Goal: Task Accomplishment & Management: Manage account settings

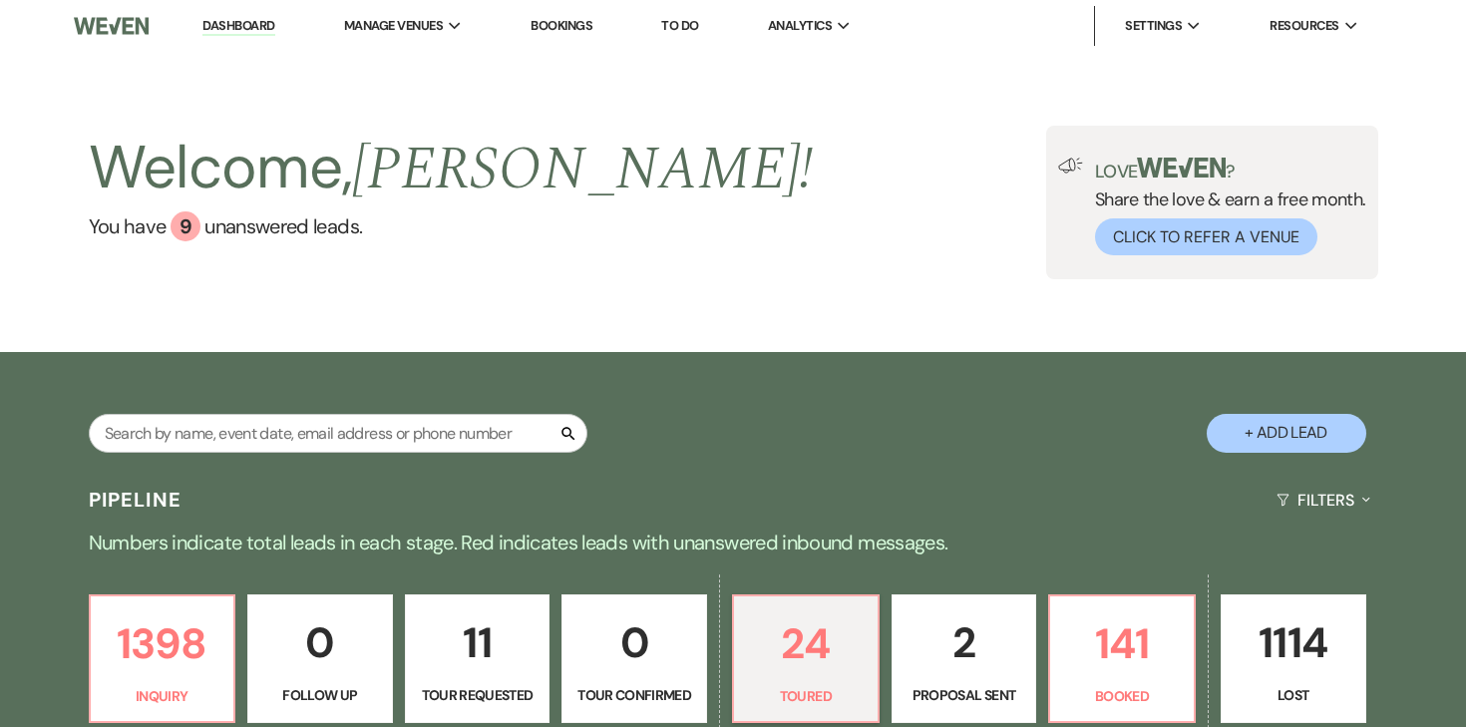
select select "5"
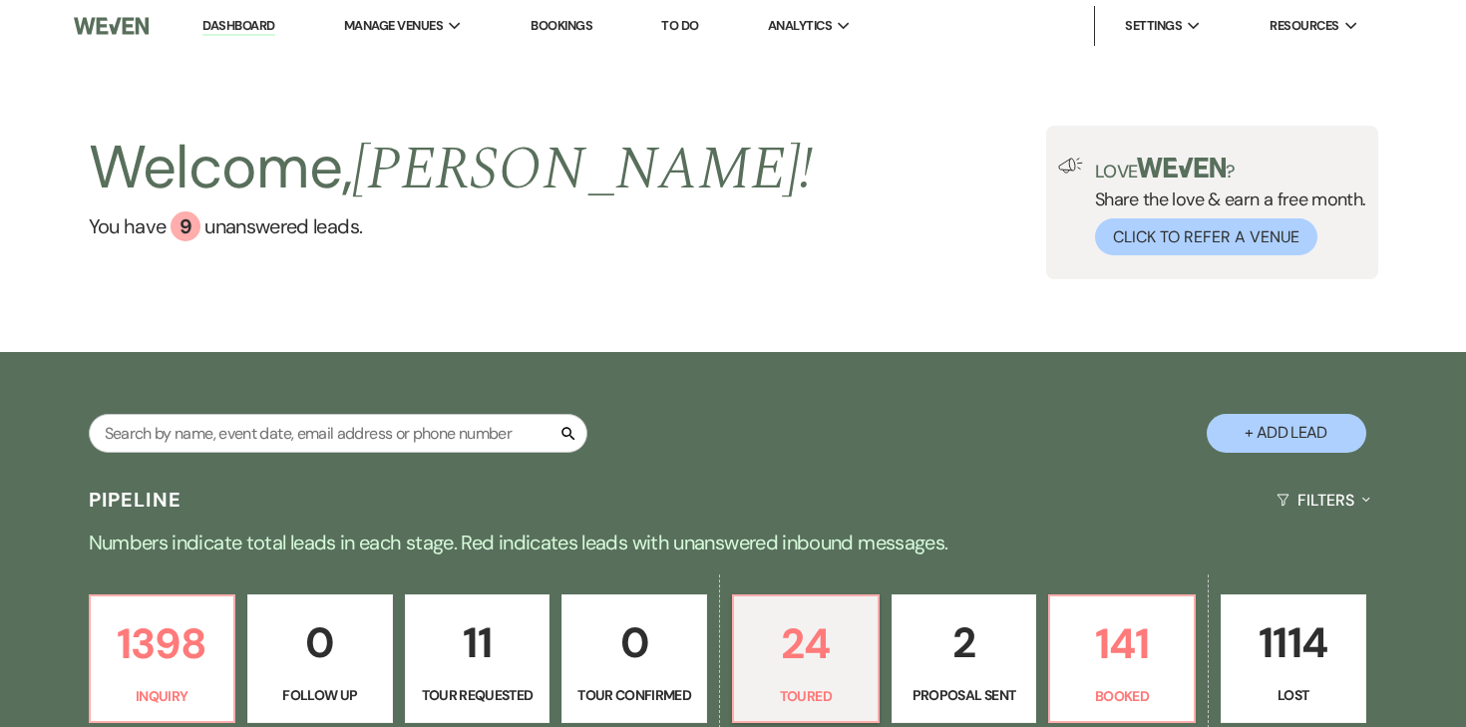
select select "5"
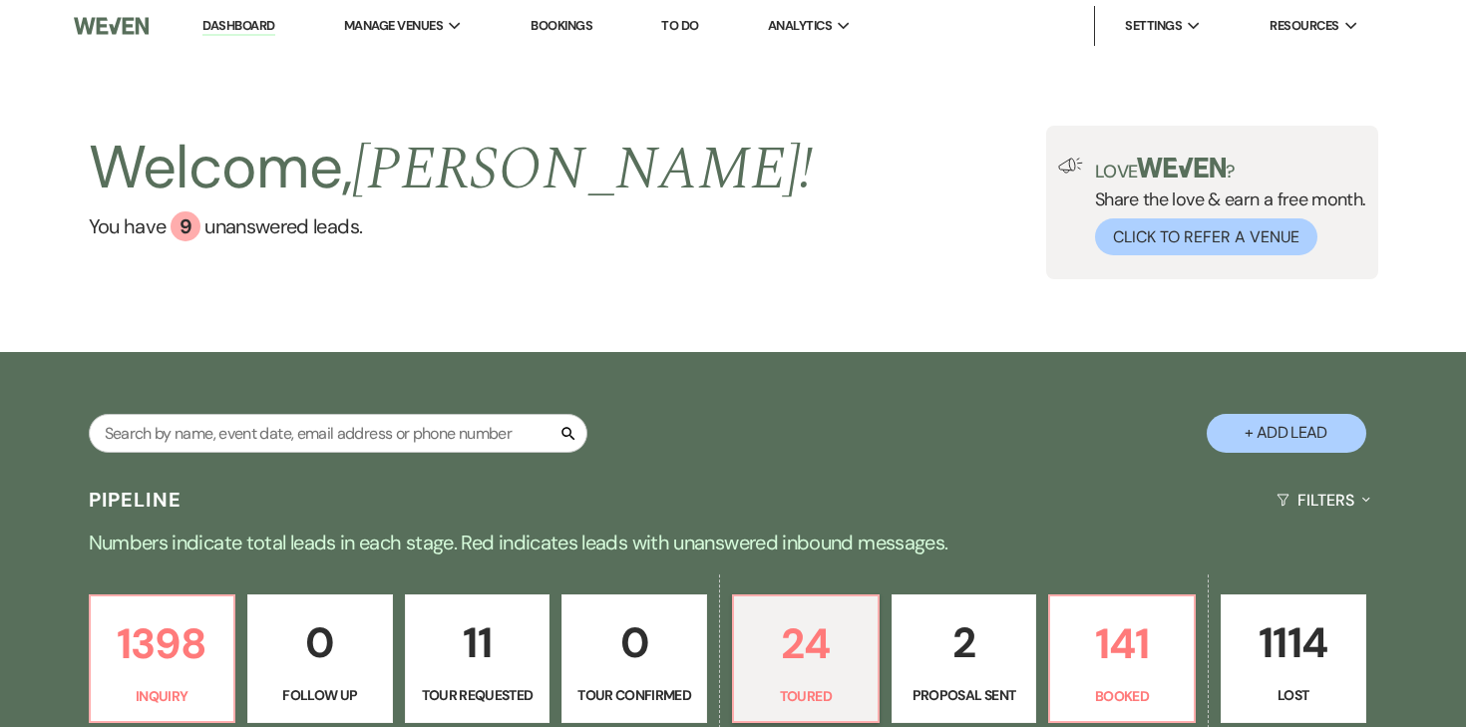
select select "5"
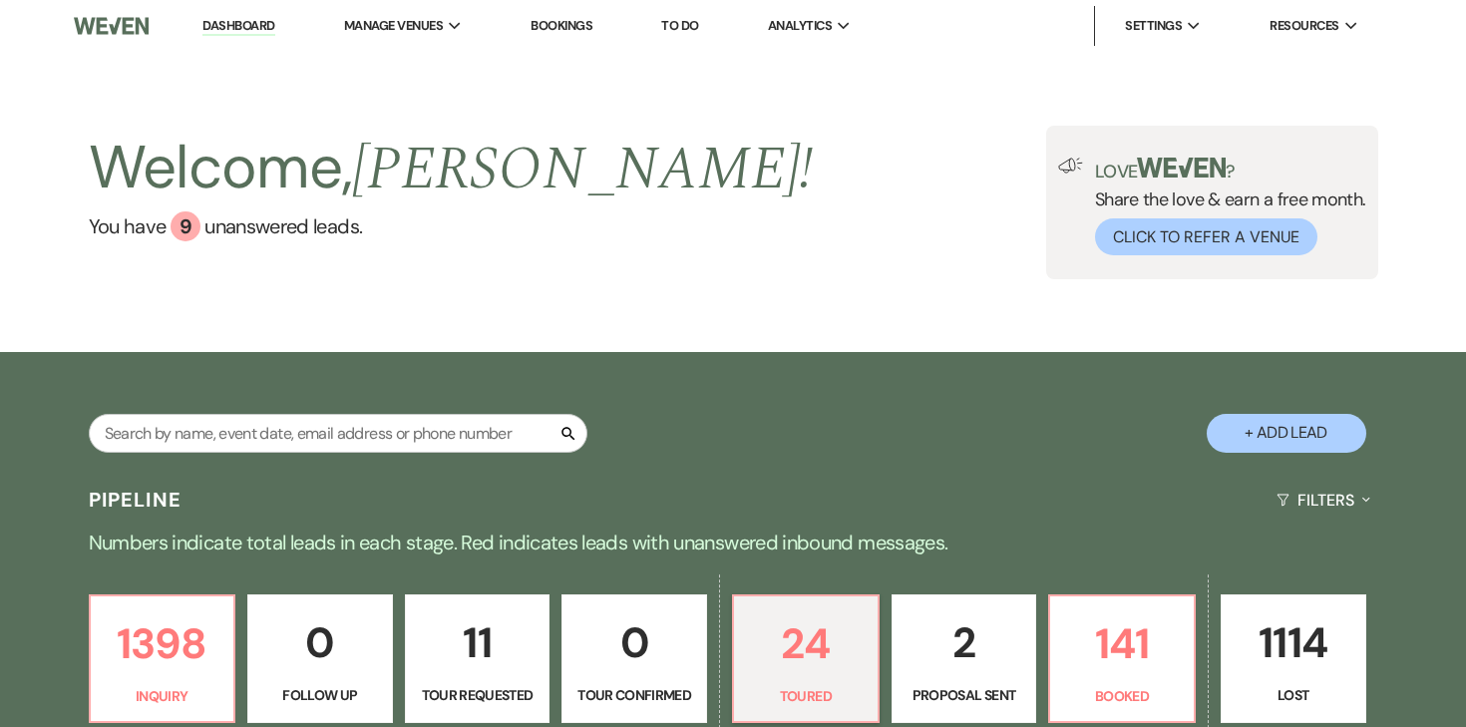
select select "5"
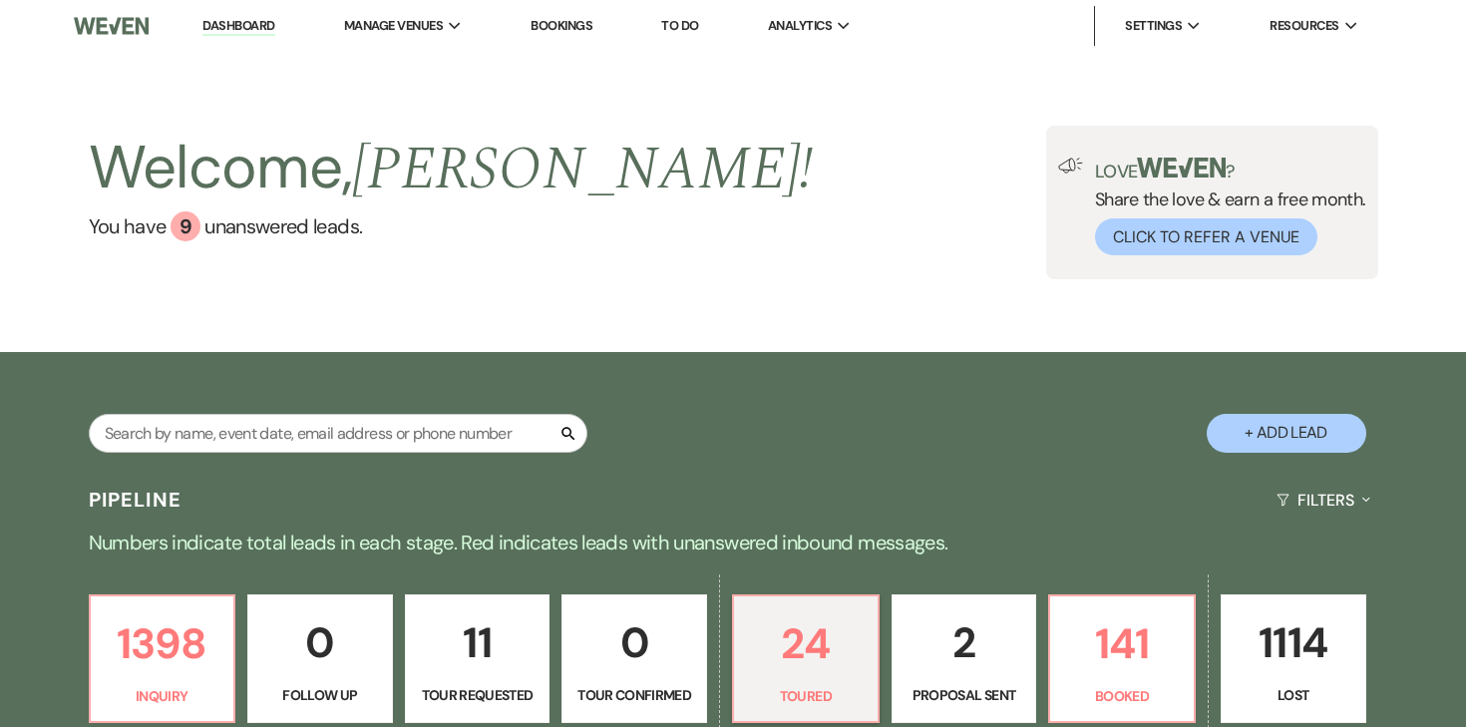
select select "5"
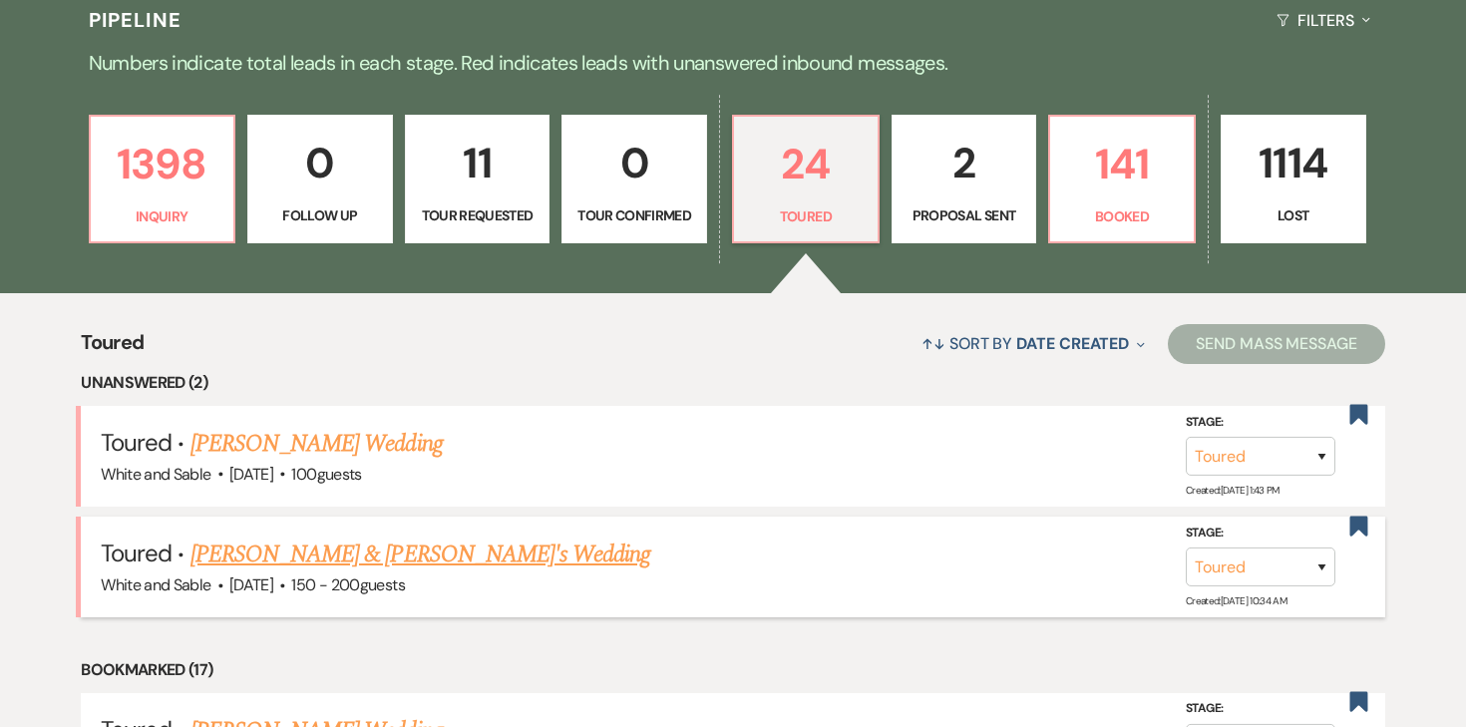
click at [338, 554] on link "[PERSON_NAME] & [PERSON_NAME]'s Wedding" at bounding box center [421, 555] width 461 height 36
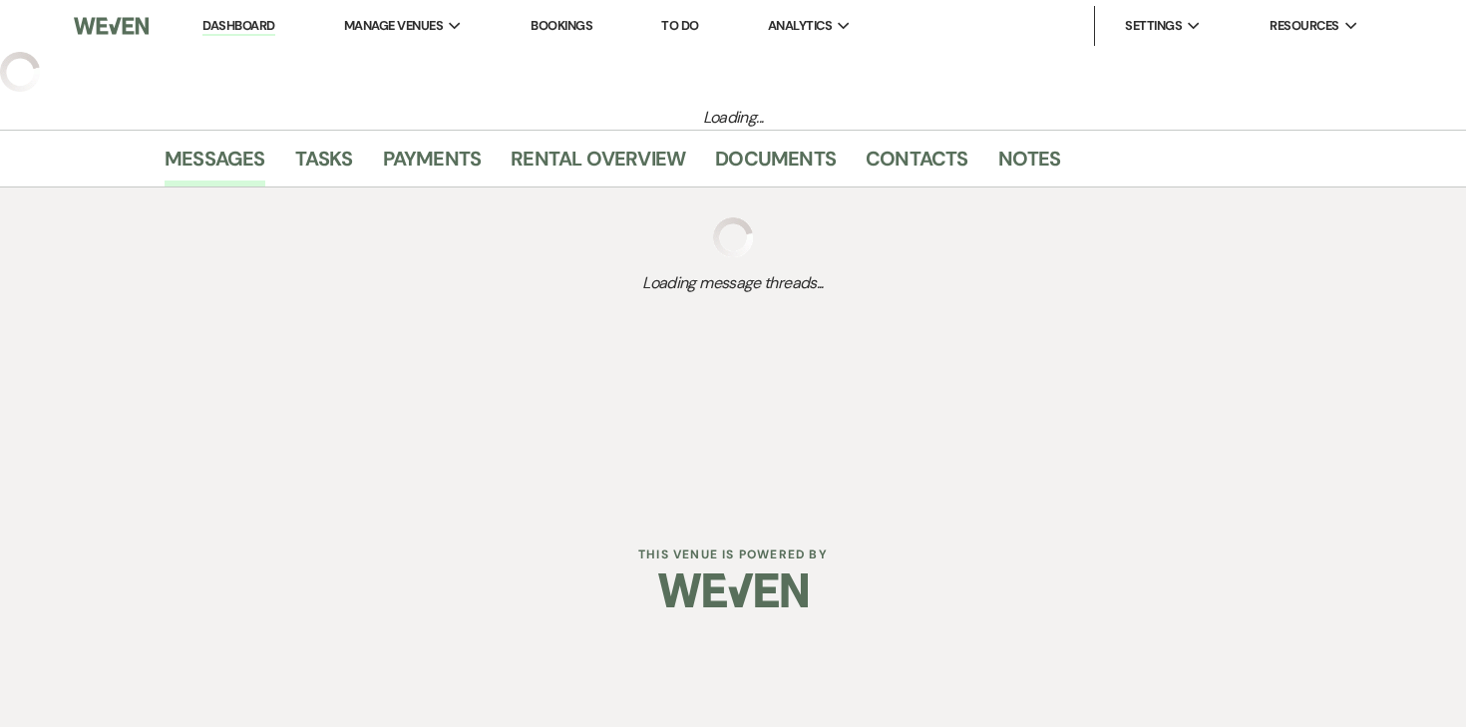
select select "5"
select select "7"
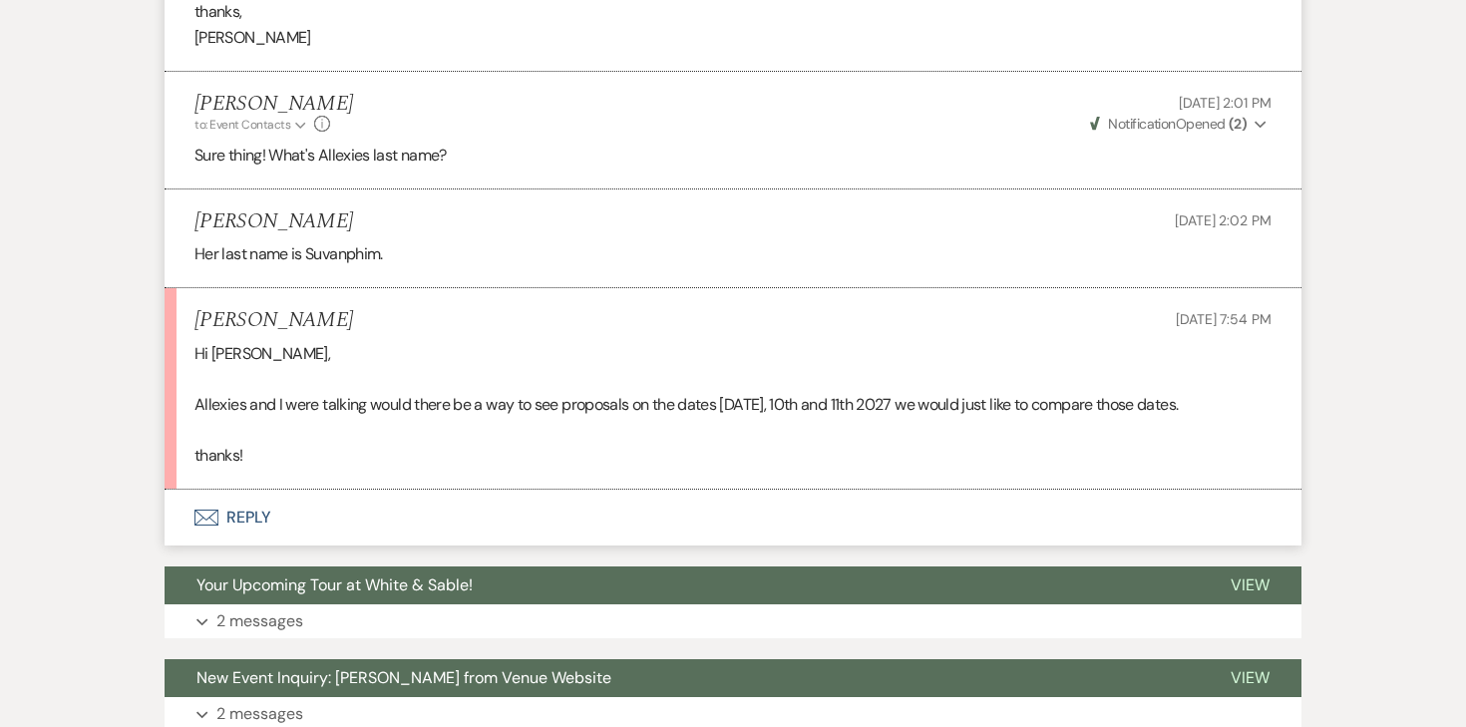
scroll to position [2239, 0]
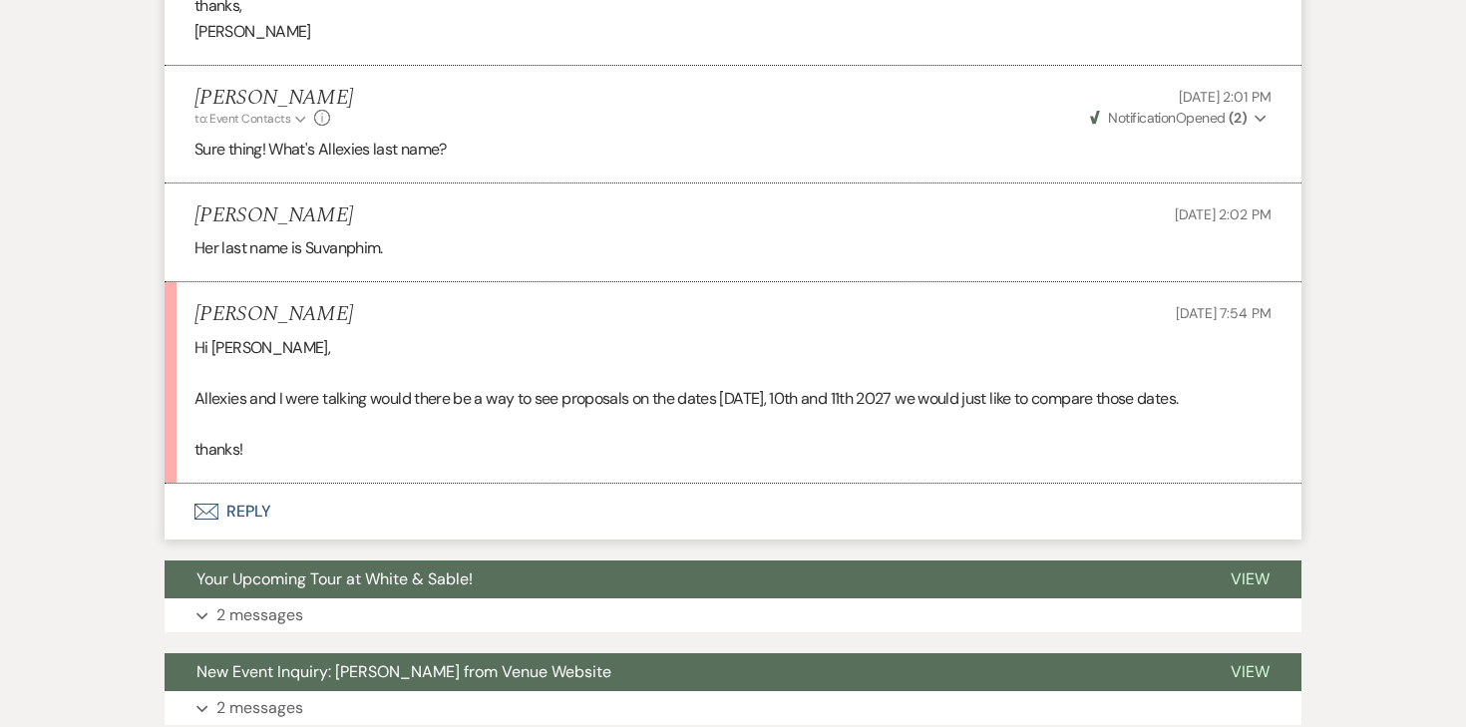
click at [262, 513] on button "Envelope Reply" at bounding box center [733, 512] width 1137 height 56
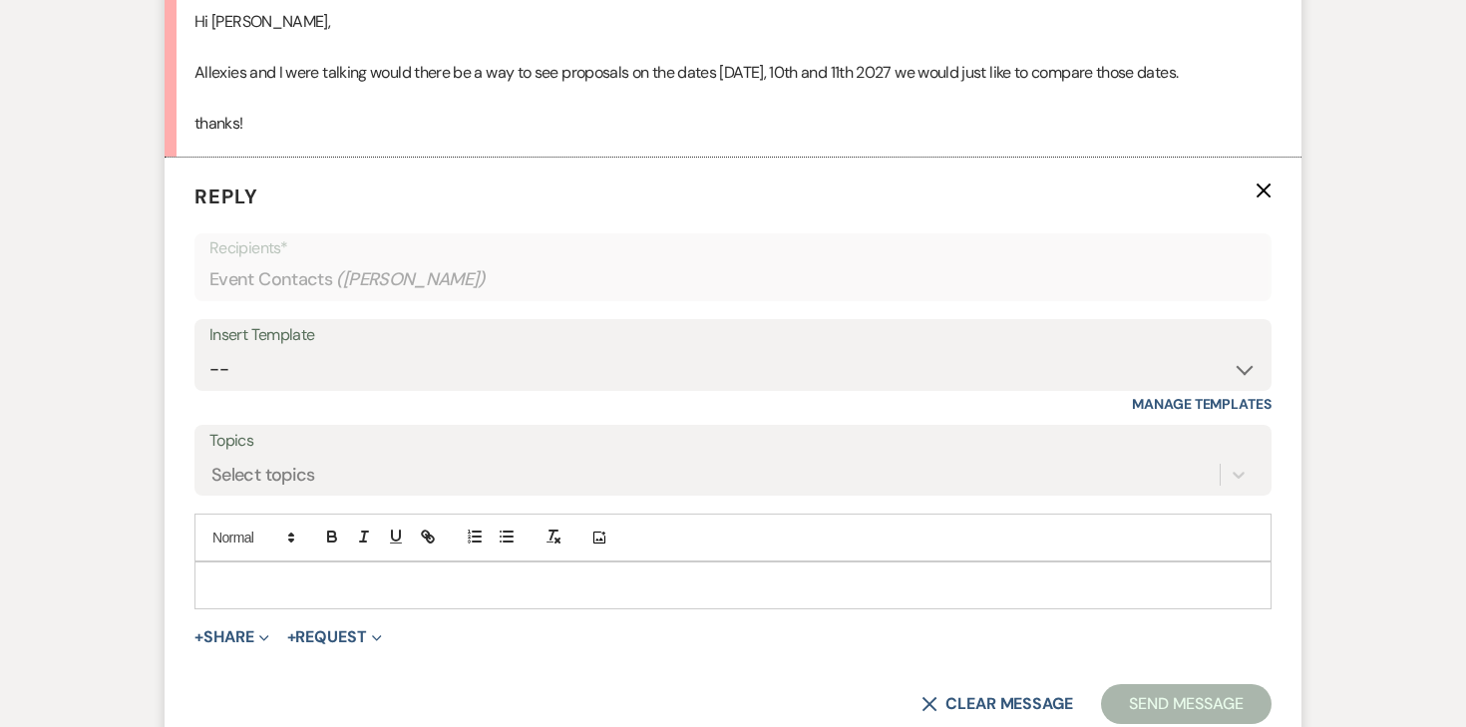
scroll to position [2601, 0]
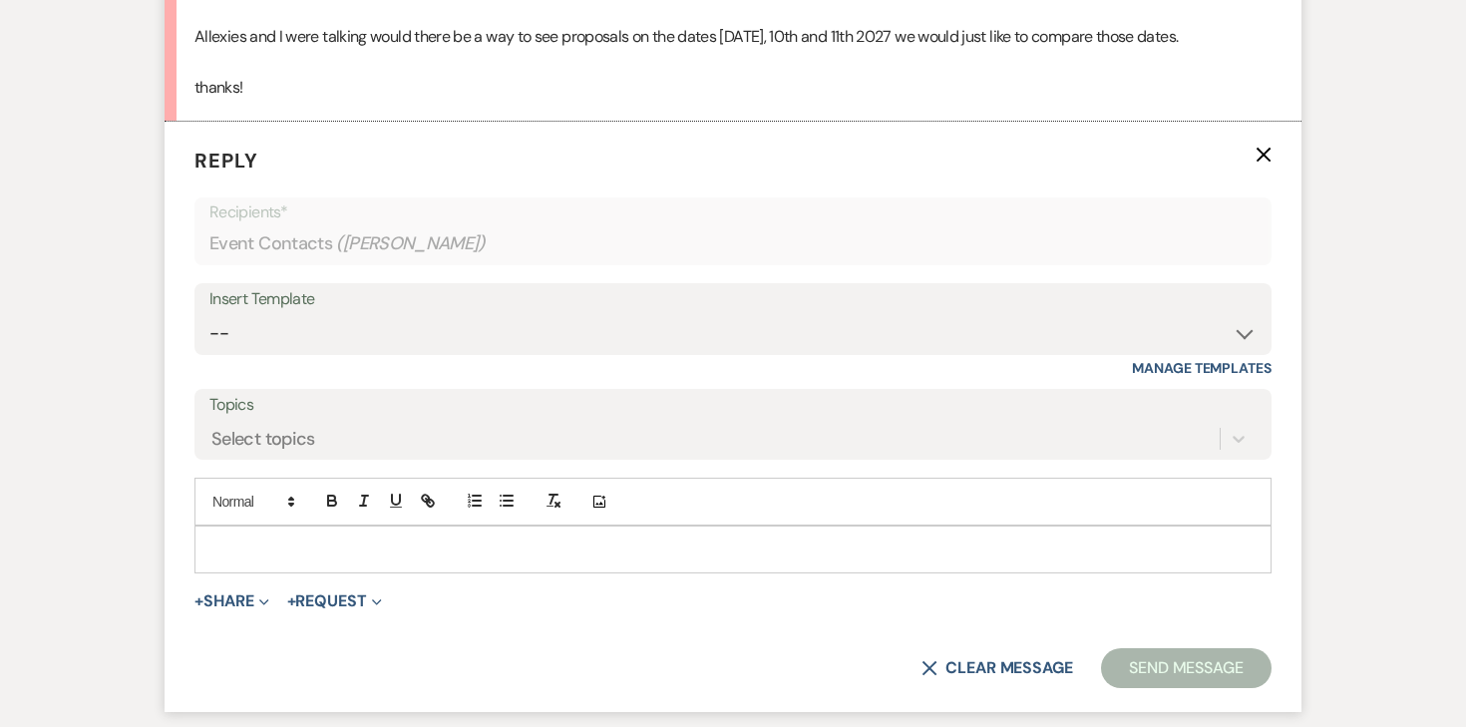
click at [341, 552] on p at bounding box center [732, 550] width 1045 height 22
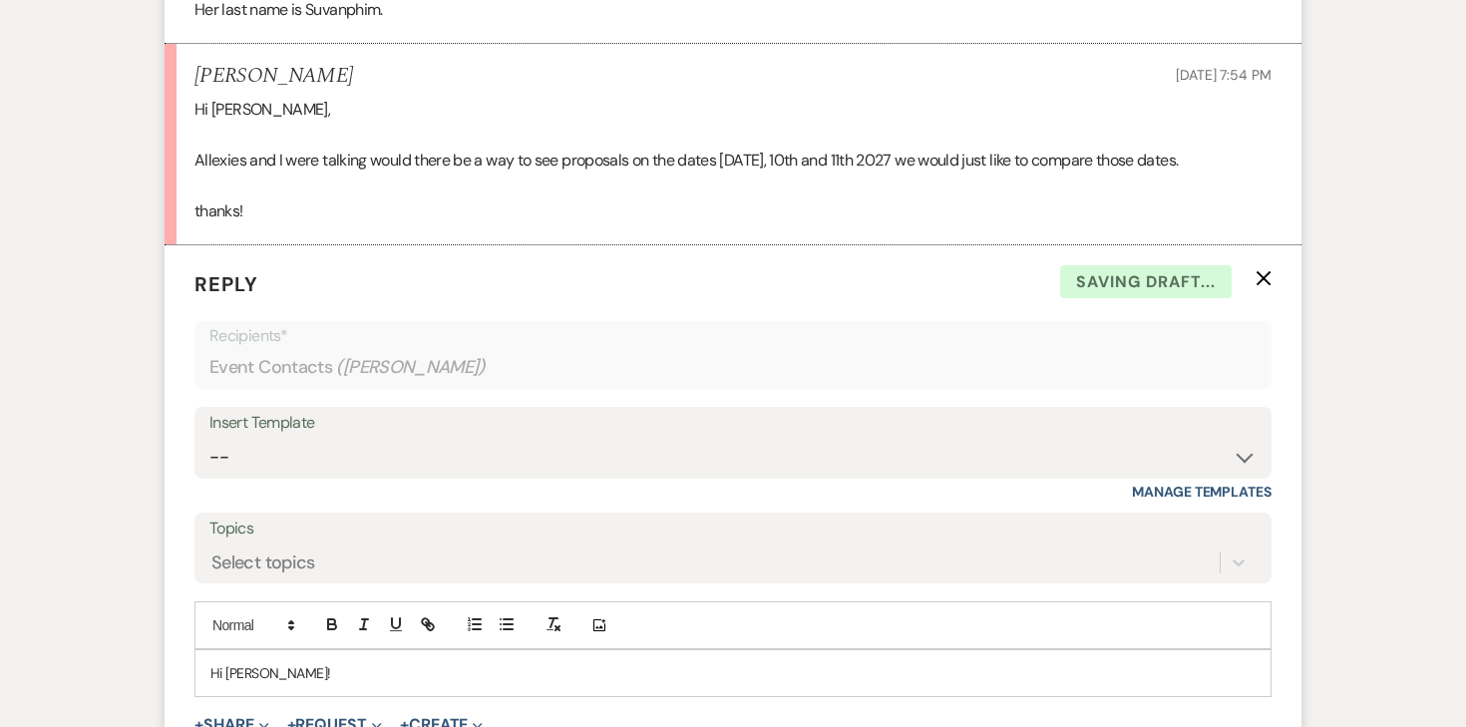
scroll to position [2612, 0]
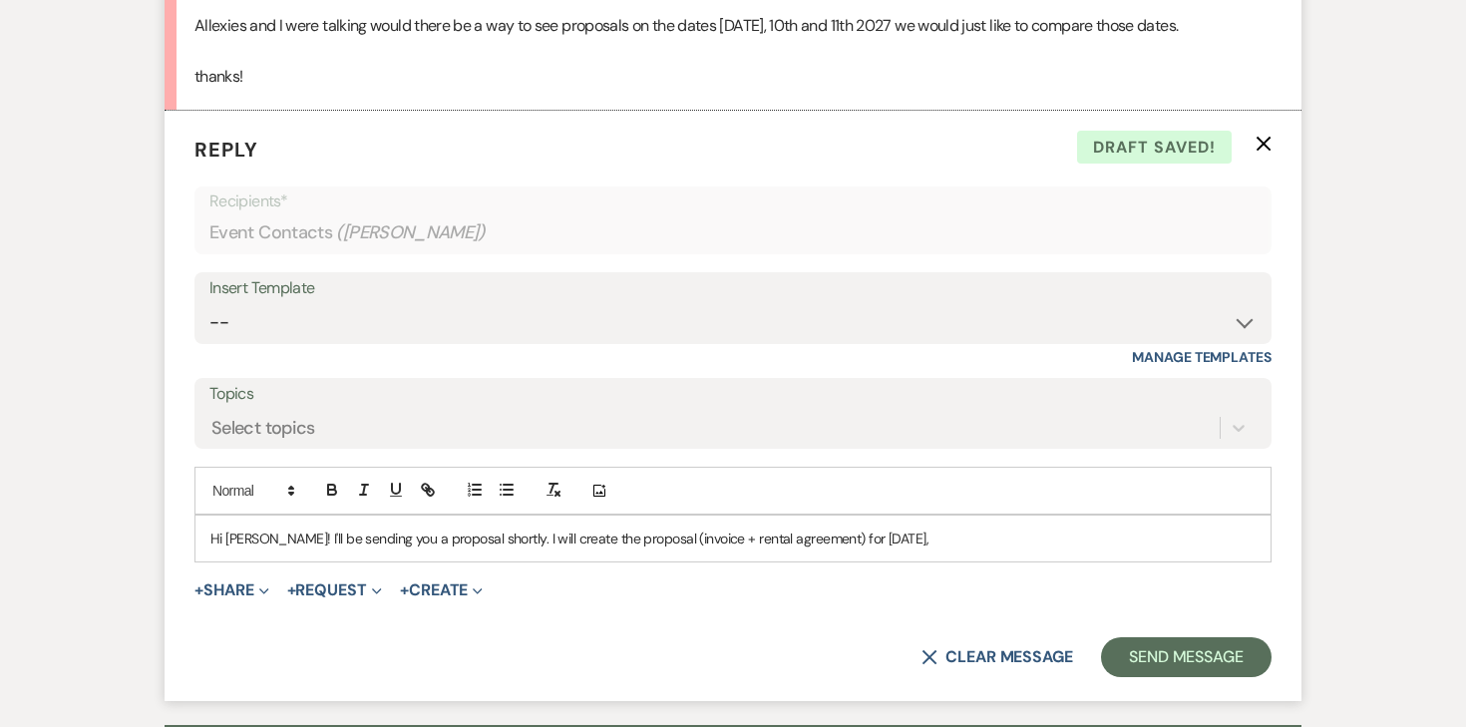
click at [935, 191] on p "Recipients*" at bounding box center [732, 202] width 1047 height 26
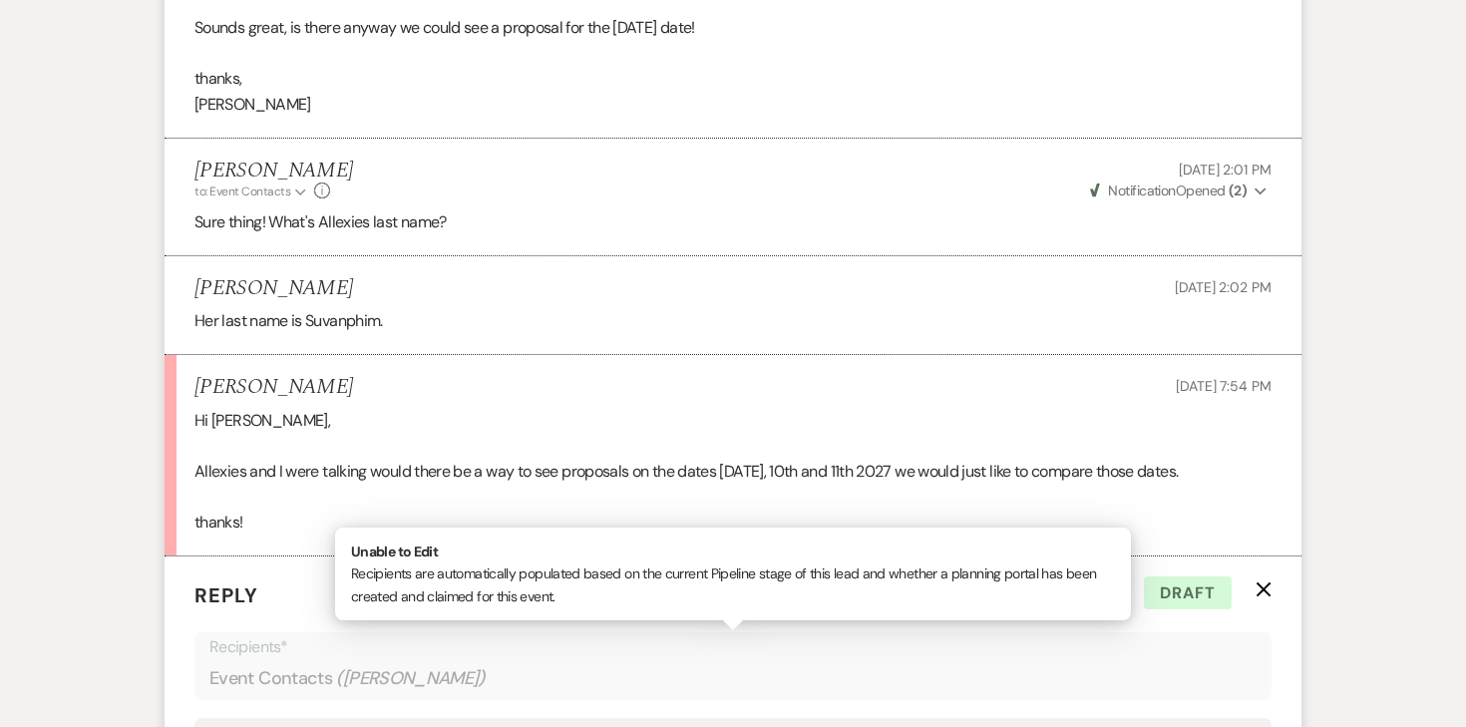
scroll to position [2175, 0]
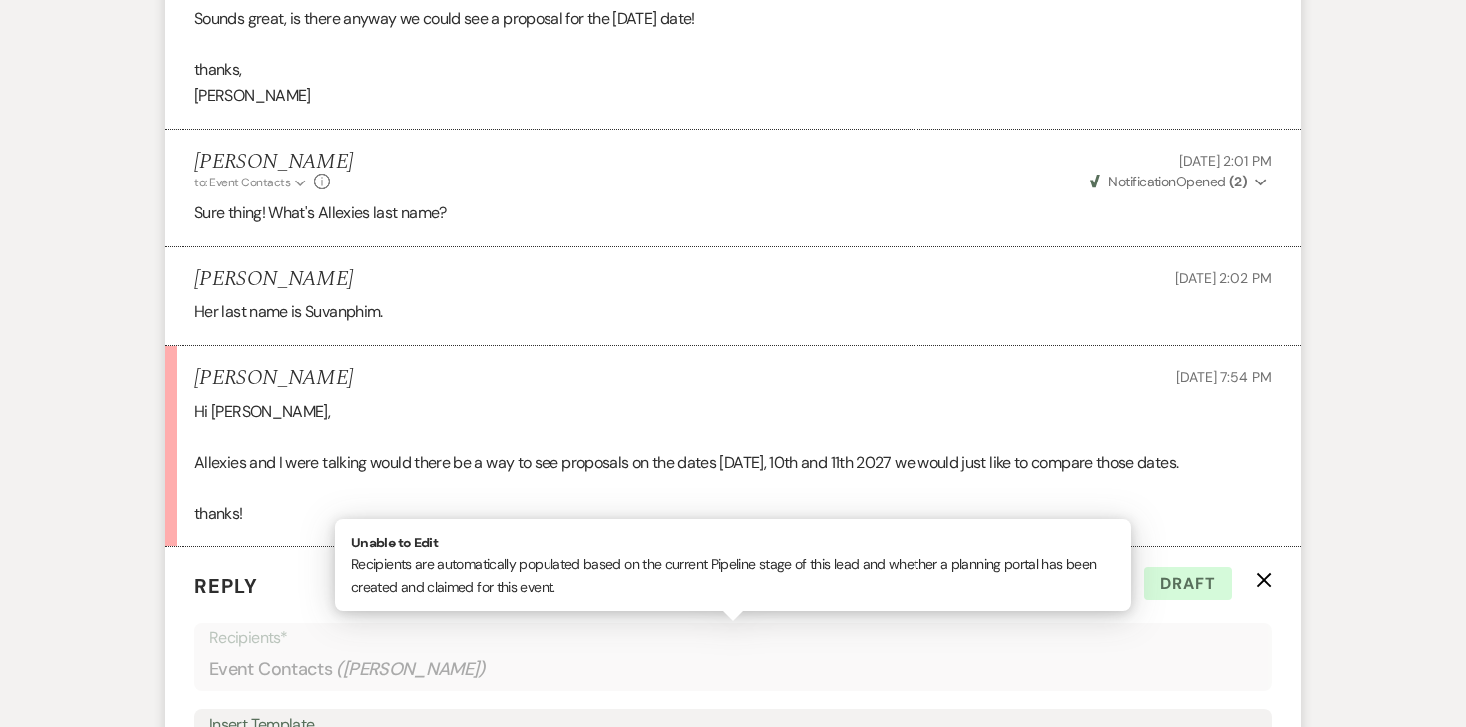
click at [382, 334] on li "[PERSON_NAME] [DATE] 2:02 PM Her last name is Suvanphim." at bounding box center [733, 296] width 1137 height 99
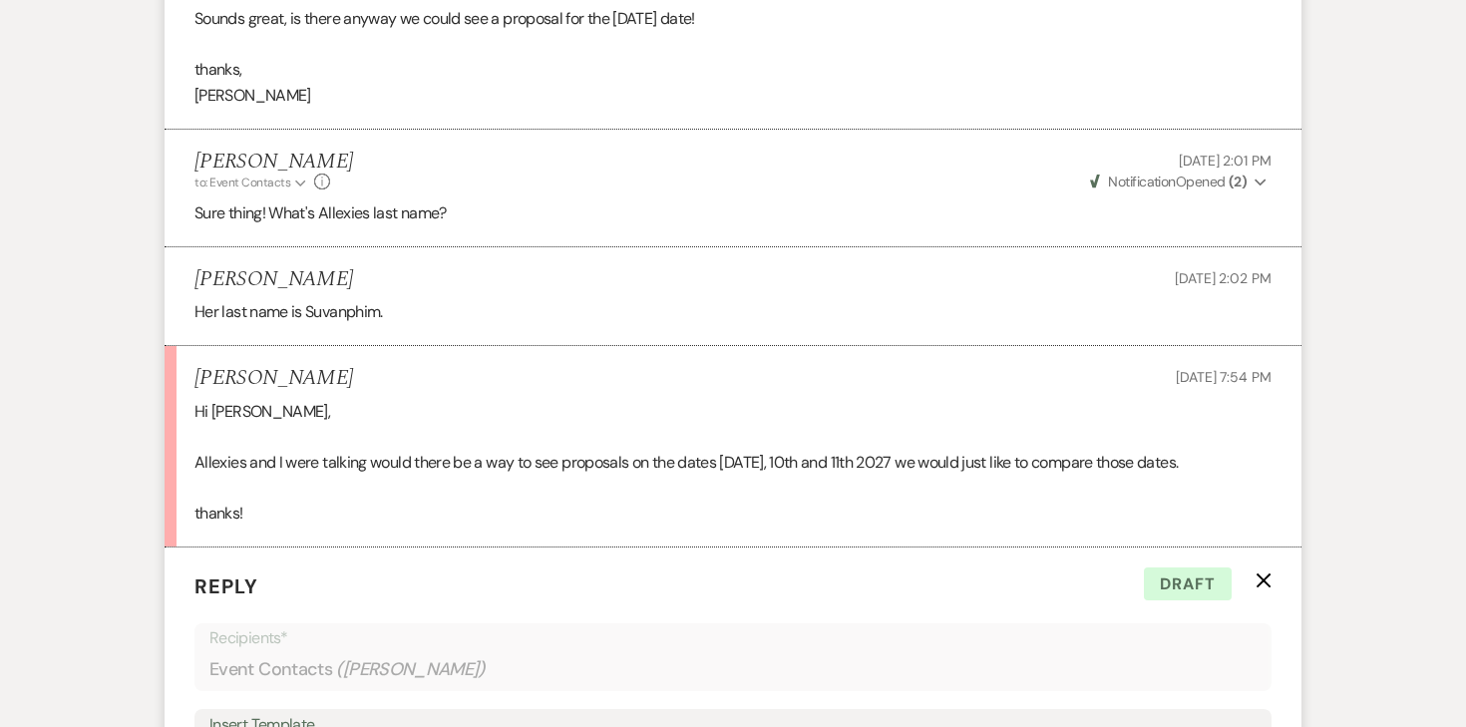
click at [352, 212] on p "Sure thing! What's Allexies last name?" at bounding box center [733, 213] width 1077 height 26
copy p "Allexies"
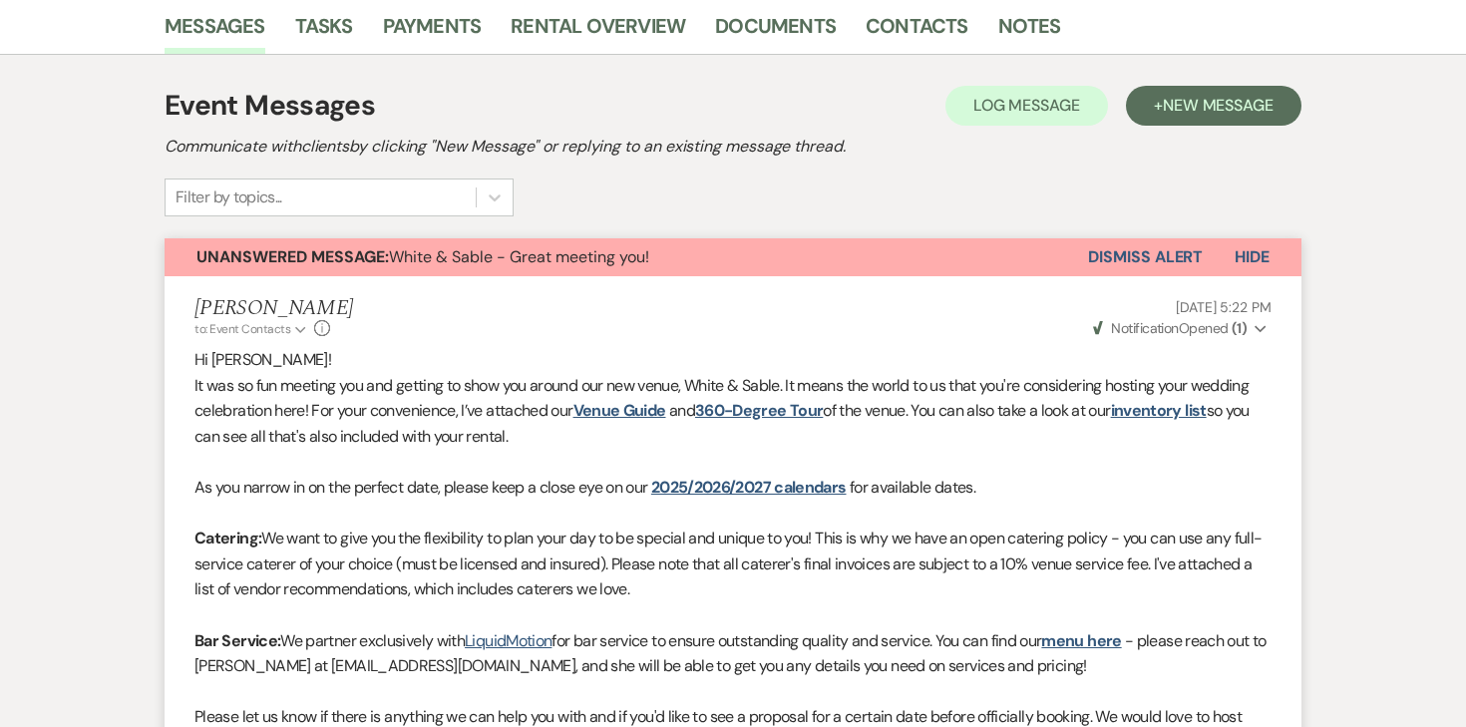
scroll to position [0, 0]
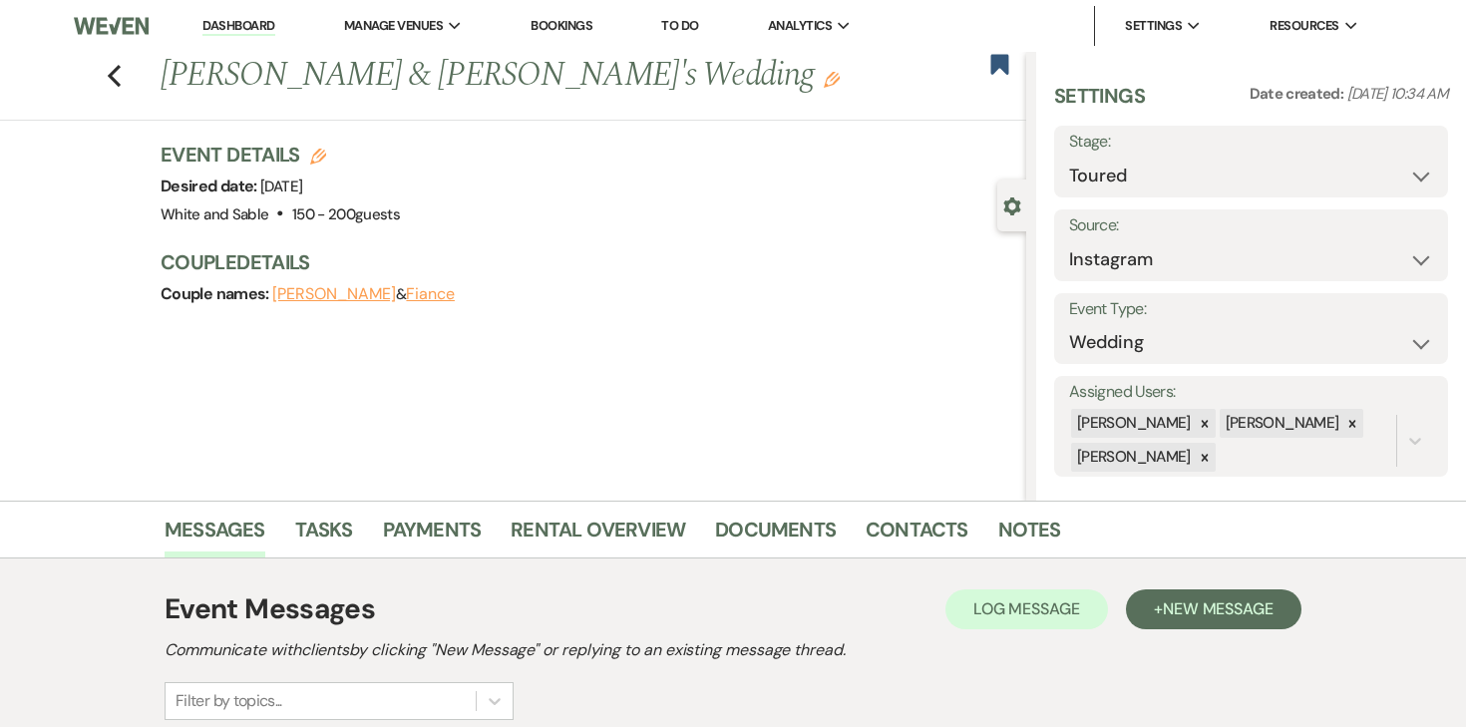
click at [406, 297] on button "Fiance" at bounding box center [430, 294] width 49 height 16
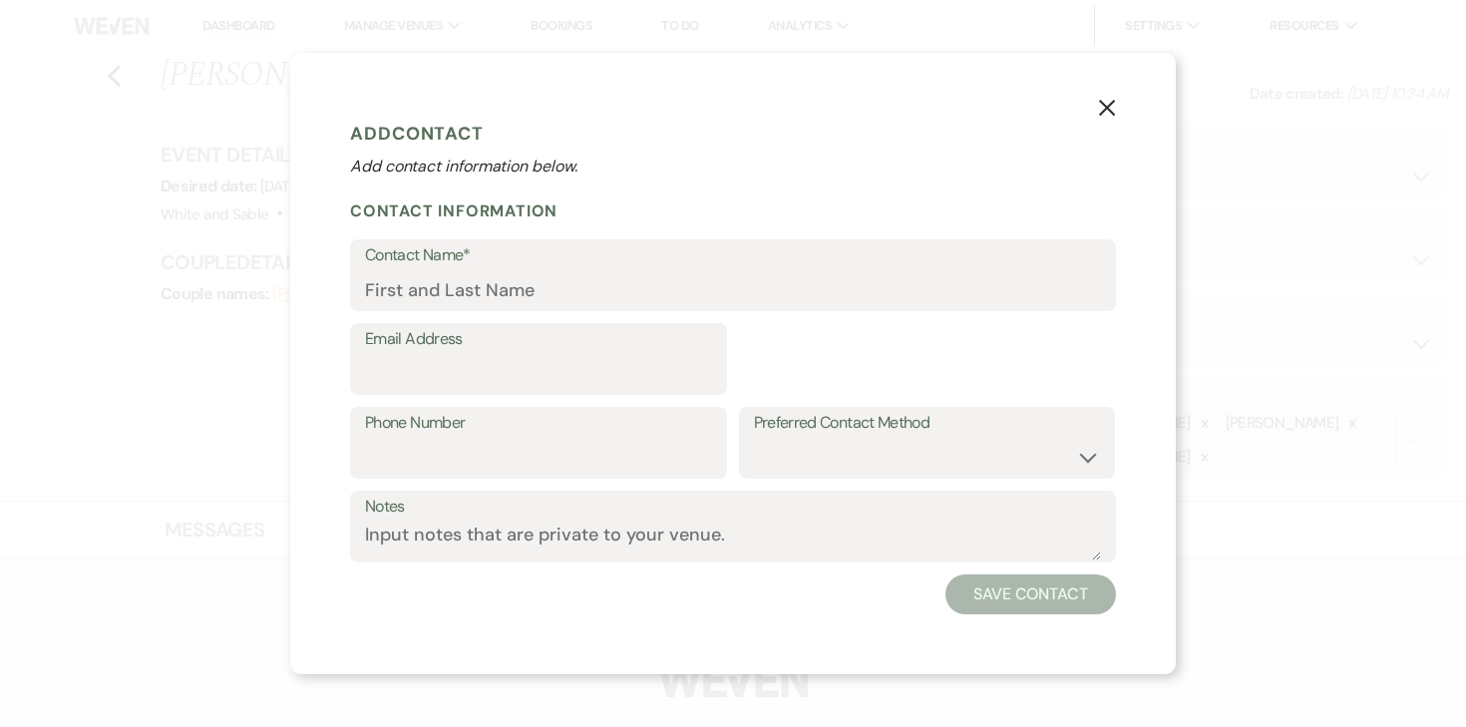
select select "1"
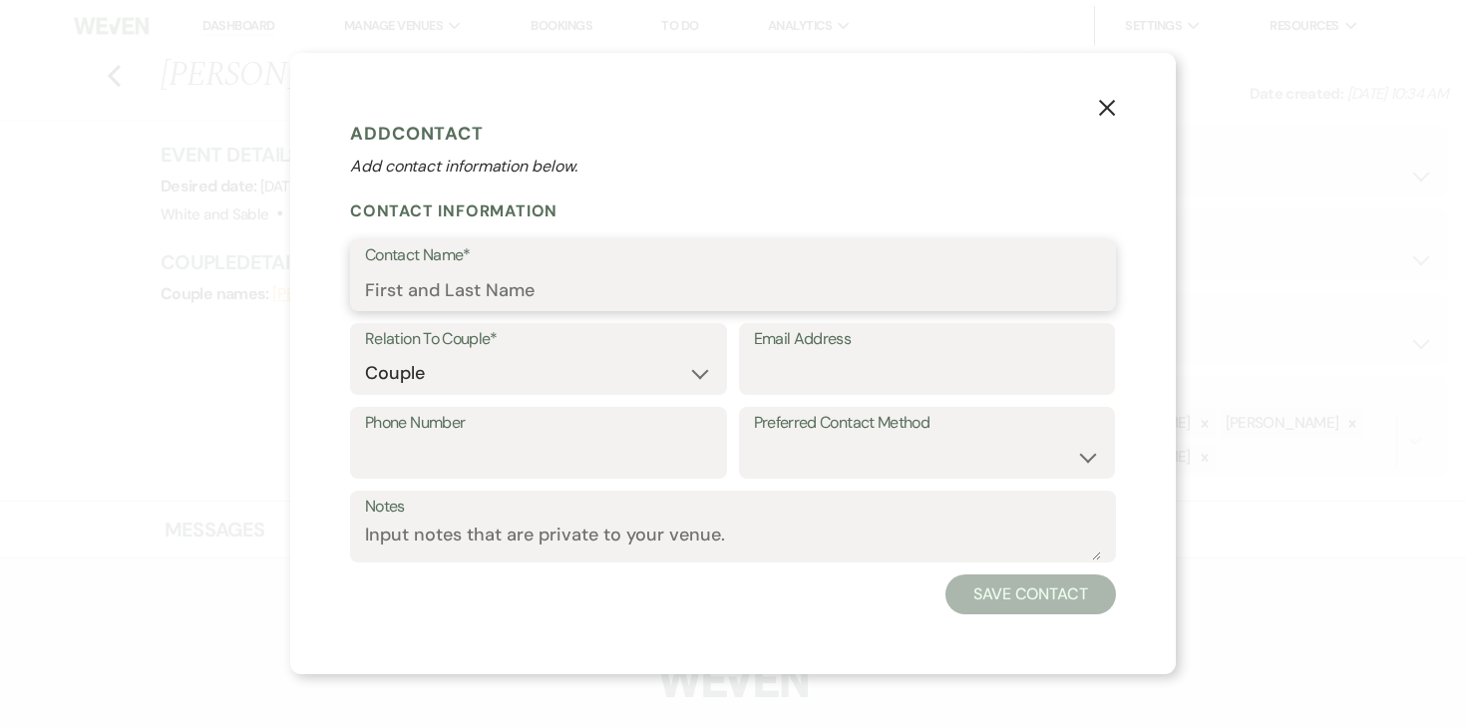
click at [584, 287] on input "Contact Name*" at bounding box center [733, 289] width 736 height 39
paste input "Allexies"
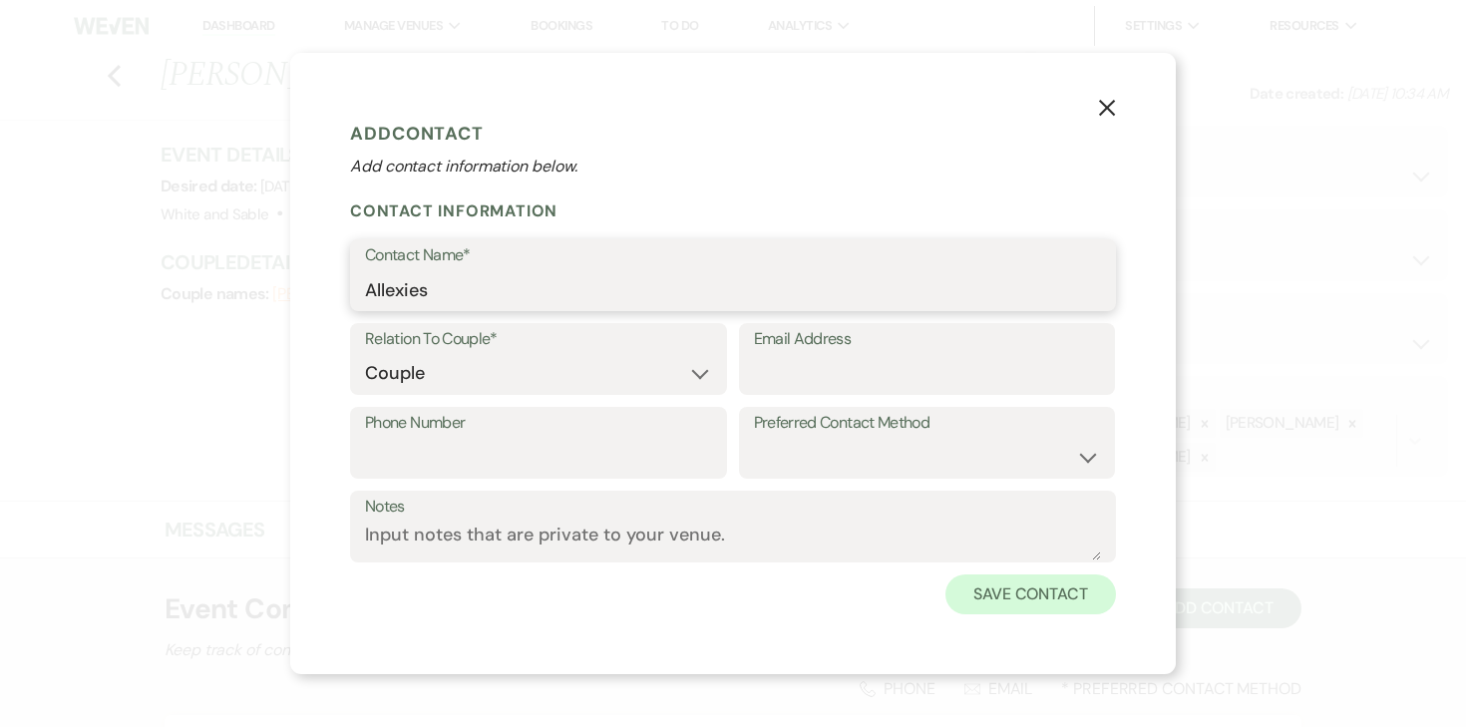
type input "Allexies"
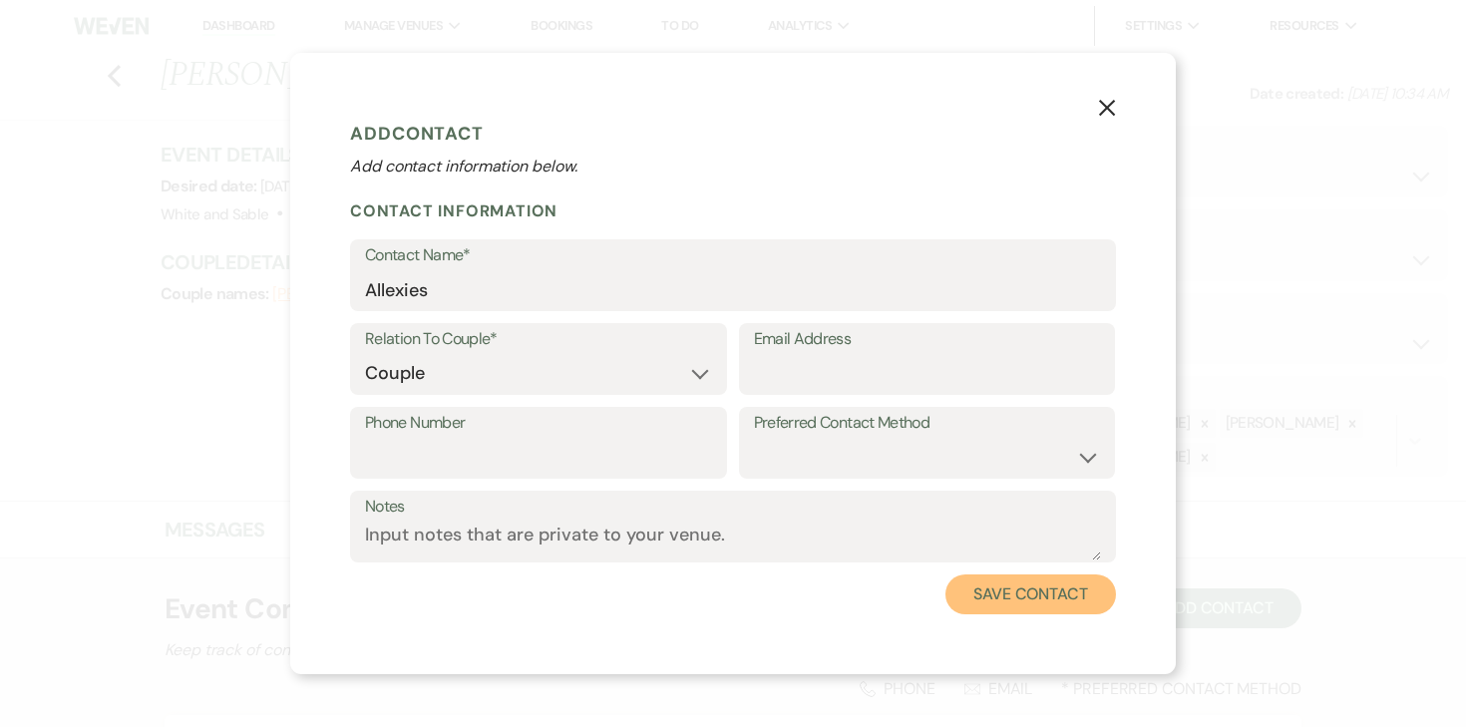
click at [1006, 588] on button "Save Contact" at bounding box center [1031, 595] width 171 height 40
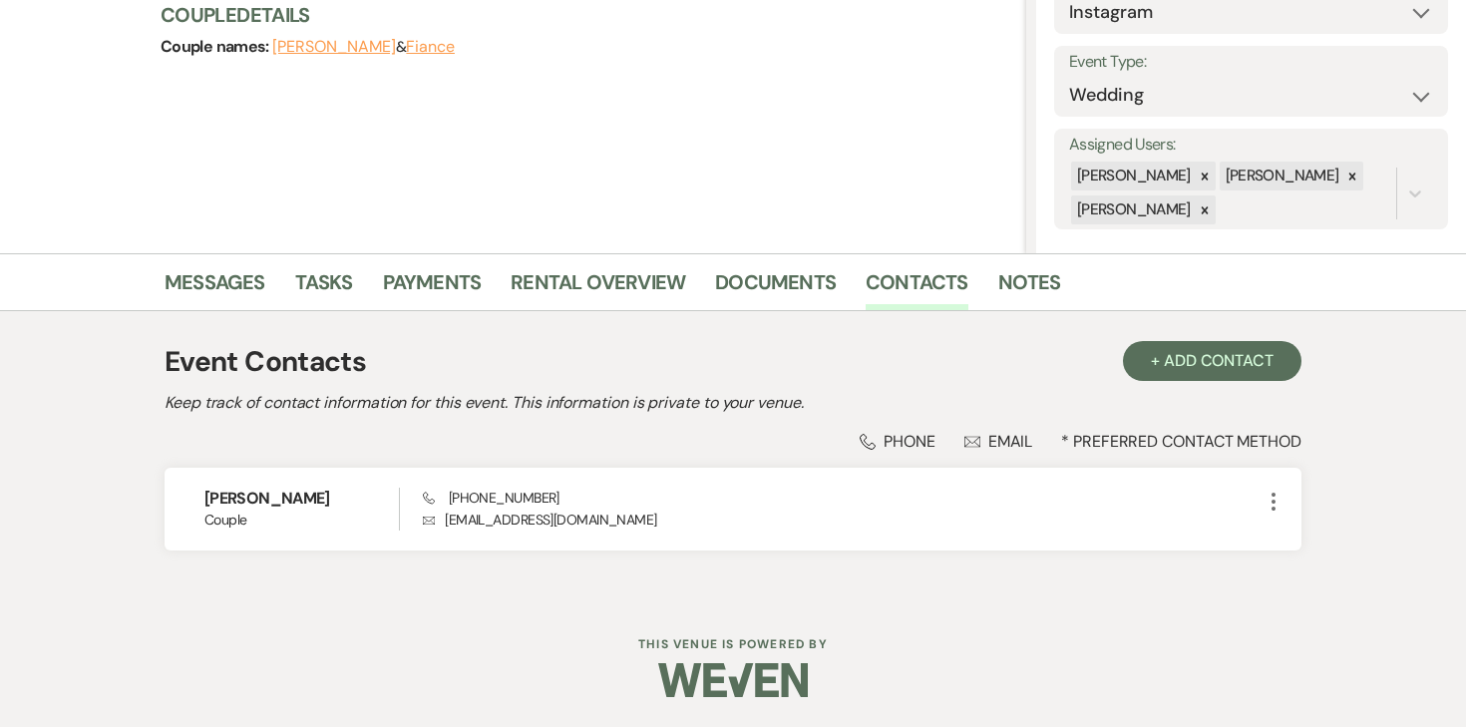
scroll to position [348, 0]
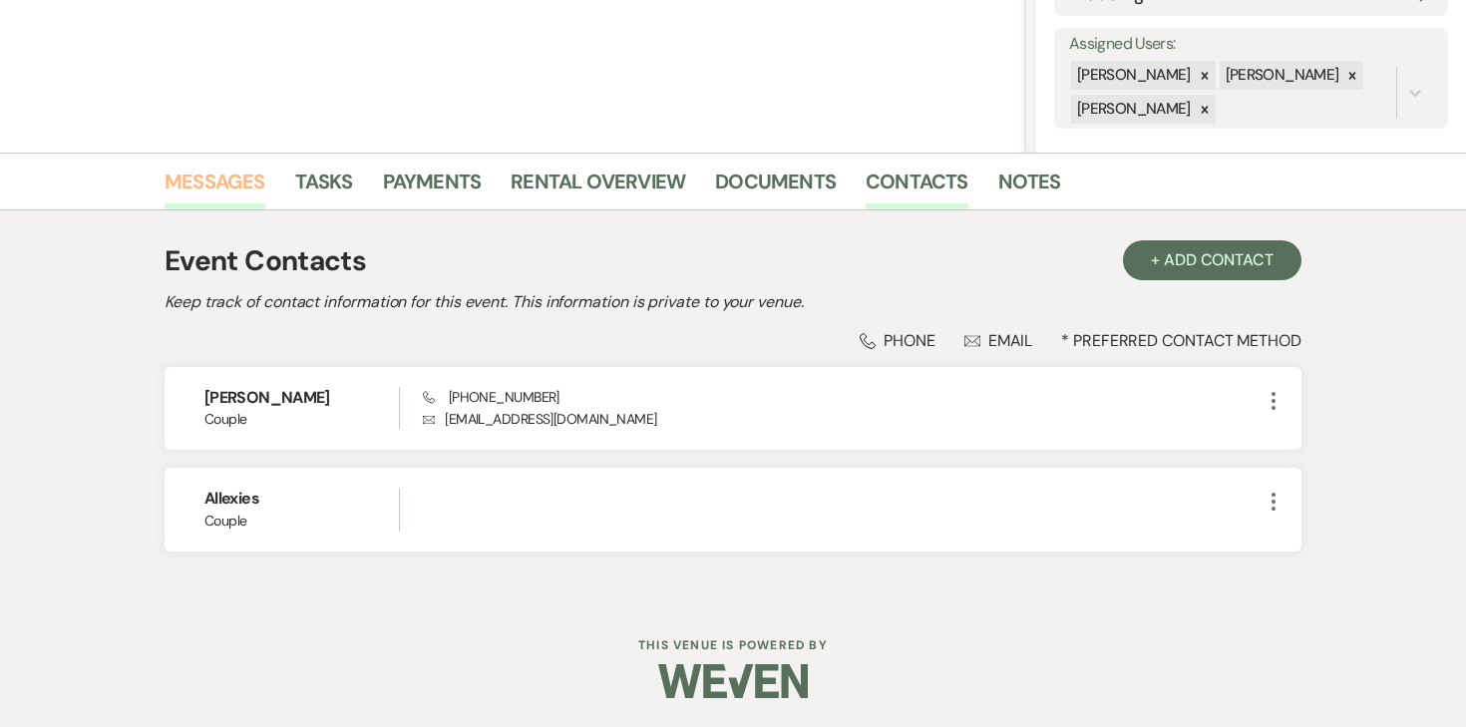
click at [224, 185] on link "Messages" at bounding box center [215, 188] width 101 height 44
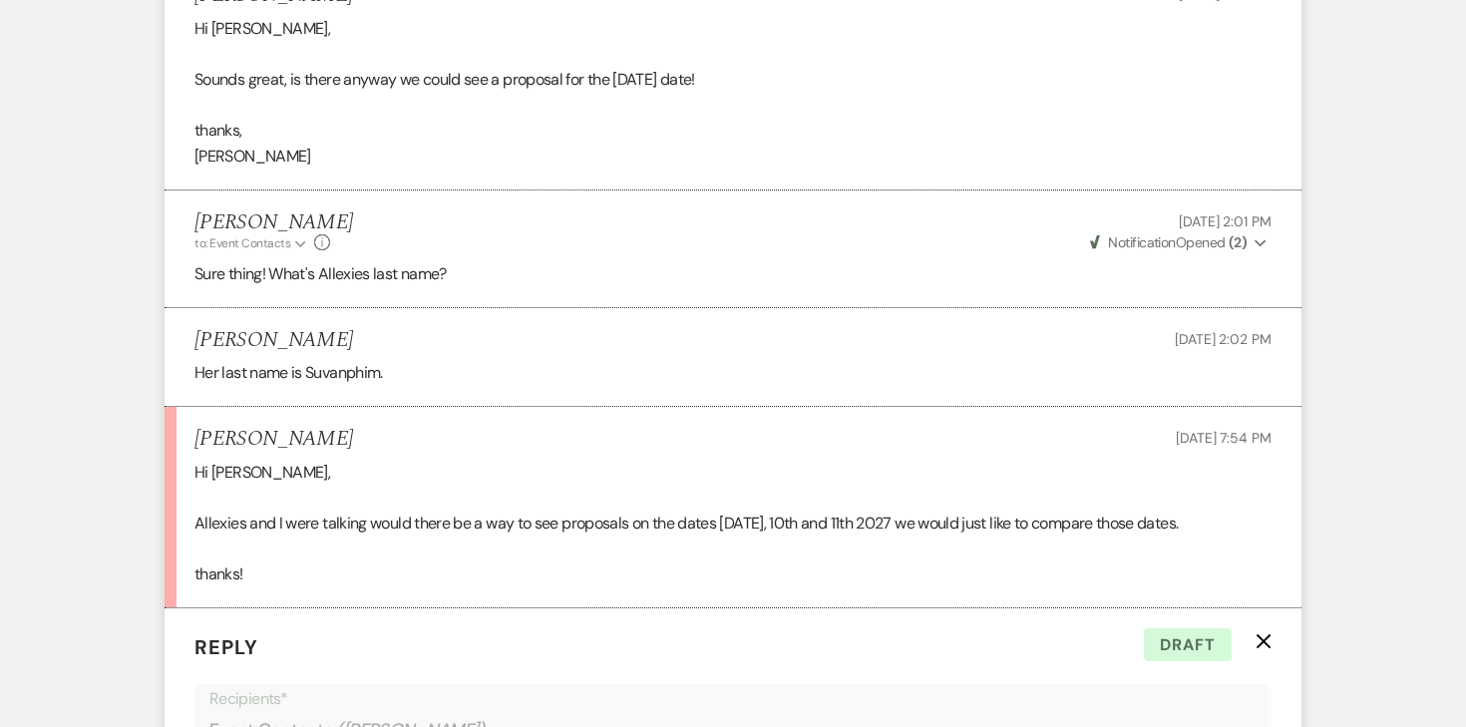
scroll to position [1995, 0]
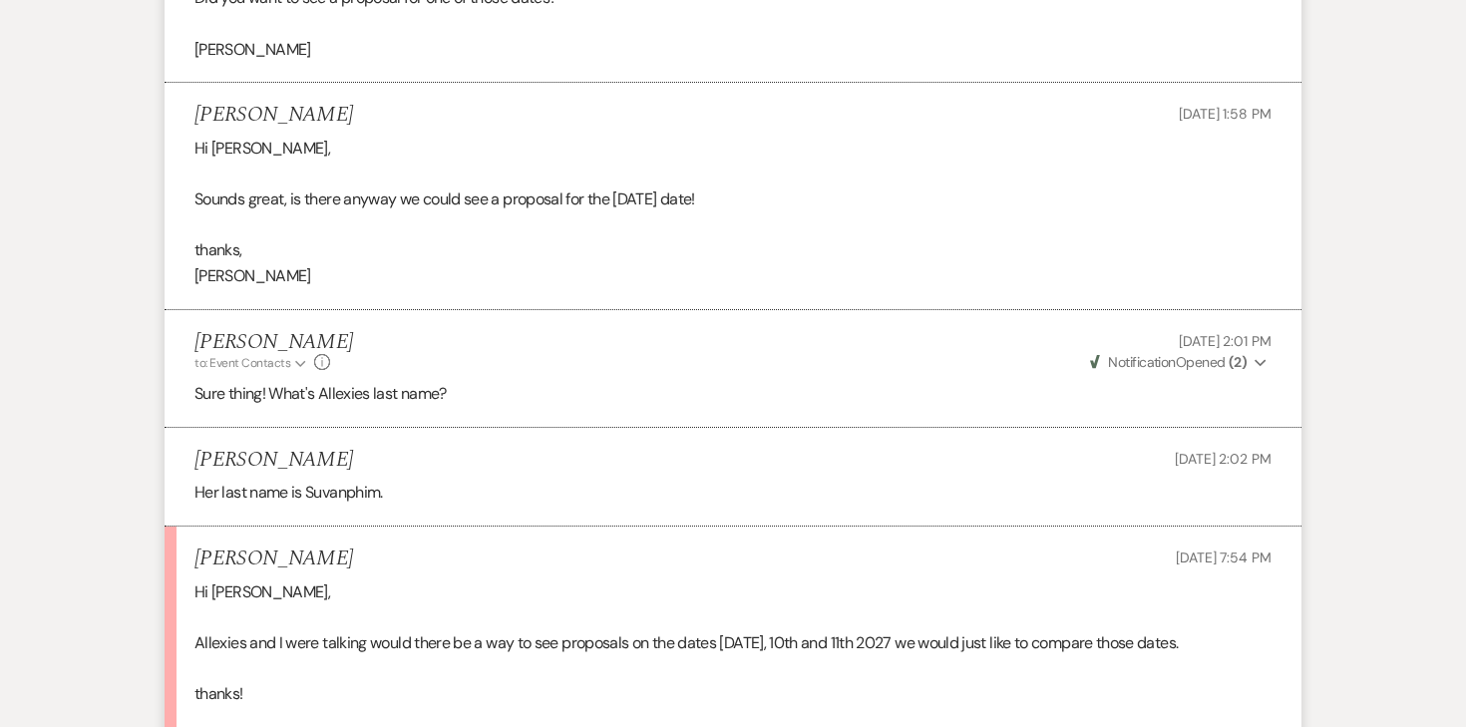
click at [343, 491] on p "Her last name is Suvanphim." at bounding box center [733, 493] width 1077 height 26
copy p "Suvanphim"
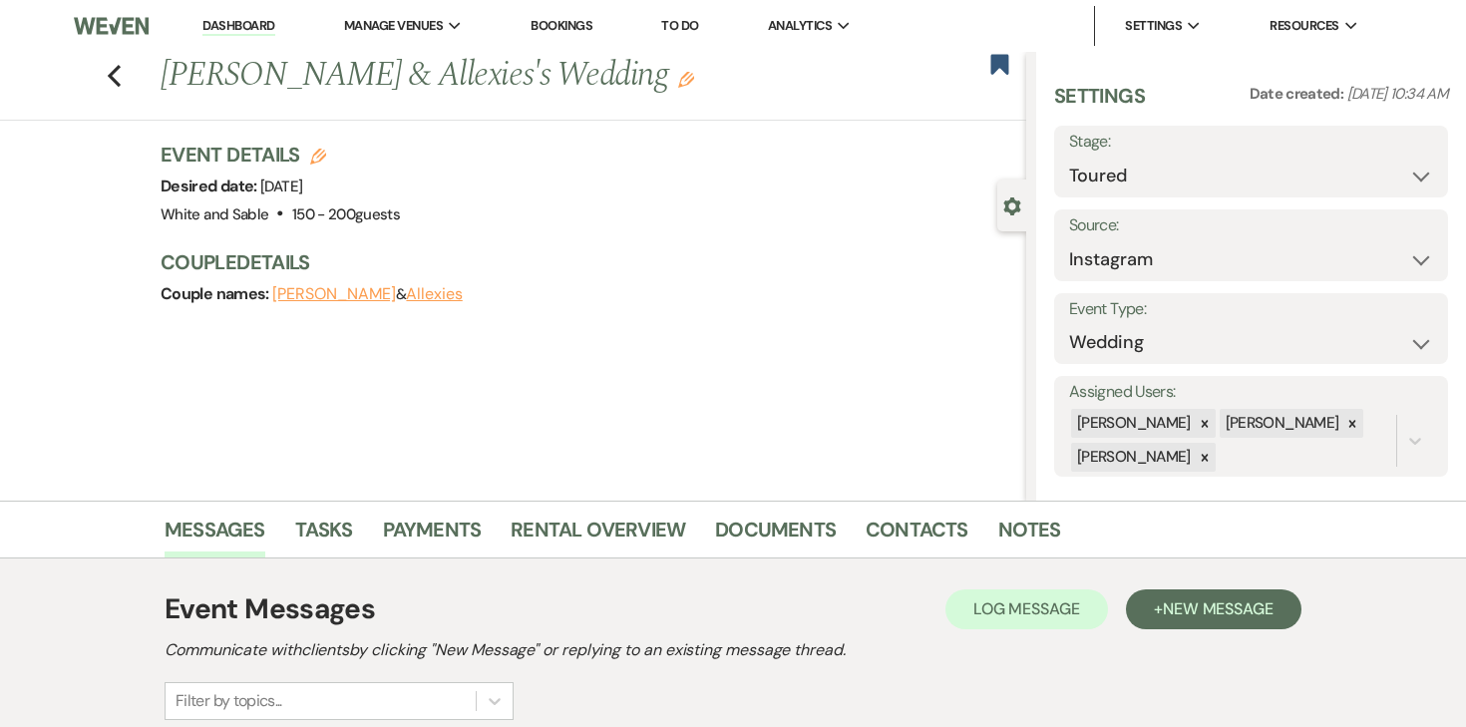
click at [427, 286] on button "Allexies" at bounding box center [434, 294] width 56 height 16
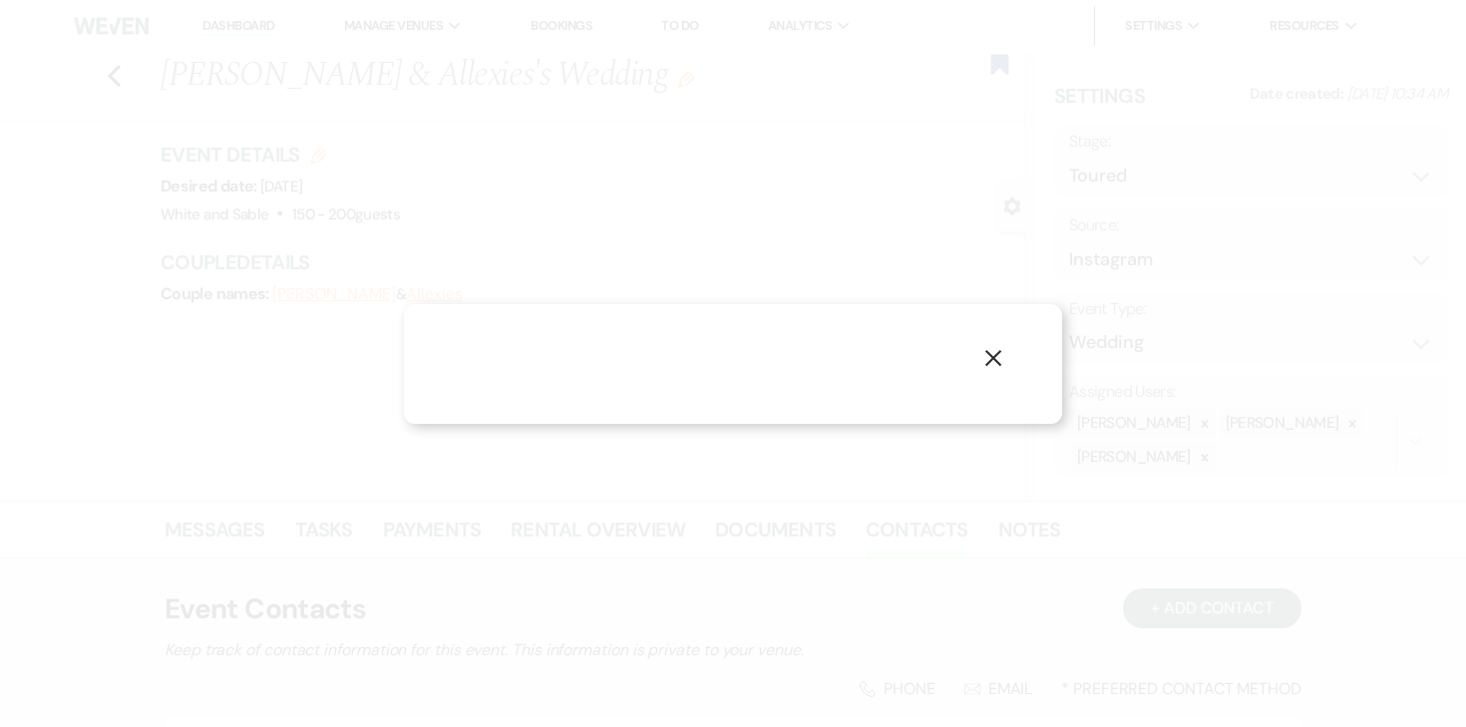
select select "1"
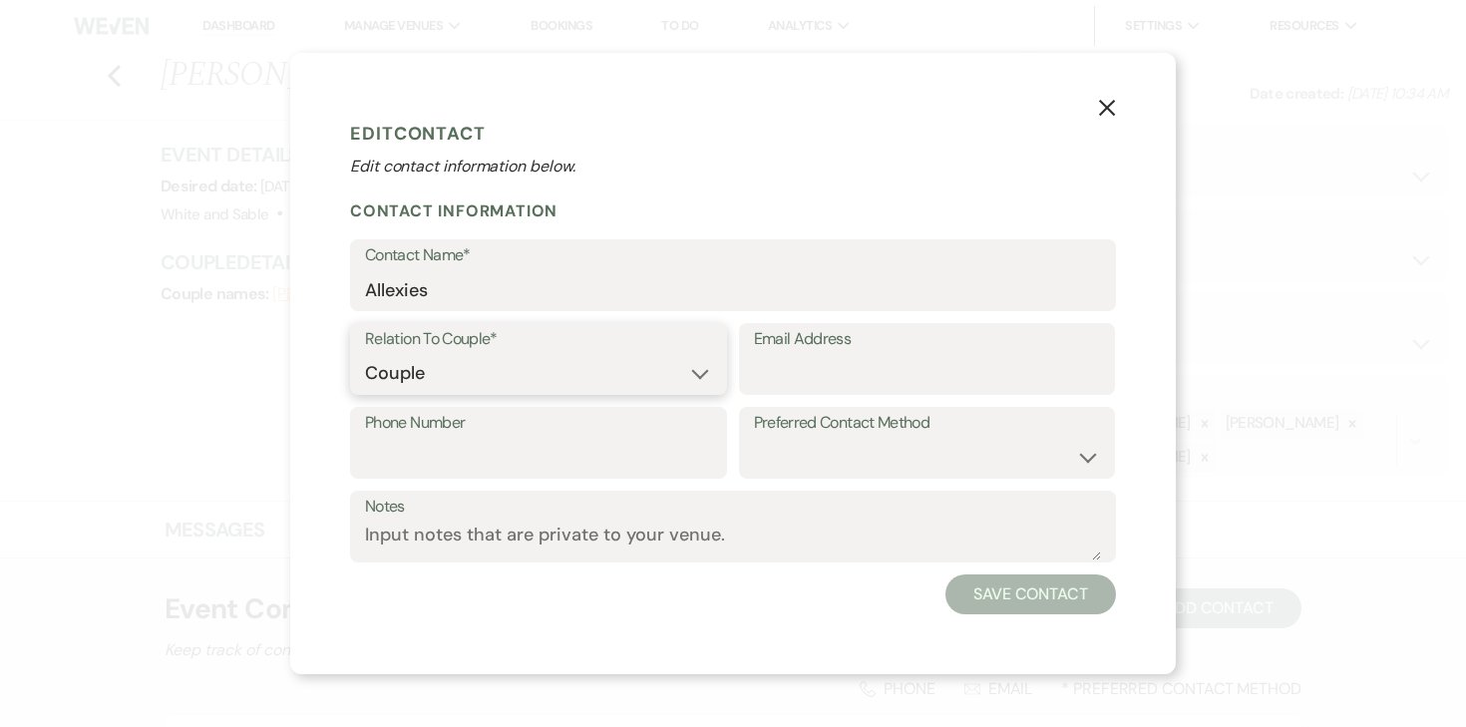
click at [544, 362] on select "Couple Planner Parent of Couple Family Member Friend Other" at bounding box center [538, 373] width 347 height 39
click at [562, 269] on label "Contact Name*" at bounding box center [733, 255] width 736 height 29
click at [562, 270] on input "Allexies" at bounding box center [733, 289] width 736 height 39
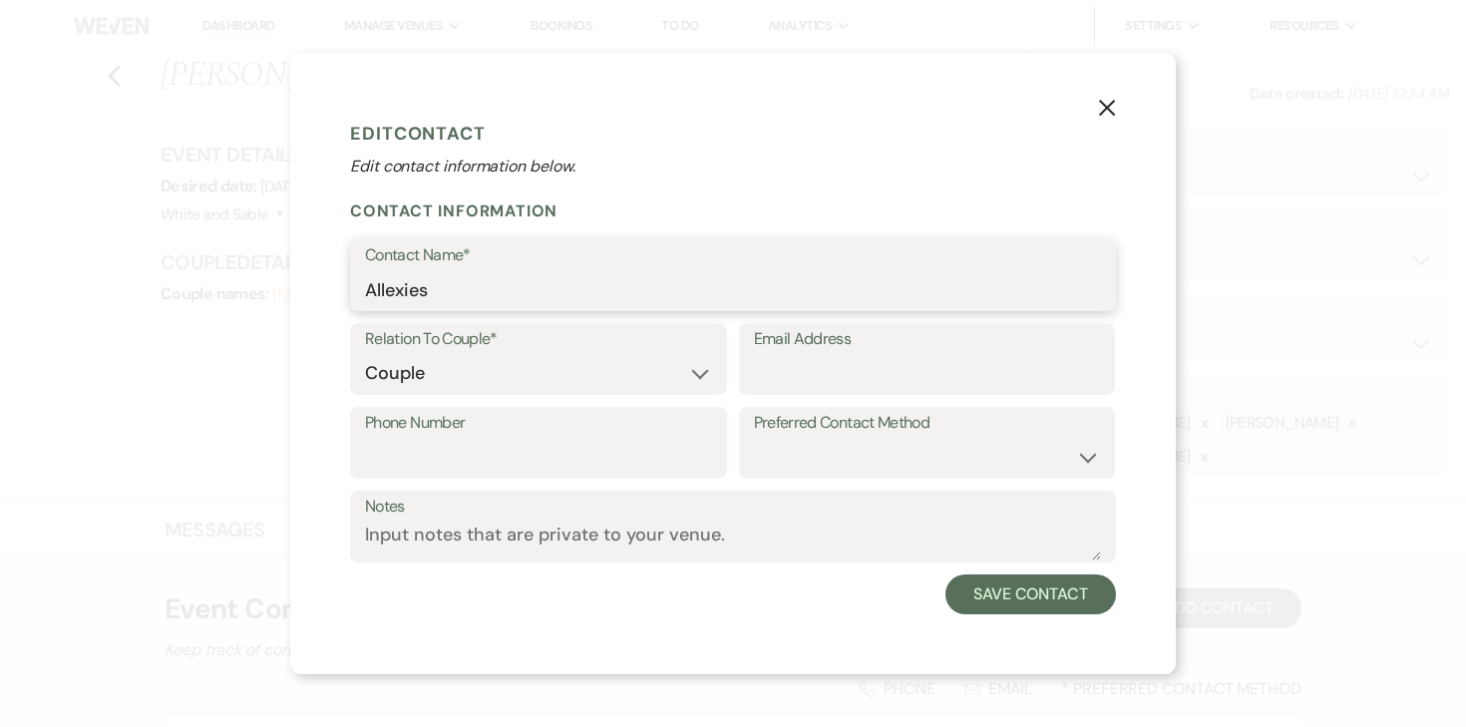
paste input "Suvanphim"
type input "Allexies Suvanphim"
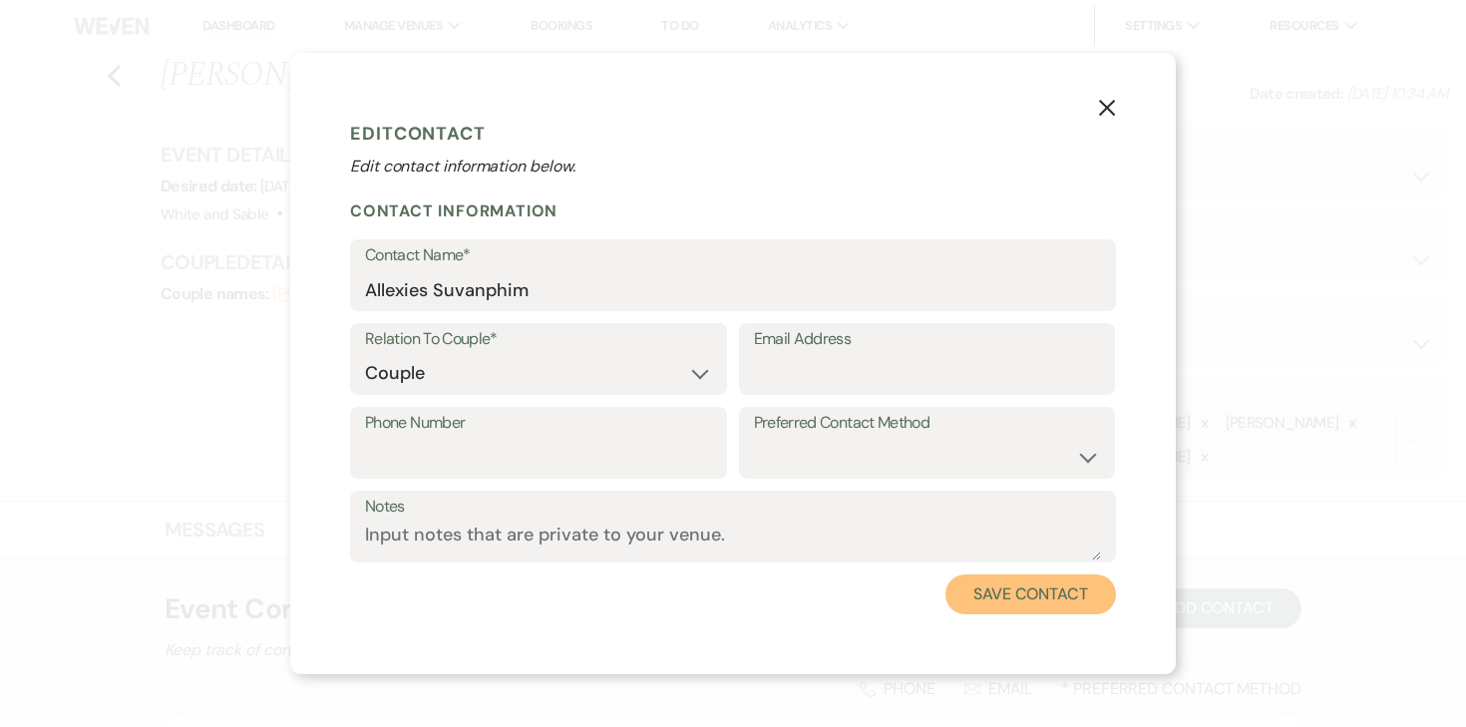
click at [1082, 598] on button "Save Contact" at bounding box center [1031, 595] width 171 height 40
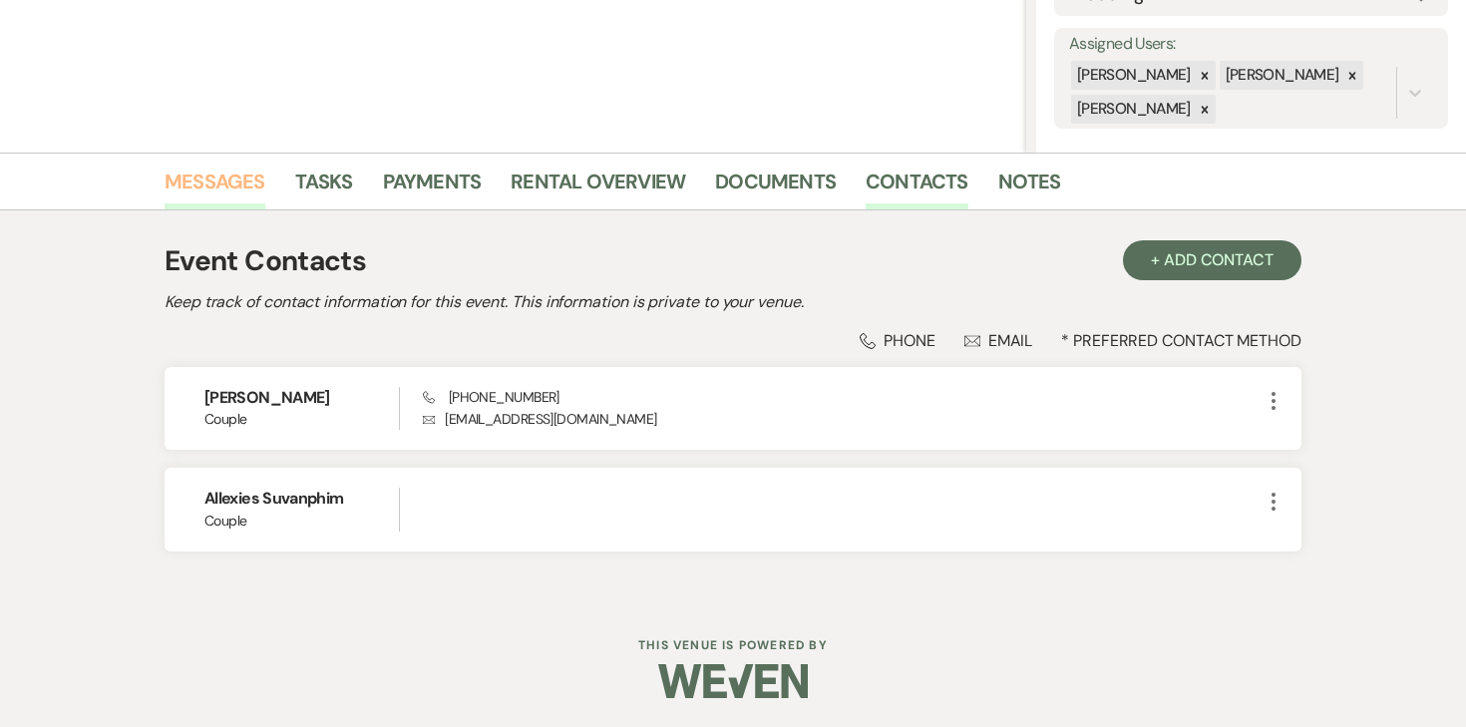
click at [237, 190] on link "Messages" at bounding box center [215, 188] width 101 height 44
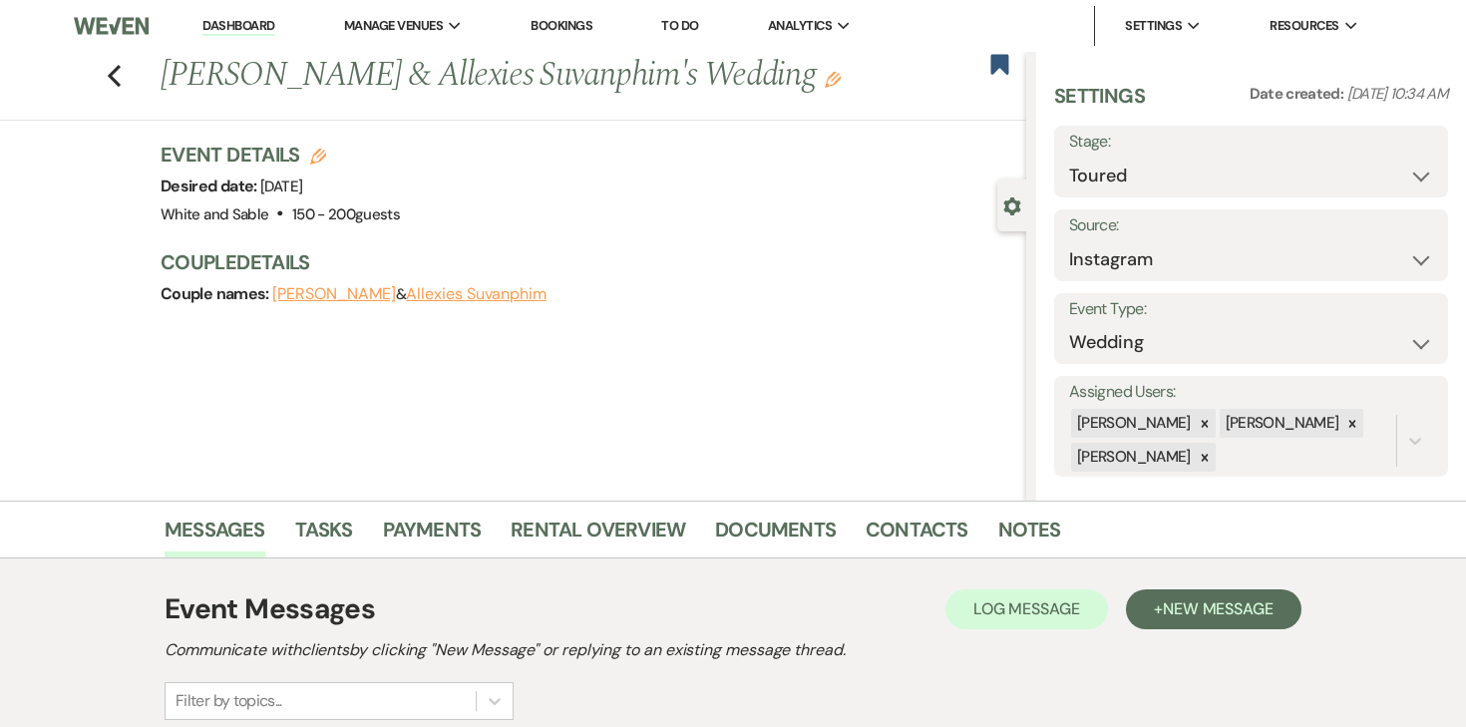
click at [319, 162] on icon "Edit" at bounding box center [318, 157] width 16 height 16
select select "684"
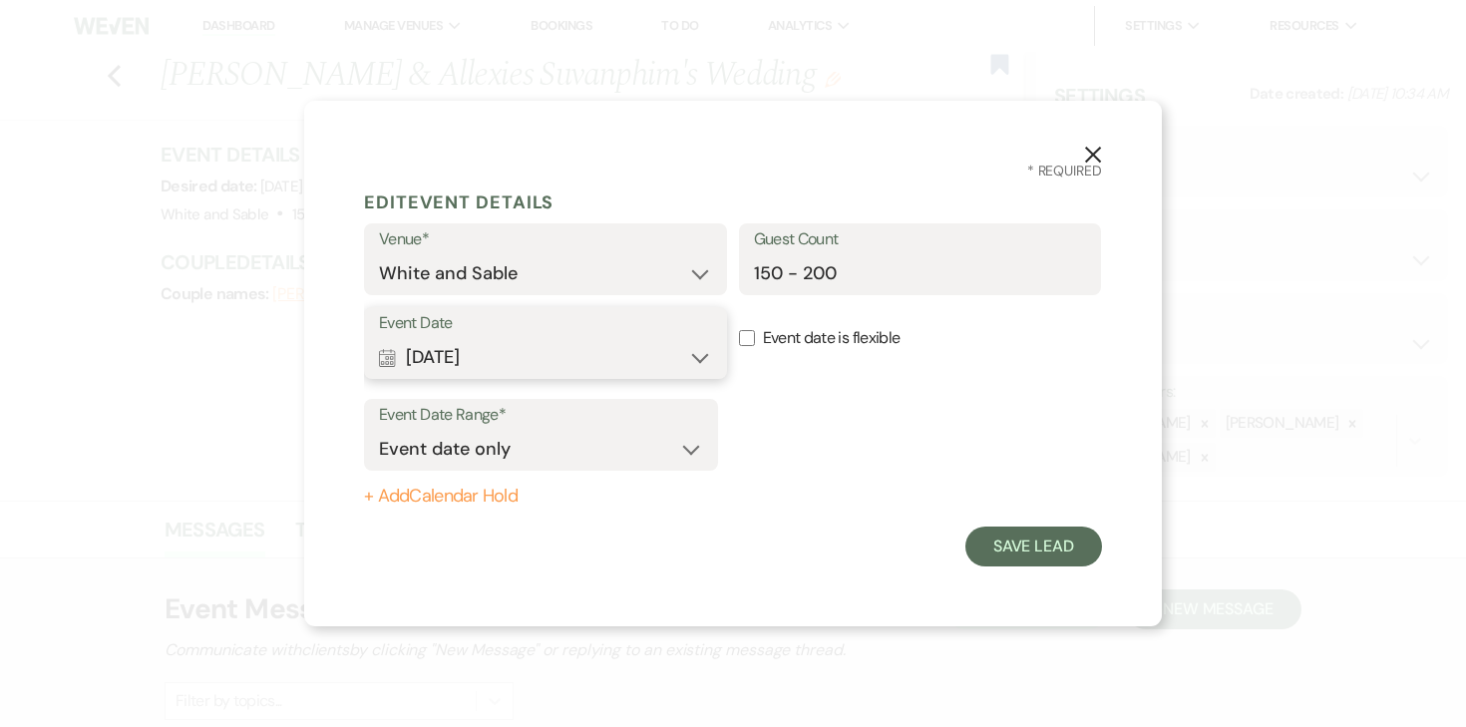
click at [668, 352] on button "Calendar [DATE] Expand" at bounding box center [545, 357] width 333 height 40
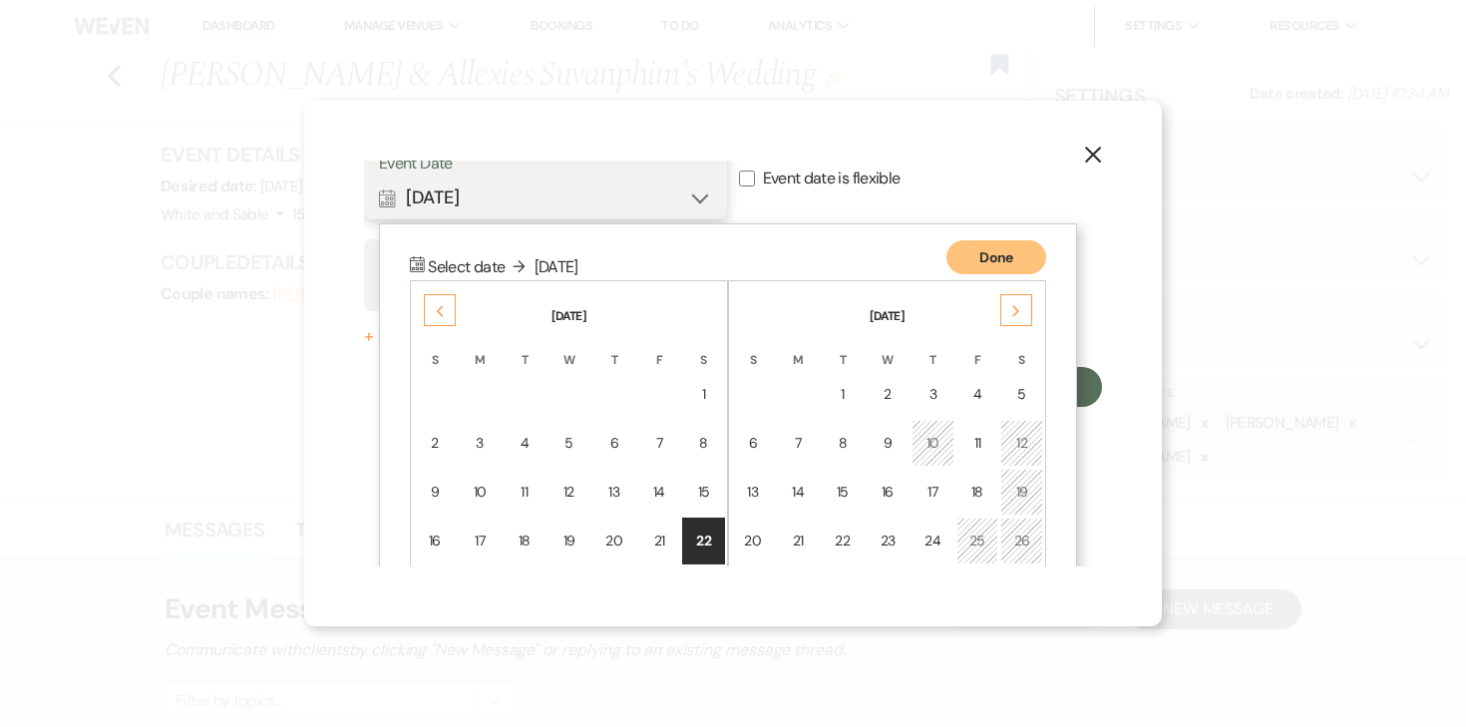
scroll to position [255, 0]
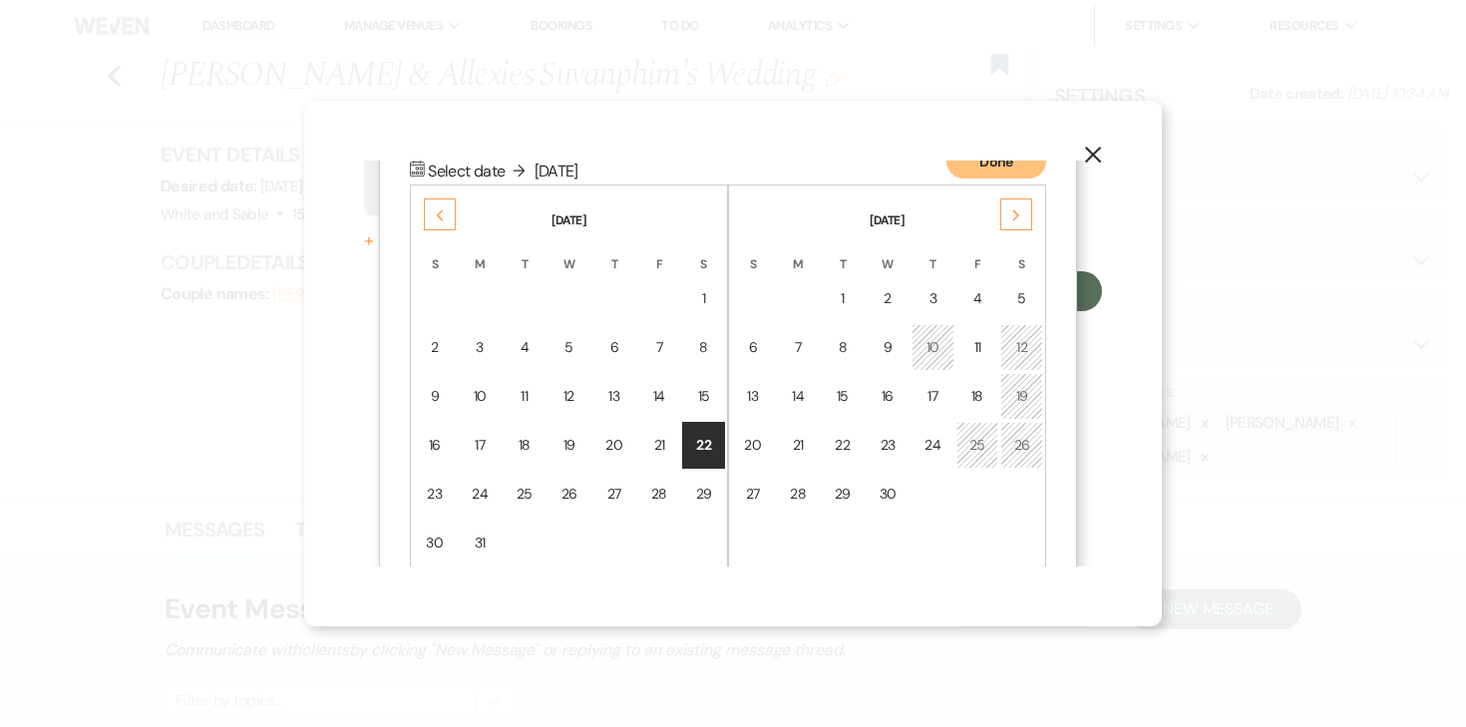
click at [445, 202] on div "Previous" at bounding box center [440, 214] width 32 height 32
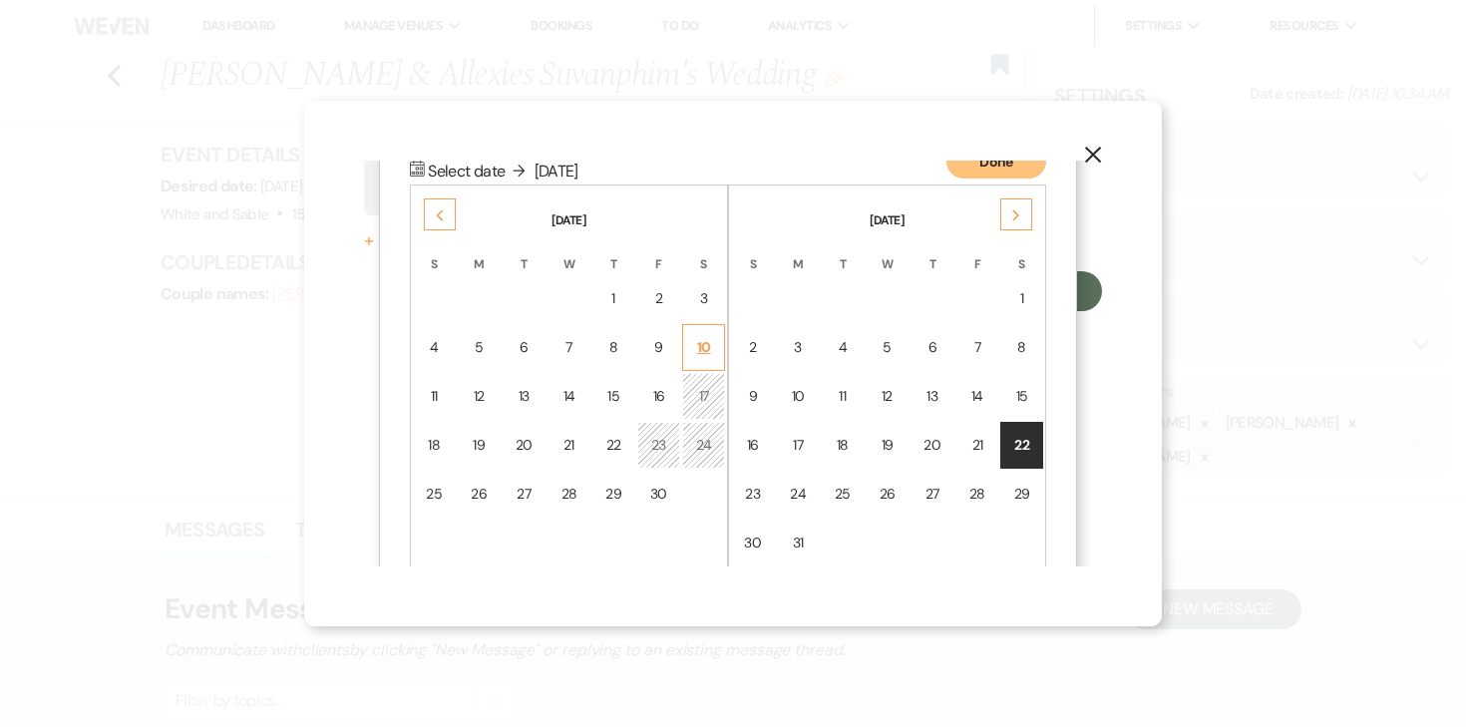
click at [718, 363] on td "10" at bounding box center [703, 347] width 43 height 47
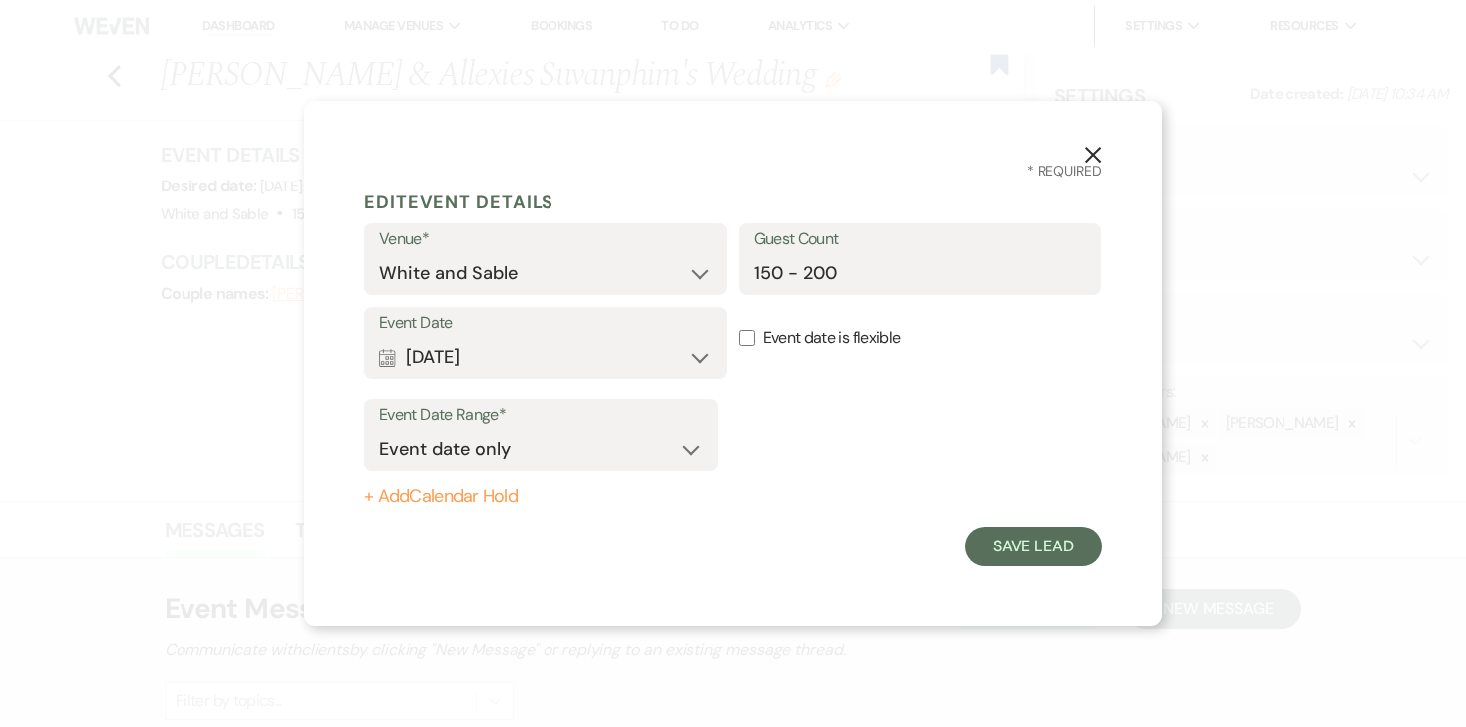
scroll to position [0, 0]
click at [506, 498] on button "+ Add Calendar Hold" at bounding box center [541, 497] width 354 height 20
select select "false"
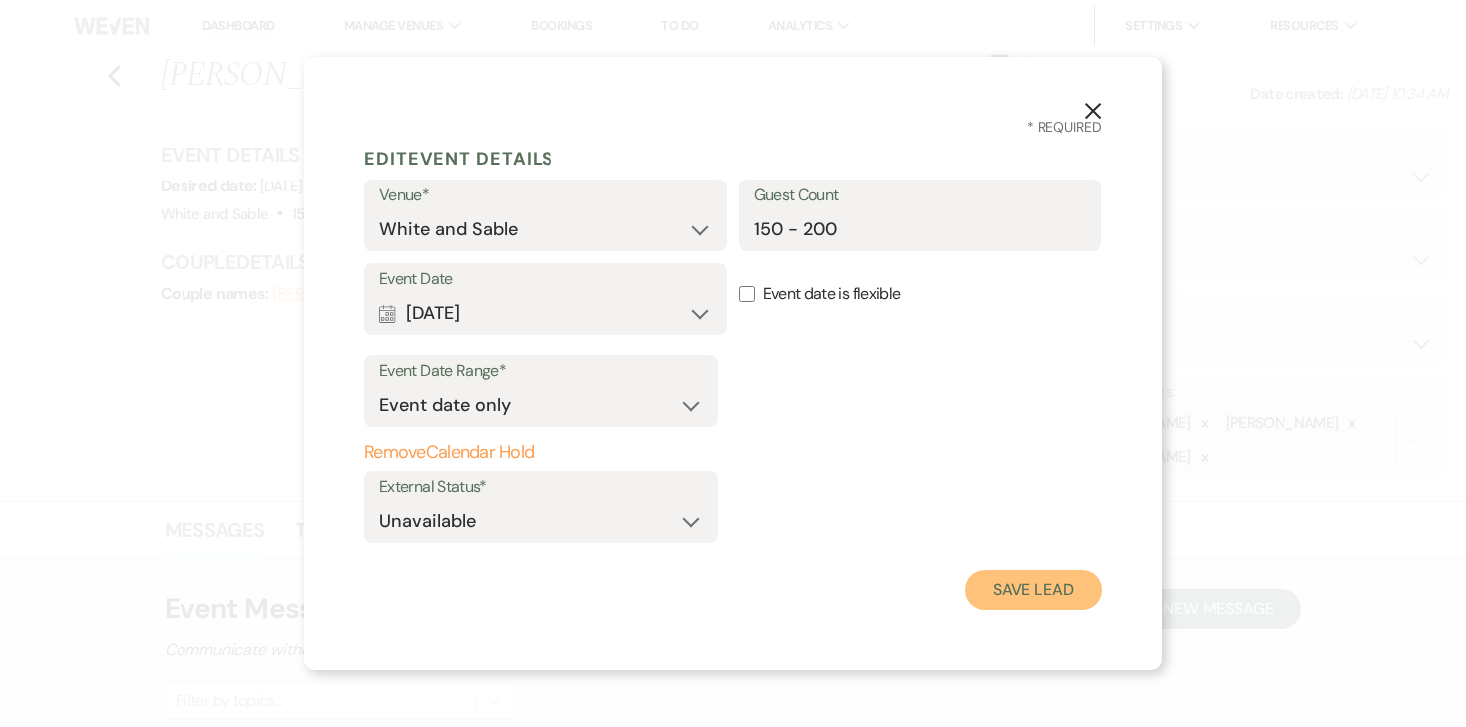
click at [1069, 580] on button "Save Lead" at bounding box center [1034, 591] width 137 height 40
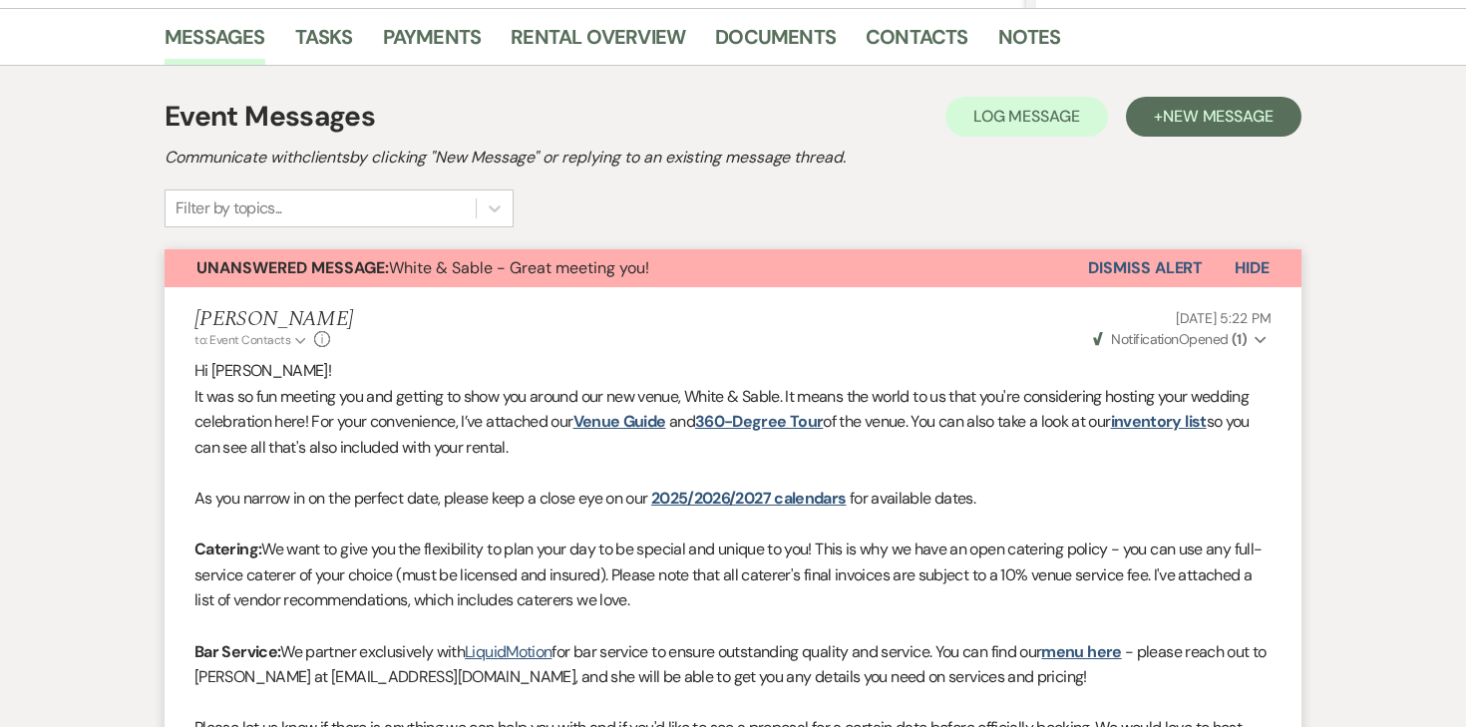
scroll to position [498, 0]
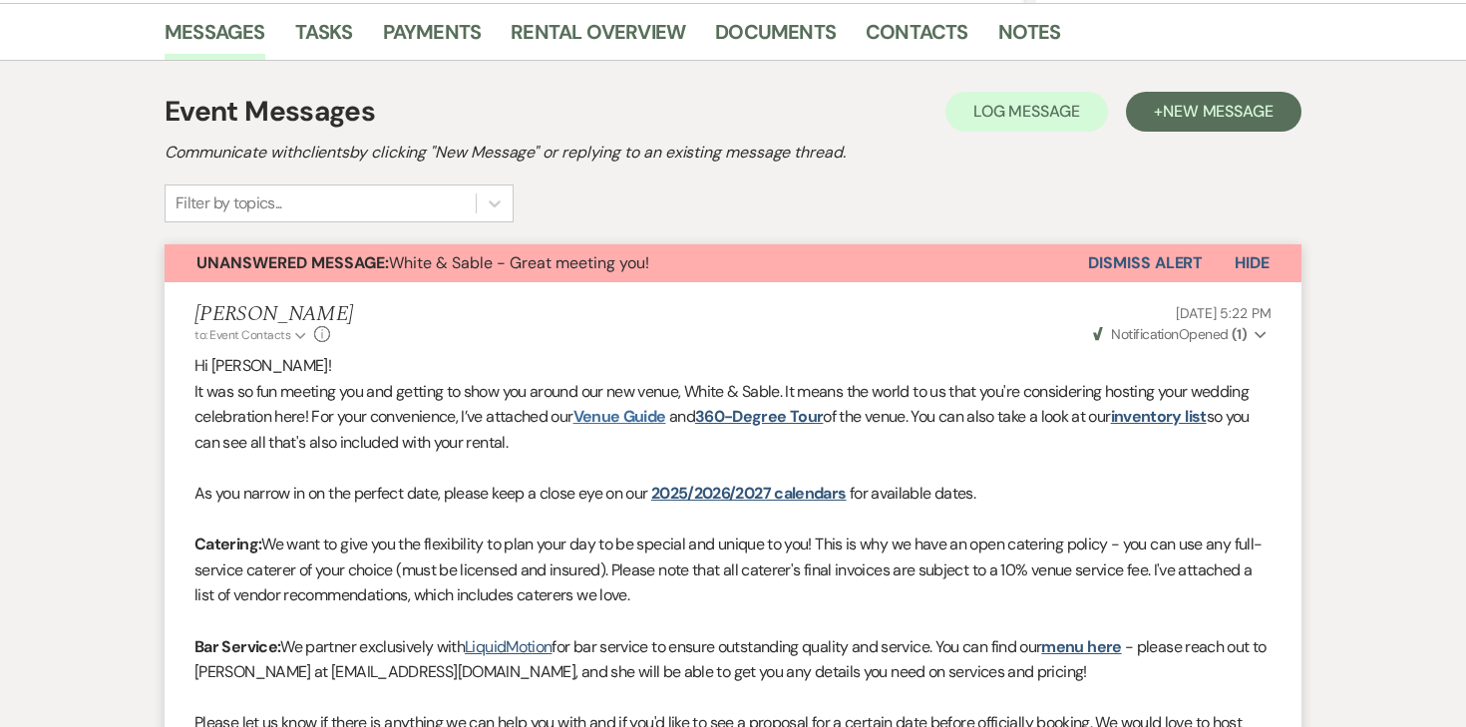
click at [633, 417] on link "Venue Guide" at bounding box center [620, 416] width 93 height 21
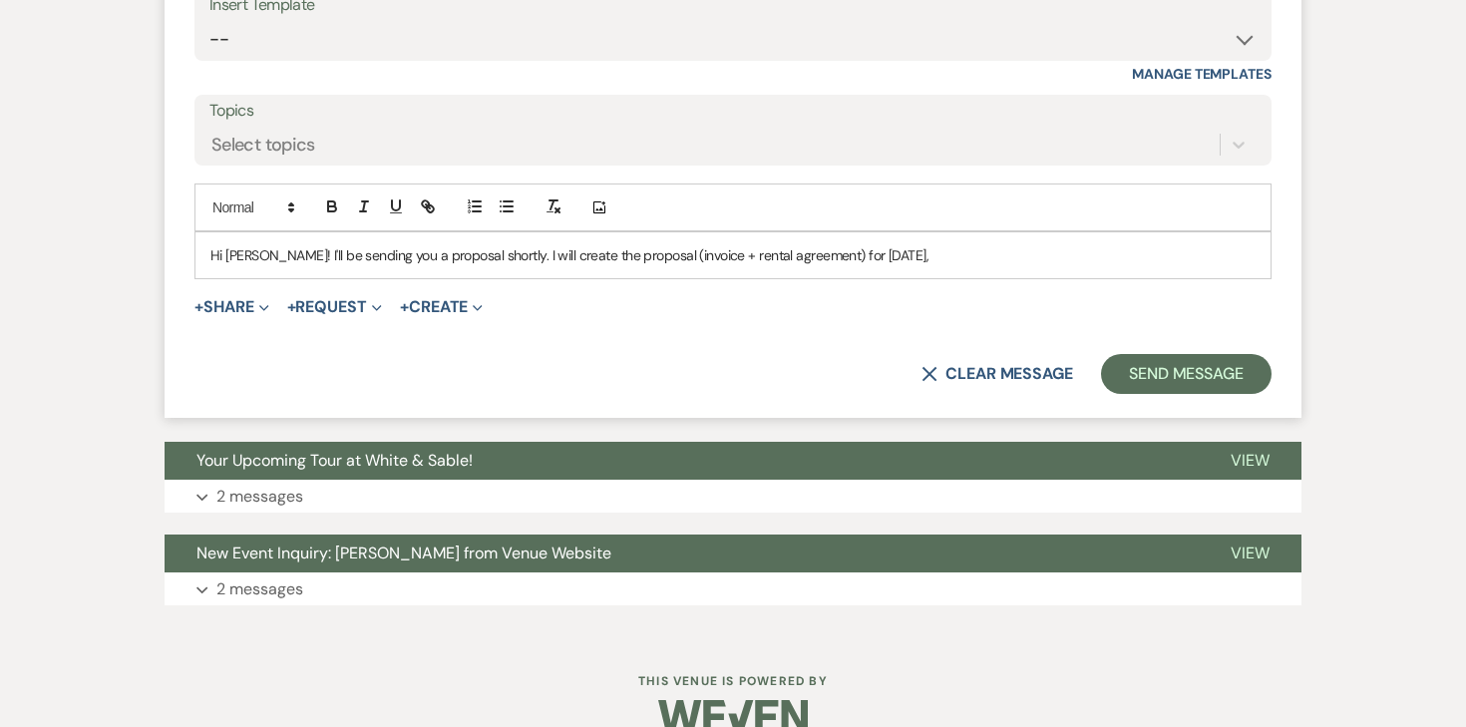
scroll to position [2932, 0]
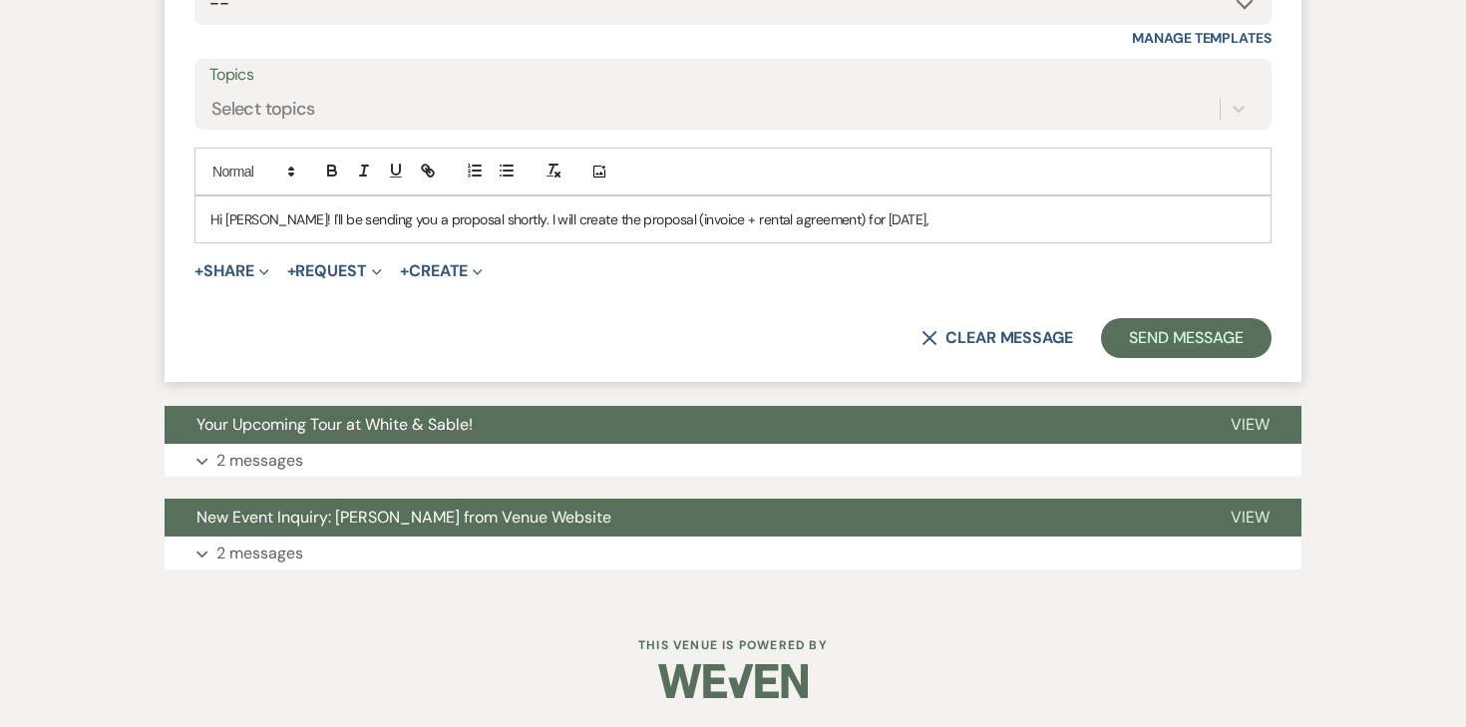
click at [925, 239] on div "Hi [PERSON_NAME]! I'll be sending you a proposal shortly. I will create the pro…" at bounding box center [733, 220] width 1075 height 46
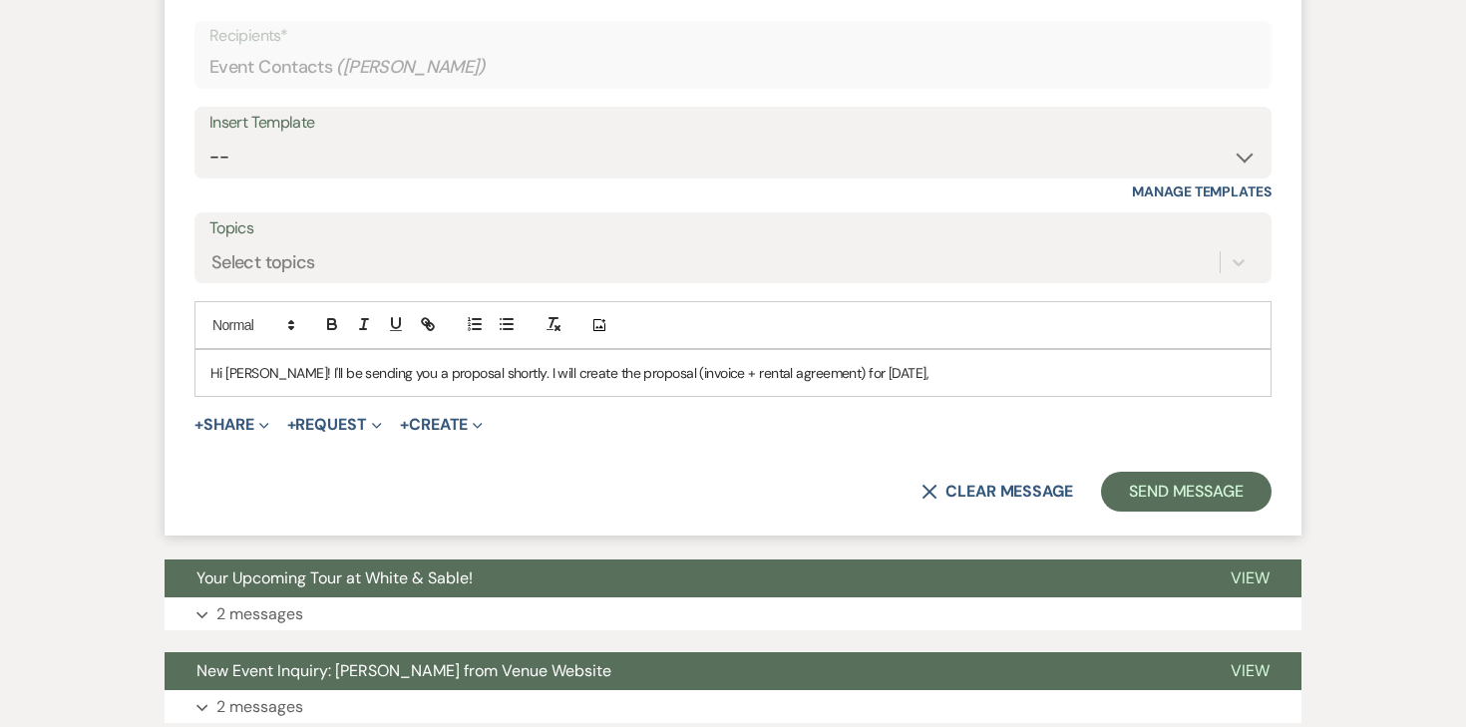
scroll to position [2881, 0]
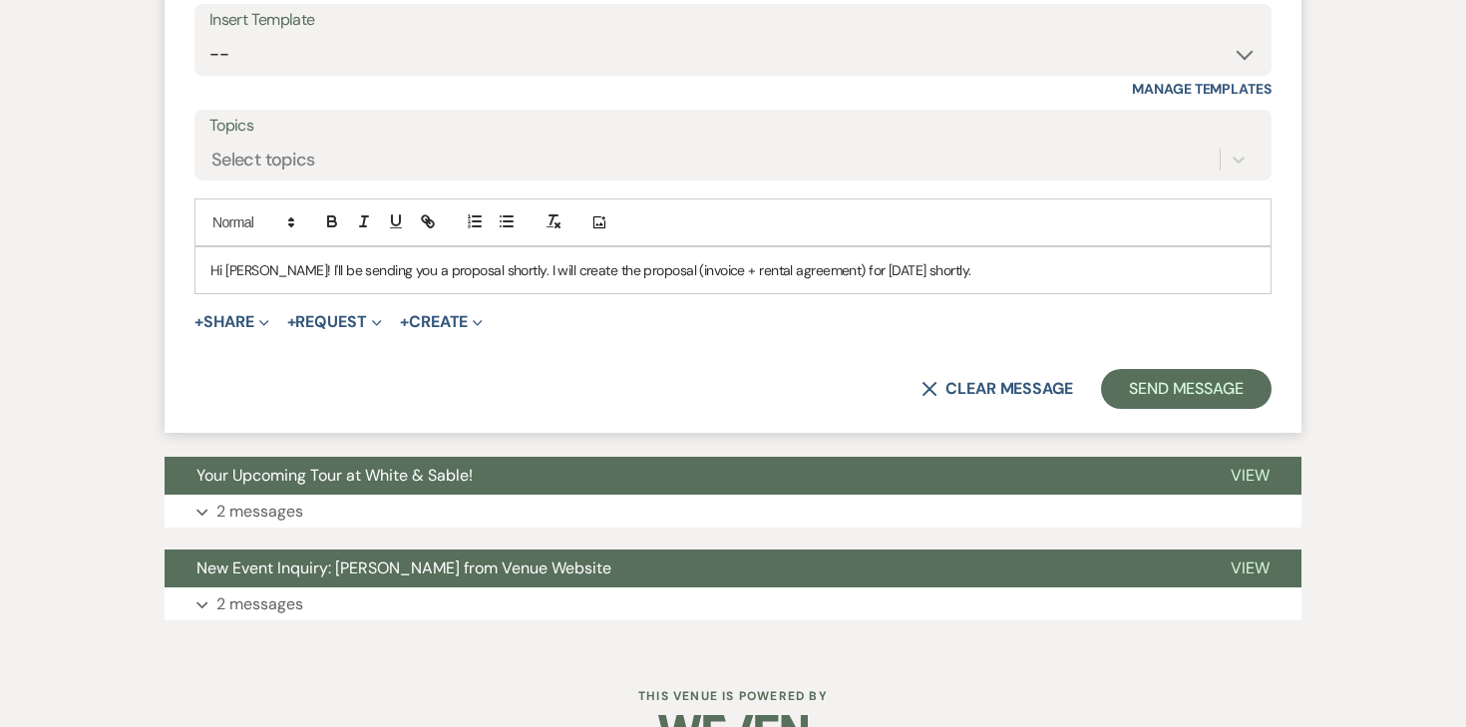
click at [596, 269] on p "Hi [PERSON_NAME]! I'll be sending you a proposal shortly. I will create the pro…" at bounding box center [732, 270] width 1045 height 22
copy p "Hi [PERSON_NAME]! I'll be sending you a proposal shortly. I will create the pro…"
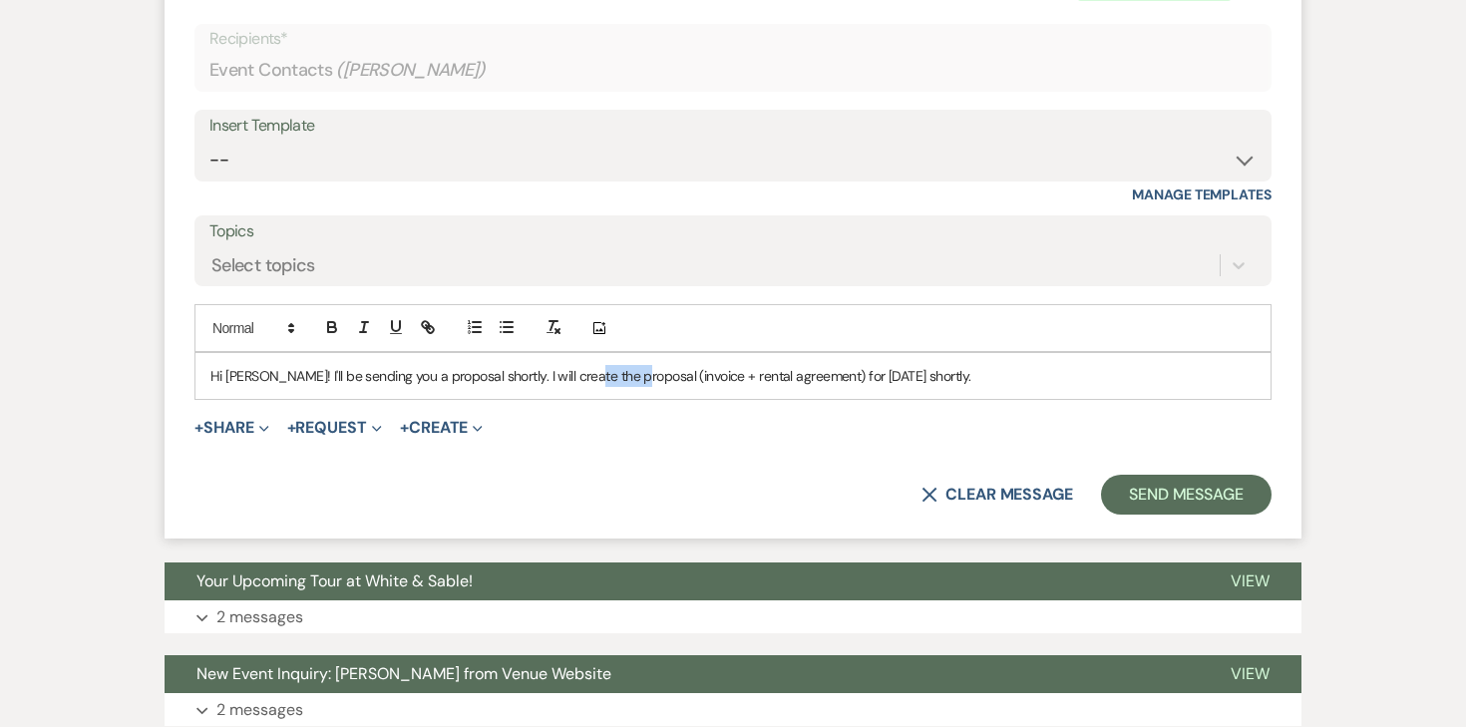
scroll to position [2777, 0]
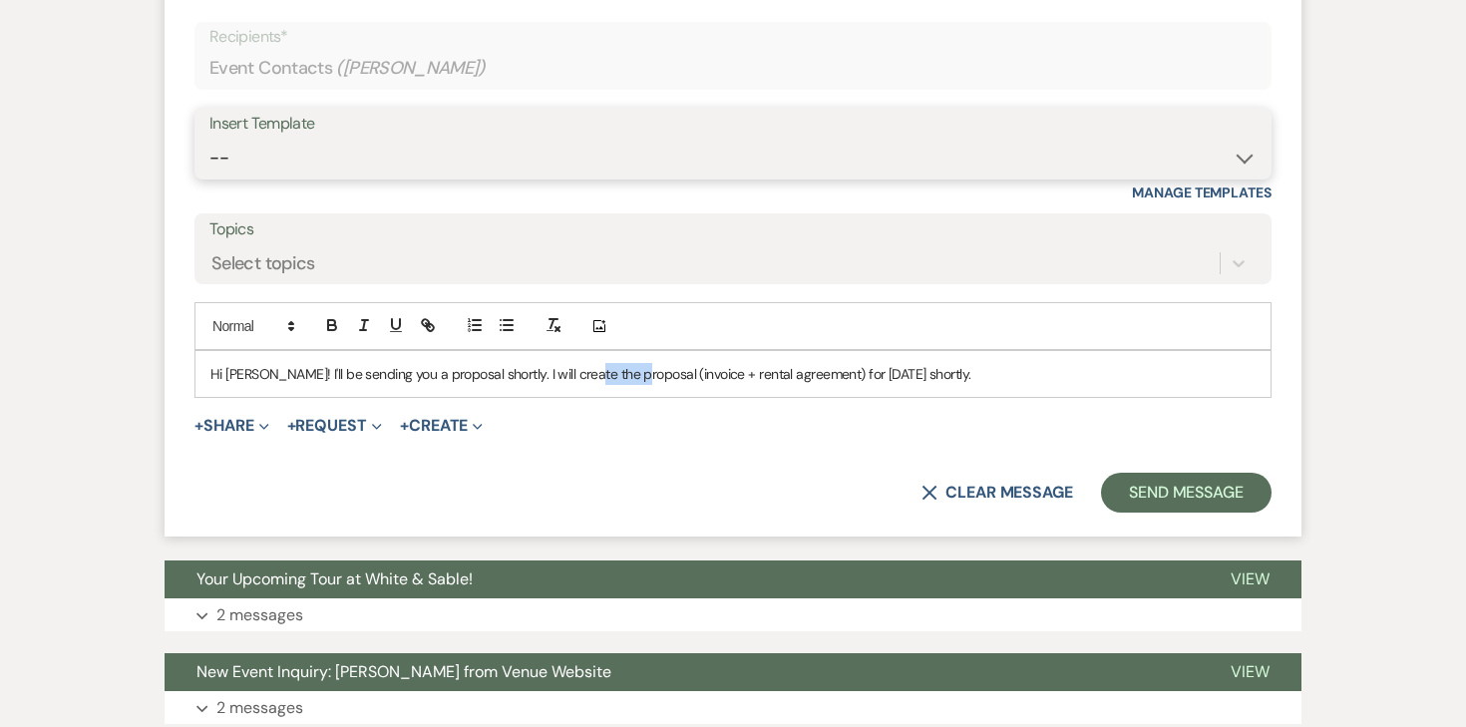
click at [315, 159] on select "-- Inquiry Response (Venue Guide) Schedule - Venue Tour Appt Confirmation Sched…" at bounding box center [732, 158] width 1047 height 39
select select "4747"
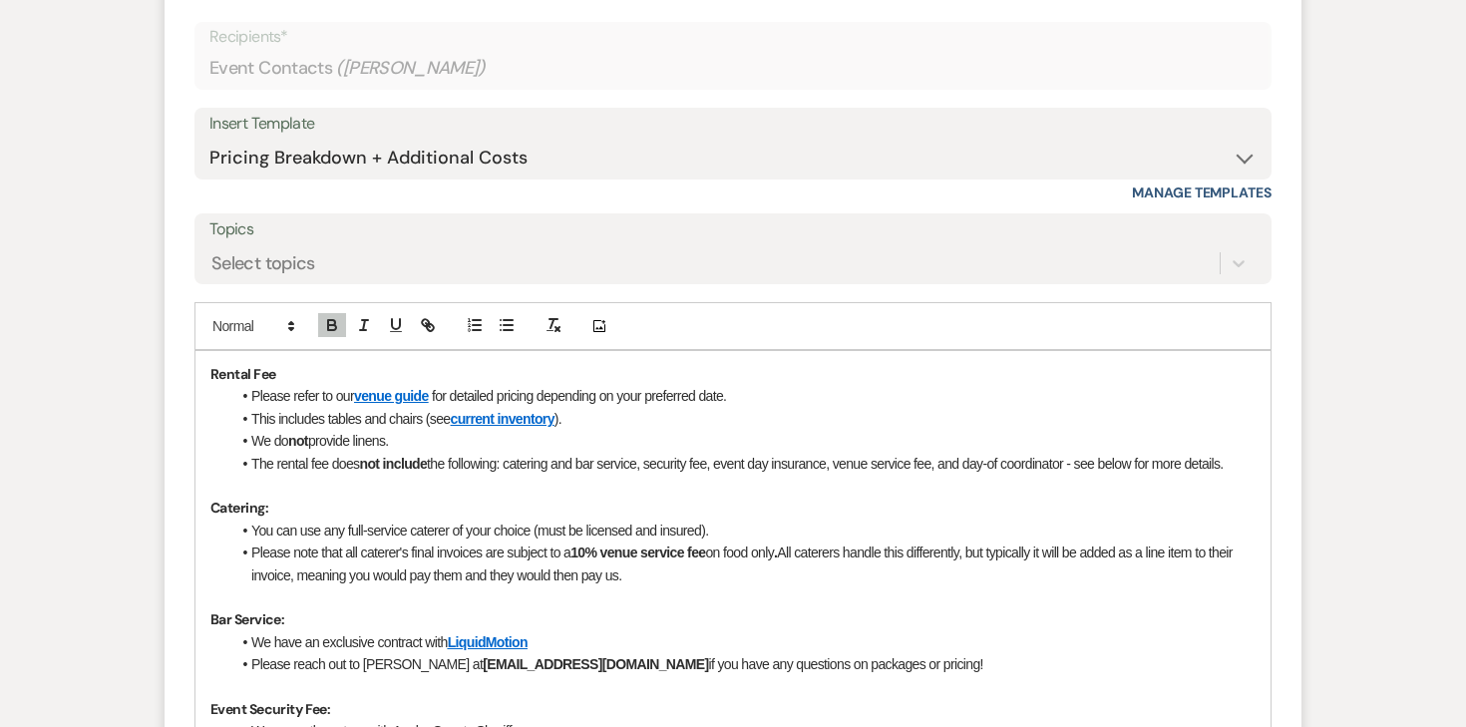
click at [218, 367] on strong "Rental Fee" at bounding box center [242, 374] width 65 height 18
click at [213, 368] on strong "Rental Fee" at bounding box center [242, 374] width 65 height 18
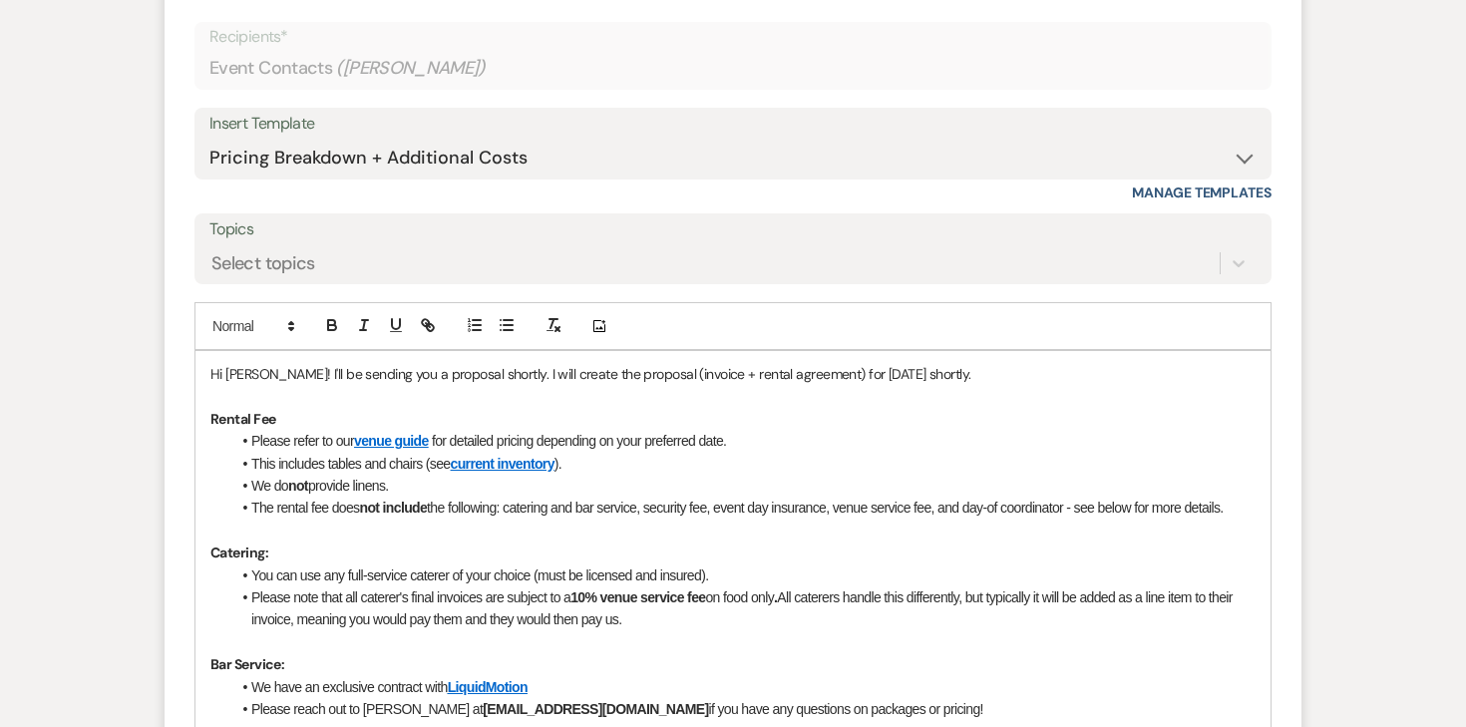
click at [269, 371] on p "Hi [PERSON_NAME]! I'll be sending you a proposal shortly. I will create the pro…" at bounding box center [732, 374] width 1045 height 22
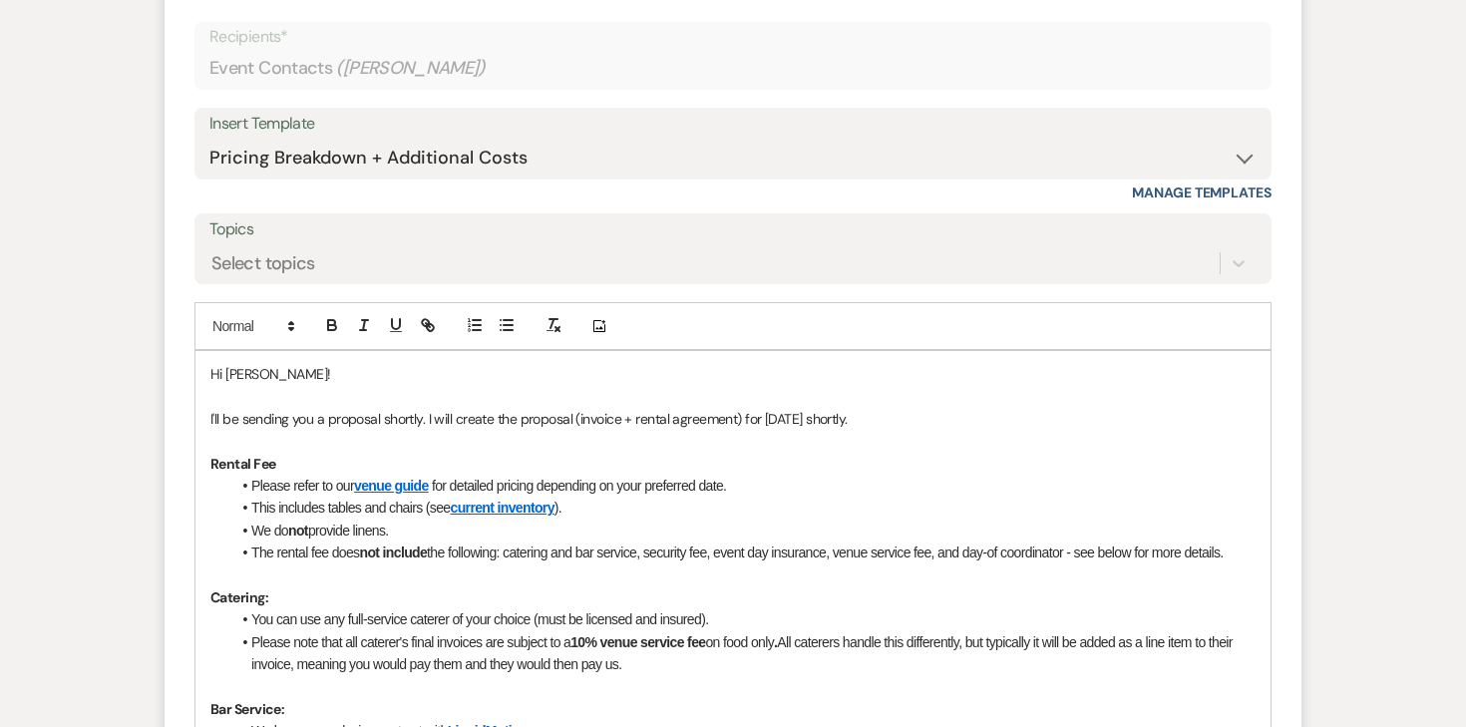
click at [369, 363] on p "Hi [PERSON_NAME]!" at bounding box center [732, 374] width 1045 height 22
click at [307, 364] on p "Hi [PERSON_NAME]!" at bounding box center [732, 374] width 1045 height 22
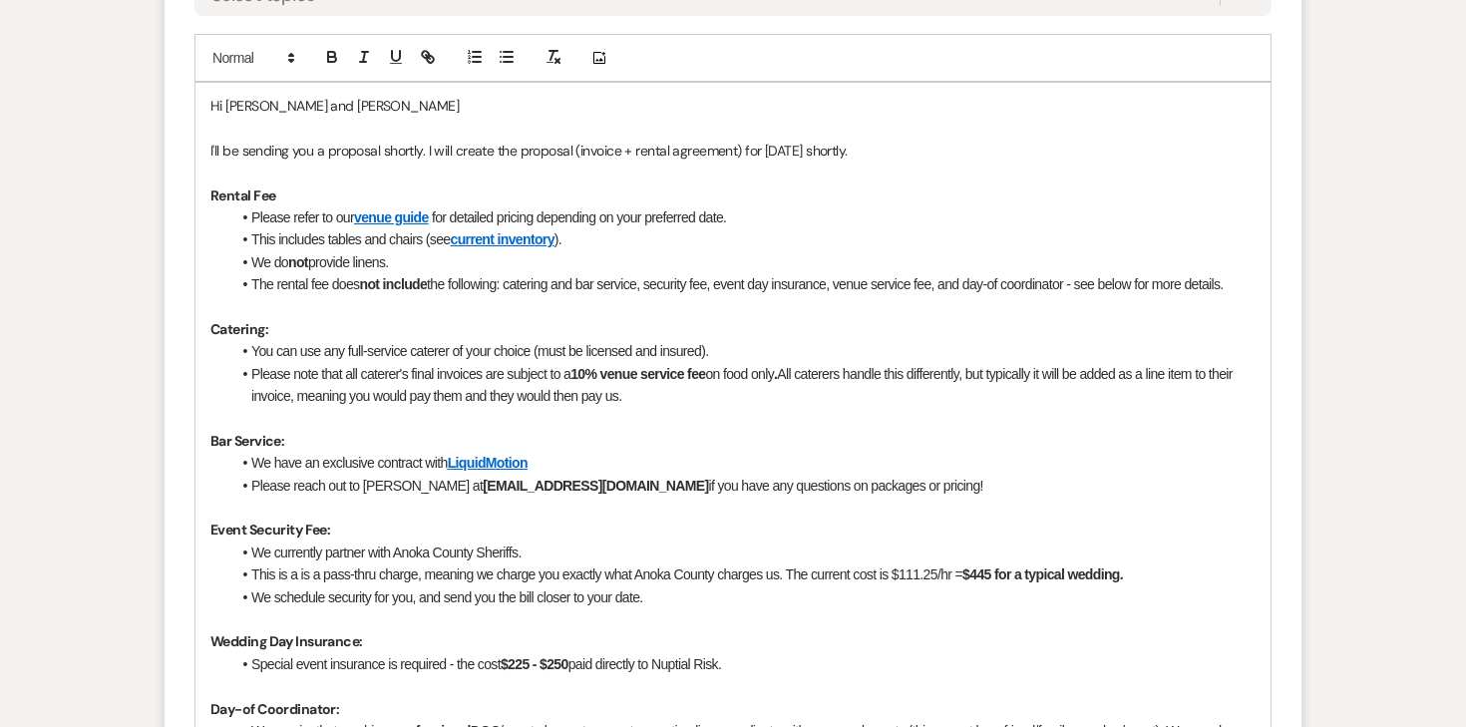
scroll to position [3009, 0]
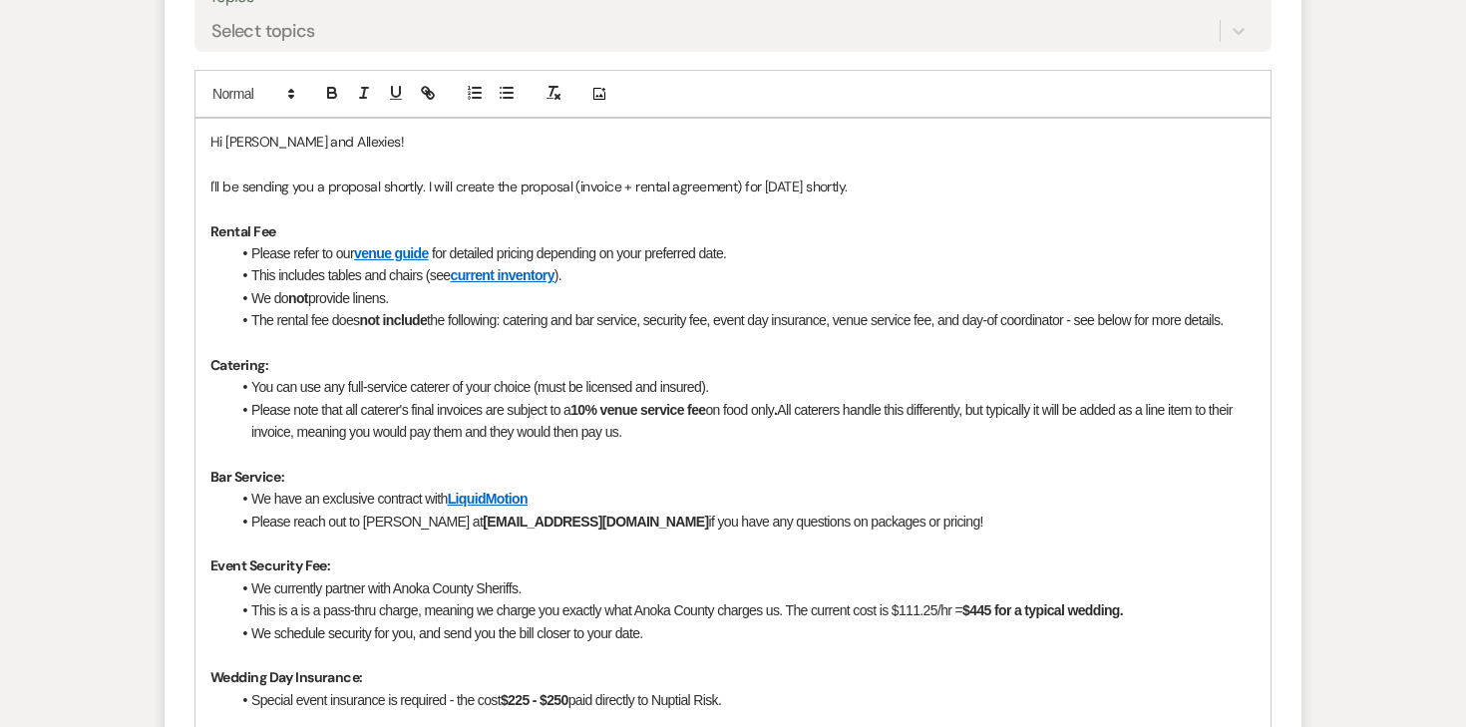
click at [208, 183] on div "Hi [PERSON_NAME] and Allexies! I'll be sending you a proposal shortly. I will c…" at bounding box center [733, 578] width 1075 height 918
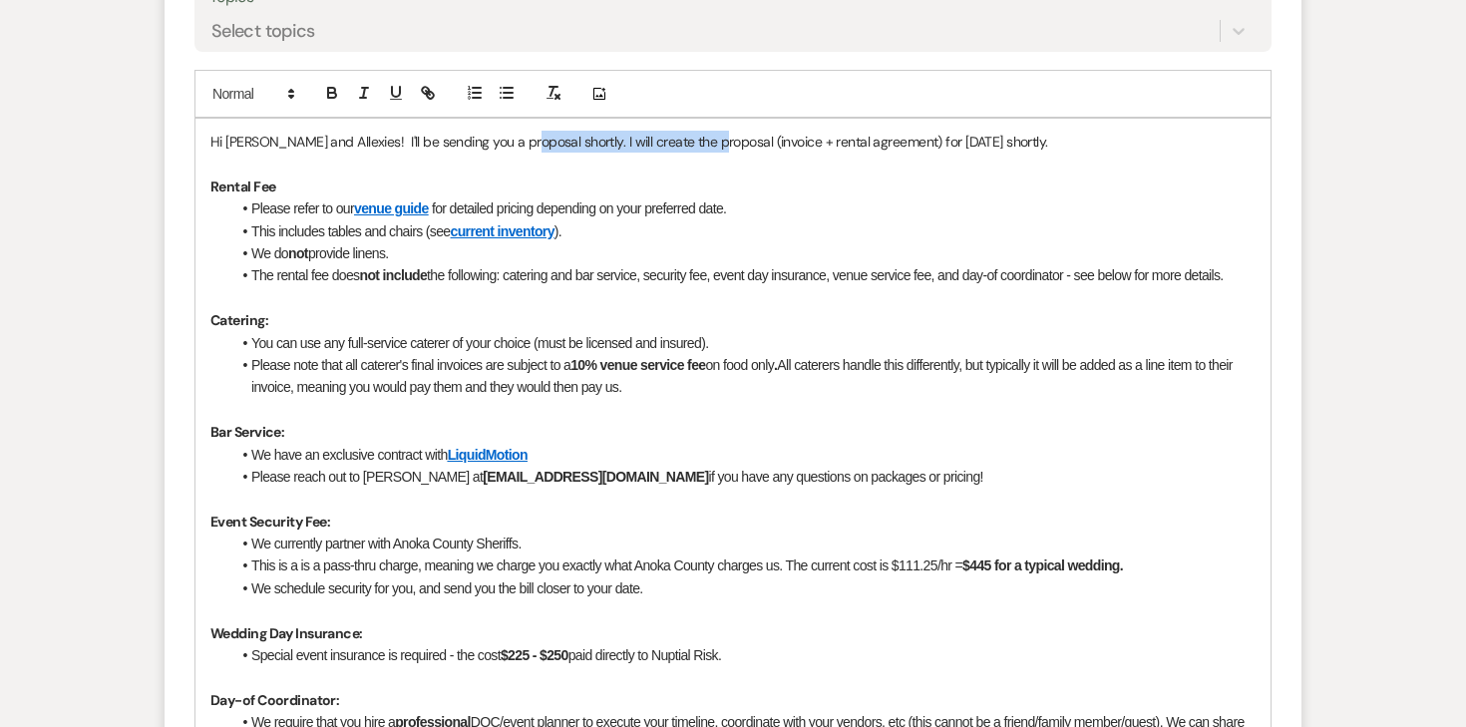
drag, startPoint x: 706, startPoint y: 142, endPoint x: 519, endPoint y: 139, distance: 187.5
click at [519, 139] on p "Hi [PERSON_NAME] and Allexies! I'll be sending you a proposal shortly. I will c…" at bounding box center [732, 142] width 1045 height 22
click at [685, 142] on p "Hi [PERSON_NAME] and Allexies! I'll be sending you a proposal (invoice + rental…" at bounding box center [732, 142] width 1045 height 22
click at [885, 126] on div "Hi [PERSON_NAME] and Allexies! I'll be sending you a proposal (invoice + rental…" at bounding box center [733, 555] width 1075 height 873
click at [864, 147] on p "Hi [PERSON_NAME] and Allexies! I'll be sending you a proposal (invoice + rental…" at bounding box center [732, 142] width 1045 height 22
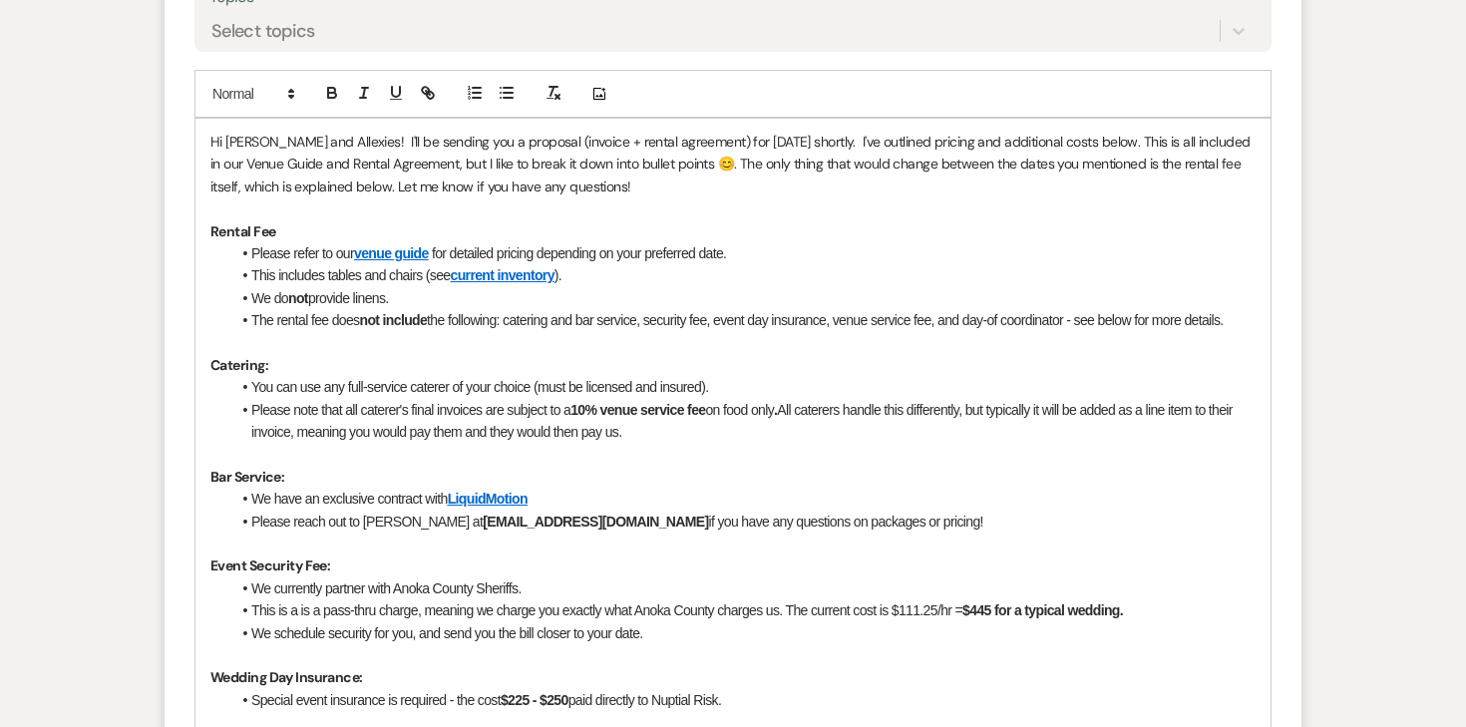
click at [343, 144] on p "Hi [PERSON_NAME] and Allexies! I'll be sending you a proposal (invoice + rental…" at bounding box center [732, 164] width 1045 height 67
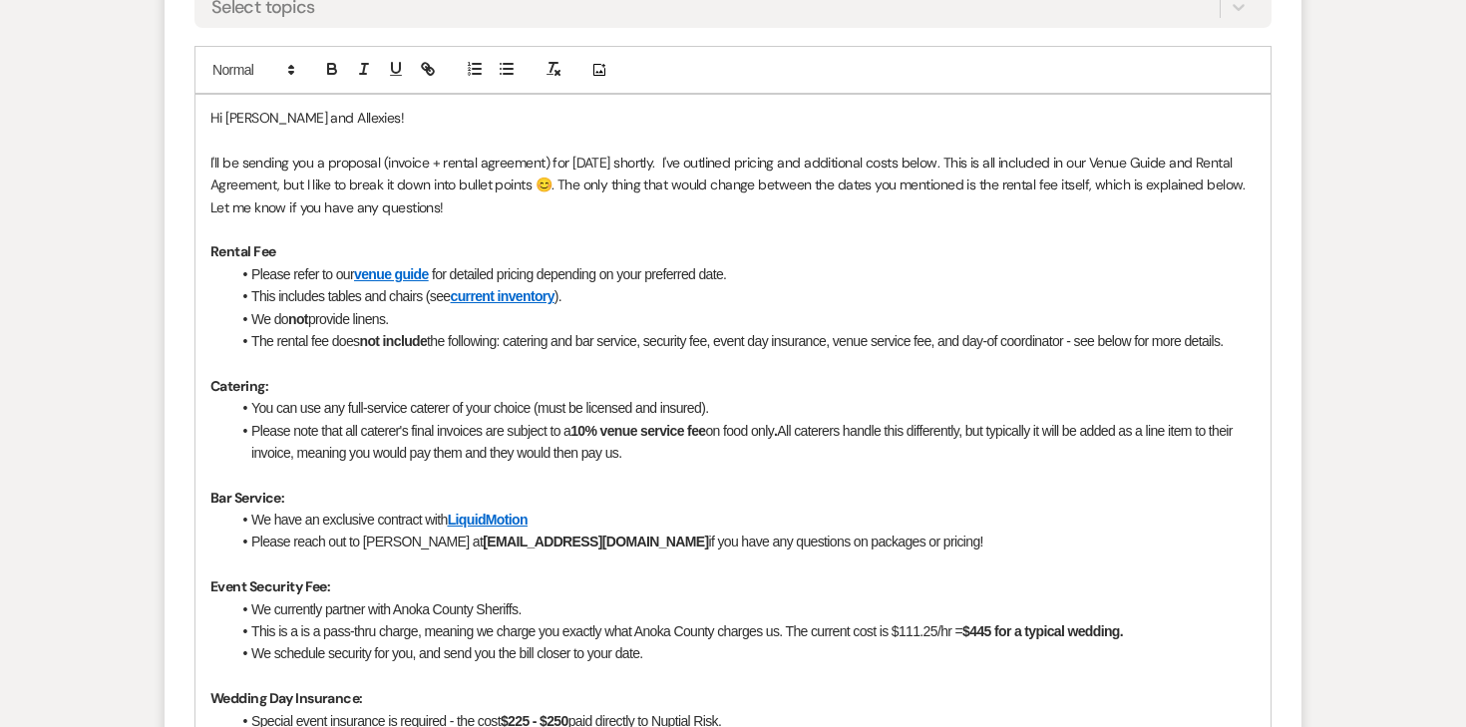
scroll to position [3037, 0]
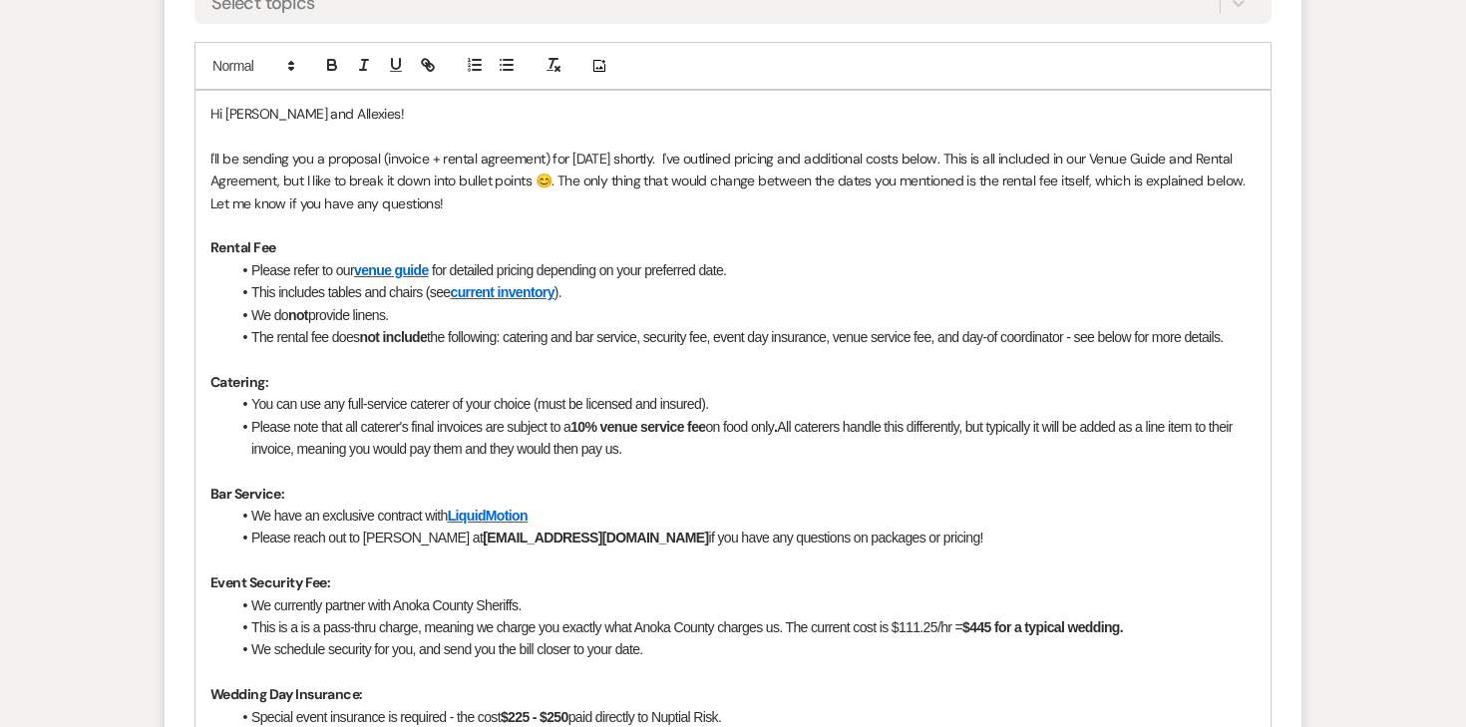
click at [307, 270] on li "Please refer to o ur venue guide for detailed pricing depending on your preferr…" at bounding box center [742, 270] width 1025 height 22
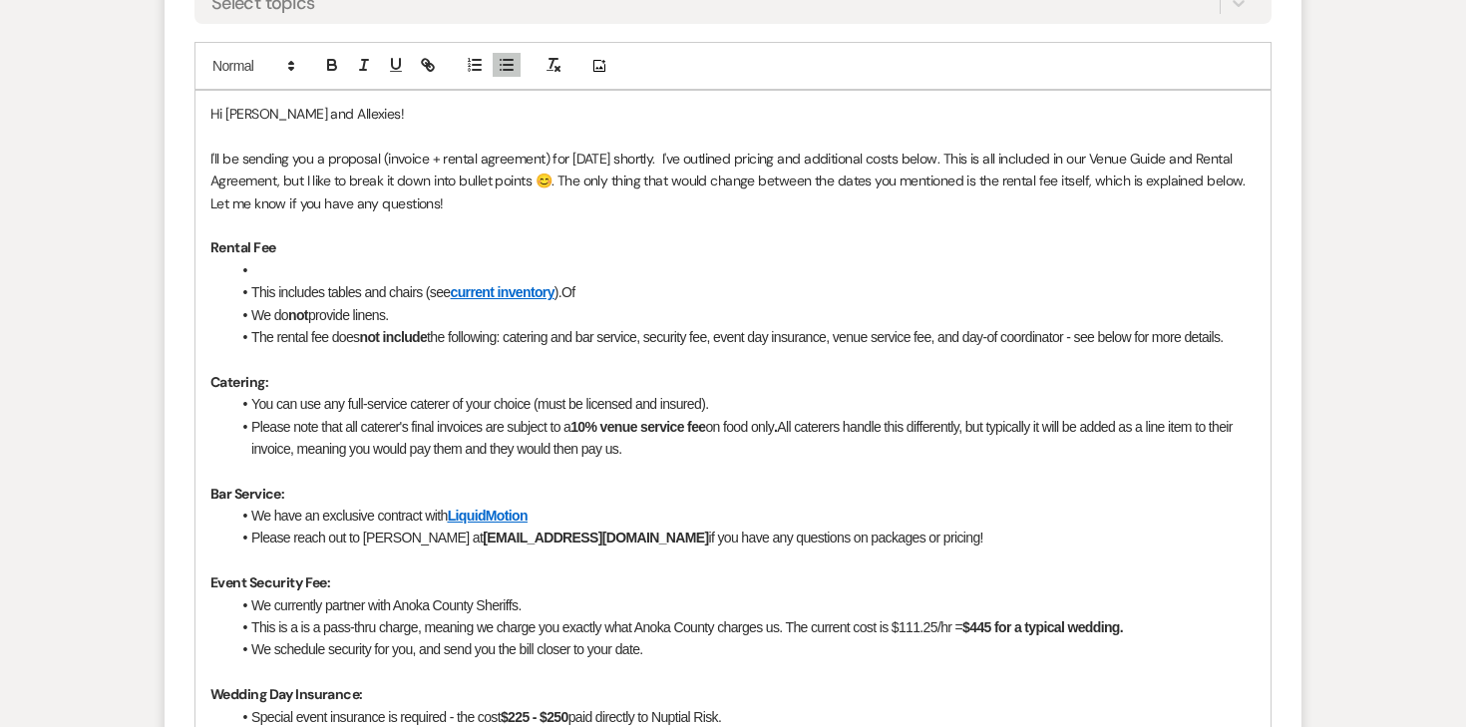
click at [255, 267] on li at bounding box center [742, 270] width 1025 height 22
drag, startPoint x: 301, startPoint y: 271, endPoint x: 247, endPoint y: 269, distance: 53.9
click at [247, 269] on li "Off-peak [DATE]:" at bounding box center [742, 270] width 1025 height 22
click at [383, 269] on li "[DATE] [DATE]:" at bounding box center [742, 270] width 1025 height 22
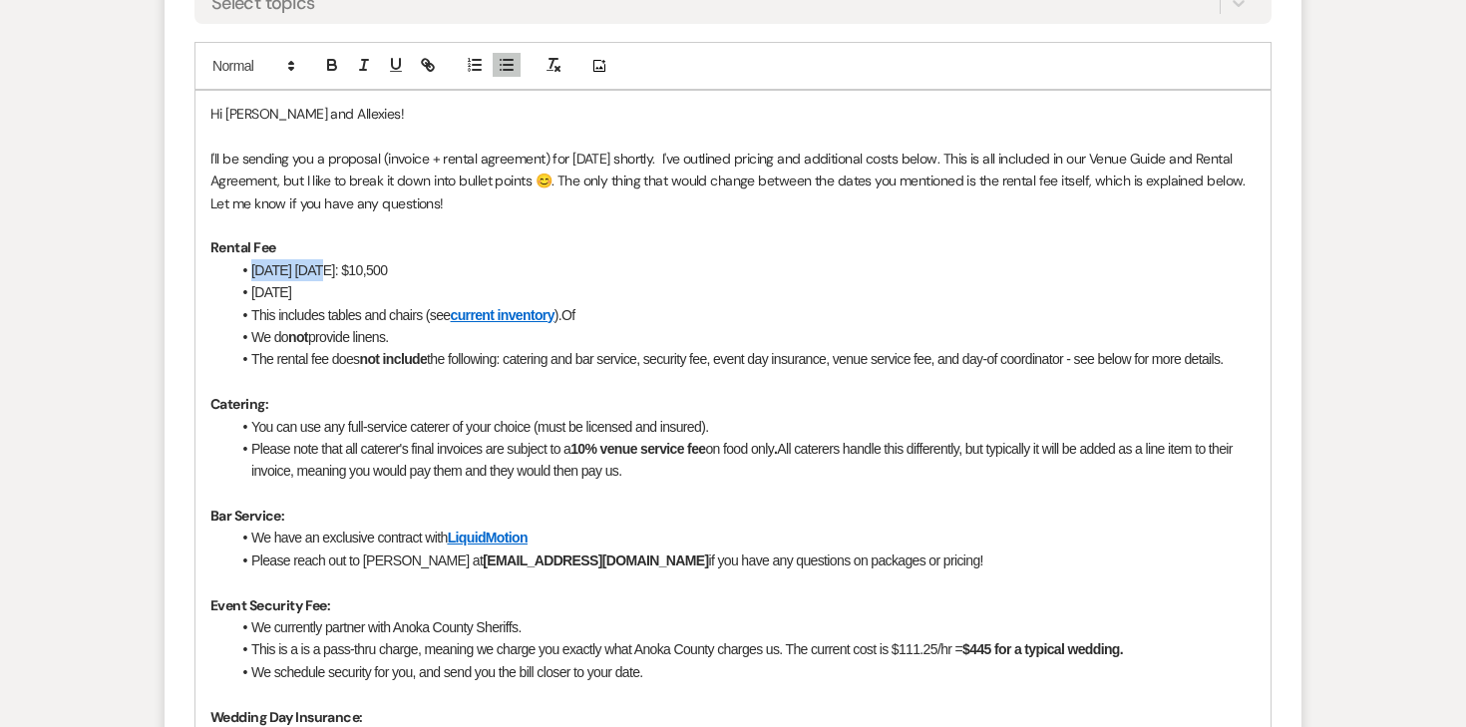
drag, startPoint x: 310, startPoint y: 267, endPoint x: 251, endPoint y: 268, distance: 58.9
click at [251, 268] on li "April 2027 Friday: $10,500" at bounding box center [742, 270] width 1025 height 22
drag, startPoint x: 323, startPoint y: 289, endPoint x: 250, endPoint y: 289, distance: 72.8
click at [250, 289] on li "April 2027" at bounding box center [742, 292] width 1025 height 22
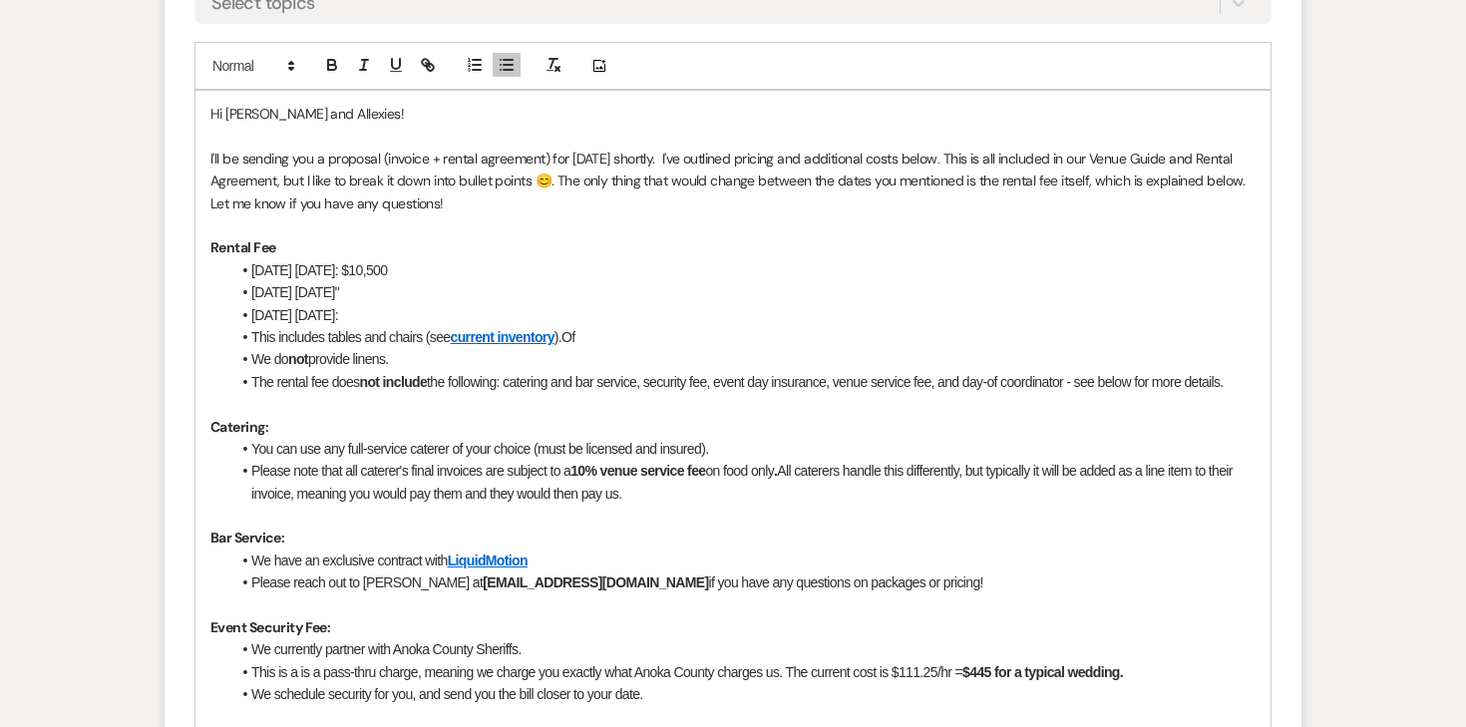
click at [383, 285] on li "2027 April Saturday"" at bounding box center [742, 292] width 1025 height 22
click at [390, 313] on li "2027 April Sunday:" at bounding box center [742, 315] width 1025 height 22
click at [386, 292] on li "2027 April Saturday: $12,00" at bounding box center [742, 292] width 1025 height 22
click at [451, 281] on li "2027 April Saturday: $12,00" at bounding box center [742, 292] width 1025 height 22
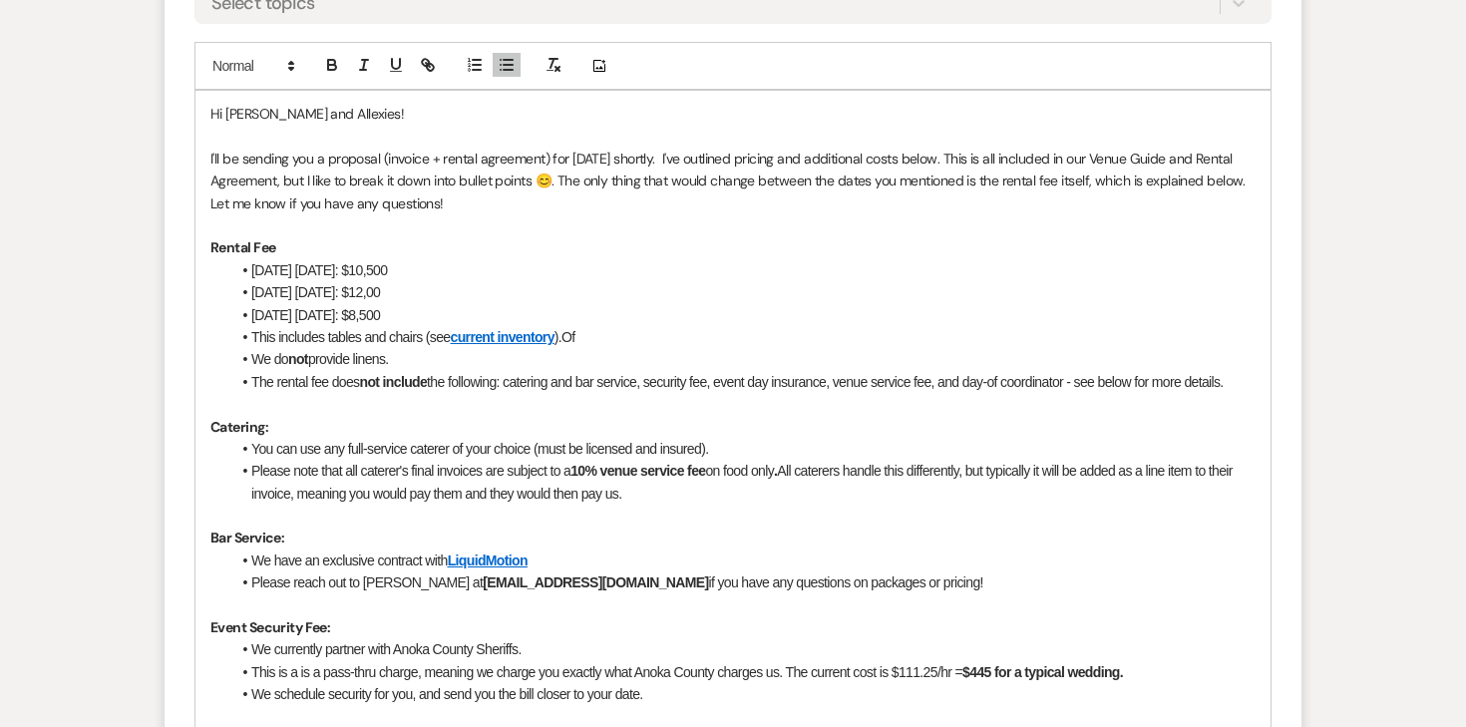
click at [598, 336] on li "This includes tables and chairs (see current inventory ).Of" at bounding box center [742, 337] width 1025 height 22
click at [325, 285] on li "2027 April Saturday: $12,00" at bounding box center [742, 292] width 1025 height 22
click at [331, 73] on icon "button" at bounding box center [332, 65] width 18 height 18
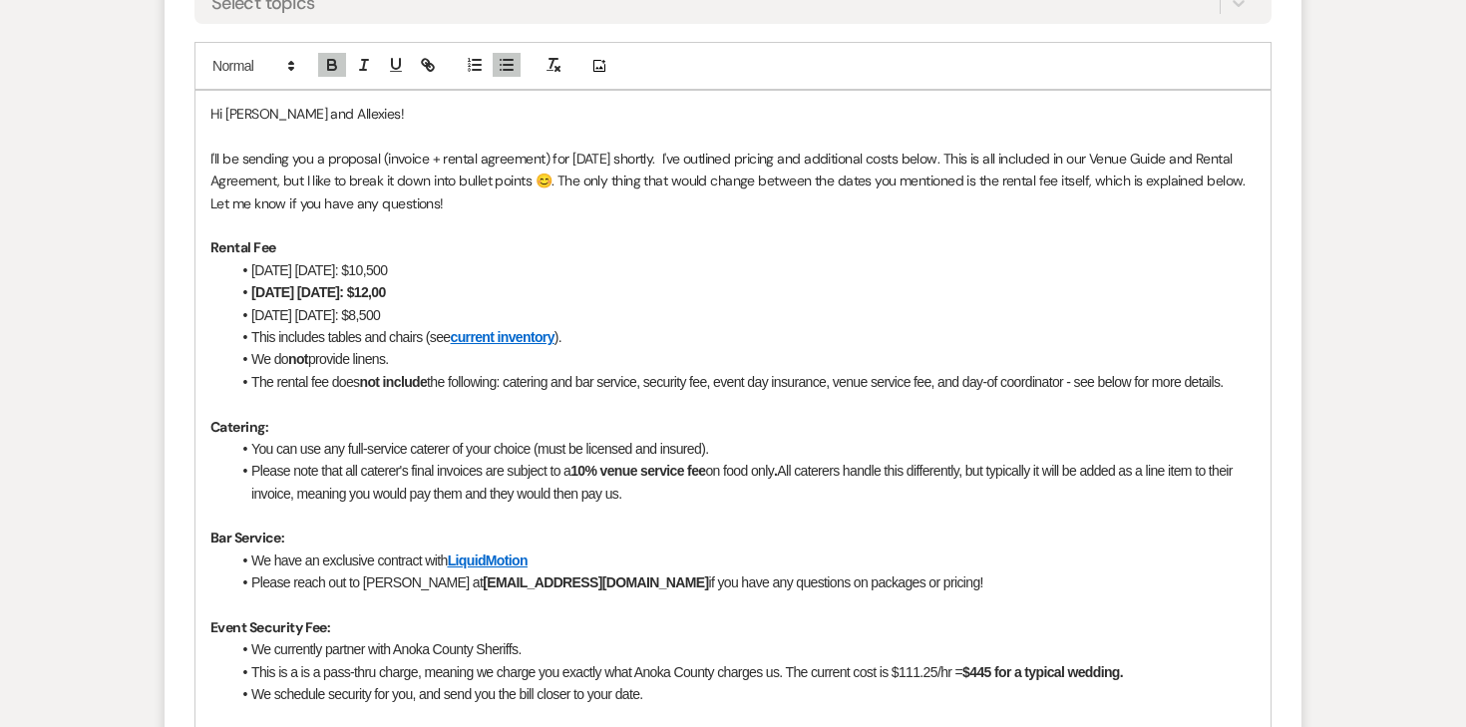
click at [416, 309] on li "2027 April Sunday: $8,500" at bounding box center [742, 315] width 1025 height 22
click at [460, 275] on li "2027 April Friday: $10,500" at bounding box center [742, 270] width 1025 height 22
click at [445, 289] on li "2027 April Saturday: $12,00" at bounding box center [742, 292] width 1025 height 22
click at [353, 291] on strong "2027 April Saturday: $12,00" at bounding box center [318, 292] width 135 height 16
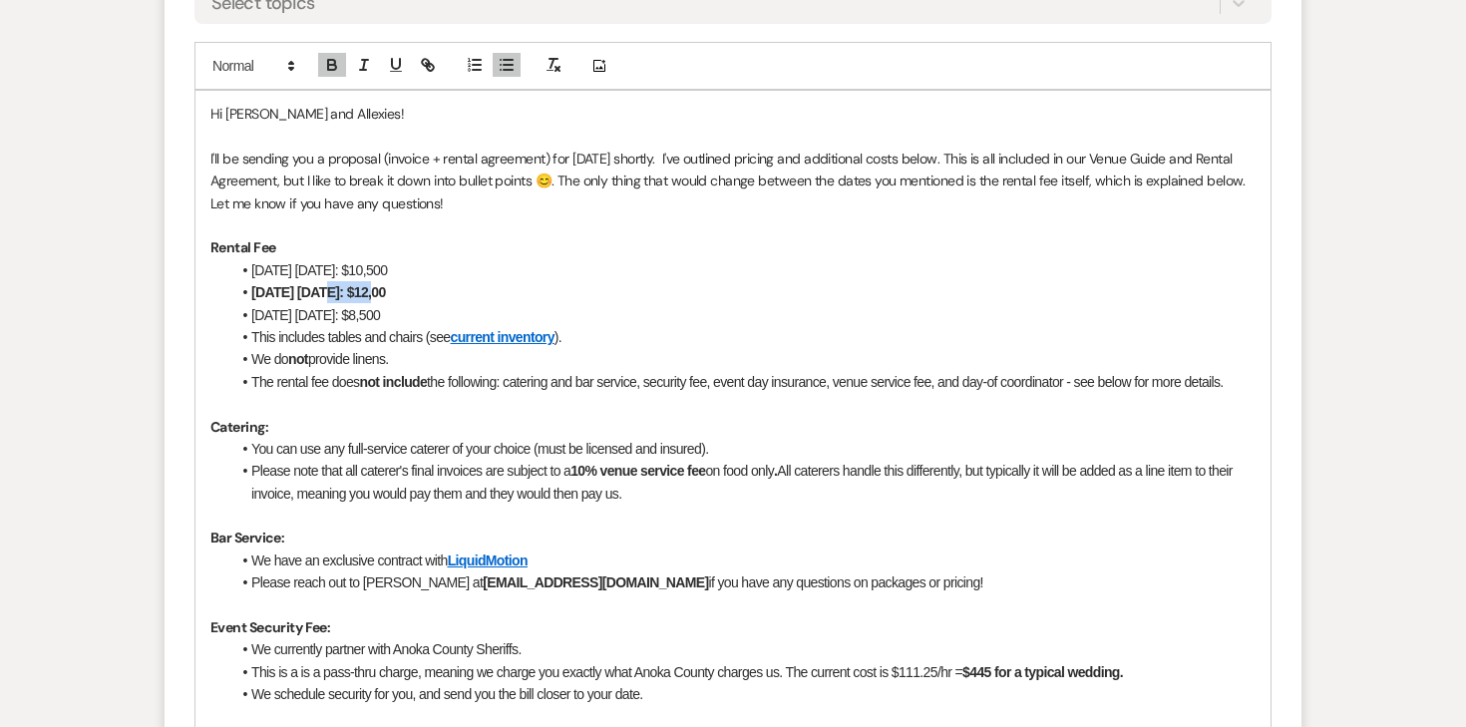
click at [353, 291] on strong "2027 April Saturday: $12,00" at bounding box center [318, 292] width 135 height 16
click at [419, 295] on li "2027 April Saturday: $12,00" at bounding box center [742, 292] width 1025 height 22
drag, startPoint x: 375, startPoint y: 294, endPoint x: 245, endPoint y: 287, distance: 129.9
click at [245, 287] on li "2027 April Saturday: $12,00" at bounding box center [742, 292] width 1025 height 22
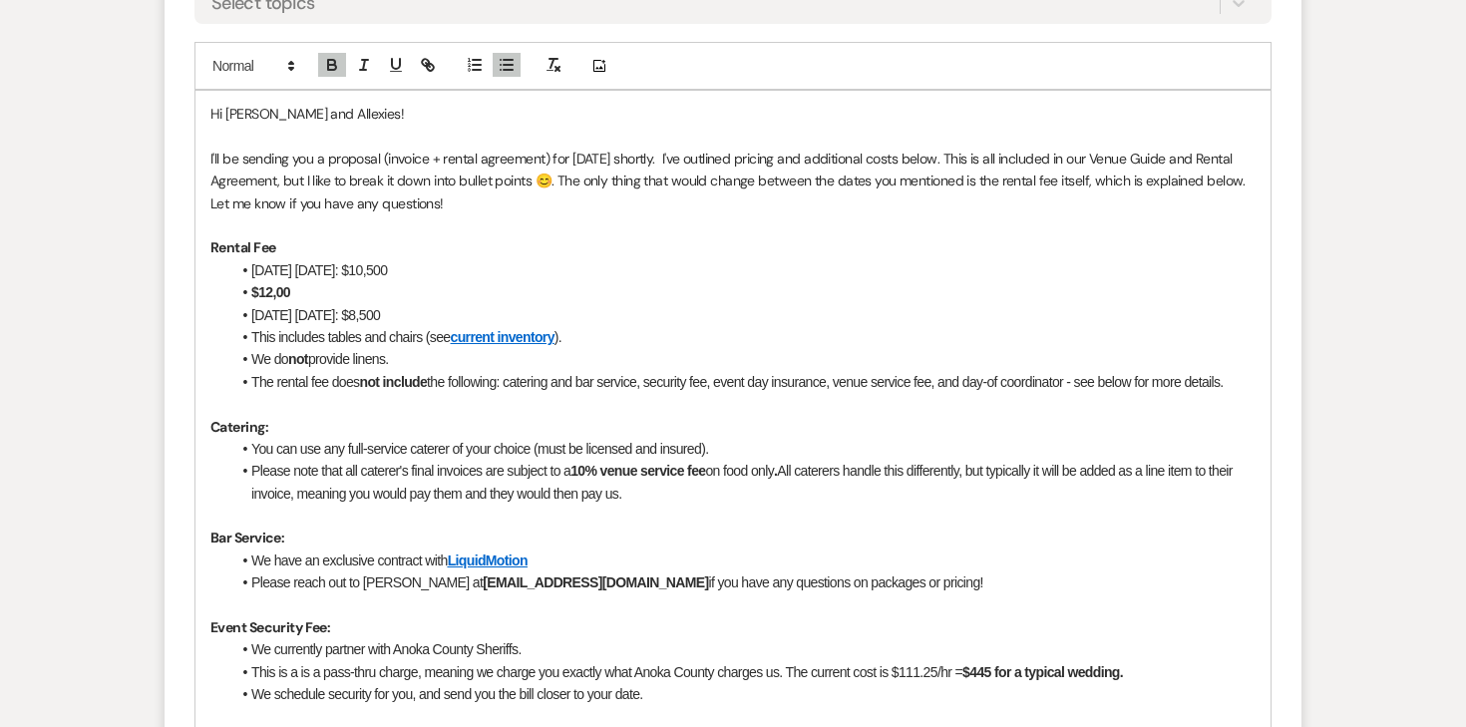
click at [298, 291] on li "$12,00" at bounding box center [742, 292] width 1025 height 22
click at [343, 58] on button "button" at bounding box center [332, 65] width 28 height 24
click at [340, 275] on li "2027 April Friday: $10,500" at bounding box center [742, 270] width 1025 height 22
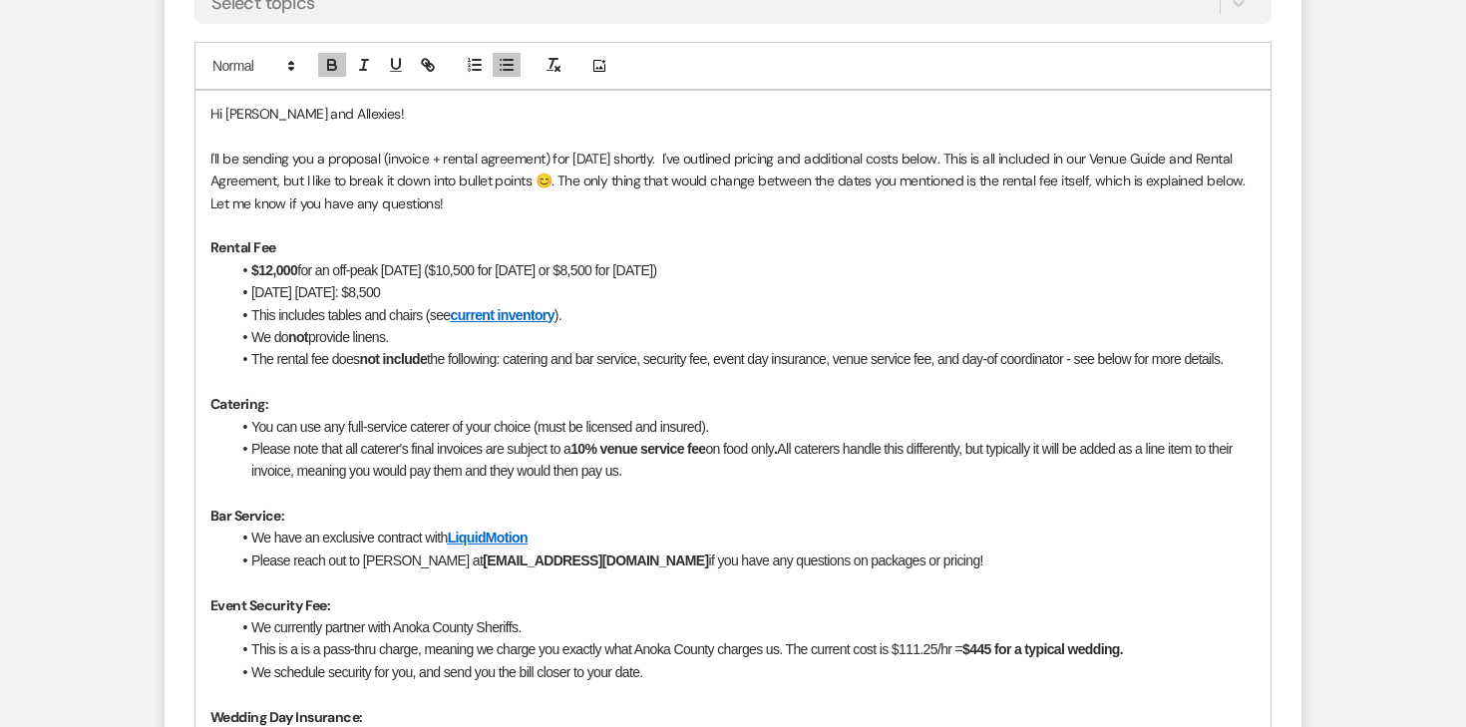
click at [338, 290] on li "2027 April Sunday: $8,500" at bounding box center [742, 292] width 1025 height 22
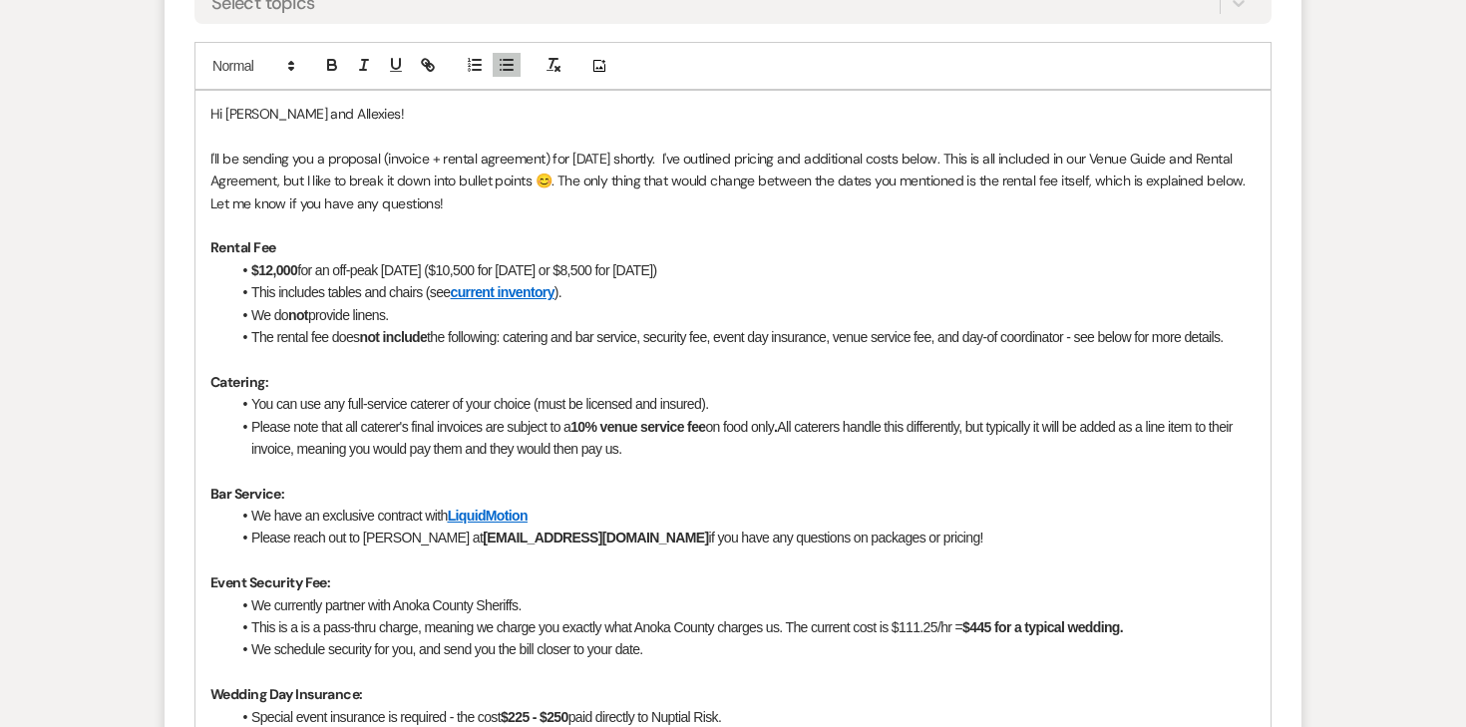
click at [580, 290] on li "This includes tables and chairs (see current inventory )." at bounding box center [742, 292] width 1025 height 22
click at [506, 319] on li "We do not provide linens." at bounding box center [742, 315] width 1025 height 22
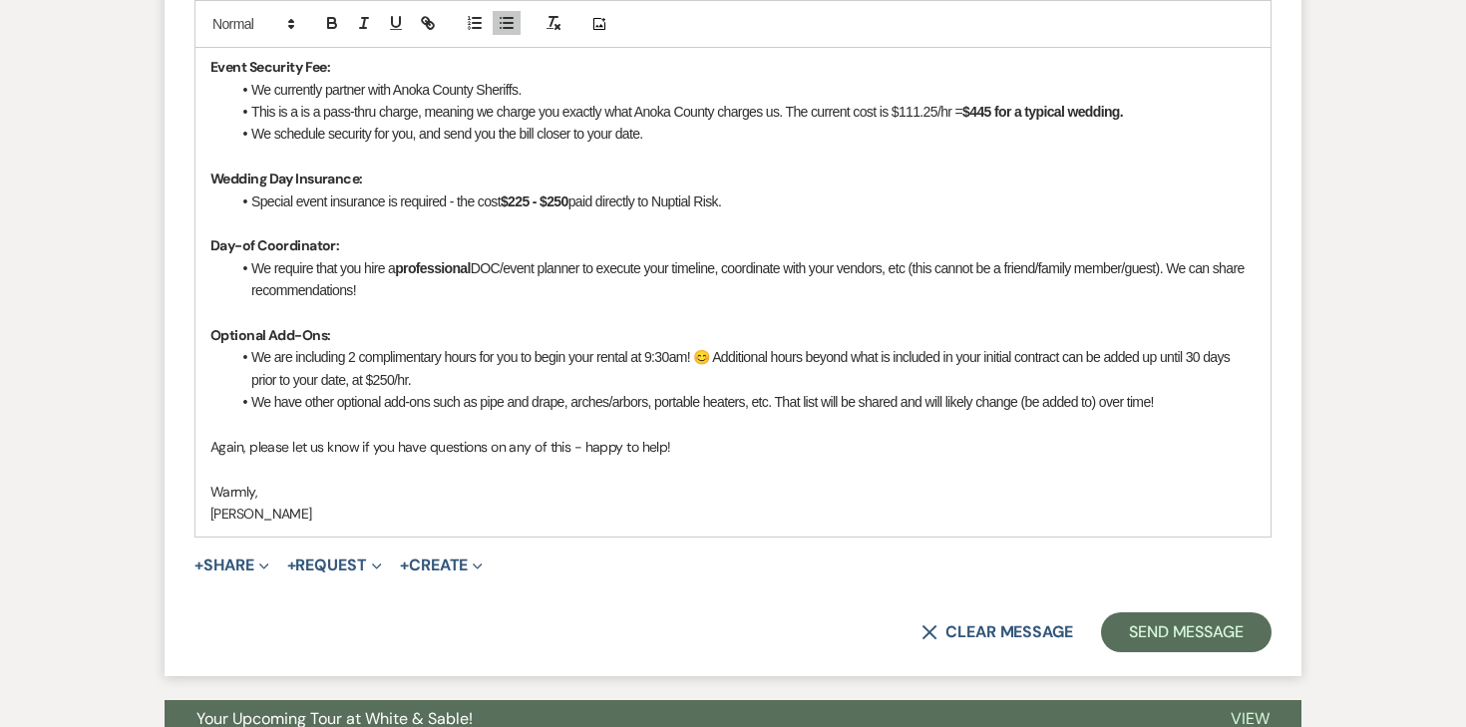
scroll to position [3555, 0]
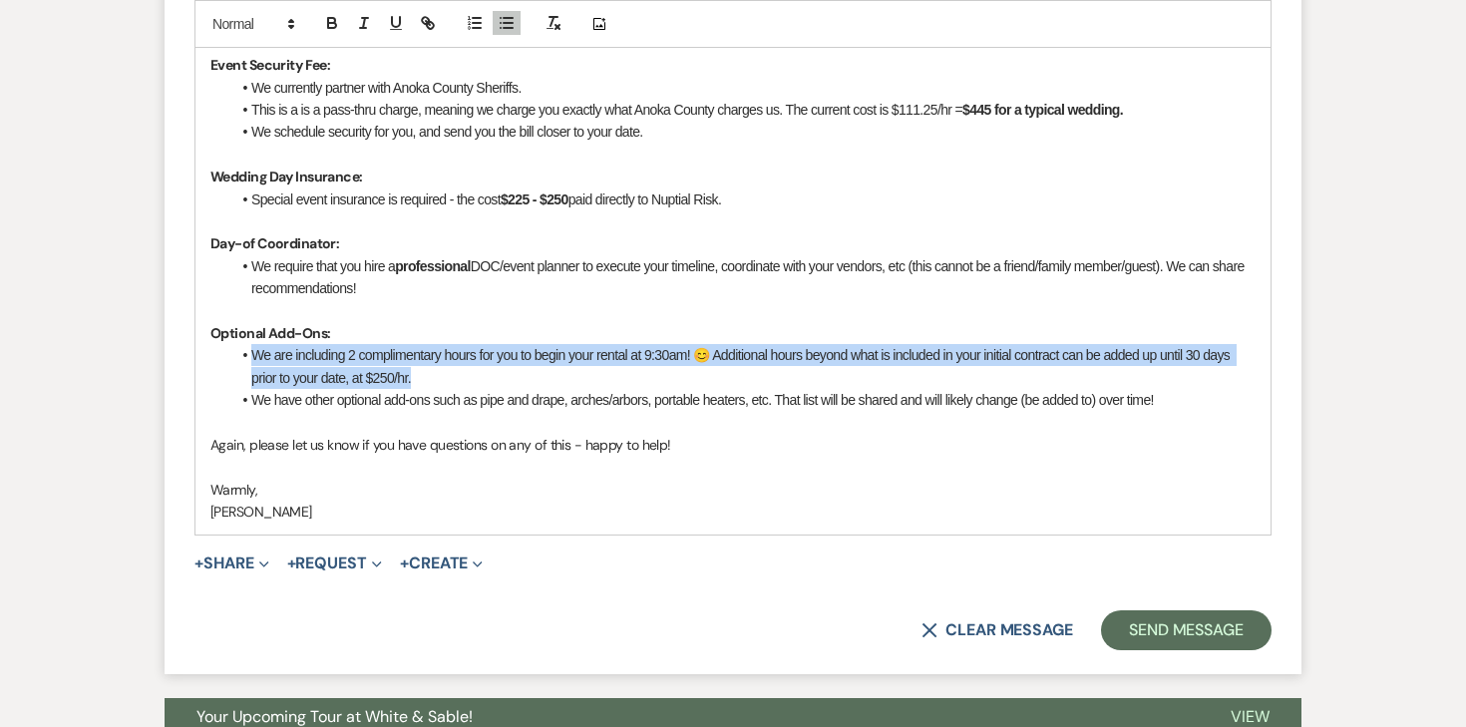
drag, startPoint x: 245, startPoint y: 353, endPoint x: 439, endPoint y: 373, distance: 194.5
click at [439, 373] on li "We are including 2 complimentary hours for you to begin your rental at 9:30am! …" at bounding box center [742, 366] width 1025 height 45
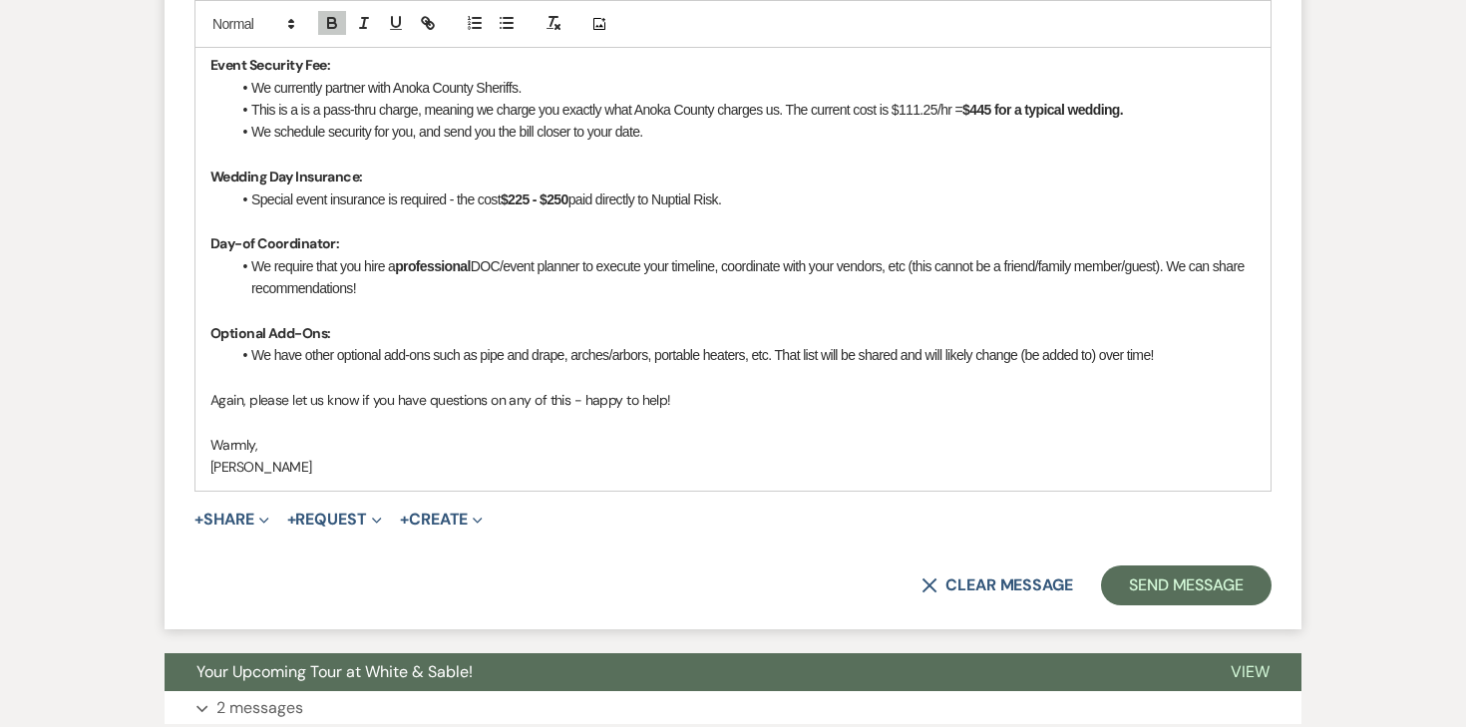
click at [1218, 353] on li "We have other optional add-ons such as pipe and drape, arches/arbors, portable …" at bounding box center [742, 355] width 1025 height 22
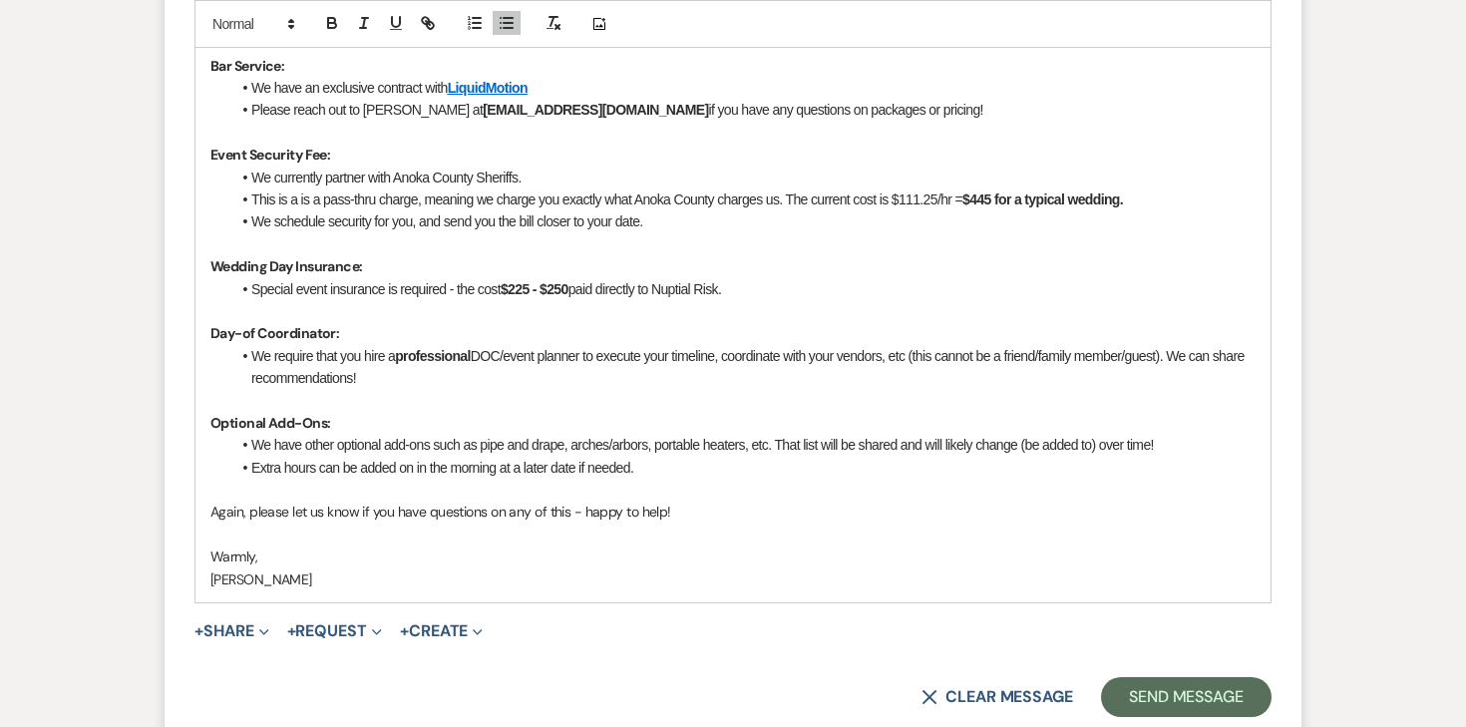
scroll to position [3459, 0]
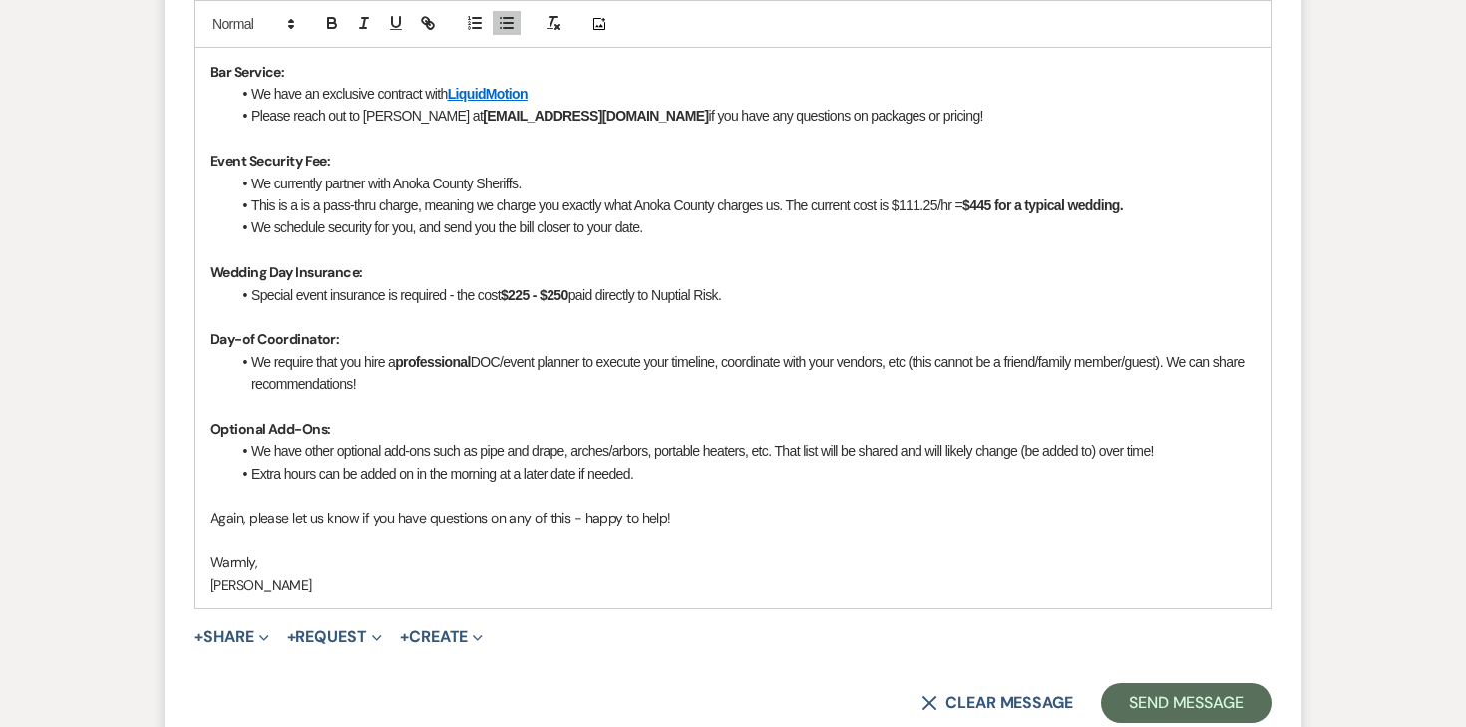
drag, startPoint x: 645, startPoint y: 474, endPoint x: 245, endPoint y: 459, distance: 400.3
click at [245, 459] on ul "We have other optional add-ons such as pipe and drape, arches/arbors, portable …" at bounding box center [742, 462] width 1025 height 45
click at [329, 460] on li "We have other optional add-ons such as pipe and drape, arches/arbors, portable …" at bounding box center [742, 451] width 1025 height 22
click at [617, 467] on li "Extra hours can be added on in the morning at a later date if needed." at bounding box center [742, 474] width 1025 height 22
click at [284, 472] on li "Extra hours can be added on in the morning at a later date if needed." at bounding box center [742, 474] width 1025 height 22
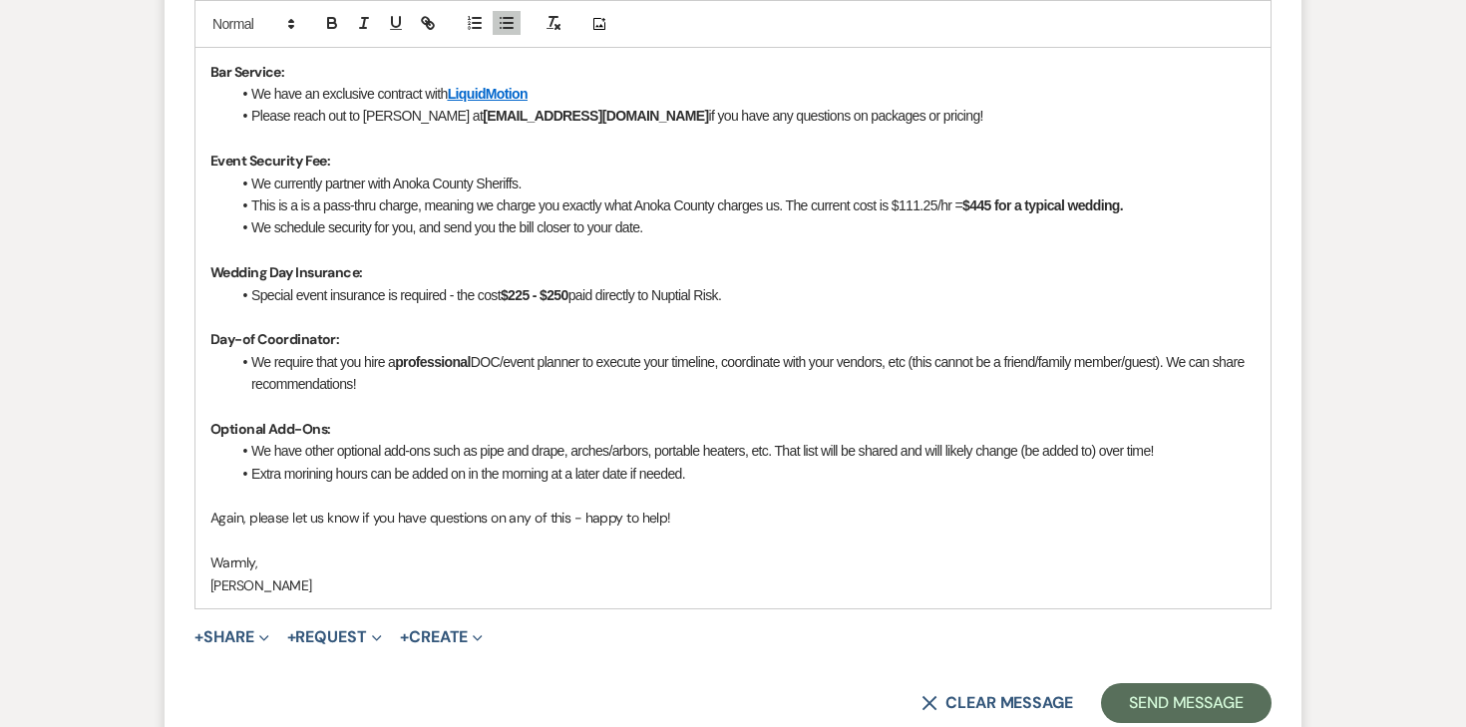
drag, startPoint x: 455, startPoint y: 476, endPoint x: 750, endPoint y: 472, distance: 295.3
click at [744, 475] on li "Extra morining hours can be added on in the morning at a later date if needed." at bounding box center [742, 474] width 1025 height 22
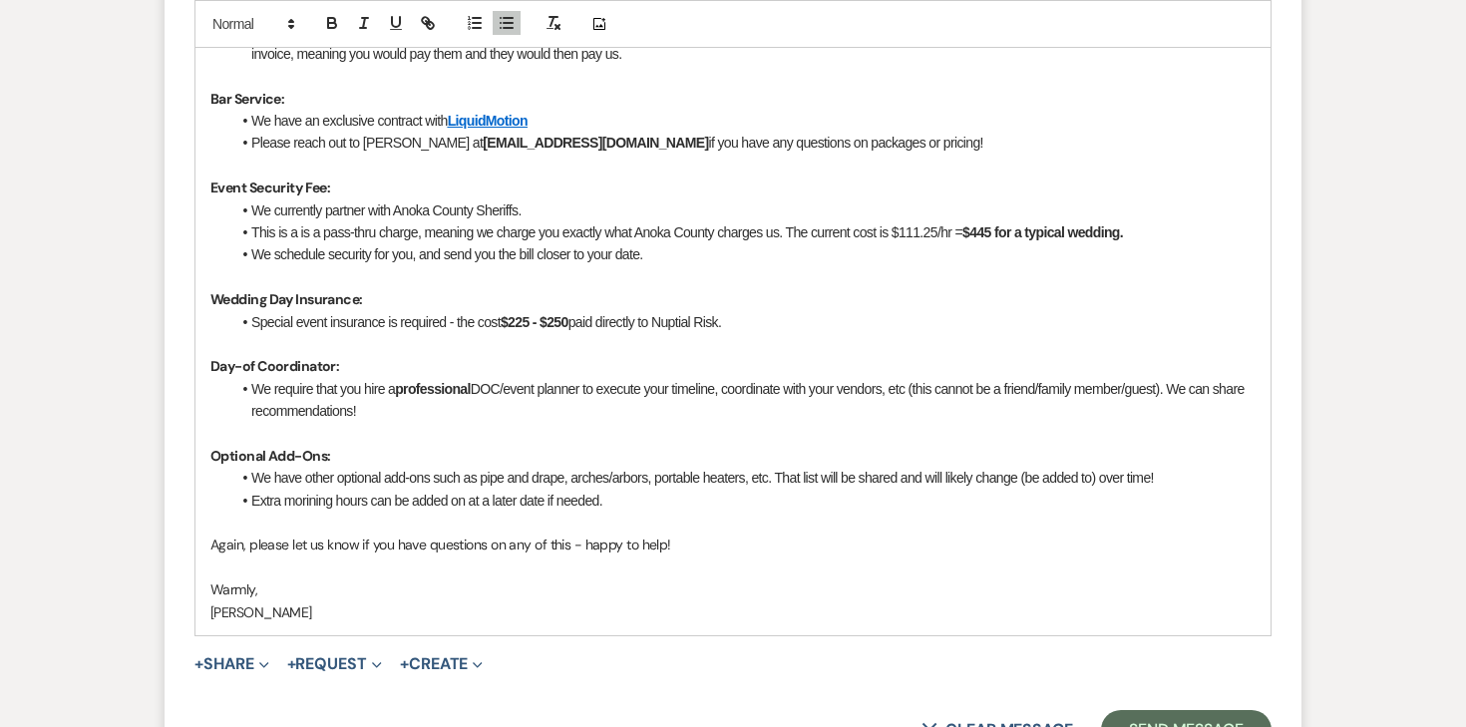
scroll to position [3422, 0]
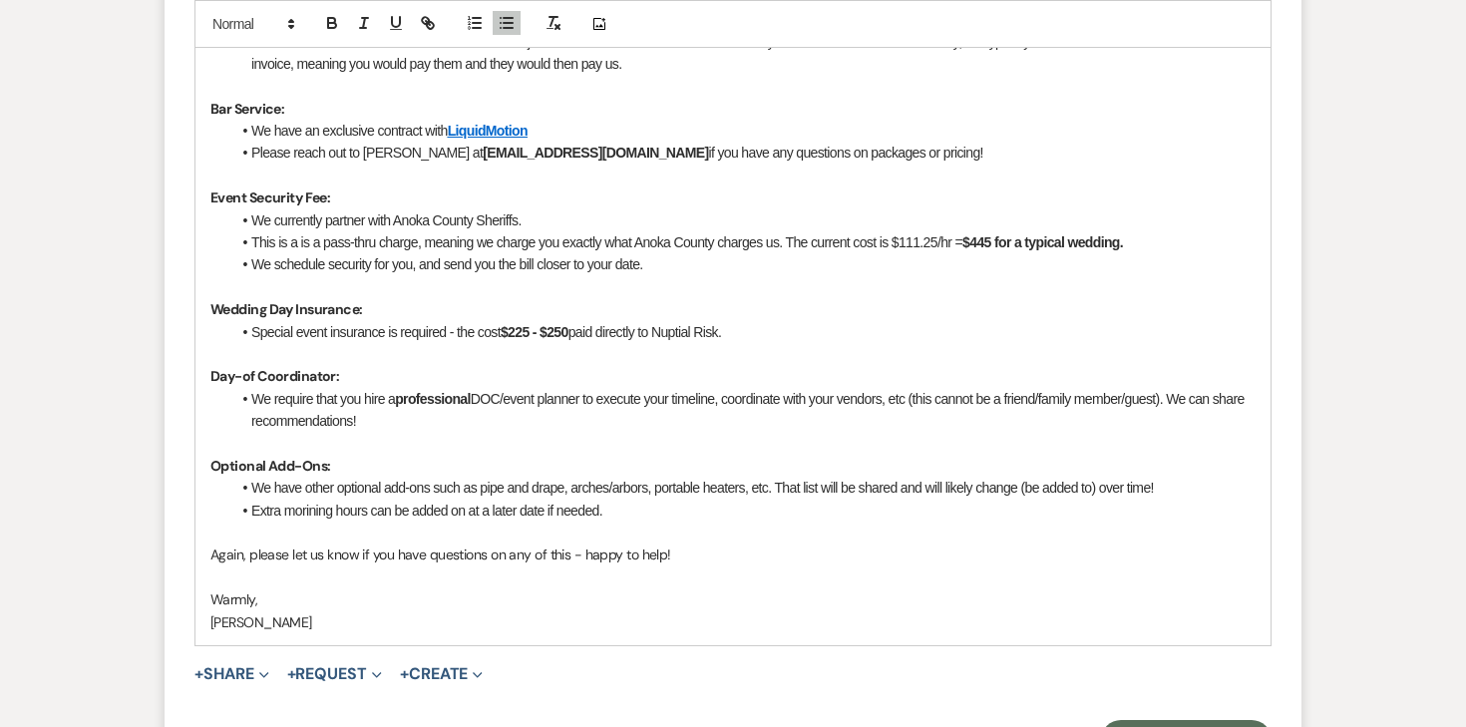
drag, startPoint x: 621, startPoint y: 516, endPoint x: 204, endPoint y: 474, distance: 419.0
click at [204, 474] on div "Hi Darius and Allexies! I'll be sending you a proposal (invoice + rental agreem…" at bounding box center [733, 176] width 1075 height 940
copy div "Optional Add-Ons: We have other optional add-ons such as pipe and drape, arches…"
click at [453, 426] on li "We require that you hire a professional DOC/event planner to execute your timel…" at bounding box center [742, 410] width 1025 height 45
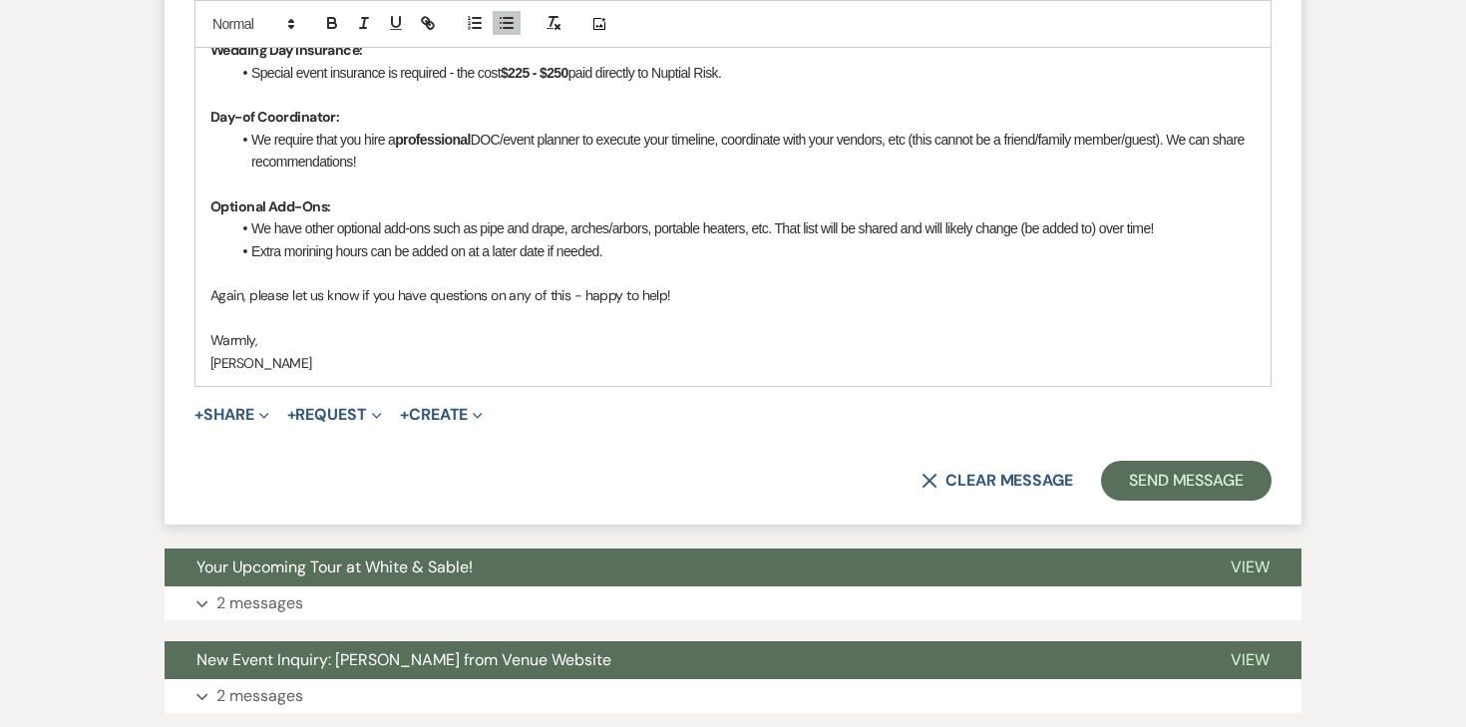
scroll to position [3672, 0]
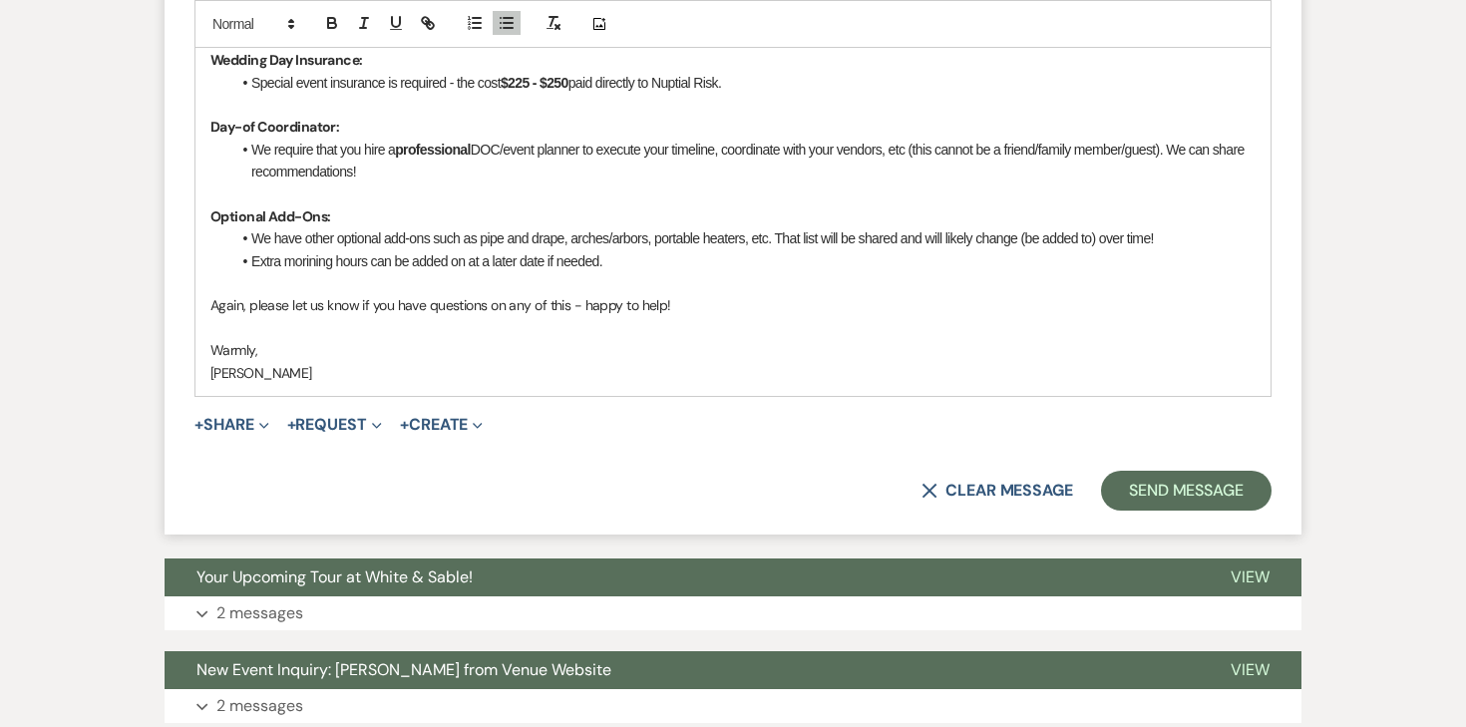
click at [585, 317] on p at bounding box center [732, 328] width 1045 height 22
drag, startPoint x: 681, startPoint y: 310, endPoint x: 576, endPoint y: 306, distance: 105.8
click at [576, 306] on p "Again, please let us know if you have questions on any of this - happy to help!" at bounding box center [732, 305] width 1045 height 22
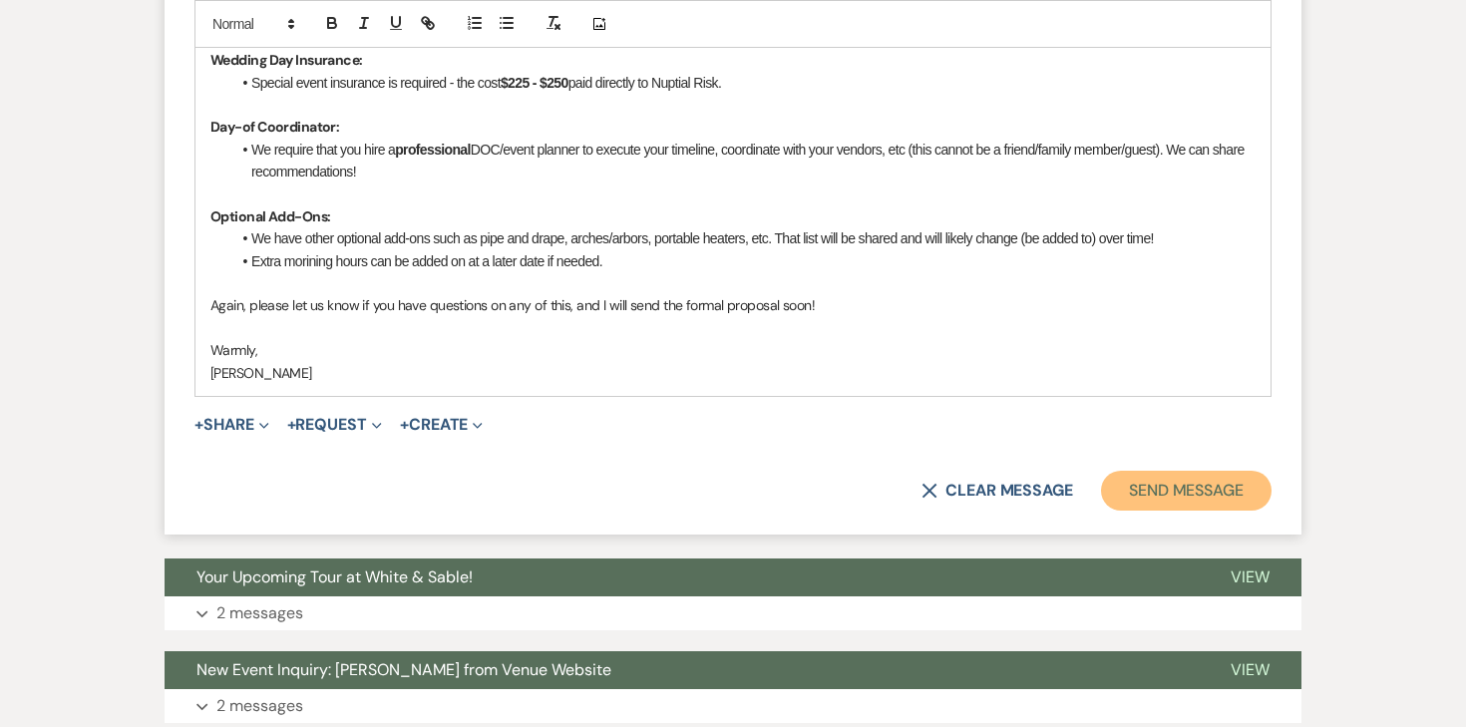
click at [1134, 497] on button "Send Message" at bounding box center [1186, 491] width 171 height 40
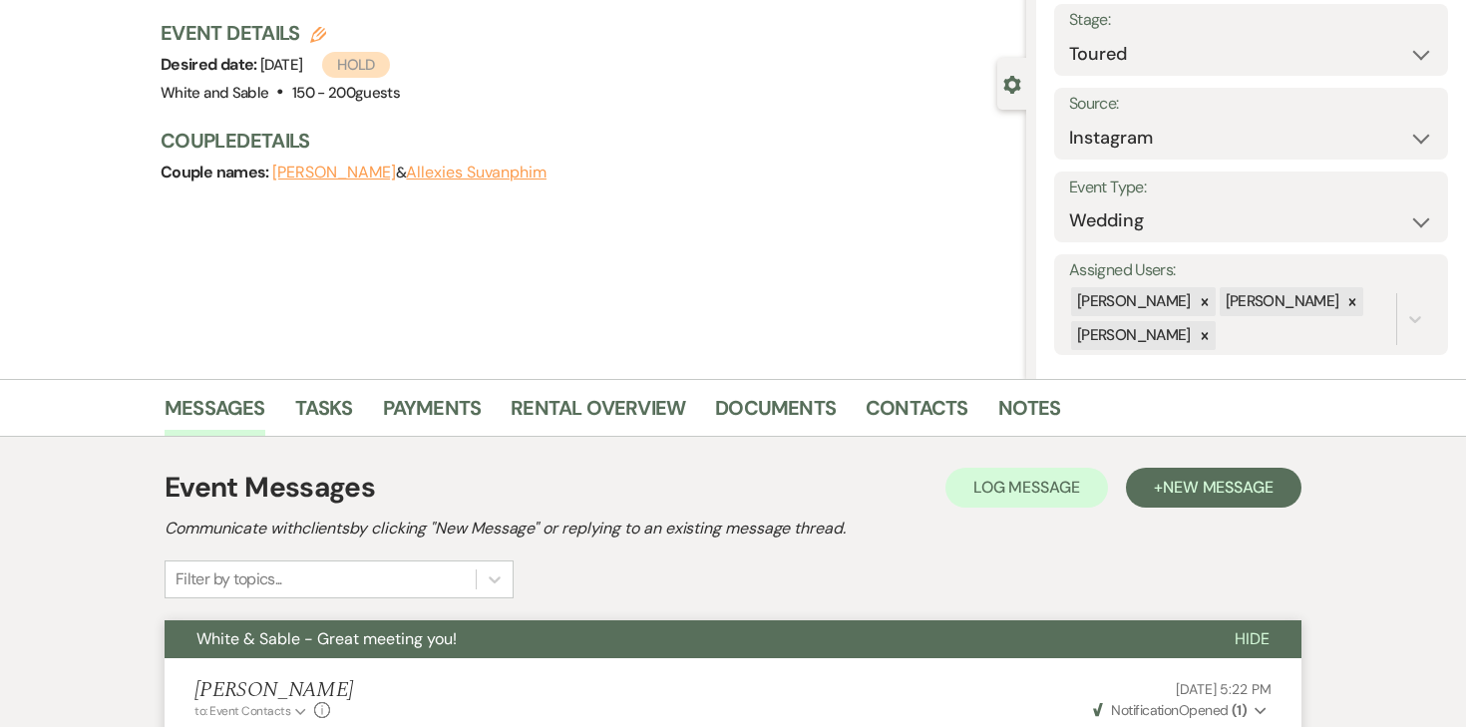
scroll to position [0, 0]
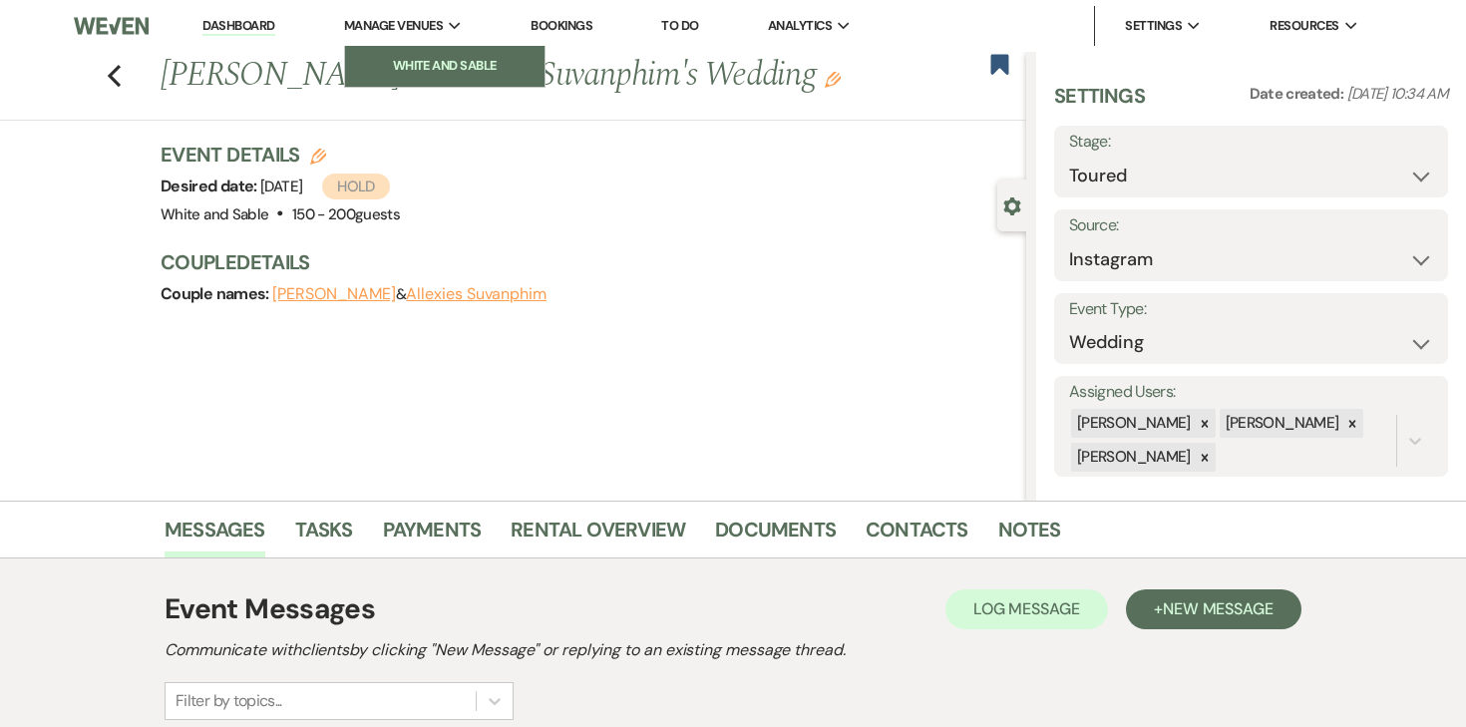
click at [403, 60] on li "White and Sable" at bounding box center [445, 66] width 180 height 20
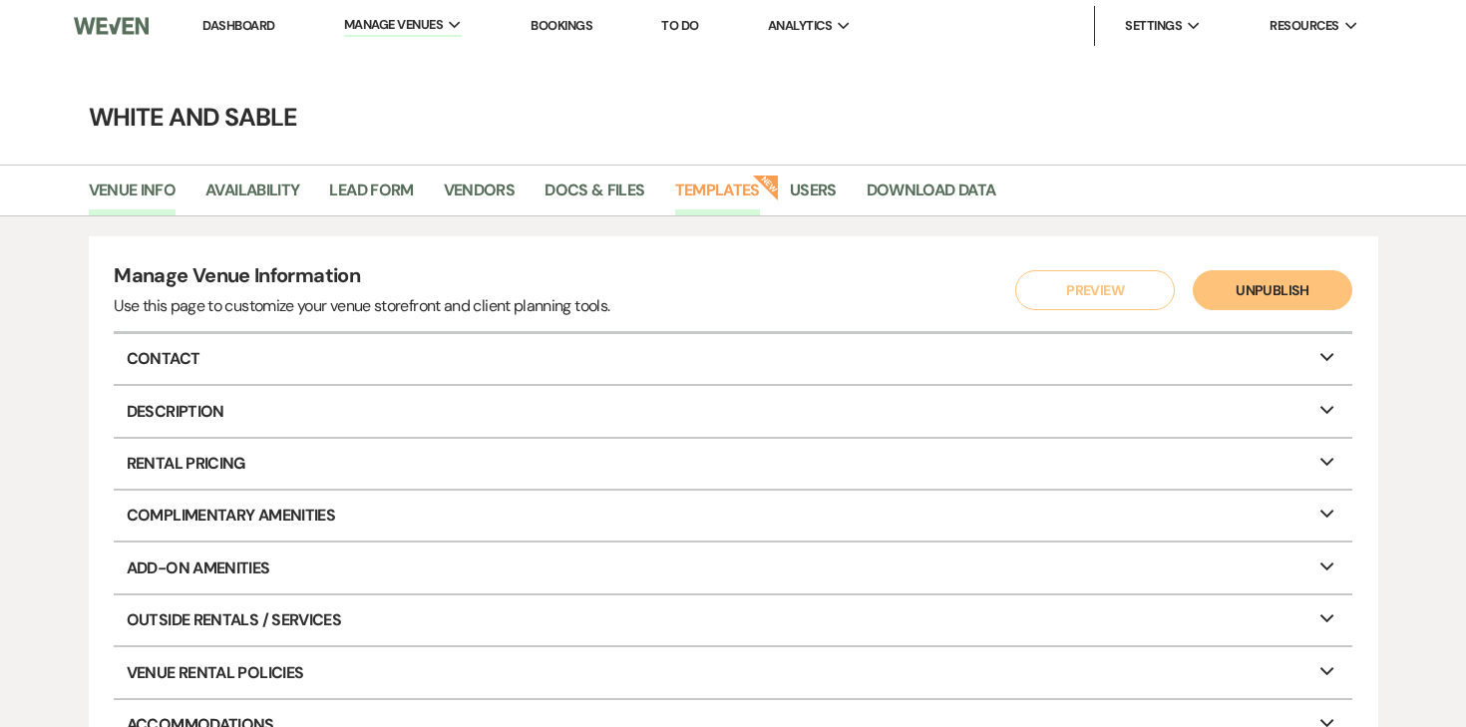
click at [707, 192] on link "Templates" at bounding box center [717, 197] width 85 height 38
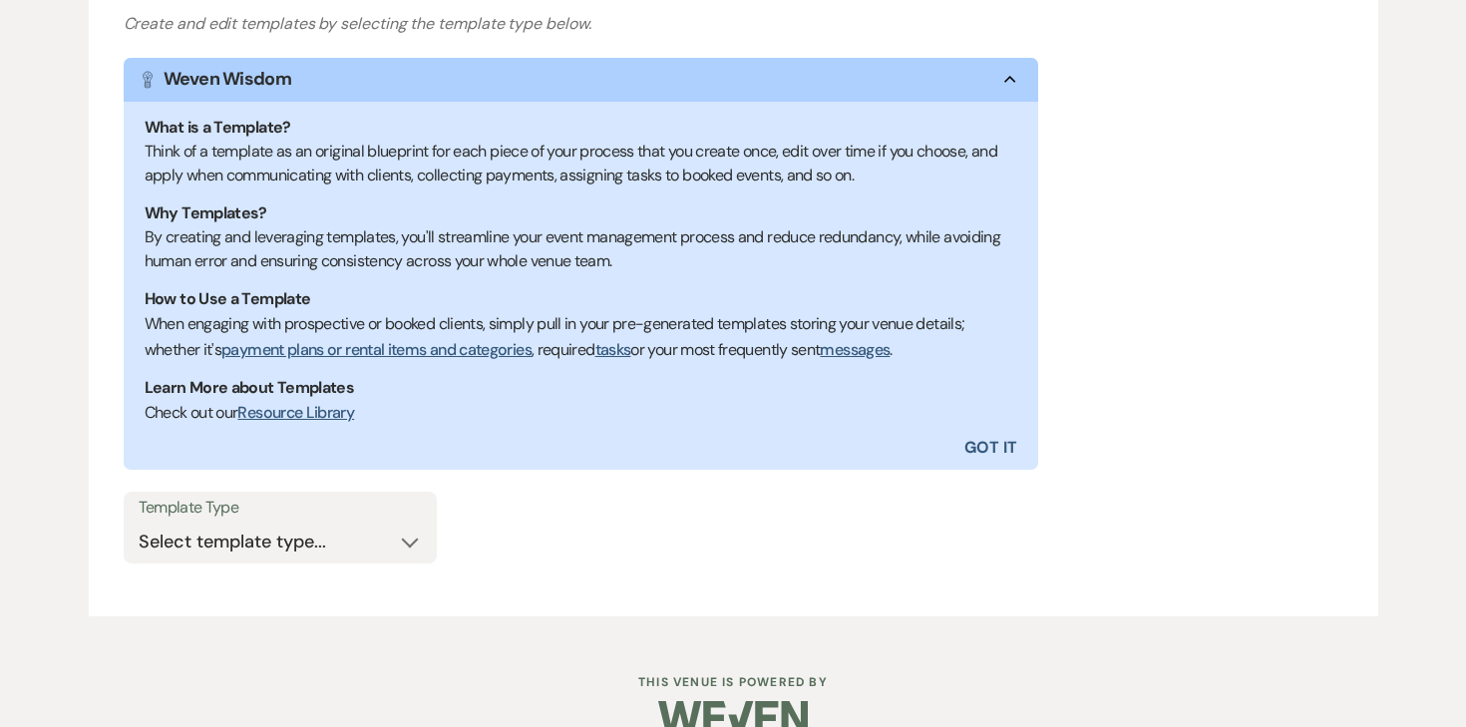
scroll to position [346, 0]
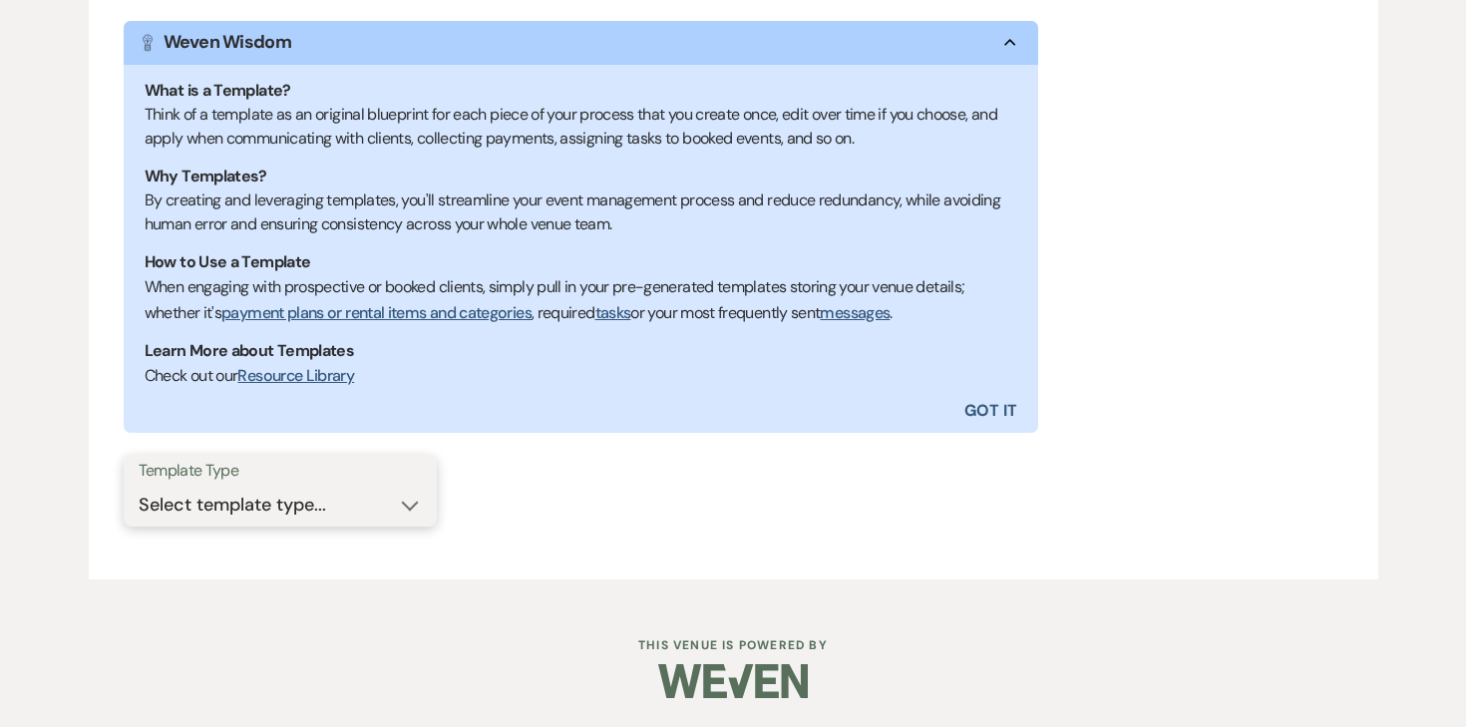
click at [391, 487] on select "Select template type... Task List Message Templates Payment Plan Inventory Item…" at bounding box center [280, 505] width 283 height 39
select select "Message Templates"
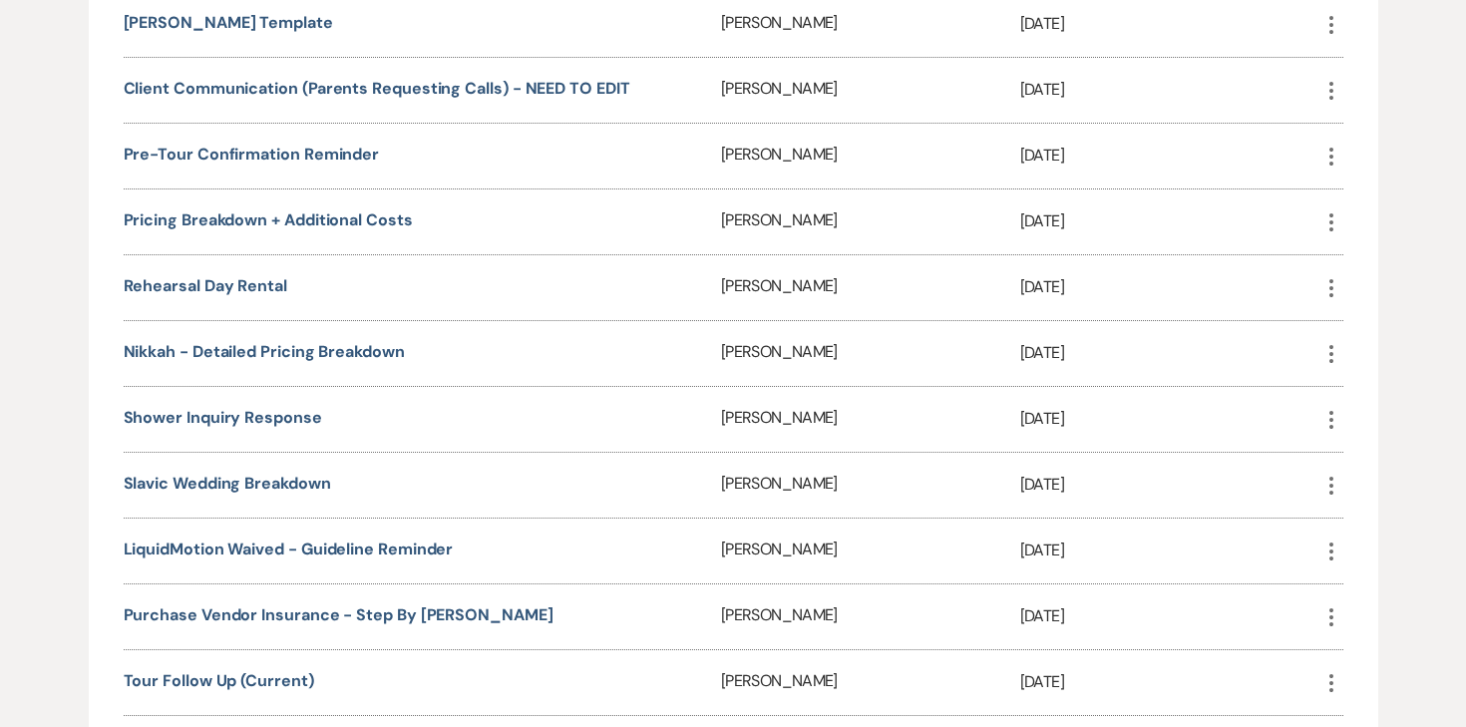
scroll to position [3065, 0]
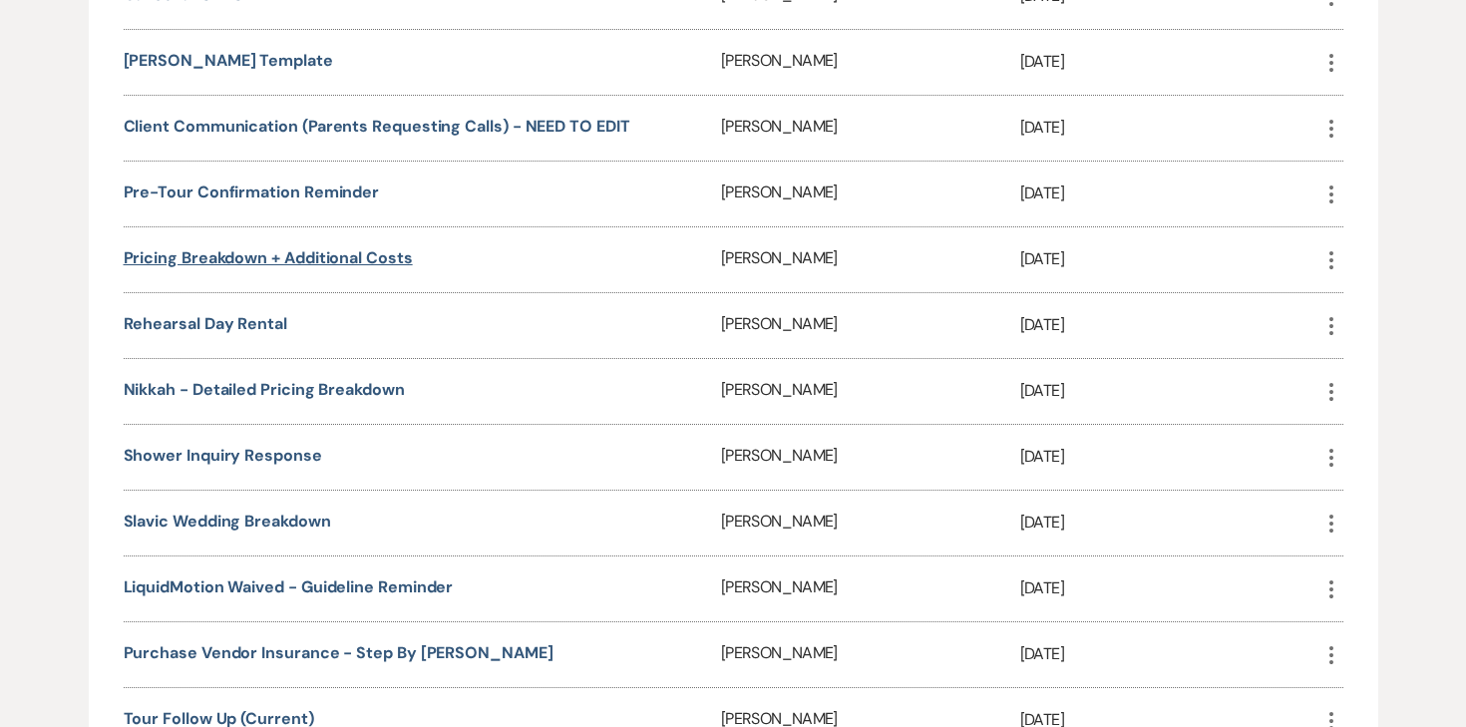
click at [390, 247] on link "Pricing Breakdown + Additional Costs" at bounding box center [268, 257] width 289 height 21
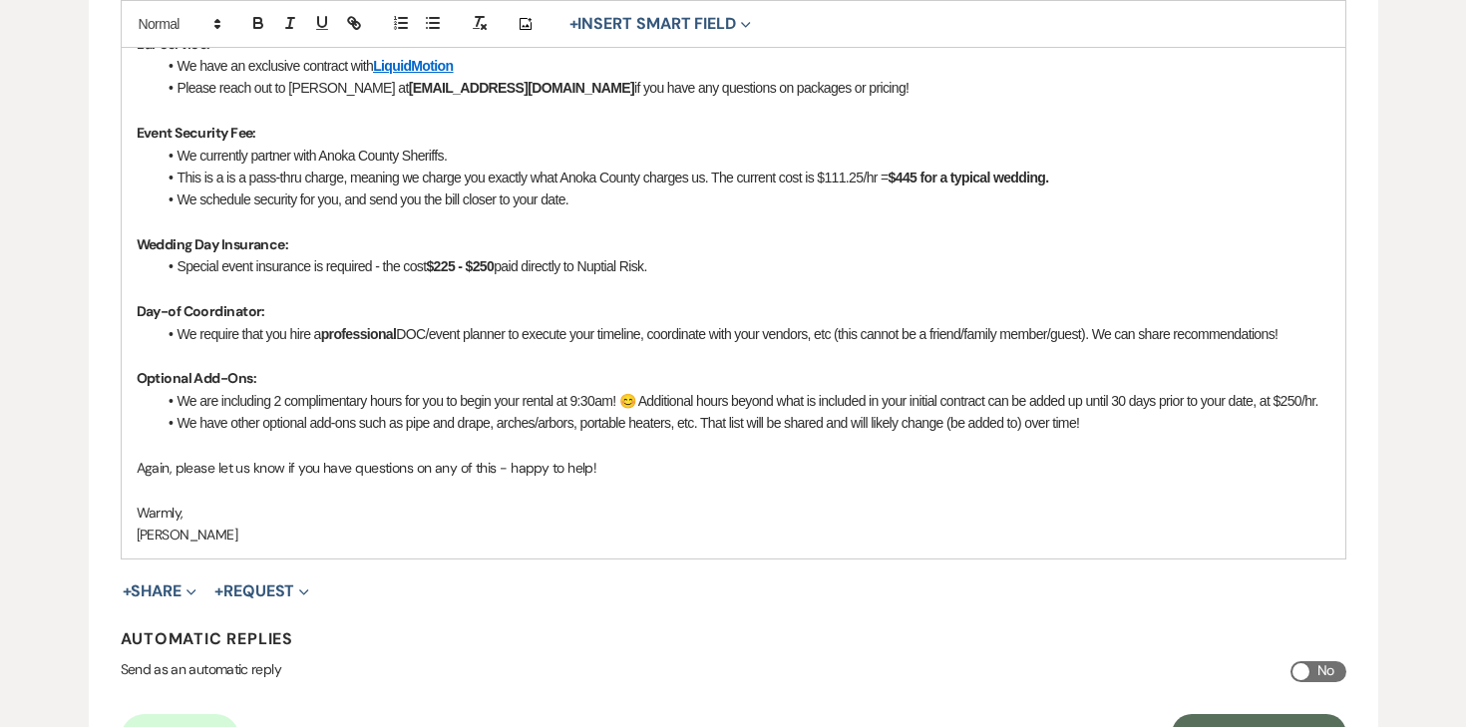
scroll to position [1058, 0]
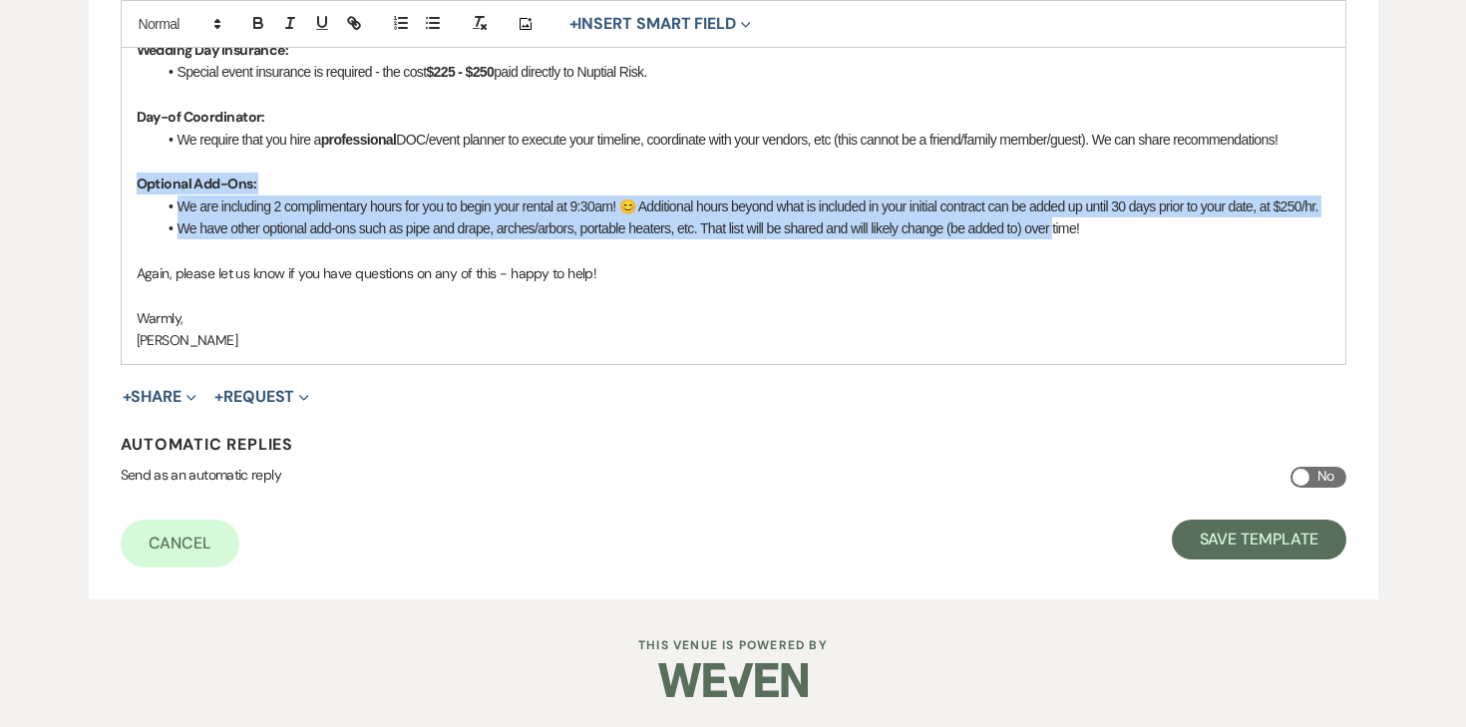
drag, startPoint x: 135, startPoint y: 159, endPoint x: 1068, endPoint y: 223, distance: 935.9
click at [1068, 223] on li "We have other optional add-ons such as pipe and drape, arches/arbors, portable …" at bounding box center [744, 228] width 1174 height 22
drag, startPoint x: 1105, startPoint y: 231, endPoint x: 41, endPoint y: 168, distance: 1066.2
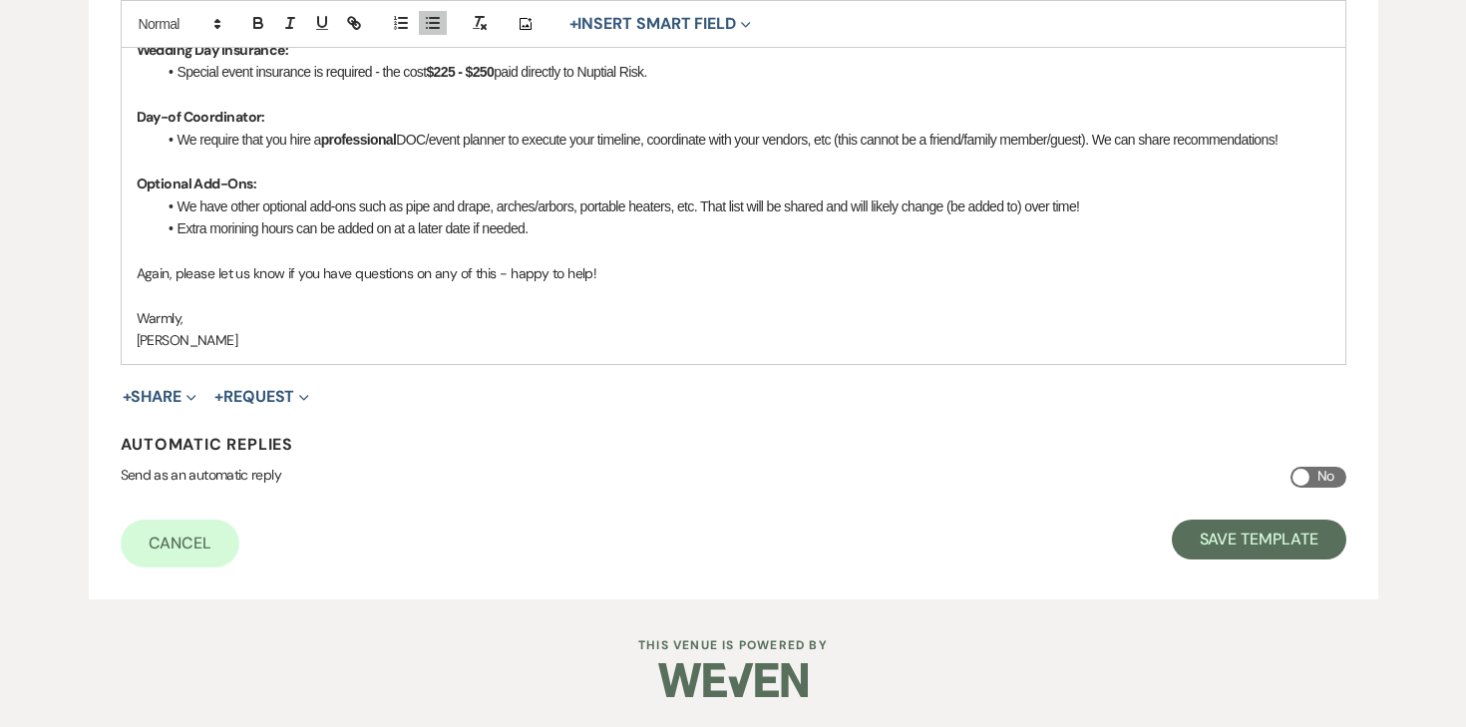
scroll to position [1035, 0]
click at [1241, 549] on button "Save Template" at bounding box center [1259, 541] width 175 height 40
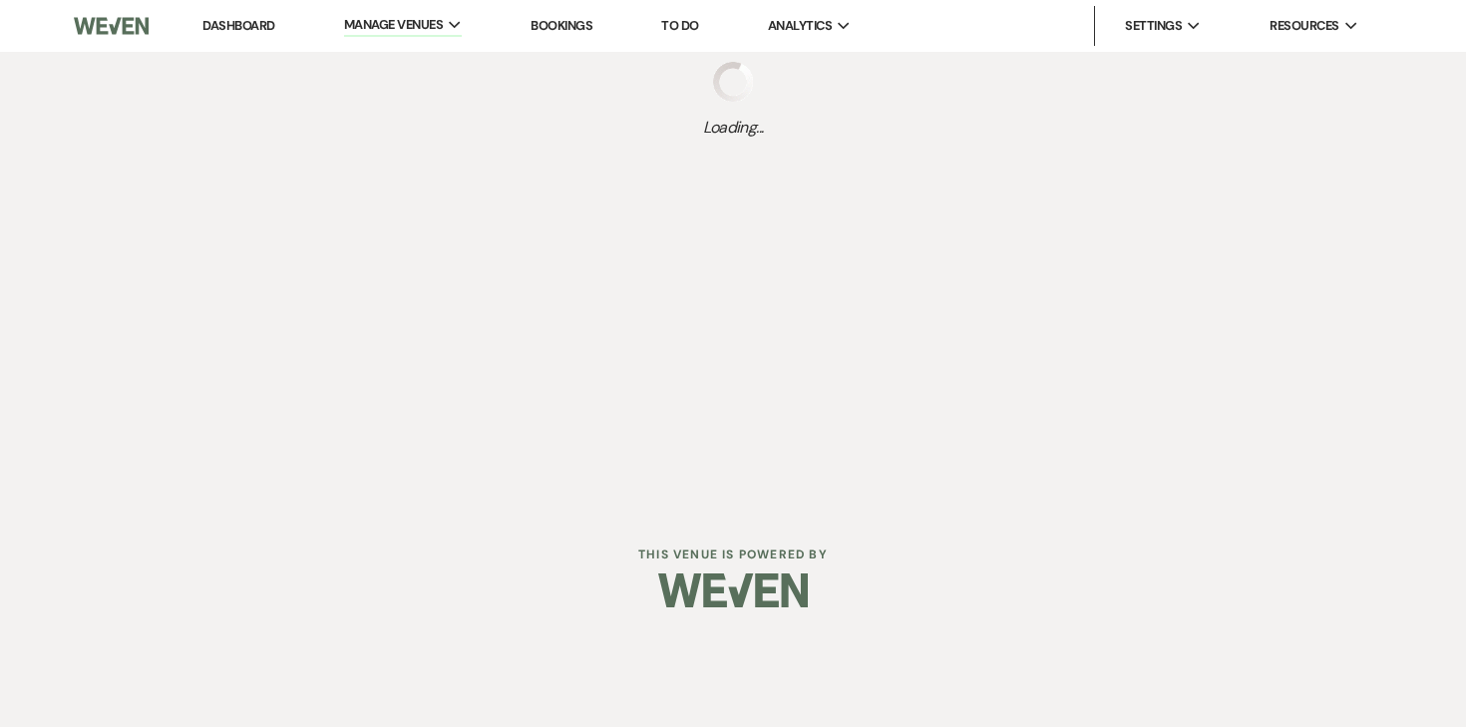
select select "Message Templates"
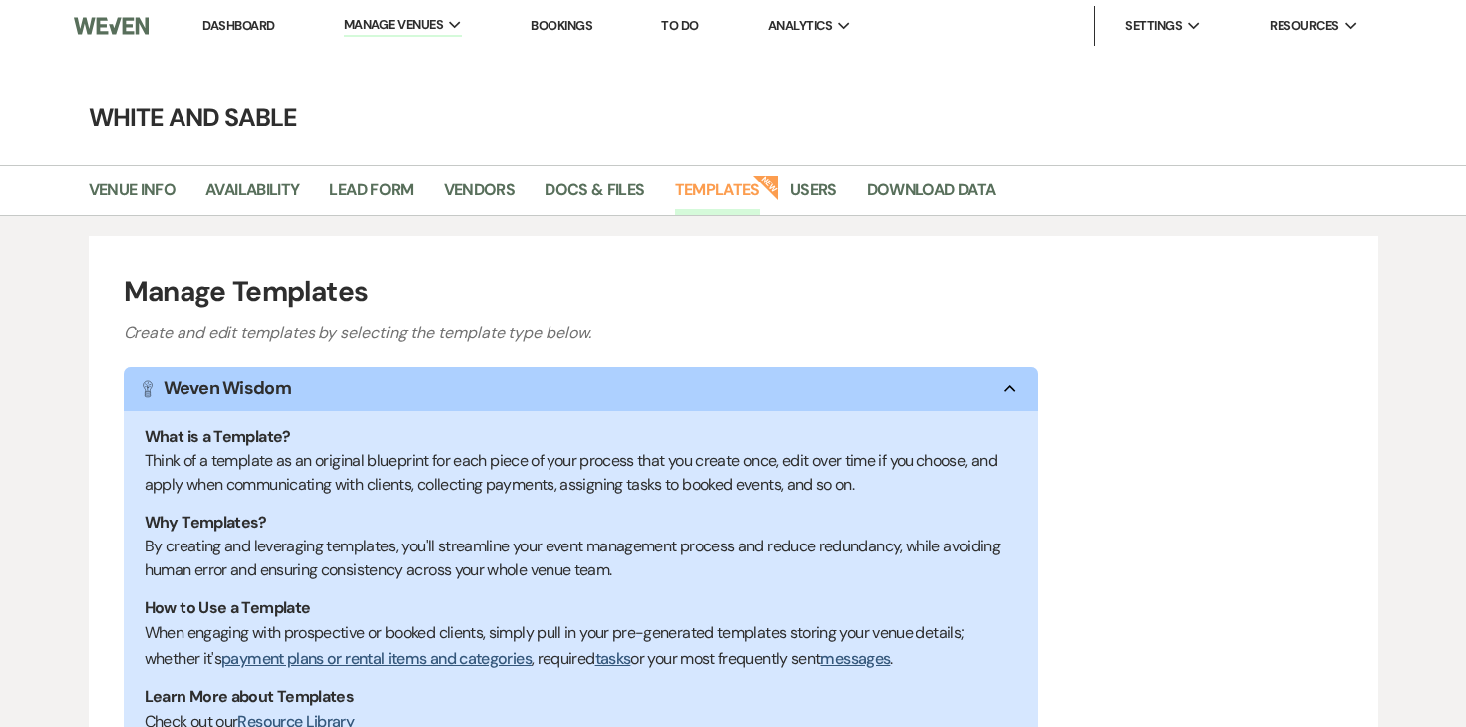
click at [245, 18] on link "Dashboard" at bounding box center [238, 25] width 72 height 17
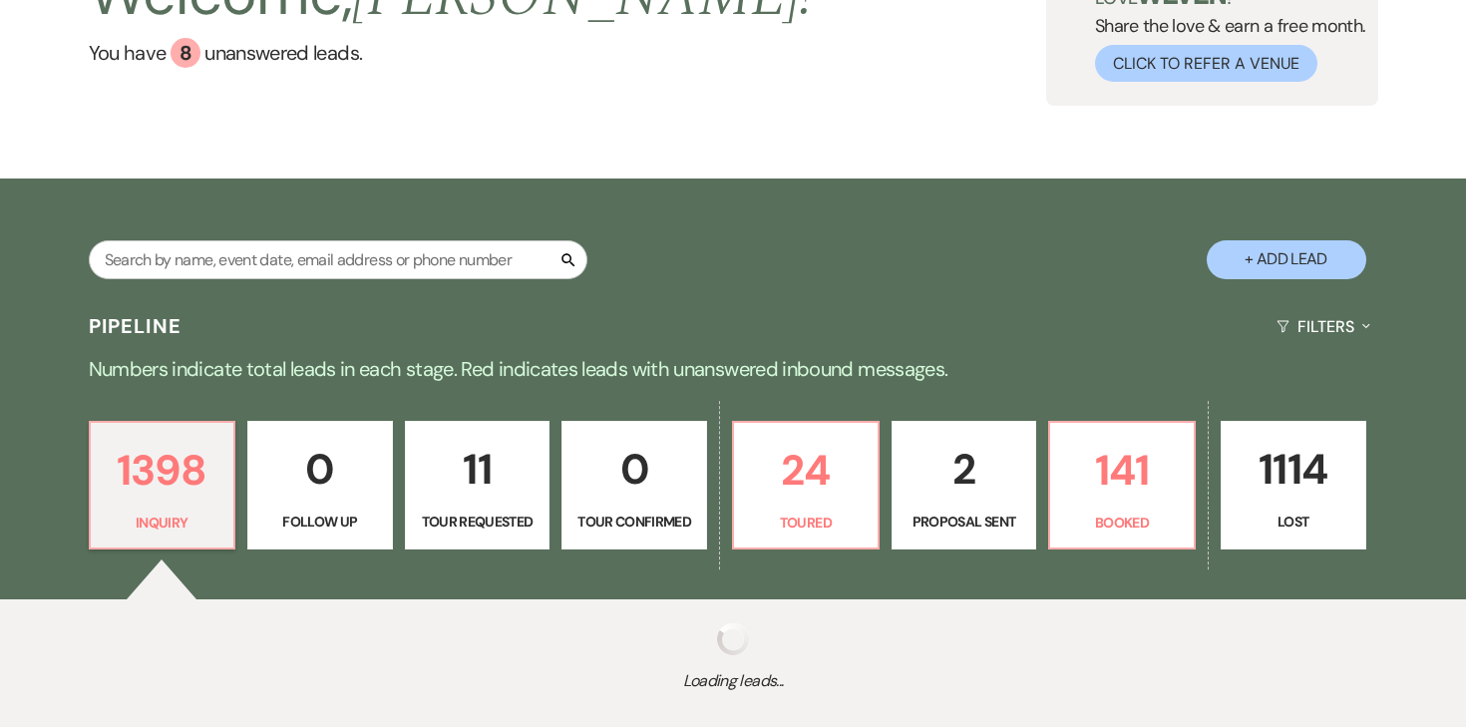
scroll to position [292, 0]
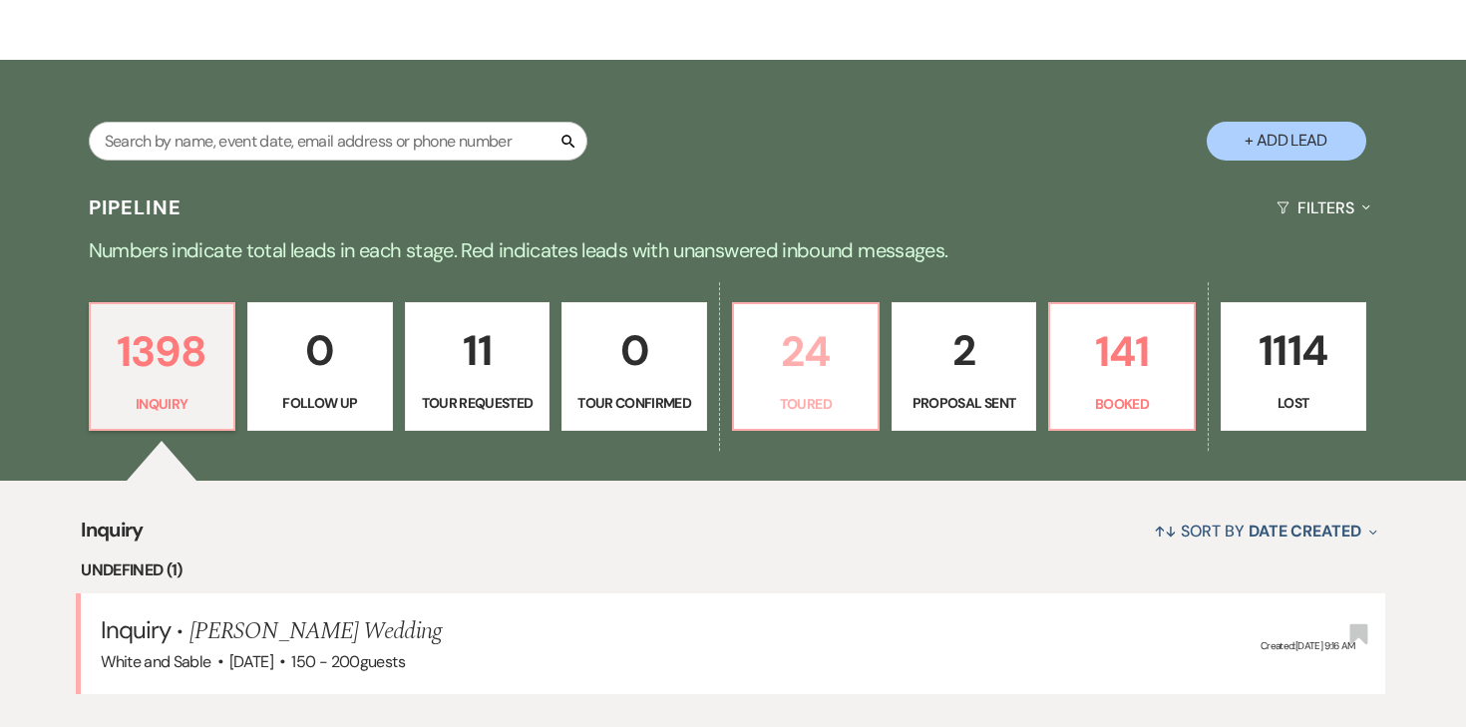
click at [826, 369] on p "24" at bounding box center [806, 351] width 120 height 67
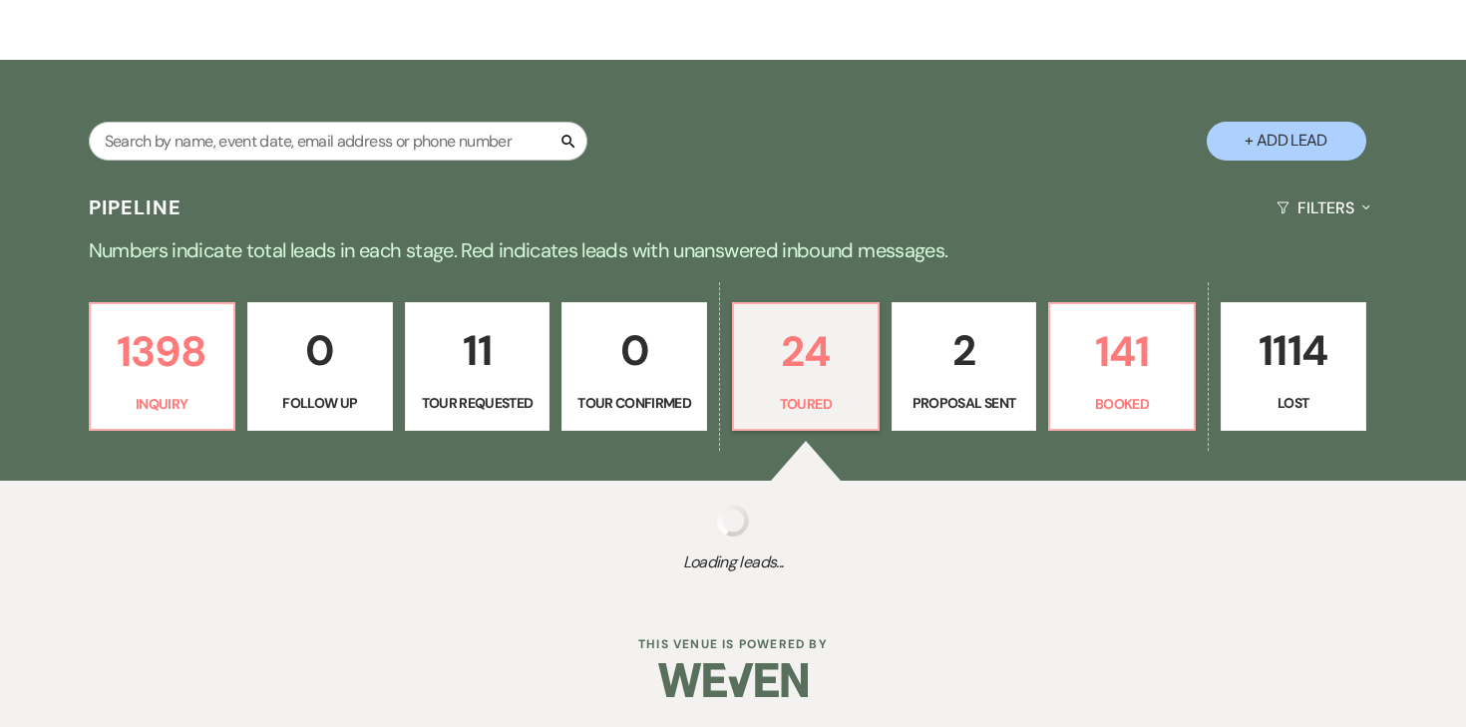
select select "5"
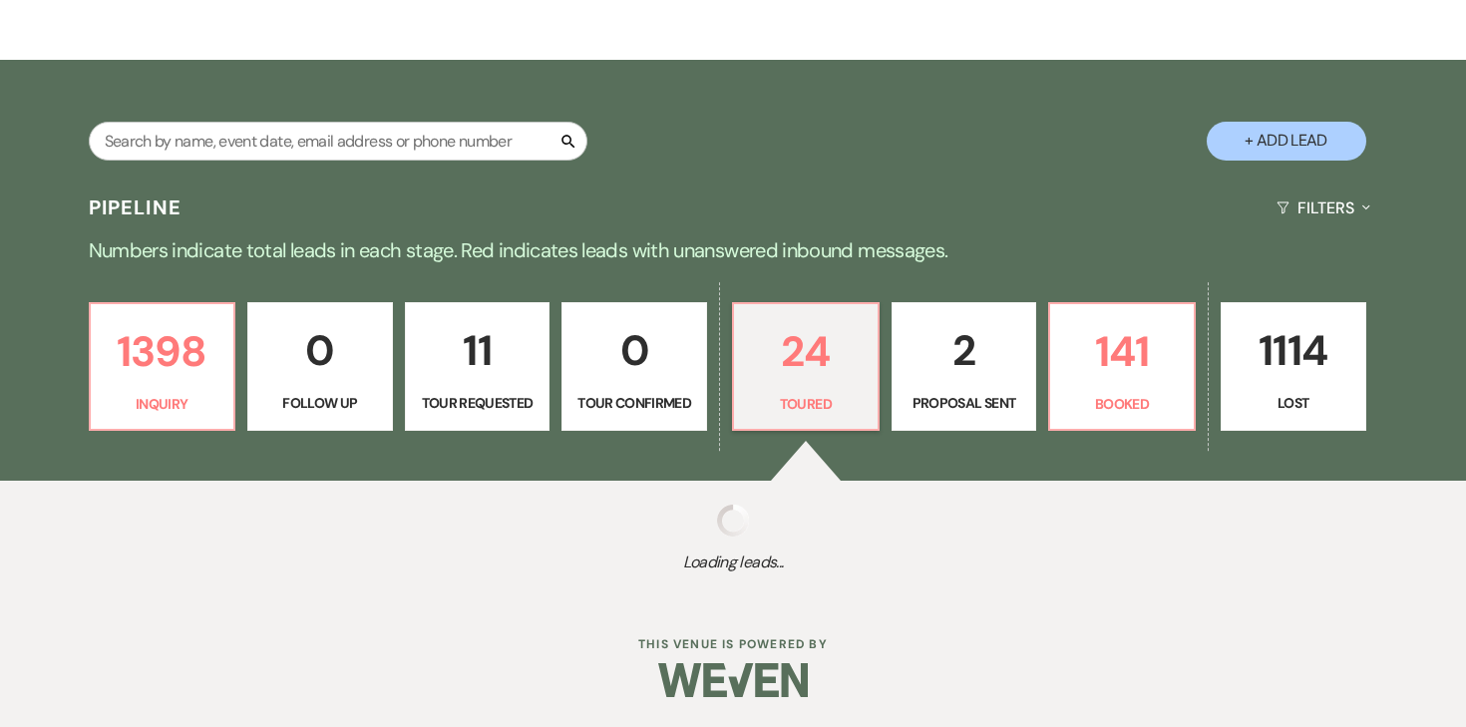
select select "5"
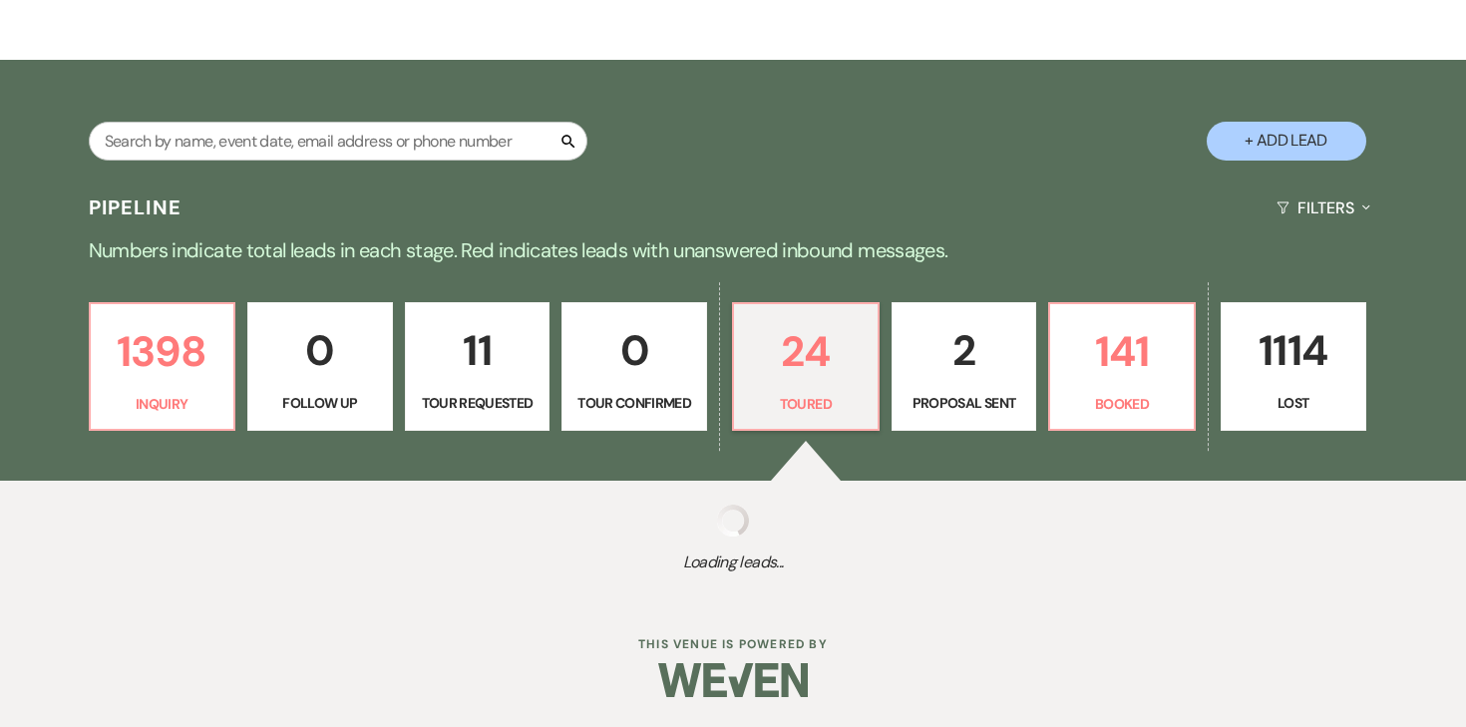
select select "5"
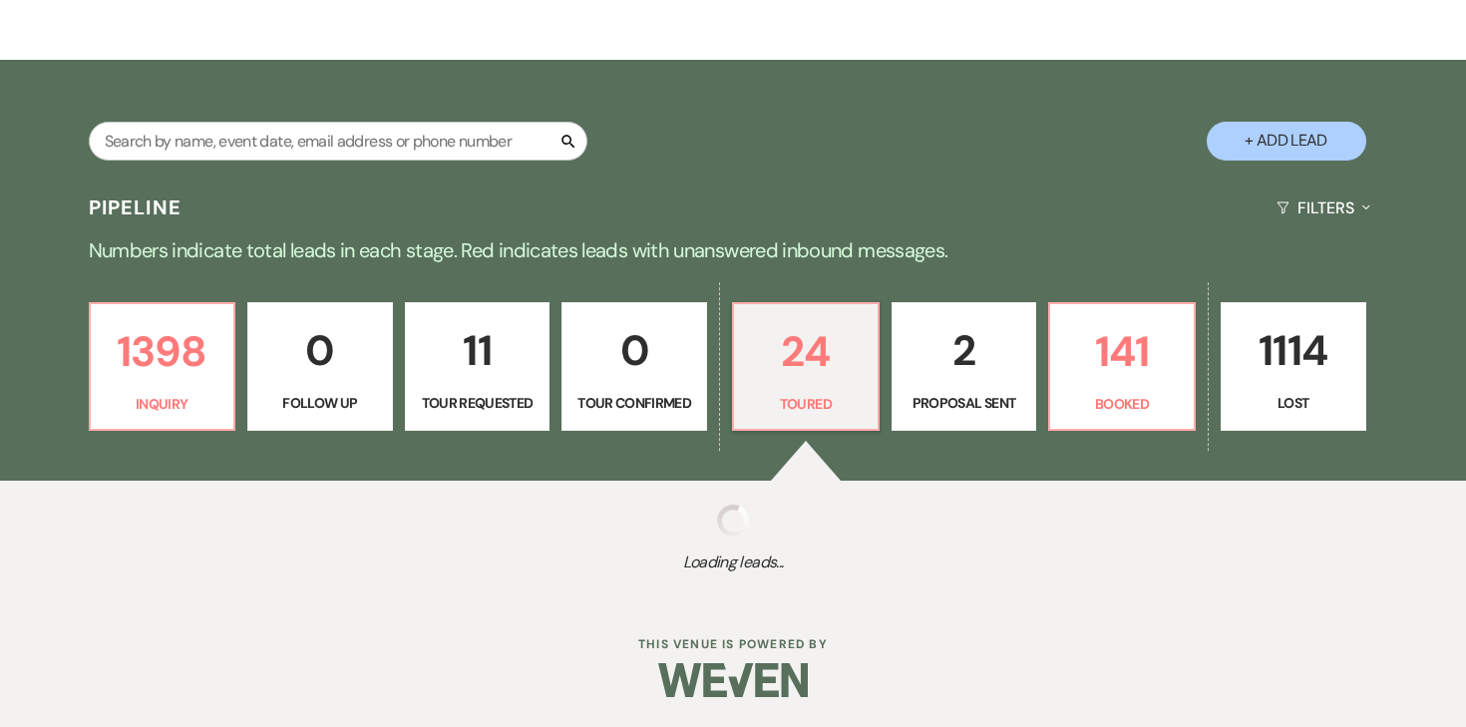
select select "5"
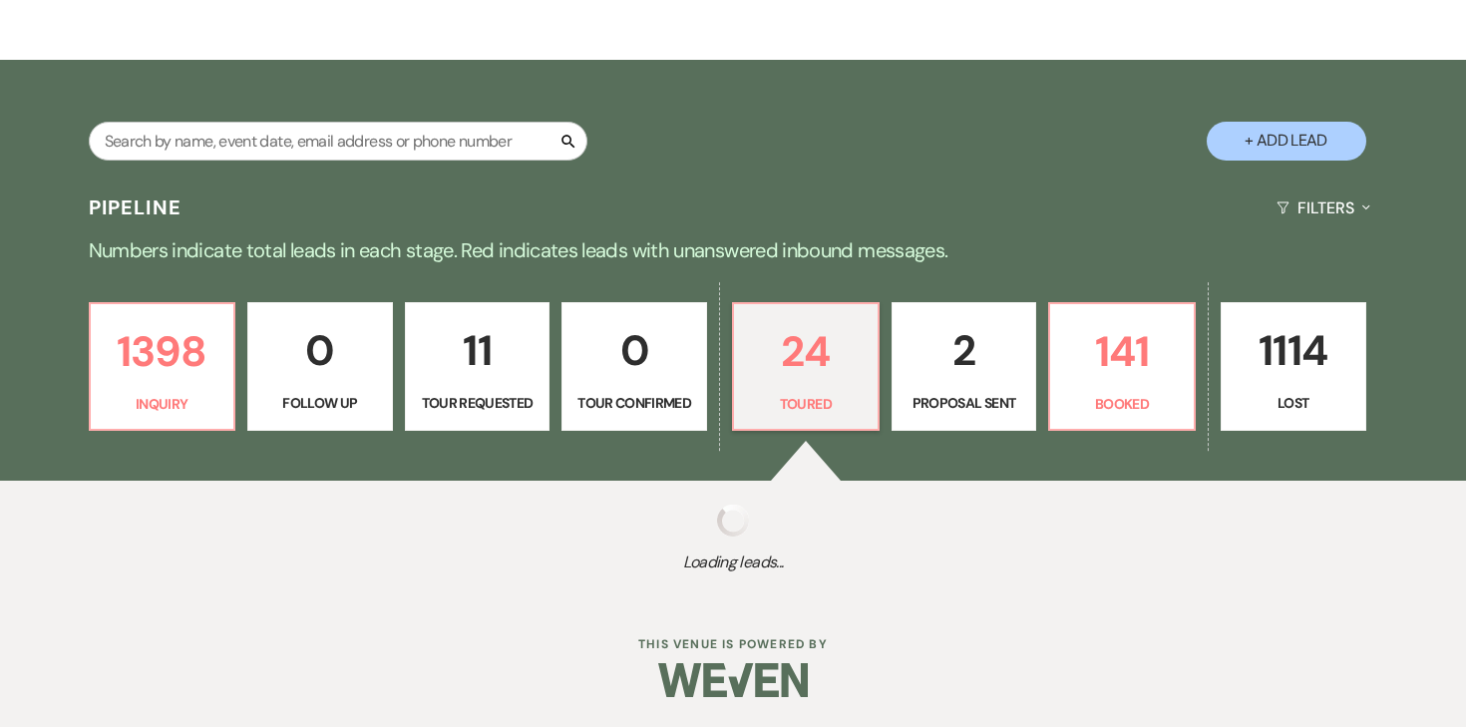
select select "5"
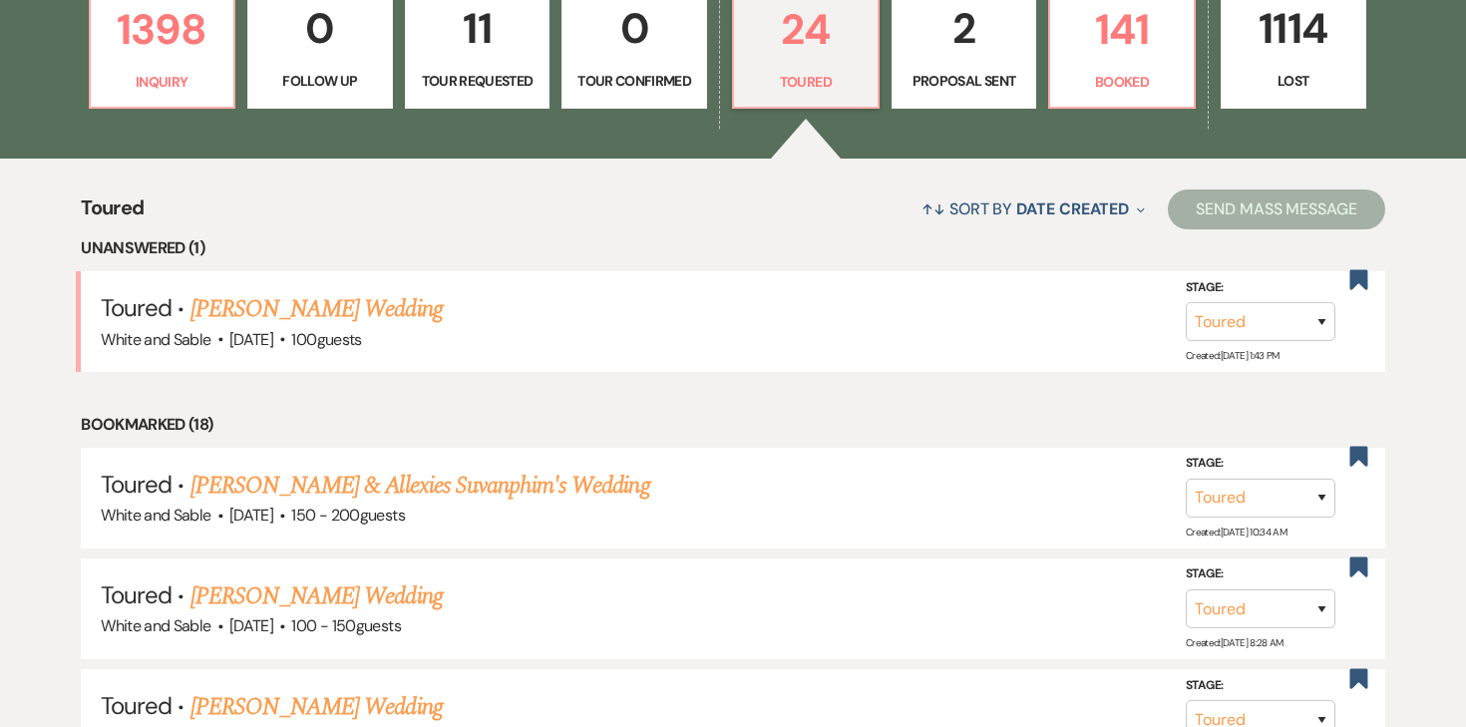
scroll to position [628, 0]
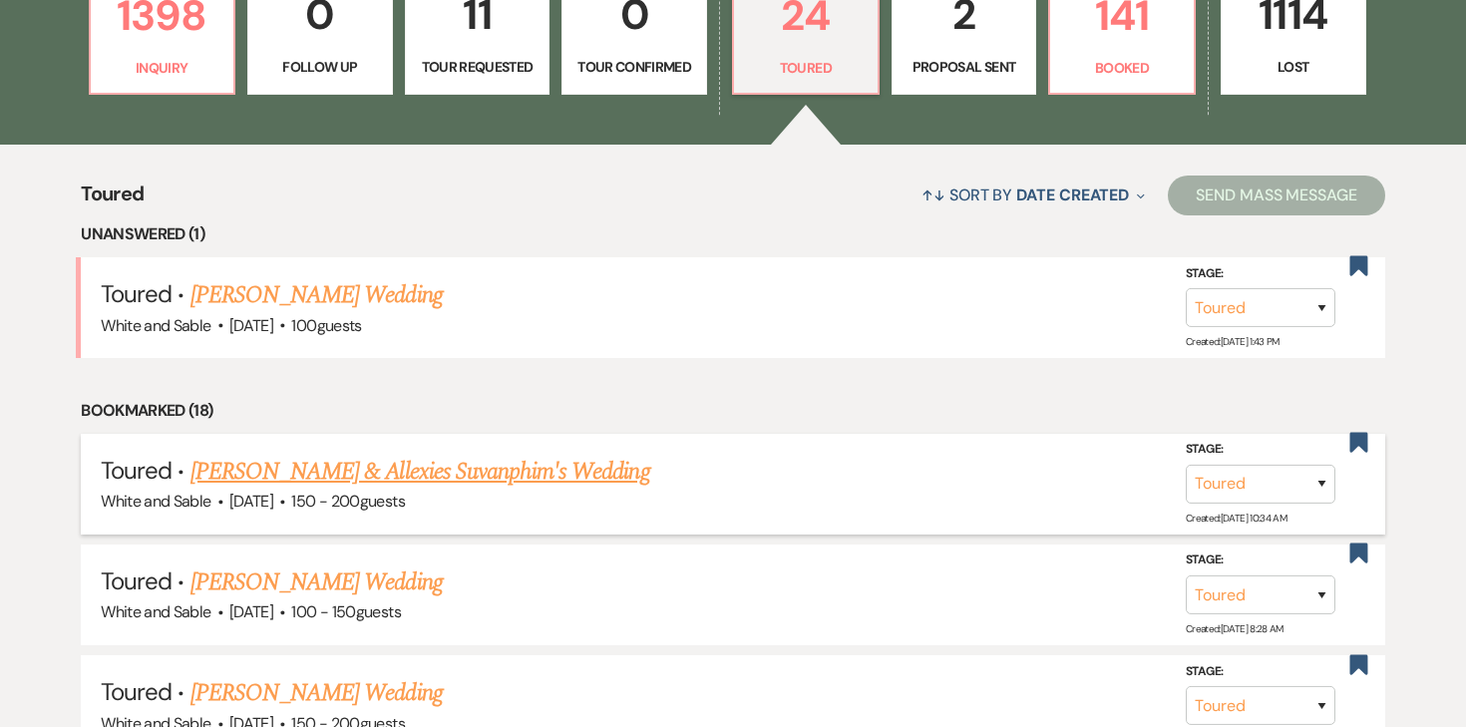
click at [509, 483] on link "[PERSON_NAME] & Allexies Suvanphim's Wedding" at bounding box center [421, 472] width 460 height 36
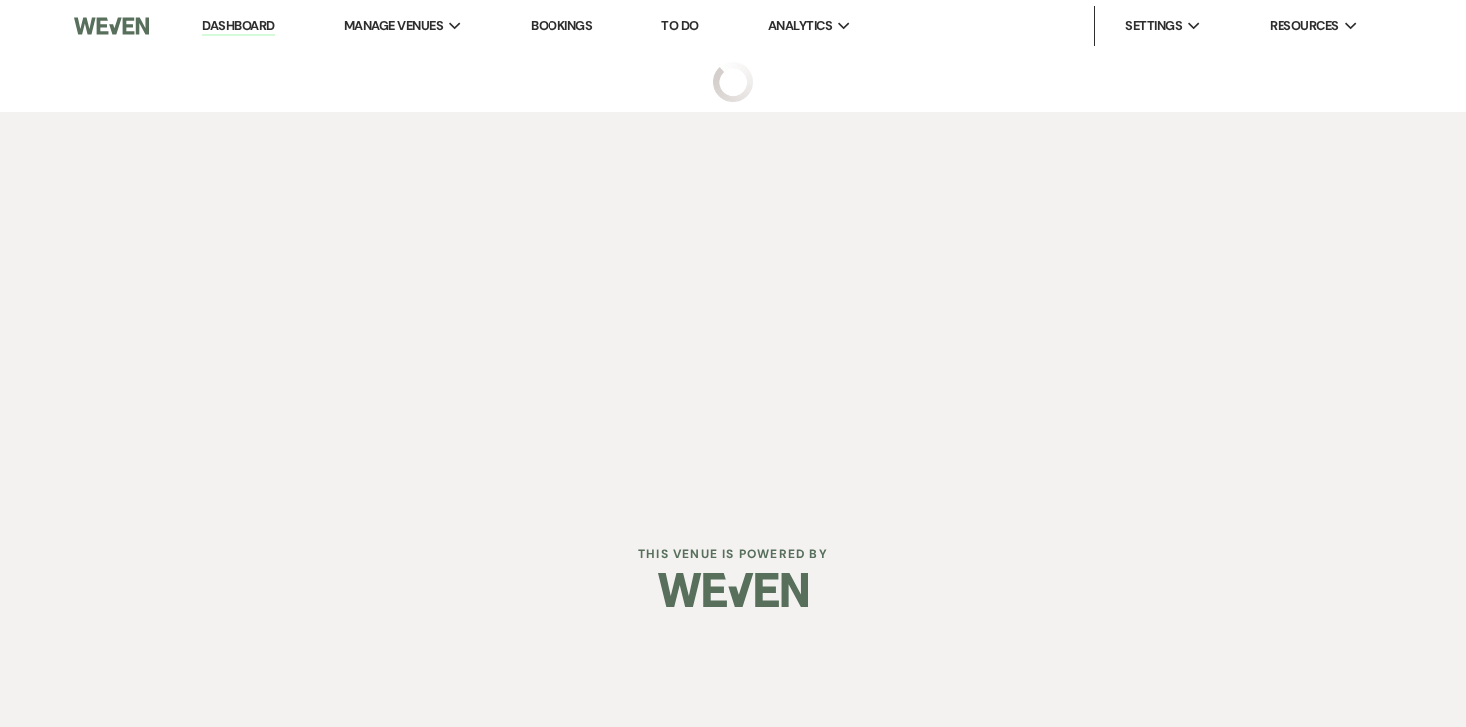
select select "5"
select select "7"
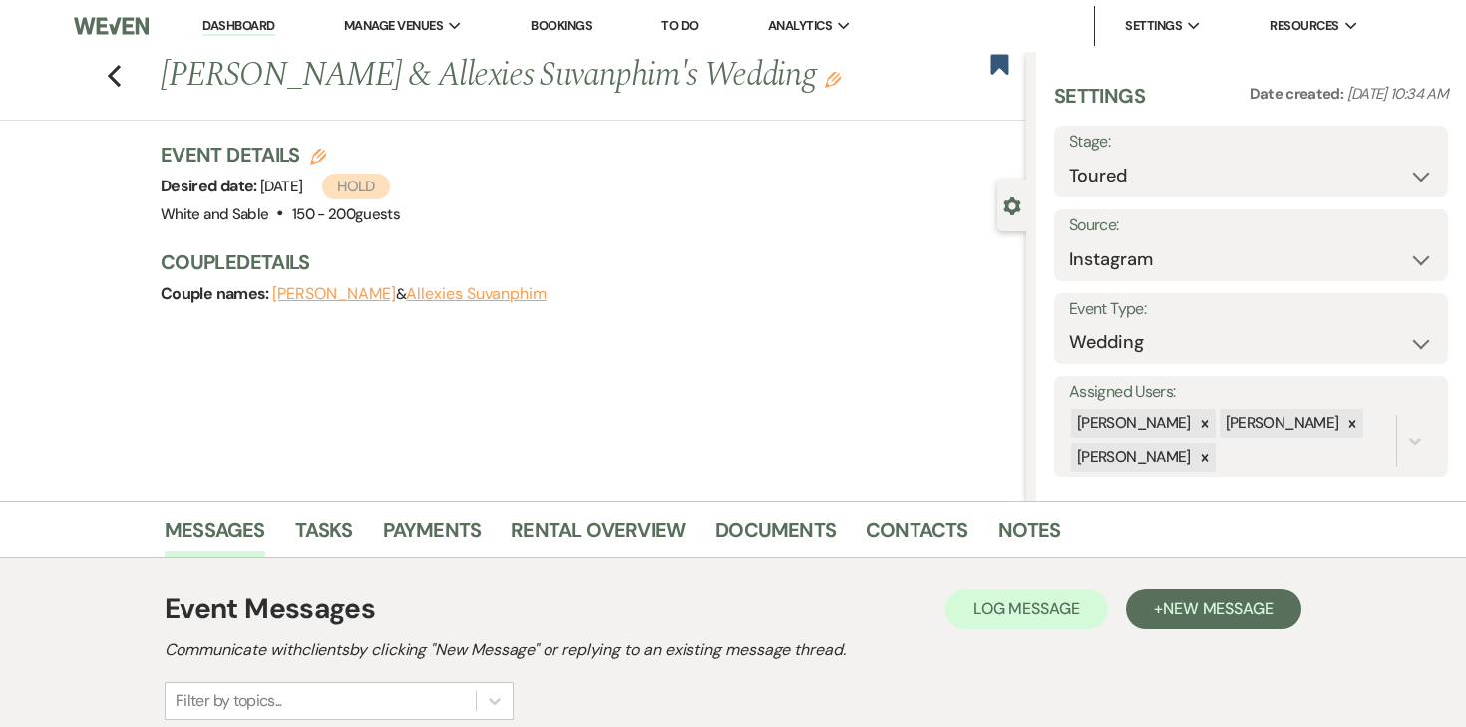
click at [743, 84] on h1 "Darius Green & Allexies Suvanphim's Wedding Edit" at bounding box center [503, 76] width 684 height 48
click at [825, 83] on use "button" at bounding box center [833, 80] width 16 height 16
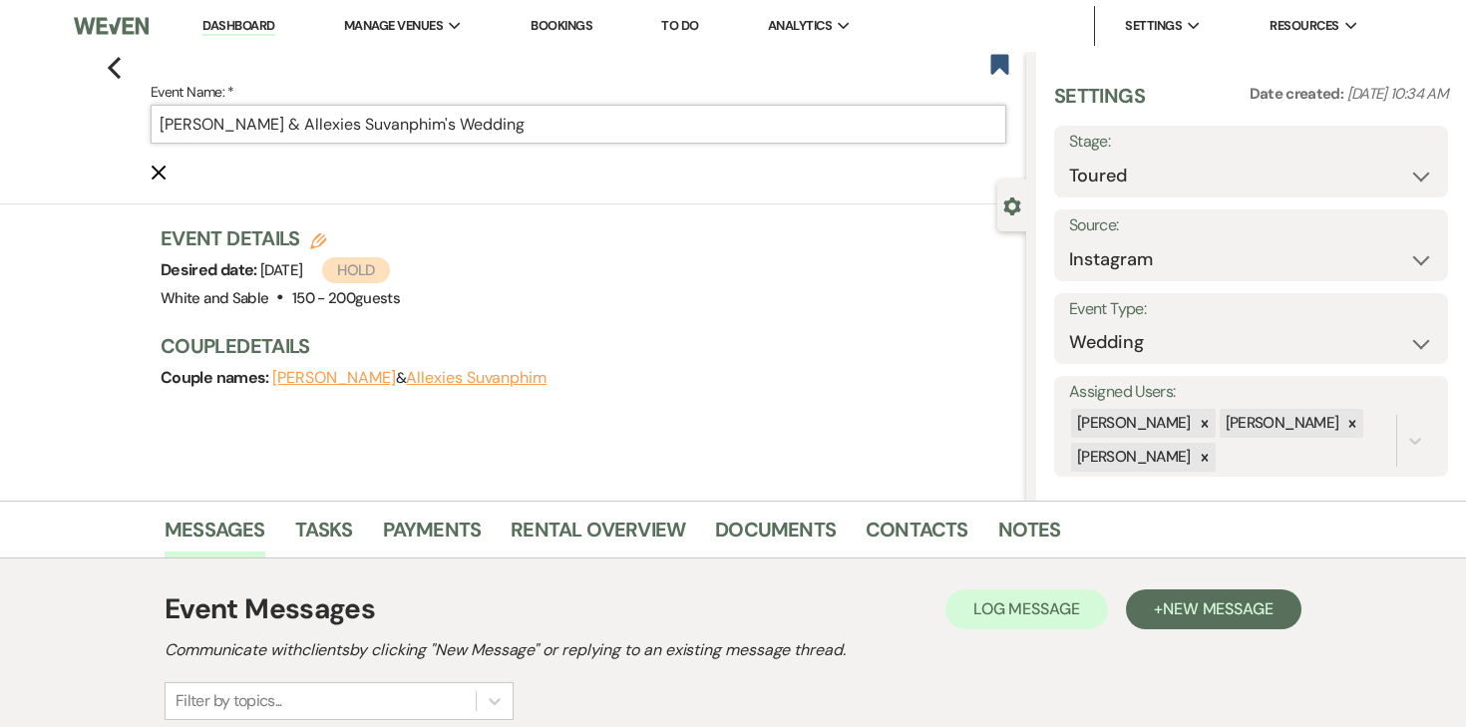
click at [624, 131] on input "[PERSON_NAME] & Allexies Suvanphim's Wedding" at bounding box center [579, 124] width 856 height 39
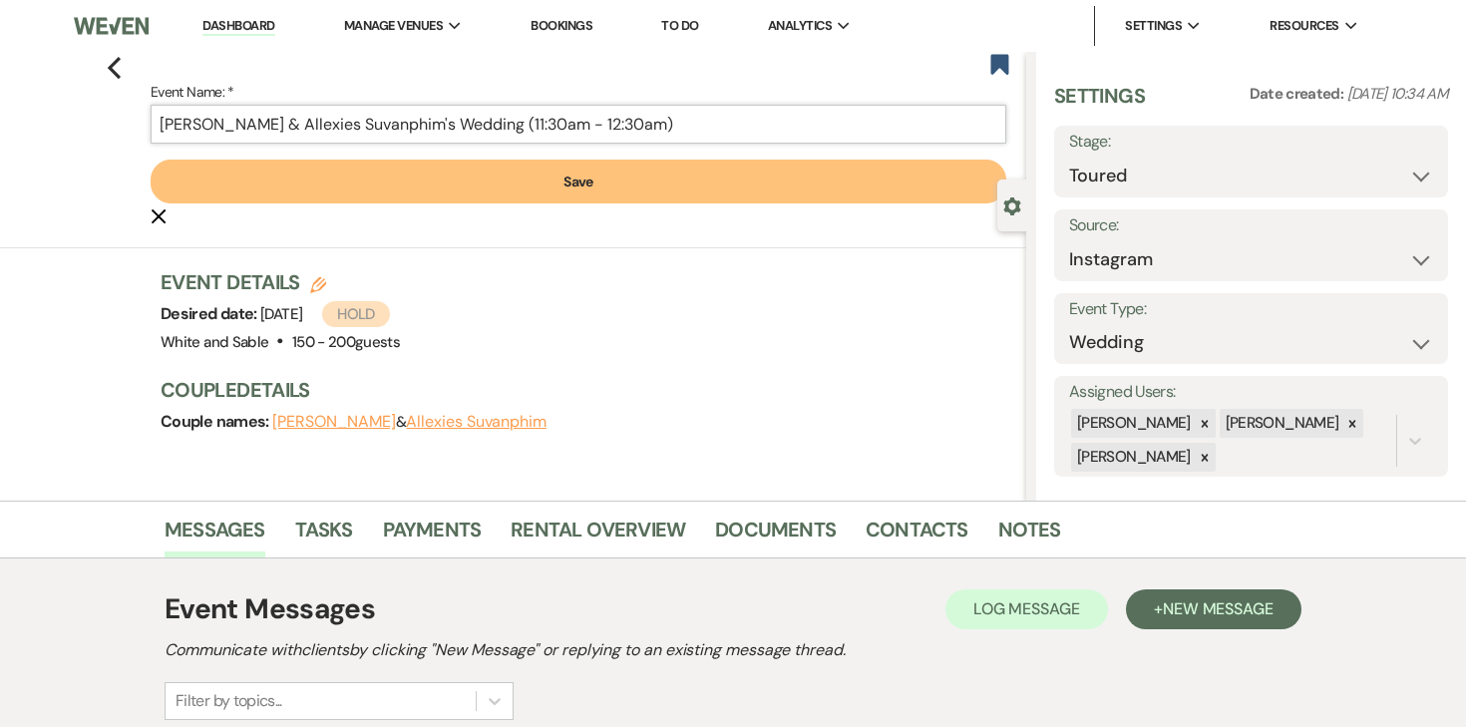
type input "Darius Green & Allexies Suvanphim's Wedding (11:30am - 12:30am)"
click at [558, 180] on button "Save" at bounding box center [579, 182] width 856 height 44
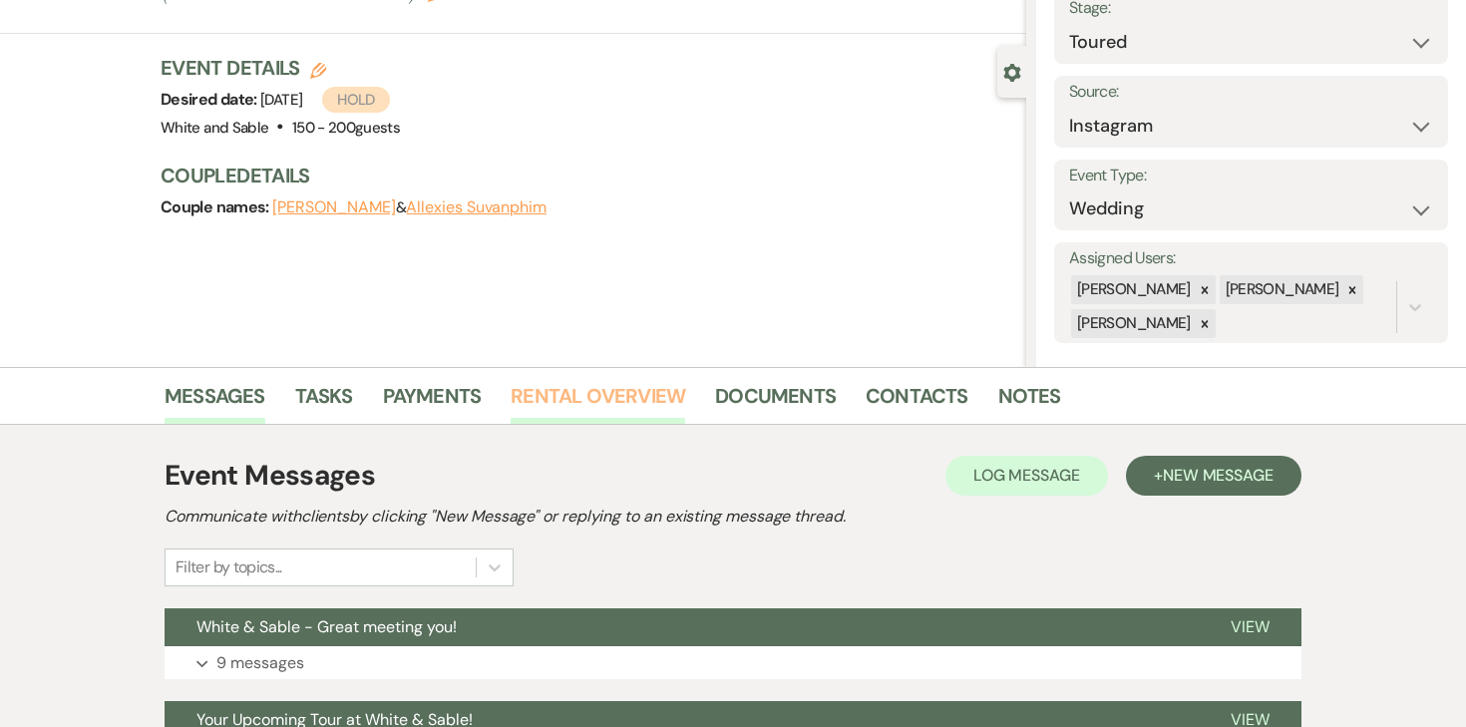
click at [599, 402] on link "Rental Overview" at bounding box center [598, 402] width 175 height 44
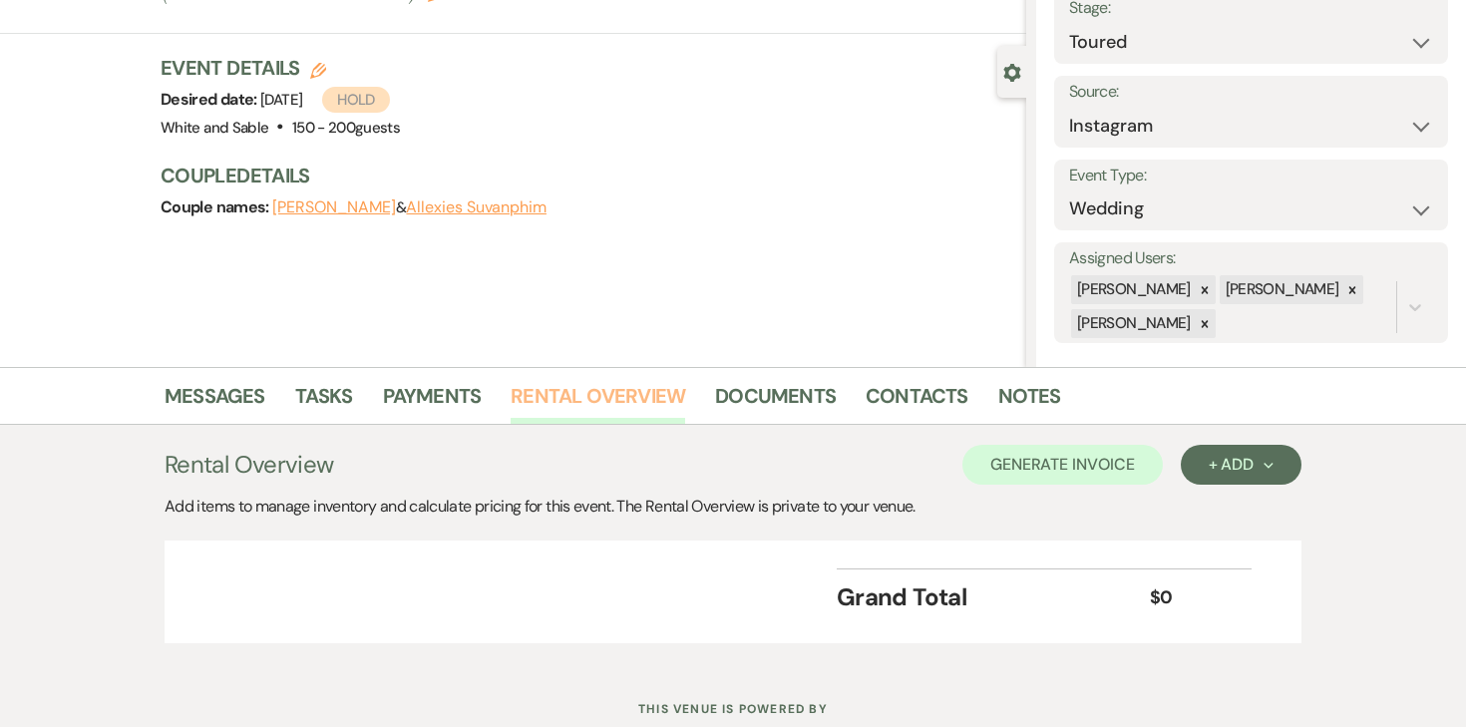
scroll to position [198, 0]
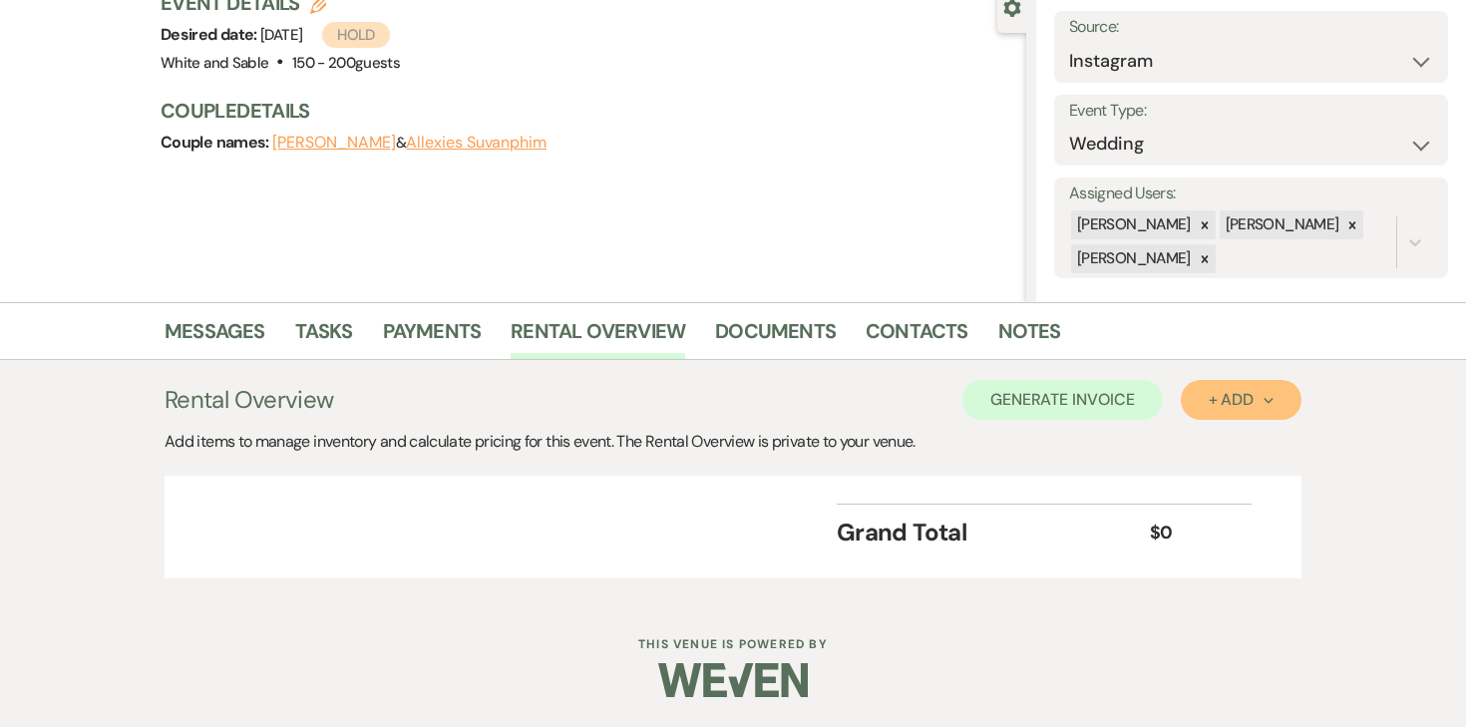
click at [1251, 415] on button "+ Add Next" at bounding box center [1241, 400] width 121 height 40
click at [1211, 449] on button "Item" at bounding box center [1231, 445] width 101 height 31
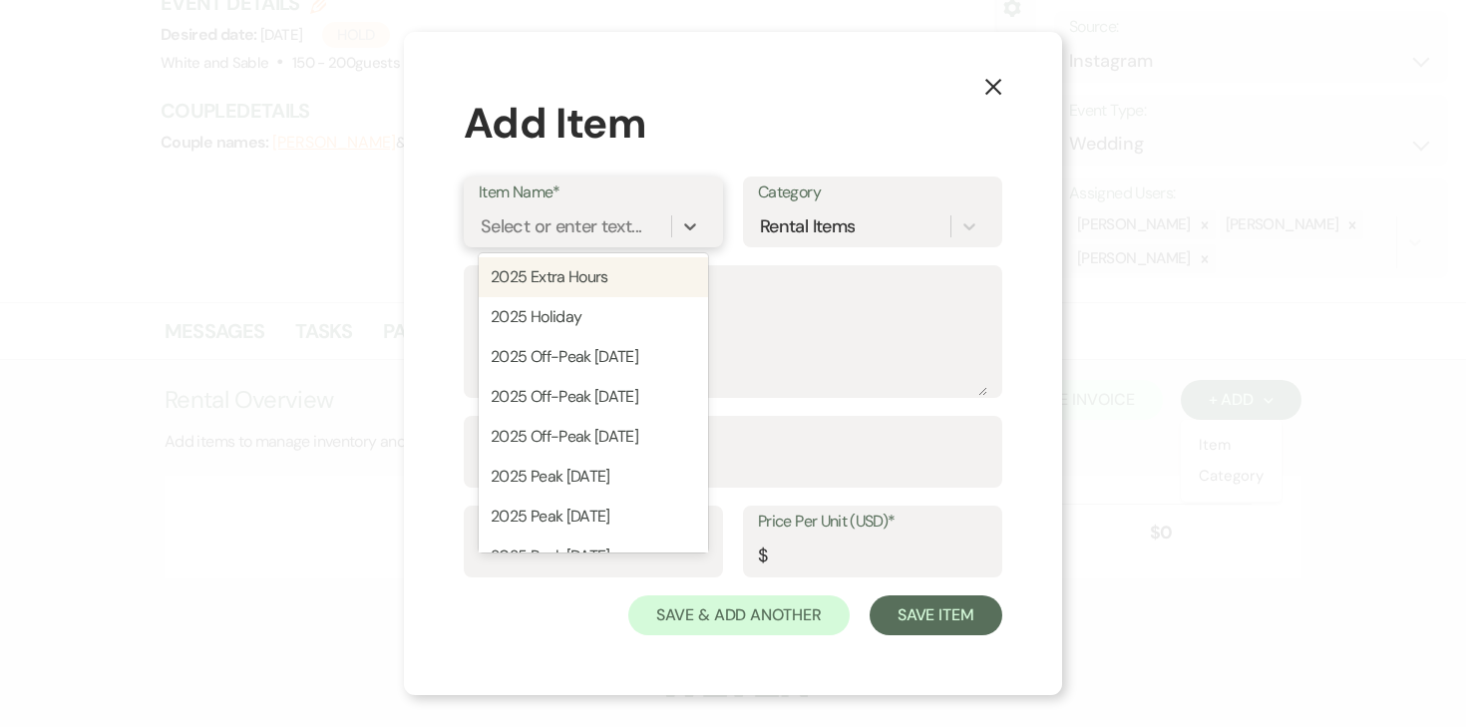
click at [539, 236] on div "Select or enter text..." at bounding box center [561, 226] width 161 height 27
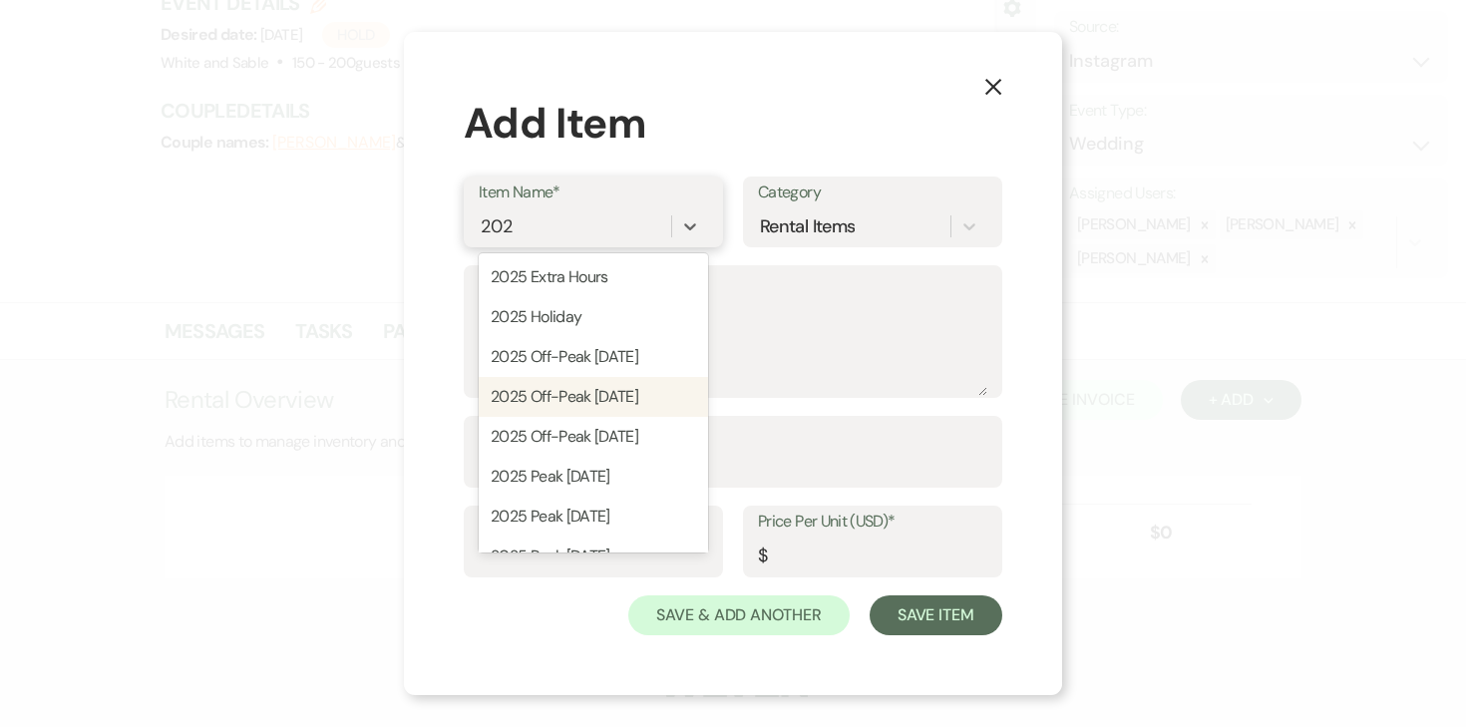
type input "2027"
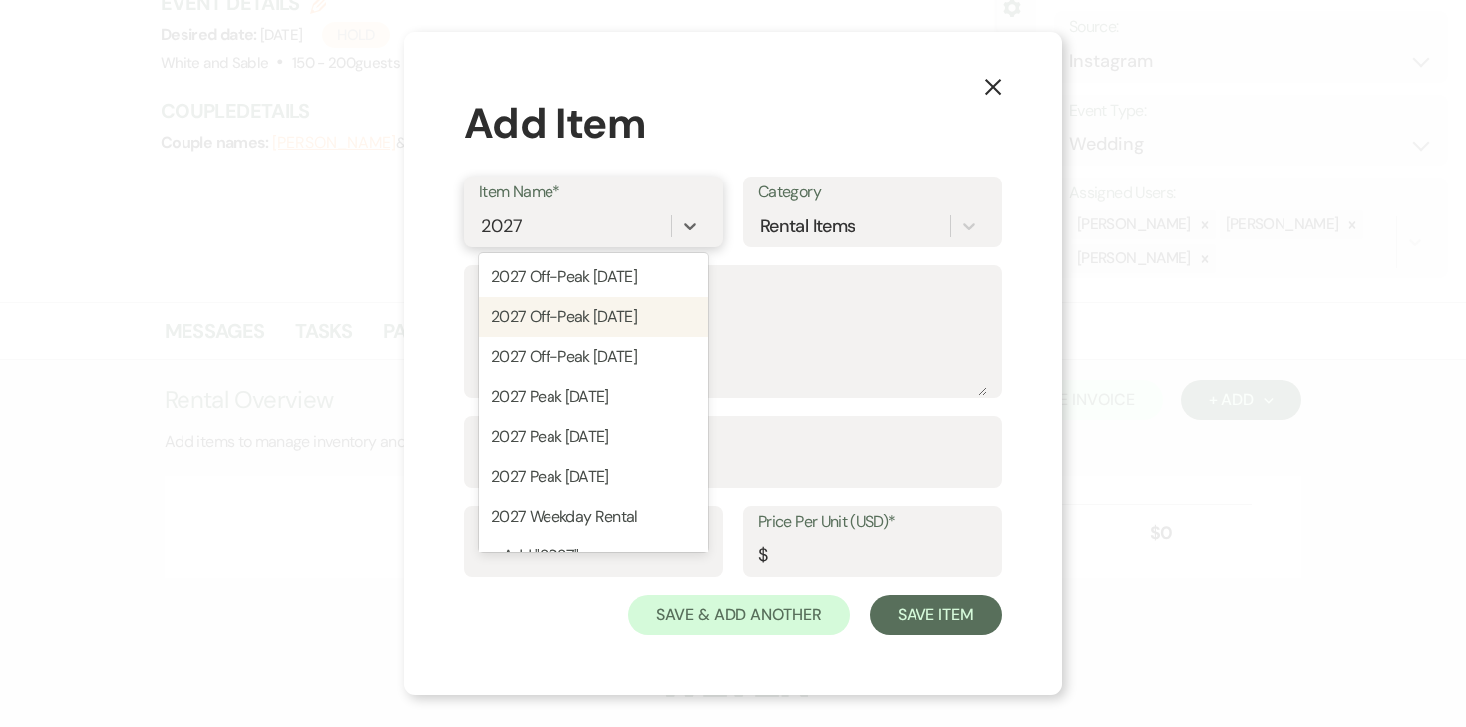
click at [622, 319] on div "2027 Off-Peak Saturday" at bounding box center [593, 317] width 229 height 40
type textarea "11:30am - 12:30am (13 hour rental period) Does not include: security, event day…"
type input "12000"
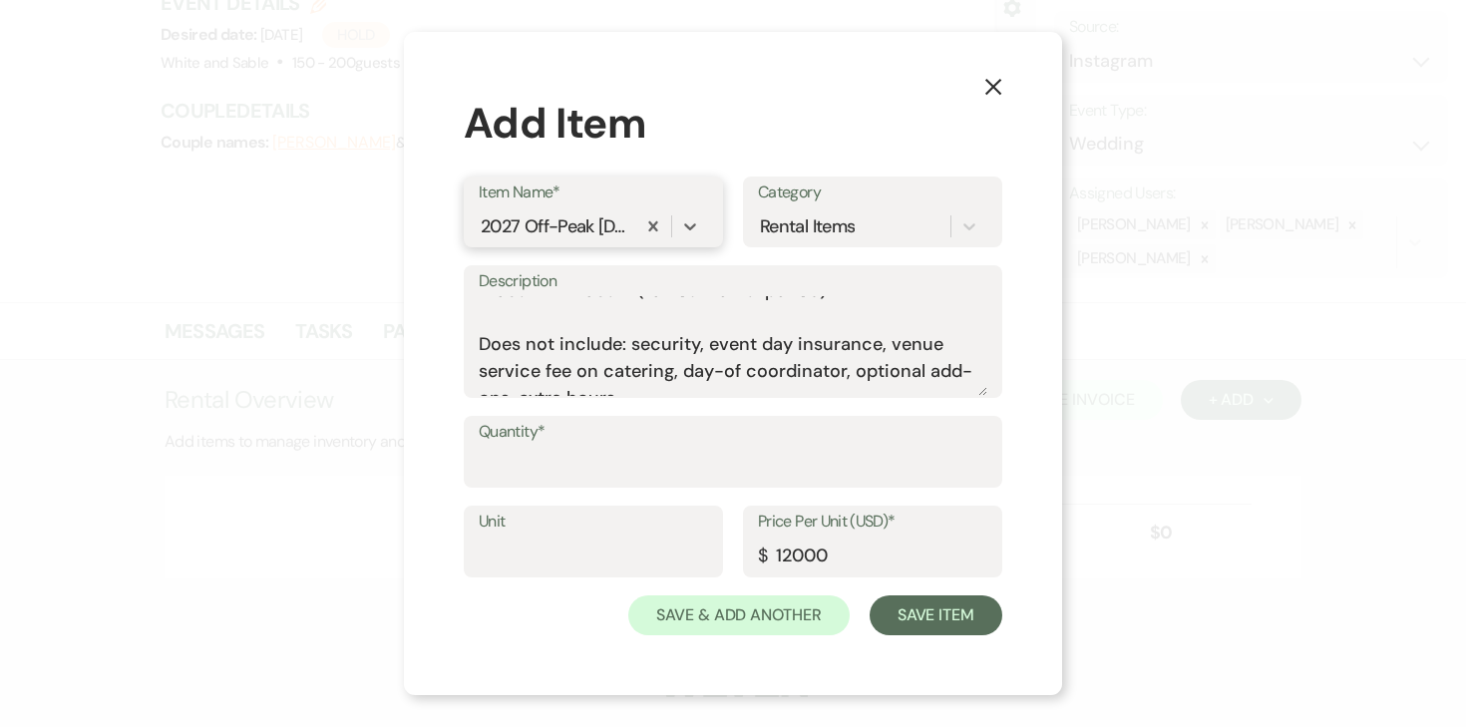
scroll to position [23, 0]
click at [741, 450] on input "Quantity*" at bounding box center [733, 466] width 509 height 39
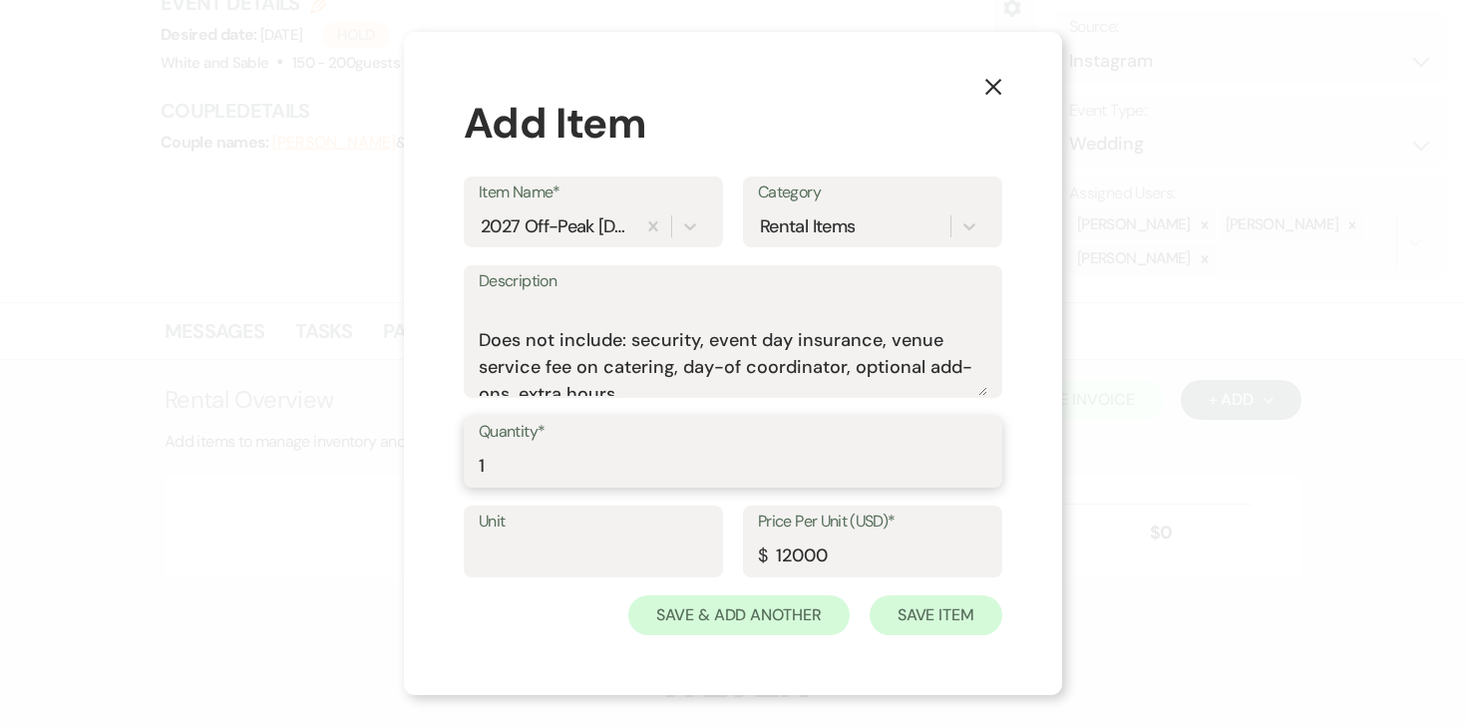
type input "1"
click at [953, 624] on button "Save Item" at bounding box center [936, 615] width 133 height 40
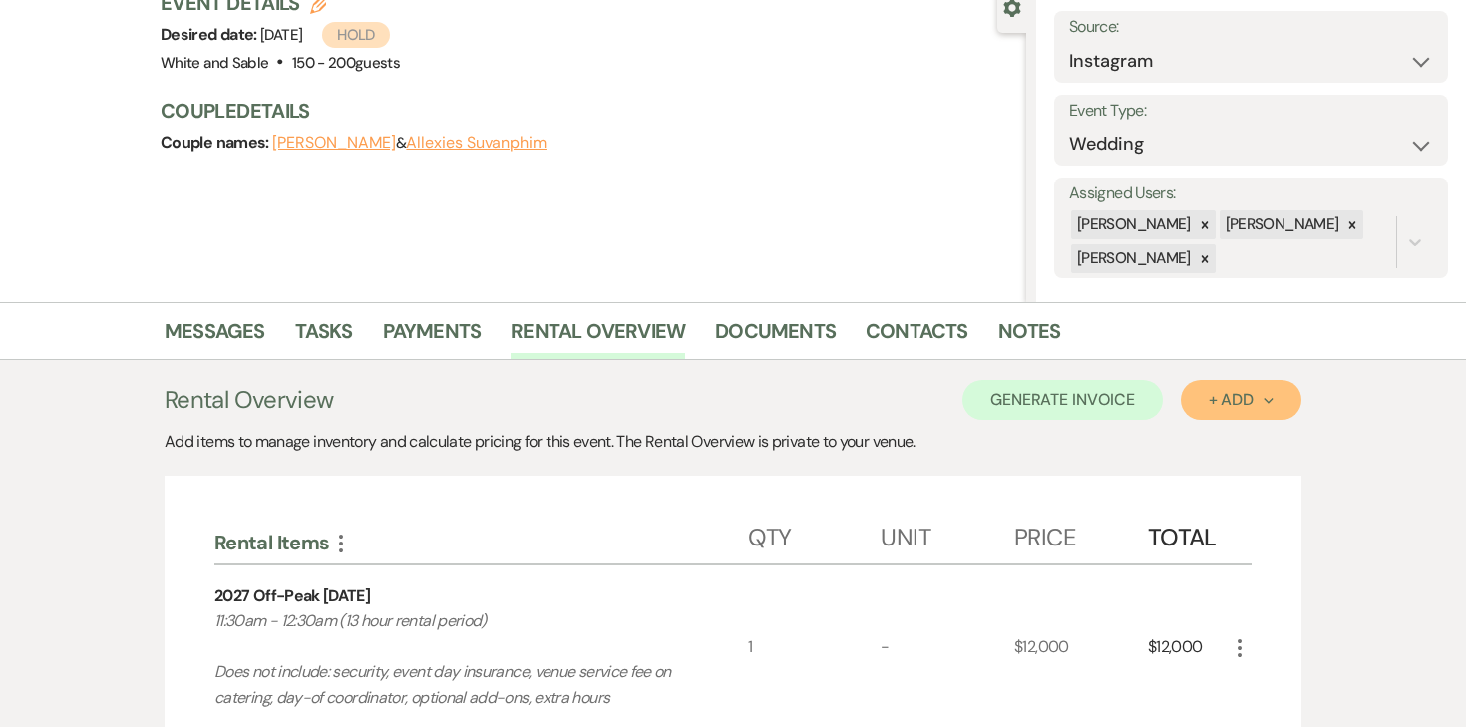
click at [1245, 408] on div "+ Add Next" at bounding box center [1241, 400] width 65 height 16
click at [1240, 430] on button "Item" at bounding box center [1231, 445] width 101 height 31
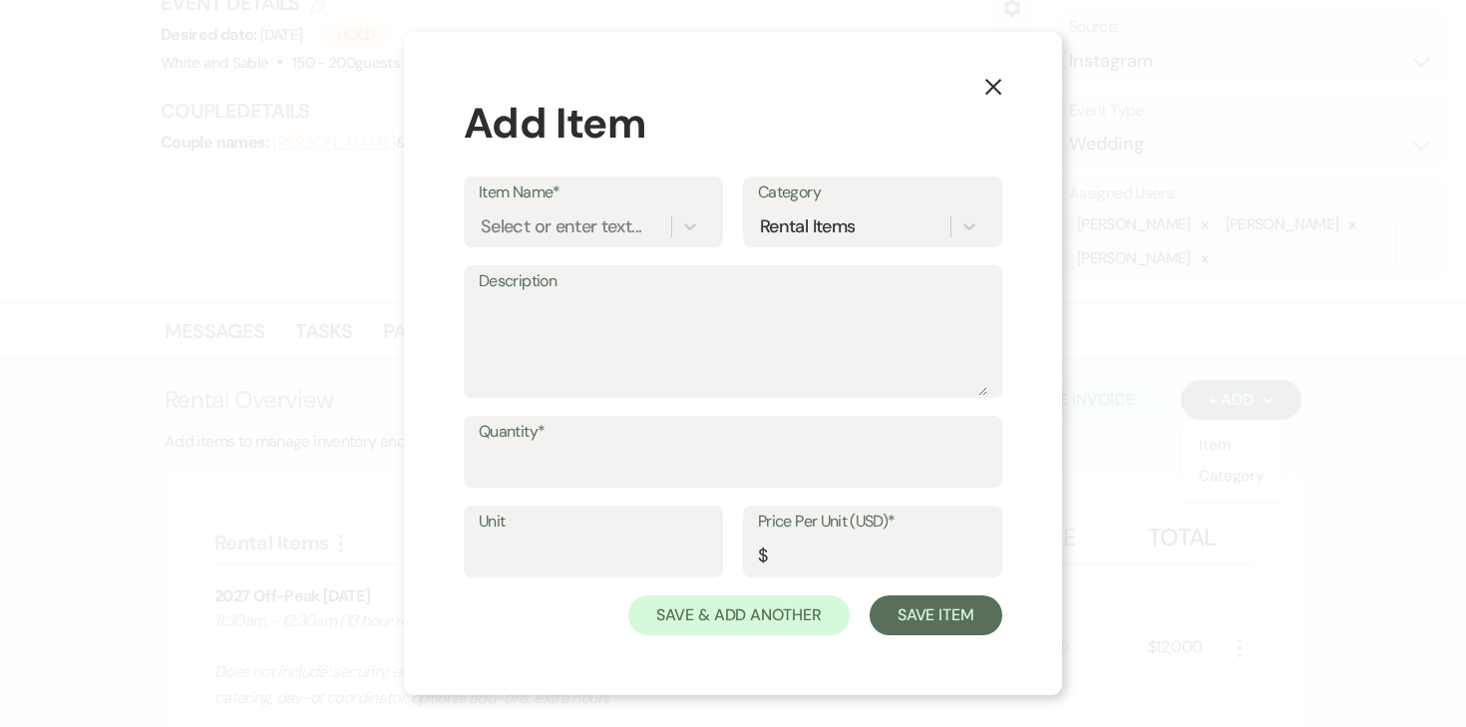
click at [1002, 71] on button "X" at bounding box center [994, 85] width 30 height 35
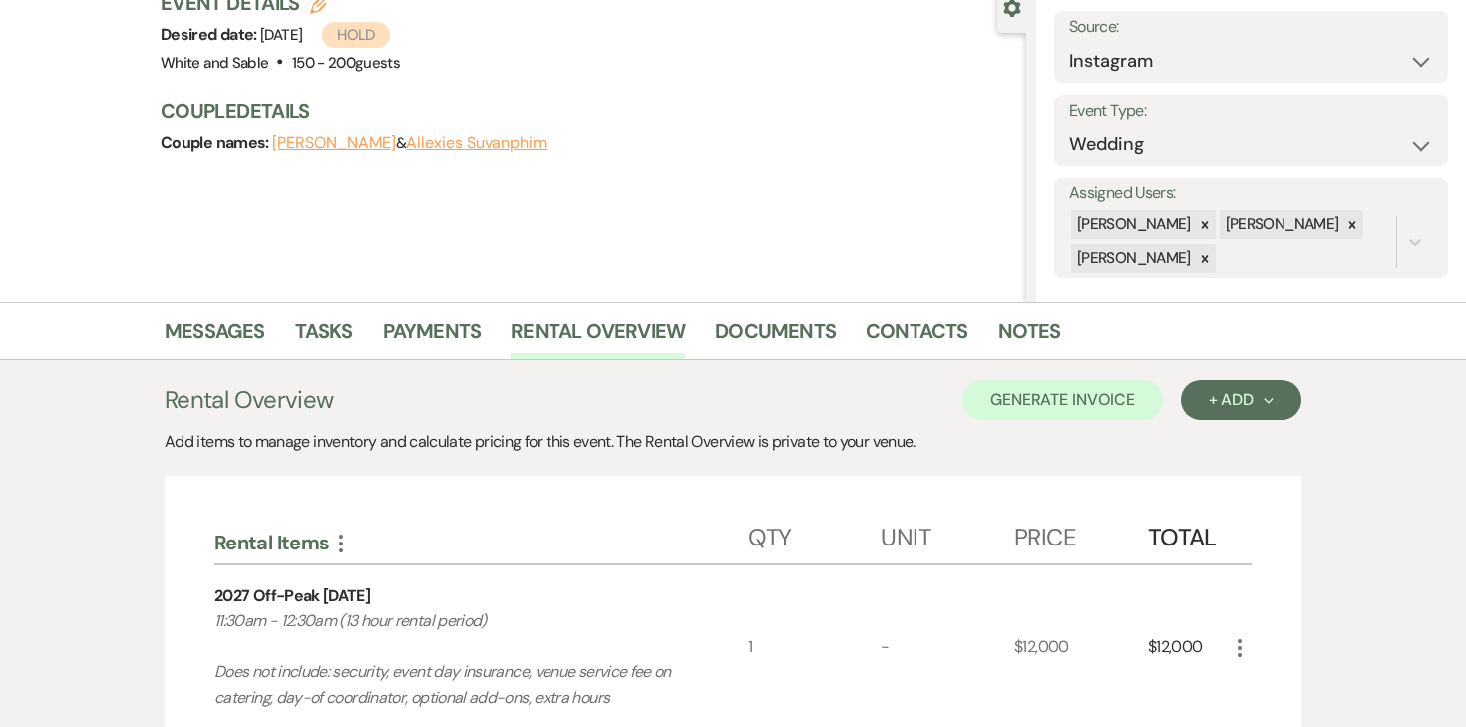
scroll to position [514, 0]
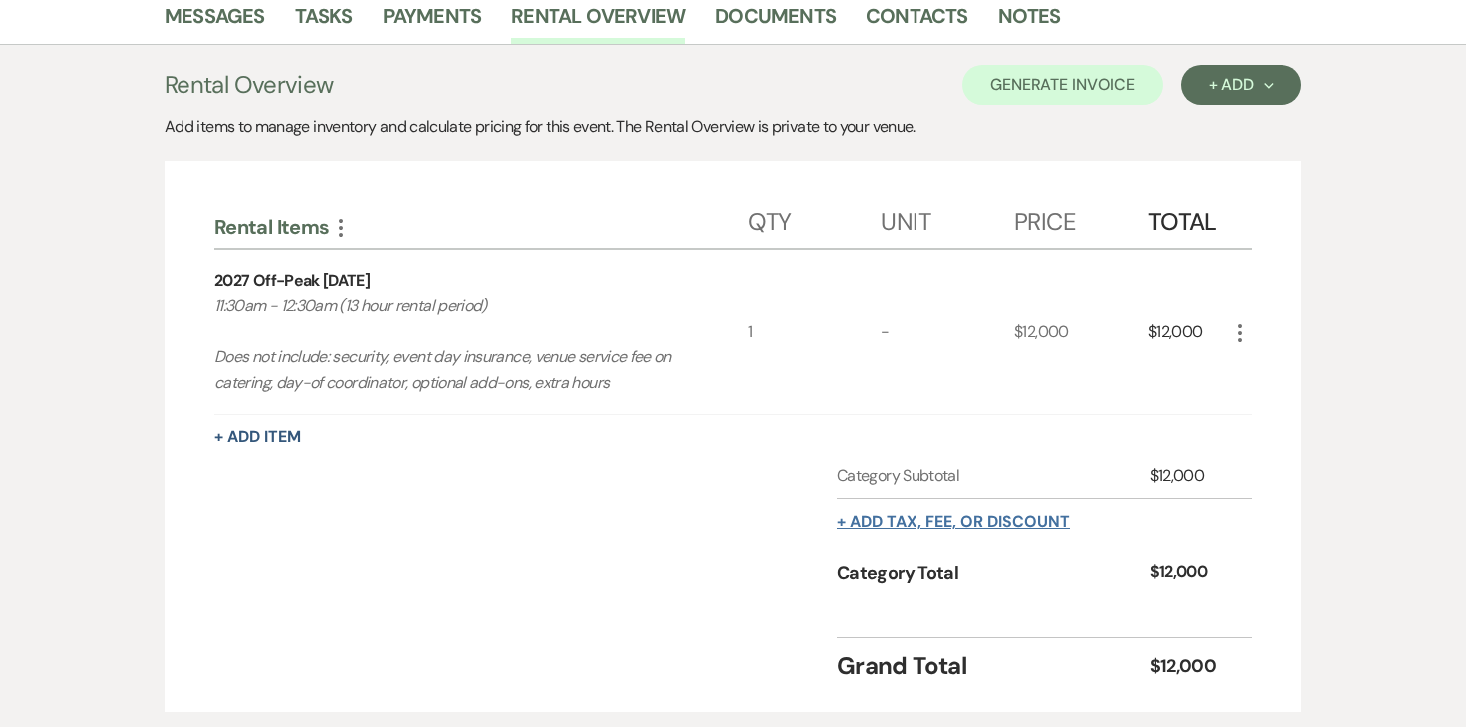
click at [990, 523] on button "+ Add tax, fee, or discount" at bounding box center [953, 522] width 233 height 16
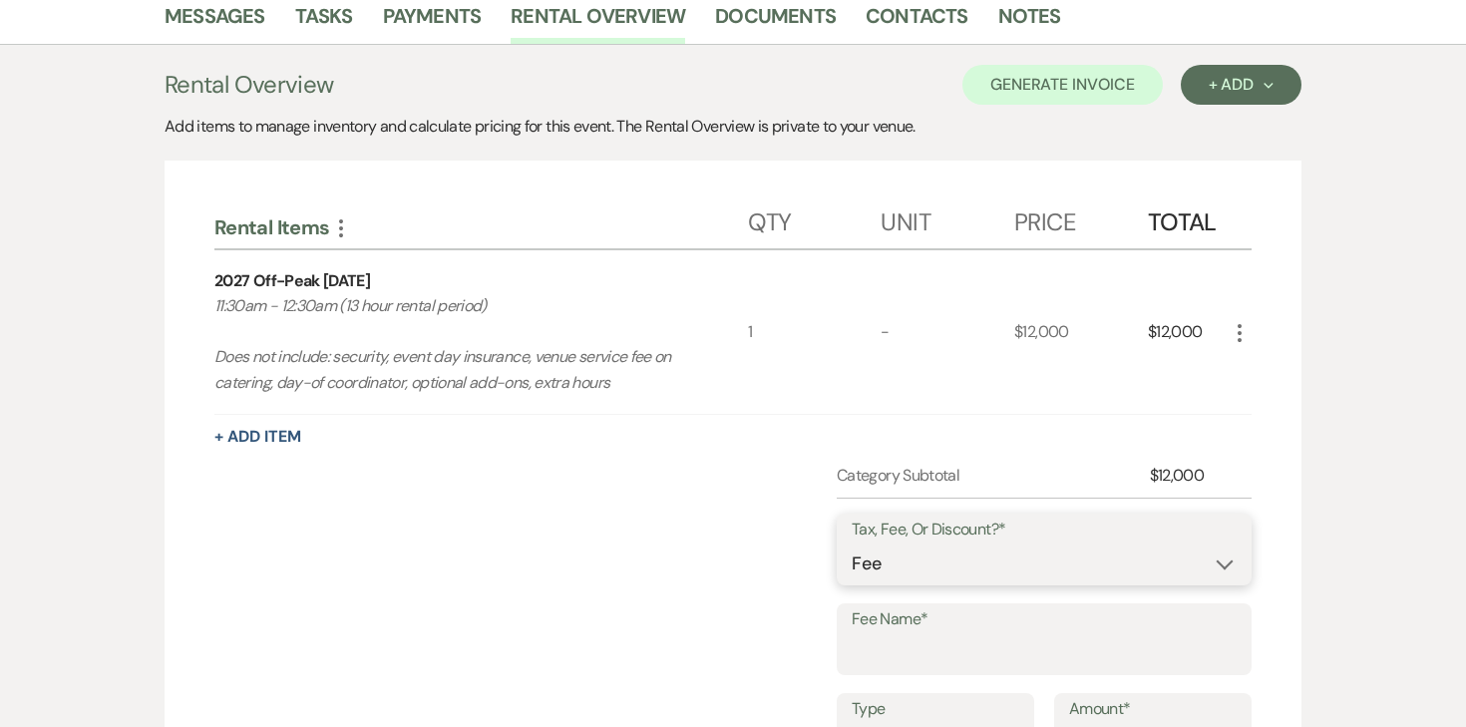
click at [933, 566] on select "Fee Discount Tax" at bounding box center [1044, 564] width 385 height 39
click at [900, 634] on input "Fee Name*" at bounding box center [1044, 653] width 385 height 39
type input "Credit Card Fee"
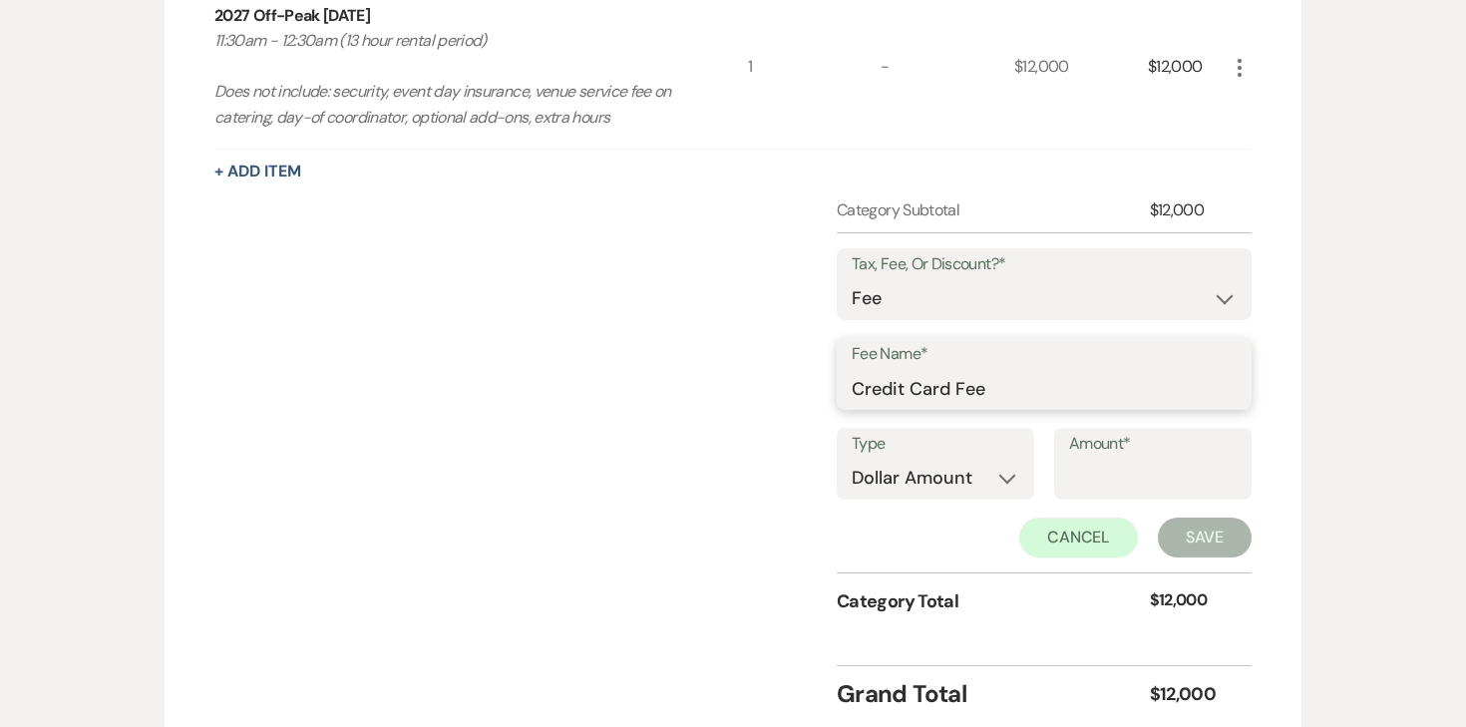
scroll to position [812, 0]
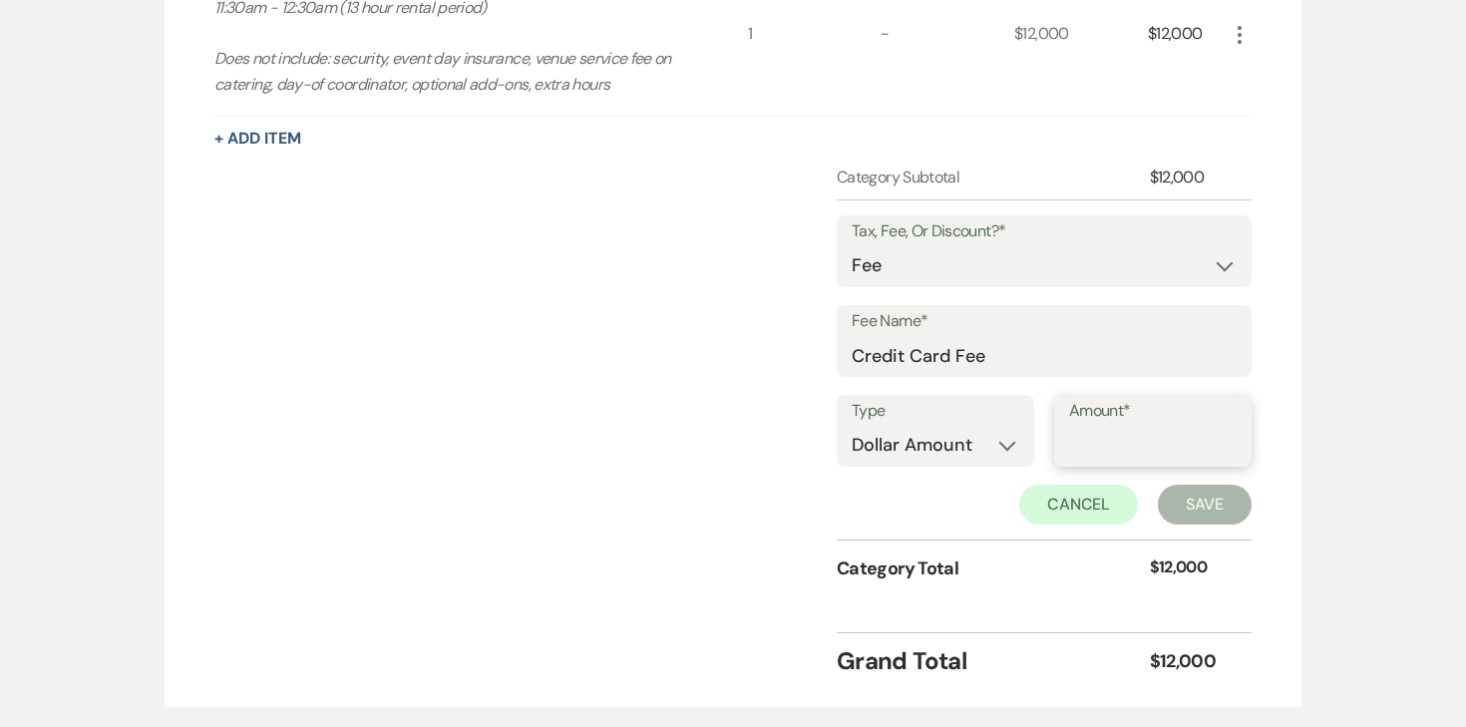
click at [1073, 446] on input "Amount*" at bounding box center [1153, 445] width 168 height 39
click at [1014, 441] on div "Type Dollar Amount Percentage" at bounding box center [933, 432] width 197 height 74
click at [966, 456] on select "Dollar Amount Percentage" at bounding box center [934, 445] width 168 height 39
select select "false"
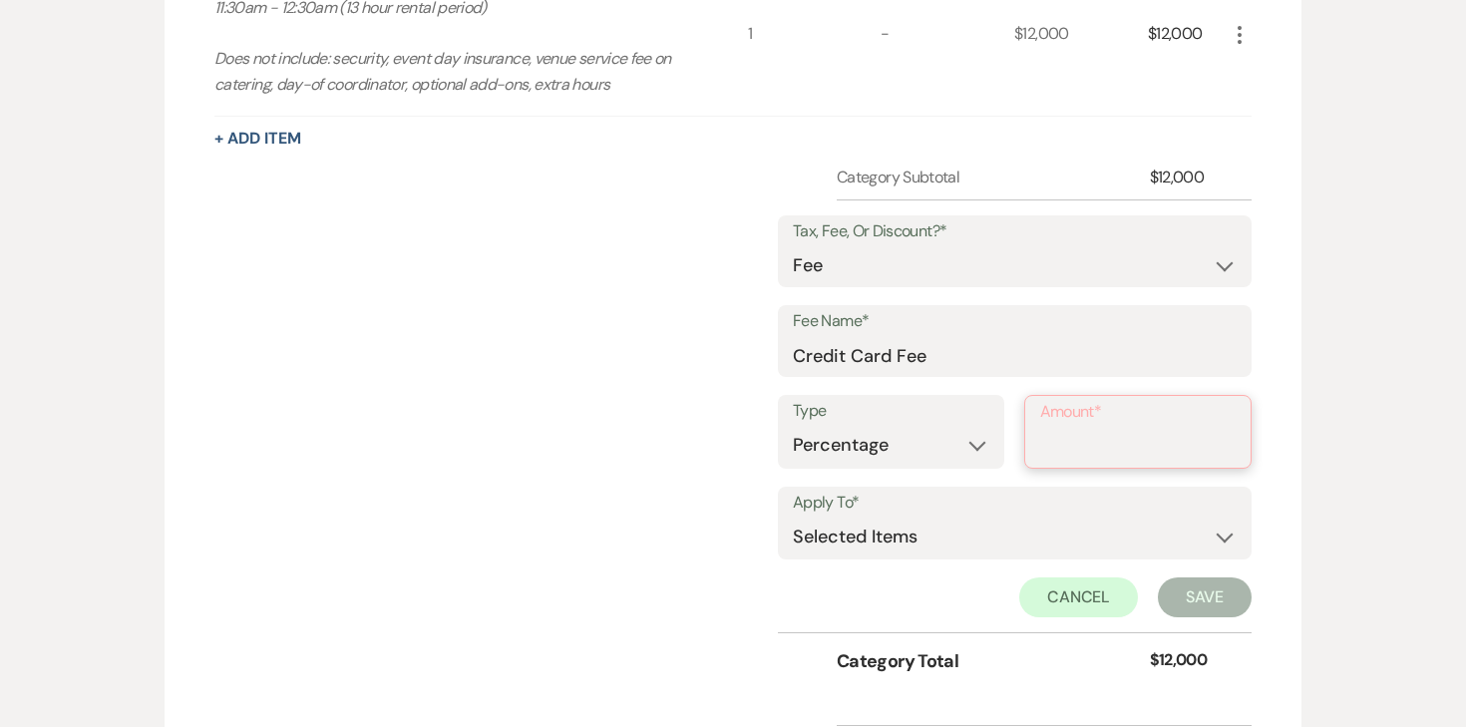
click at [1066, 449] on input "Amount*" at bounding box center [1138, 446] width 197 height 39
type input "3"
click at [1003, 519] on select "Selected Items Category Subtotal (before all Taxes/Fees/Discounts) Category Tot…" at bounding box center [1015, 536] width 444 height 40
select select "2"
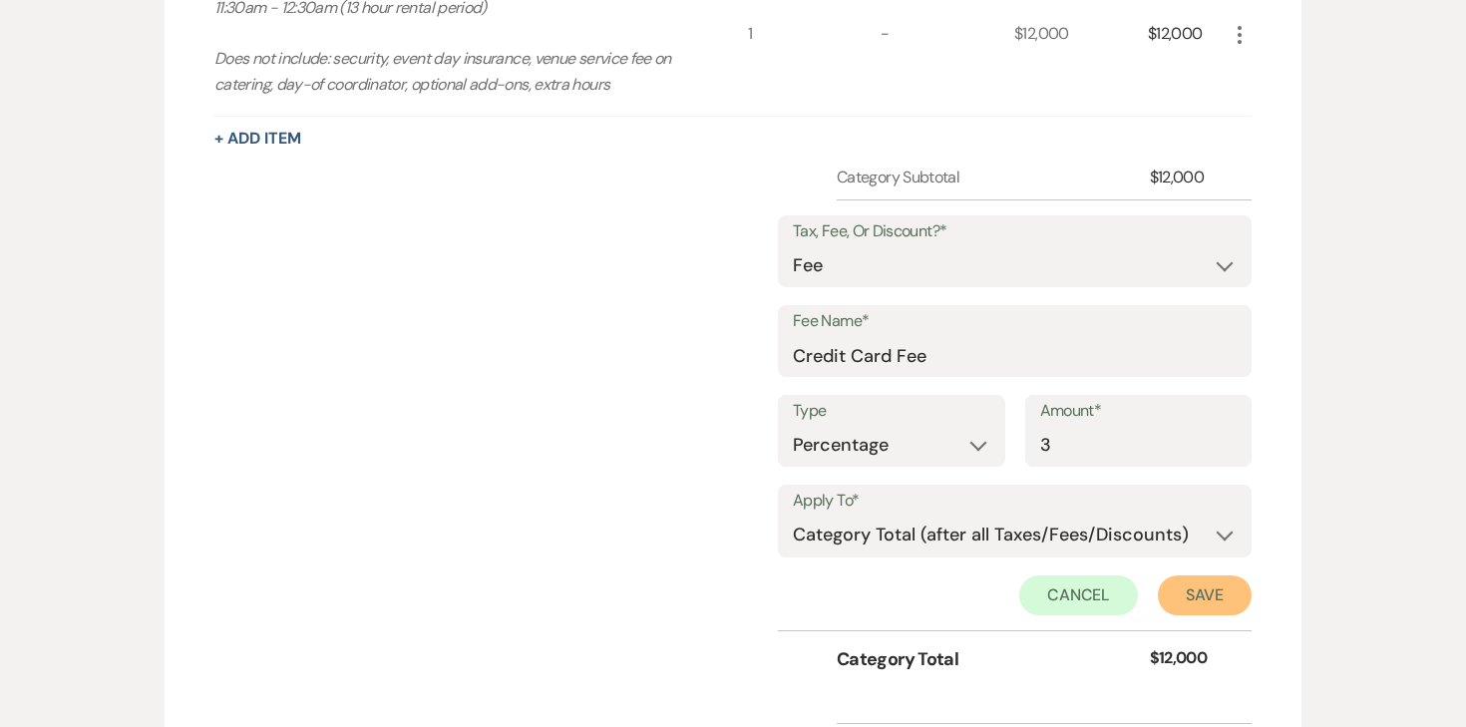
click at [1203, 596] on button "Save" at bounding box center [1205, 596] width 94 height 40
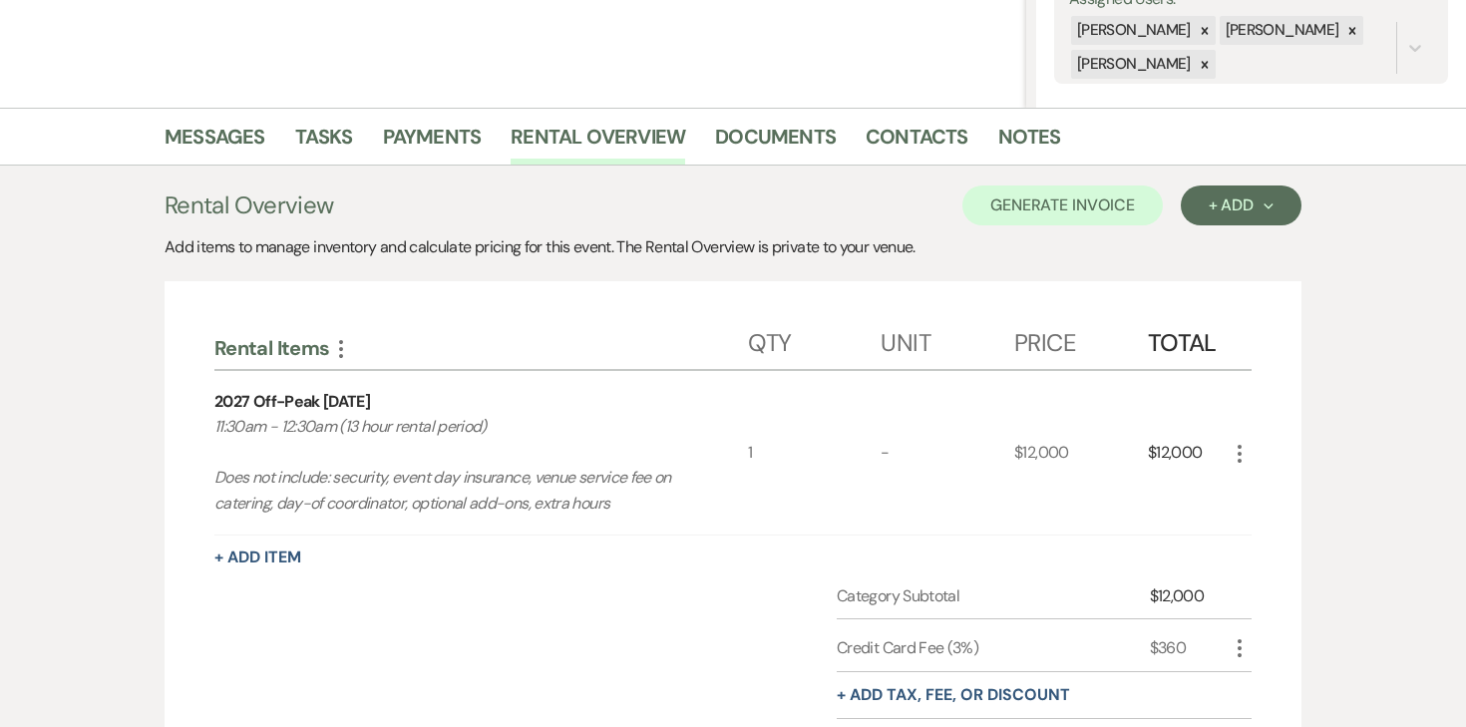
scroll to position [248, 0]
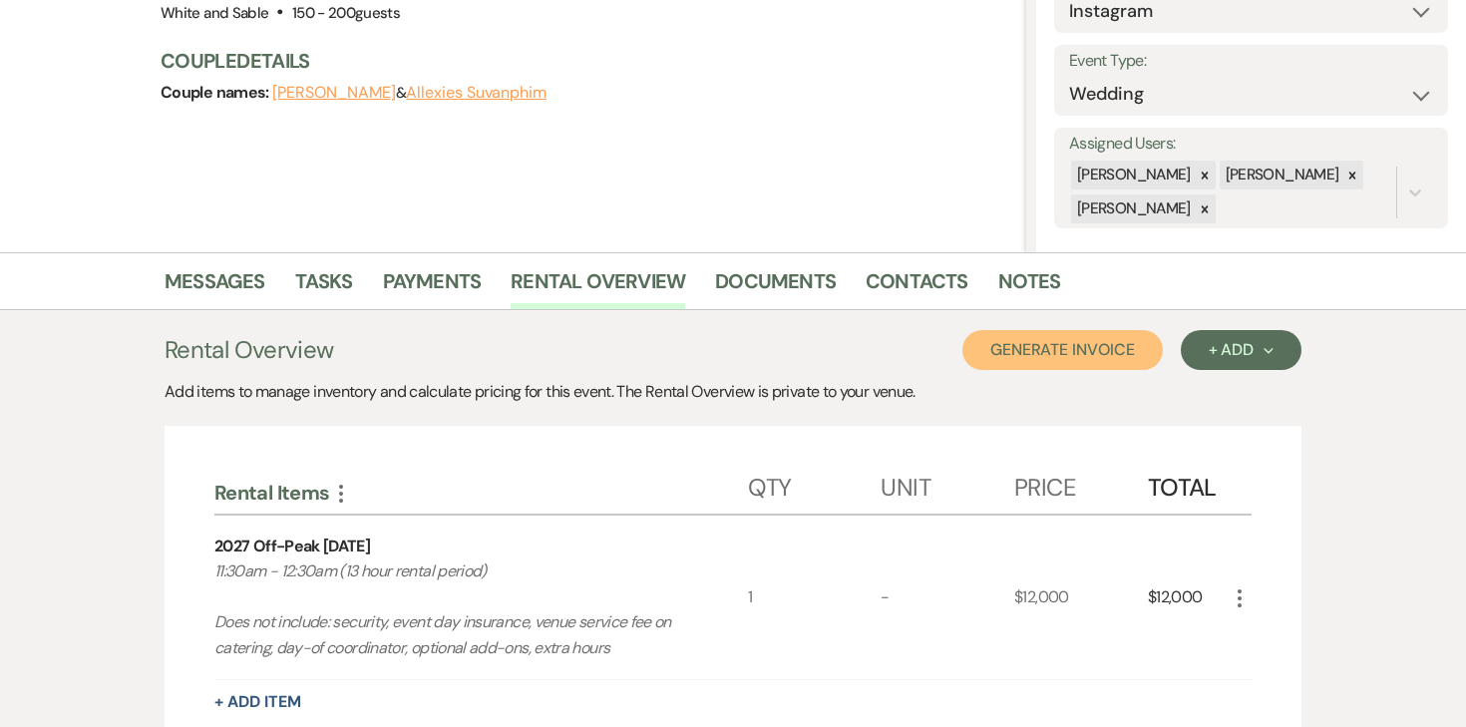
click at [1120, 363] on button "Generate Invoice" at bounding box center [1063, 350] width 200 height 40
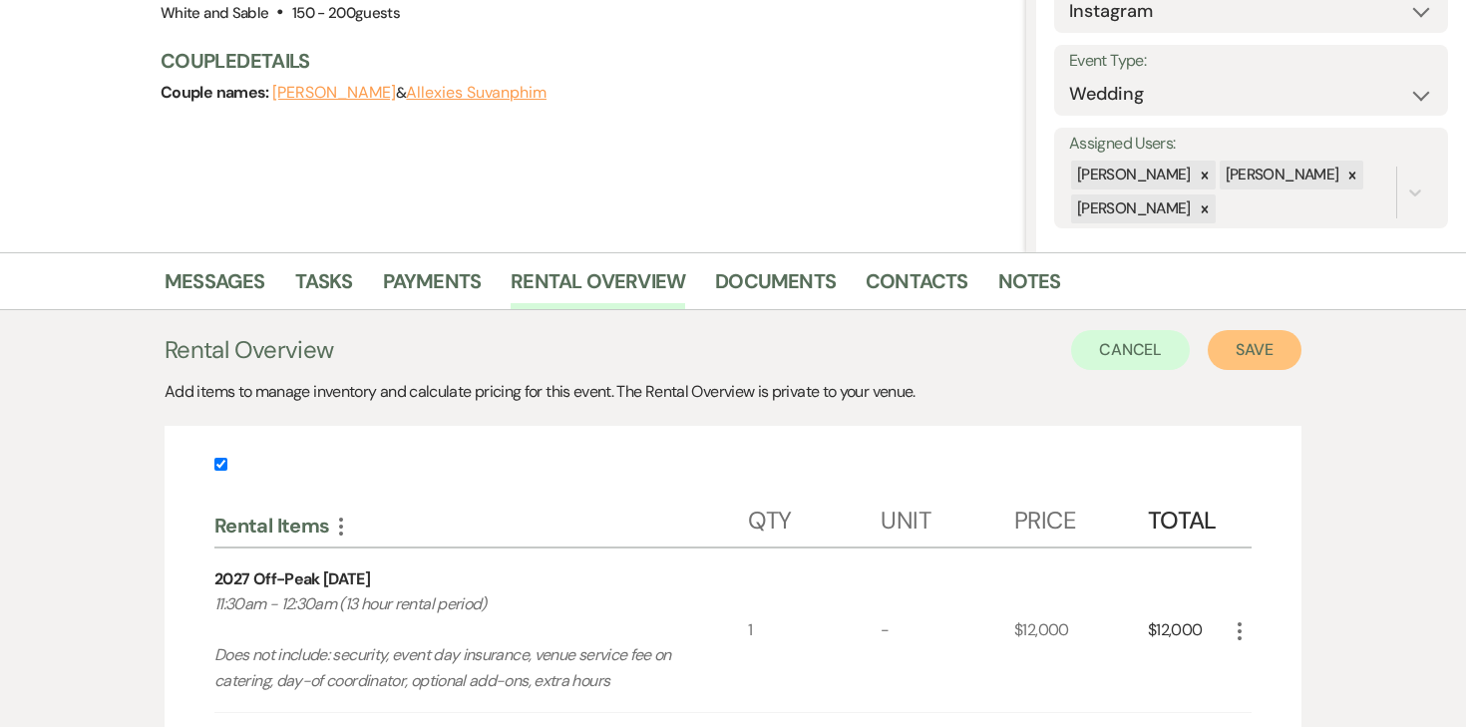
drag, startPoint x: 1203, startPoint y: 596, endPoint x: 1256, endPoint y: 349, distance: 253.0
click at [1256, 349] on button "Save" at bounding box center [1255, 350] width 94 height 40
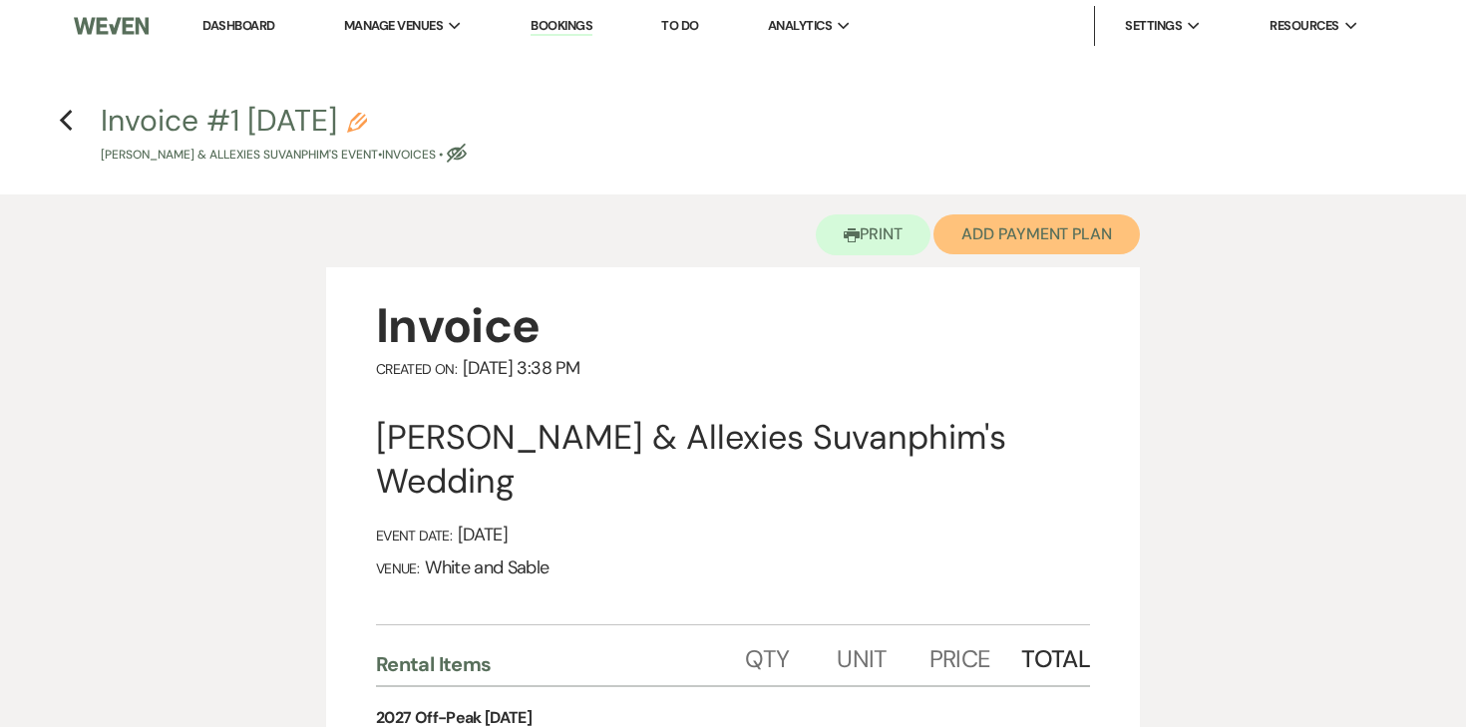
drag, startPoint x: 1256, startPoint y: 349, endPoint x: 991, endPoint y: 233, distance: 288.5
click at [991, 233] on button "Add Payment Plan" at bounding box center [1037, 234] width 206 height 40
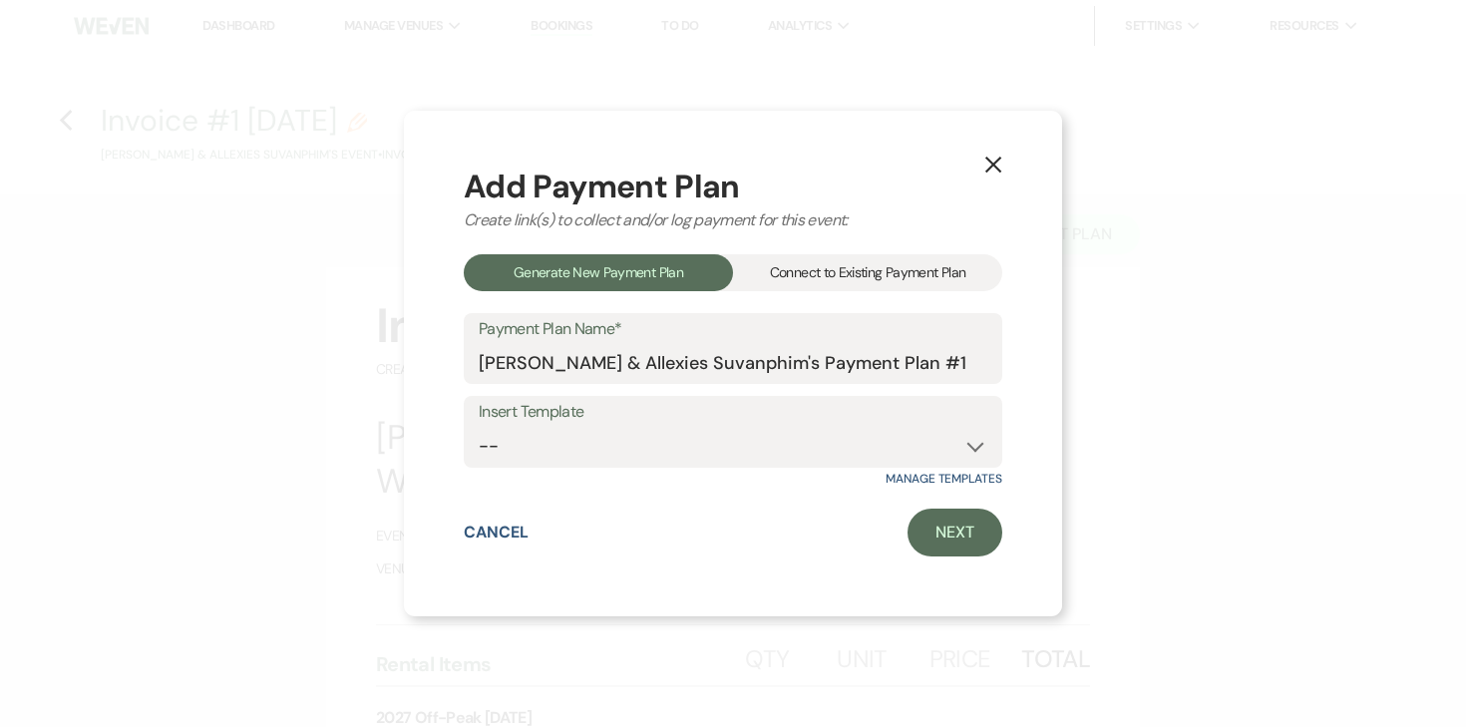
click at [996, 170] on use "button" at bounding box center [993, 165] width 16 height 16
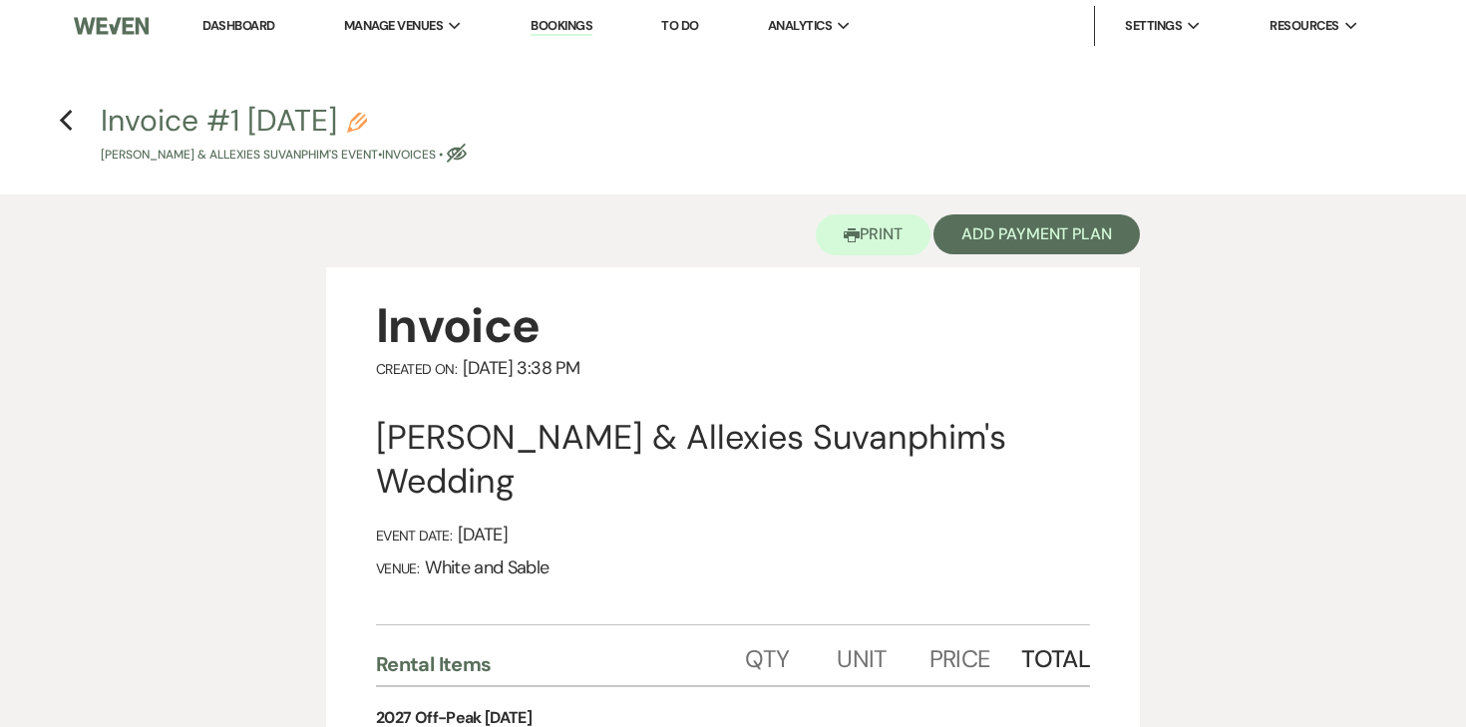
drag, startPoint x: 991, startPoint y: 233, endPoint x: 428, endPoint y: 115, distance: 575.9
click at [428, 115] on button "Invoice #1 9-13-2025 Pencil Darius Green & Allexies Suvanphim's Event • Invoice…" at bounding box center [284, 135] width 366 height 59
select select "22"
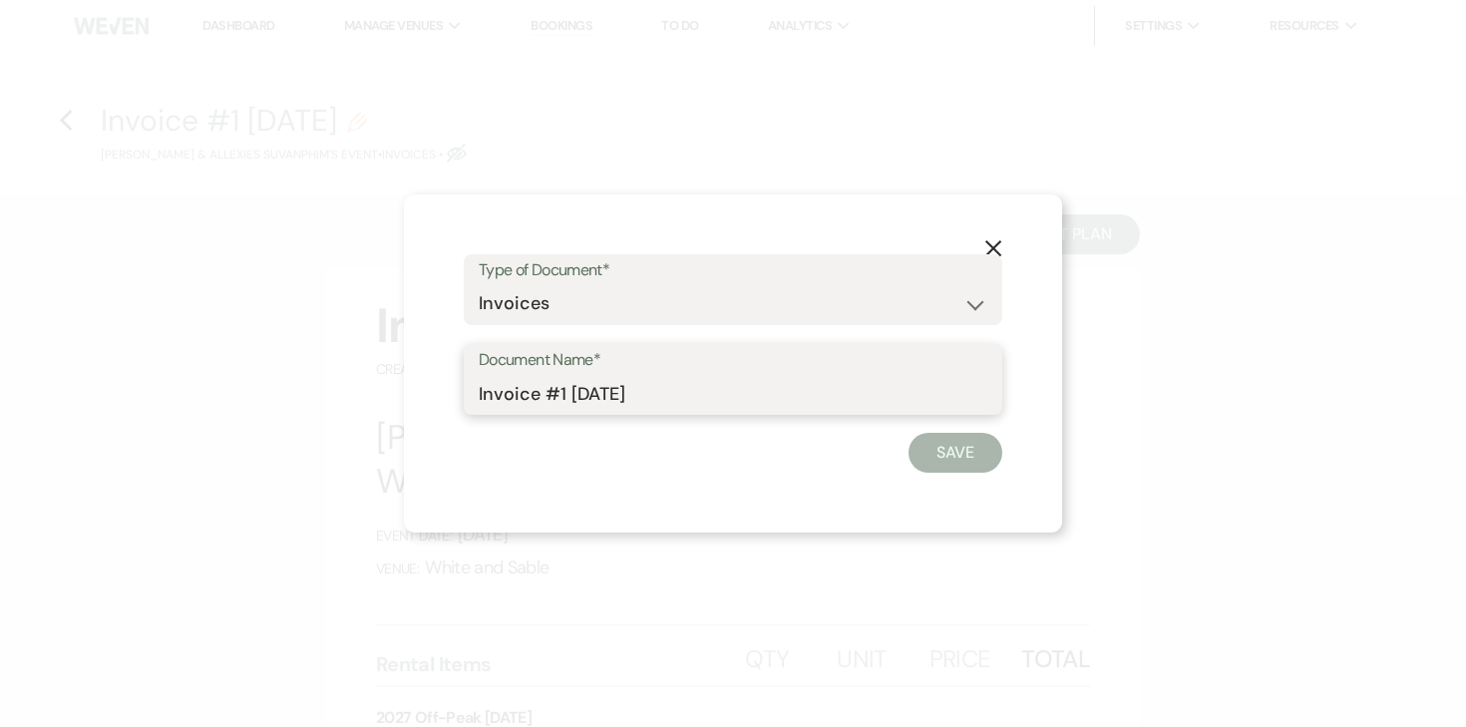
drag, startPoint x: 428, startPoint y: 115, endPoint x: 688, endPoint y: 389, distance: 378.2
click at [688, 389] on input "Invoice #1 9-13-2025" at bounding box center [733, 393] width 509 height 39
type input "Invoice #1 9-13-2025 (credit card)"
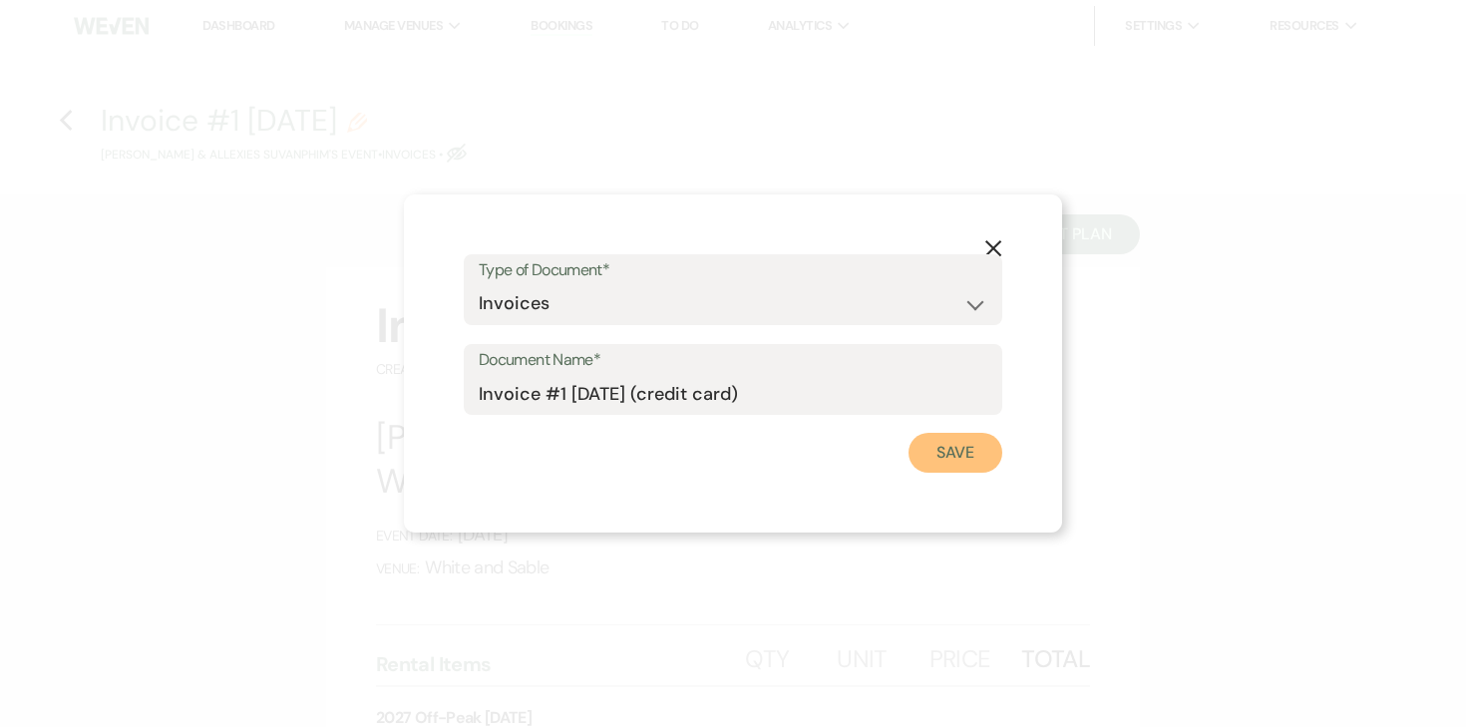
drag, startPoint x: 688, startPoint y: 389, endPoint x: 961, endPoint y: 458, distance: 280.9
click at [961, 458] on button "Save" at bounding box center [956, 453] width 94 height 40
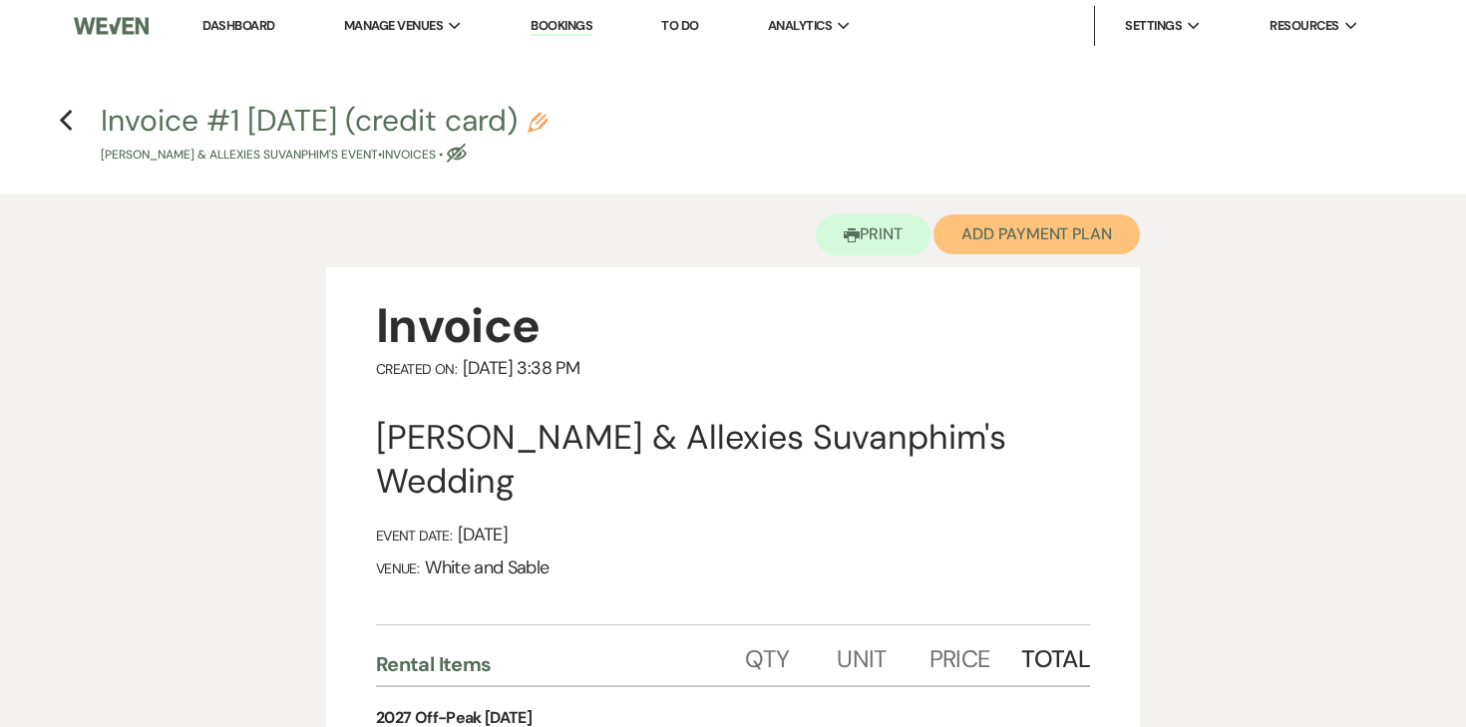
drag, startPoint x: 961, startPoint y: 458, endPoint x: 1017, endPoint y: 233, distance: 231.5
click at [1017, 233] on button "Add Payment Plan" at bounding box center [1037, 234] width 206 height 40
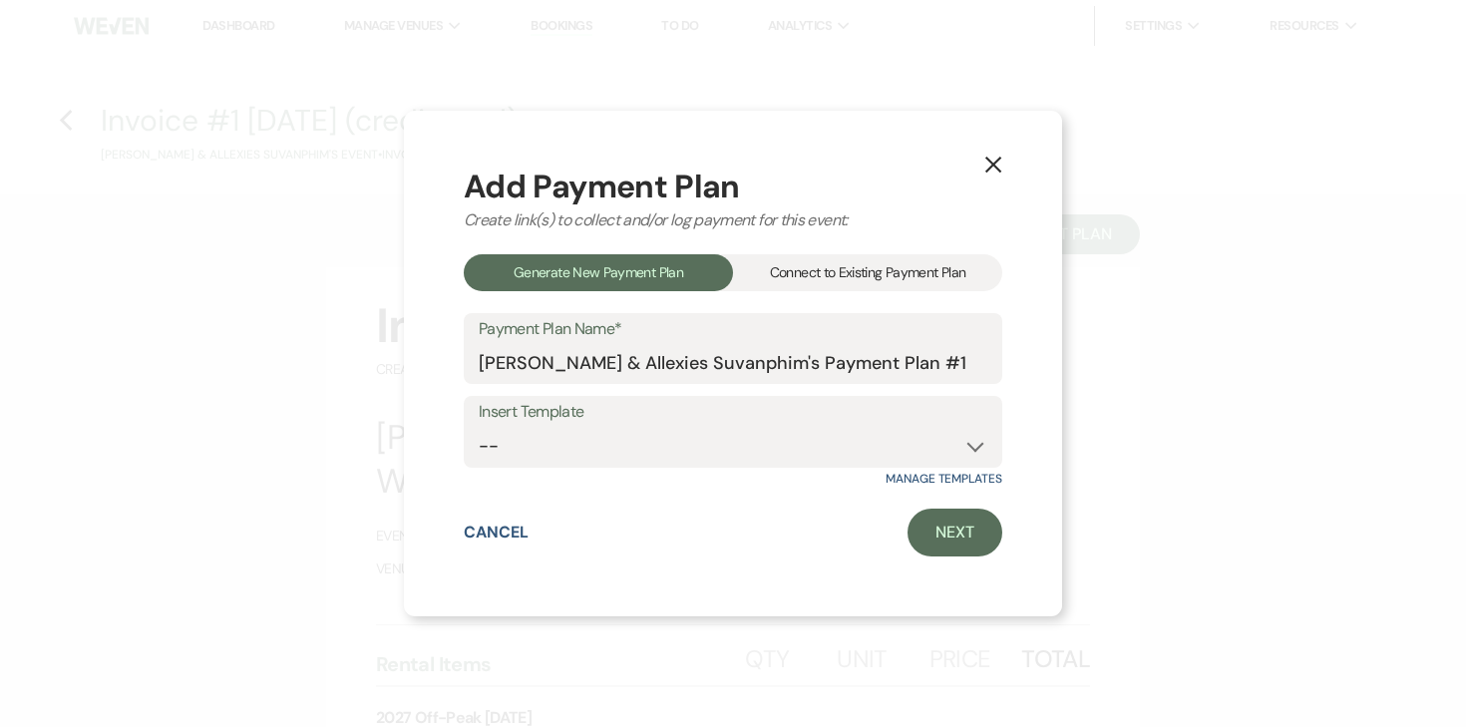
drag, startPoint x: 1017, startPoint y: 233, endPoint x: 695, endPoint y: 426, distance: 375.3
click at [695, 426] on label "Insert Template" at bounding box center [733, 412] width 509 height 29
click at [687, 439] on select "-- Wedding Payments - Credit Card (3% Fee) Wedding Payments - ACH/Check/Cash" at bounding box center [733, 446] width 509 height 39
select select "77"
click at [927, 527] on link "Next" at bounding box center [955, 533] width 95 height 48
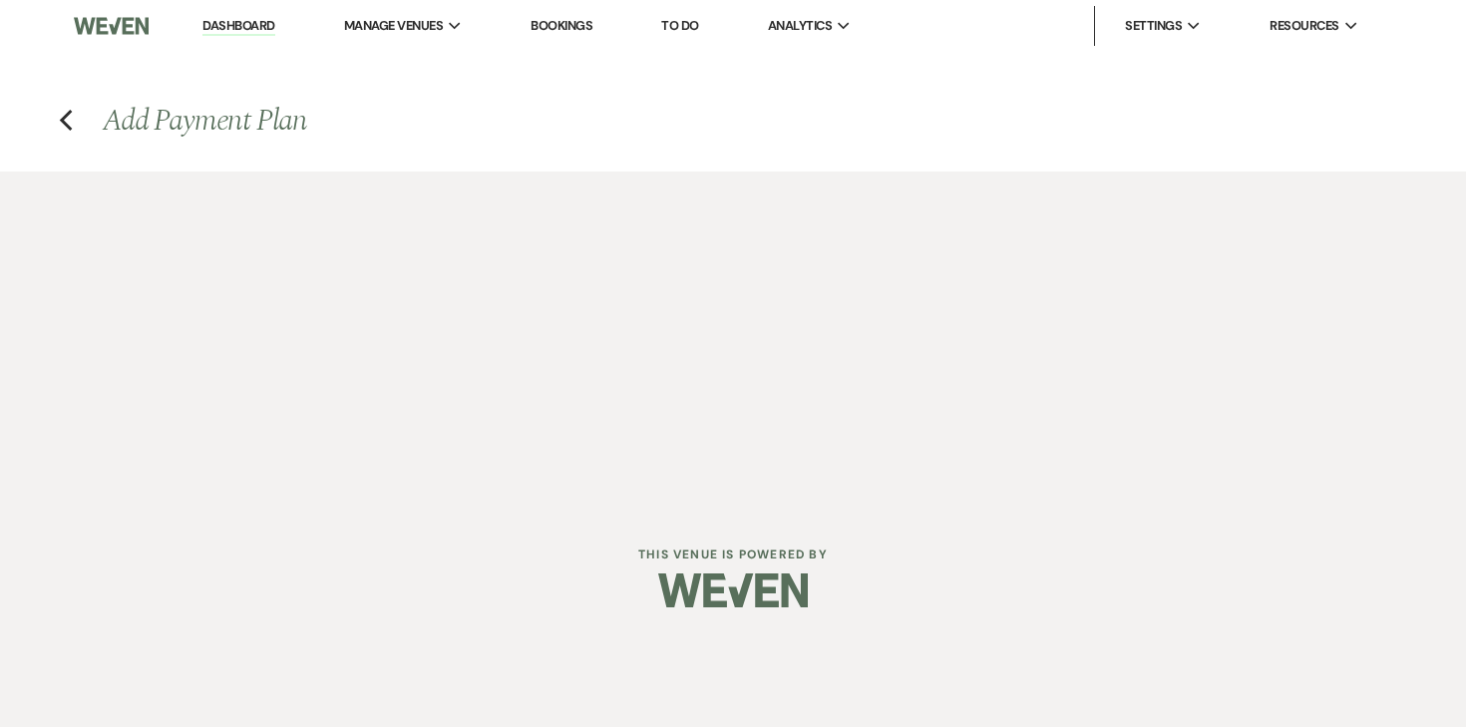
select select "28626"
select select "2"
select select "percentage"
select select "true"
select select "2"
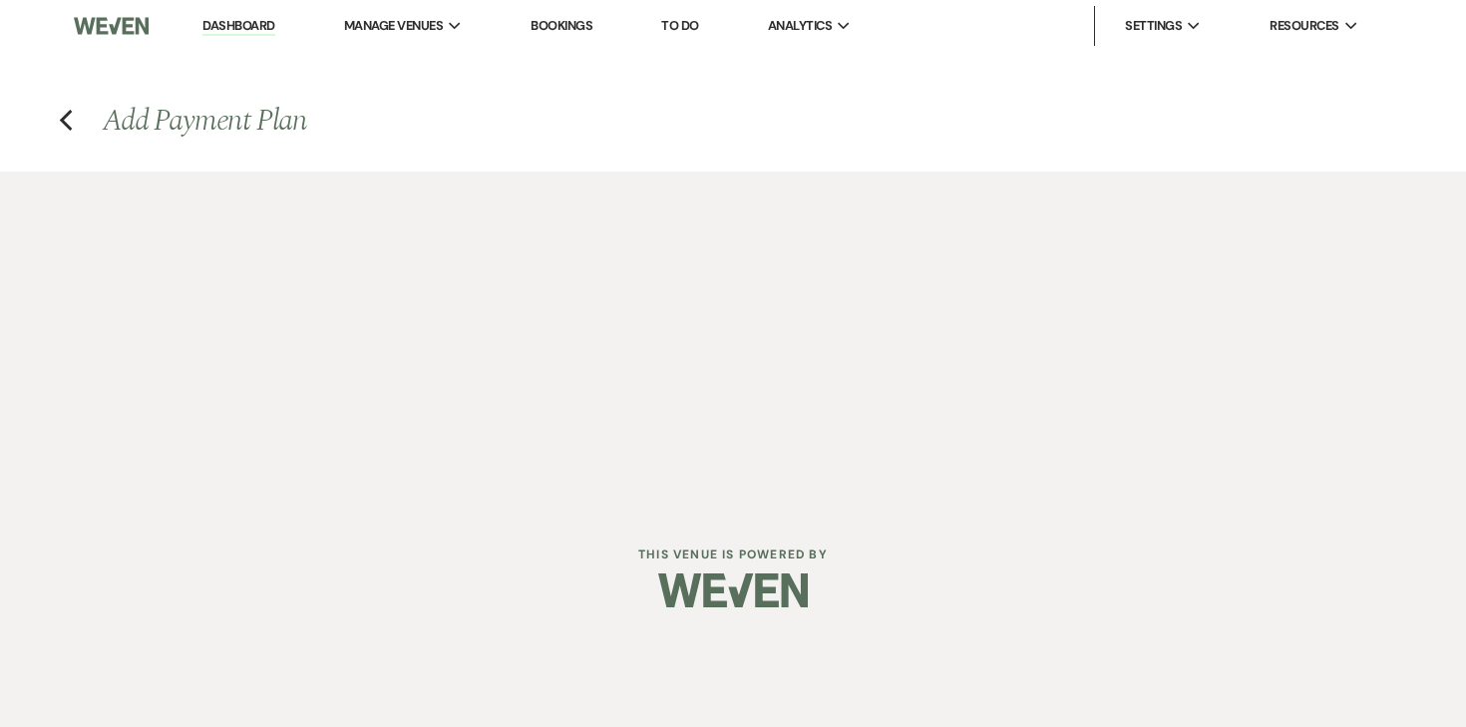
select select "percentage"
select select "true"
select select "client"
select select "weekly"
select select "onDueDate"
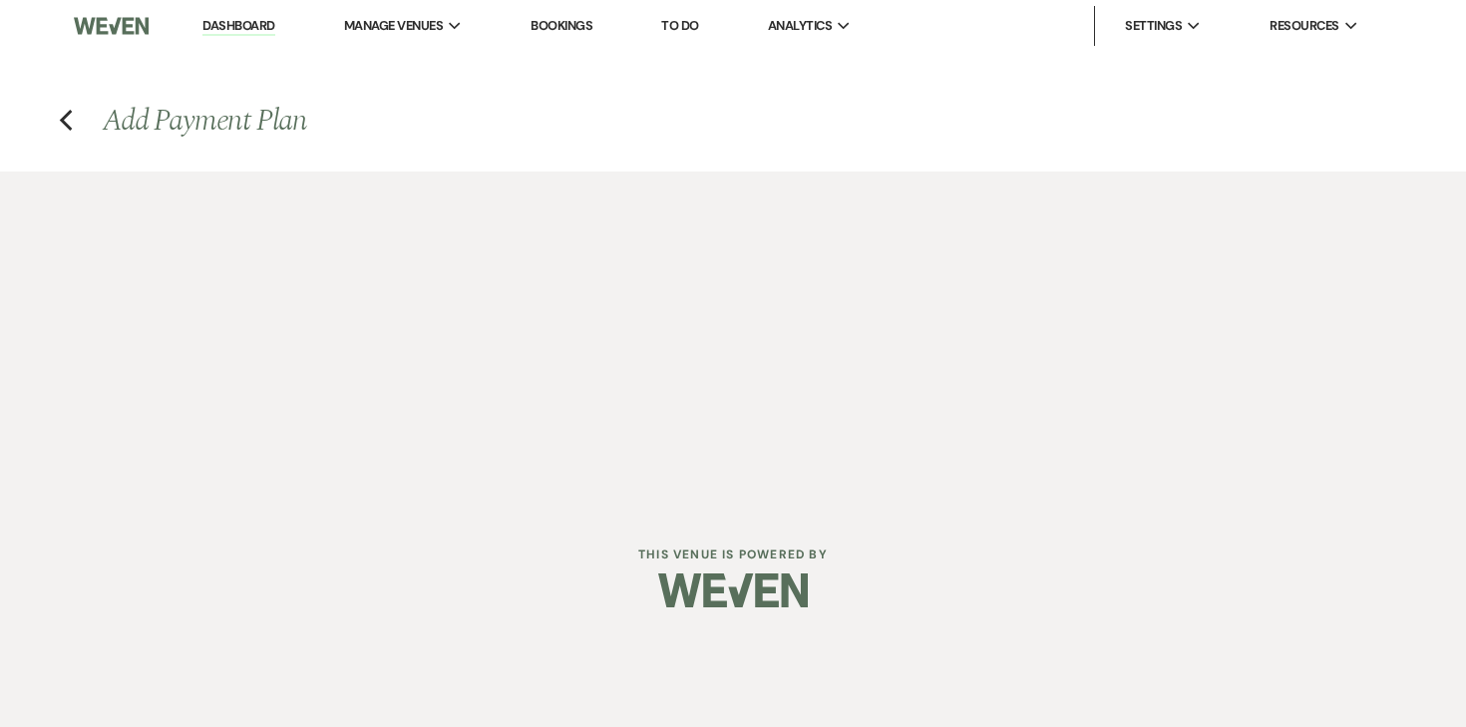
select select "complete"
select select "client"
select select "weeks"
select select "2"
select select "percentage"
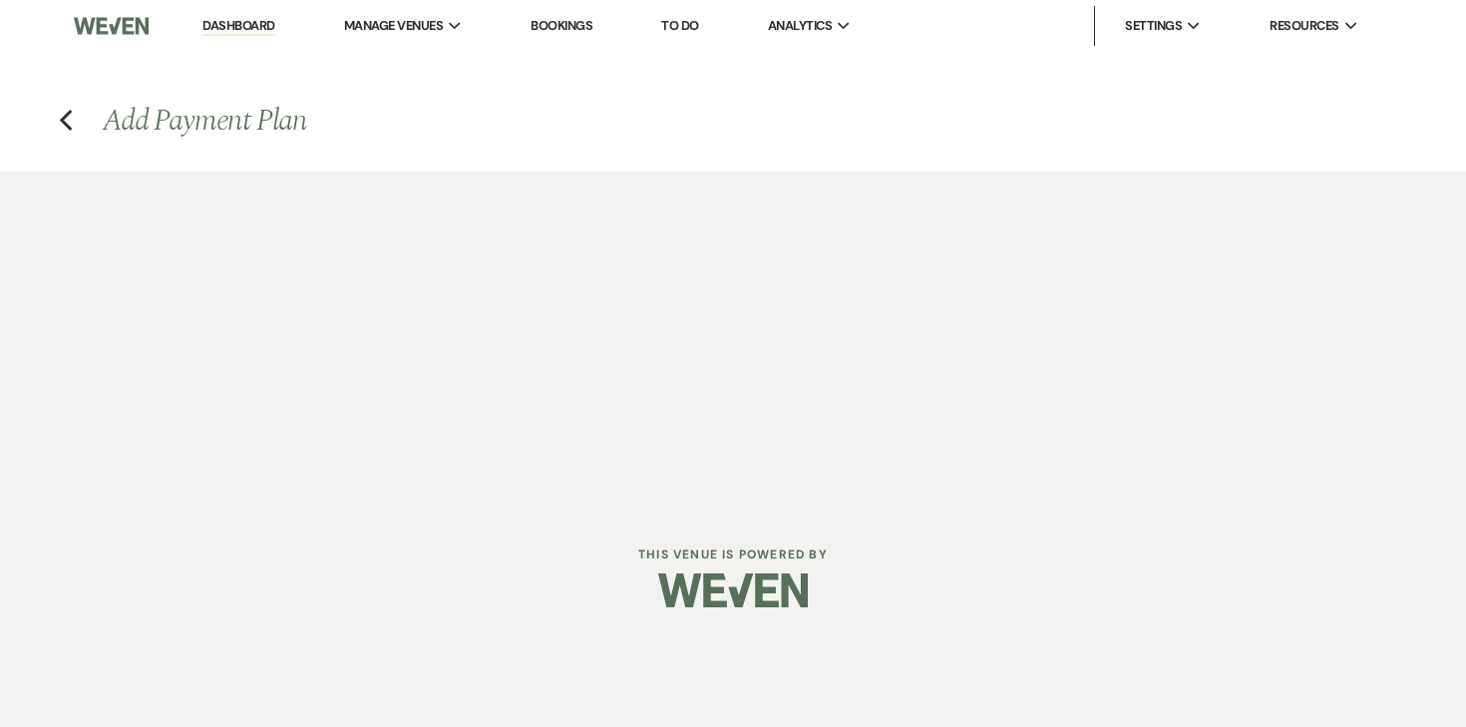
select select "true"
select select "client"
select select "weeks"
select select "client"
select select "weekly"
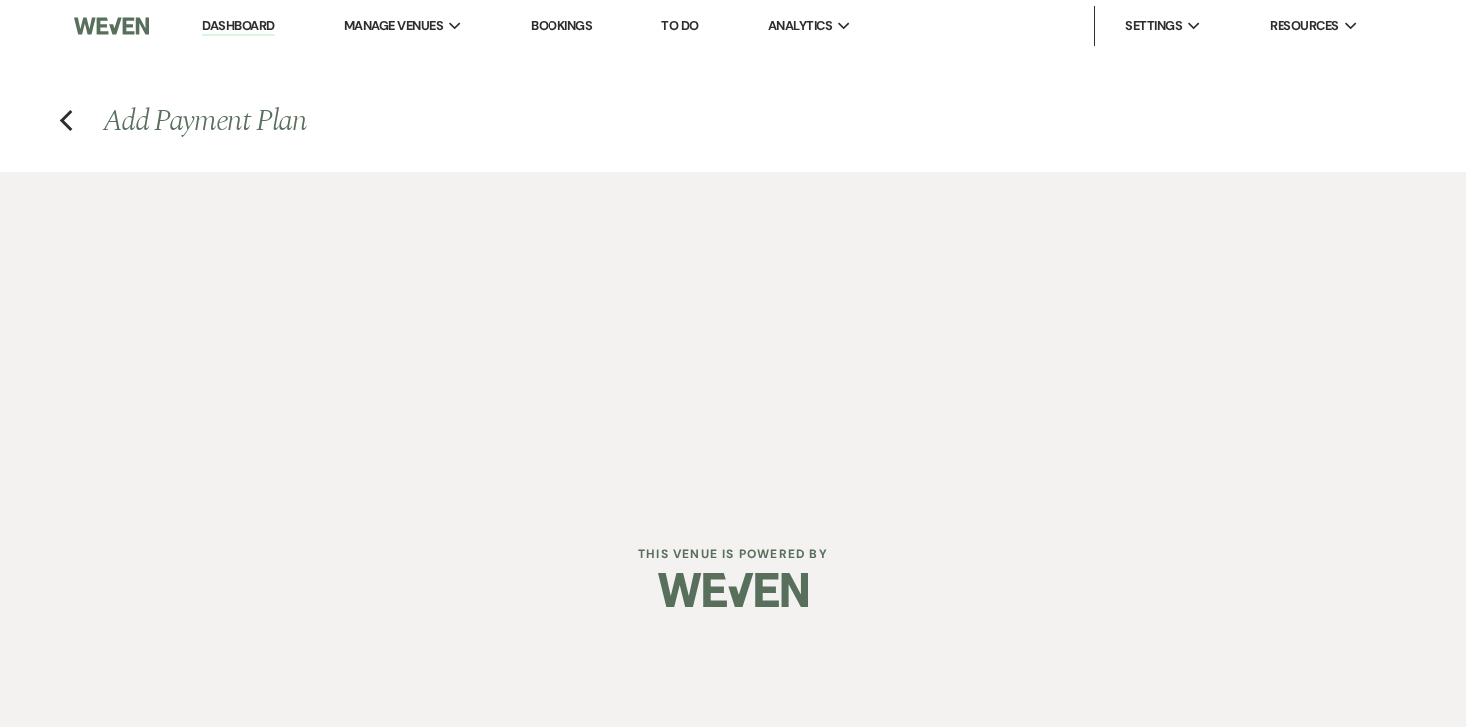
select select "onDueDate"
select select "complete"
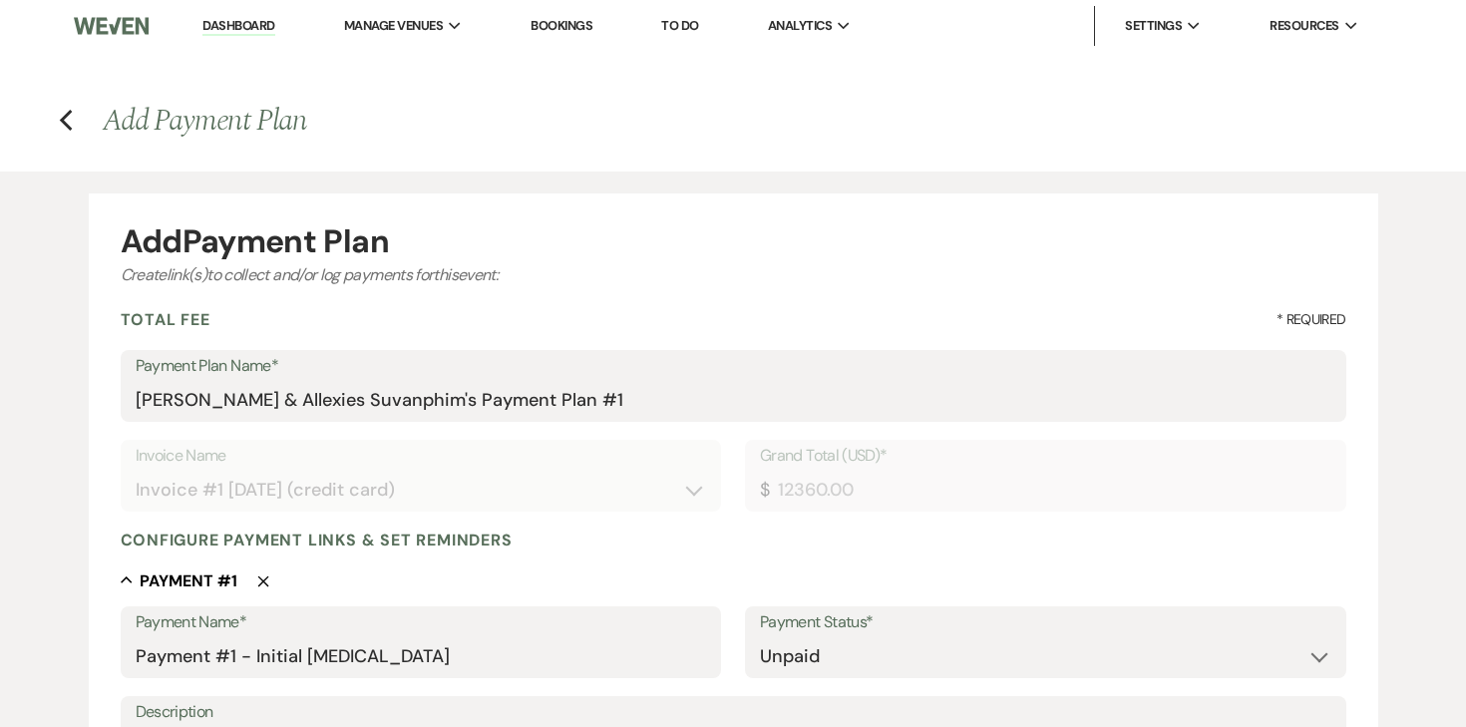
type input "12360.00"
type input "0.00"
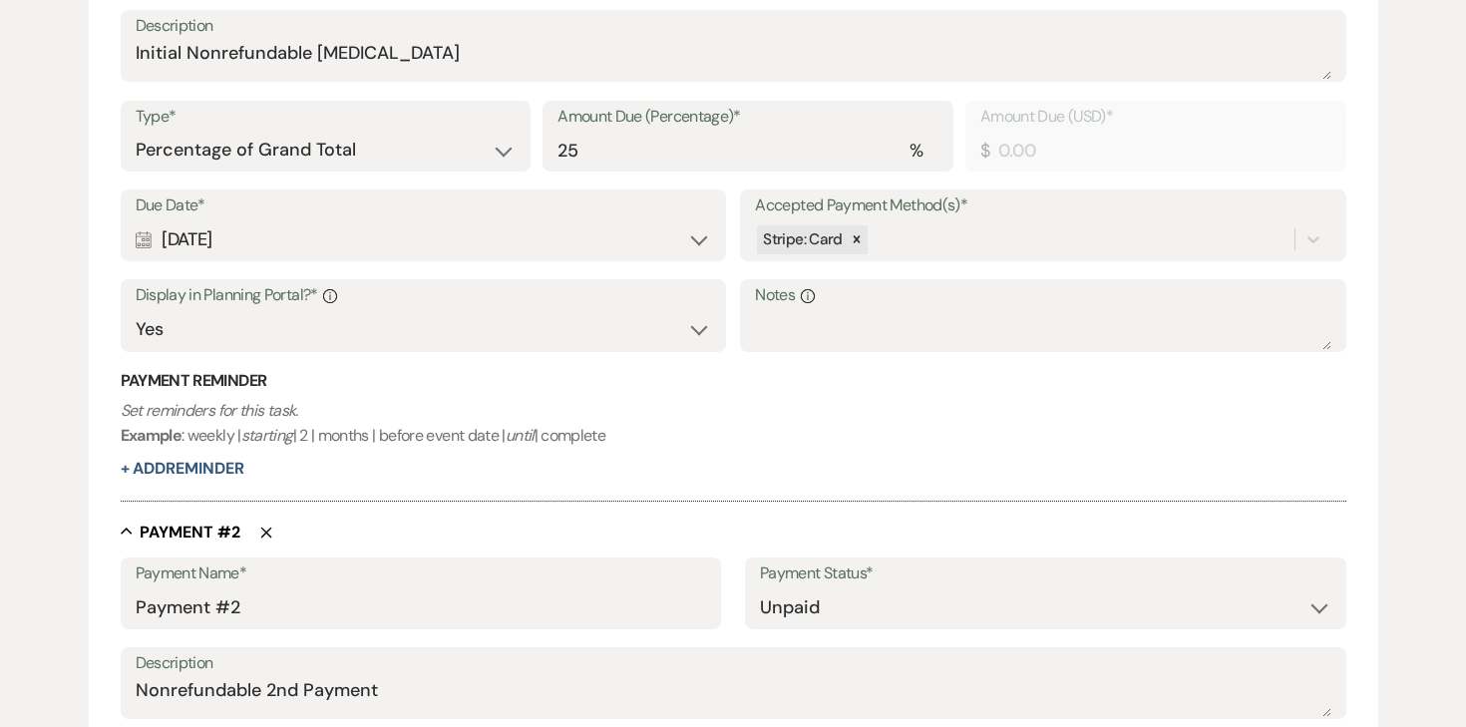
scroll to position [687, 0]
click at [432, 157] on select "Dollar Amount Percentage of Grand Total" at bounding box center [326, 149] width 381 height 39
select select "flat"
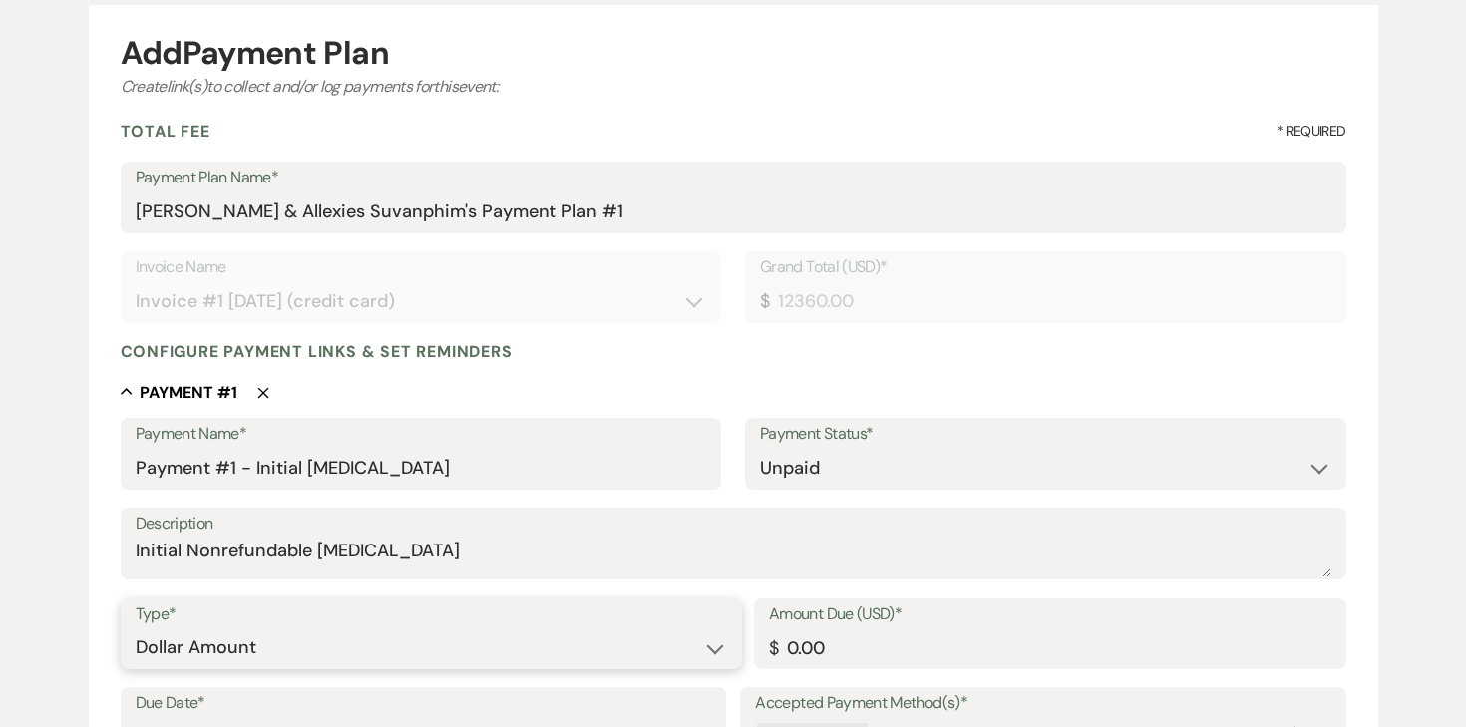
scroll to position [190, 0]
click at [424, 257] on label "Invoice Name" at bounding box center [422, 266] width 572 height 29
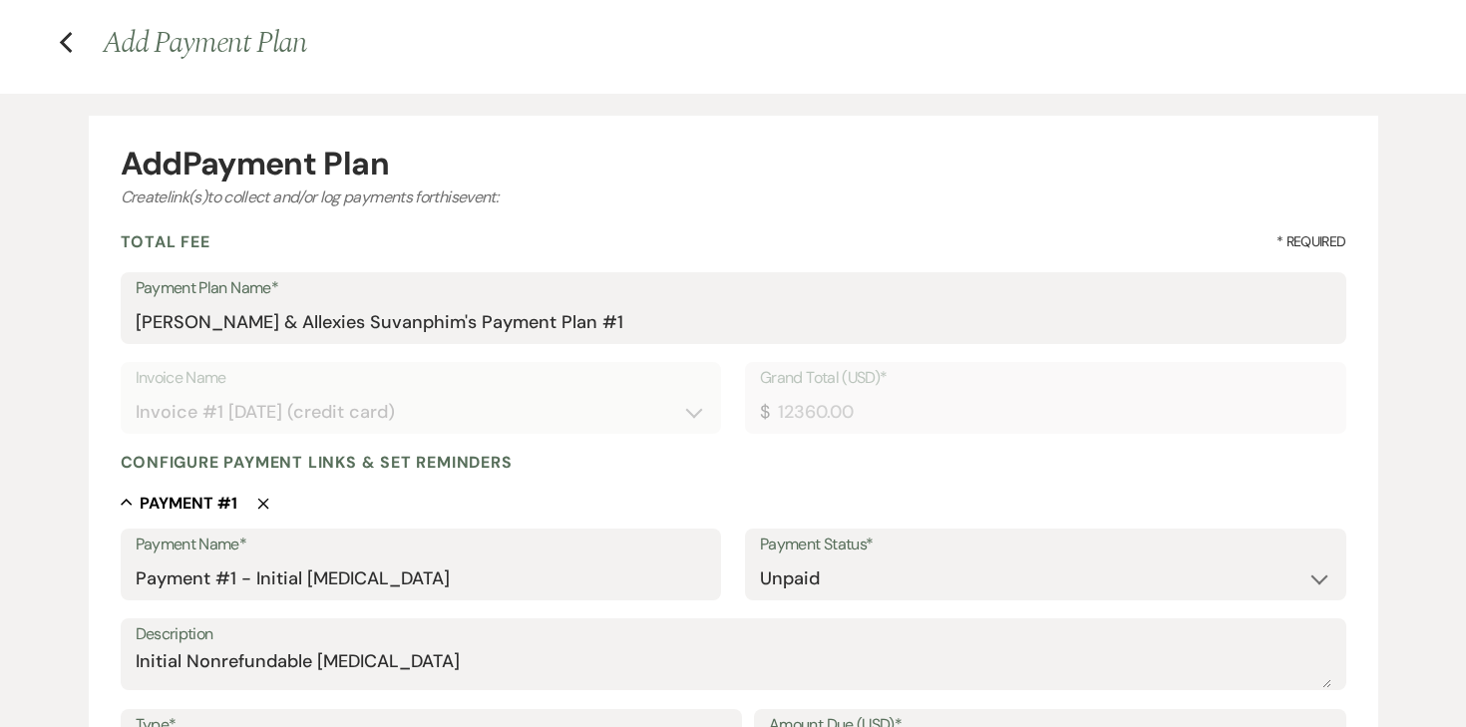
scroll to position [0, 0]
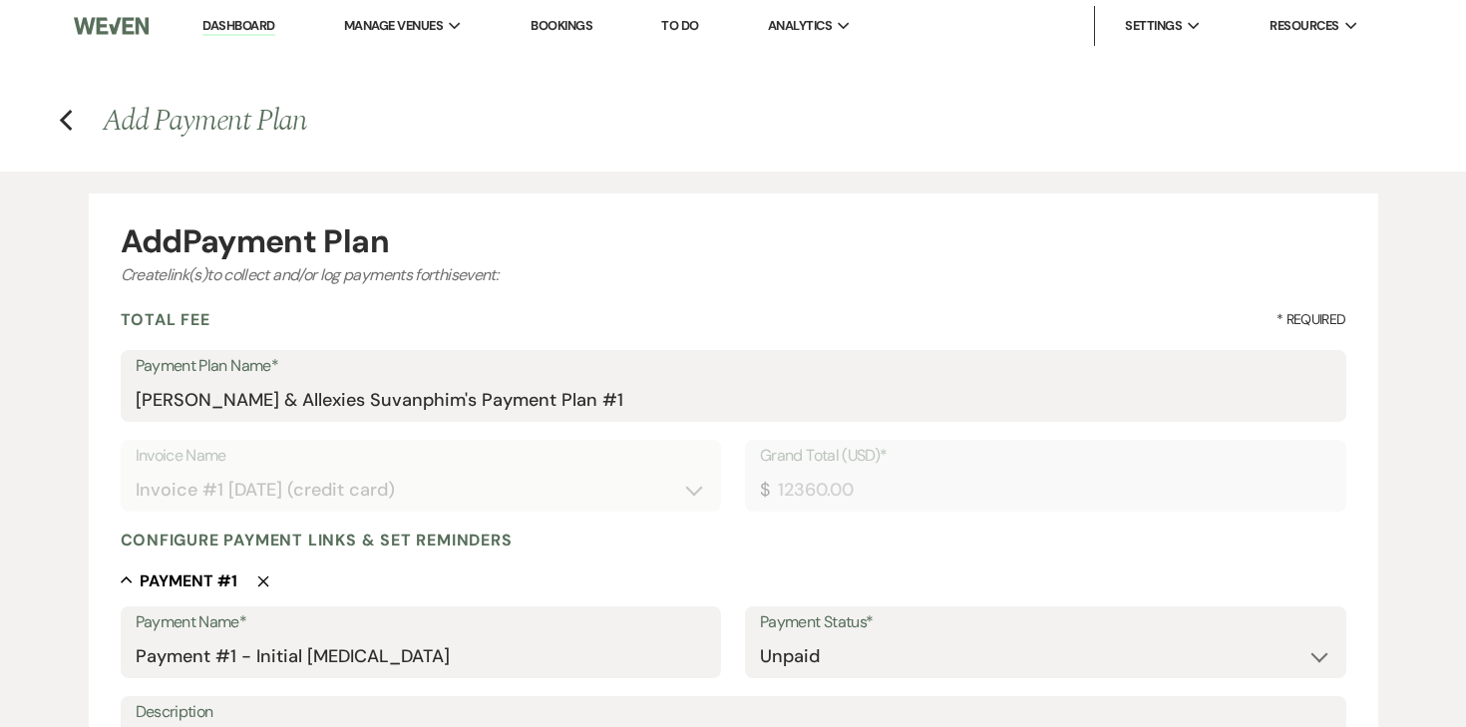
select select "28626"
select select "2"
select select "percentage"
select select "true"
select select "2"
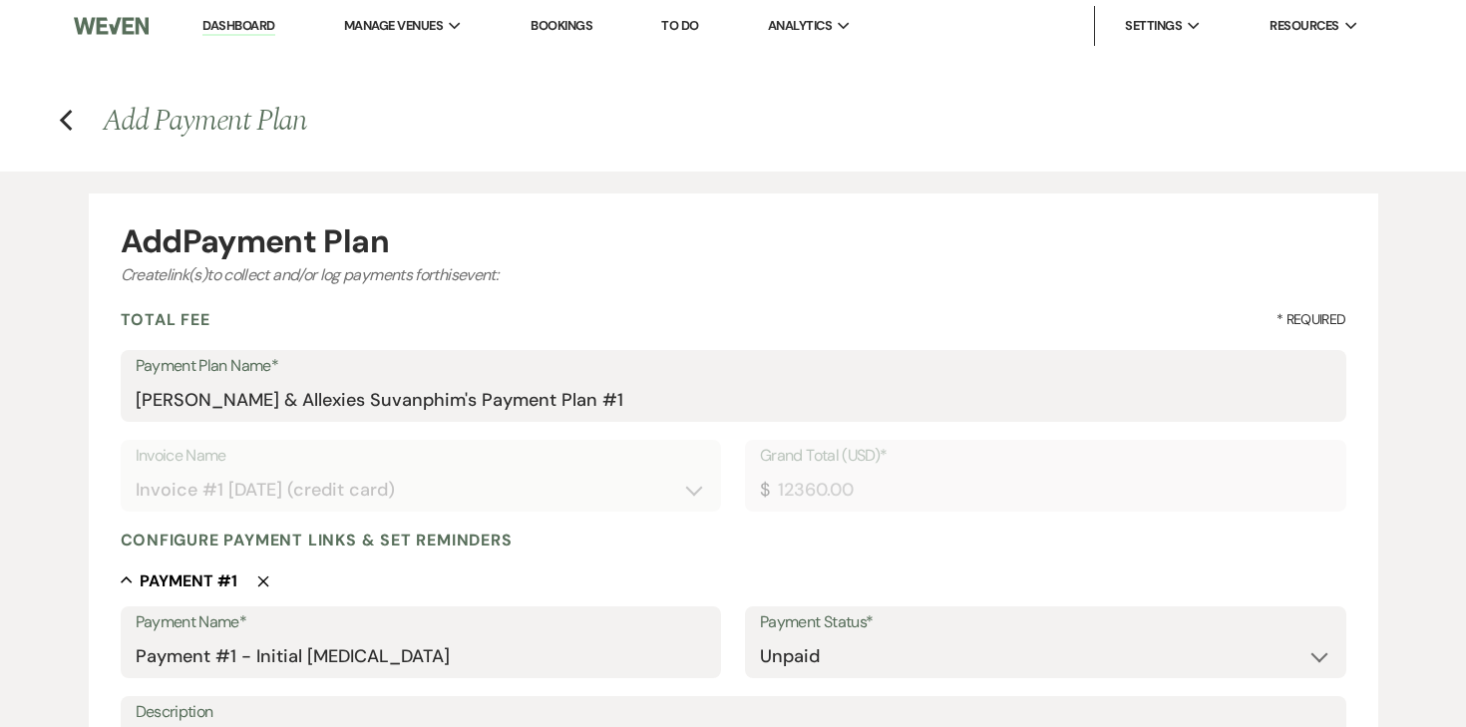
select select "percentage"
select select "true"
select select "client"
select select "weekly"
select select "onDueDate"
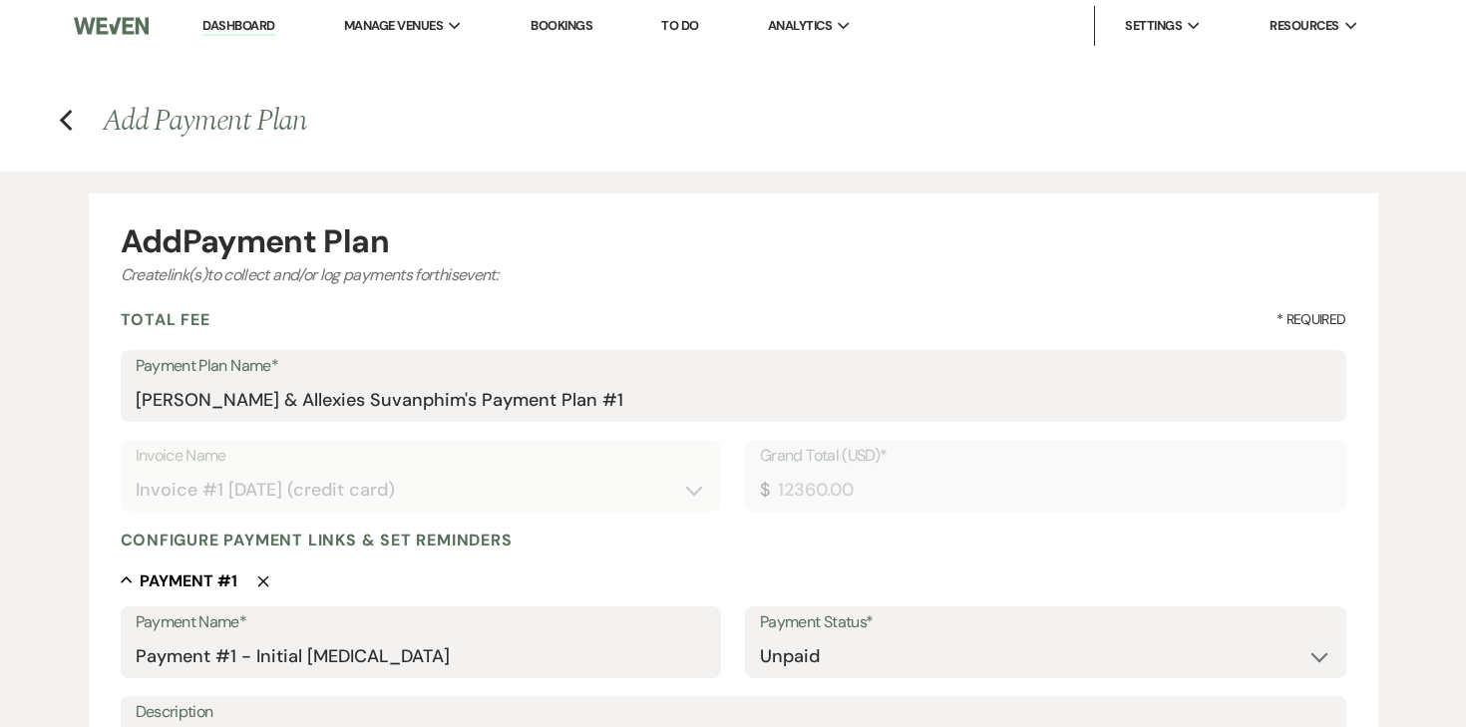
select select "complete"
select select "client"
select select "weeks"
select select "2"
select select "percentage"
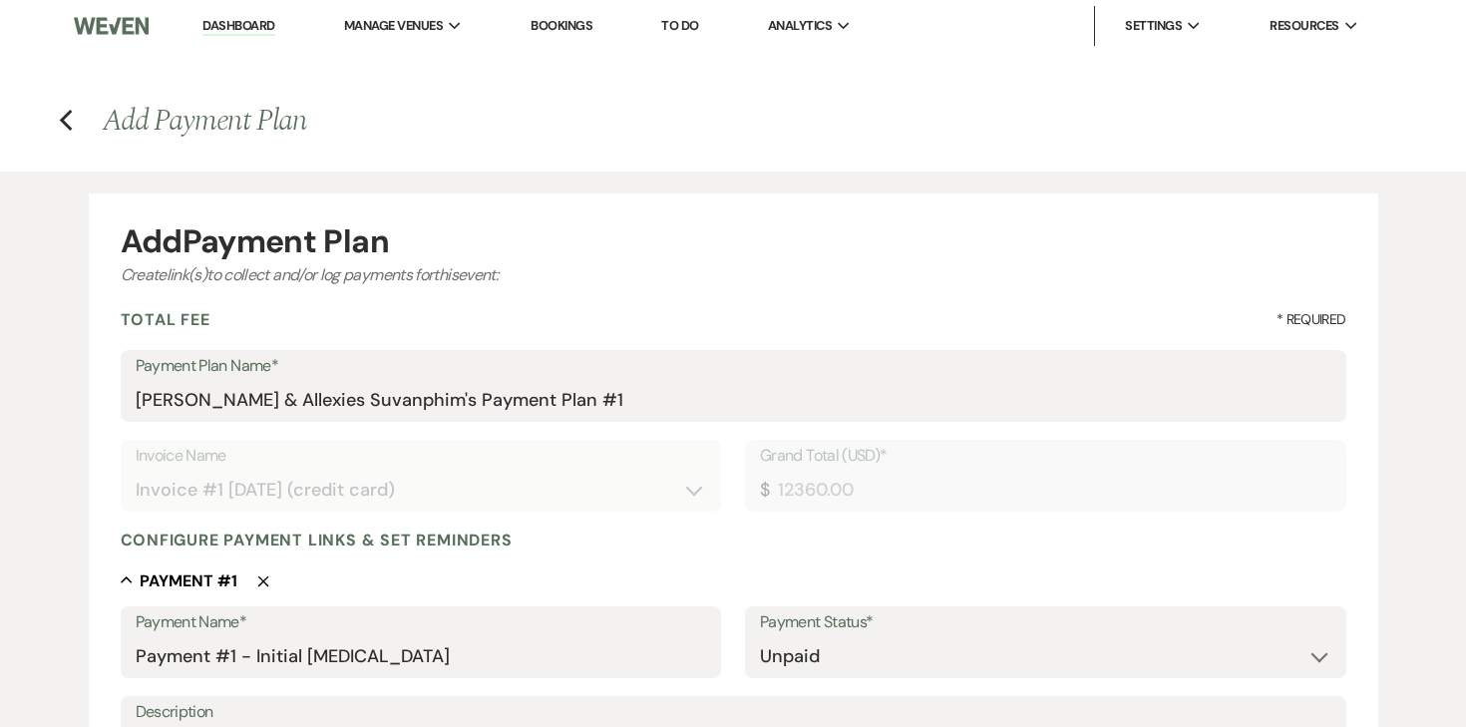
select select "true"
select select "client"
select select "weeks"
select select "client"
select select "weekly"
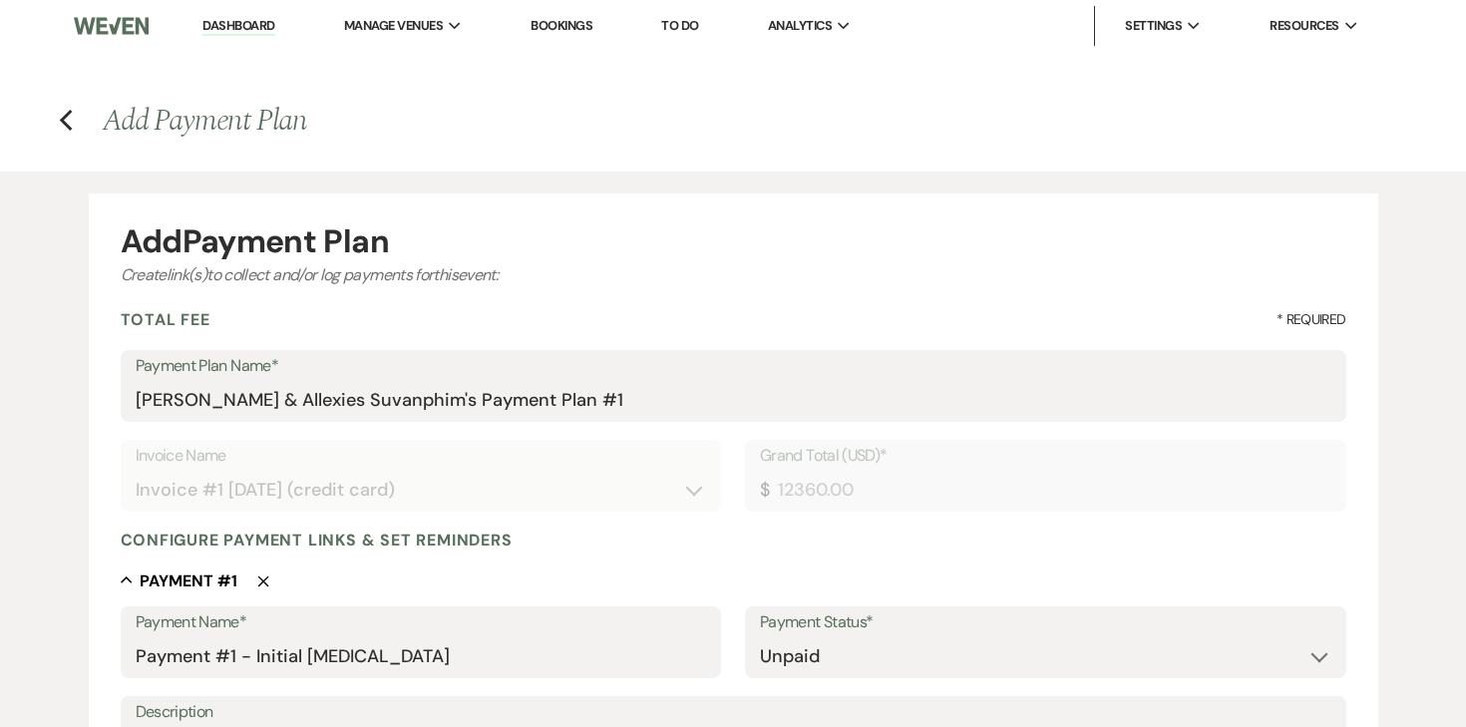
select select "onDueDate"
select select "complete"
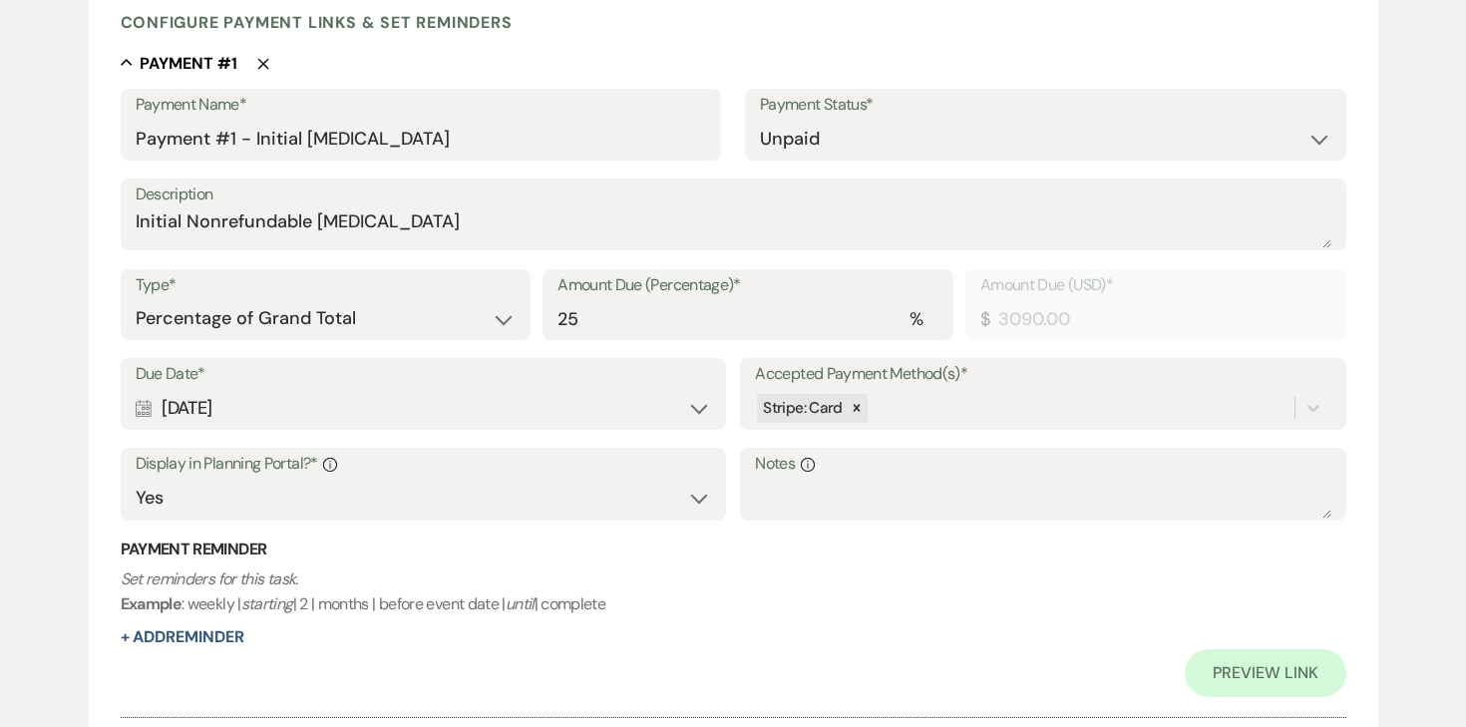
scroll to position [517, 0]
click at [408, 320] on select "Dollar Amount Percentage of Grand Total" at bounding box center [326, 319] width 381 height 39
select select "flat"
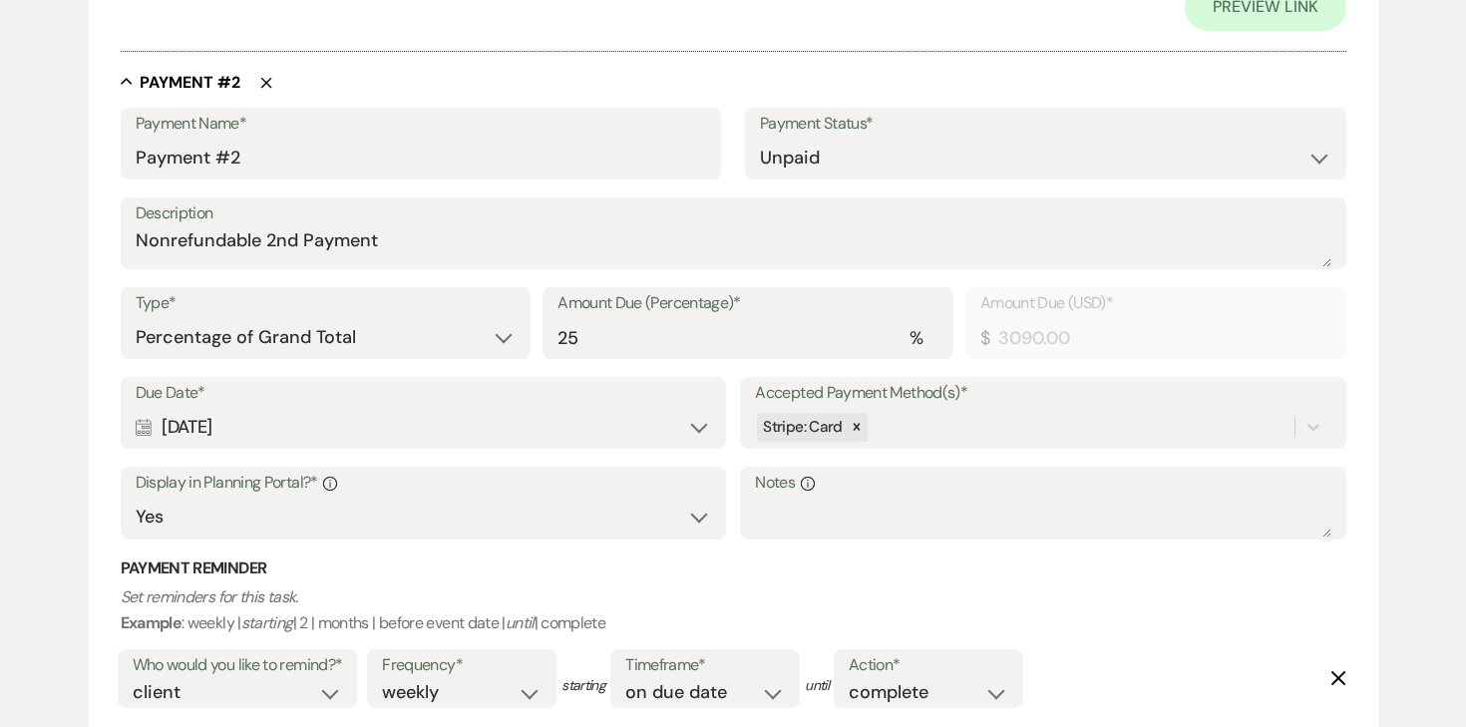
scroll to position [1196, 0]
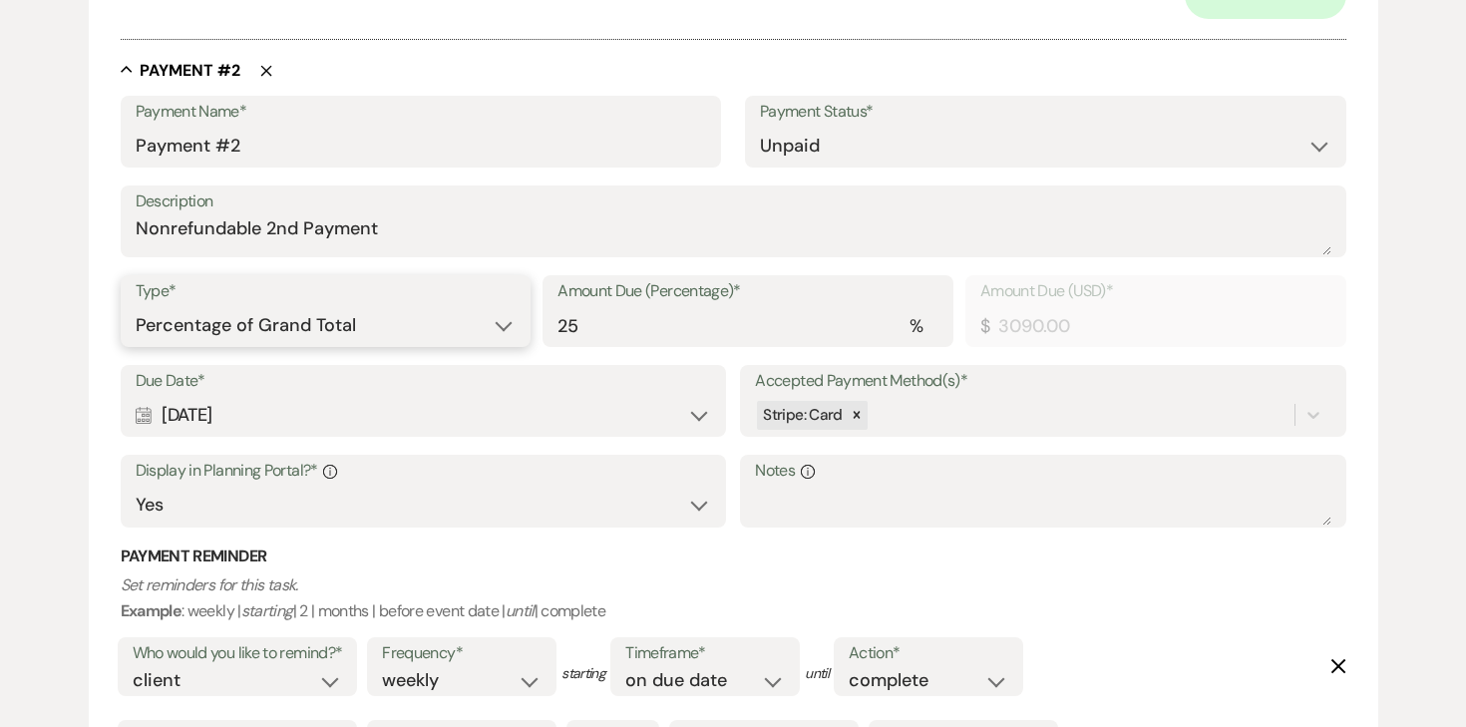
click at [333, 340] on select "Dollar Amount Percentage of Grand Total" at bounding box center [326, 325] width 381 height 39
select select "flat"
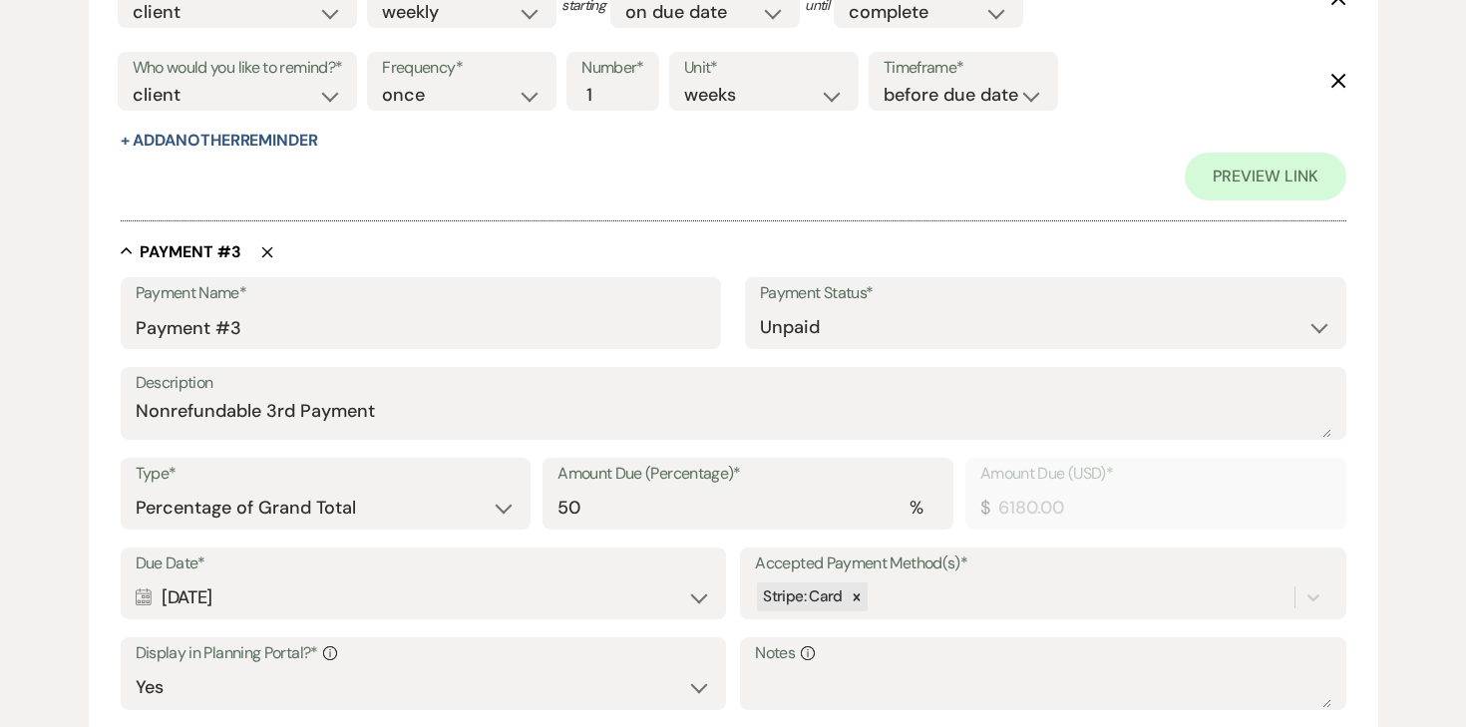
scroll to position [2061, 0]
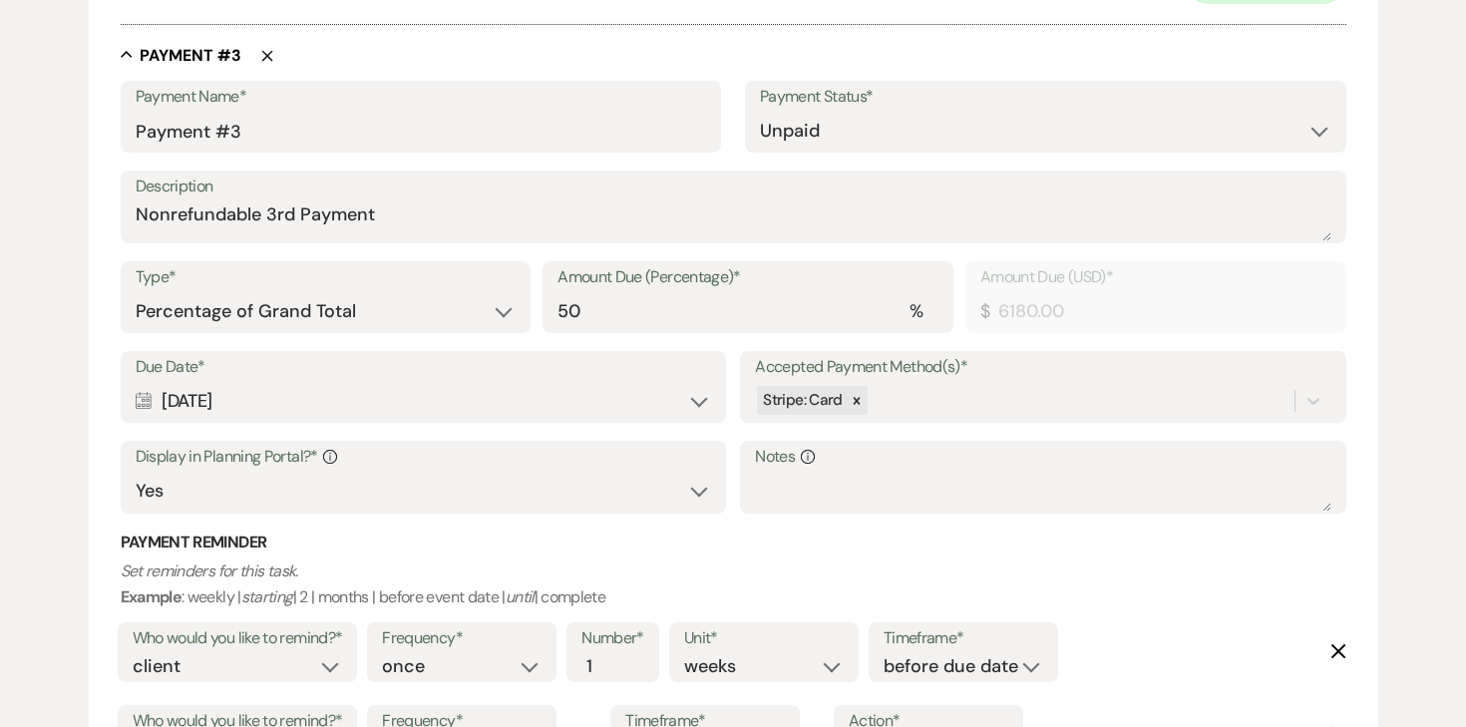
click at [344, 412] on div "Calendar Oct 12, 2026 Expand" at bounding box center [424, 401] width 576 height 39
select select "day"
select select "beforeEventDate"
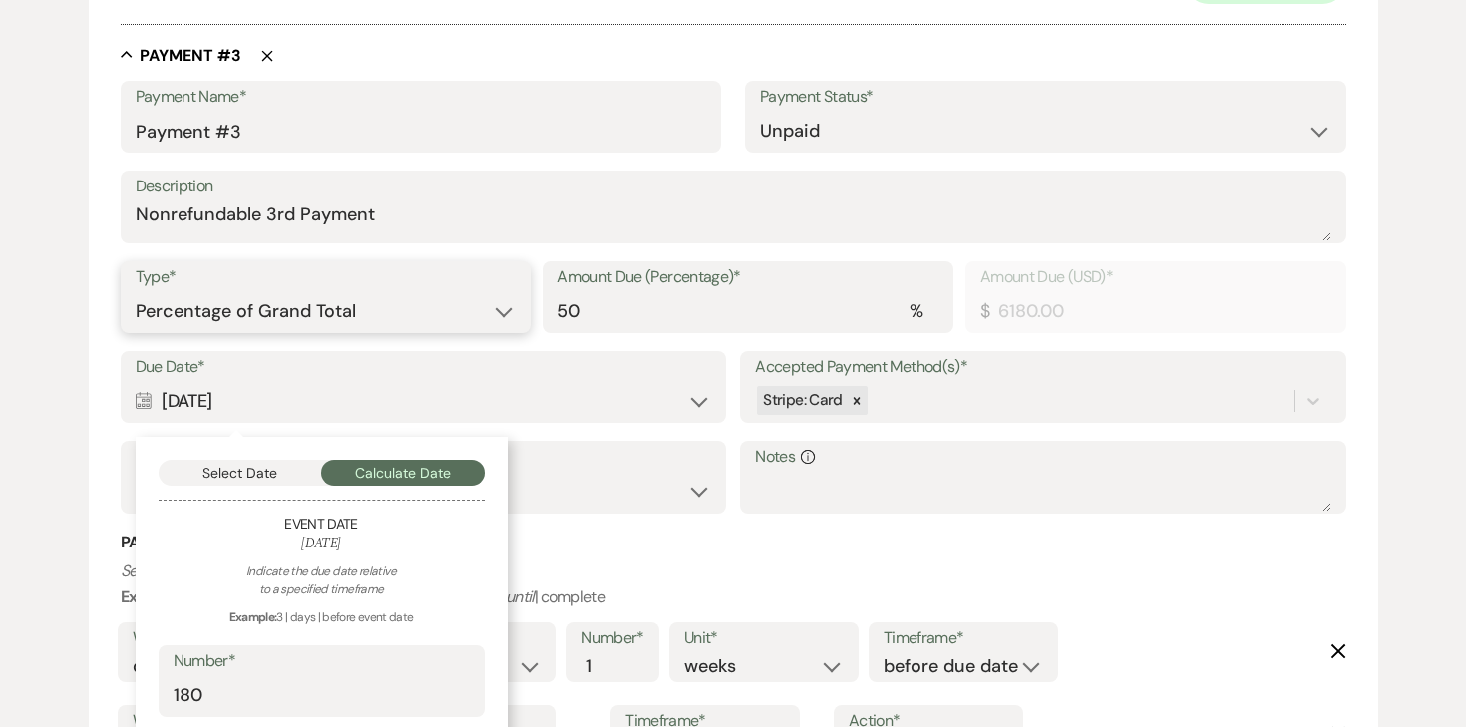
click at [324, 310] on select "Dollar Amount Percentage of Grand Total" at bounding box center [326, 311] width 381 height 39
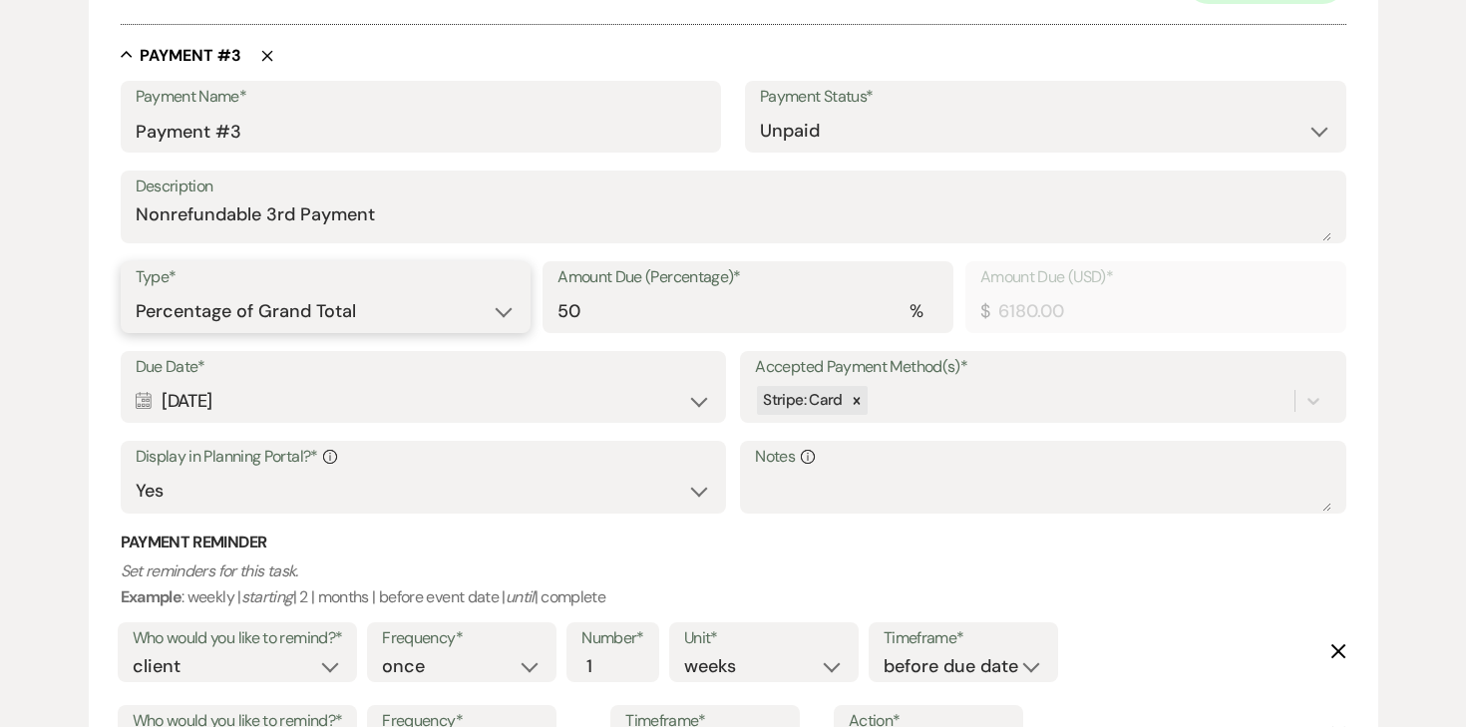
select select "flat"
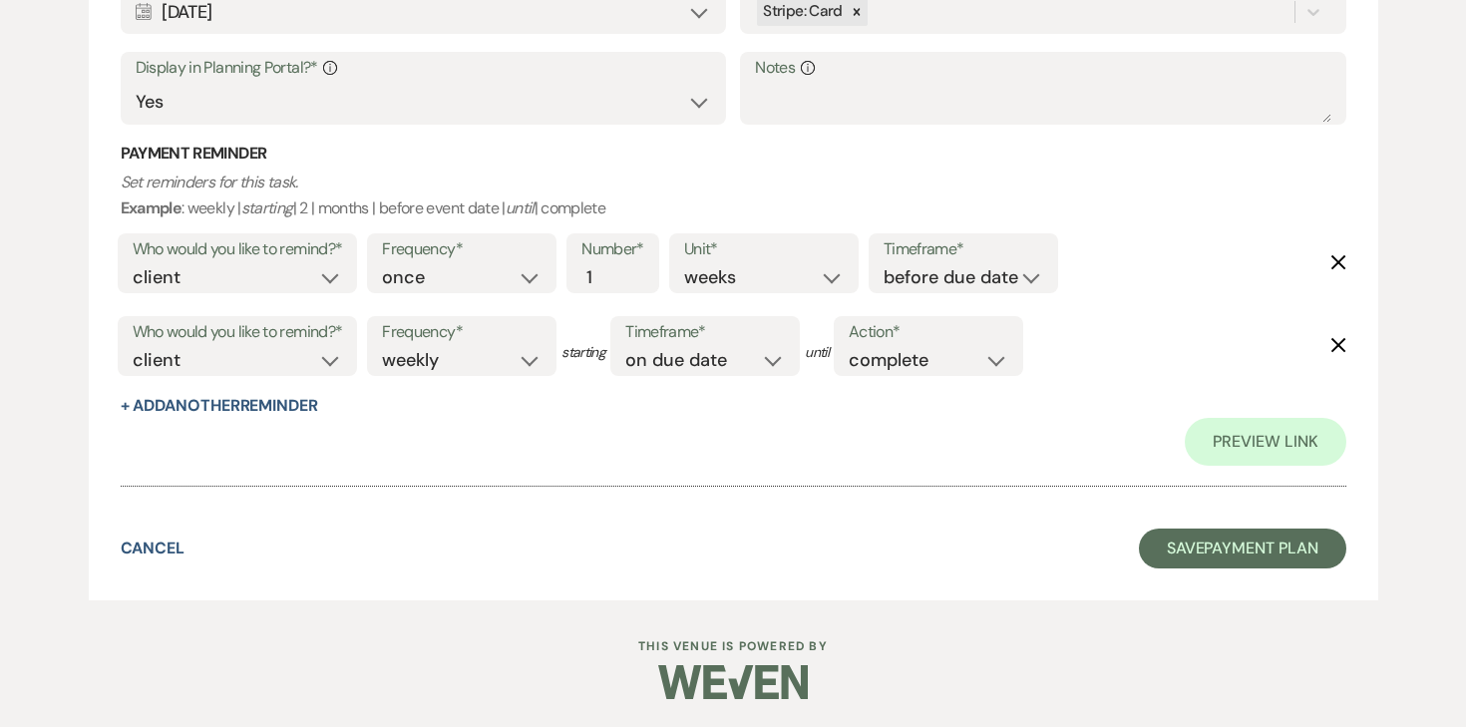
click at [1284, 554] on button "Save Payment Plan" at bounding box center [1242, 549] width 207 height 40
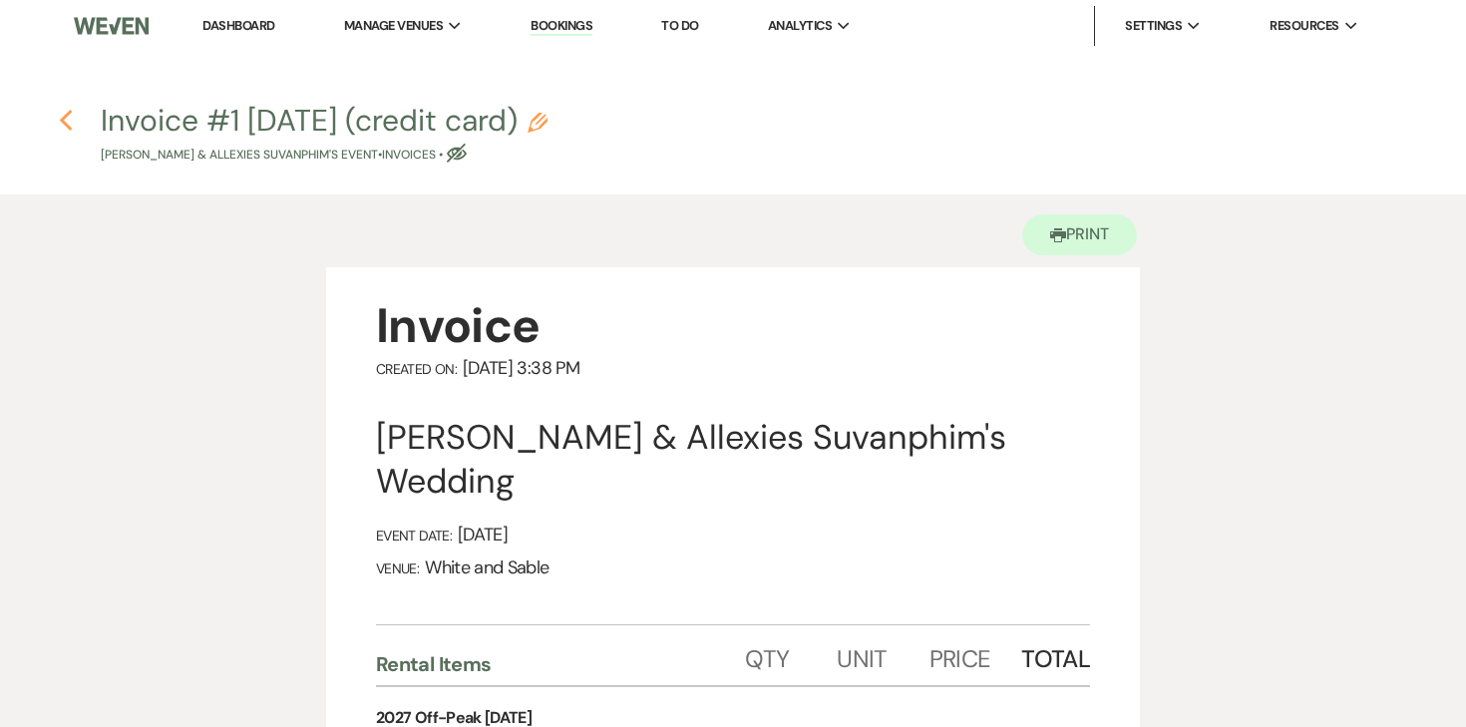
click at [60, 123] on icon "Previous" at bounding box center [66, 121] width 15 height 24
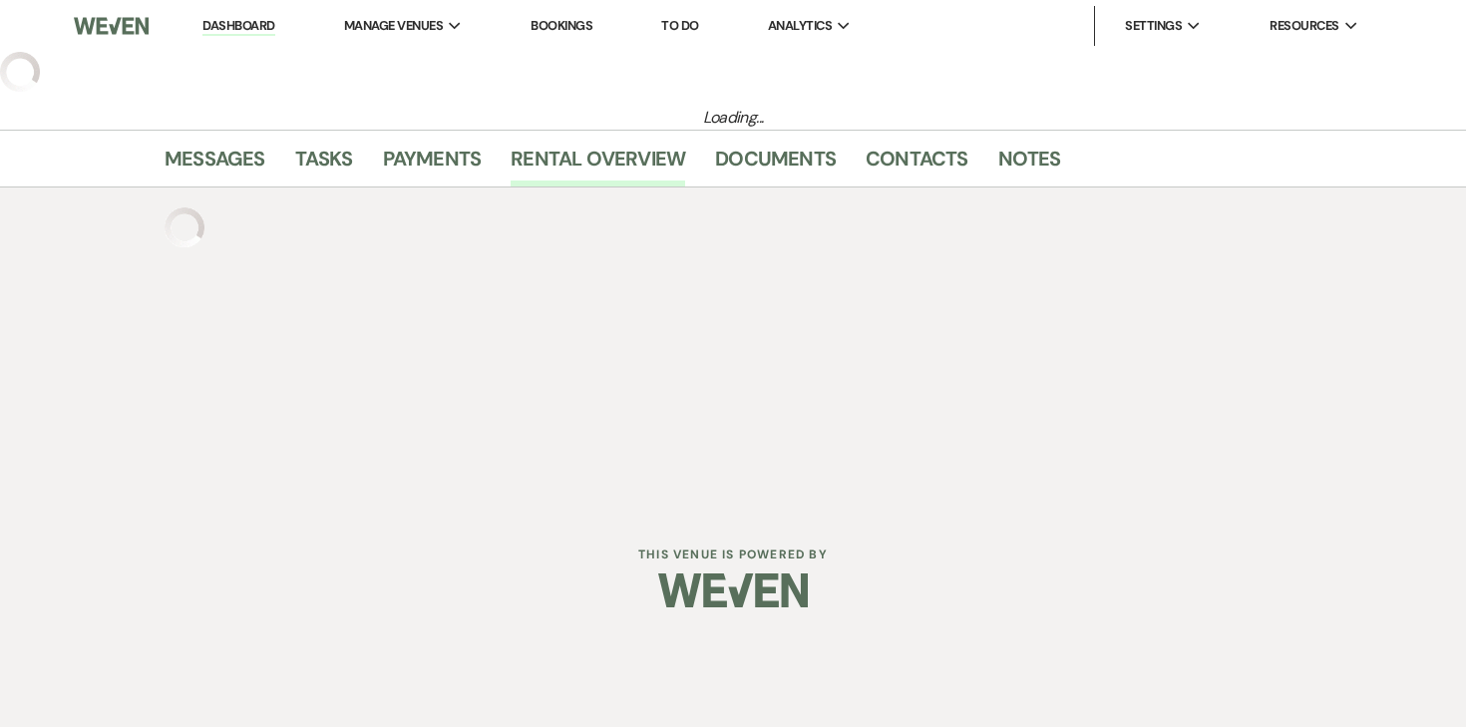
select select "5"
select select "7"
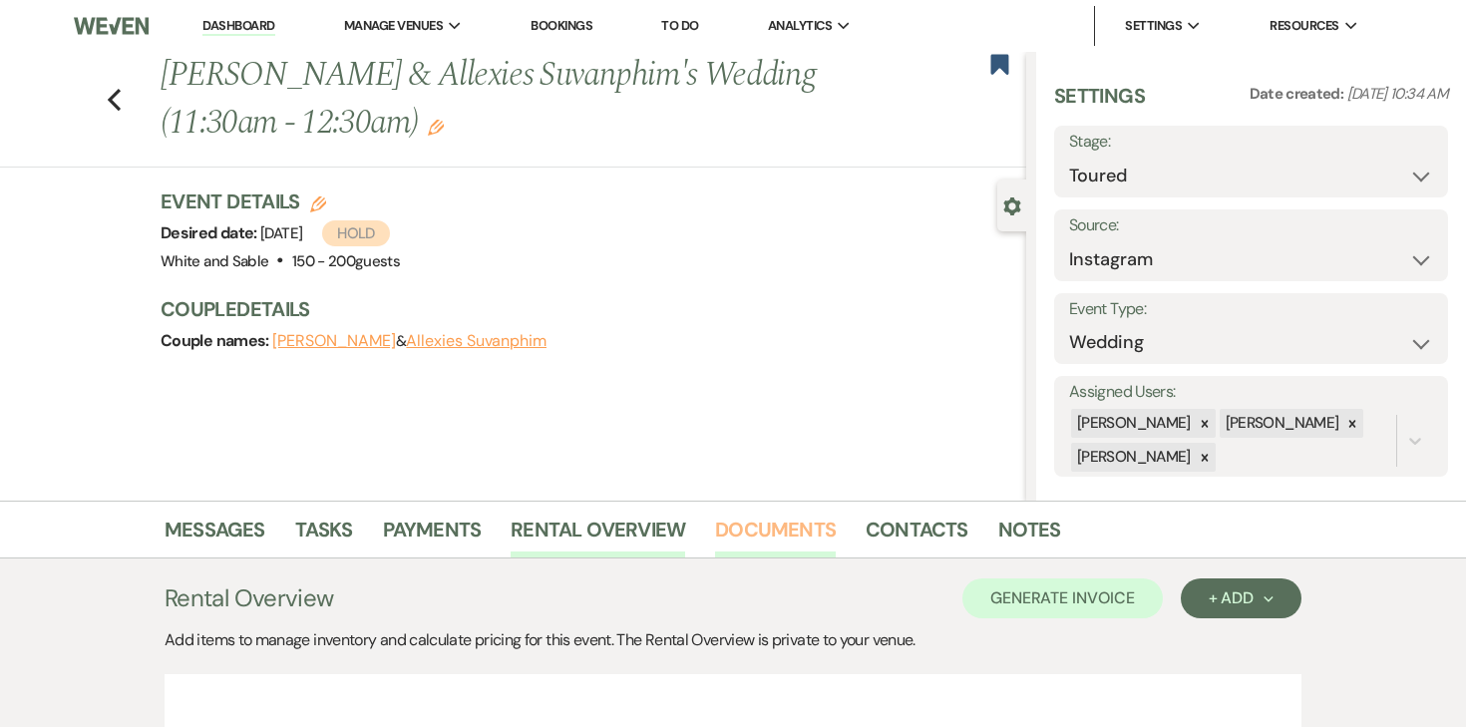
click at [778, 537] on link "Documents" at bounding box center [775, 536] width 121 height 44
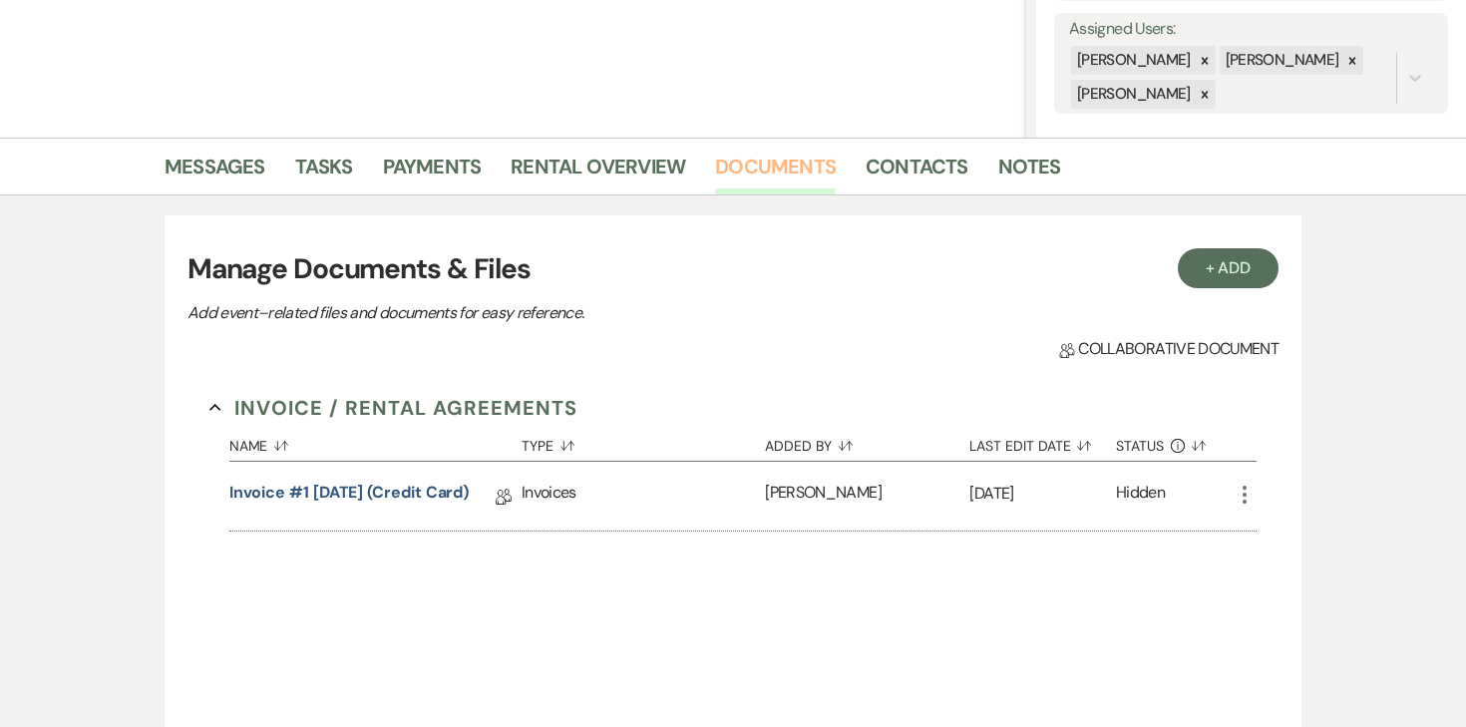
scroll to position [364, 0]
click at [1210, 254] on button "+ Add" at bounding box center [1229, 267] width 102 height 40
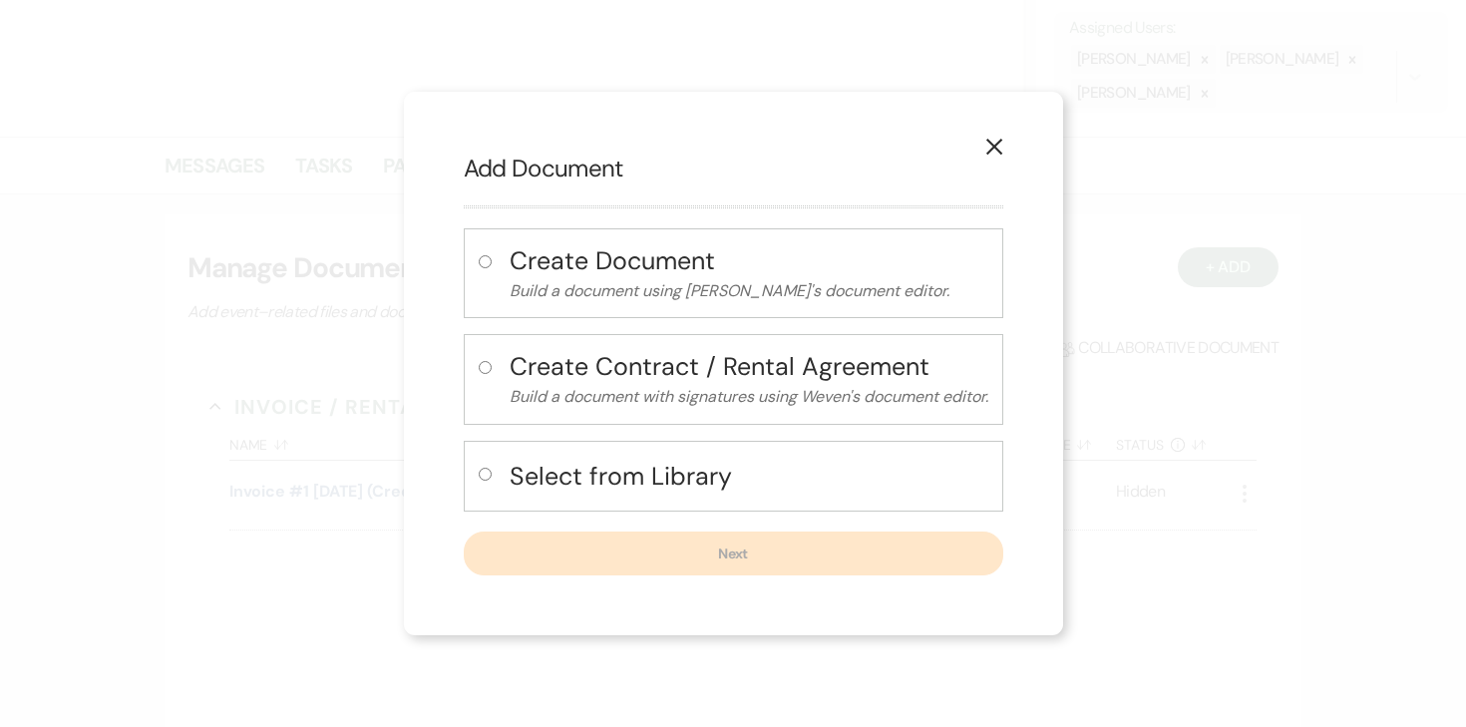
click at [482, 477] on input "radio" at bounding box center [485, 474] width 13 height 13
radio input "true"
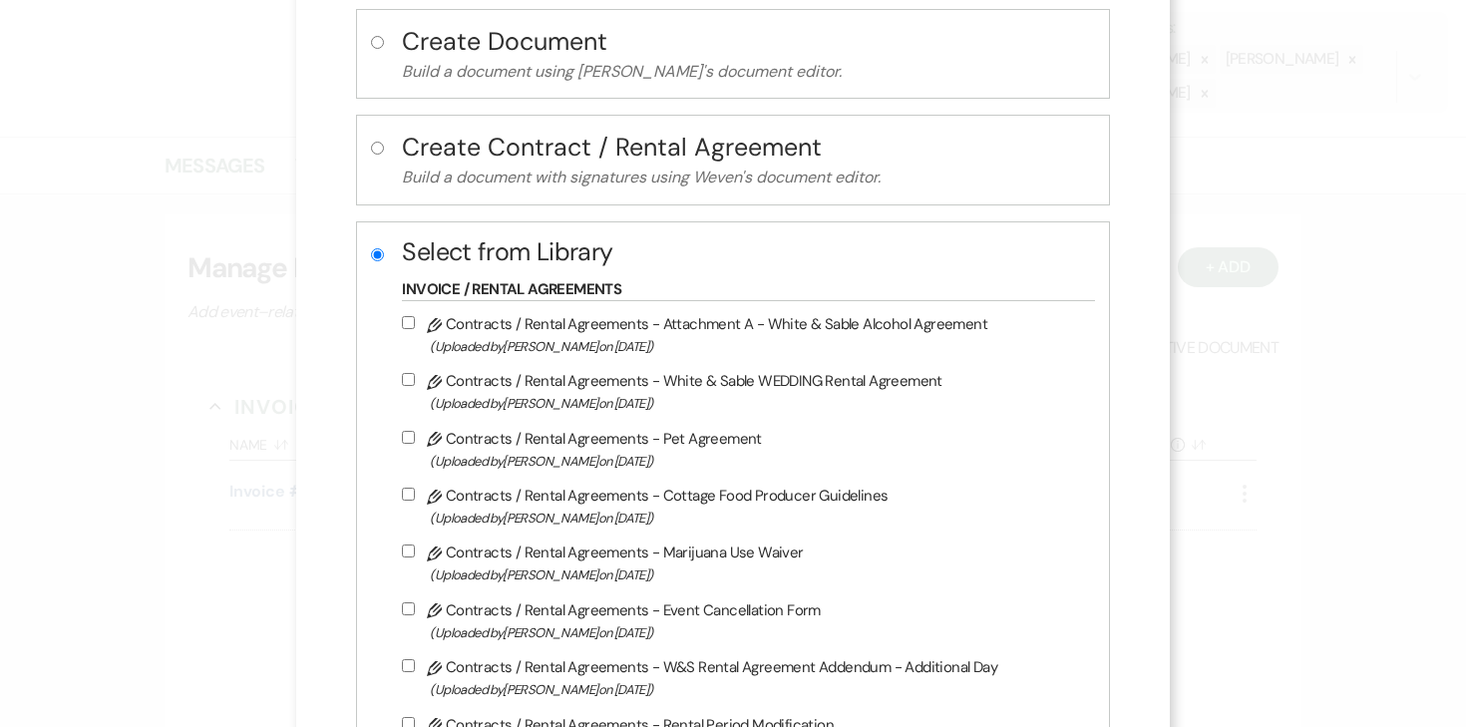
scroll to position [160, 0]
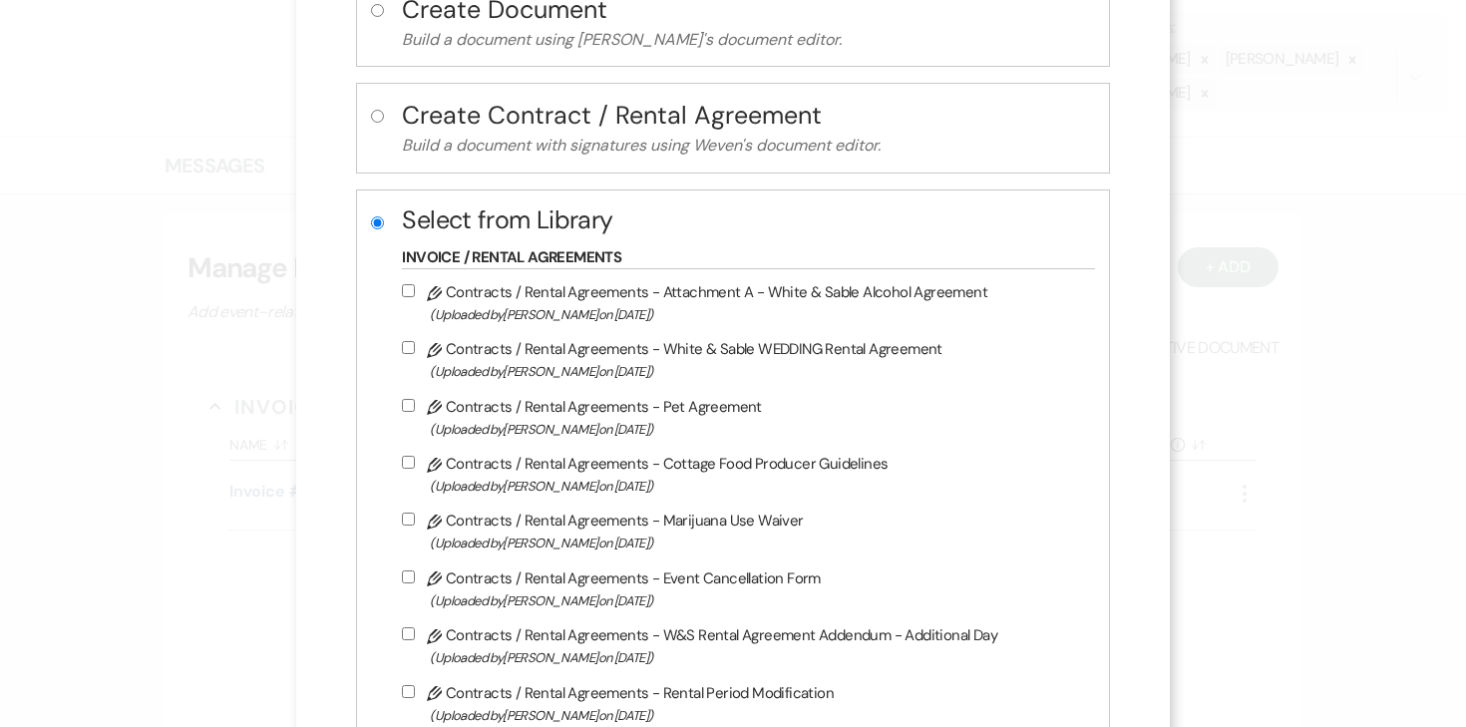
click at [411, 356] on label "Pencil Contracts / Rental Agreements - White & Sable WEDDING Rental Agreement (…" at bounding box center [743, 359] width 682 height 47
click at [411, 354] on input "Pencil Contracts / Rental Agreements - White & Sable WEDDING Rental Agreement (…" at bounding box center [408, 347] width 13 height 13
checkbox input "true"
click at [413, 293] on input "Pencil Contracts / Rental Agreements - Attachment A - White & Sable Alcohol Agr…" at bounding box center [408, 290] width 13 height 13
checkbox input "true"
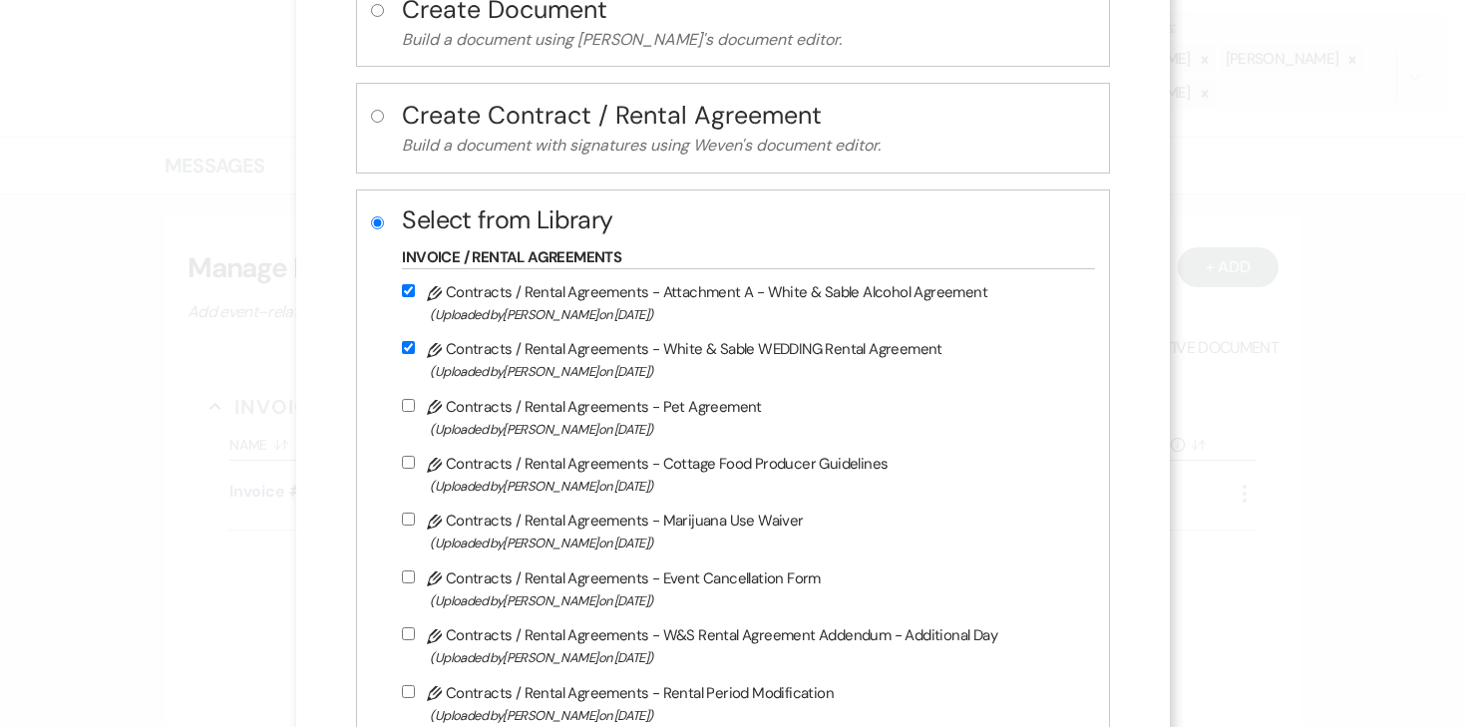
scroll to position [1156, 0]
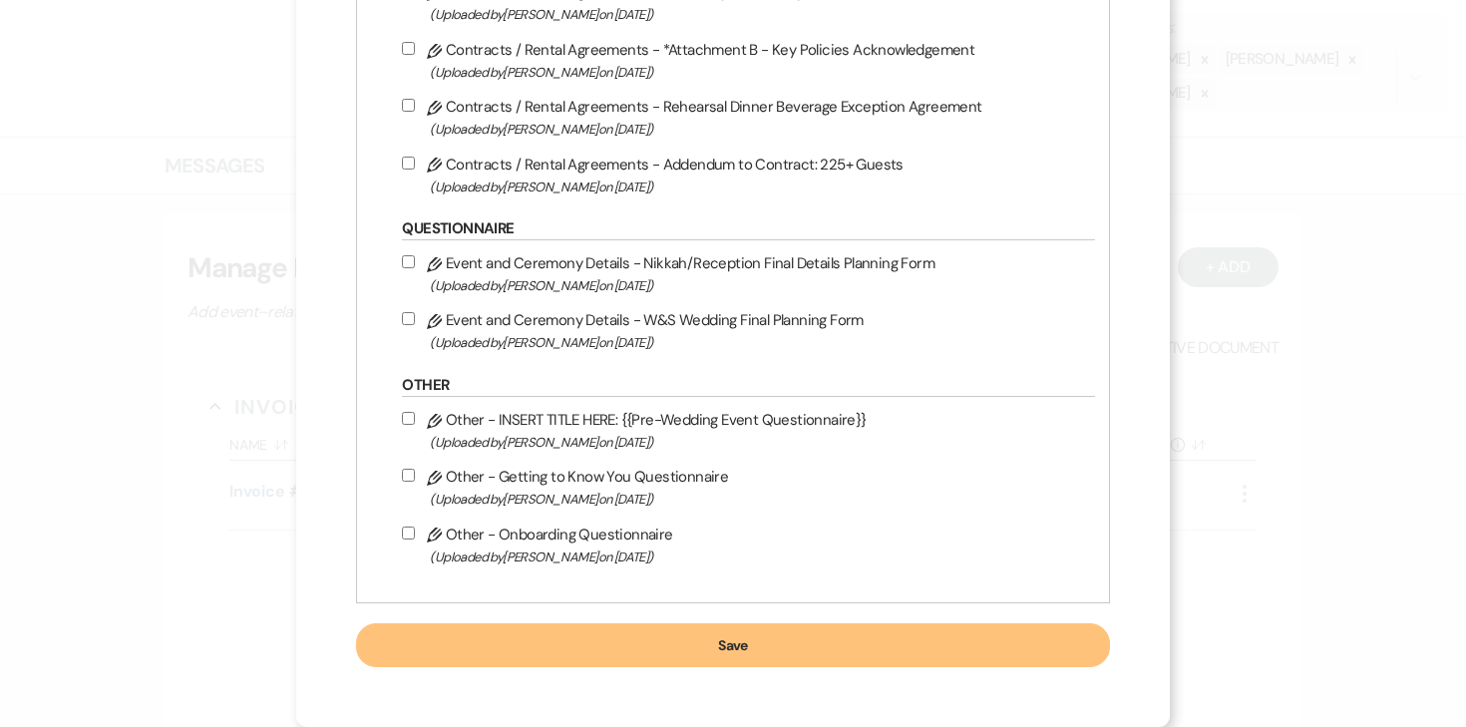
click at [615, 647] on button "Save" at bounding box center [732, 645] width 753 height 44
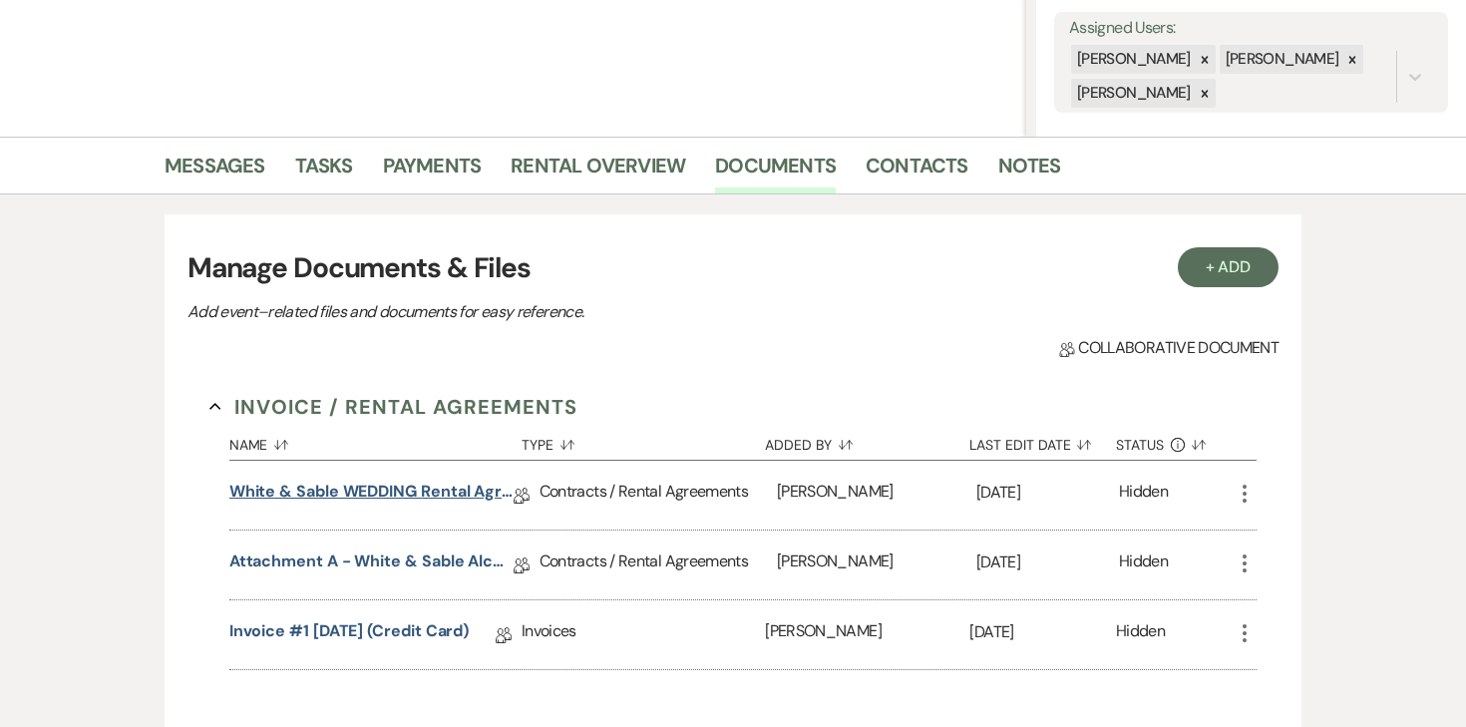
click at [347, 495] on link "White & Sable WEDDING Rental Agreement" at bounding box center [371, 495] width 284 height 31
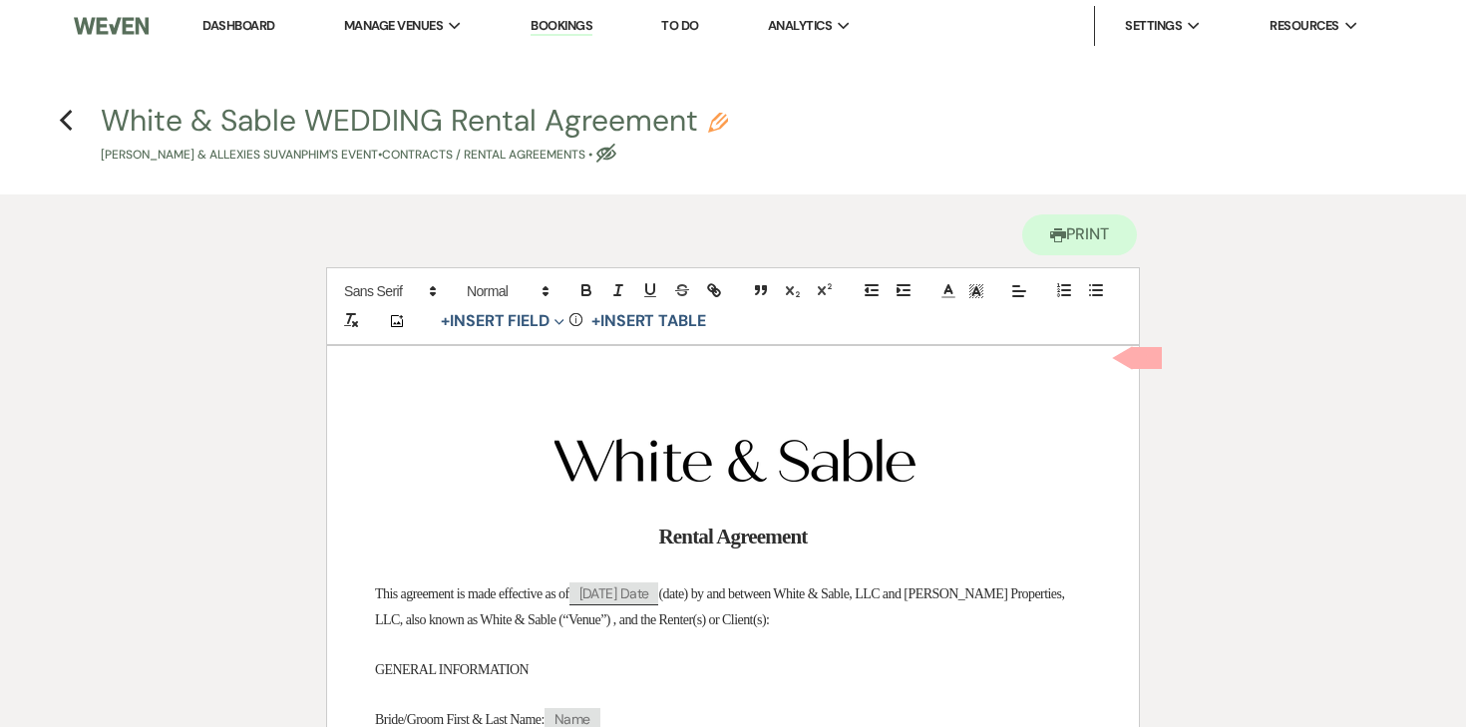
click at [713, 126] on icon "Pencil" at bounding box center [718, 123] width 20 height 20
select select "10"
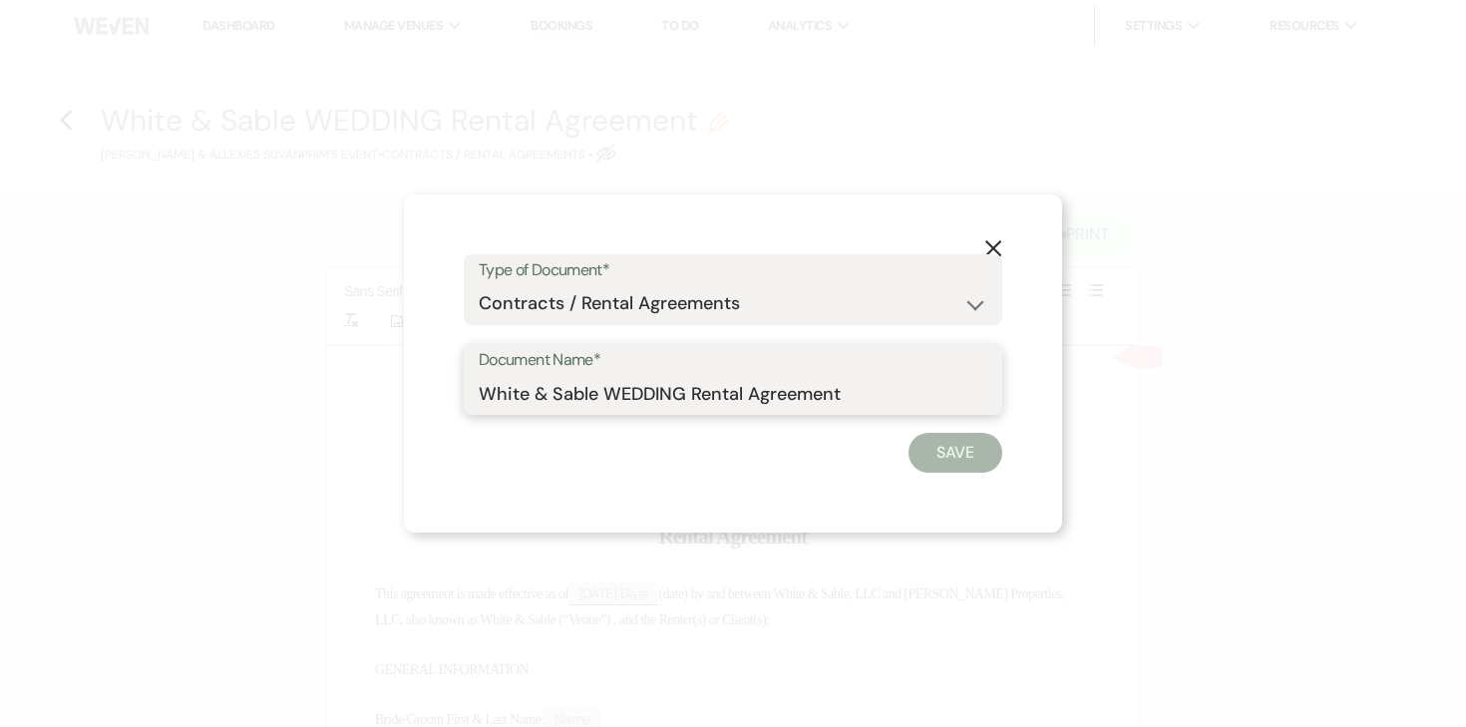
click at [647, 383] on input "White & Sable WEDDING Rental Agreement" at bounding box center [733, 393] width 509 height 39
click at [952, 400] on input "White & Sable/Green+Suvanphim Rental Agreement" at bounding box center [733, 393] width 509 height 39
type input "White & Sable/Green+Suvanphim Rental Agreement - 4.10.27"
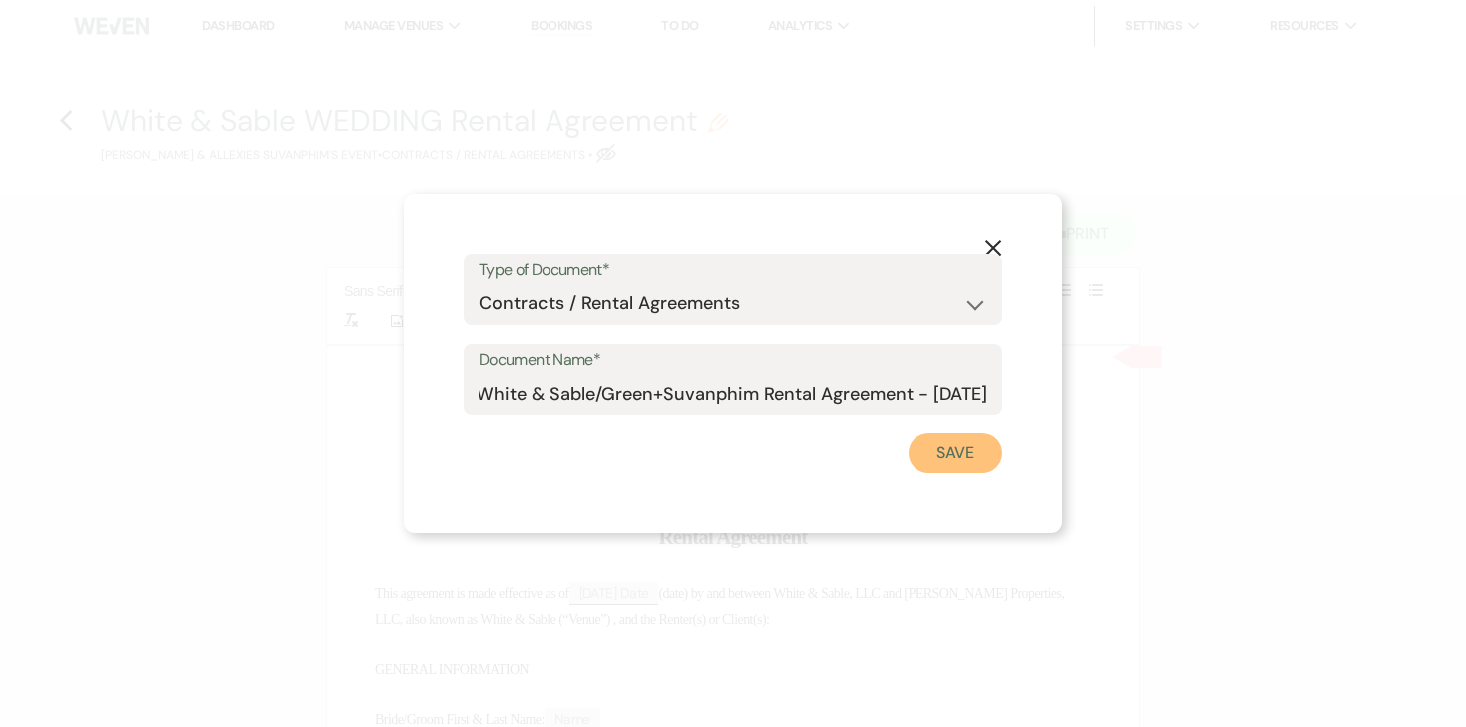
click at [967, 459] on button "Save" at bounding box center [956, 453] width 94 height 40
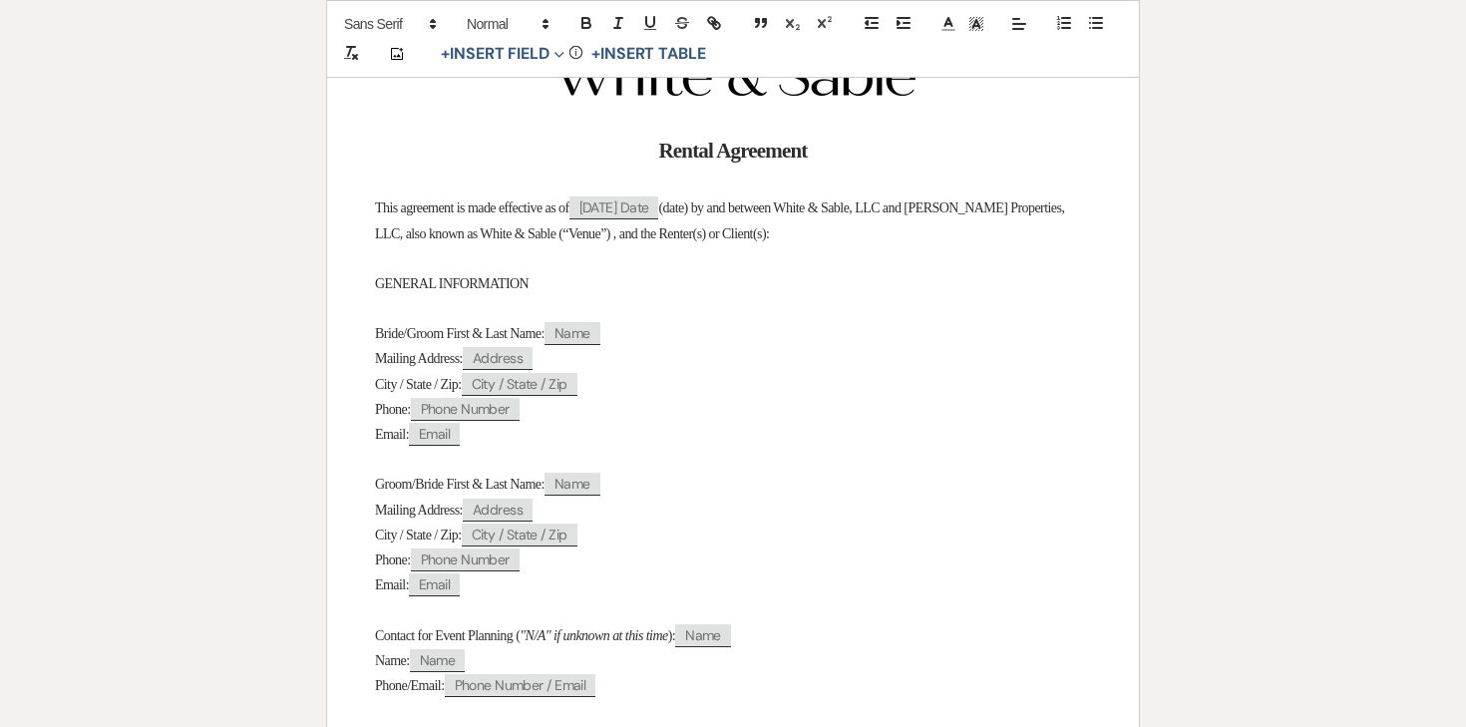
scroll to position [429, 0]
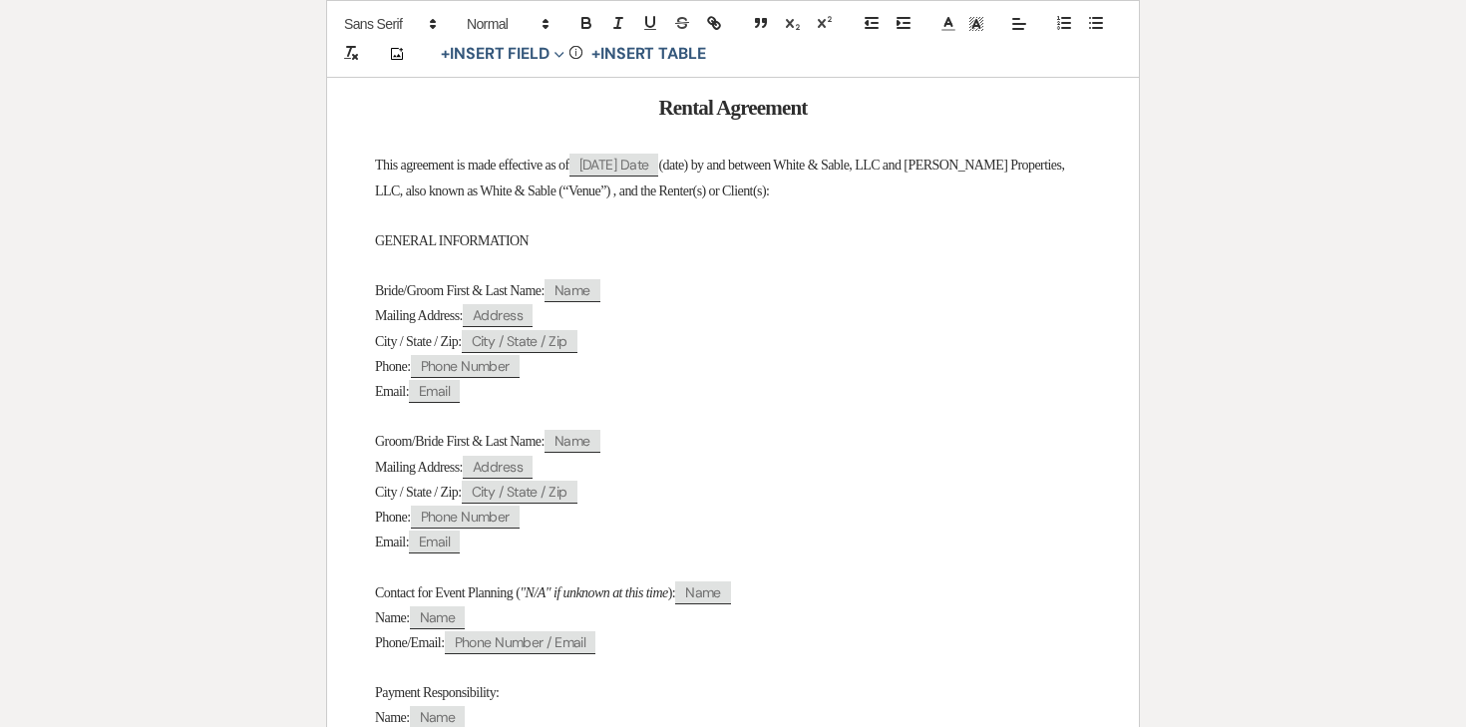
click at [443, 291] on span "Bride/Groom First & Last Name:" at bounding box center [460, 290] width 170 height 15
click at [437, 435] on p "Groom/Bride First & Last Name: ﻿ Name ﻿" at bounding box center [733, 441] width 716 height 25
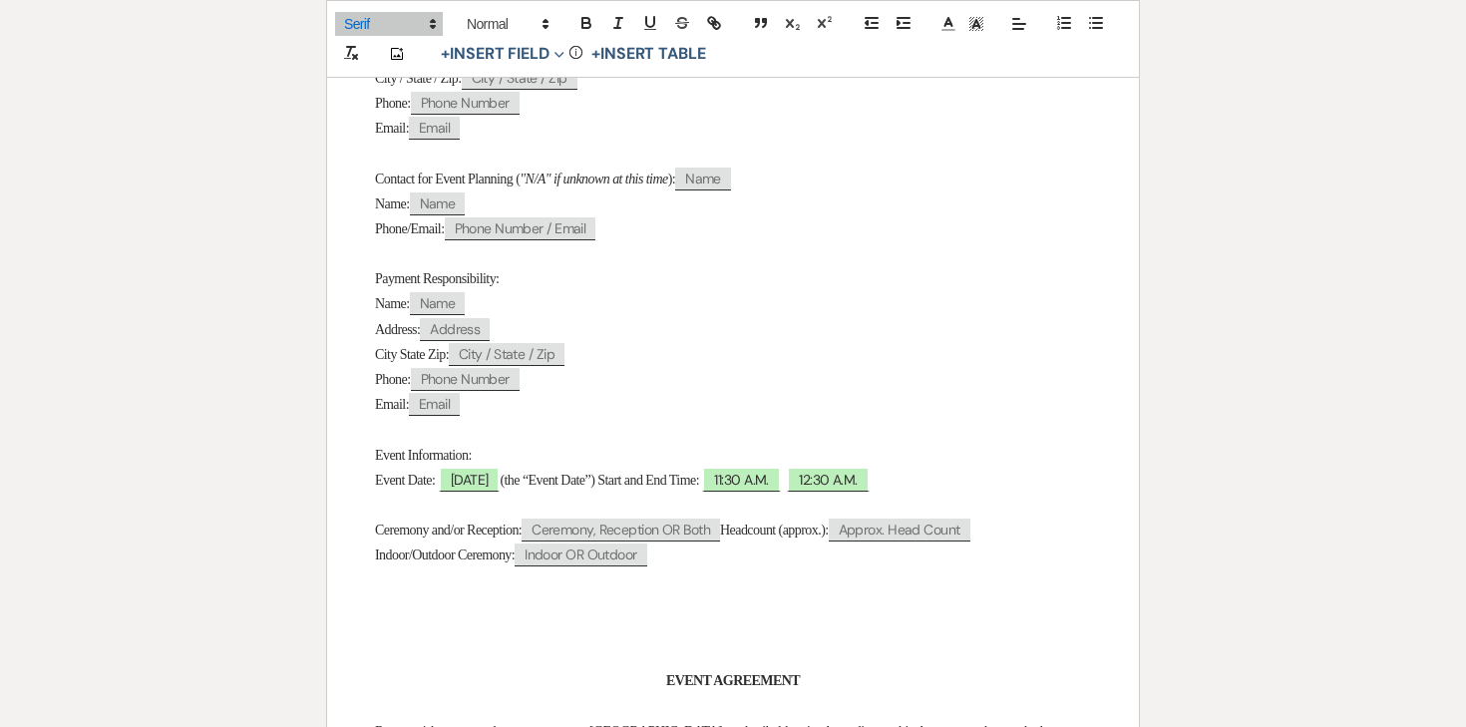
scroll to position [848, 0]
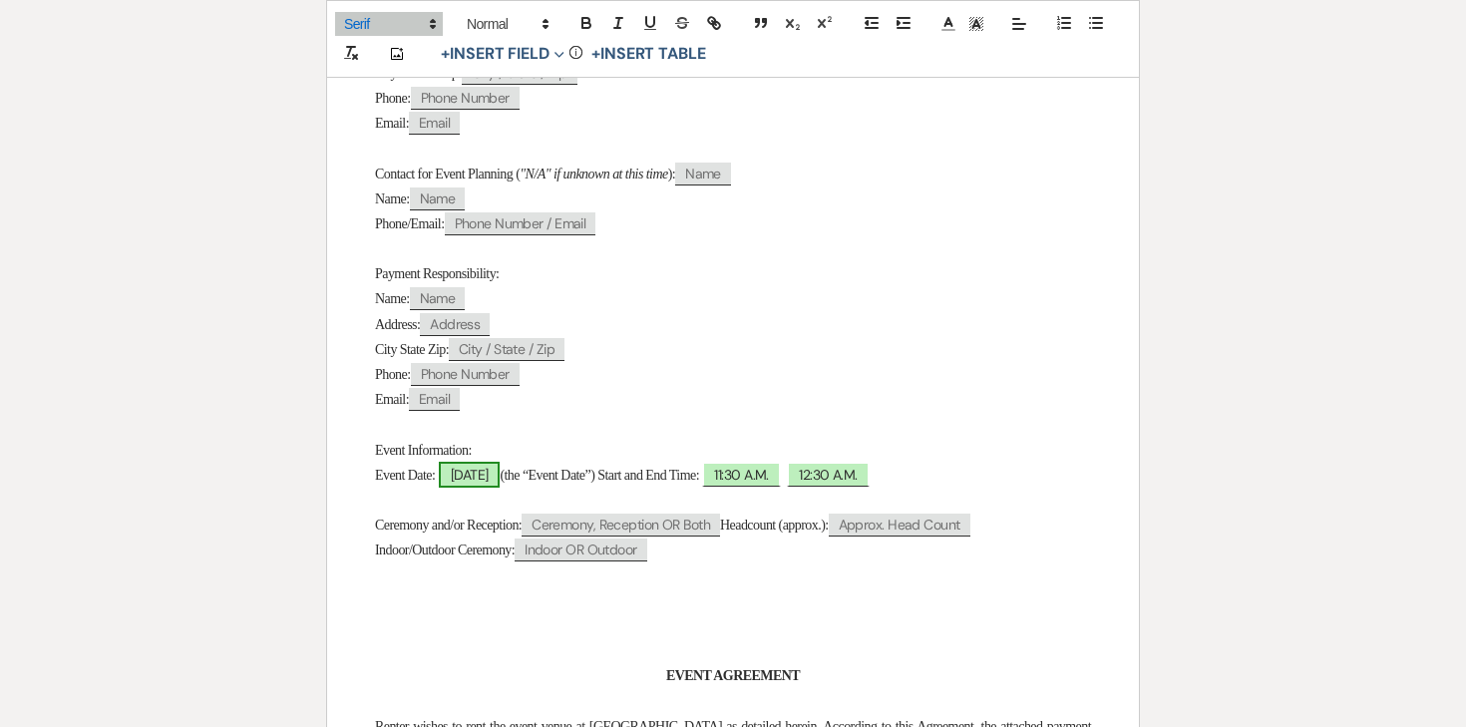
click at [480, 488] on span "04/10/2027" at bounding box center [470, 475] width 62 height 26
select select "smartCustomField"
select select "owner"
select select "{{eventDate}}"
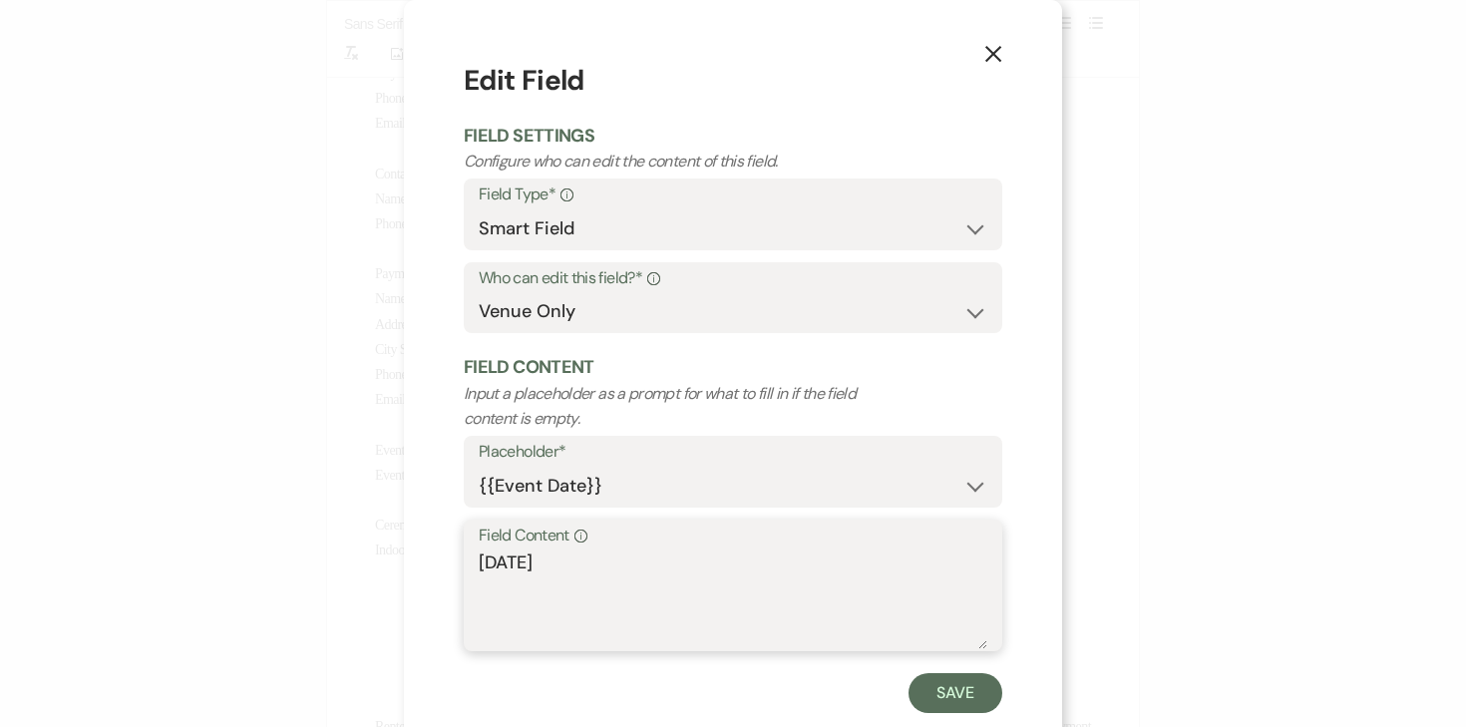
click at [480, 564] on textarea "04/10/2027" at bounding box center [733, 600] width 509 height 100
type textarea "Saturday, 04/10/2027"
click at [964, 687] on button "Save" at bounding box center [956, 693] width 94 height 40
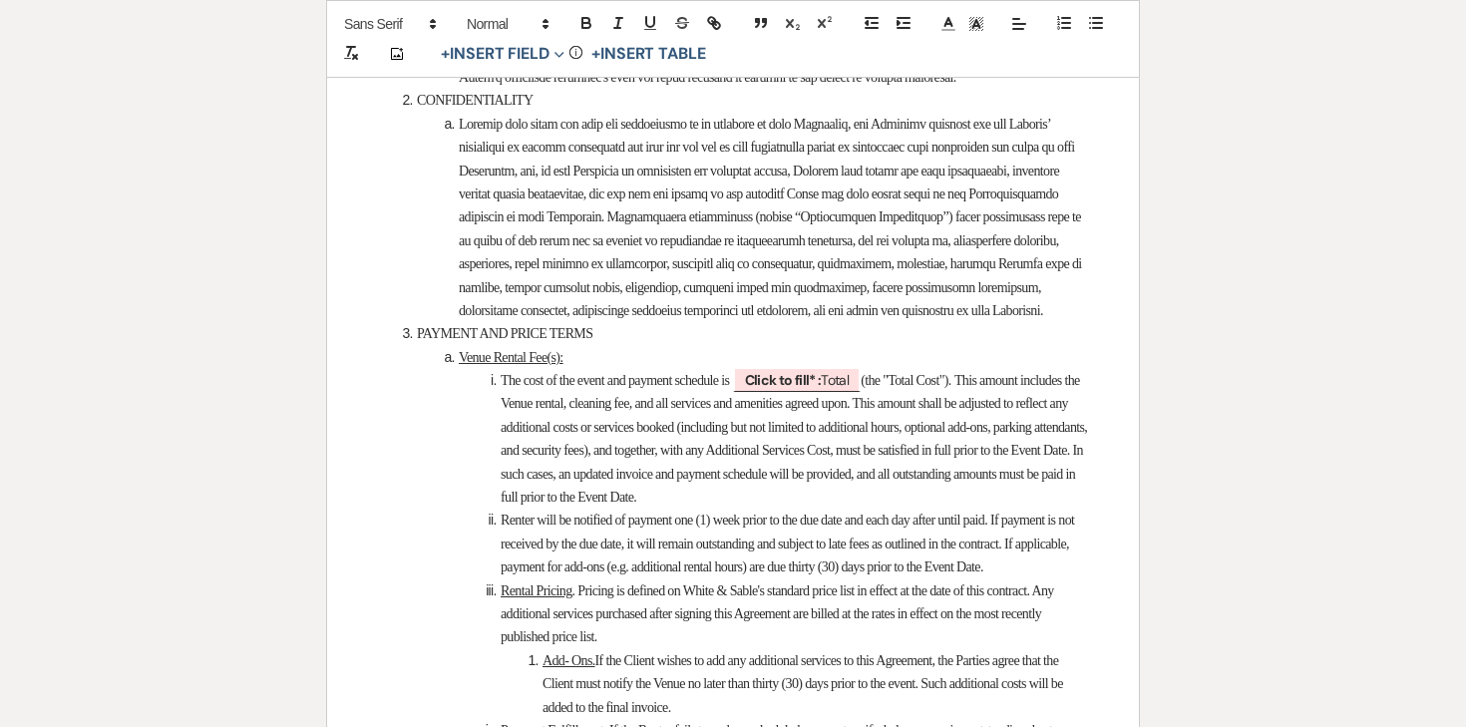
scroll to position [2596, 0]
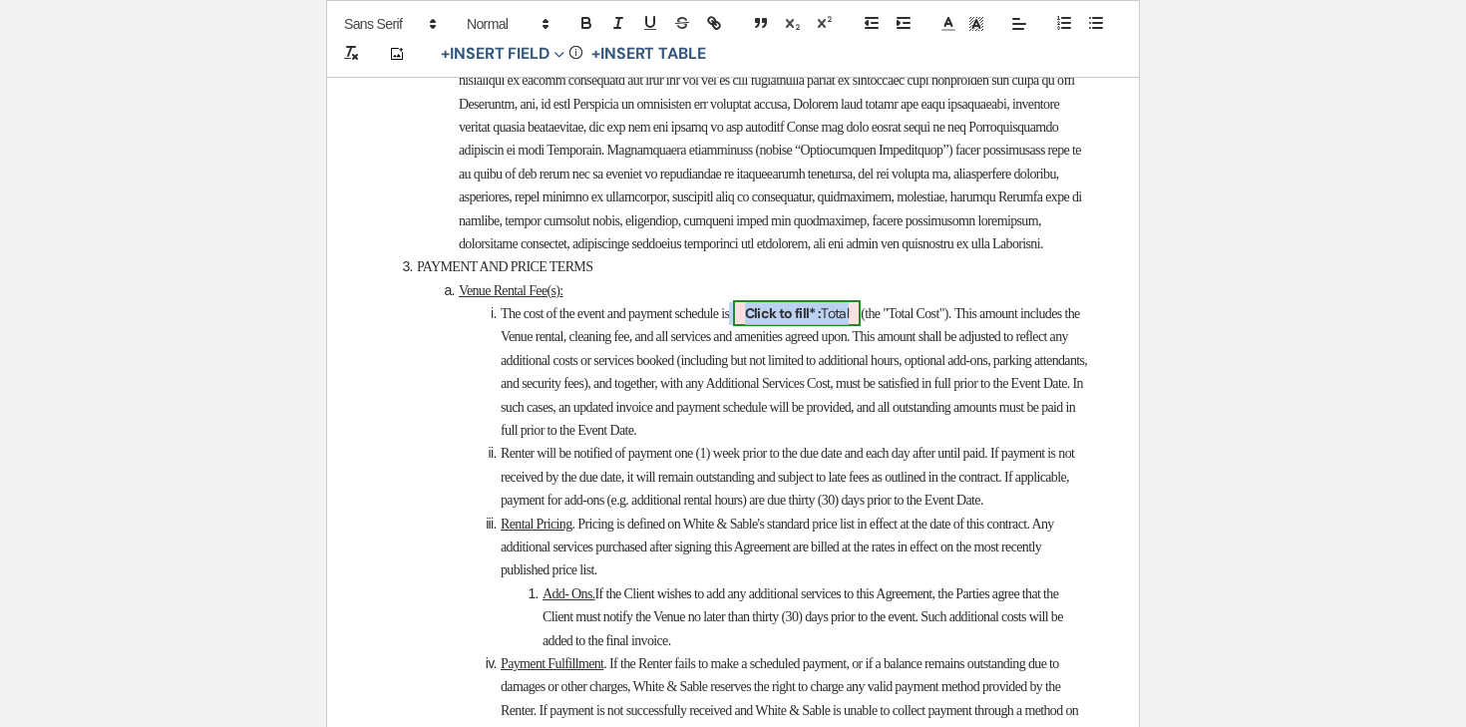
click at [802, 322] on b "Click to fill* :" at bounding box center [783, 313] width 77 height 18
select select "owner"
select select "Total"
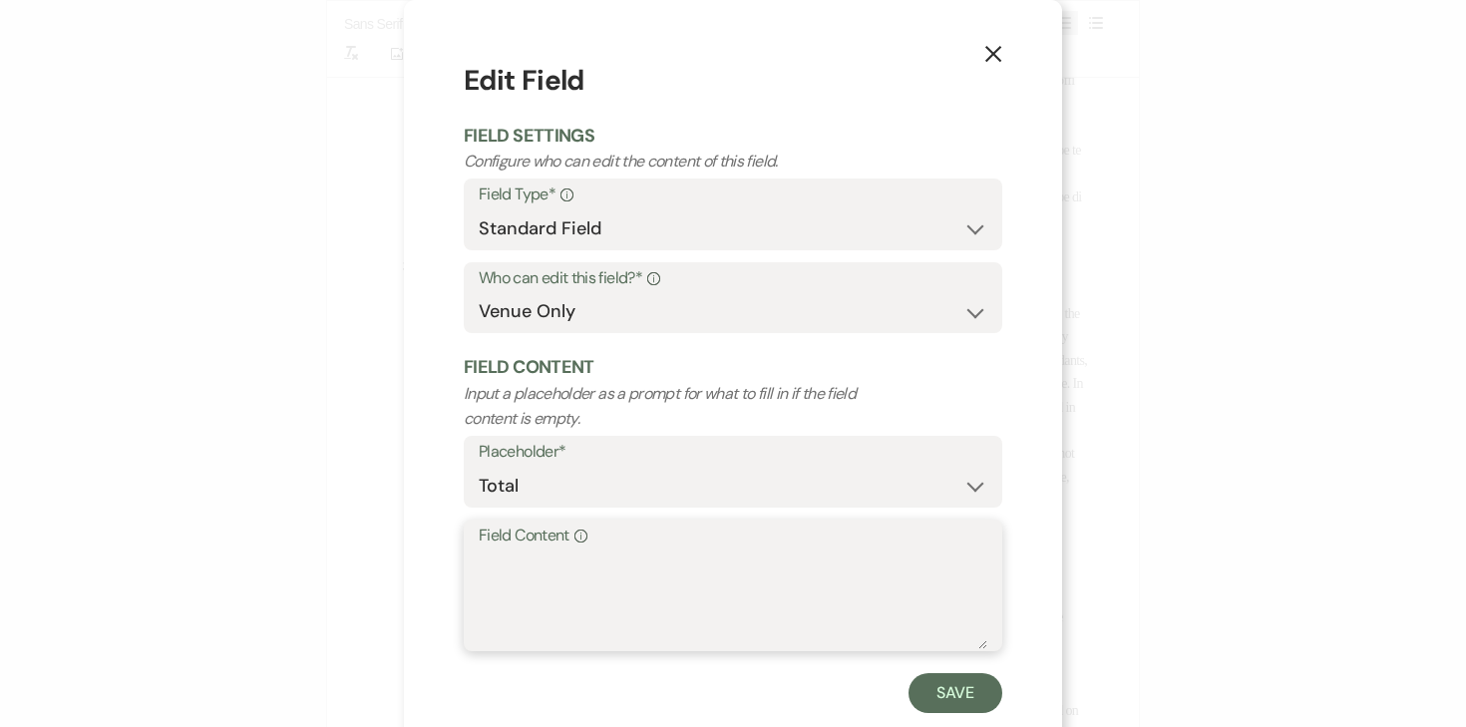
click at [696, 578] on textarea "Field Content Info" at bounding box center [733, 600] width 509 height 100
type textarea "$12,000.00"
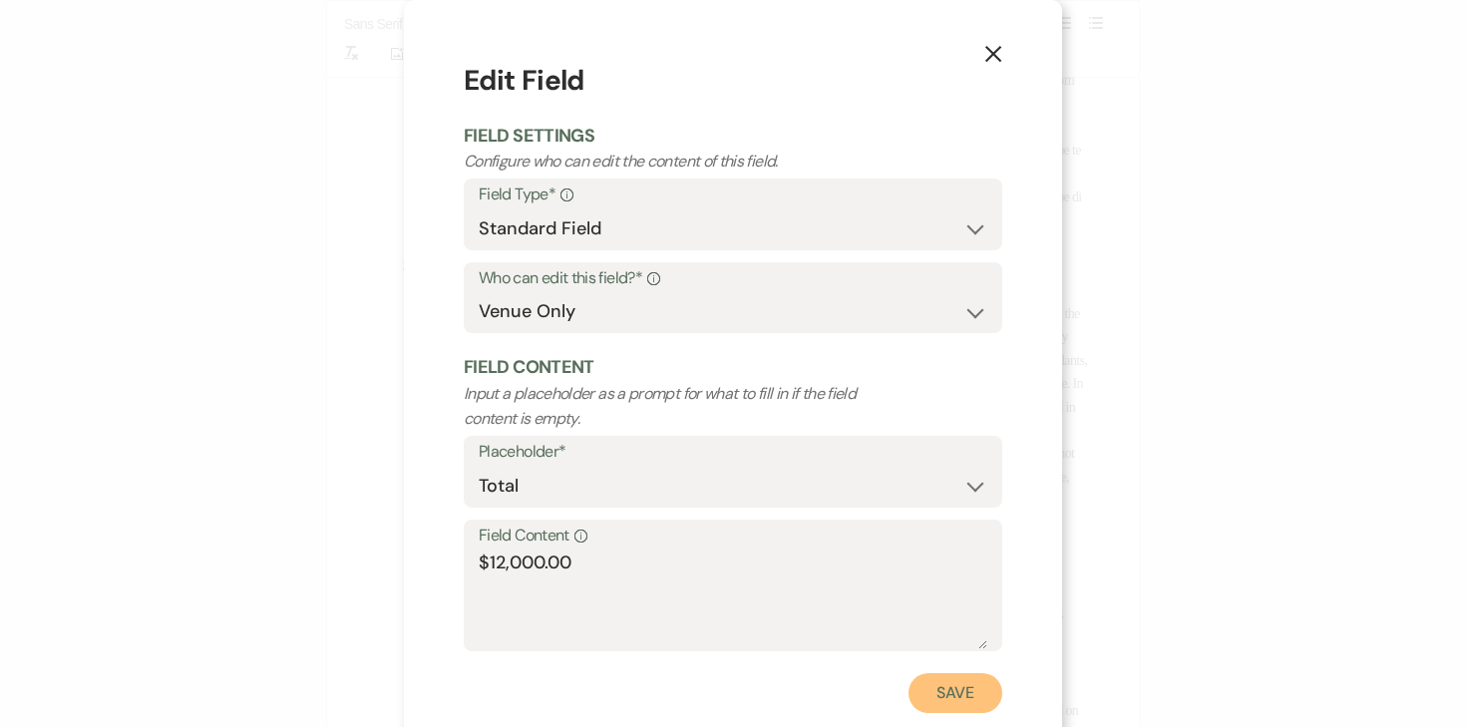
click at [980, 685] on button "Save" at bounding box center [956, 693] width 94 height 40
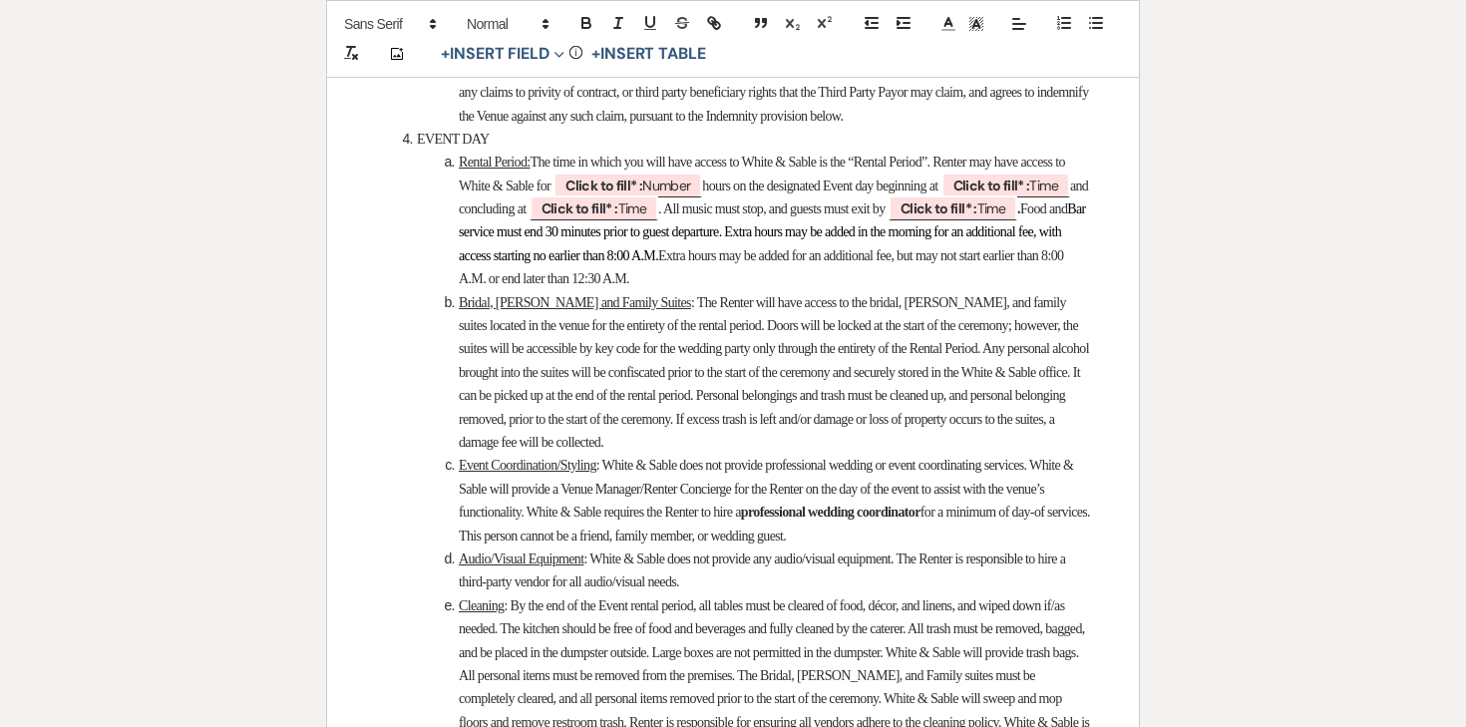
scroll to position [4276, 0]
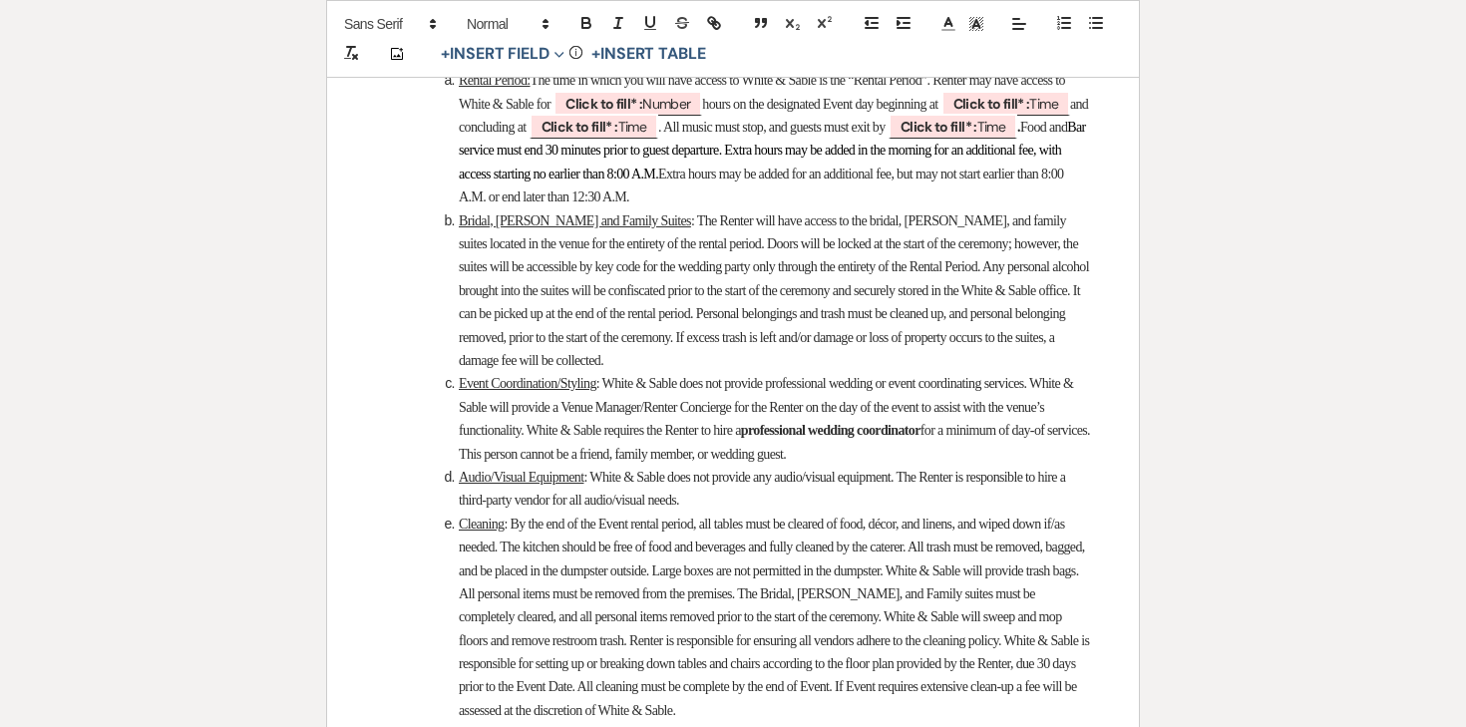
click at [742, 111] on span "The time in which you will have access to White & Sable is the “Rental Period”.…" at bounding box center [763, 92] width 608 height 38
click at [702, 117] on span "Click to fill* : Number" at bounding box center [628, 104] width 149 height 26
select select "owner"
select select "Number"
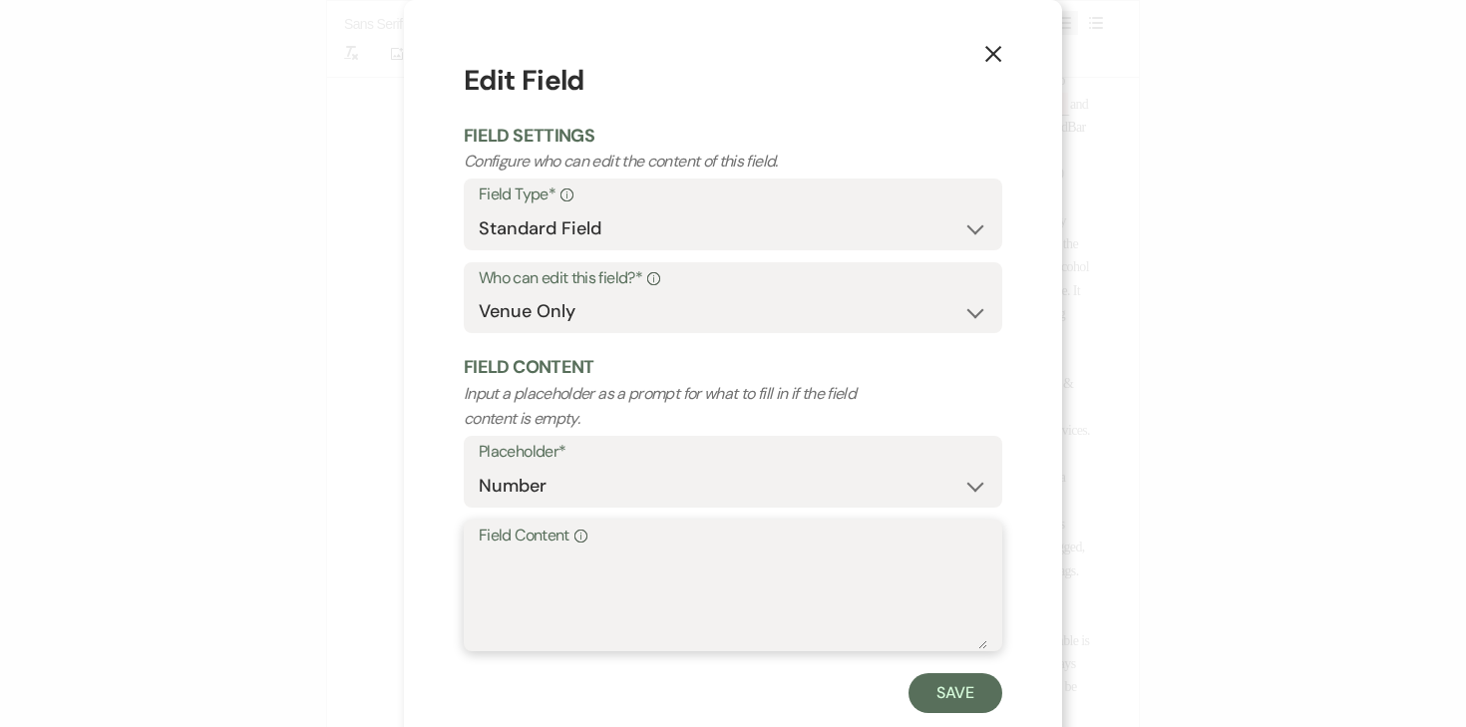
click at [693, 553] on textarea "Field Content Info" at bounding box center [733, 600] width 509 height 100
type textarea "13"
click at [932, 707] on button "Save" at bounding box center [956, 693] width 94 height 40
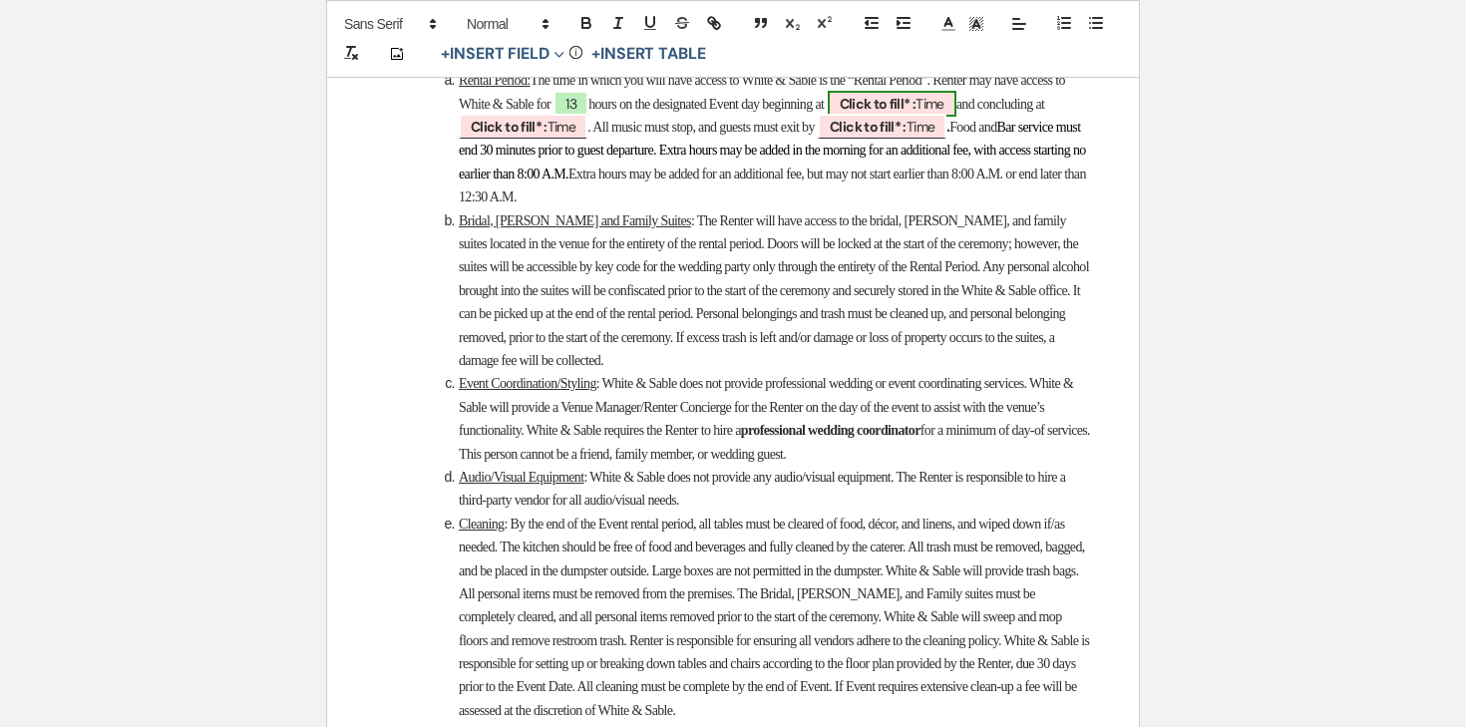
click at [917, 113] on b "Click to fill* :" at bounding box center [878, 104] width 77 height 18
select select "owner"
select select "Time"
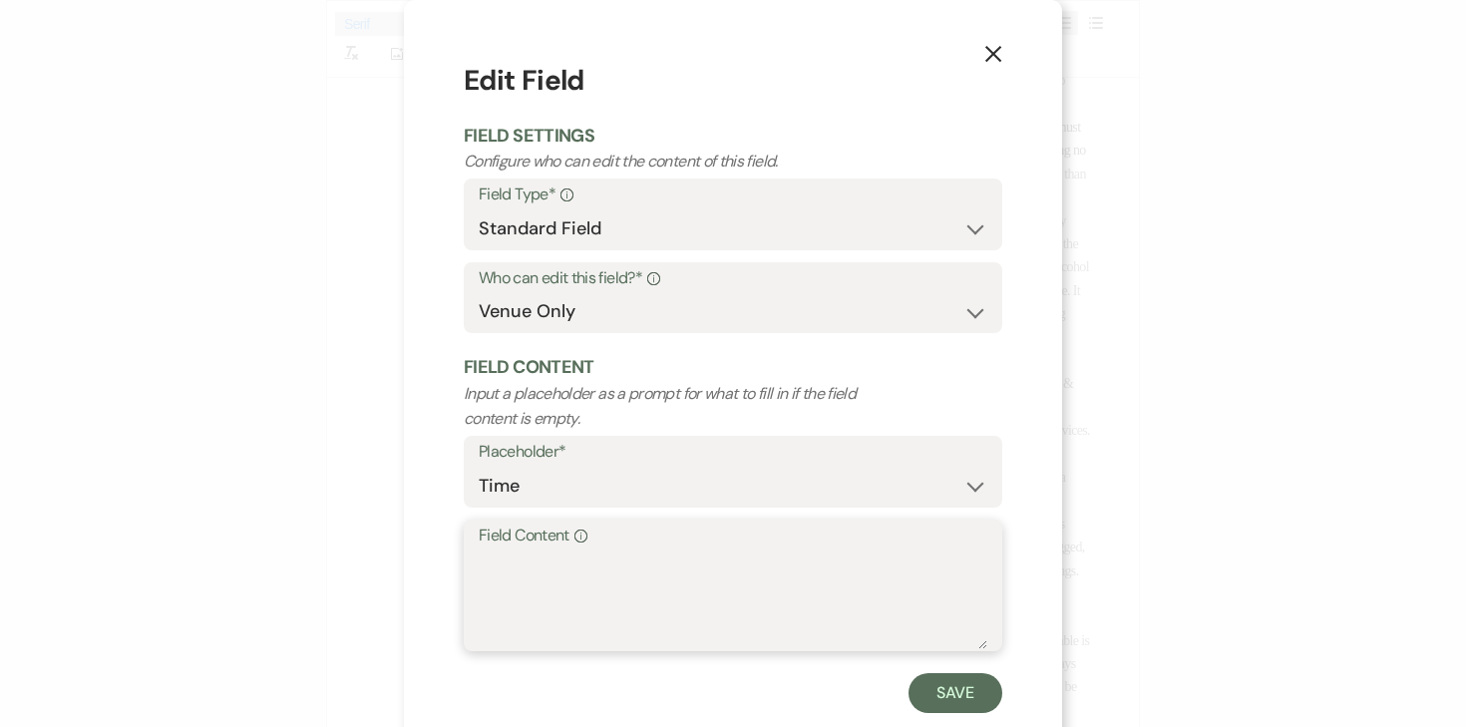
click at [690, 550] on textarea "Field Content Info" at bounding box center [733, 600] width 509 height 100
type textarea "11:30am"
click at [938, 688] on button "Save" at bounding box center [956, 693] width 94 height 40
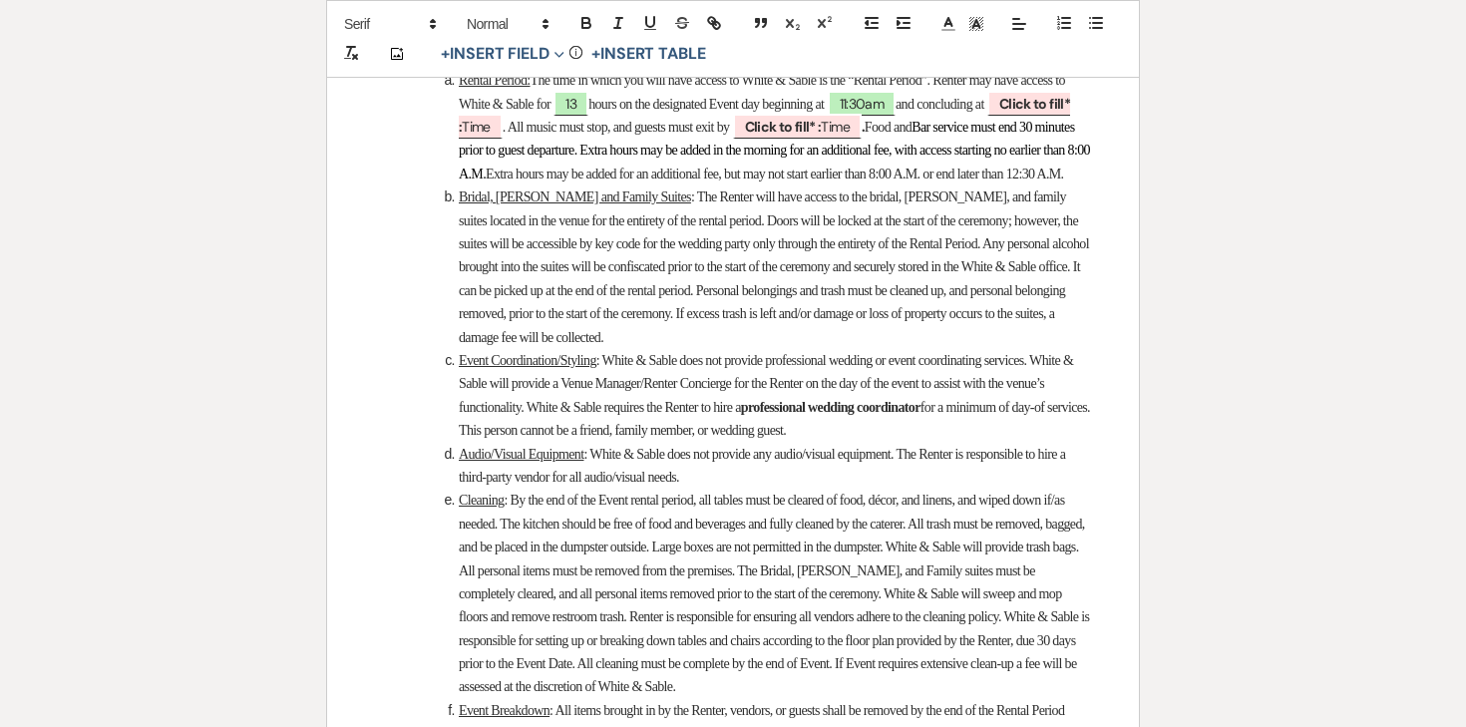
click at [573, 186] on li "Rental Period: The time in which you will have access to White & Sable is the “…" at bounding box center [743, 127] width 695 height 117
click at [573, 140] on span "Click to fill* : Time" at bounding box center [764, 115] width 611 height 49
select select "owner"
select select "Time"
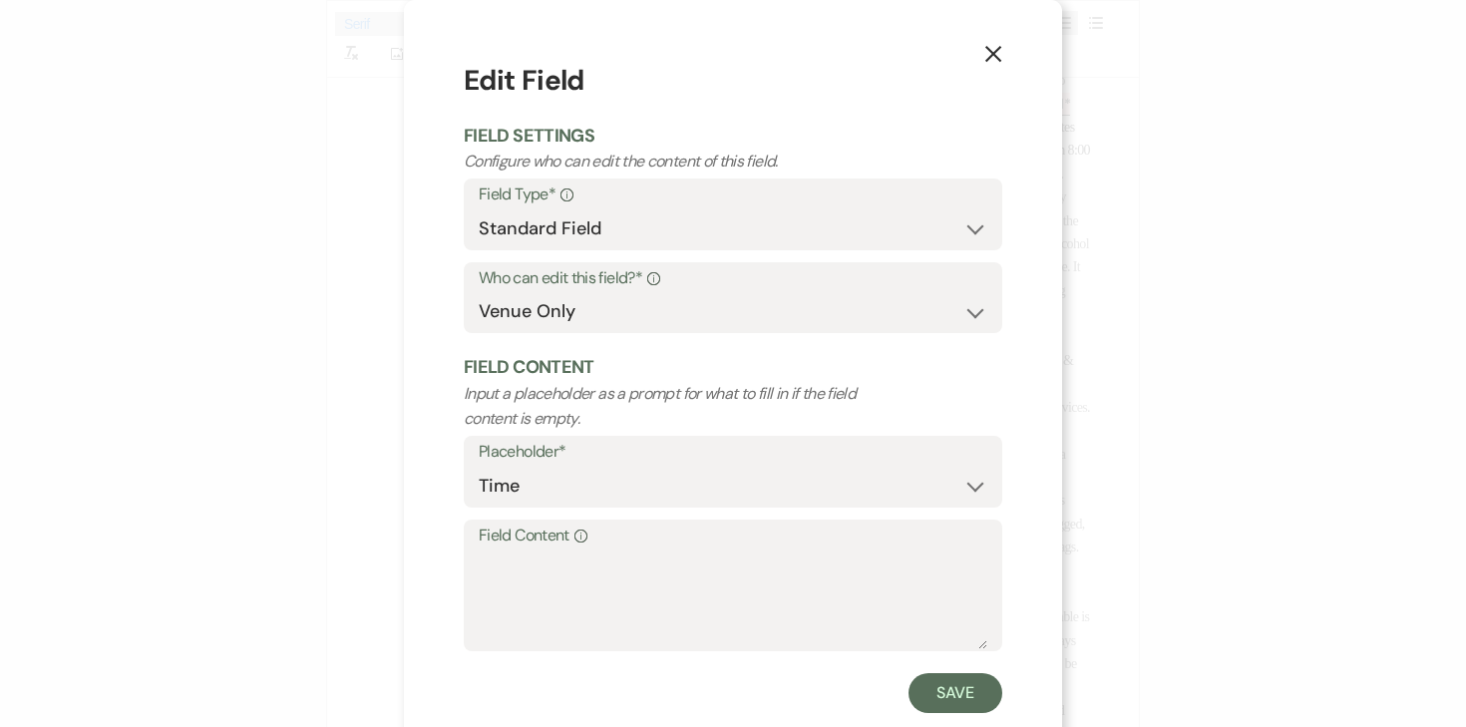
click at [569, 672] on form "Edit Field Field Settings Configure who can edit the content of this field. Fie…" at bounding box center [733, 386] width 539 height 653
click at [566, 598] on textarea "Field Content Info" at bounding box center [733, 600] width 509 height 100
type textarea "12:30am"
click at [946, 692] on button "Save" at bounding box center [956, 693] width 94 height 40
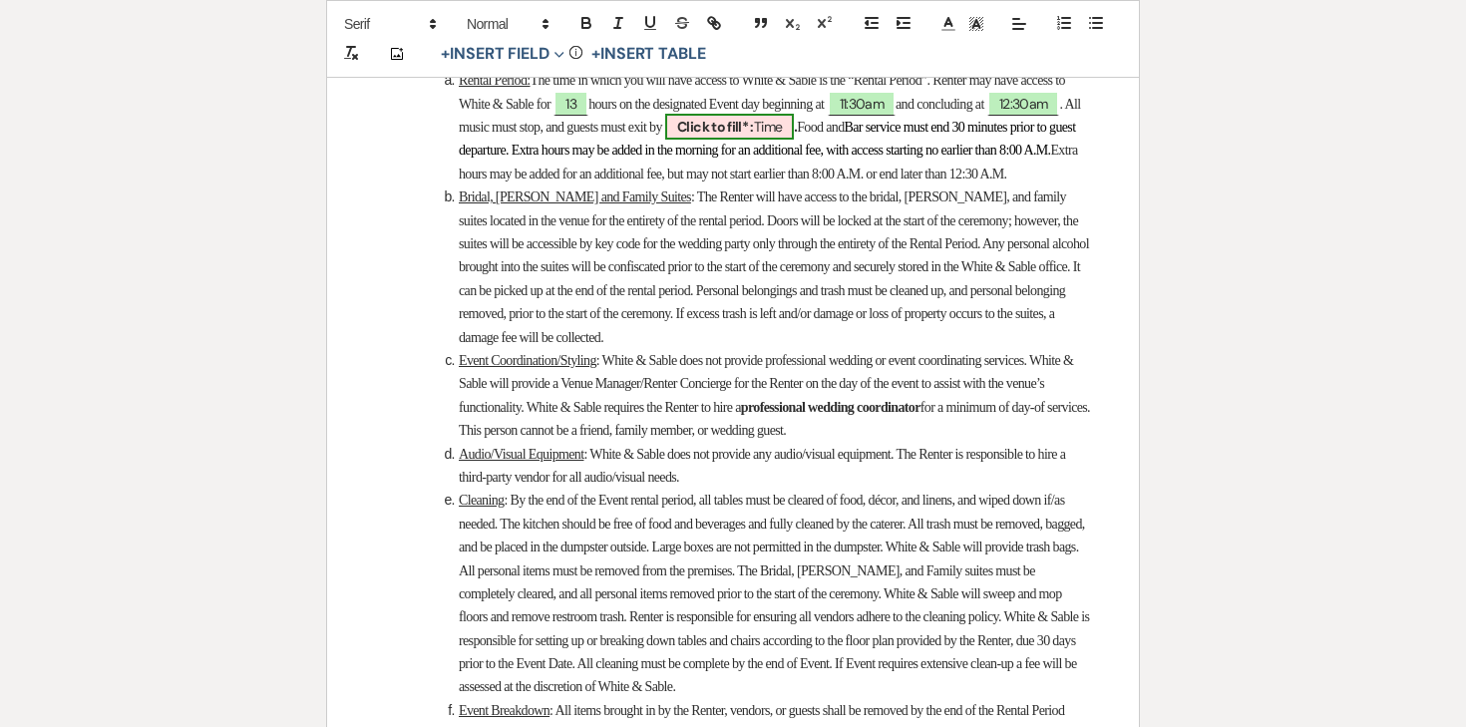
click at [794, 140] on span "Click to fill* : Time" at bounding box center [729, 127] width 129 height 26
select select "owner"
select select "Time"
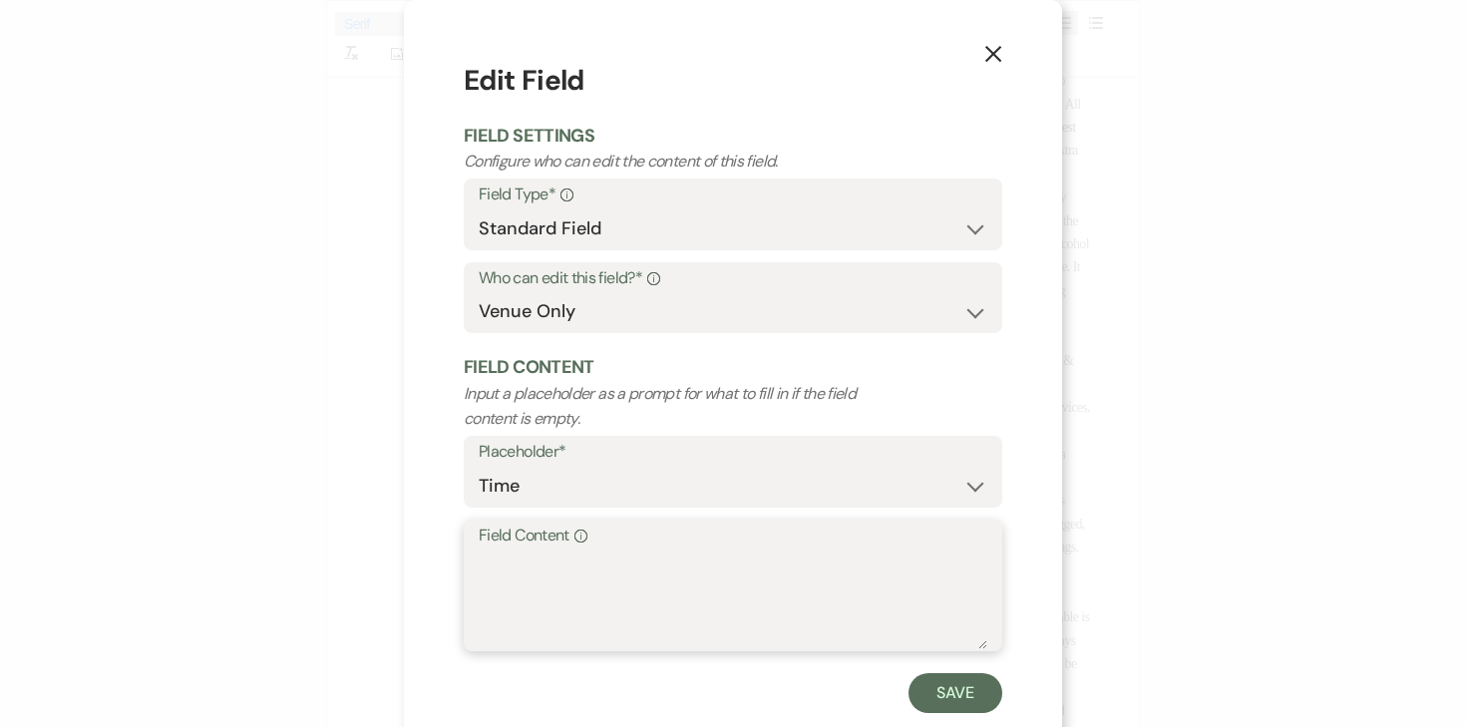
click at [754, 574] on textarea "Field Content Info" at bounding box center [733, 600] width 509 height 100
type textarea "11:30pm"
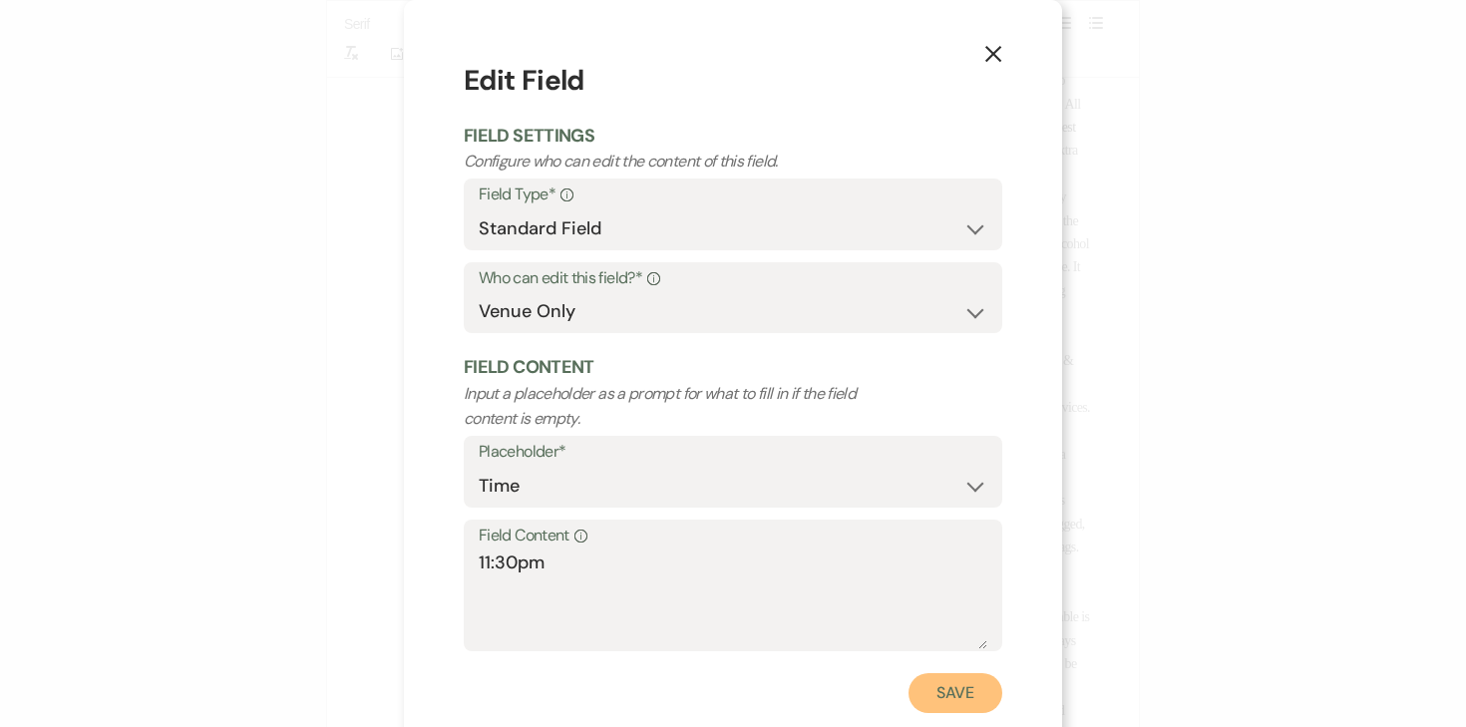
click at [961, 690] on button "Save" at bounding box center [956, 693] width 94 height 40
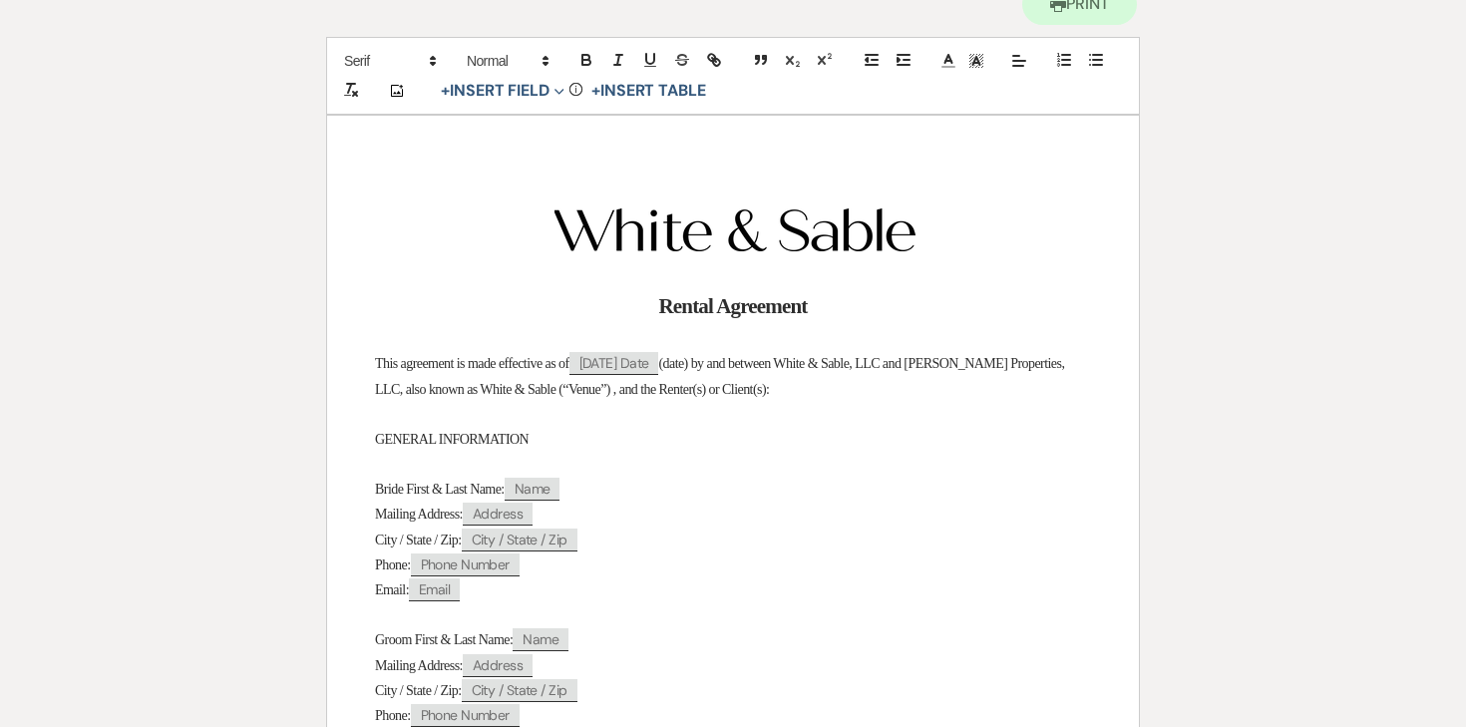
scroll to position [0, 0]
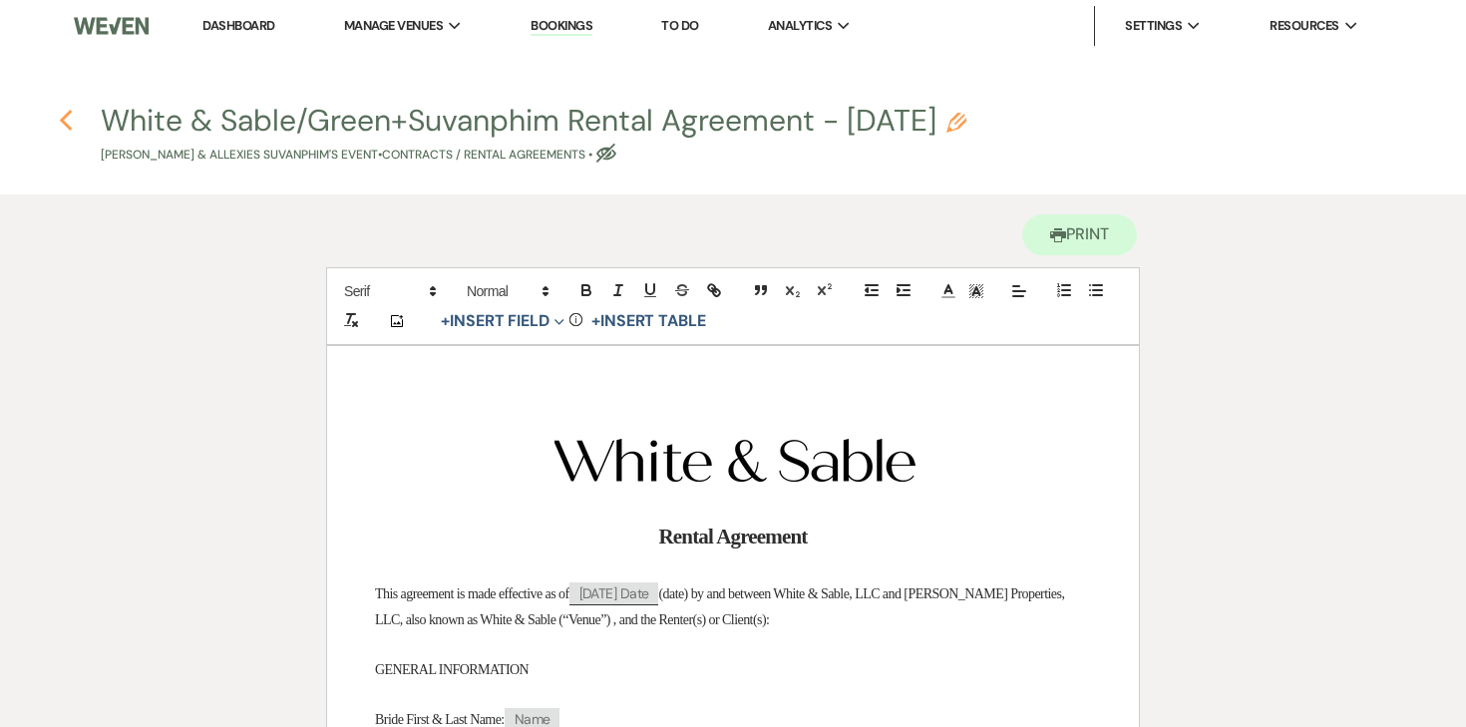
click at [59, 128] on icon "Previous" at bounding box center [66, 121] width 15 height 24
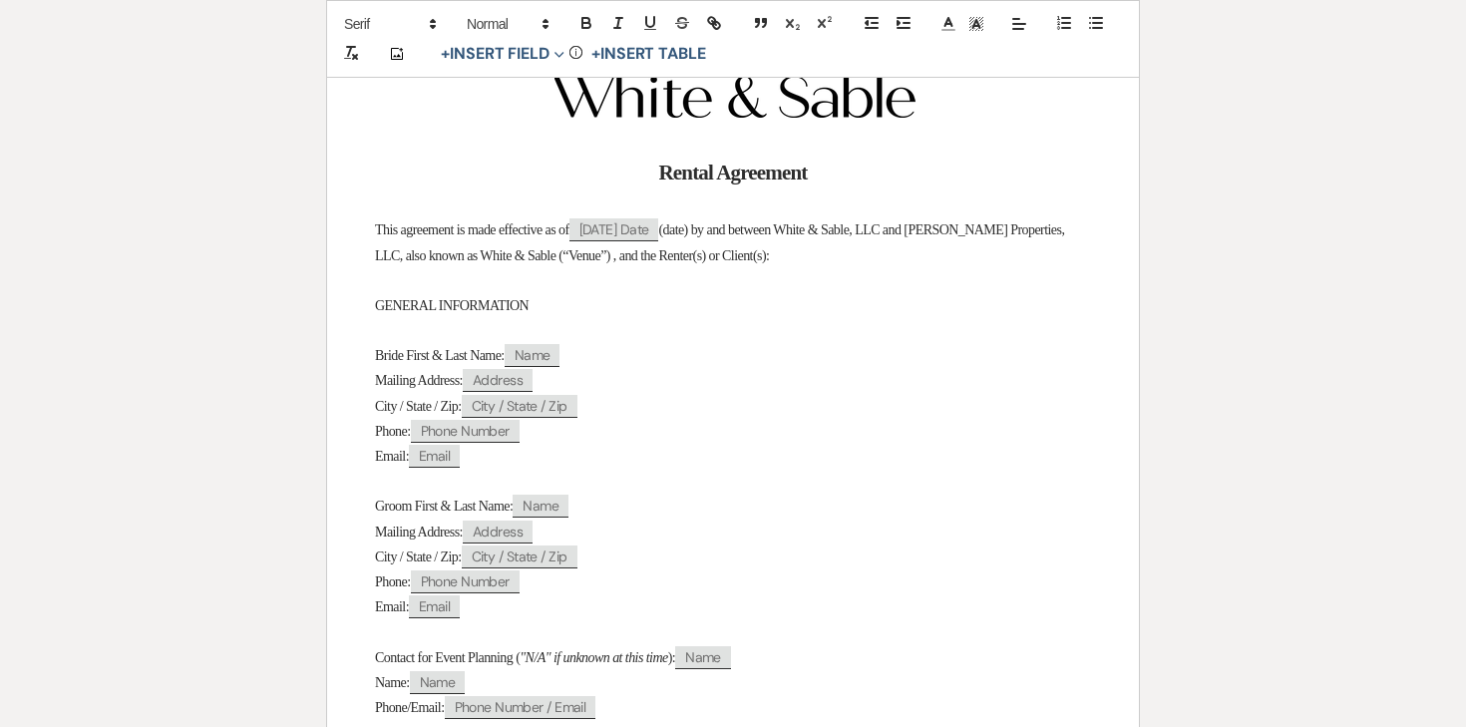
select select "5"
select select "7"
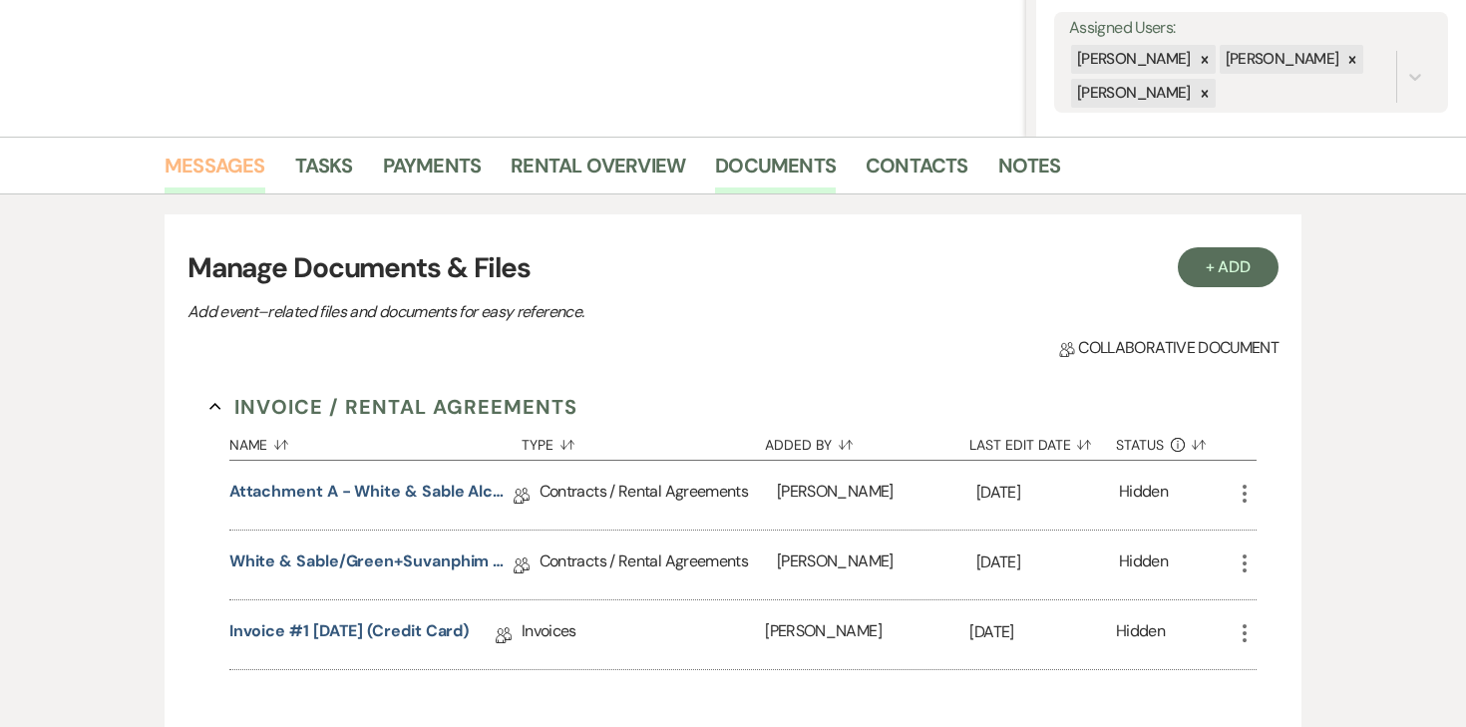
click at [215, 158] on link "Messages" at bounding box center [215, 172] width 101 height 44
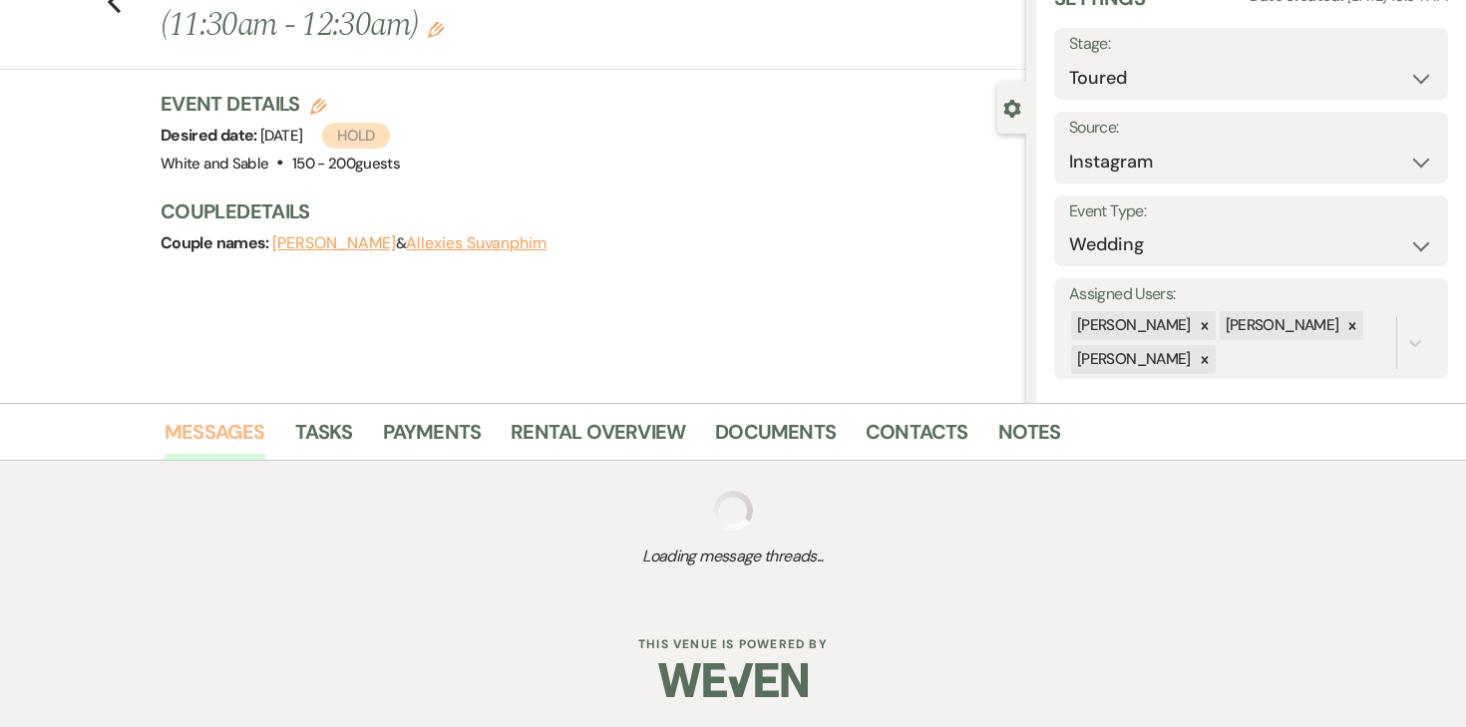
scroll to position [364, 0]
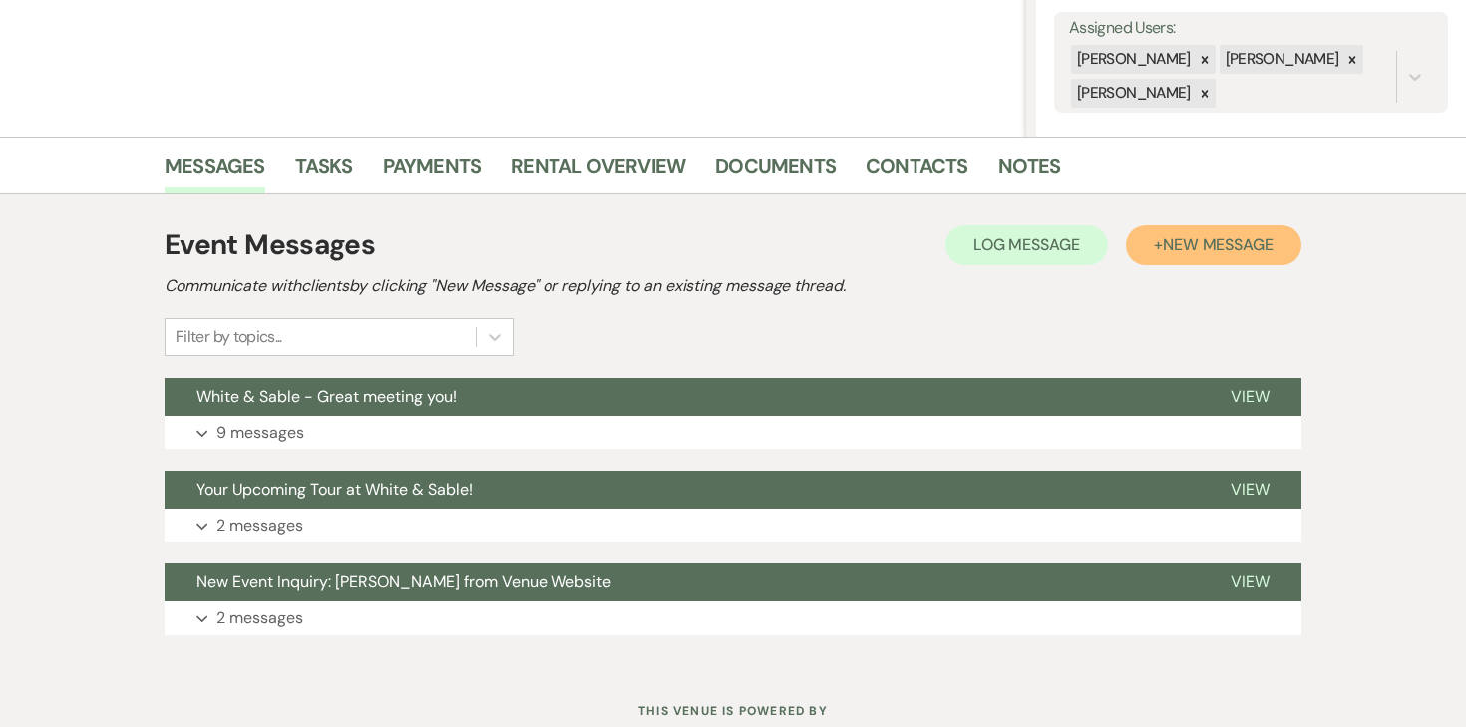
click at [1198, 252] on span "New Message" at bounding box center [1218, 244] width 111 height 21
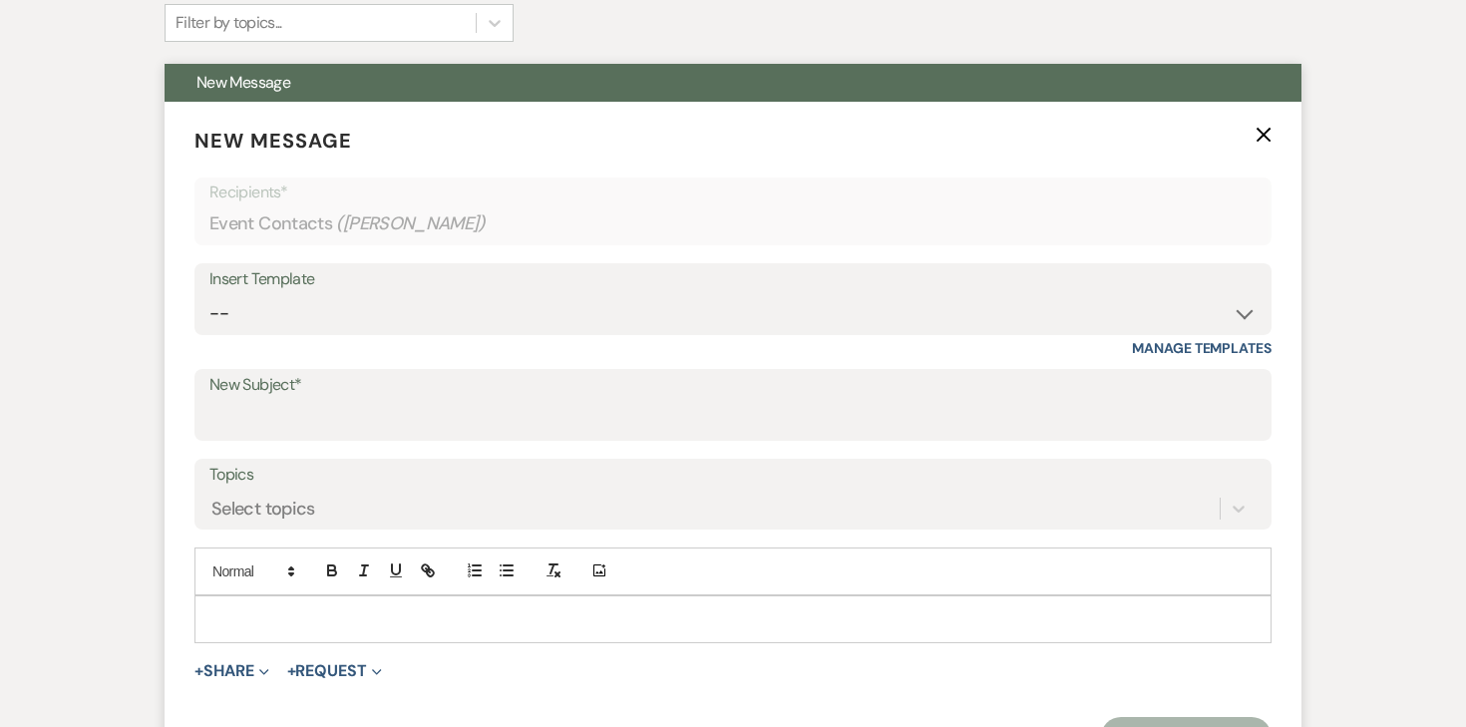
scroll to position [677, 0]
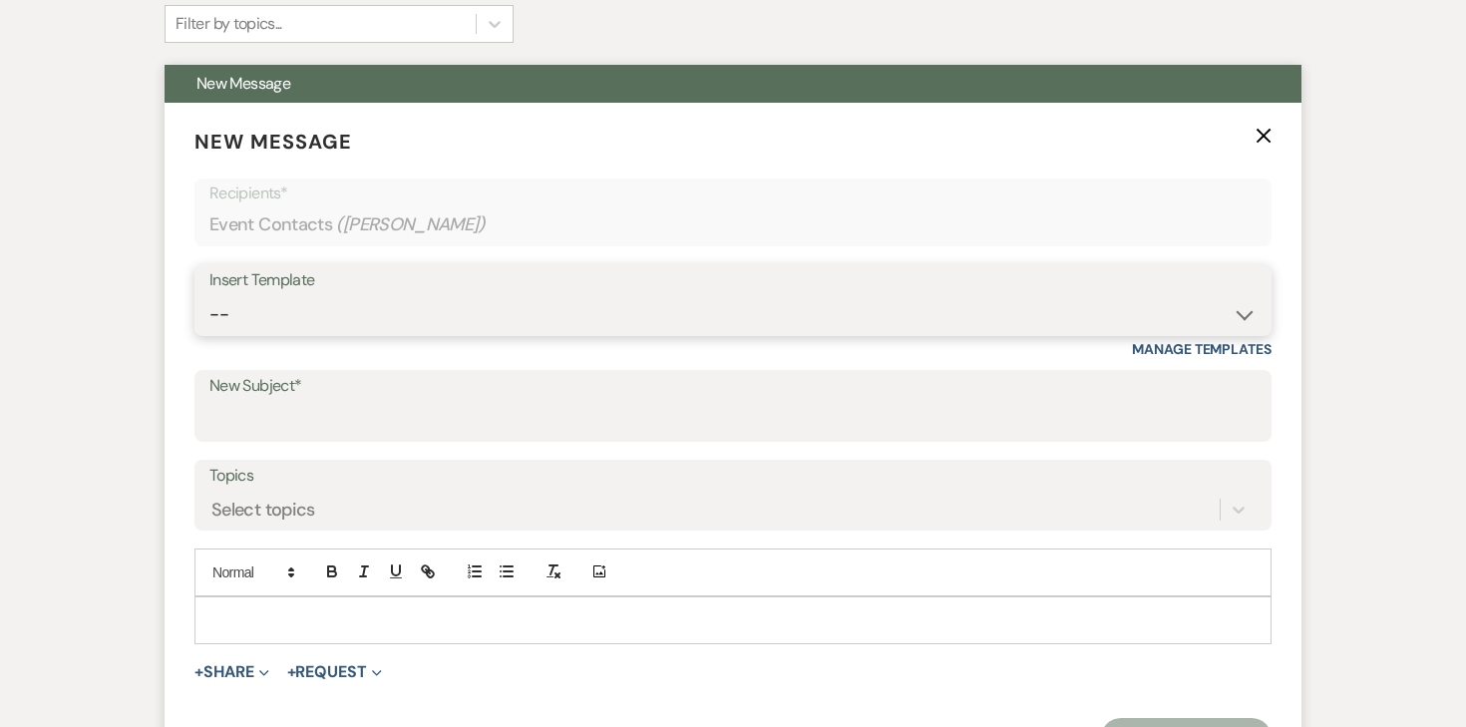
click at [518, 331] on select "-- Inquiry Response (Venue Guide) Schedule - Venue Tour Appt Confirmation Sched…" at bounding box center [732, 314] width 1047 height 39
select select "3330"
type input "Next Steps for Booking: Your wedding day contract from White & Sable! 💕💍"
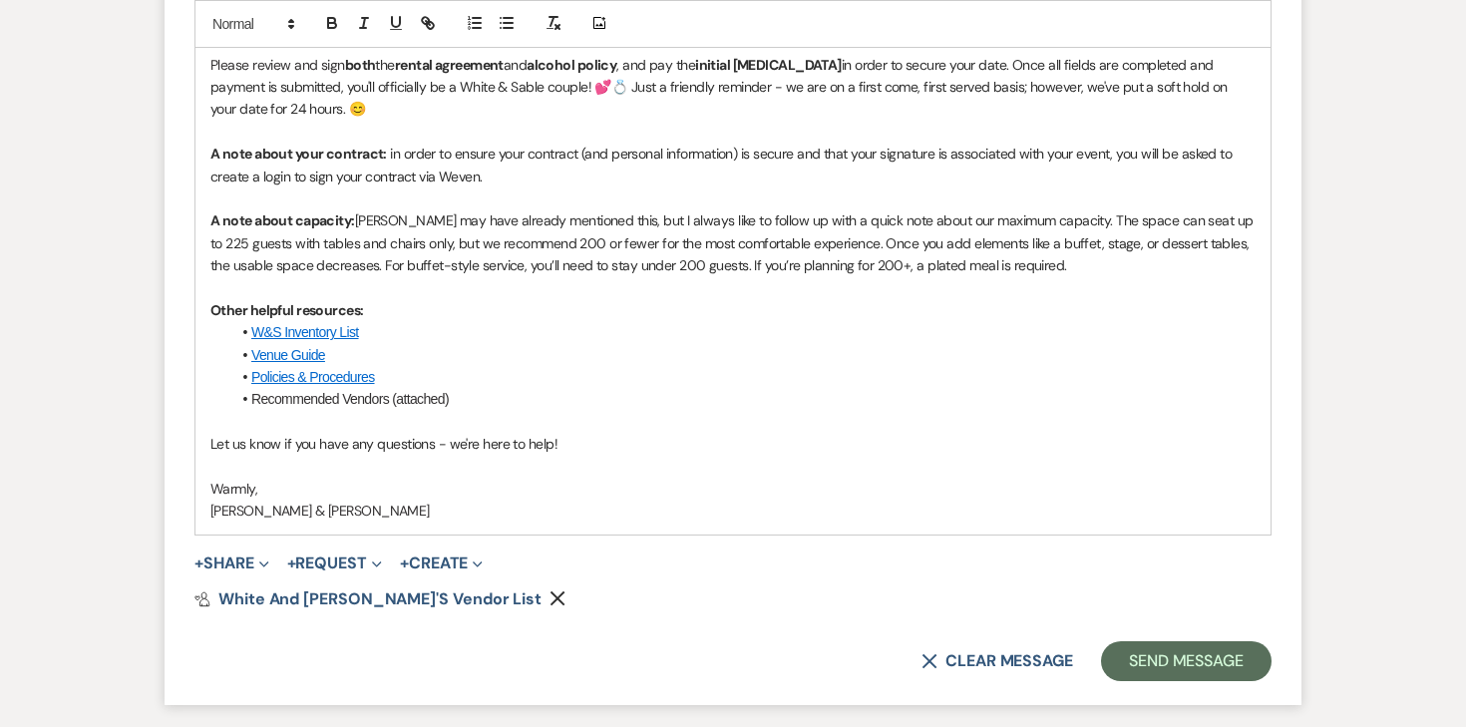
scroll to position [1516, 0]
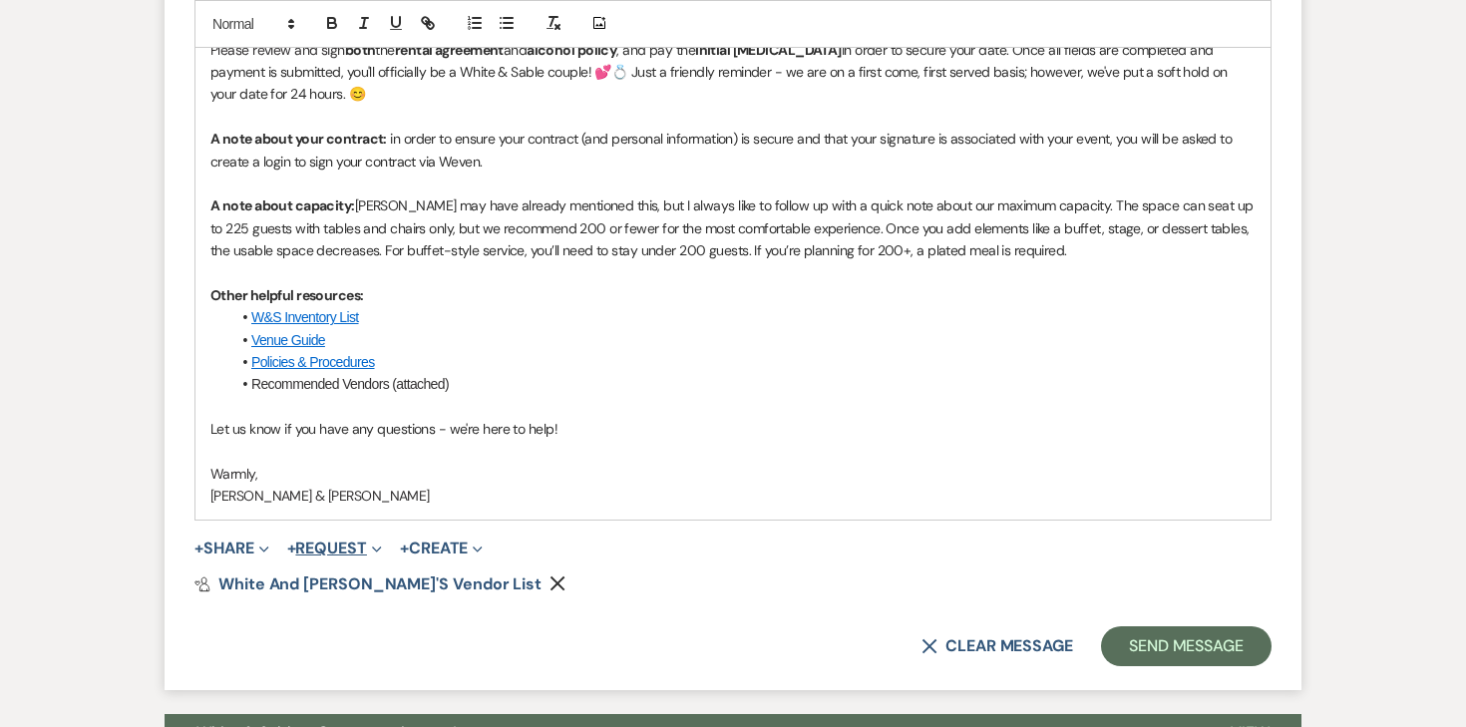
click at [331, 541] on button "+ Request Expand" at bounding box center [334, 549] width 95 height 16
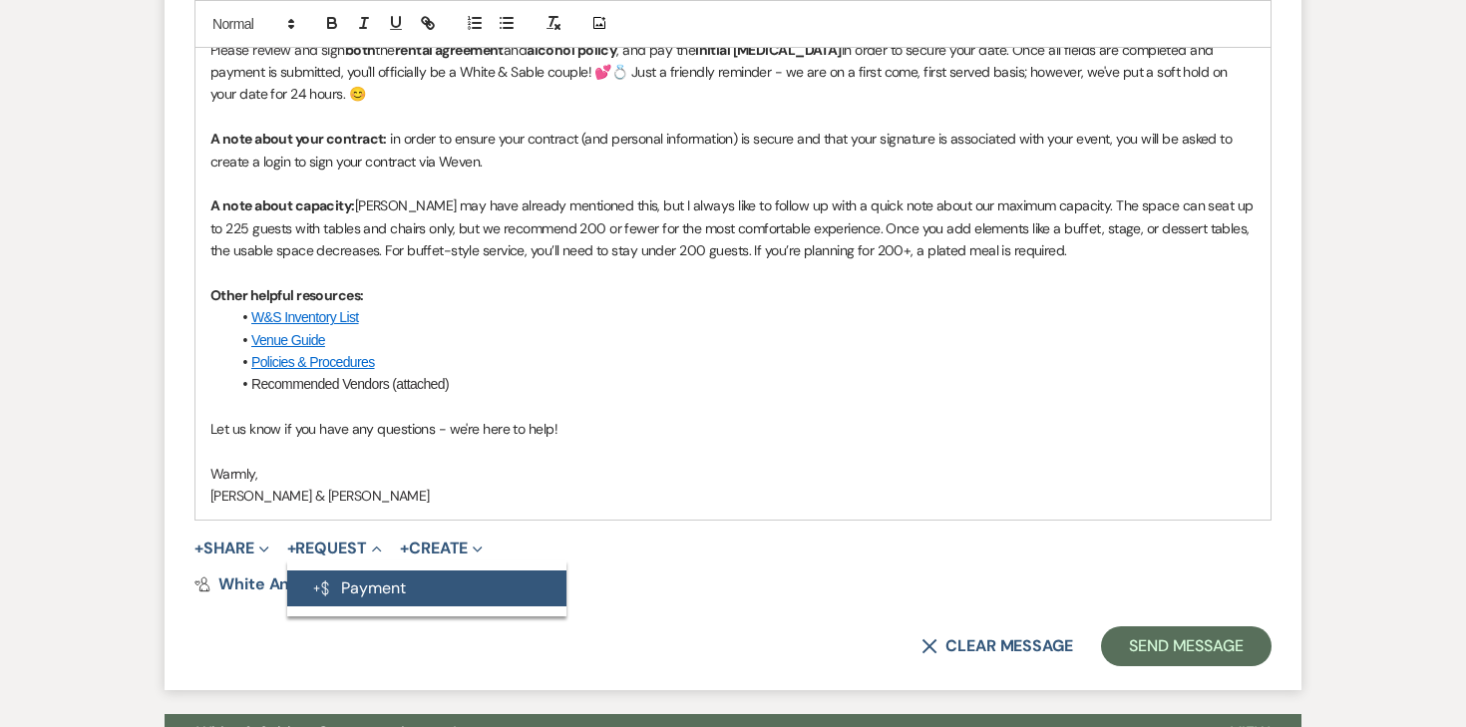
click at [325, 577] on button "Generate Payment Payment" at bounding box center [426, 589] width 279 height 36
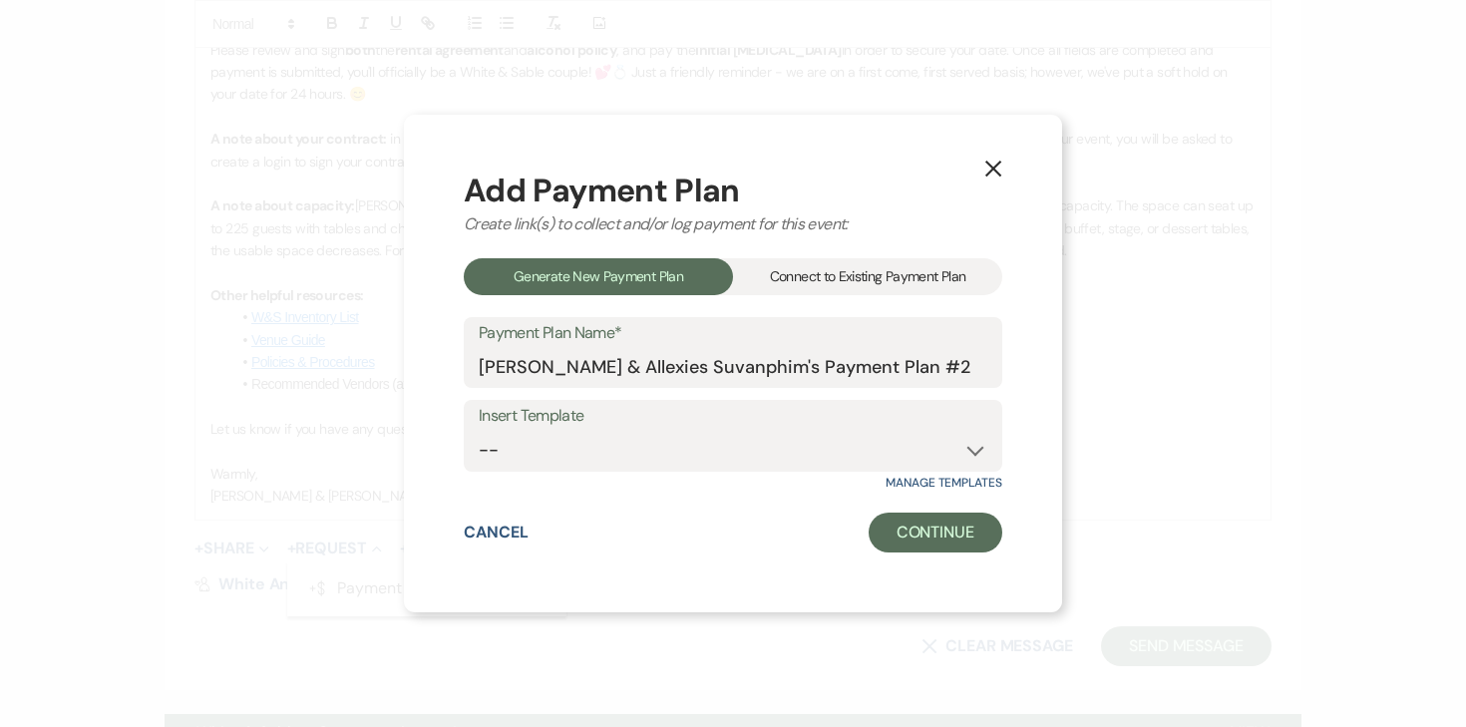
click at [814, 265] on div "Connect to Existing Payment Plan" at bounding box center [867, 276] width 269 height 37
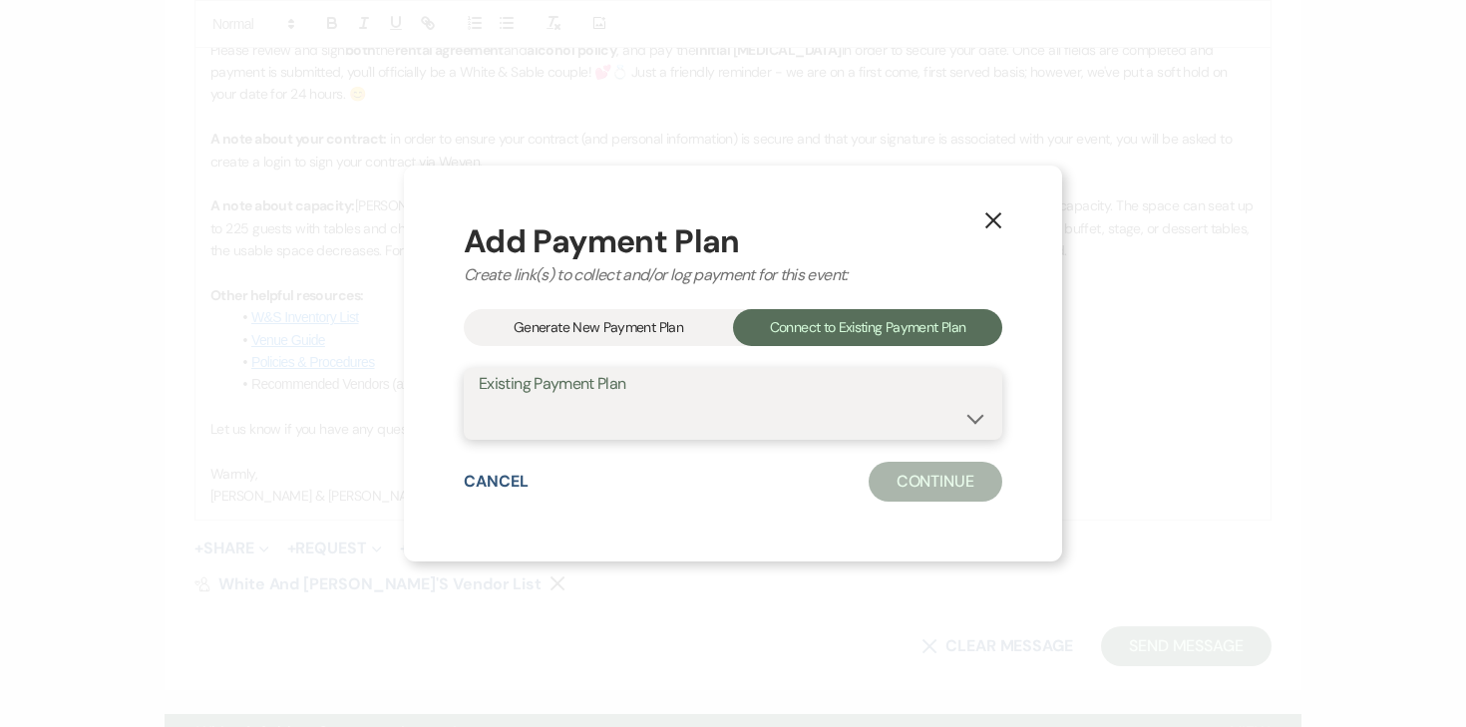
click at [659, 403] on select "Darius Green & Allexies Suvanphim's Payment Plan #1" at bounding box center [733, 418] width 509 height 39
select select "25405"
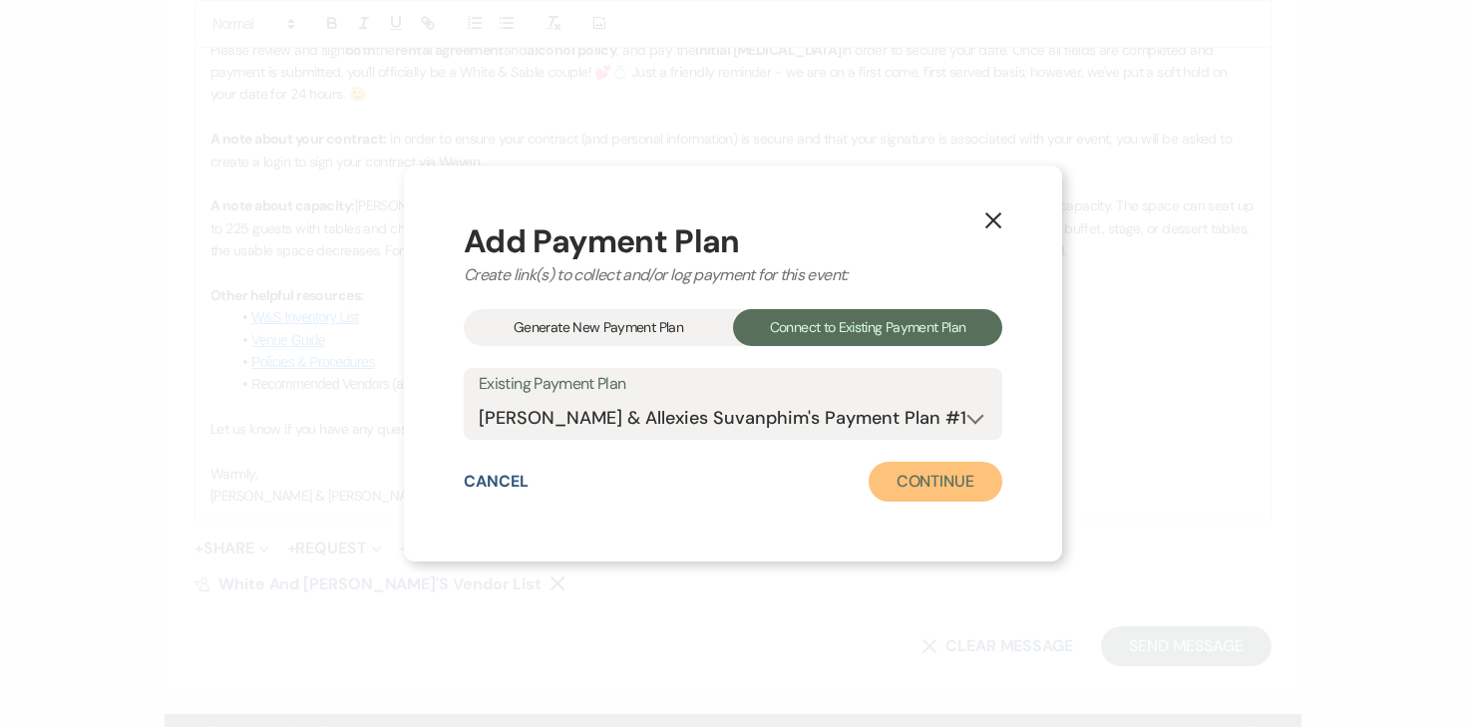
click at [904, 489] on button "Continue" at bounding box center [936, 482] width 134 height 40
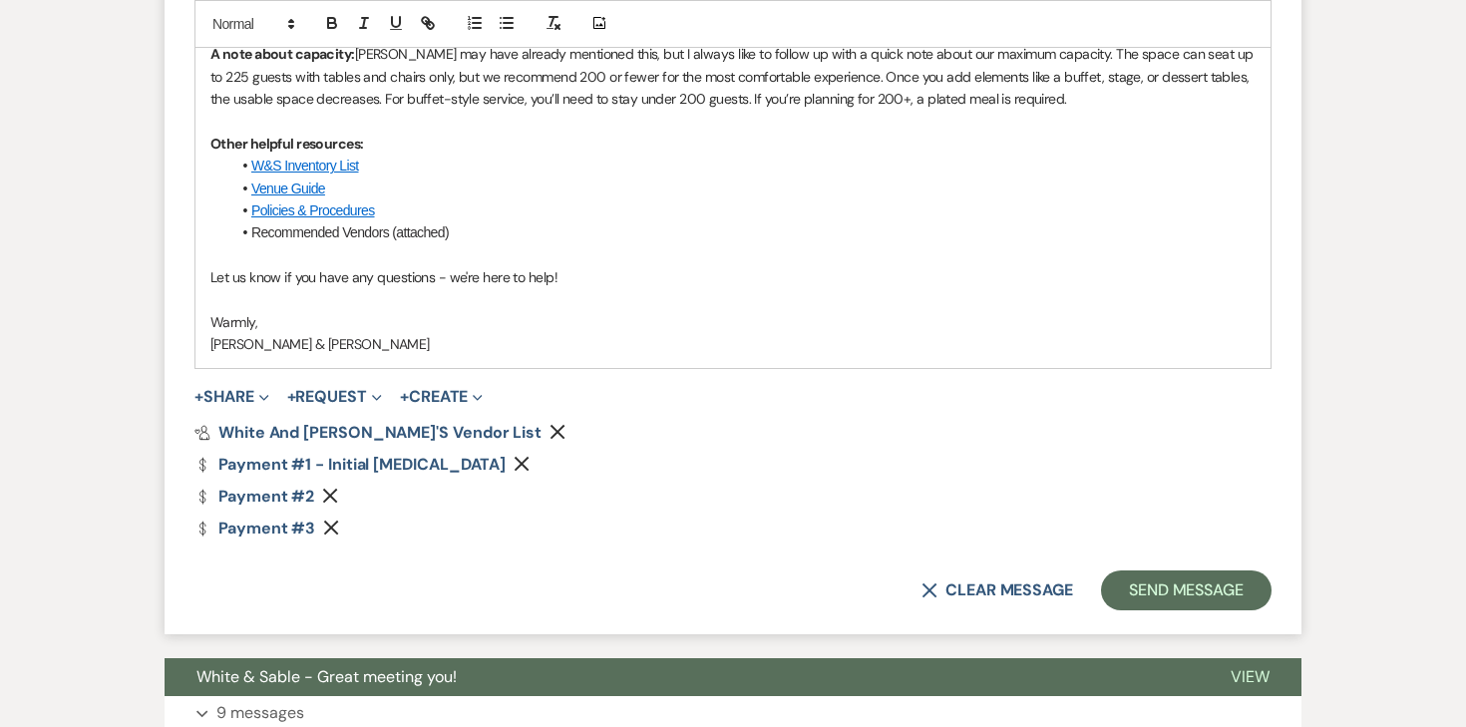
scroll to position [1677, 0]
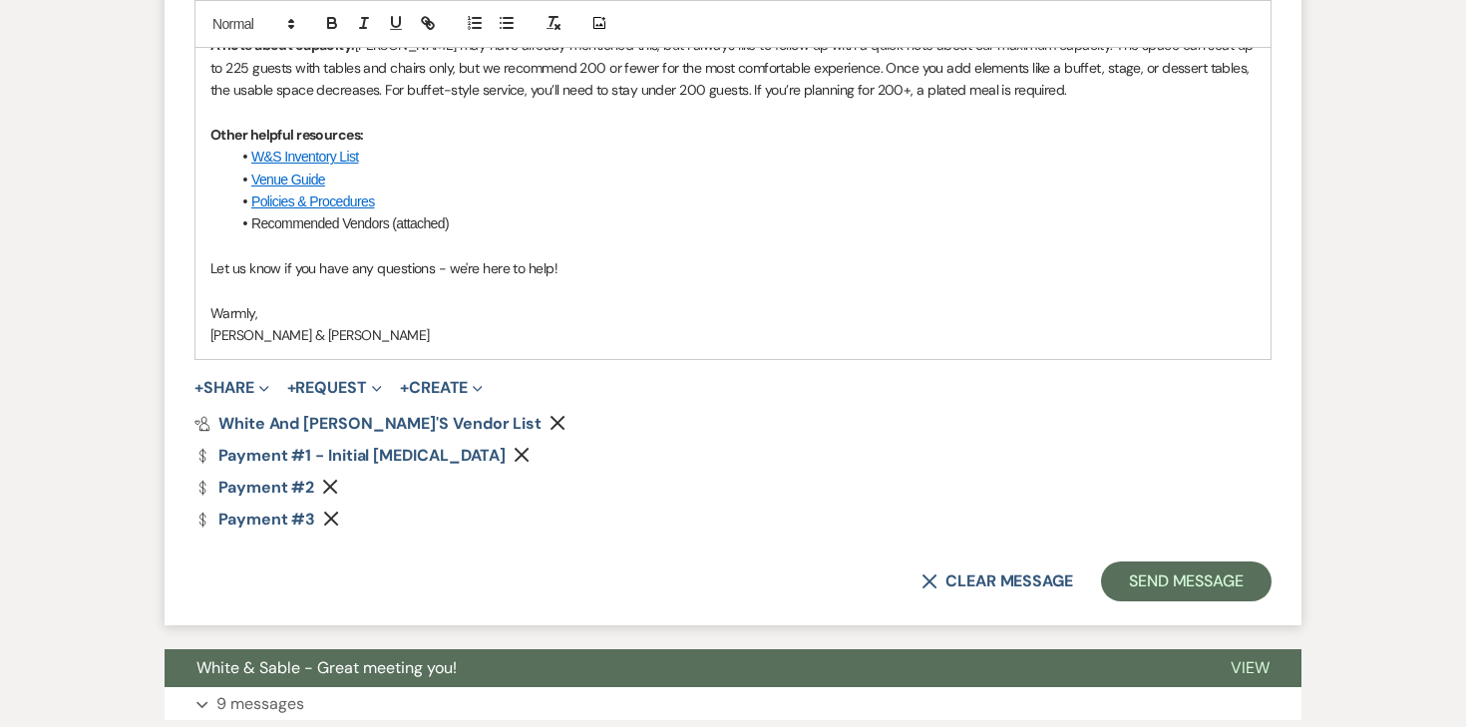
click at [326, 490] on use "button" at bounding box center [330, 487] width 15 height 15
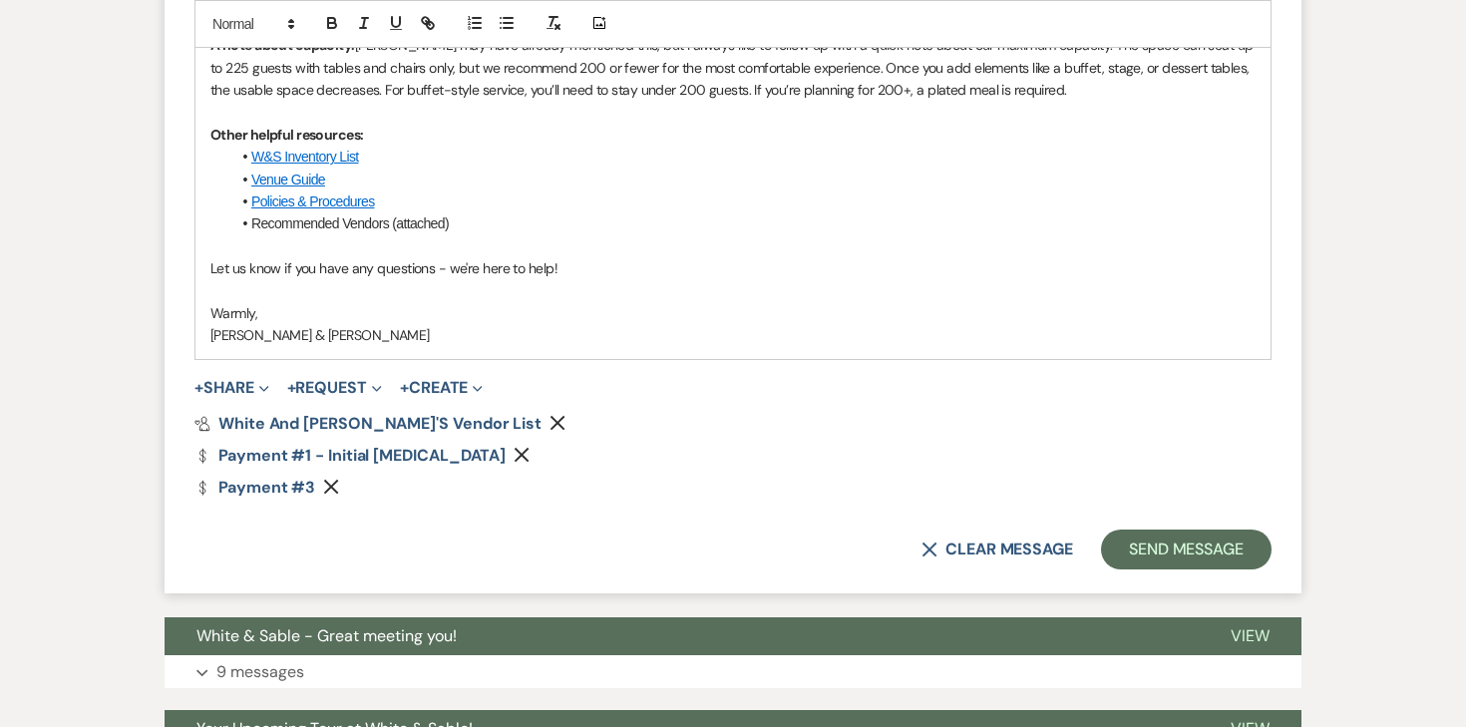
click at [327, 488] on use "button" at bounding box center [331, 487] width 15 height 15
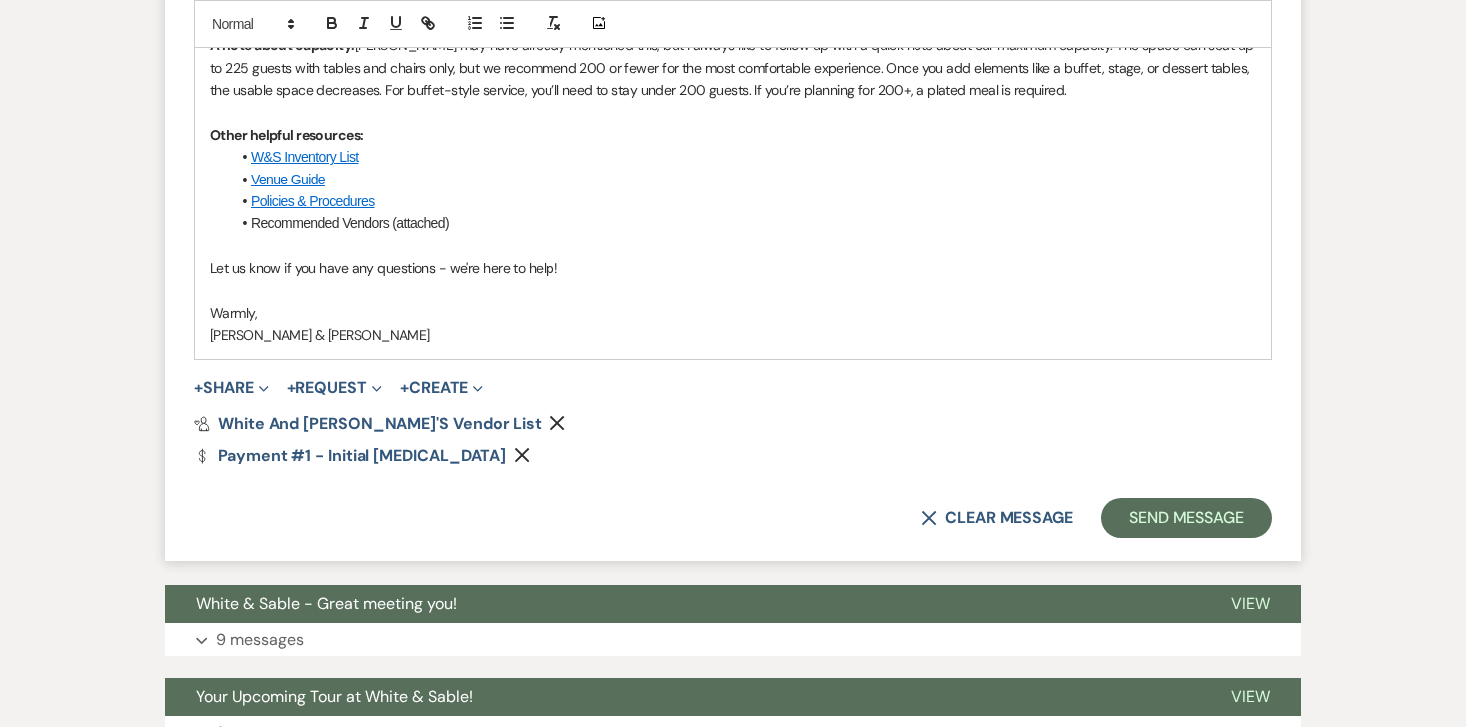
click at [245, 388] on button "+ Share Expand" at bounding box center [232, 388] width 75 height 16
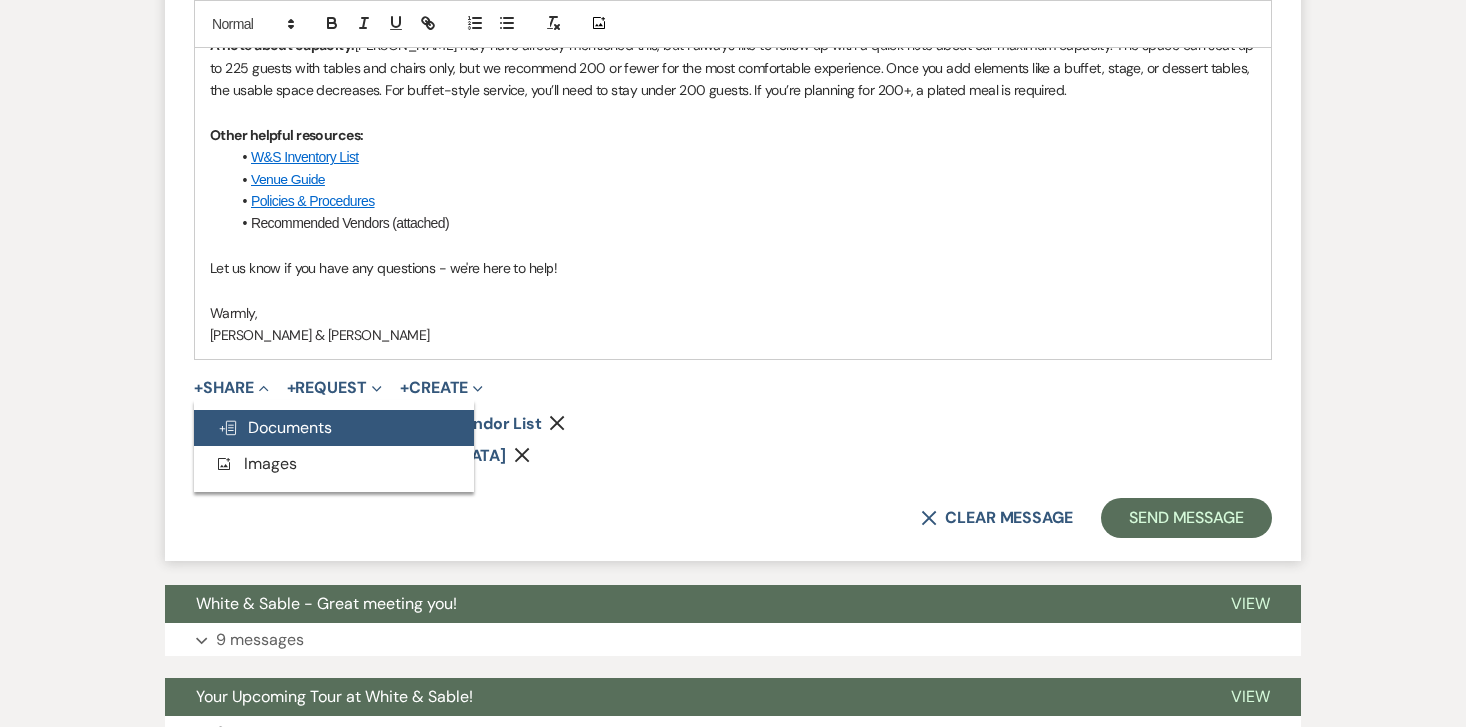
click at [250, 421] on span "Doc Upload Documents" at bounding box center [275, 427] width 114 height 21
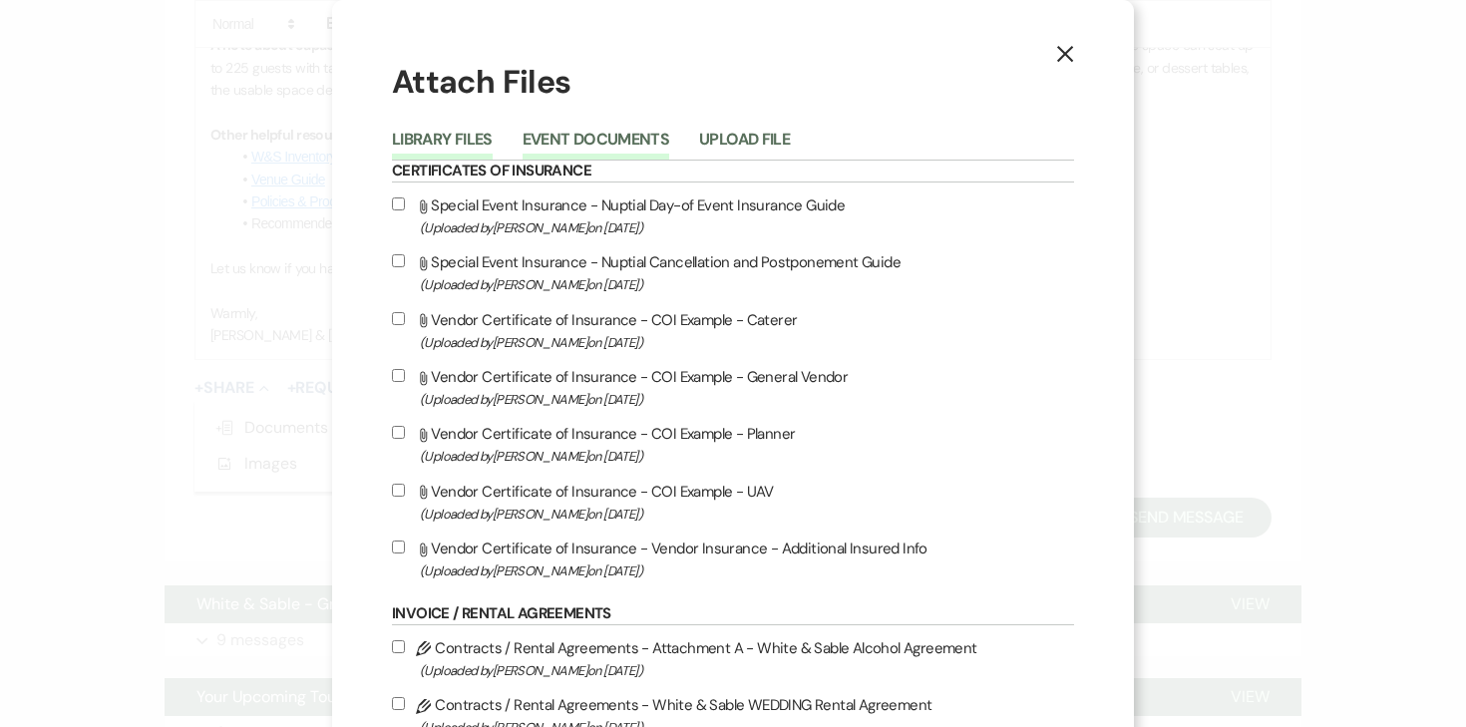
click at [632, 144] on button "Event Documents" at bounding box center [596, 146] width 147 height 28
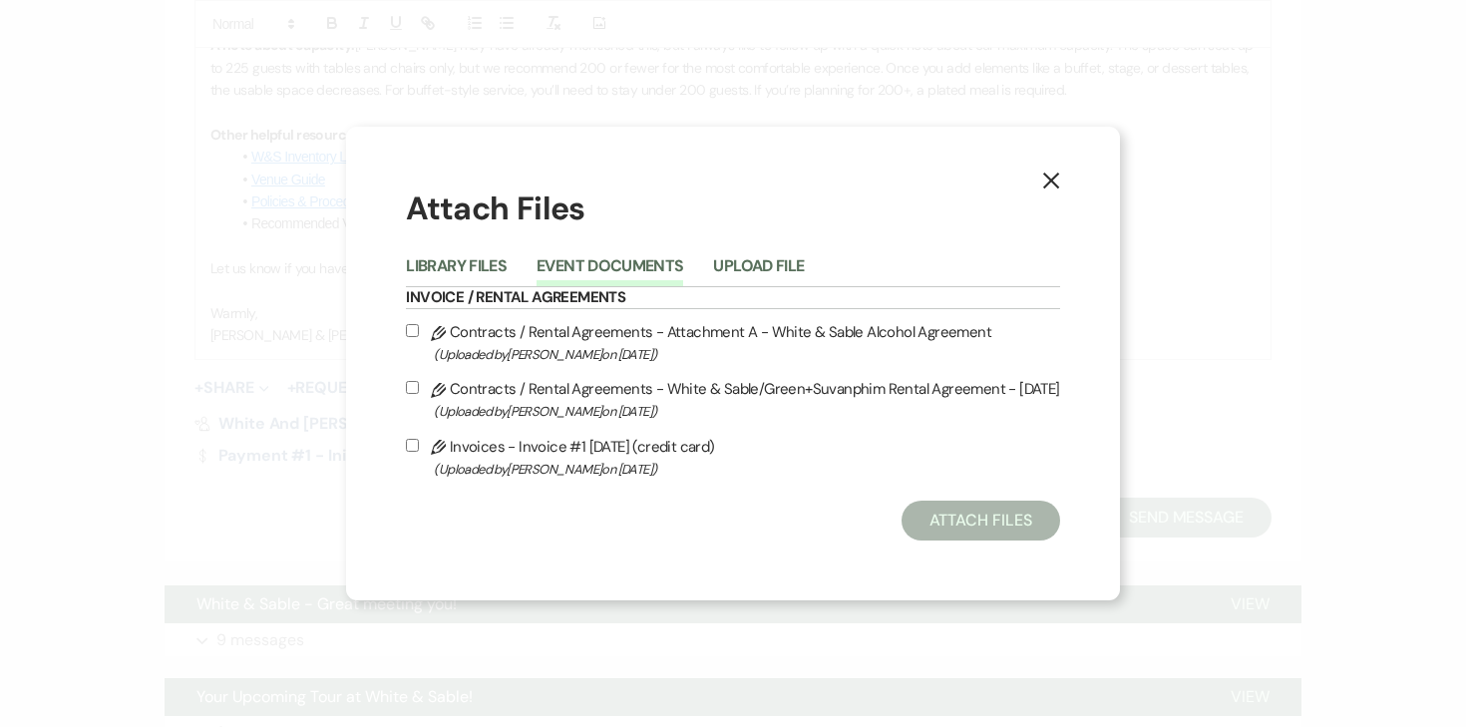
click at [413, 393] on input "Pencil Contracts / Rental Agreements - White & Sable/Green+Suvanphim Rental Agr…" at bounding box center [412, 387] width 13 height 13
checkbox input "true"
click at [419, 341] on label "Pencil Contracts / Rental Agreements - Attachment A - White & Sable Alcohol Agr…" at bounding box center [732, 342] width 653 height 47
click at [419, 337] on input "Pencil Contracts / Rental Agreements - Attachment A - White & Sable Alcohol Agr…" at bounding box center [412, 330] width 13 height 13
checkbox input "true"
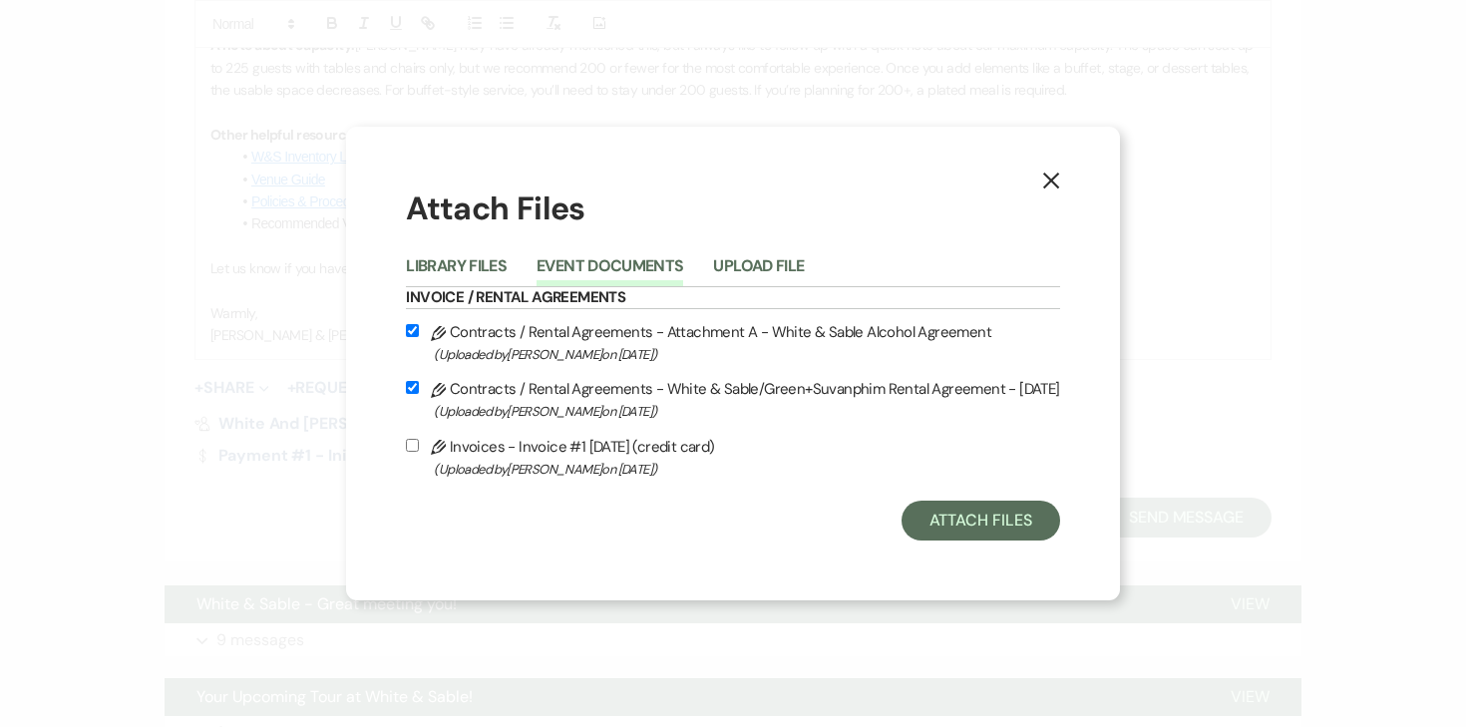
click at [414, 444] on input "Pencil Invoices - Invoice #1 9-13-2025 (credit card) (Uploaded by Angela Oldenb…" at bounding box center [412, 445] width 13 height 13
checkbox input "true"
click at [949, 530] on button "Attach Files" at bounding box center [981, 521] width 159 height 40
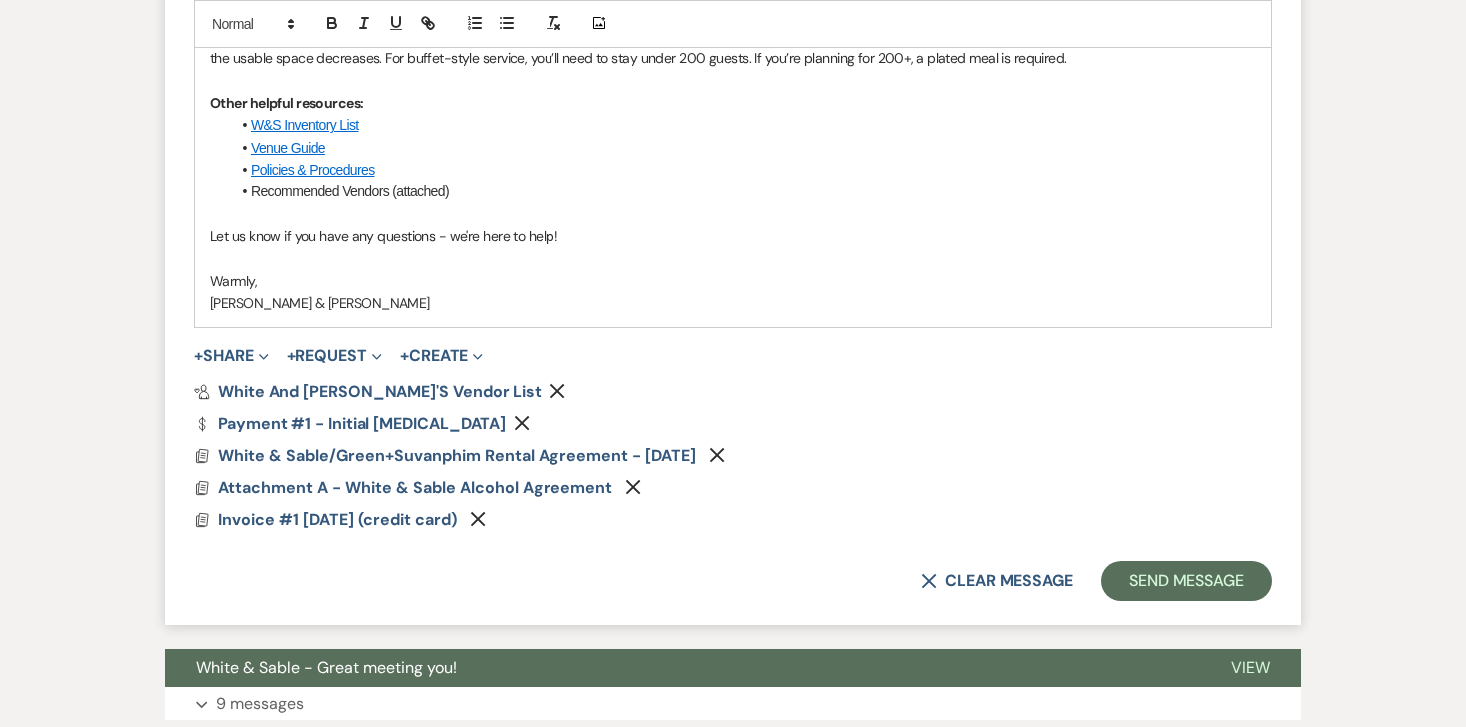
scroll to position [1711, 0]
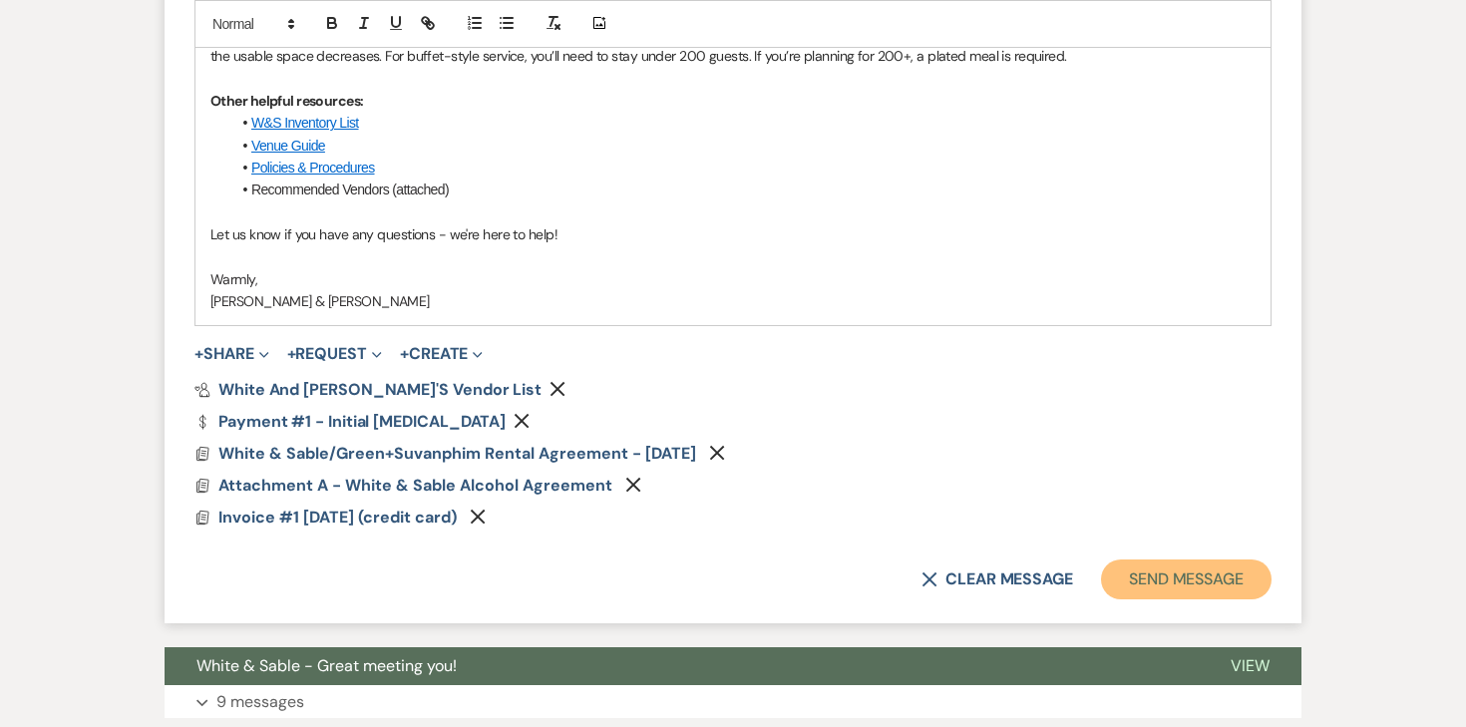
click at [1122, 560] on button "Send Message" at bounding box center [1186, 580] width 171 height 40
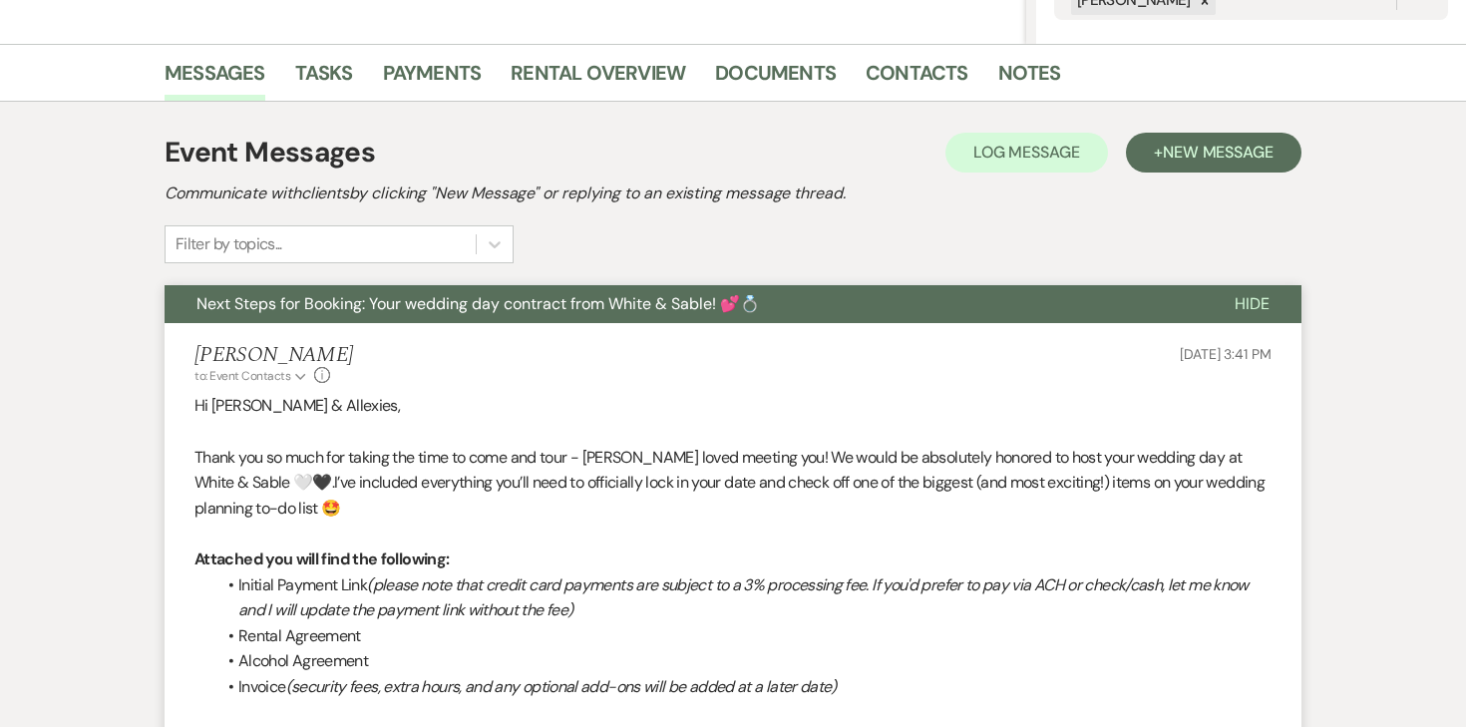
scroll to position [0, 0]
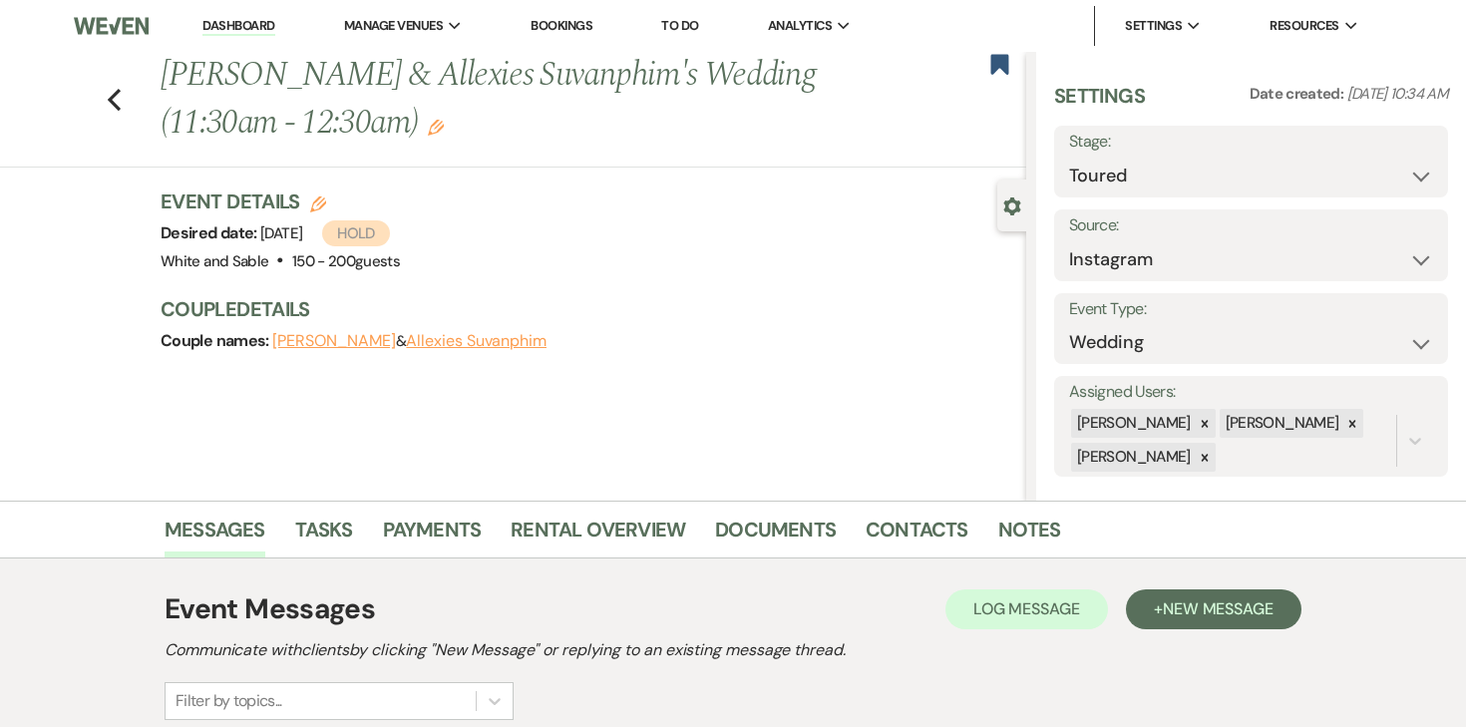
click at [1204, 198] on div "Settings Date created: Sep 04, 2025, 10:34 AM Stage: Inquiry Follow Up Tour Req…" at bounding box center [1251, 279] width 394 height 395
click at [1206, 172] on select "Inquiry Follow Up Tour Requested Tour Confirmed Toured Proposal Sent Booked Lost" at bounding box center [1251, 176] width 364 height 39
select select "6"
click at [1410, 173] on button "Save" at bounding box center [1408, 162] width 81 height 40
click at [111, 101] on use "button" at bounding box center [114, 100] width 13 height 22
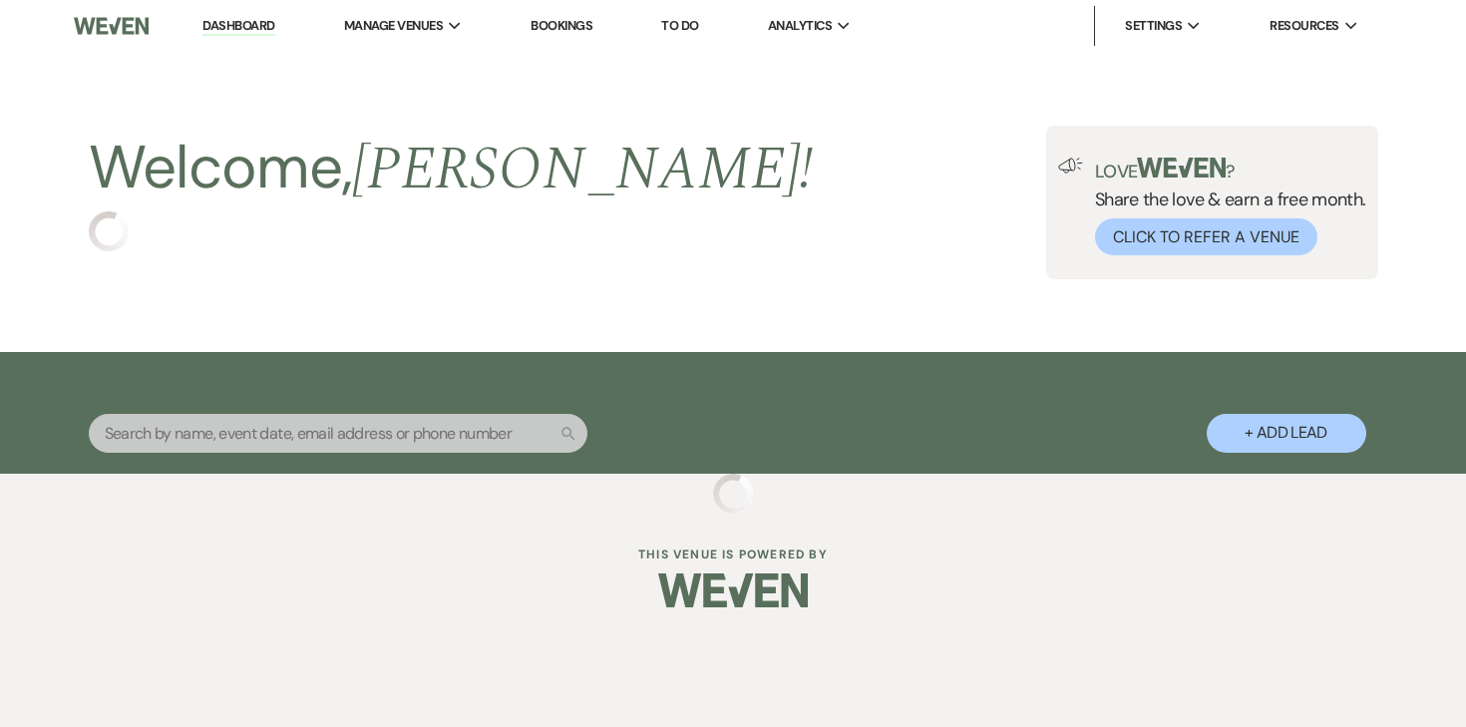
select select "5"
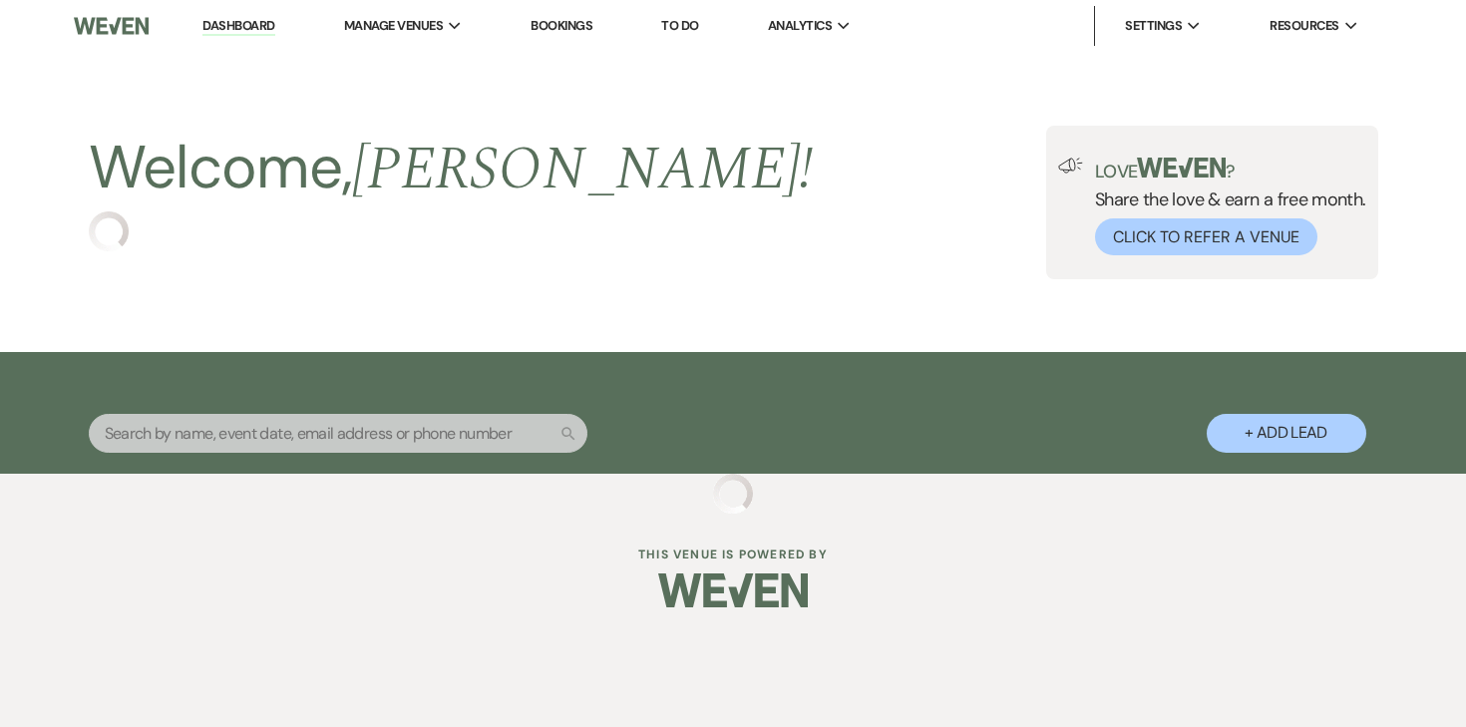
select select "5"
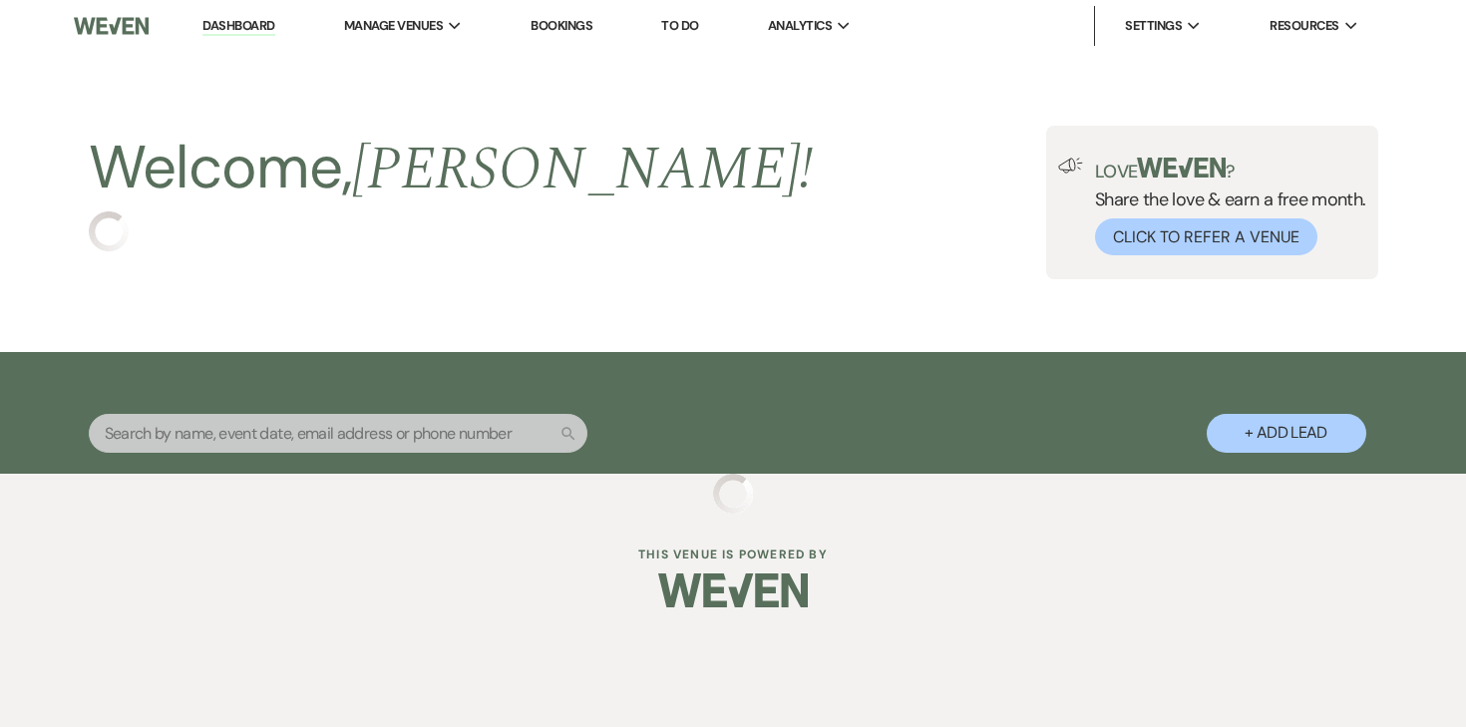
select select "5"
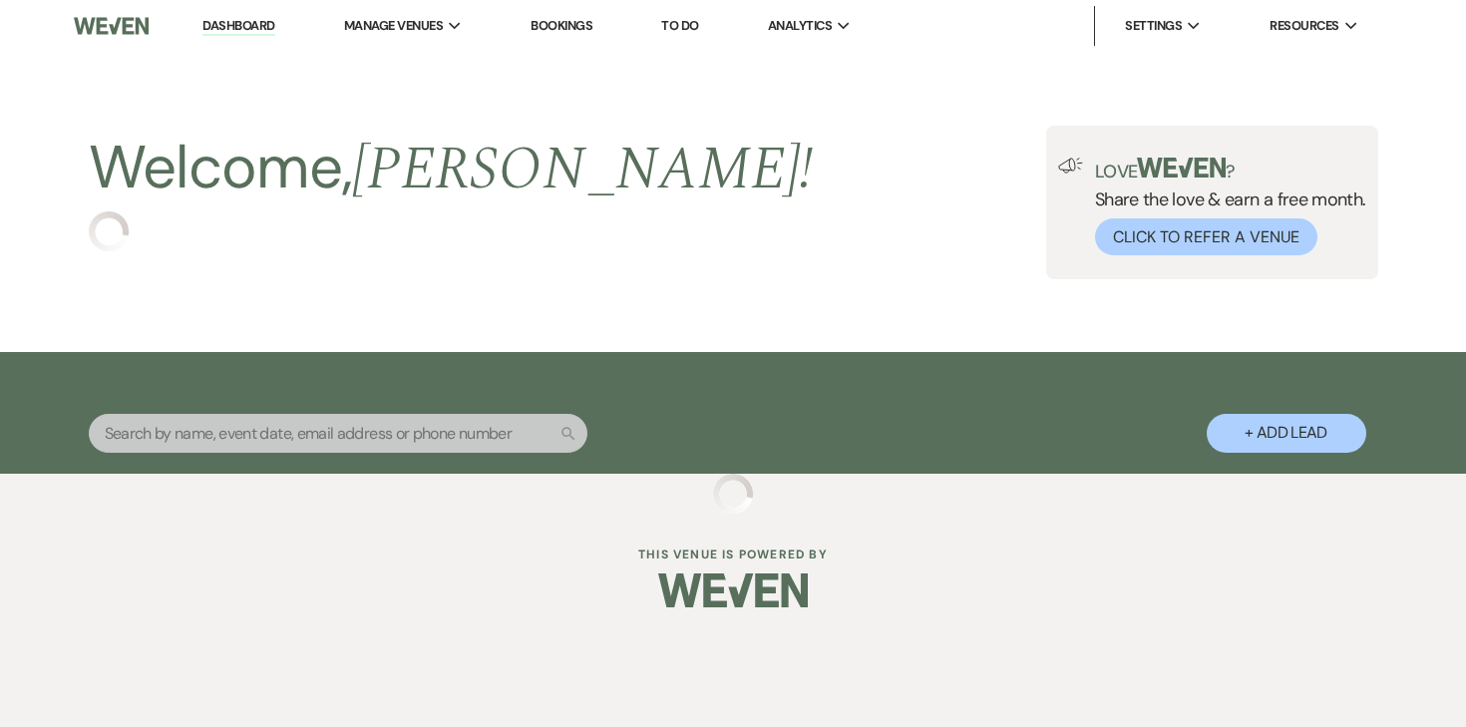
select select "5"
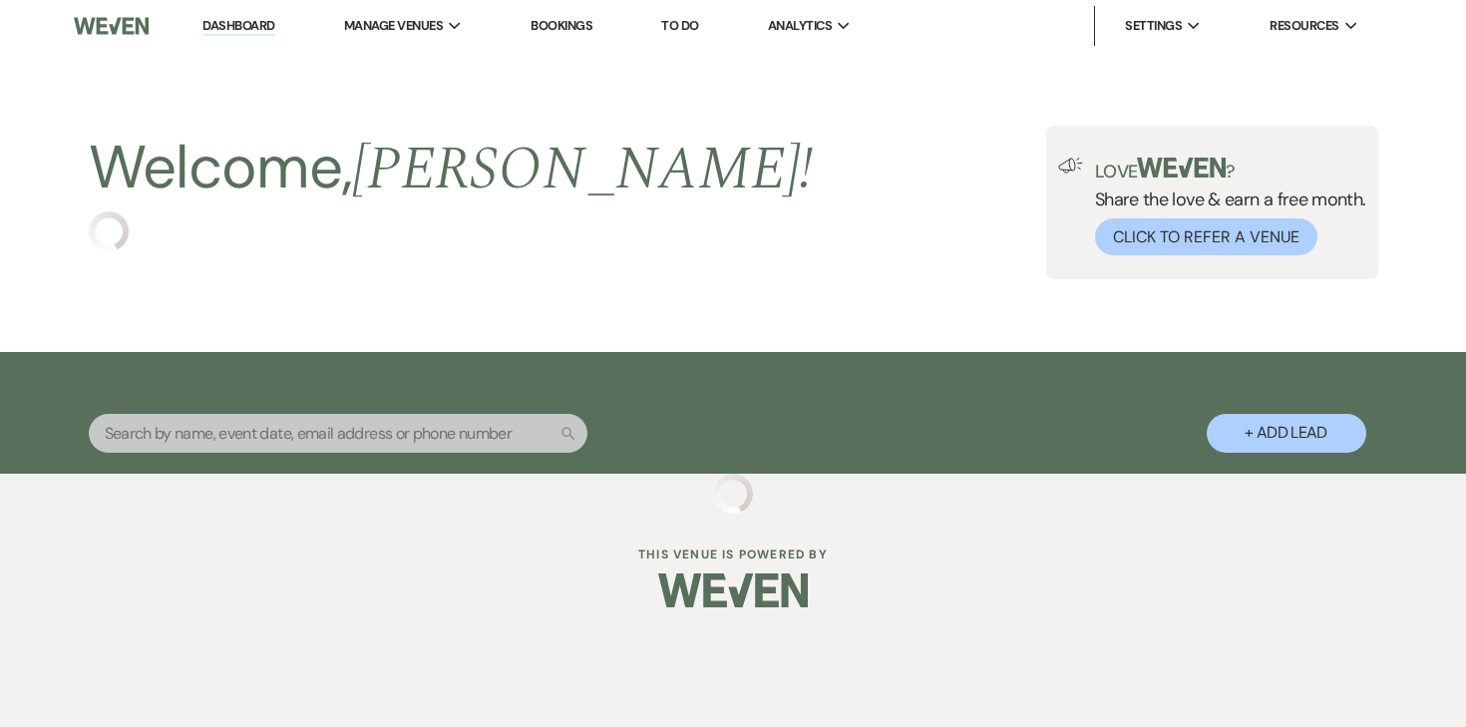
select select "5"
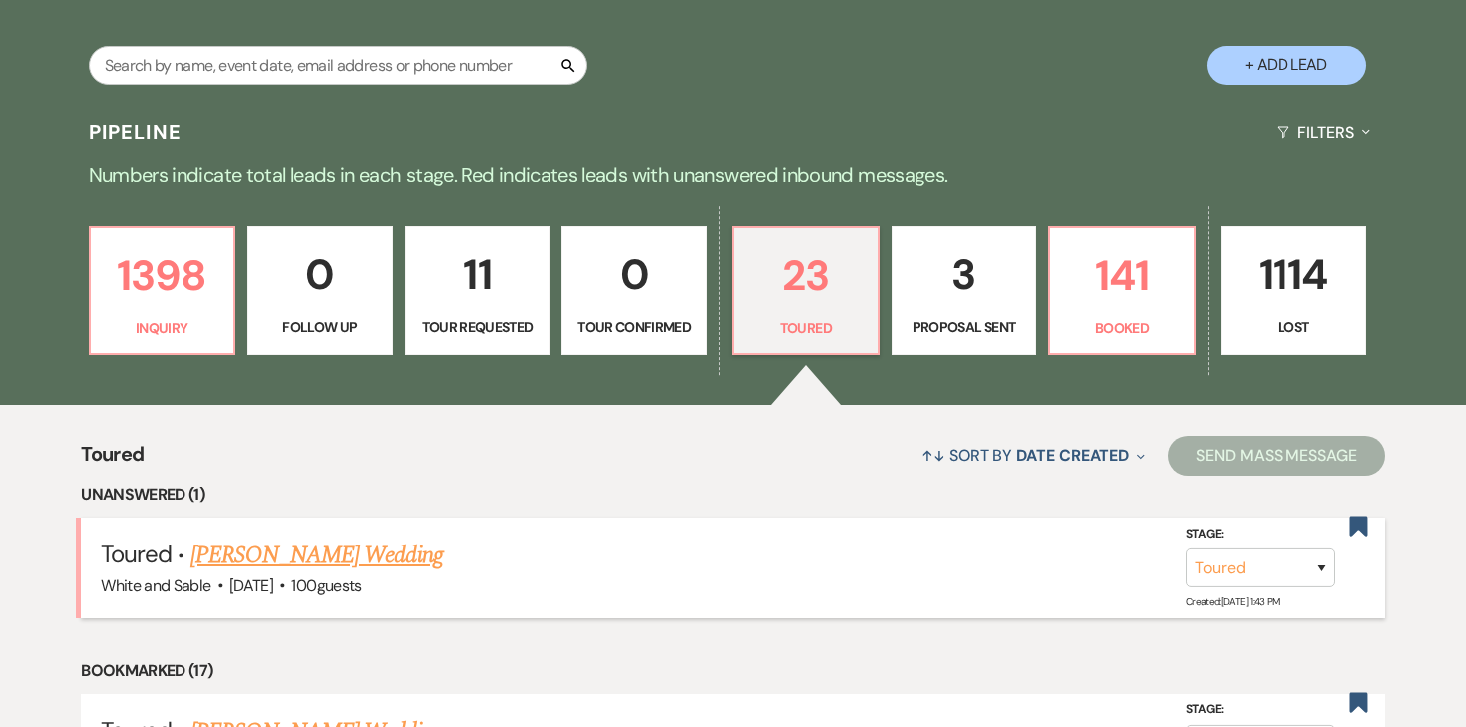
scroll to position [378, 0]
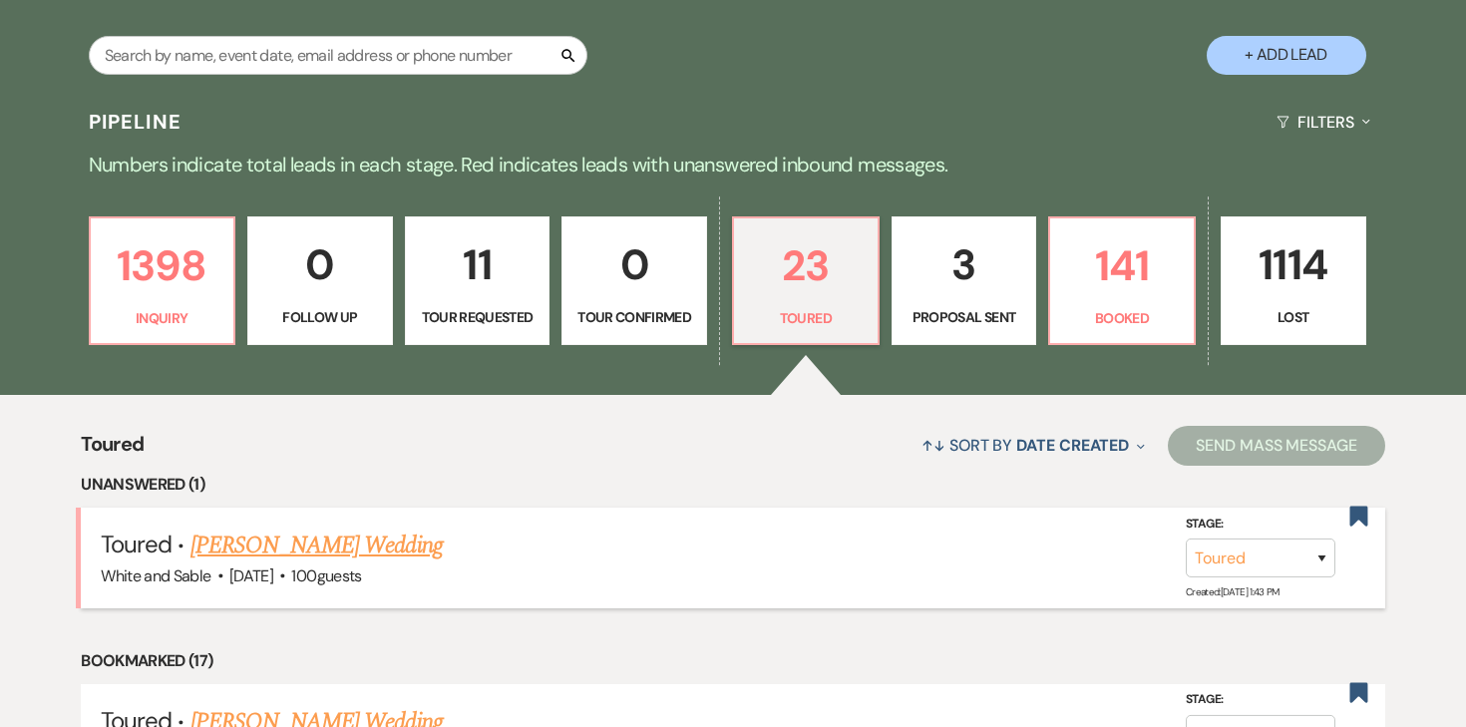
click at [356, 531] on link "[PERSON_NAME] Wedding" at bounding box center [317, 546] width 252 height 36
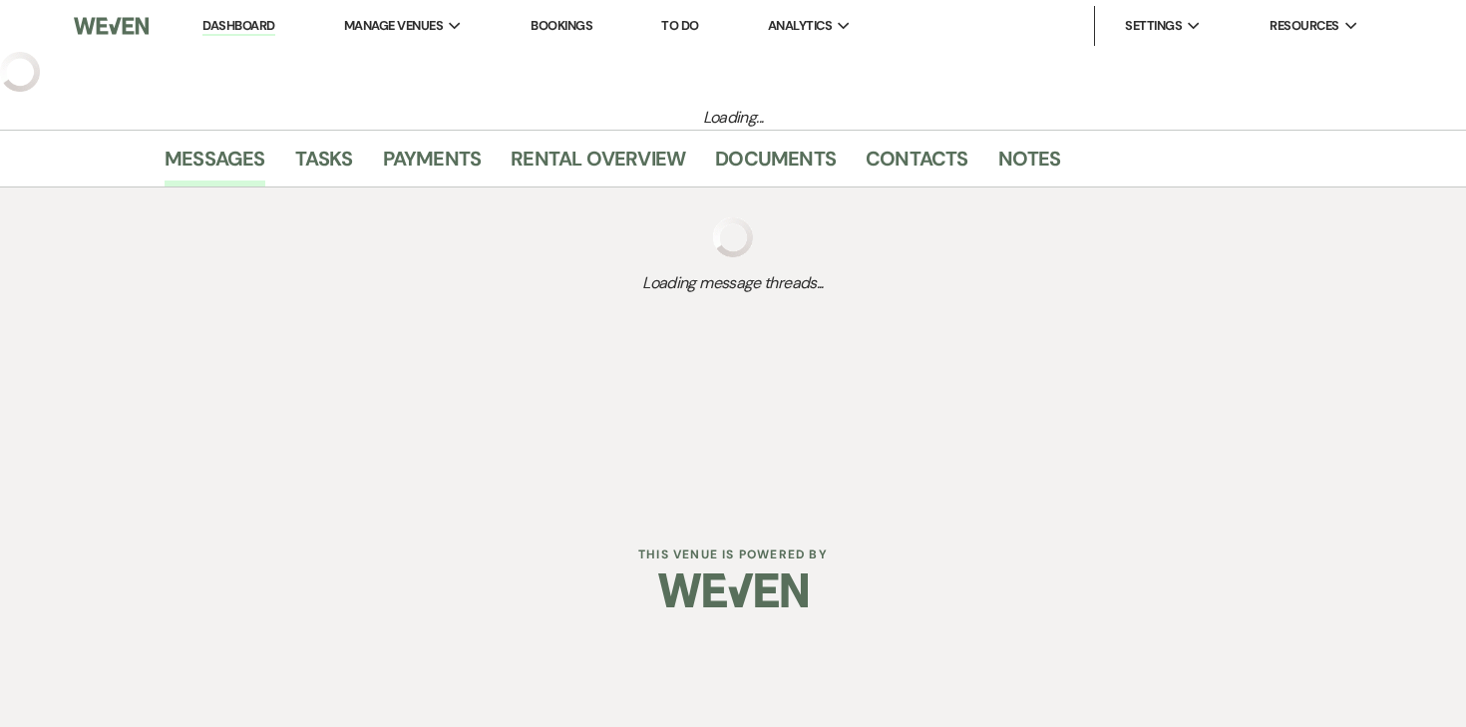
select select "5"
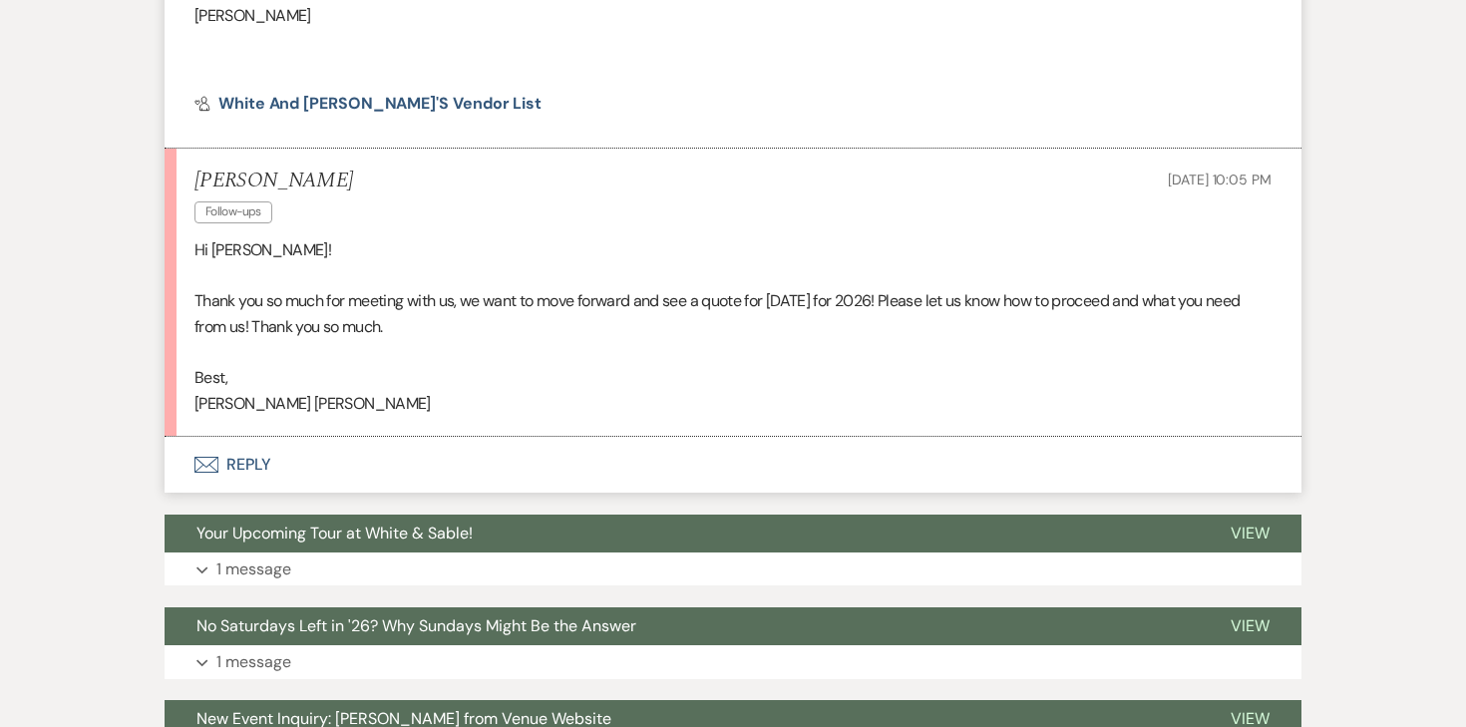
scroll to position [1286, 0]
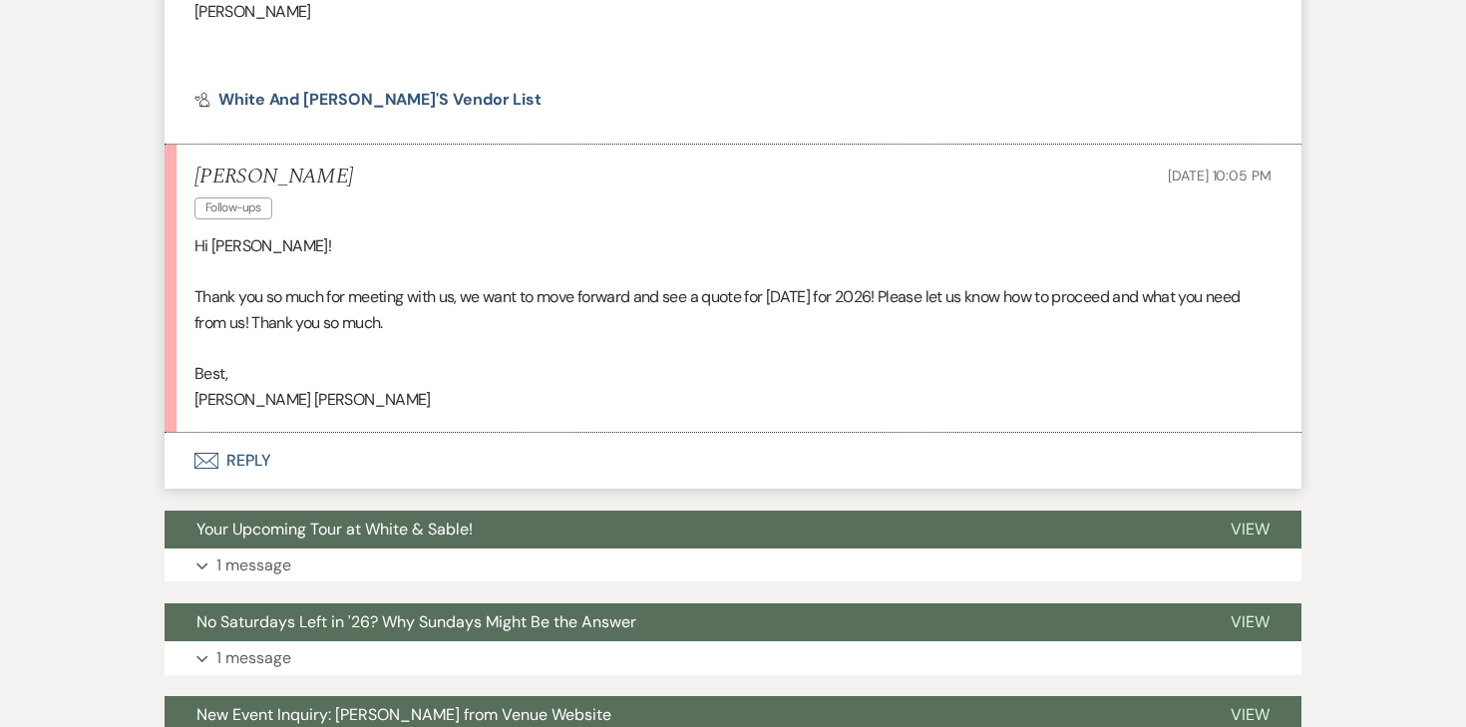
click at [264, 461] on button "Envelope Reply" at bounding box center [733, 461] width 1137 height 56
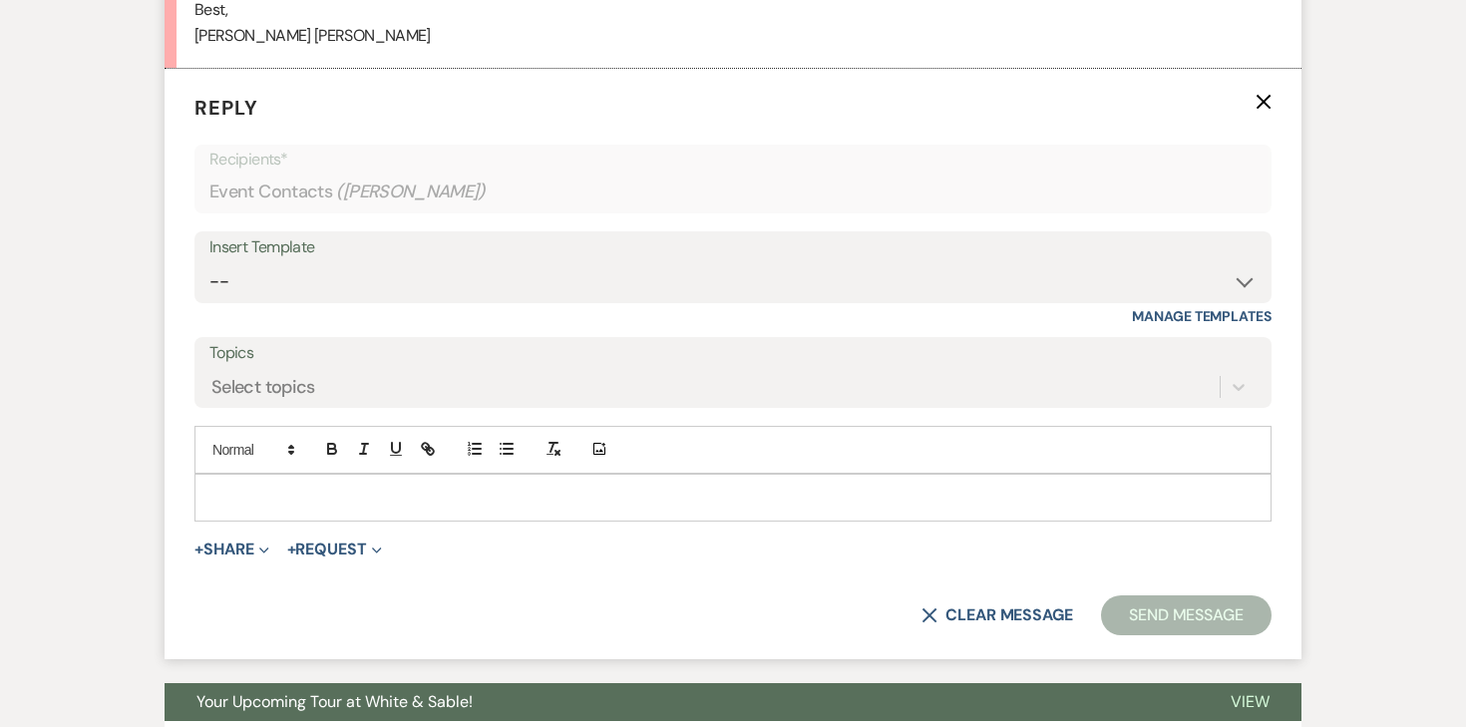
scroll to position [1651, 0]
click at [1267, 111] on p "Reply X" at bounding box center [733, 107] width 1077 height 30
click at [1267, 105] on use "button" at bounding box center [1264, 101] width 15 height 15
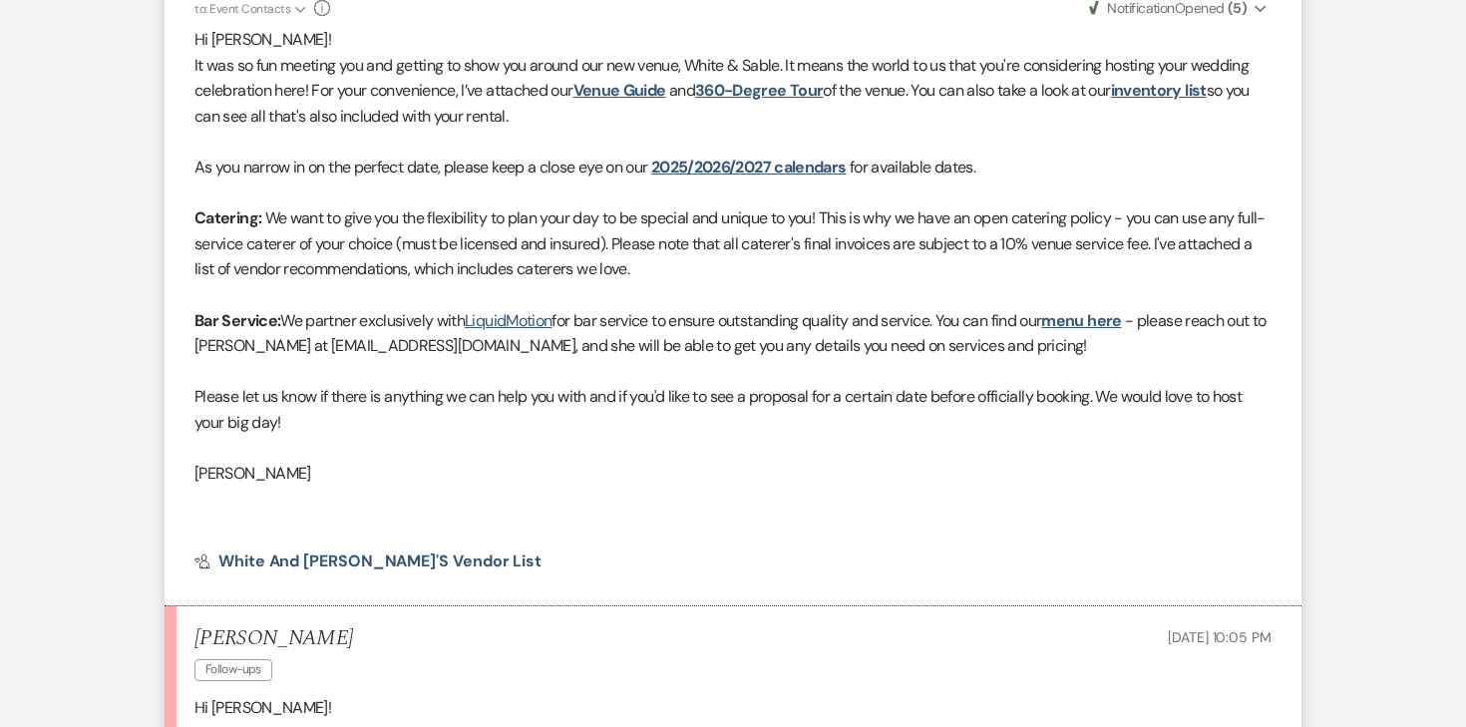
scroll to position [0, 0]
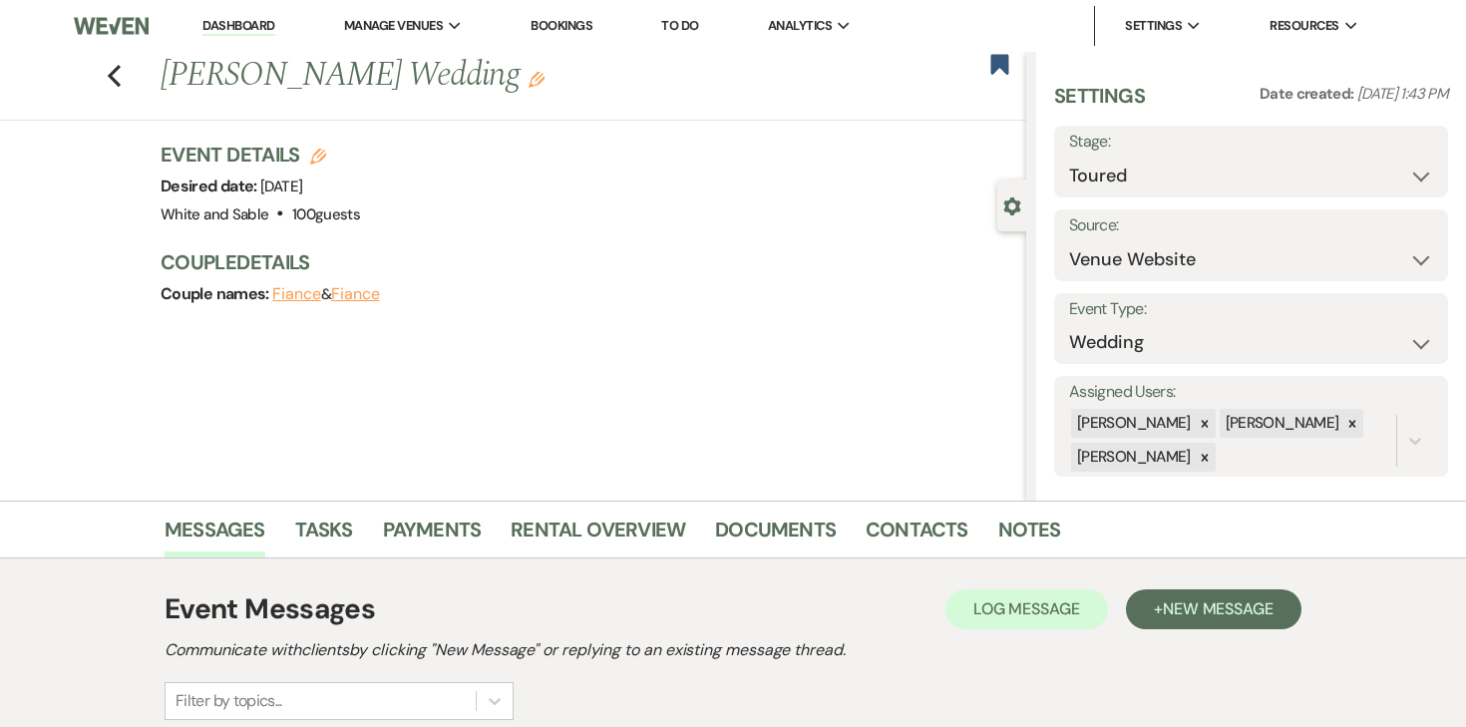
click at [319, 153] on icon "Edit" at bounding box center [318, 157] width 16 height 16
select select "684"
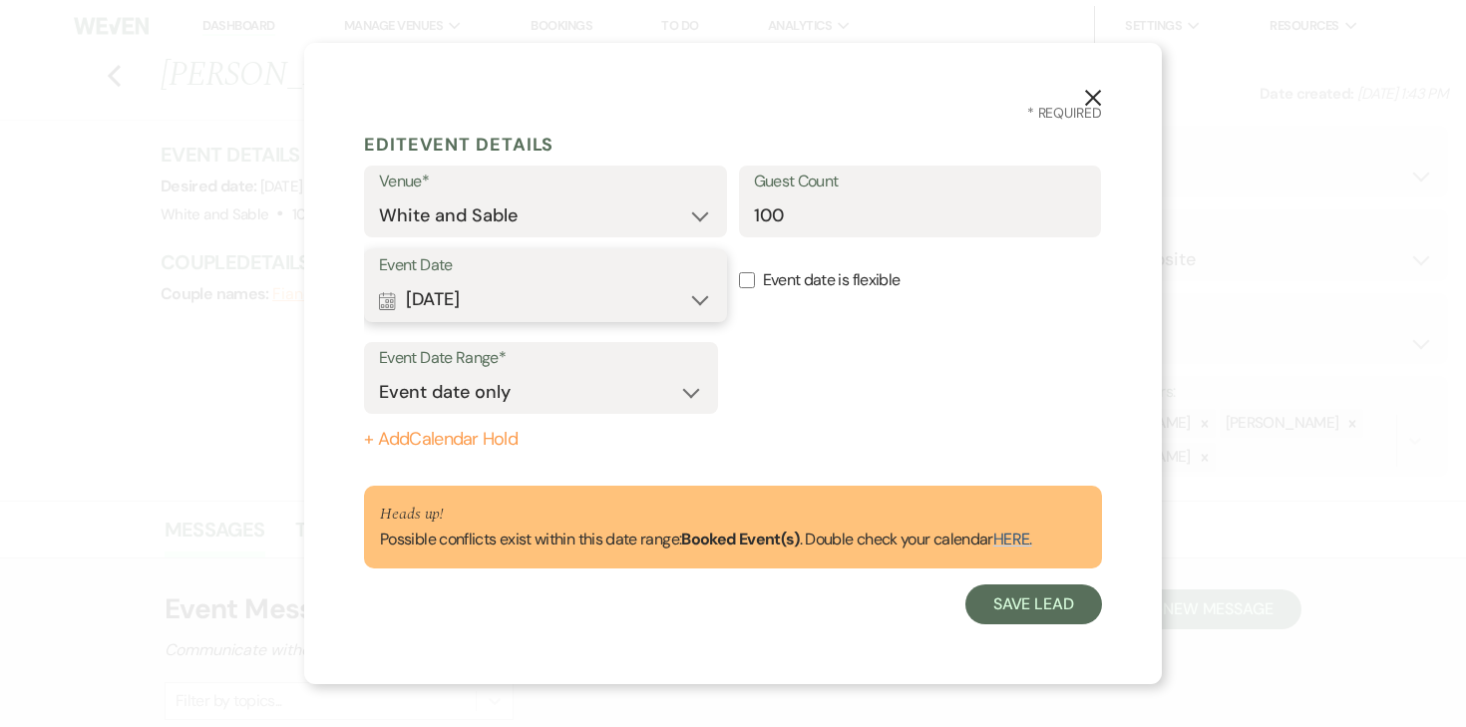
click at [495, 285] on button "Calendar Oct 04, 2026 Expand" at bounding box center [545, 300] width 333 height 40
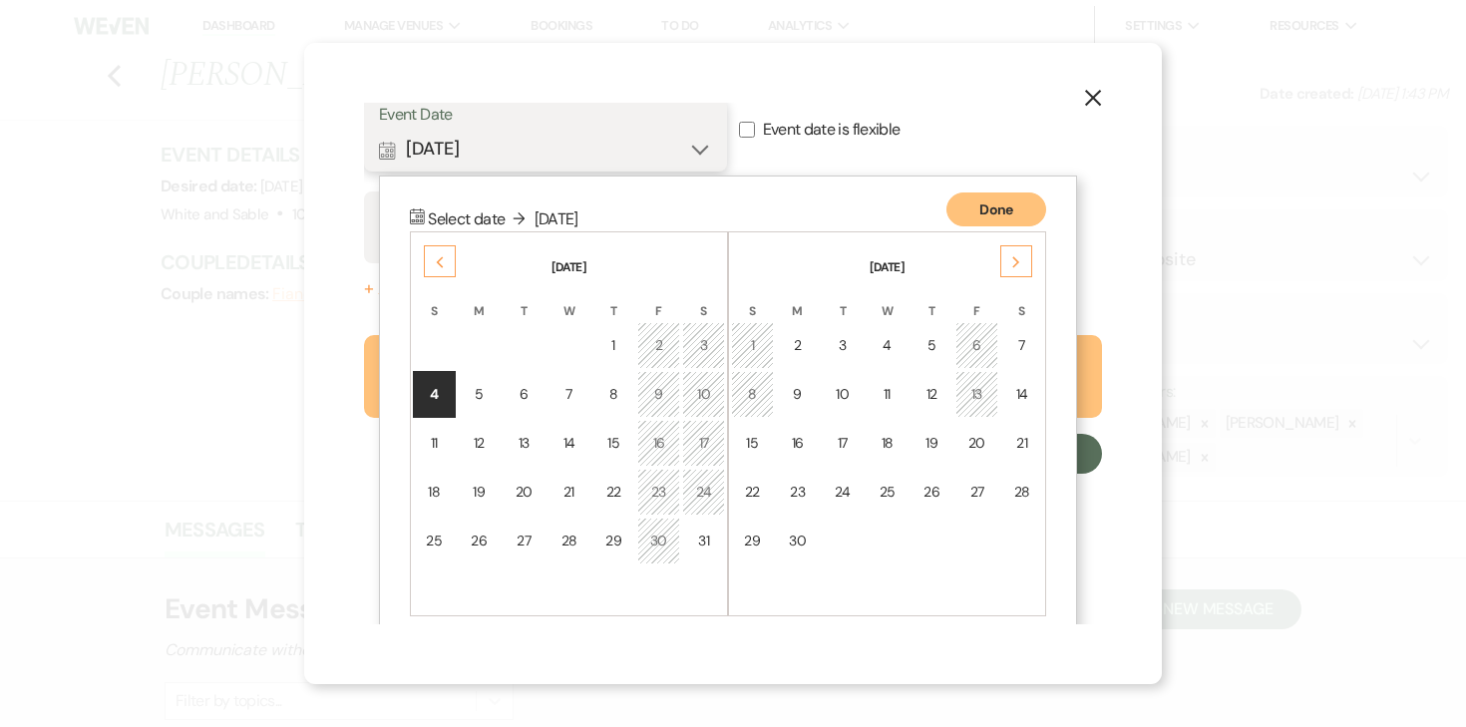
scroll to position [174, 0]
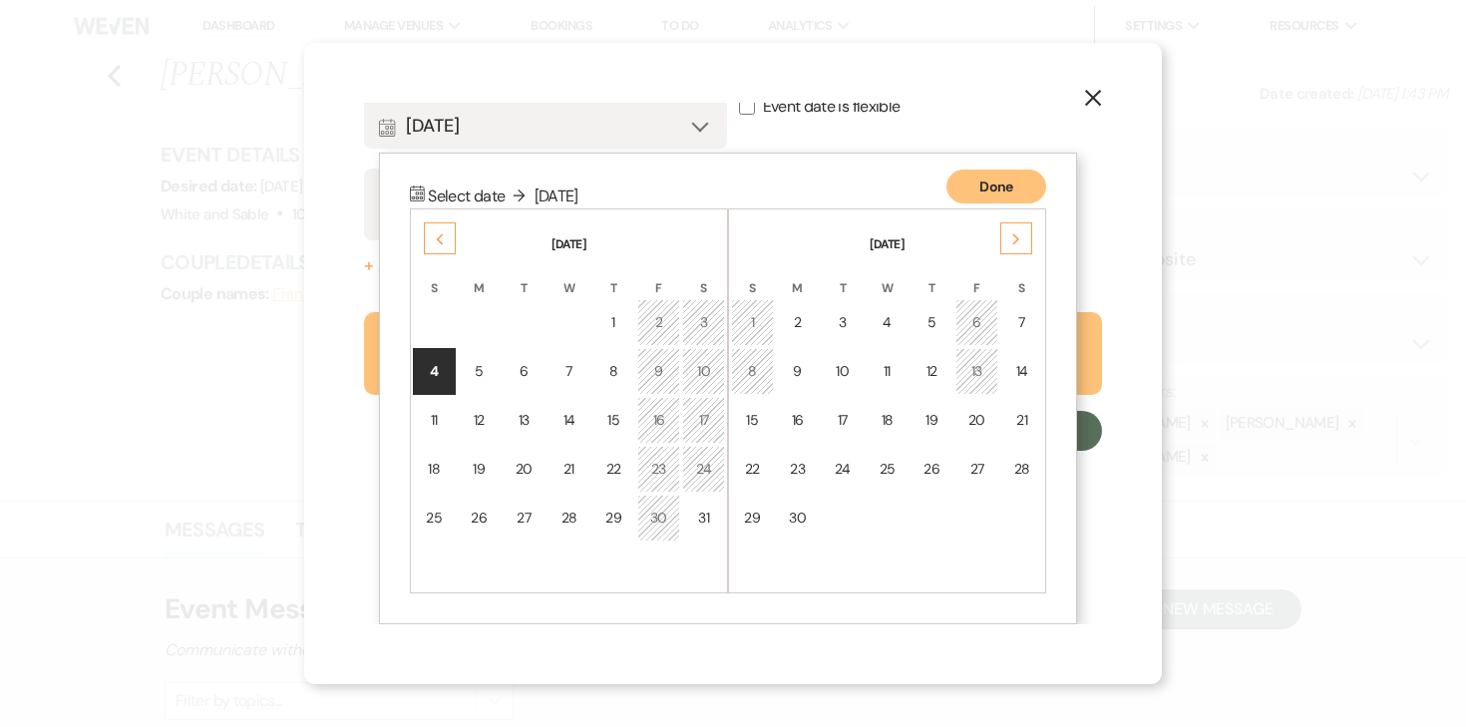
click at [451, 237] on div "Previous" at bounding box center [440, 238] width 32 height 32
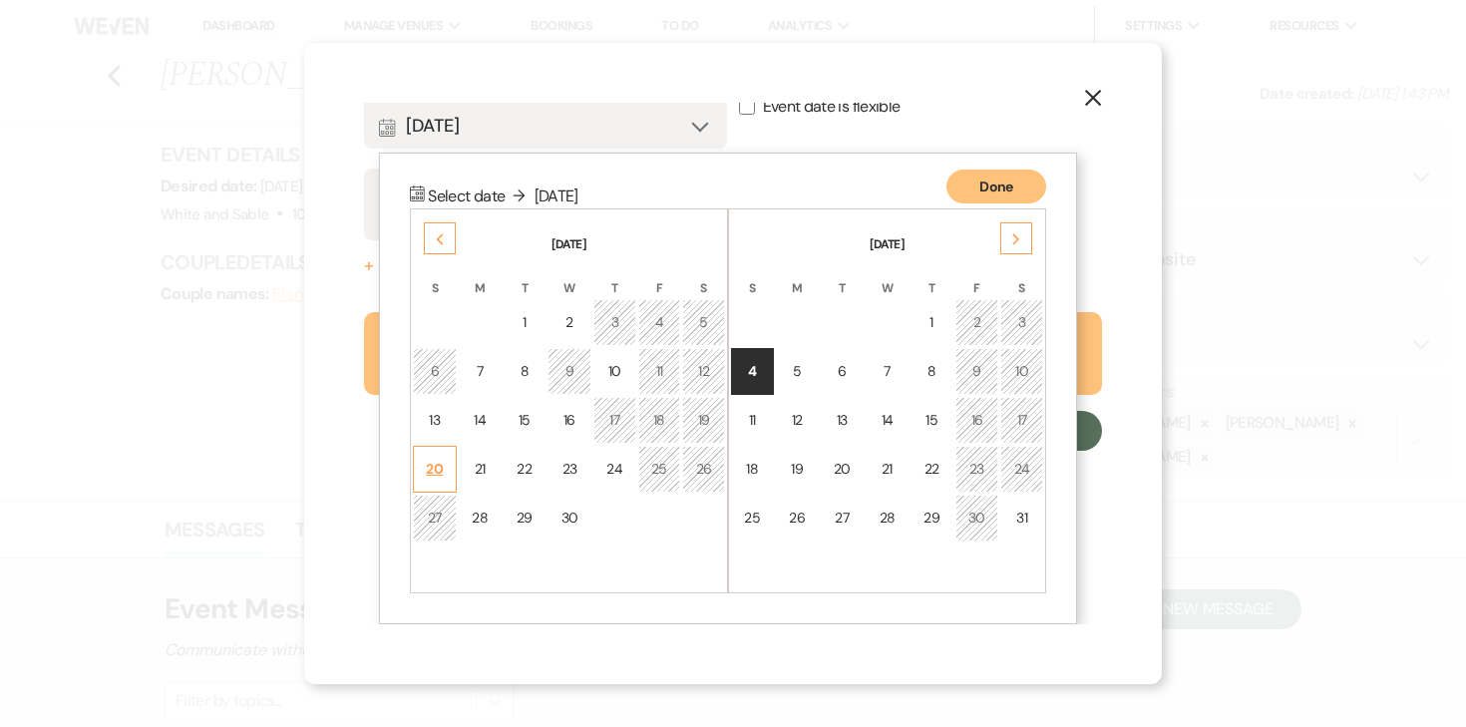
click at [442, 462] on div "20" at bounding box center [435, 469] width 18 height 21
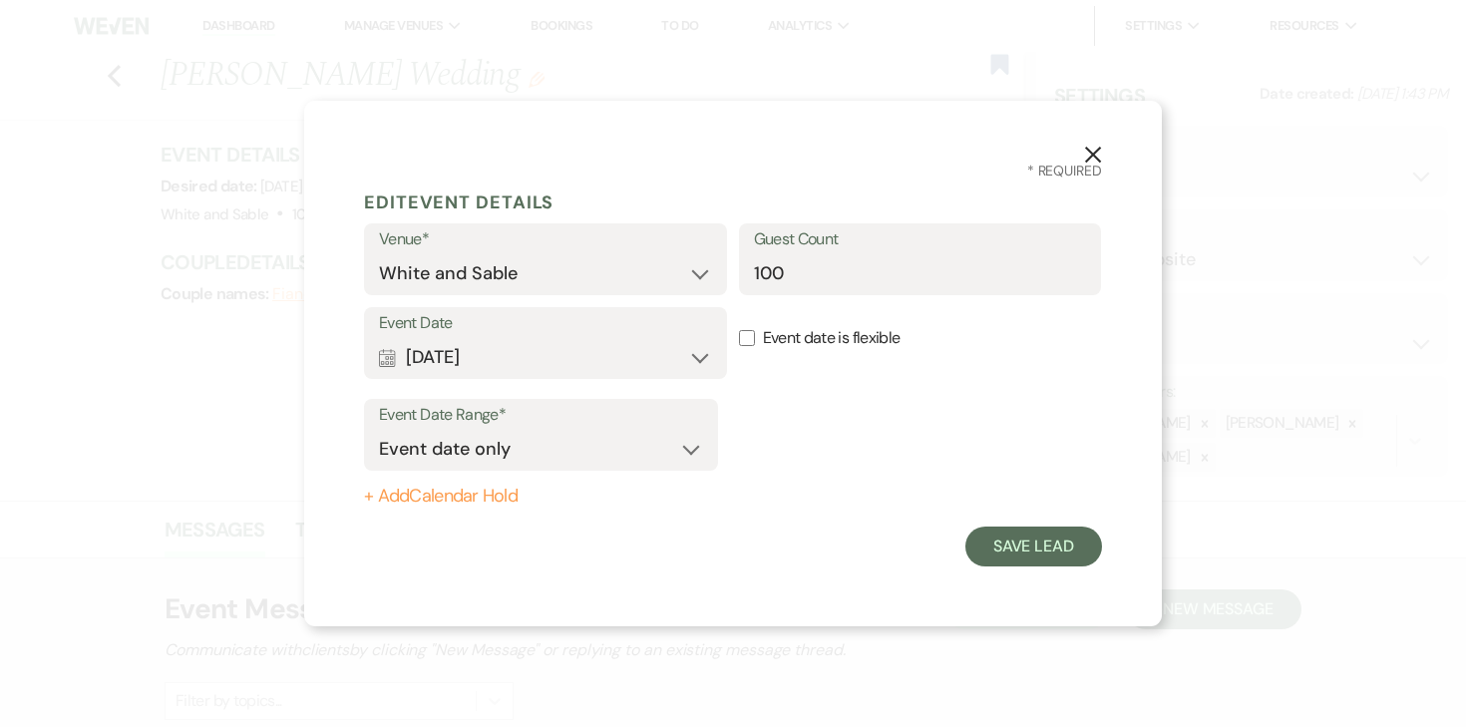
scroll to position [0, 0]
click at [426, 489] on button "+ Add Calendar Hold" at bounding box center [541, 497] width 354 height 20
select select "false"
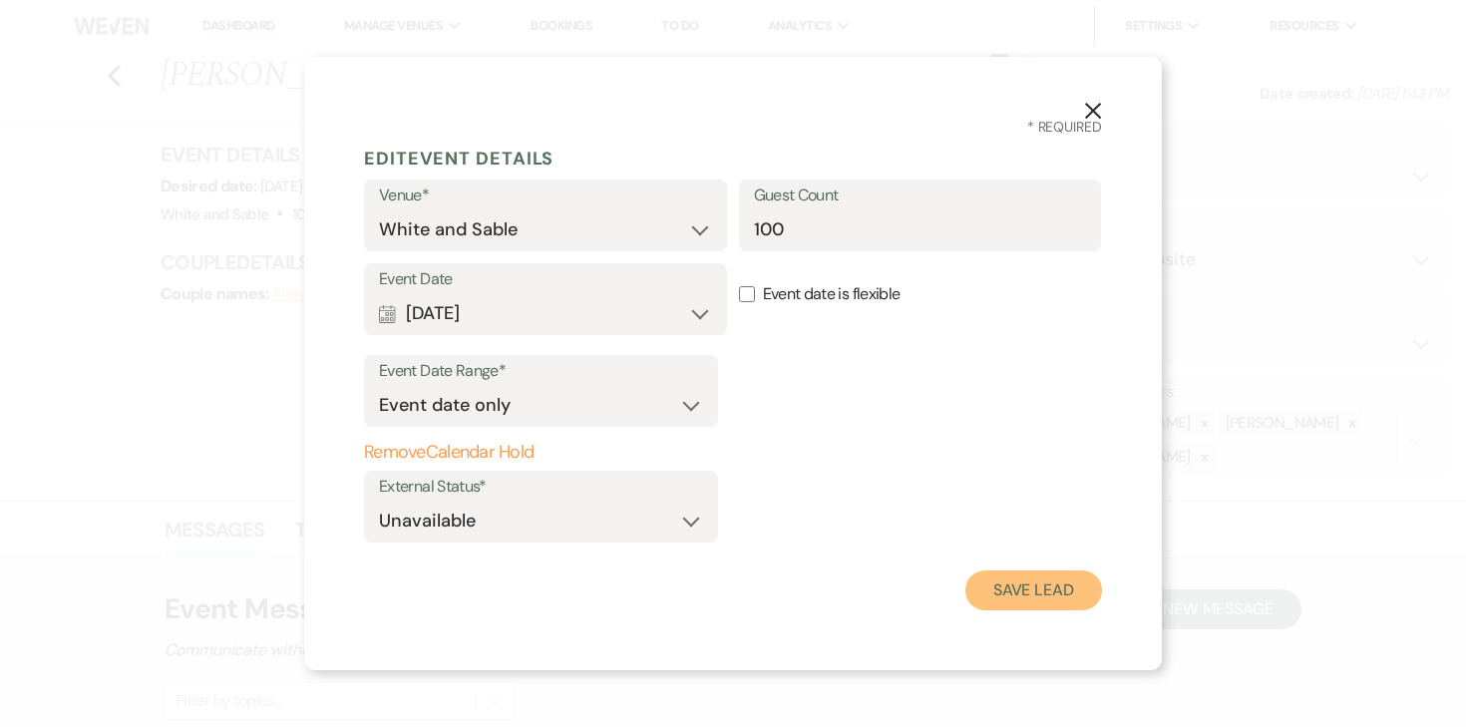
click at [1007, 581] on button "Save Lead" at bounding box center [1034, 591] width 137 height 40
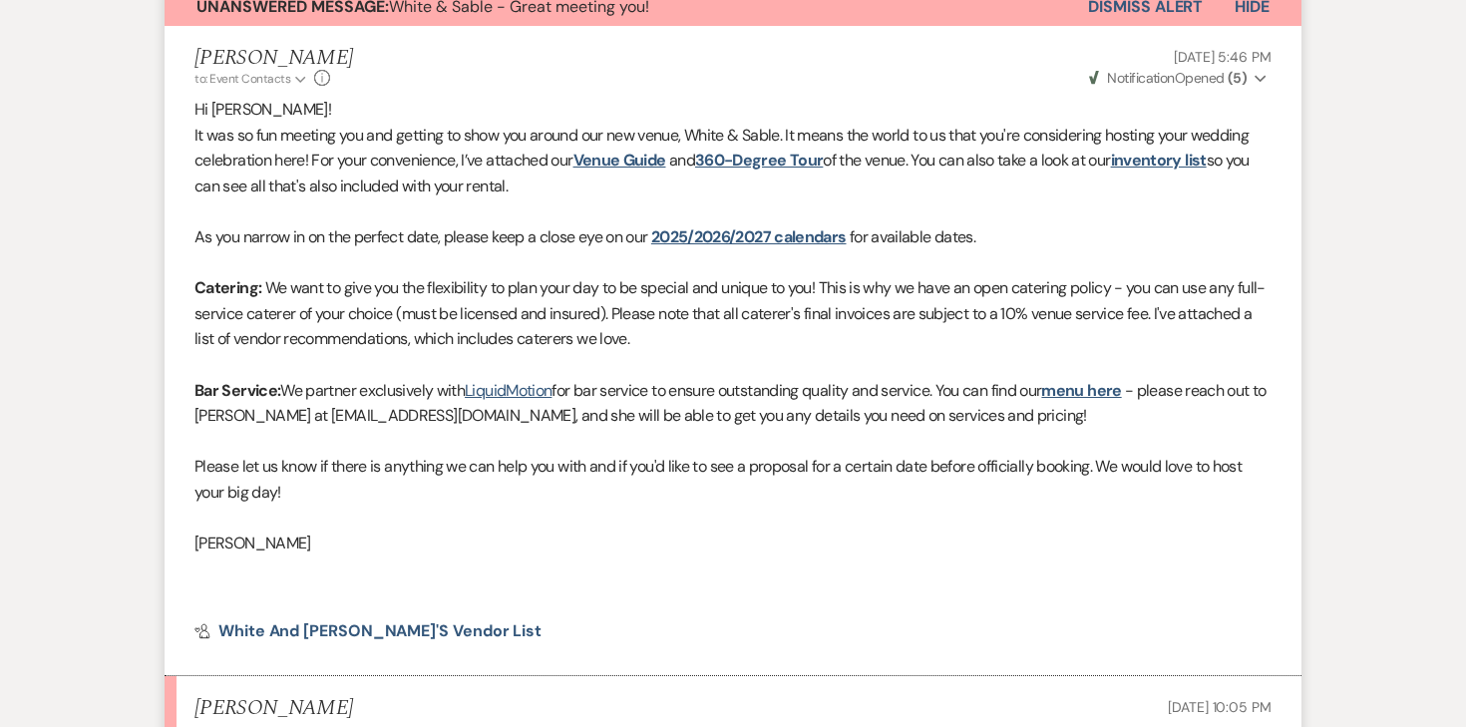
scroll to position [1484, 0]
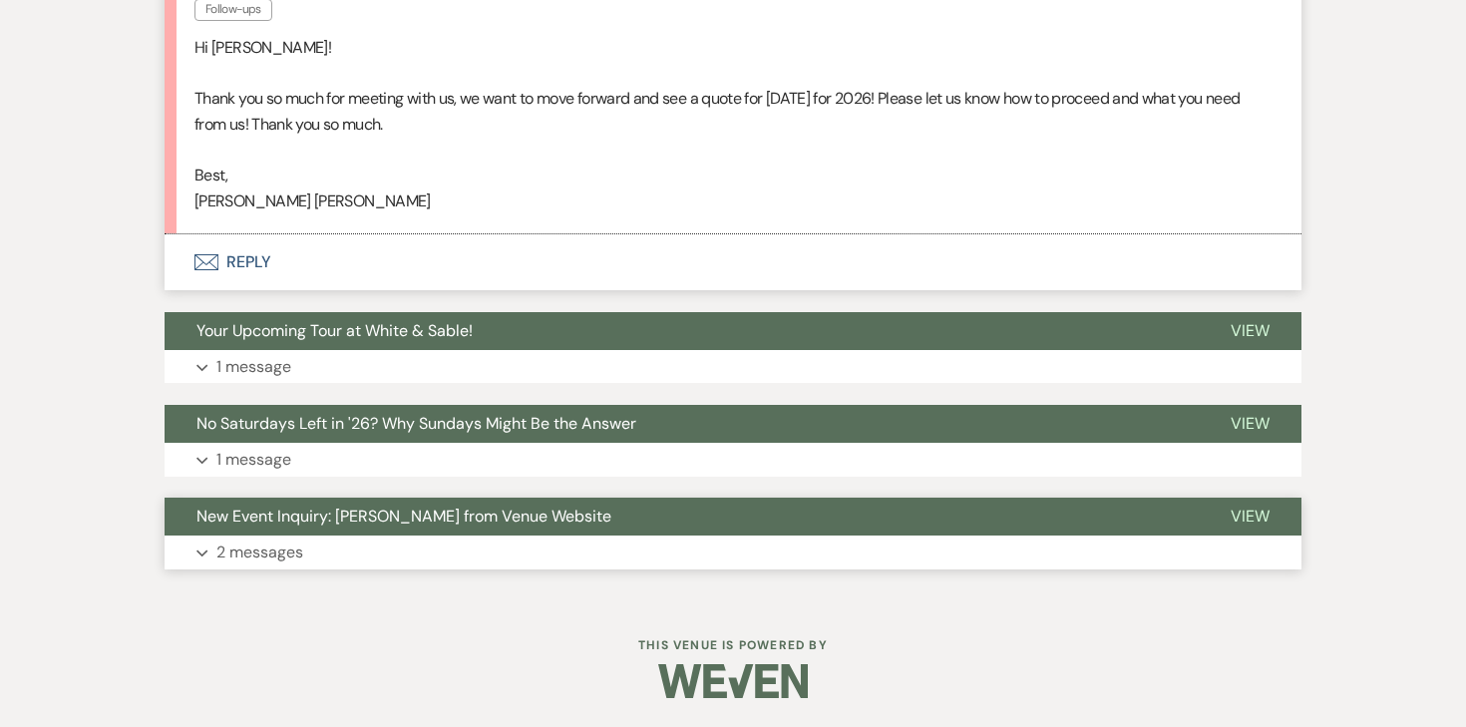
click at [299, 550] on p "2 messages" at bounding box center [259, 553] width 87 height 26
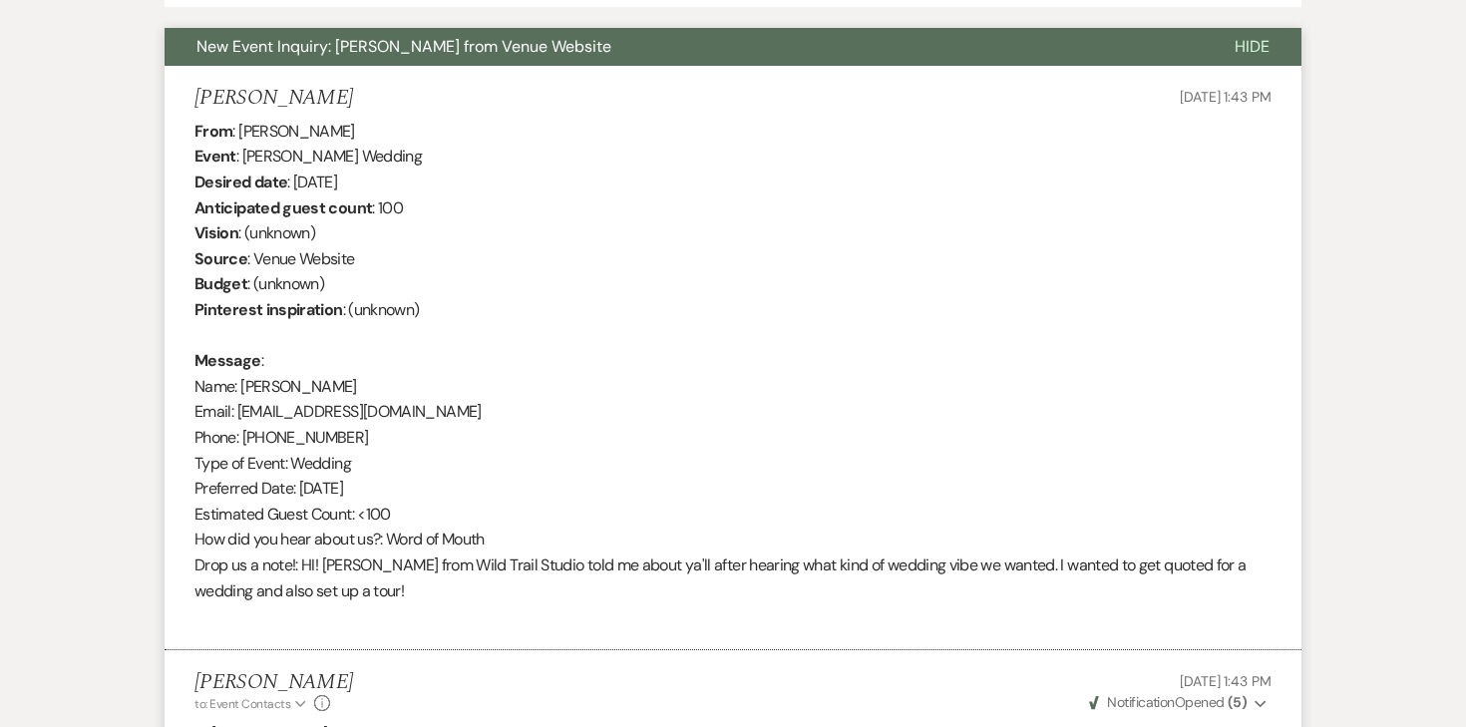
scroll to position [0, 0]
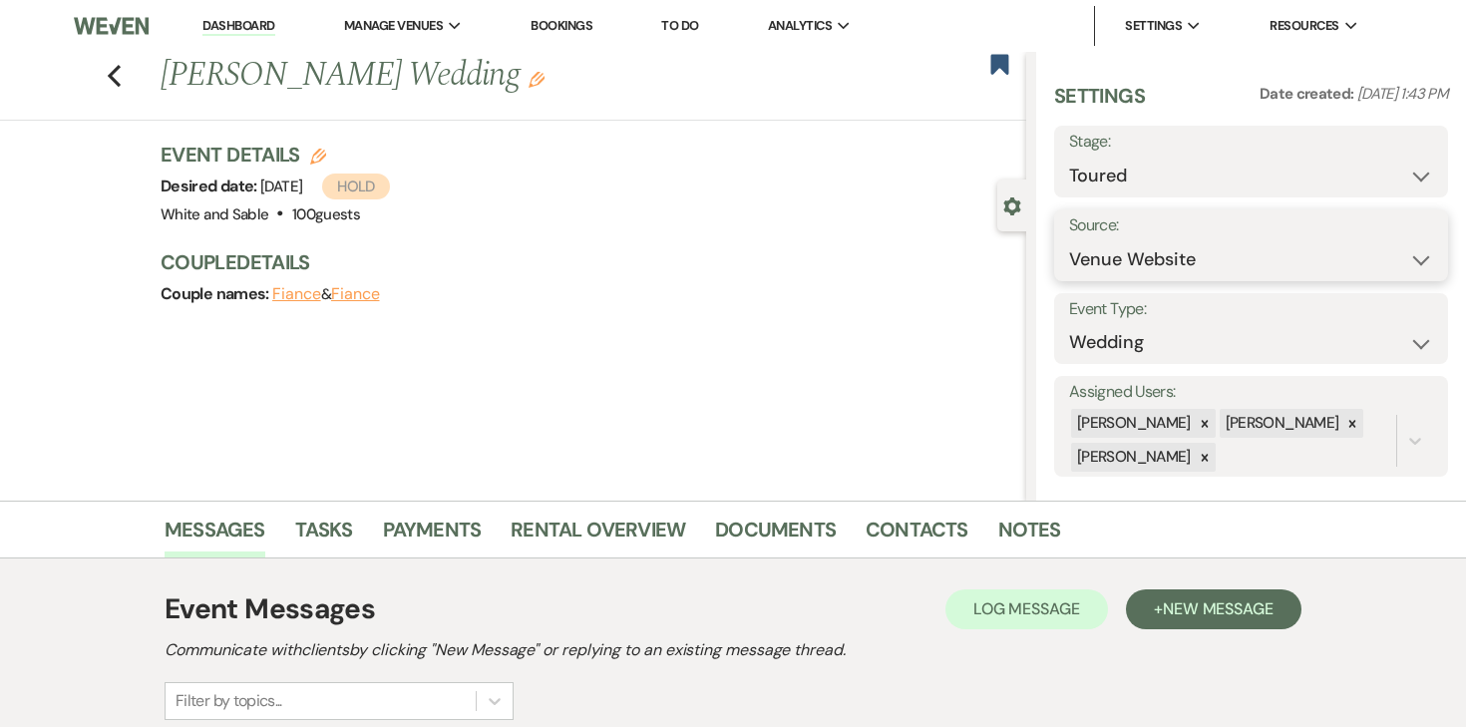
click at [1320, 246] on select "Weven Venue Website Instagram Facebook Pinterest Google The Knot Wedding Wire H…" at bounding box center [1251, 259] width 364 height 39
select select "12"
click at [1387, 262] on button "Save" at bounding box center [1395, 245] width 108 height 40
click at [812, 549] on link "Documents" at bounding box center [775, 536] width 121 height 44
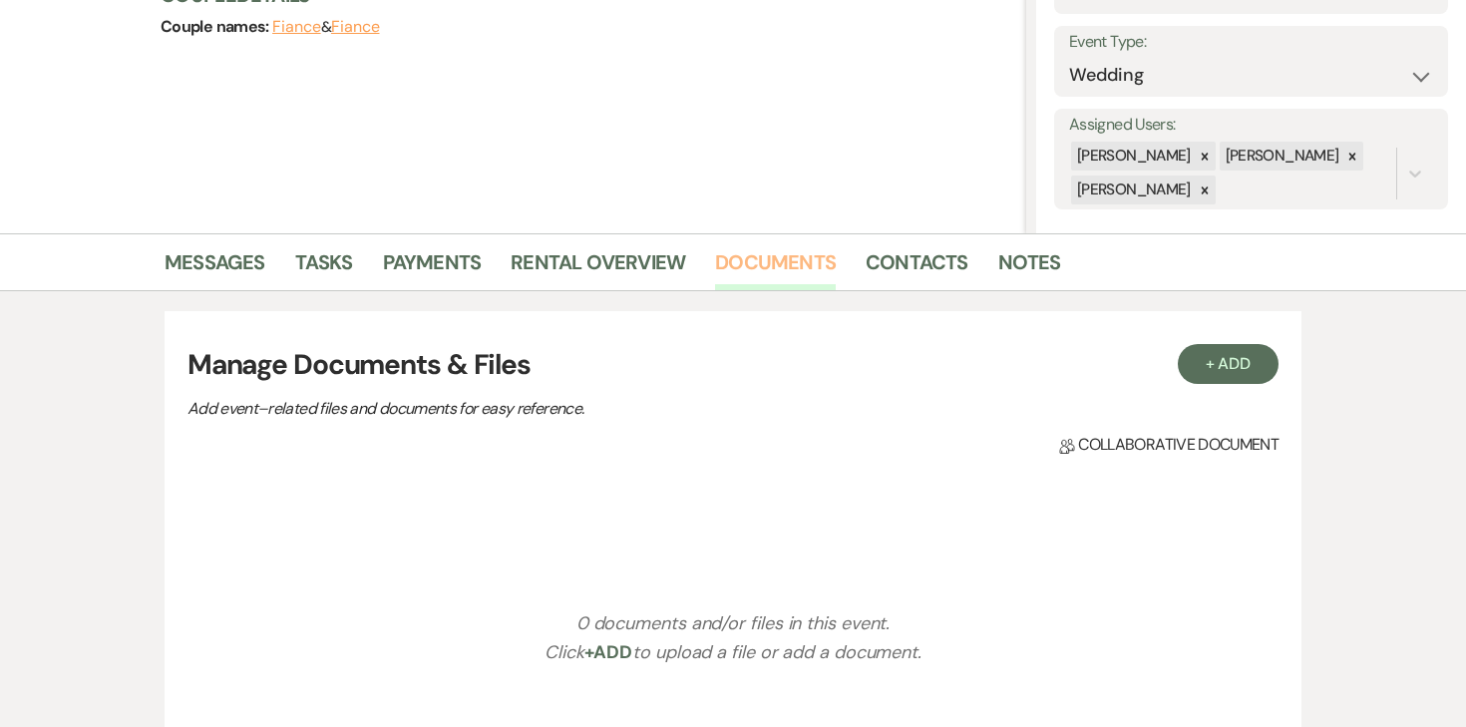
scroll to position [211, 0]
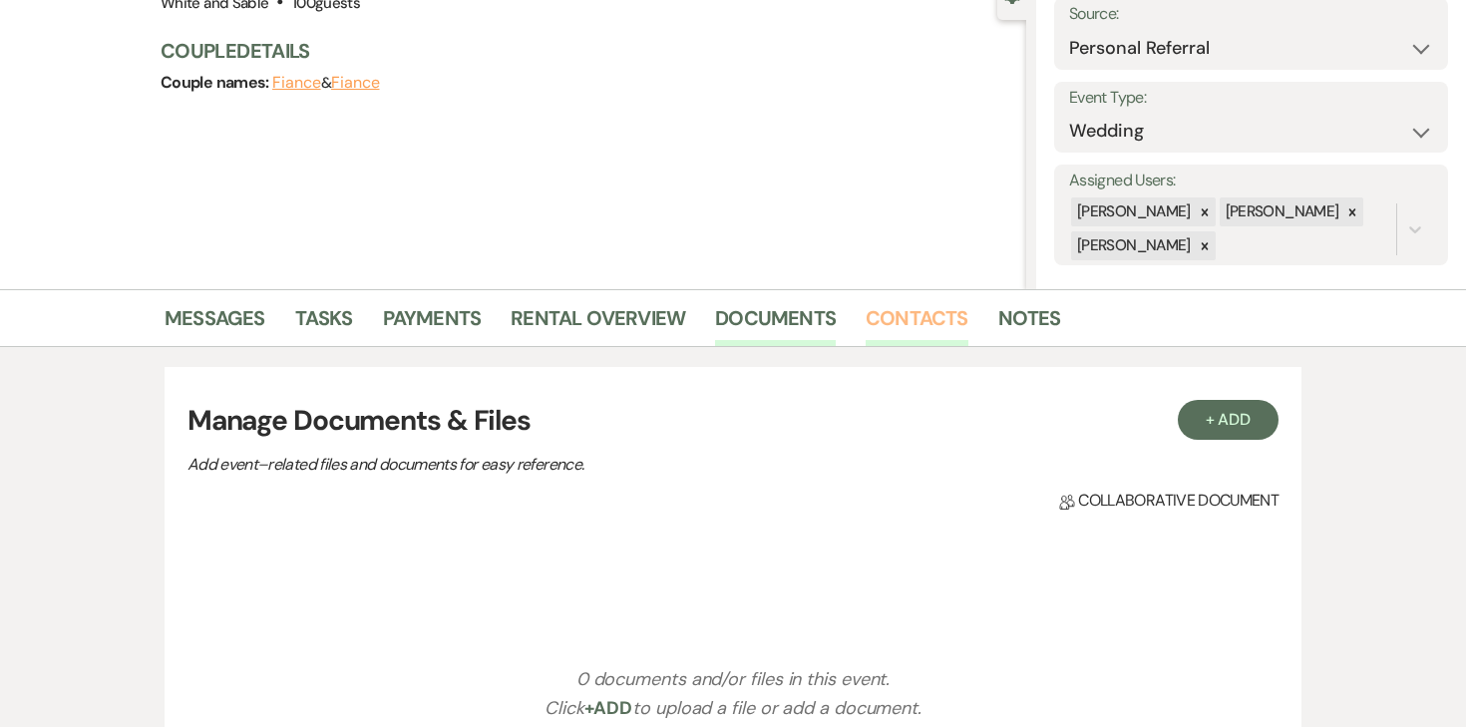
click at [904, 326] on link "Contacts" at bounding box center [917, 324] width 103 height 44
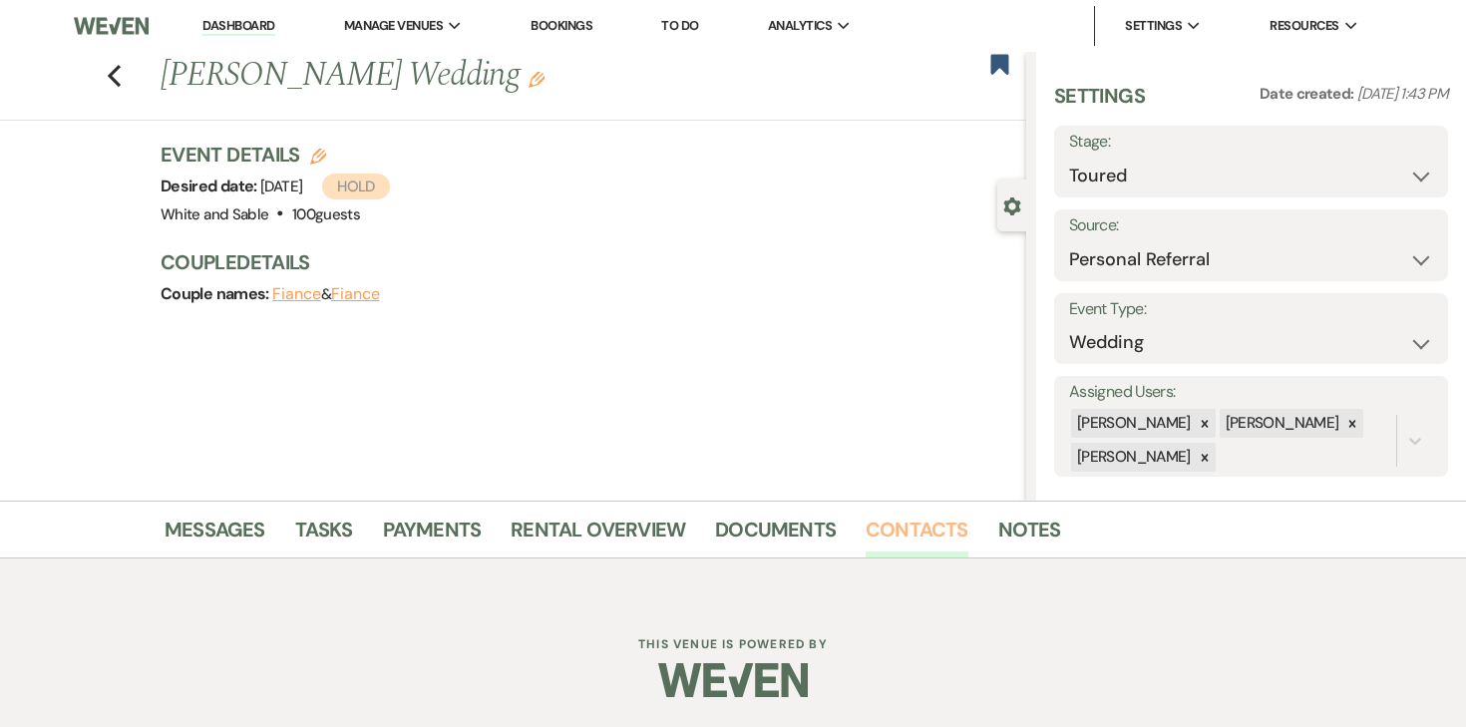
scroll to position [247, 0]
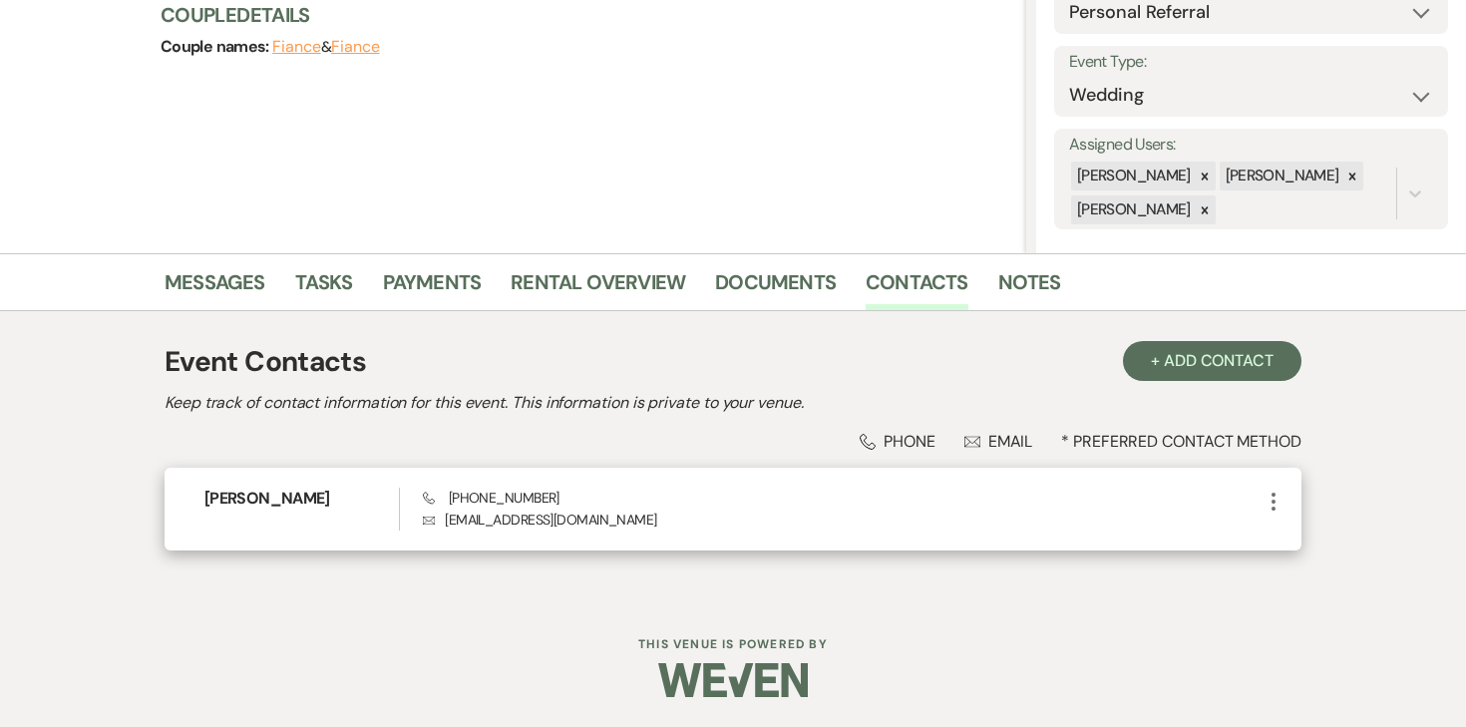
click at [1277, 492] on icon "More" at bounding box center [1274, 502] width 24 height 24
click at [1278, 521] on ul "Pencil Edit Archive Archive" at bounding box center [1321, 558] width 119 height 88
click at [1286, 539] on icon "Pencil" at bounding box center [1294, 541] width 16 height 16
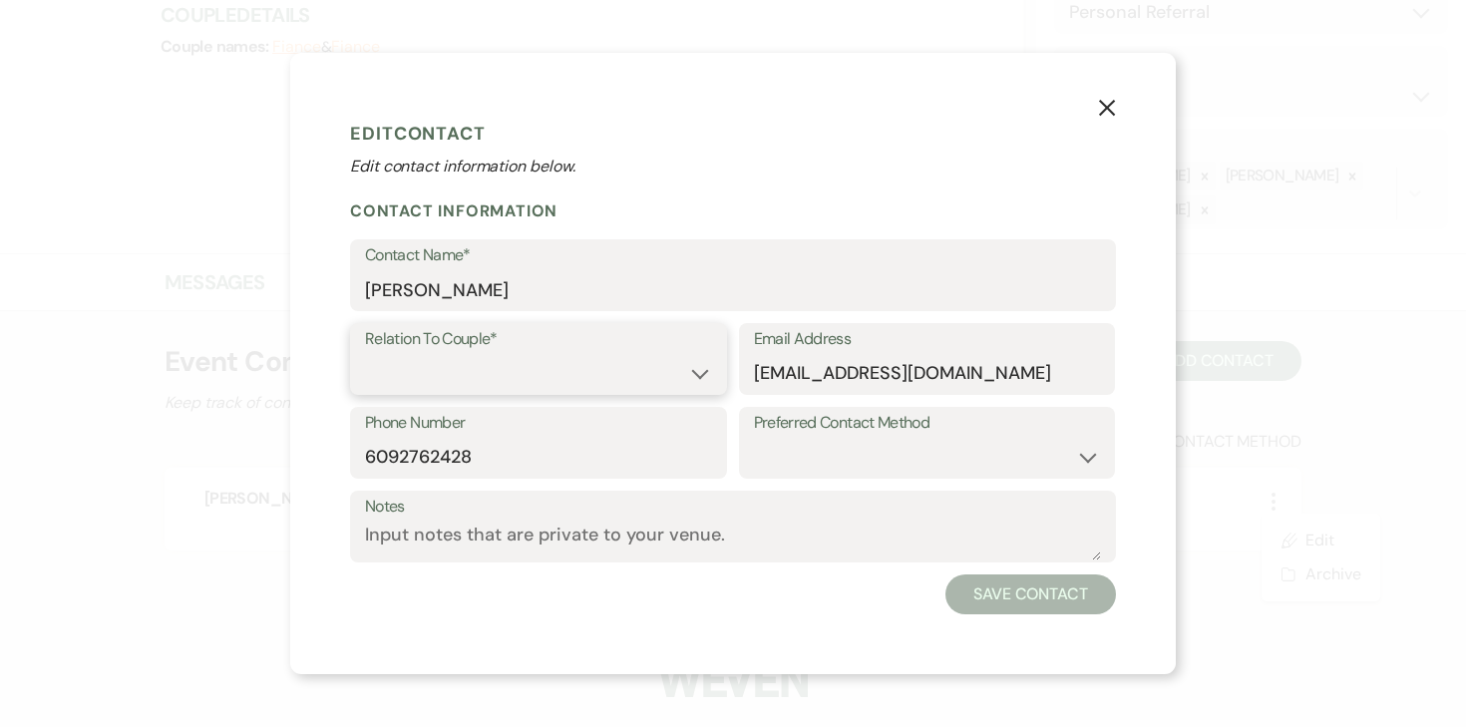
click at [620, 369] on select "Couple Planner Parent of Couple Family Member Friend Other" at bounding box center [538, 373] width 347 height 39
select select "1"
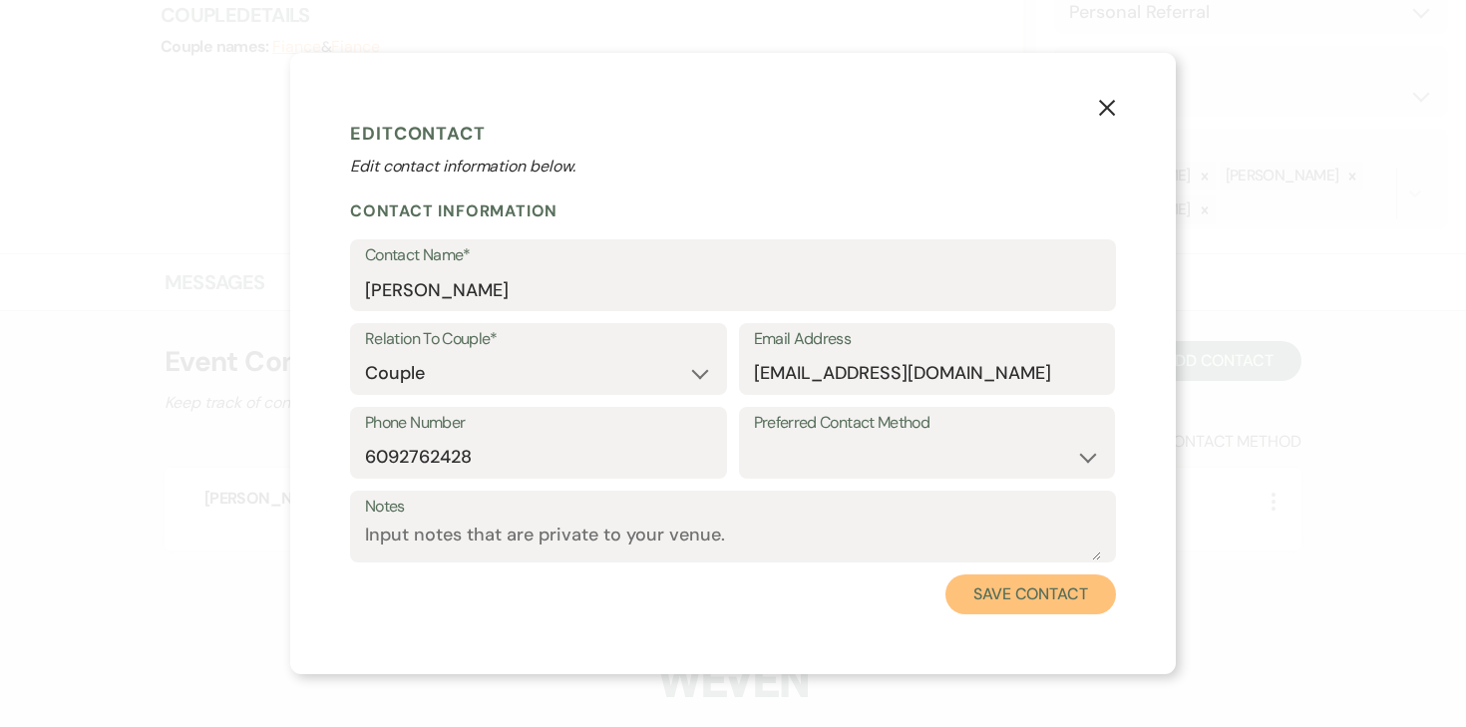
click at [1037, 585] on button "Save Contact" at bounding box center [1031, 595] width 171 height 40
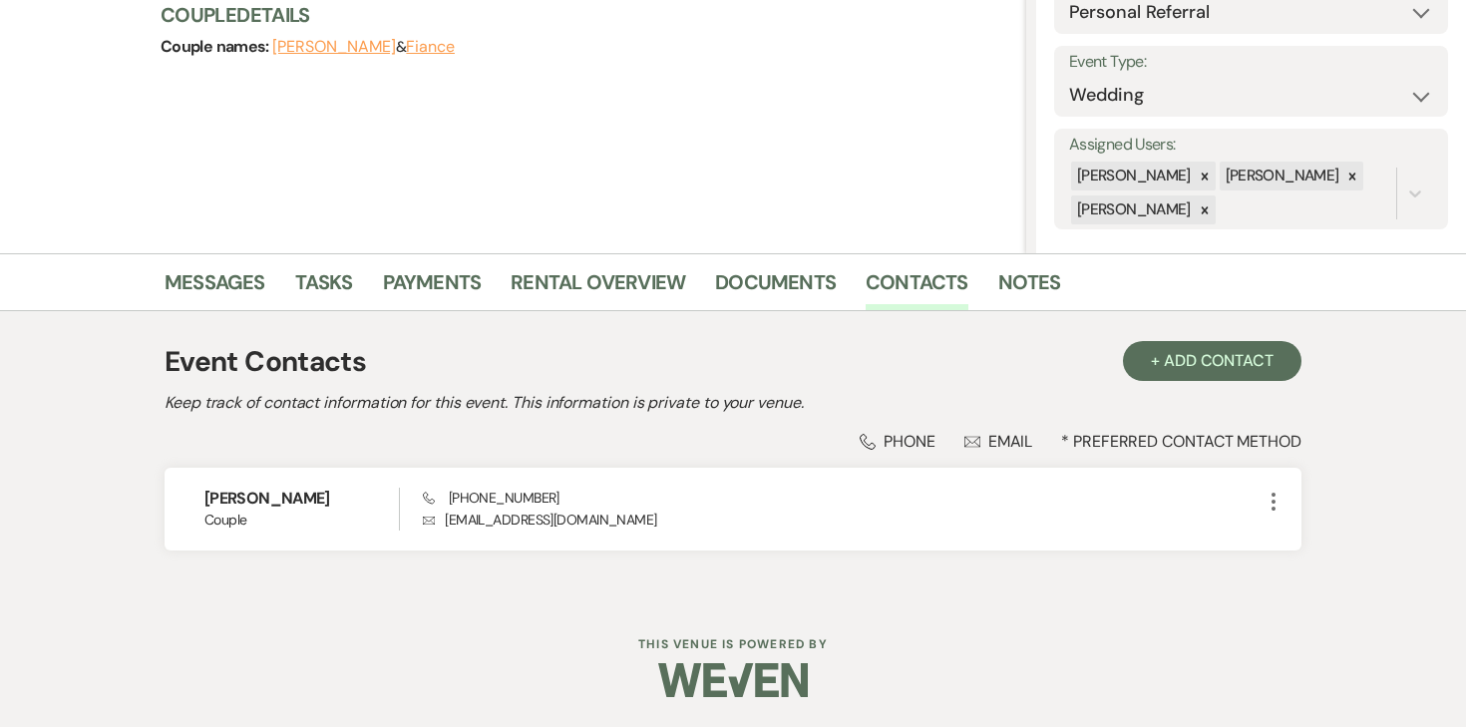
click at [448, 53] on button "Fiance" at bounding box center [430, 47] width 49 height 16
select select "1"
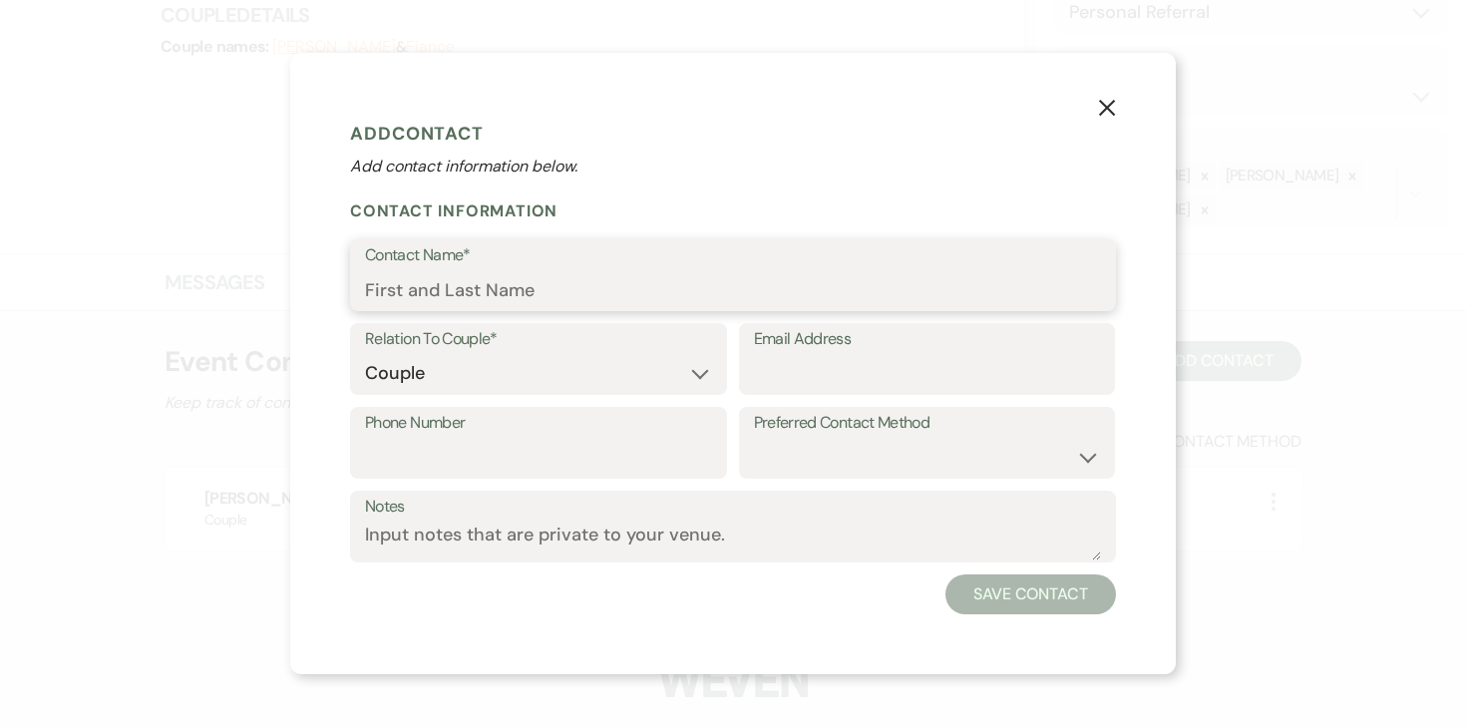
click at [450, 276] on input "Contact Name*" at bounding box center [733, 289] width 736 height 39
click at [609, 278] on input "Nathan" at bounding box center [733, 289] width 736 height 39
type input "Nathan"
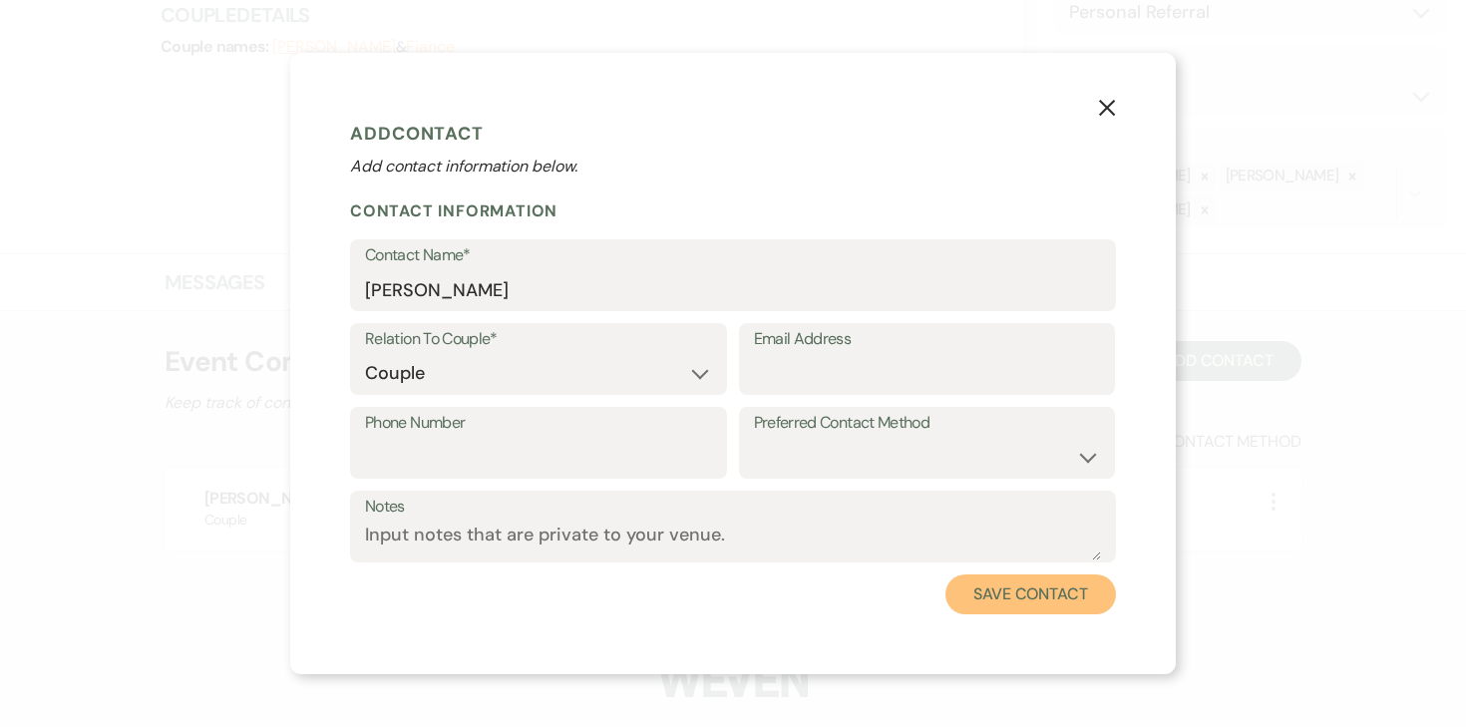
click at [1001, 584] on button "Save Contact" at bounding box center [1031, 595] width 171 height 40
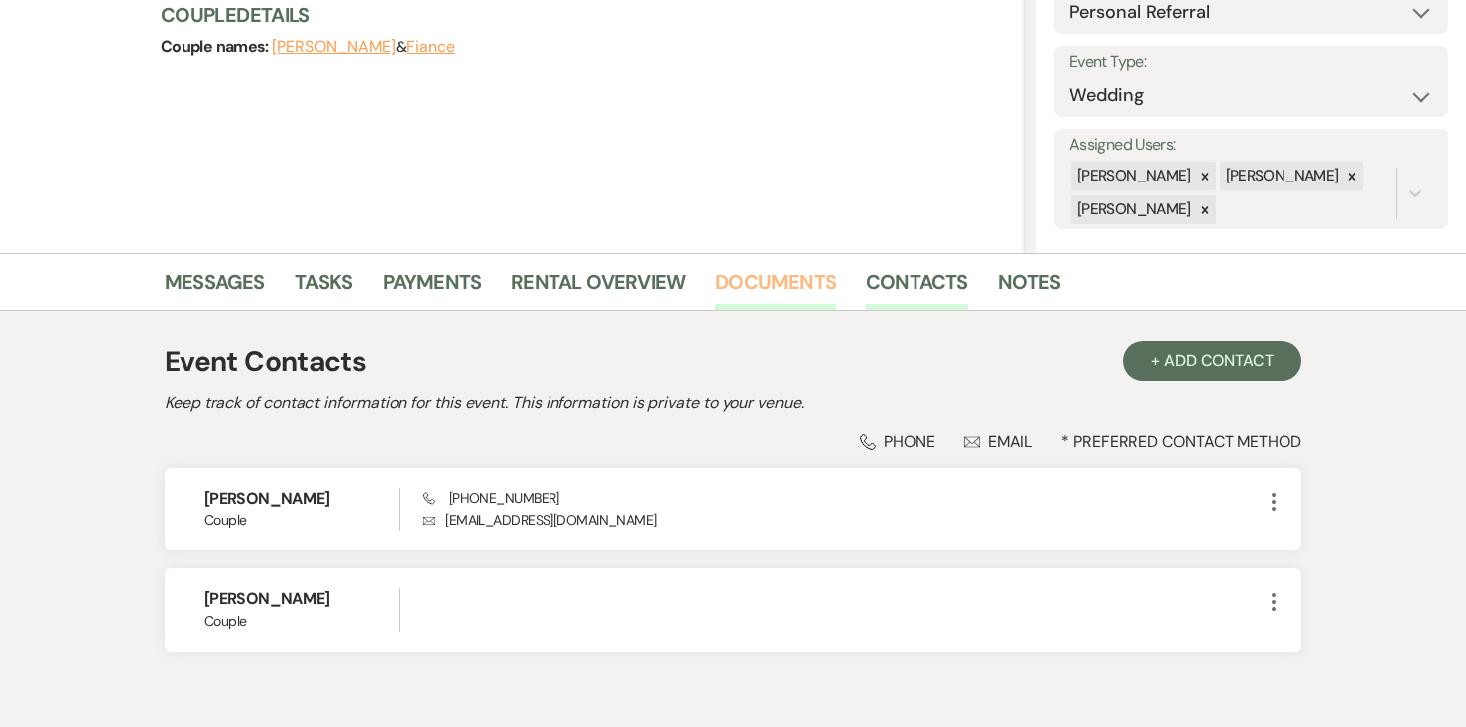
click at [715, 299] on link "Documents" at bounding box center [775, 288] width 121 height 44
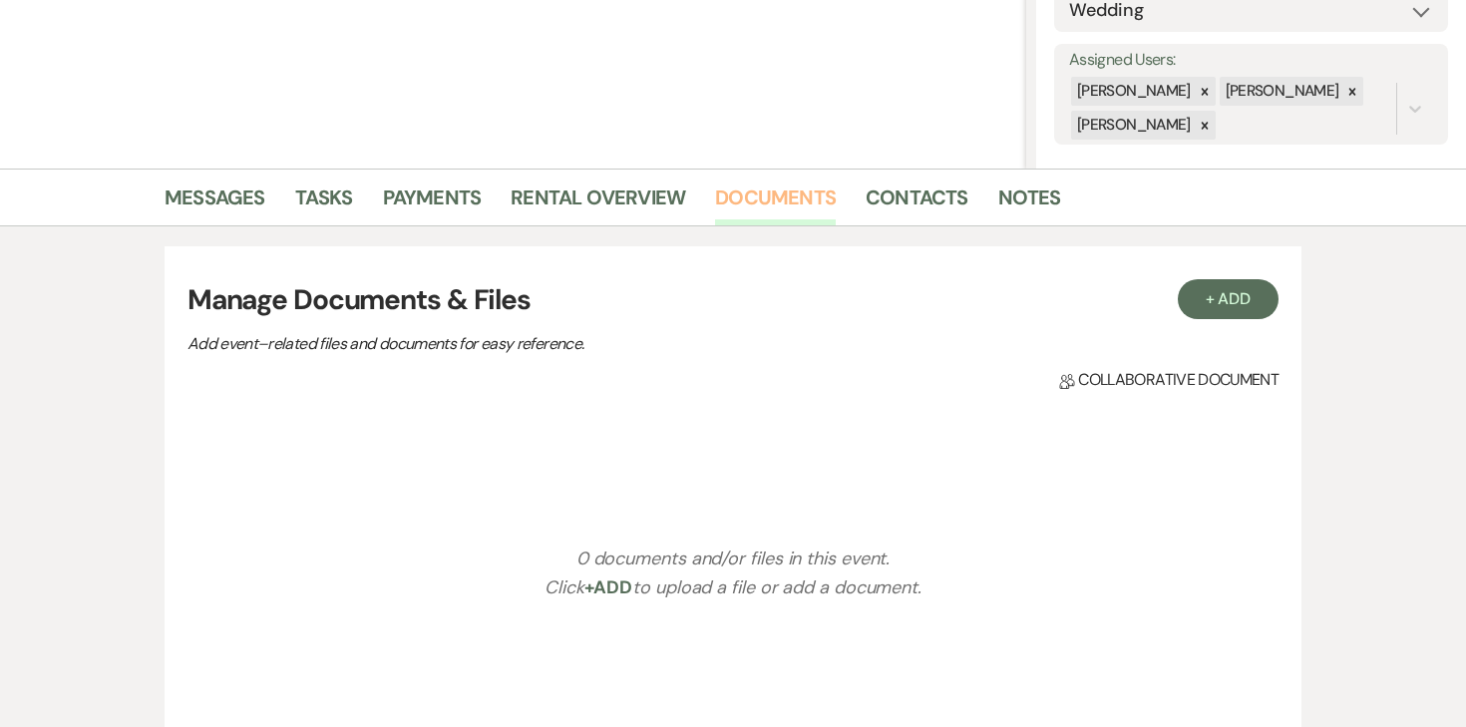
scroll to position [426, 0]
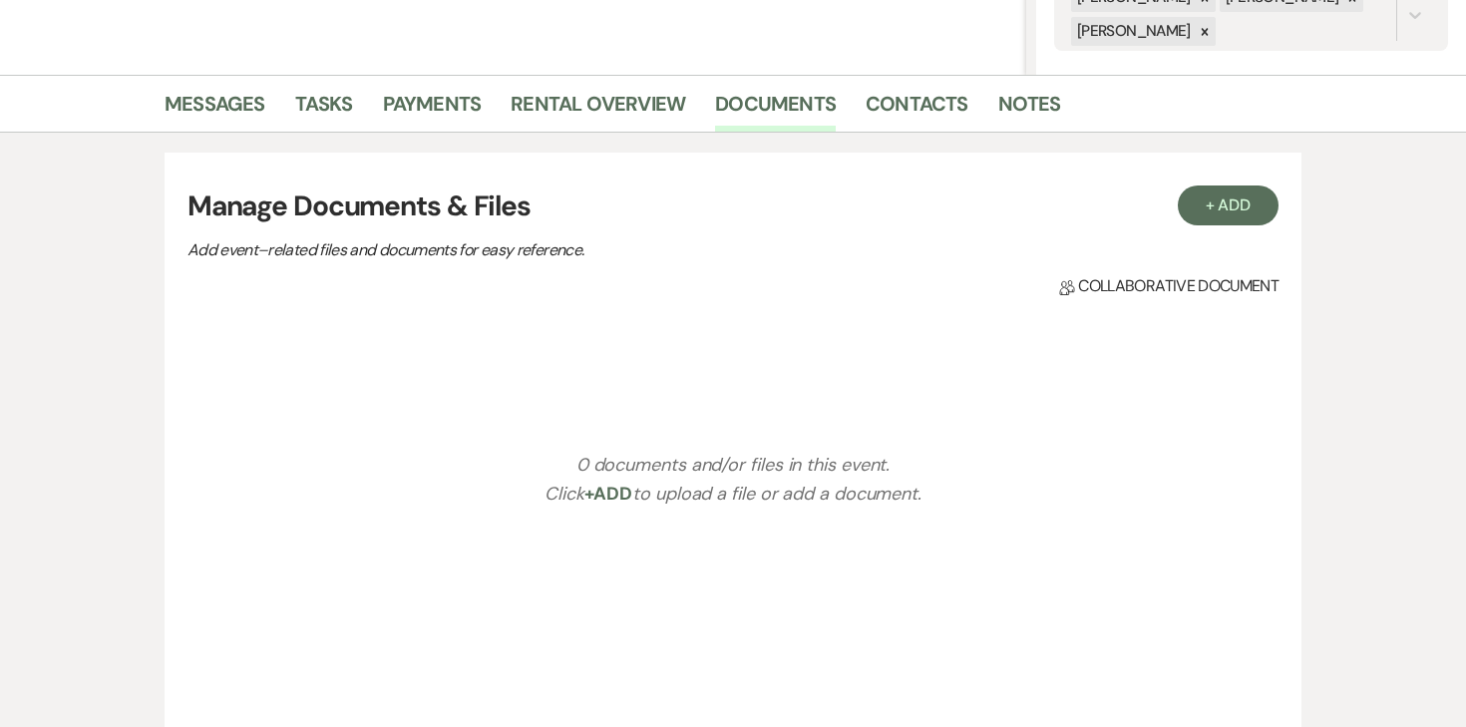
click at [1210, 225] on h3 "Manage Documents & Files" at bounding box center [733, 207] width 1091 height 42
click at [1208, 205] on button "+ Add" at bounding box center [1229, 206] width 102 height 40
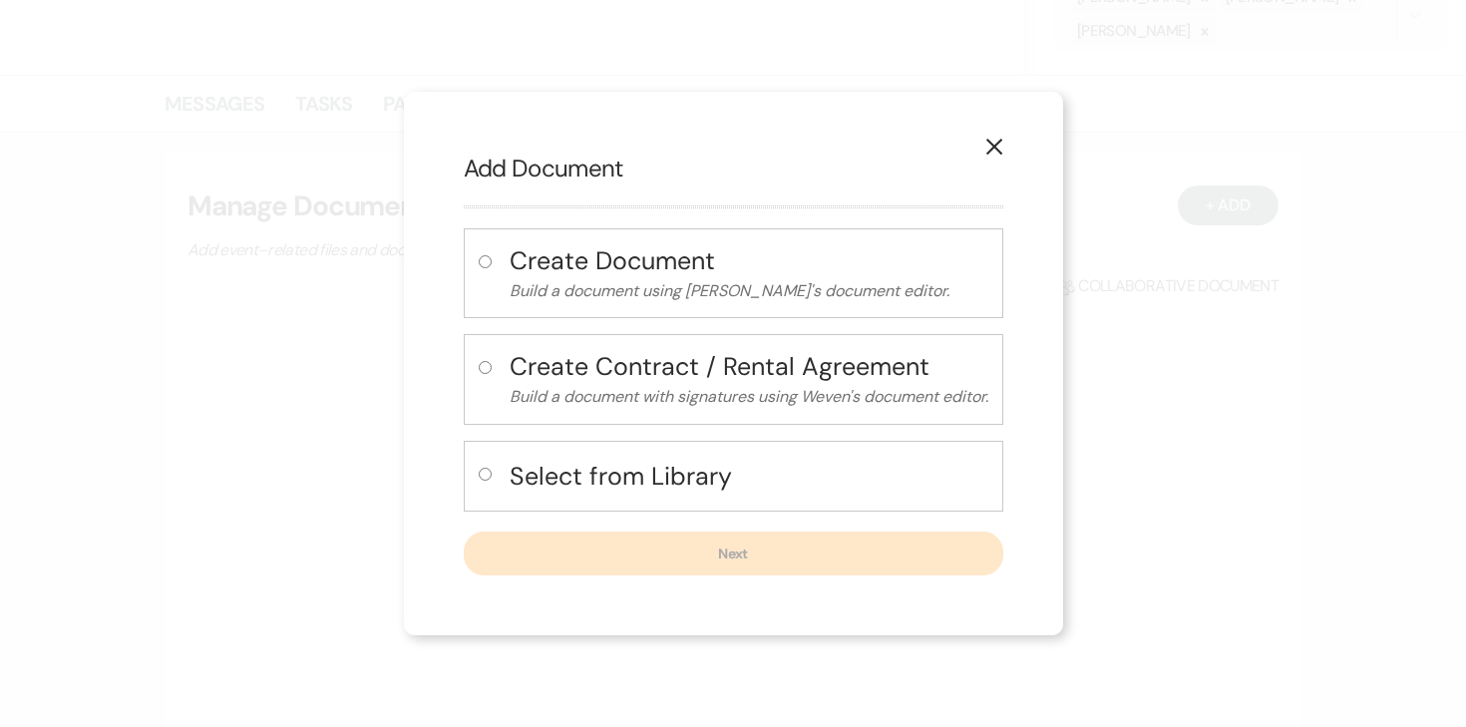
click at [483, 473] on input "radio" at bounding box center [485, 474] width 13 height 13
radio input "true"
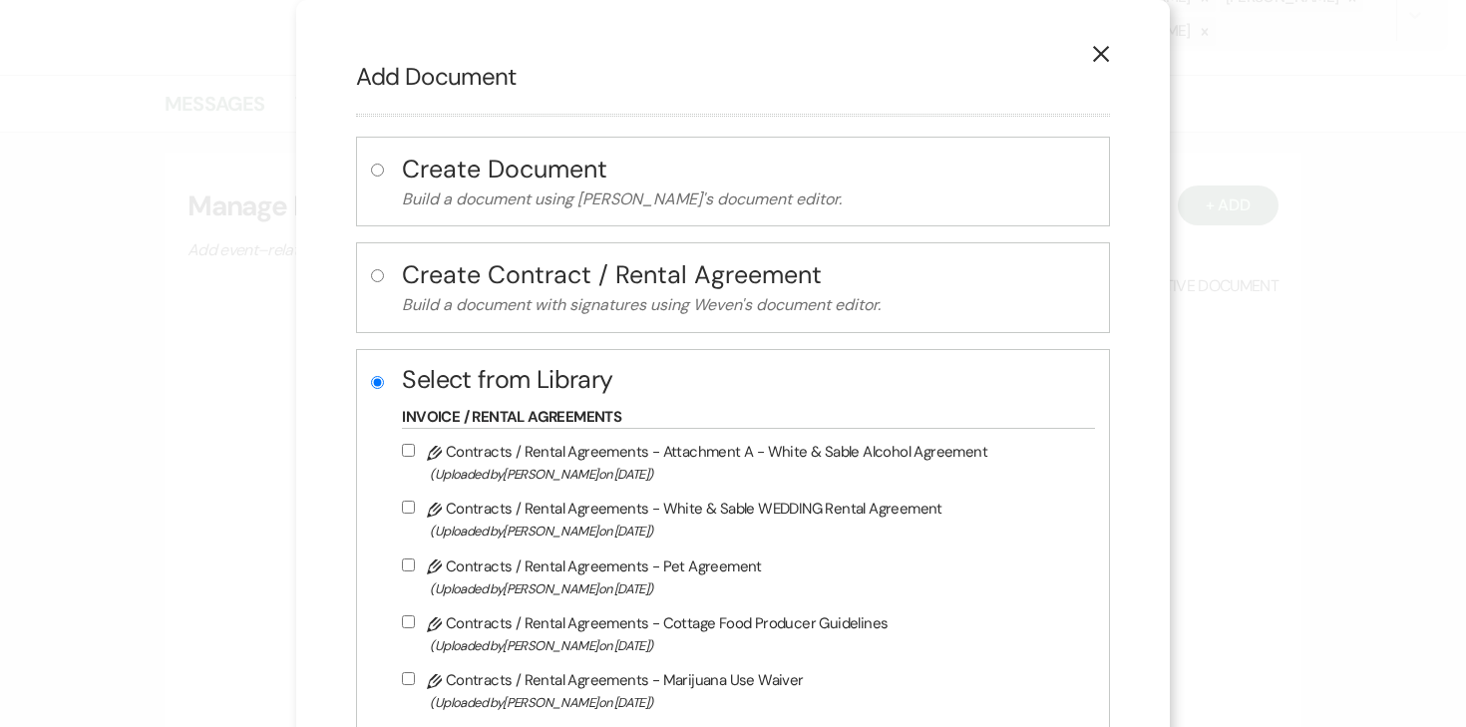
click at [415, 509] on input "Pencil Contracts / Rental Agreements - White & Sable WEDDING Rental Agreement (…" at bounding box center [408, 507] width 13 height 13
checkbox input "true"
click at [415, 449] on input "Pencil Contracts / Rental Agreements - Attachment A - White & Sable Alcohol Agr…" at bounding box center [408, 450] width 13 height 13
checkbox input "true"
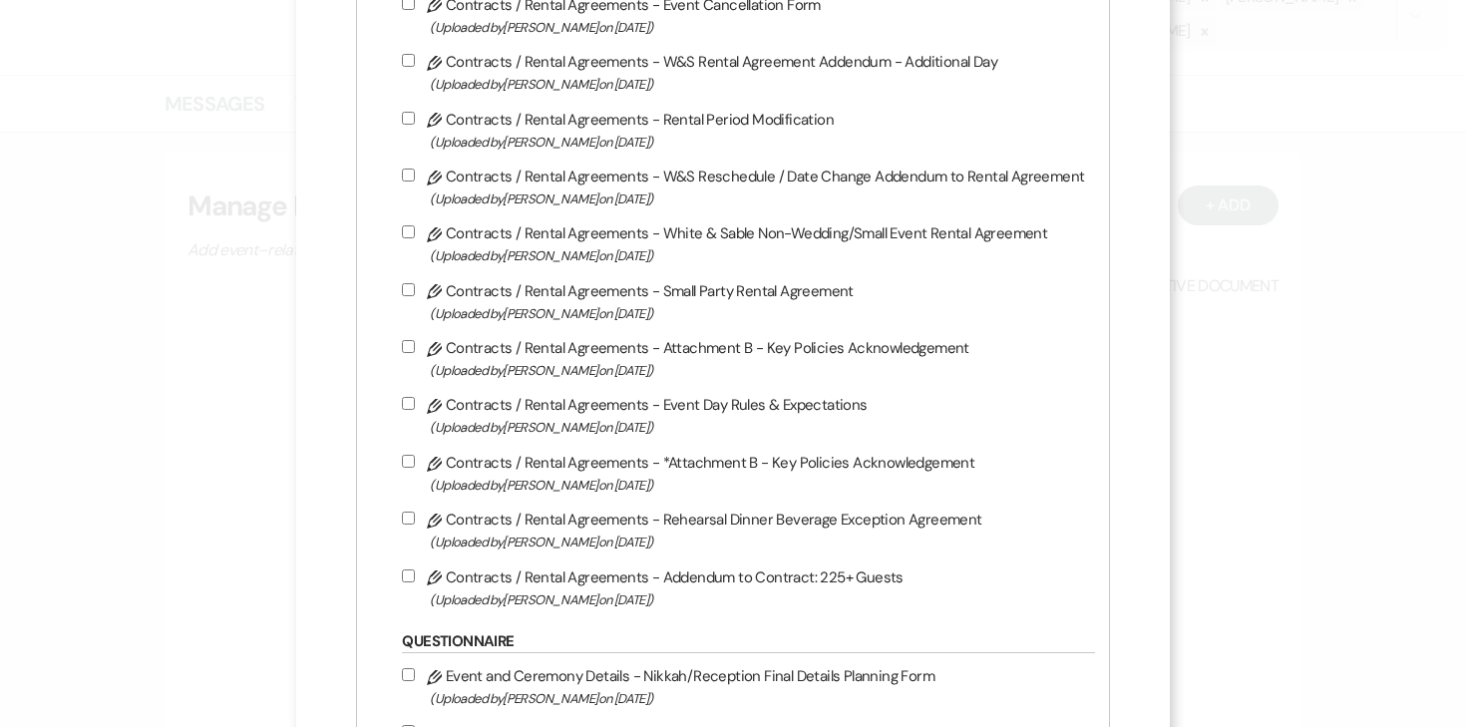
scroll to position [1156, 0]
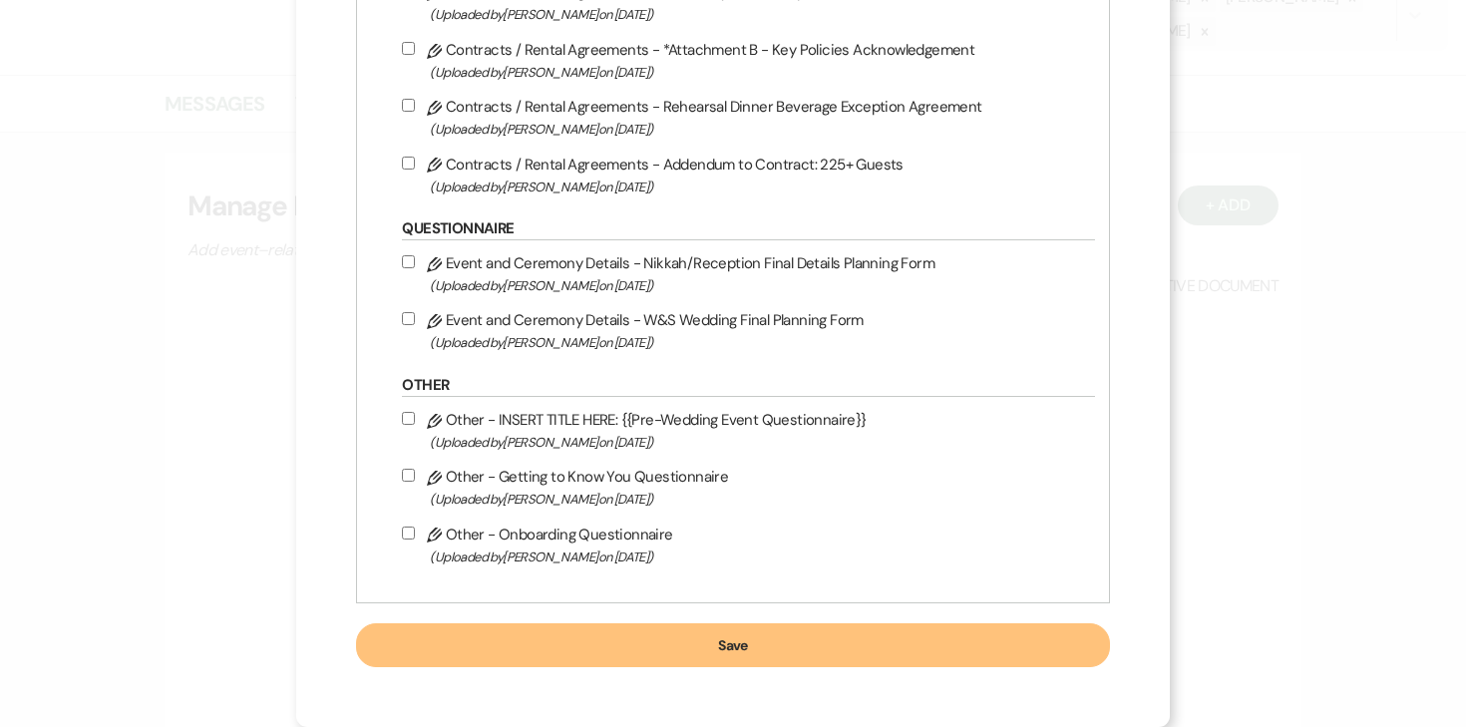
click at [591, 647] on button "Save" at bounding box center [732, 645] width 753 height 44
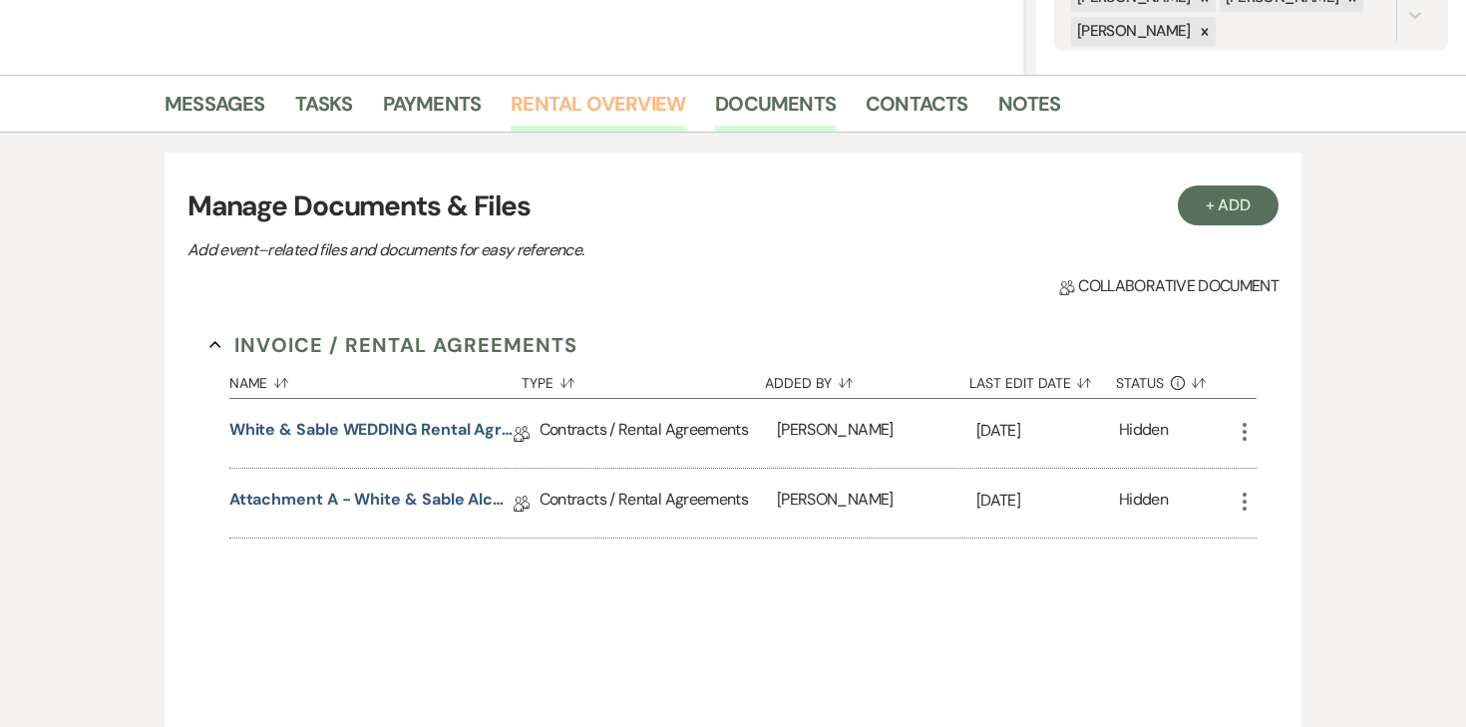
click at [601, 110] on link "Rental Overview" at bounding box center [598, 110] width 175 height 44
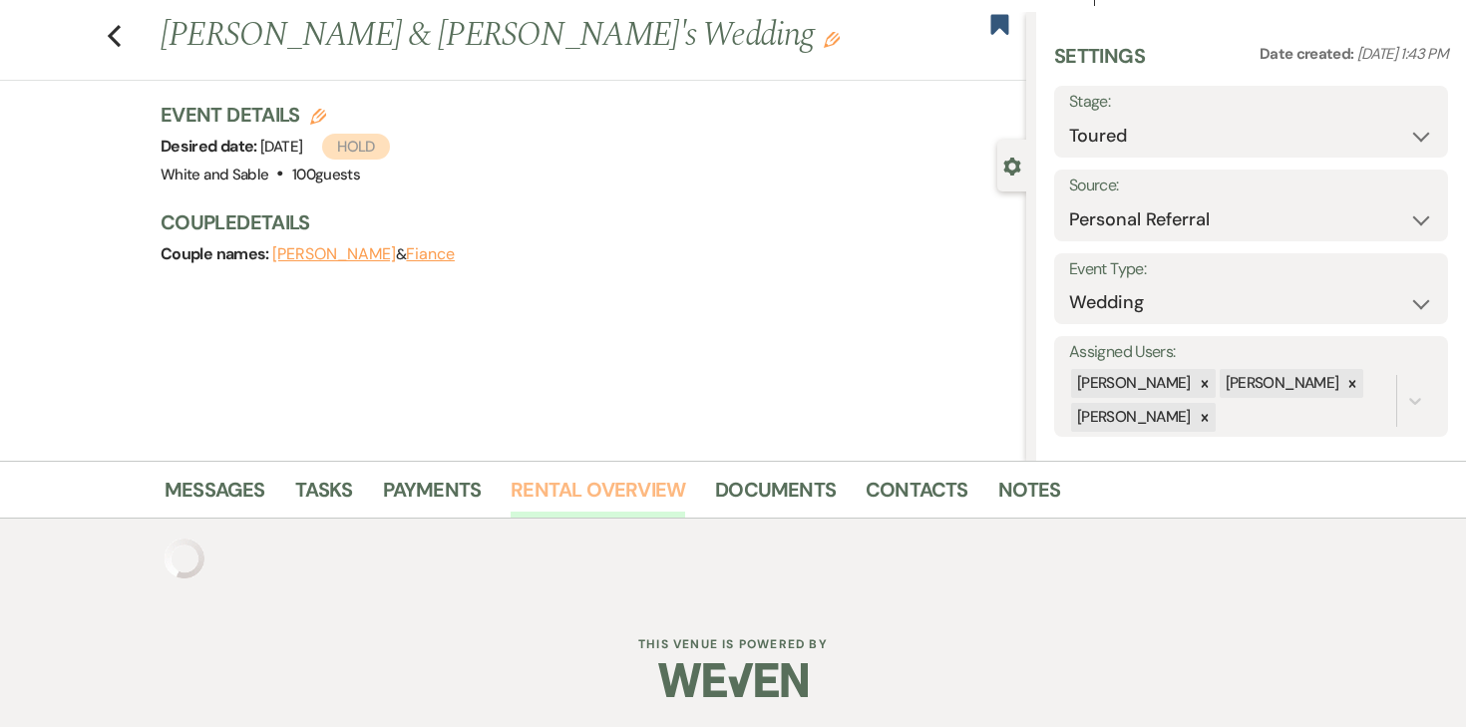
scroll to position [198, 0]
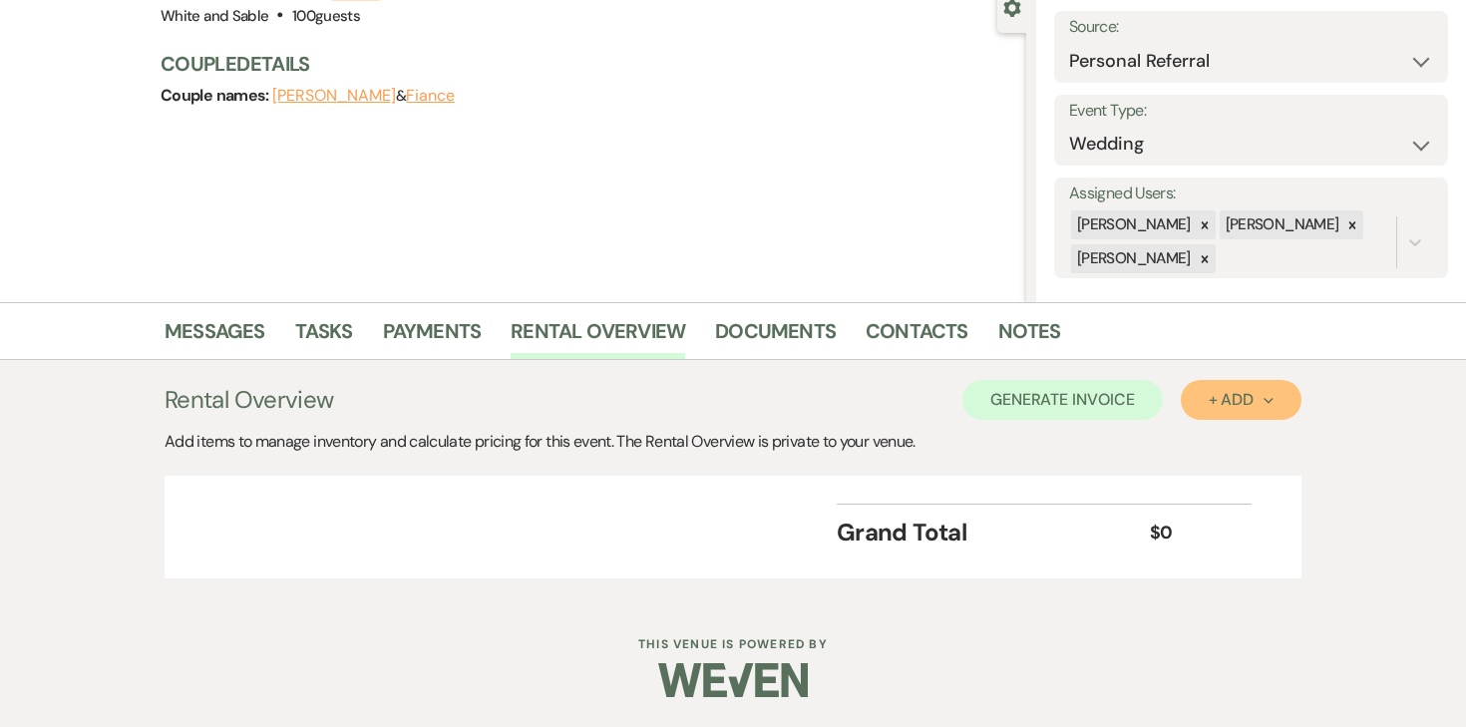
click at [1216, 414] on button "+ Add Next" at bounding box center [1241, 400] width 121 height 40
click at [1205, 445] on button "Item" at bounding box center [1231, 445] width 101 height 31
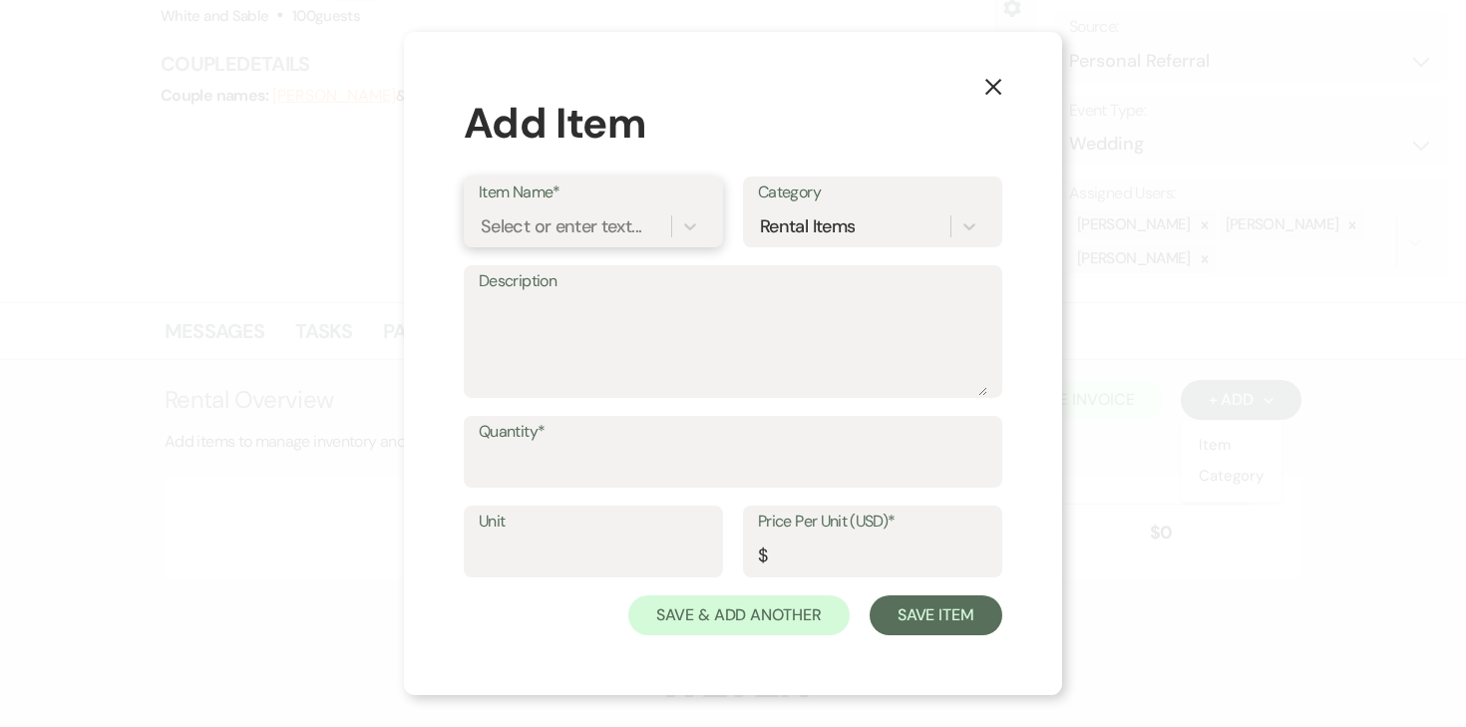
click at [603, 223] on div "Select or enter text..." at bounding box center [561, 226] width 161 height 27
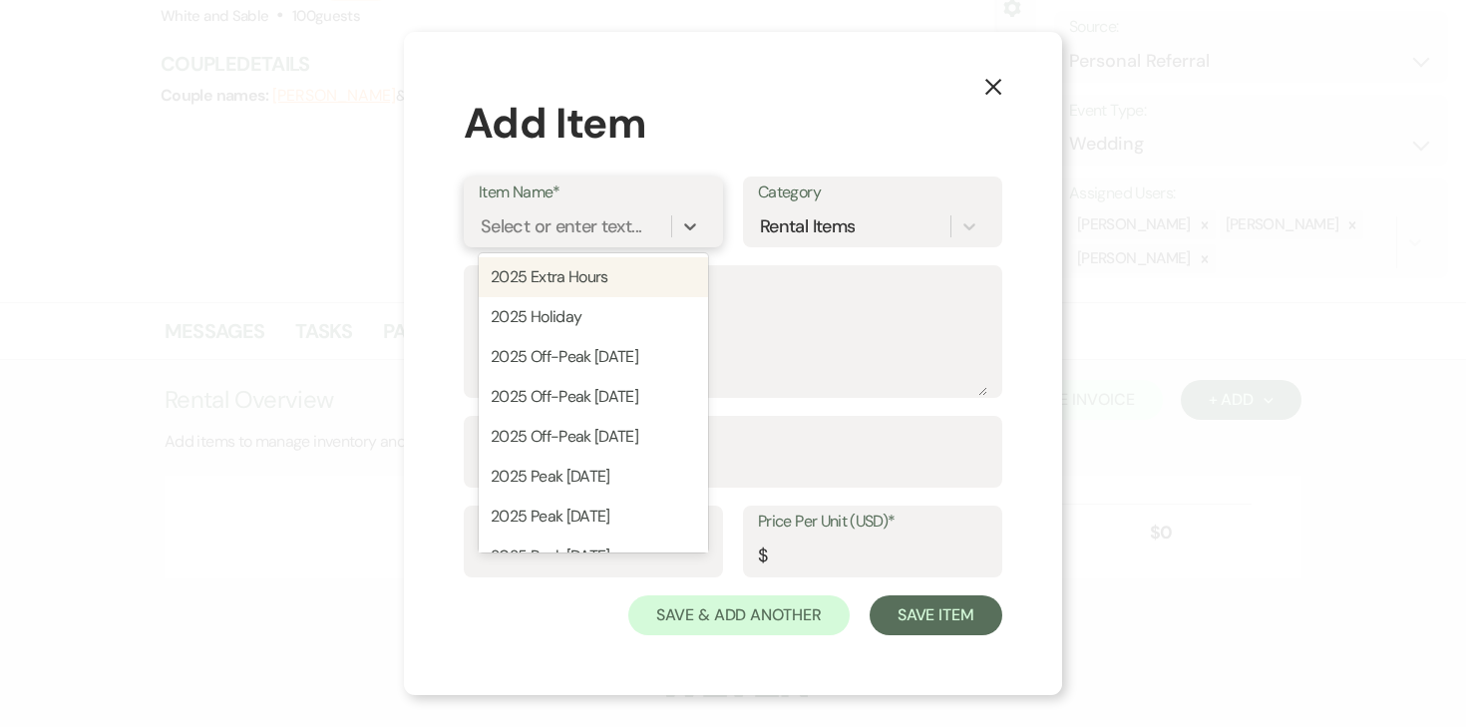
type input "u"
type input "sunday"
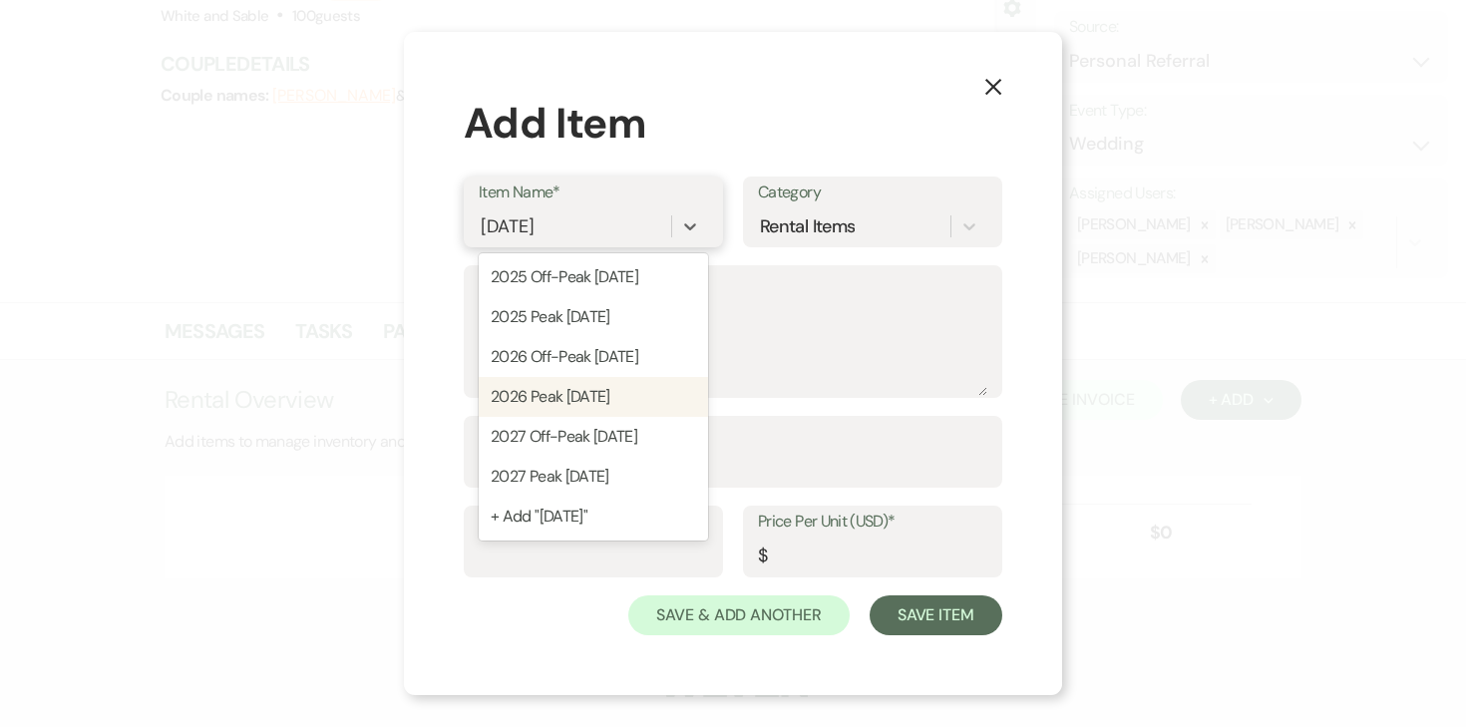
click at [580, 386] on div "2026 Peak Sunday" at bounding box center [593, 397] width 229 height 40
type textarea "11:30am - 12:30am (13 hour rental period) Does not include: security, event day…"
type input "10000"
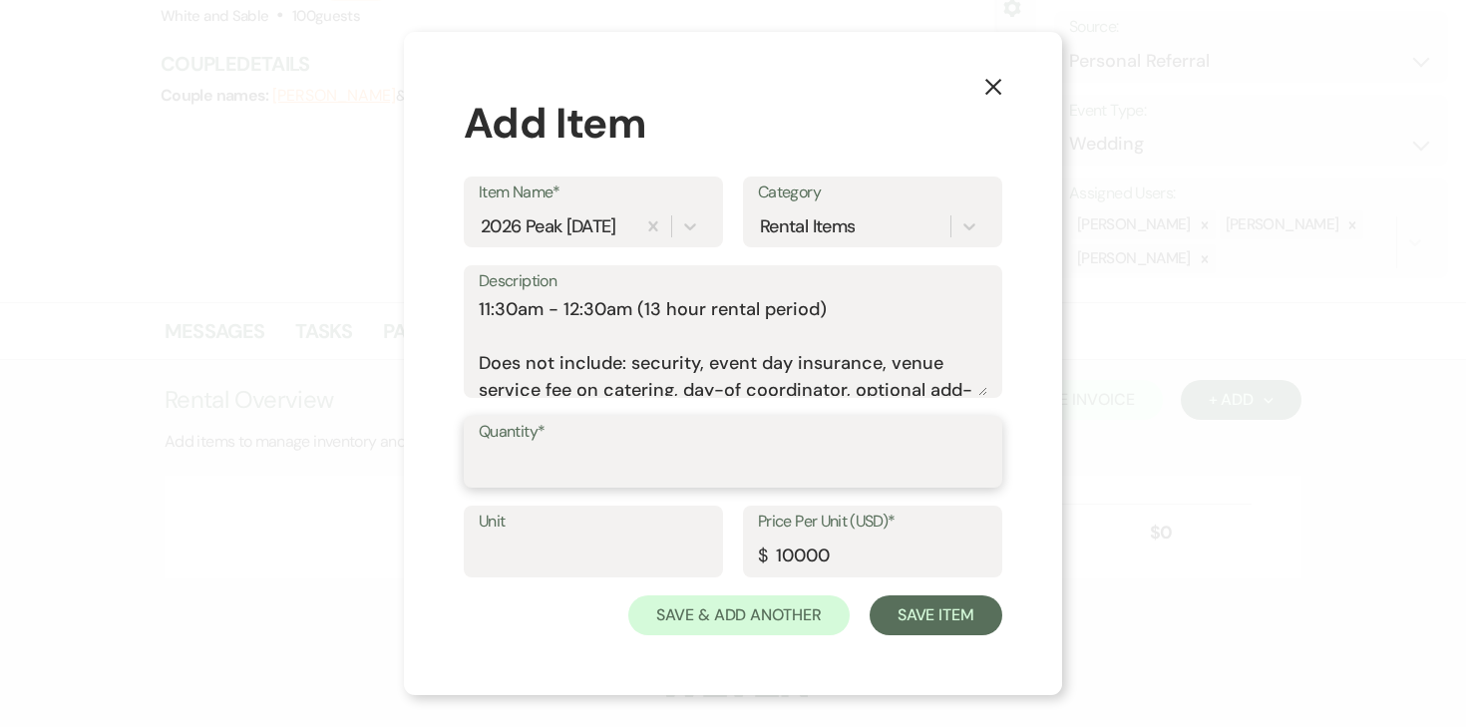
click at [575, 460] on input "Quantity*" at bounding box center [733, 466] width 509 height 39
type input "1"
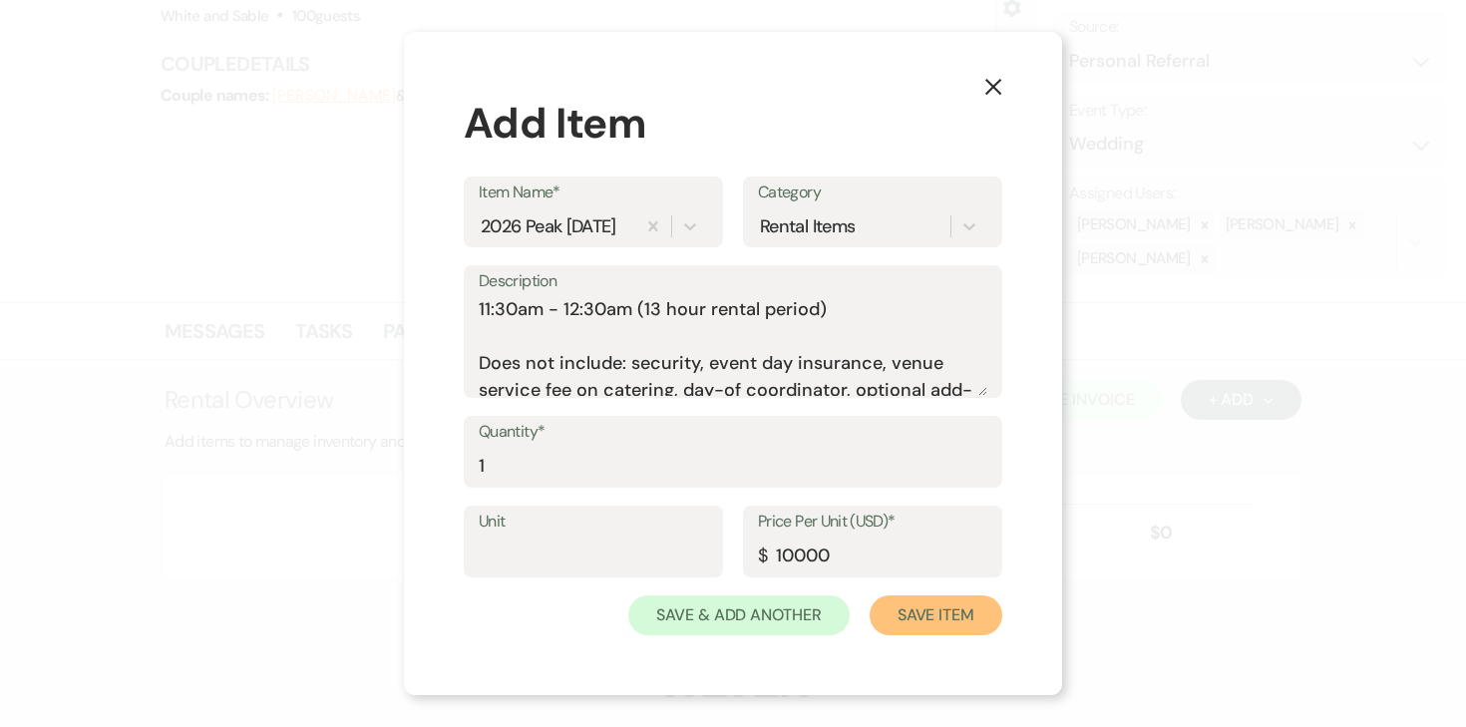
click at [927, 616] on button "Save Item" at bounding box center [936, 615] width 133 height 40
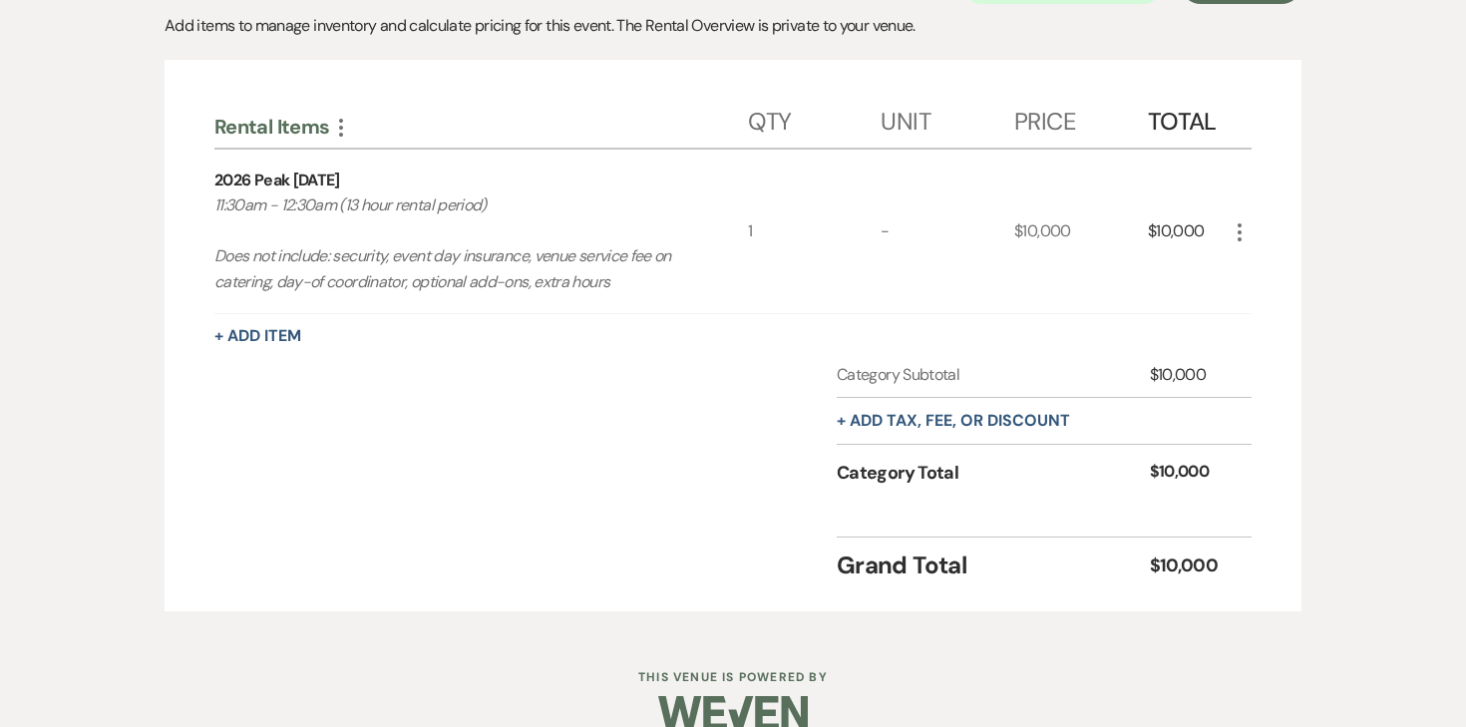
scroll to position [616, 0]
click at [1050, 435] on div "+ Add tax, fee, or discount" at bounding box center [953, 419] width 233 height 46
click at [1044, 414] on button "+ Add tax, fee, or discount" at bounding box center [953, 419] width 233 height 16
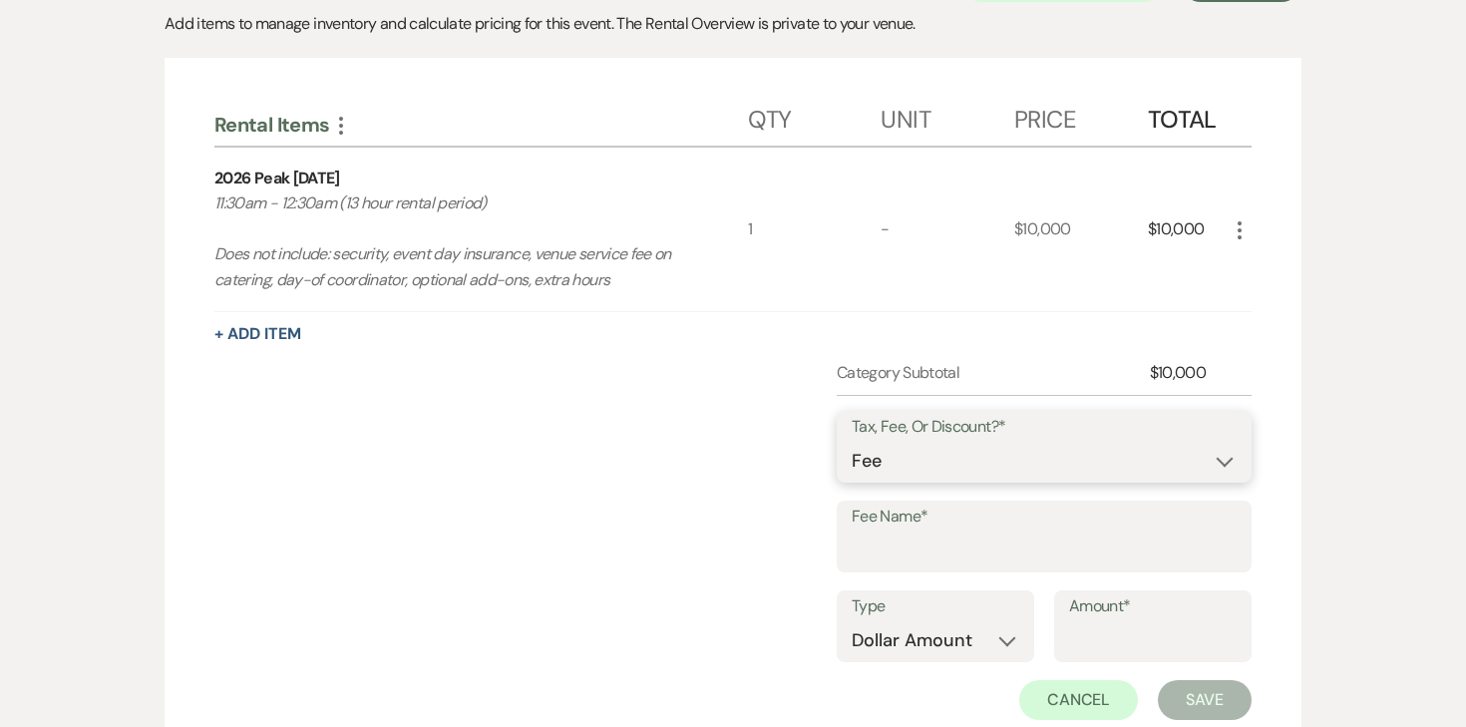
click at [1010, 458] on select "Fee Discount Tax" at bounding box center [1044, 461] width 385 height 39
click at [973, 541] on input "Fee Name*" at bounding box center [1044, 551] width 385 height 39
type input "Credit Card Fee"
click at [921, 634] on select "Dollar Amount Percentage" at bounding box center [936, 640] width 168 height 39
select select "false"
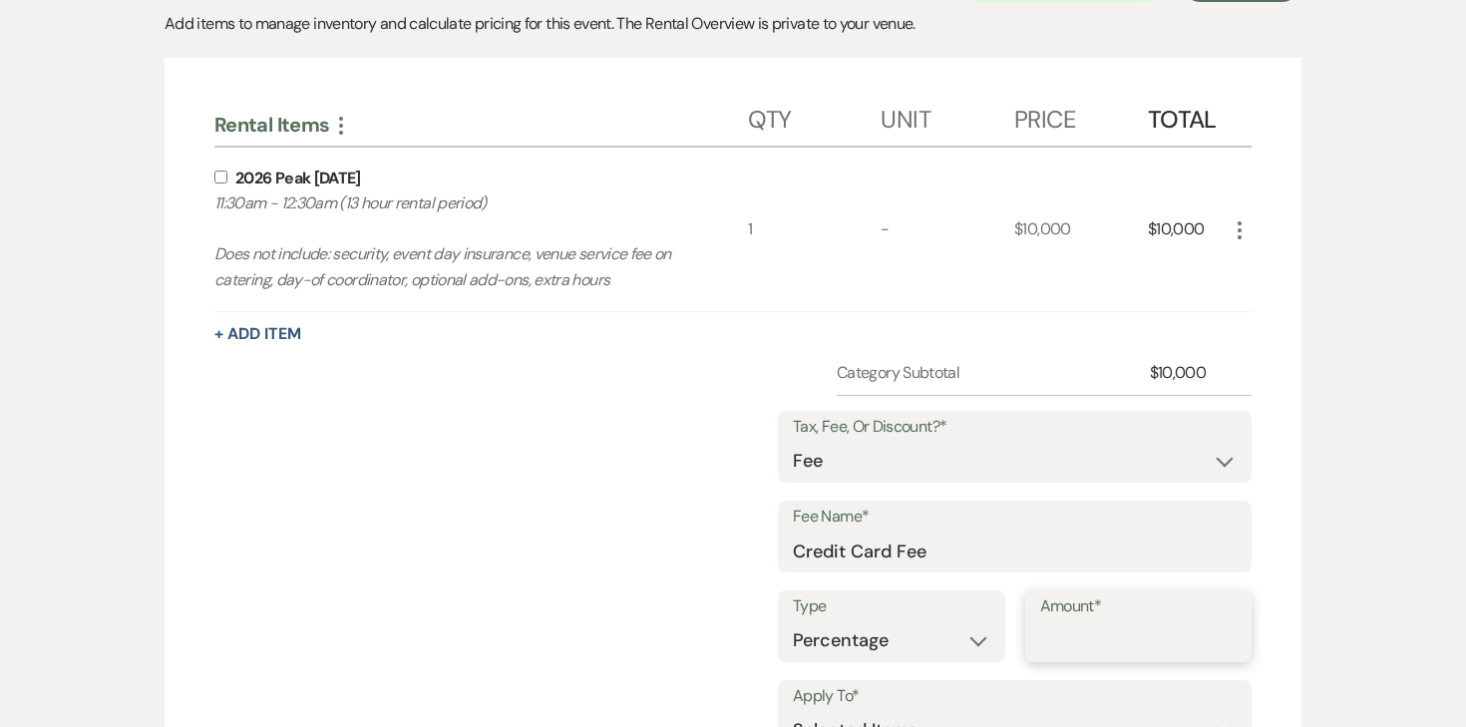
click at [1088, 643] on input "Amount*" at bounding box center [1138, 640] width 197 height 39
type input "3"
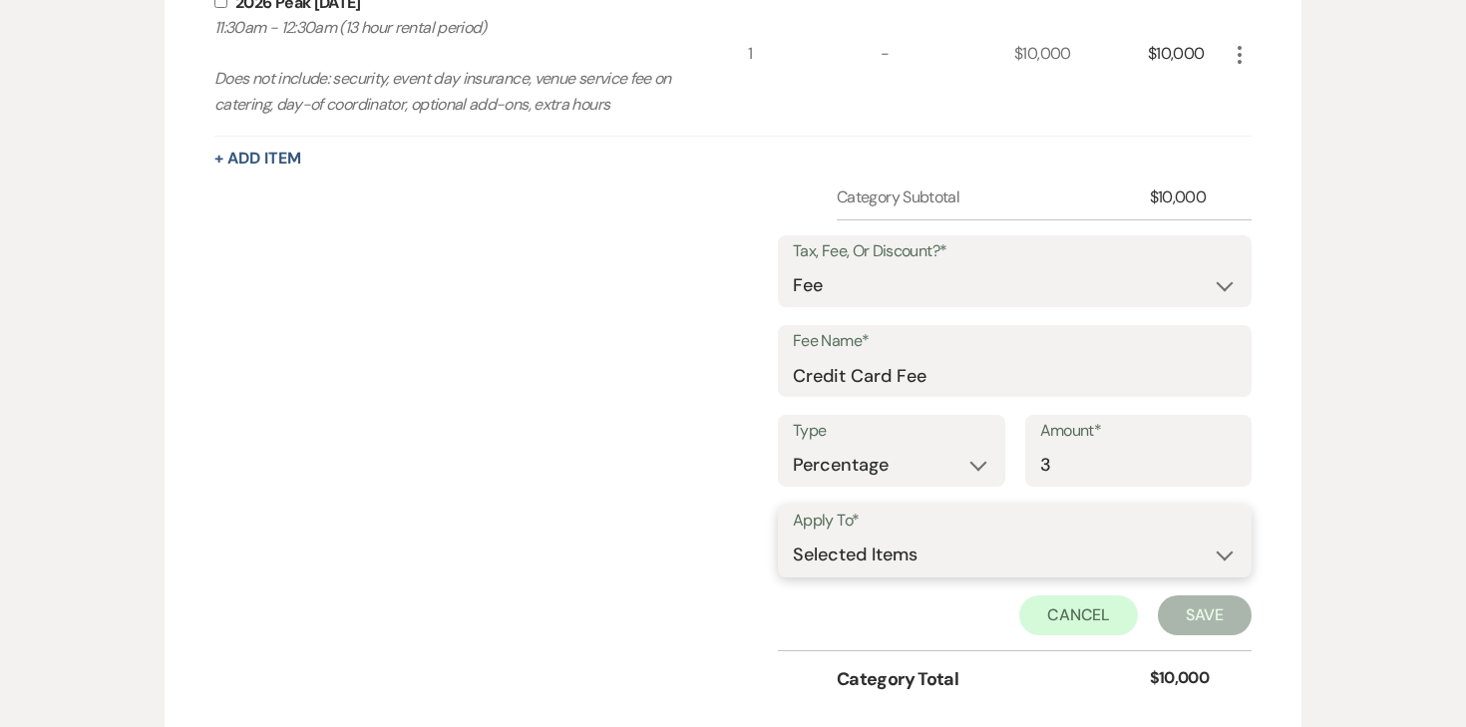
scroll to position [795, 0]
click at [1057, 568] on select "Selected Items Category Subtotal (before all Taxes/Fees/Discounts) Category Tot…" at bounding box center [1015, 553] width 444 height 40
select select "2"
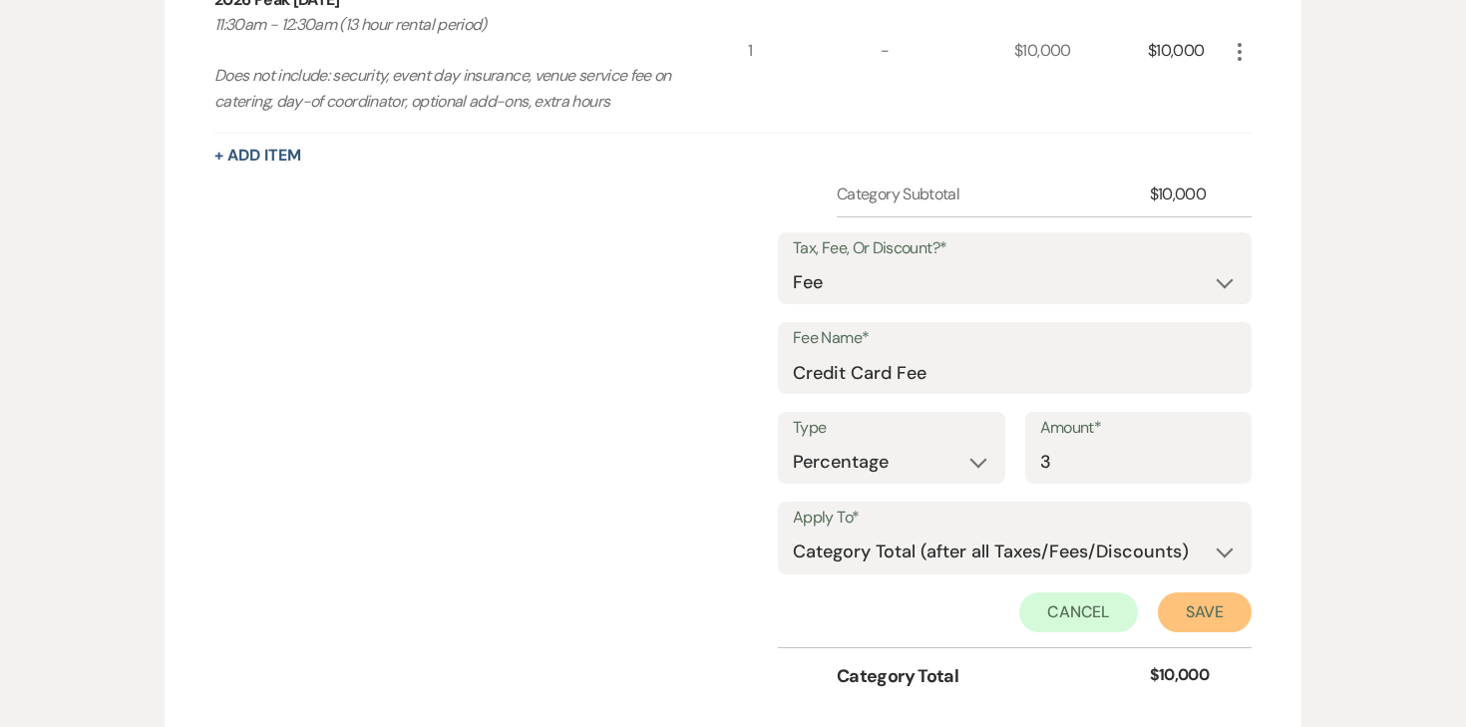
click at [1188, 605] on button "Save" at bounding box center [1205, 612] width 94 height 40
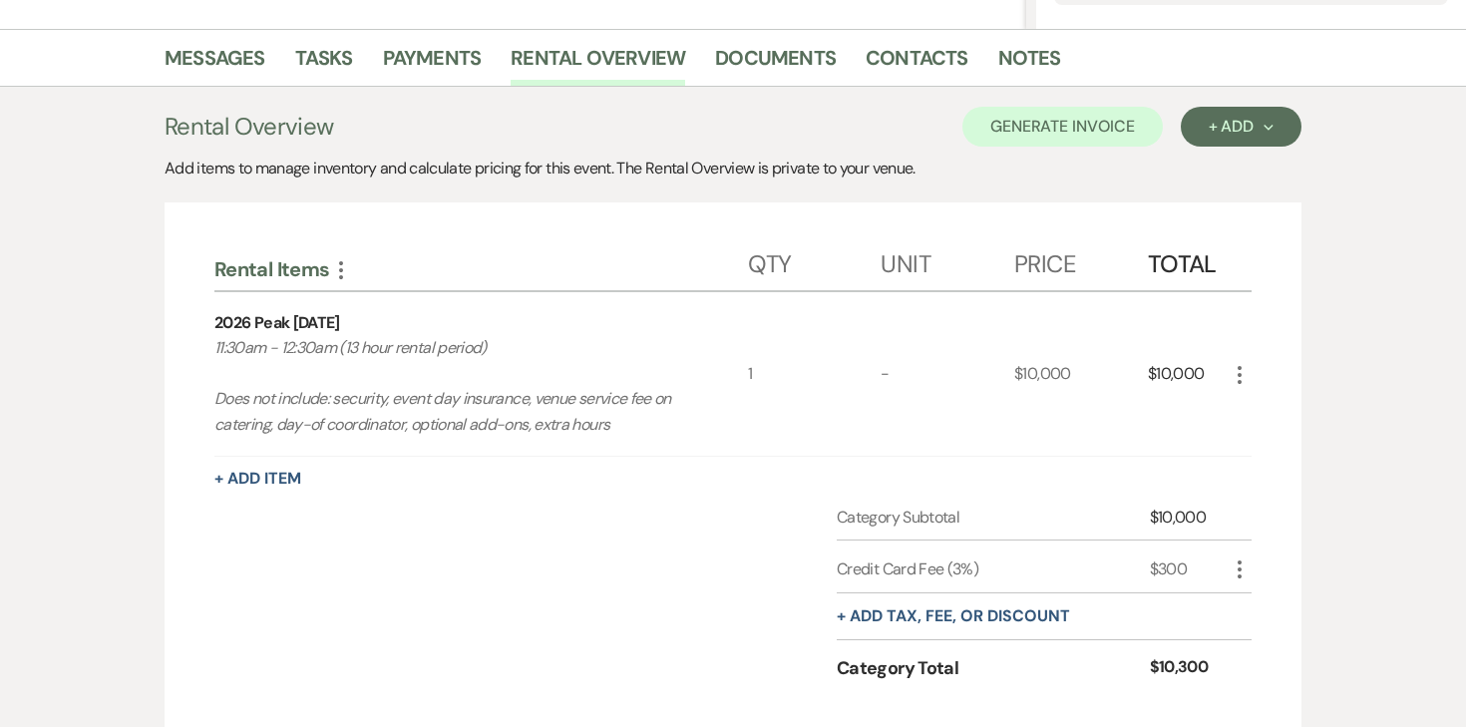
scroll to position [447, 0]
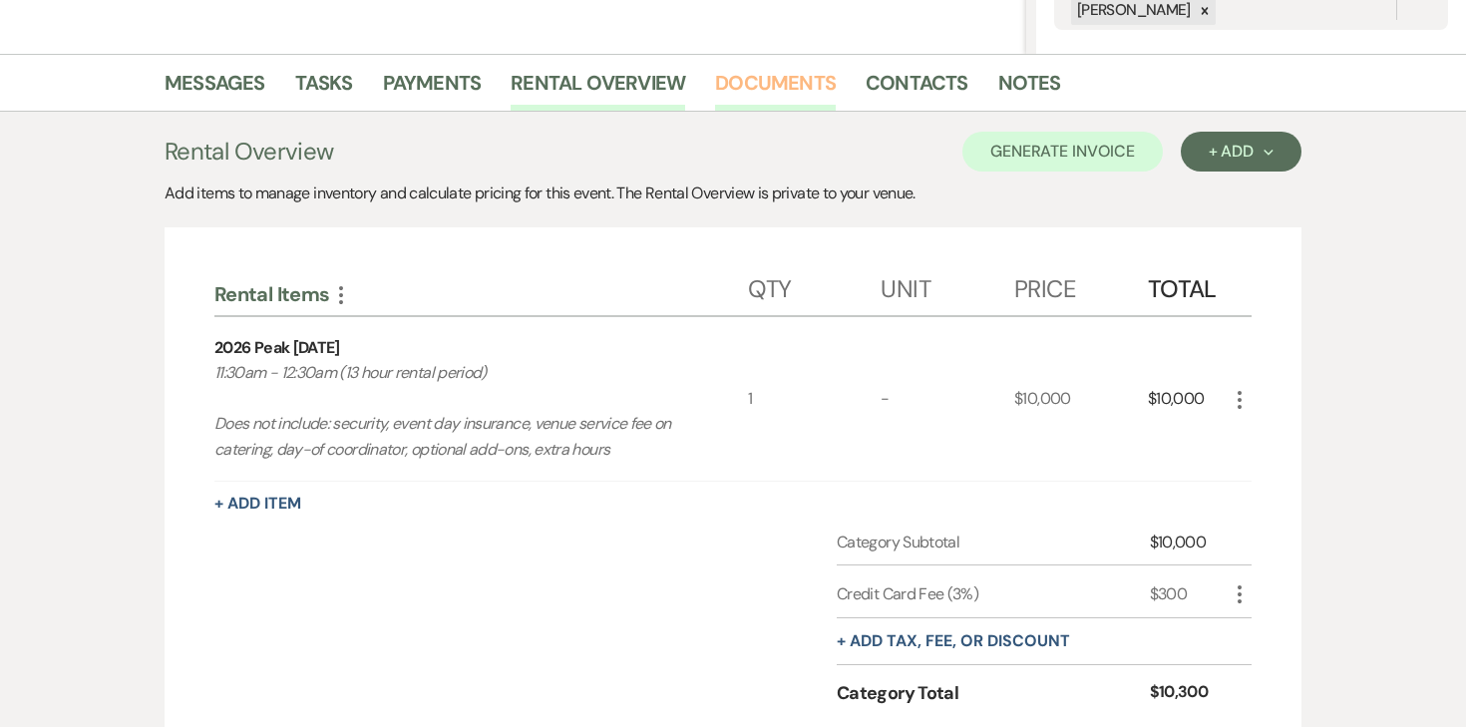
click at [753, 88] on link "Documents" at bounding box center [775, 89] width 121 height 44
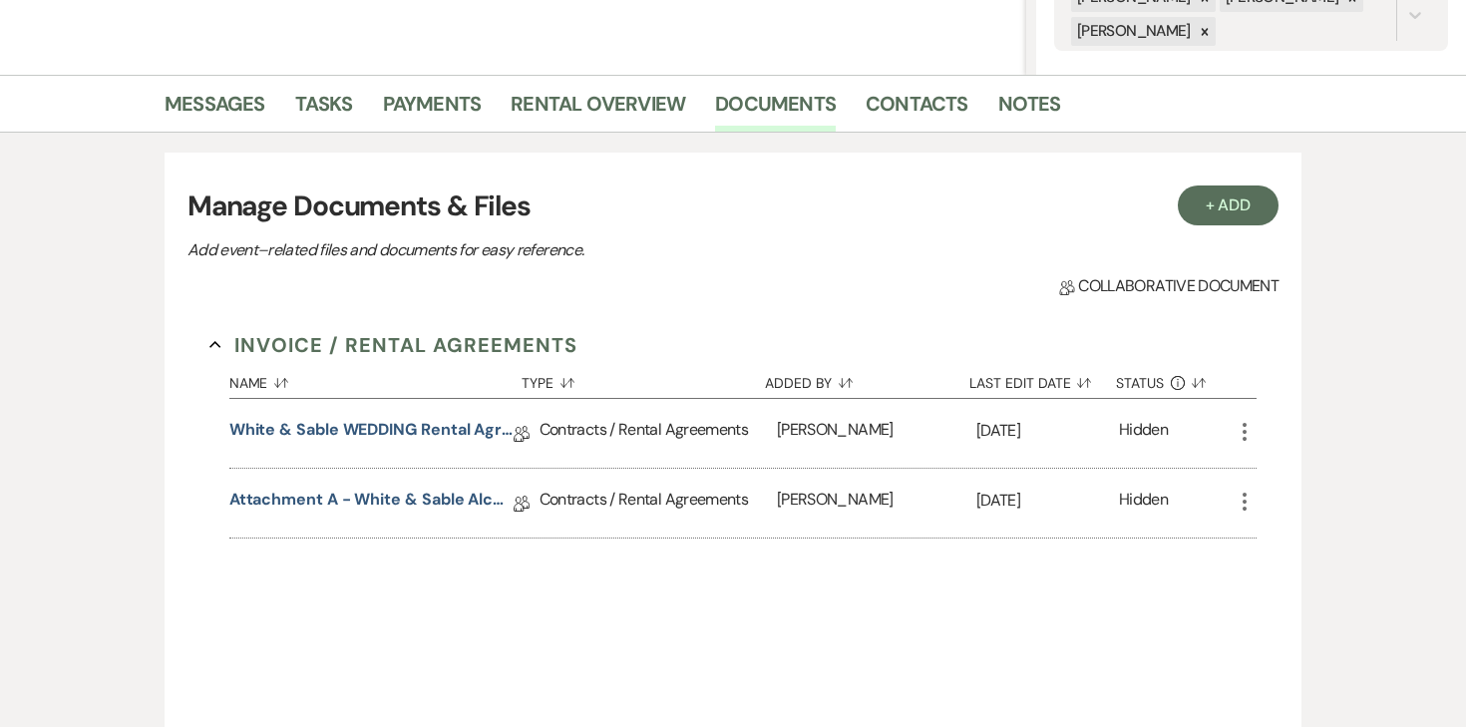
scroll to position [422, 0]
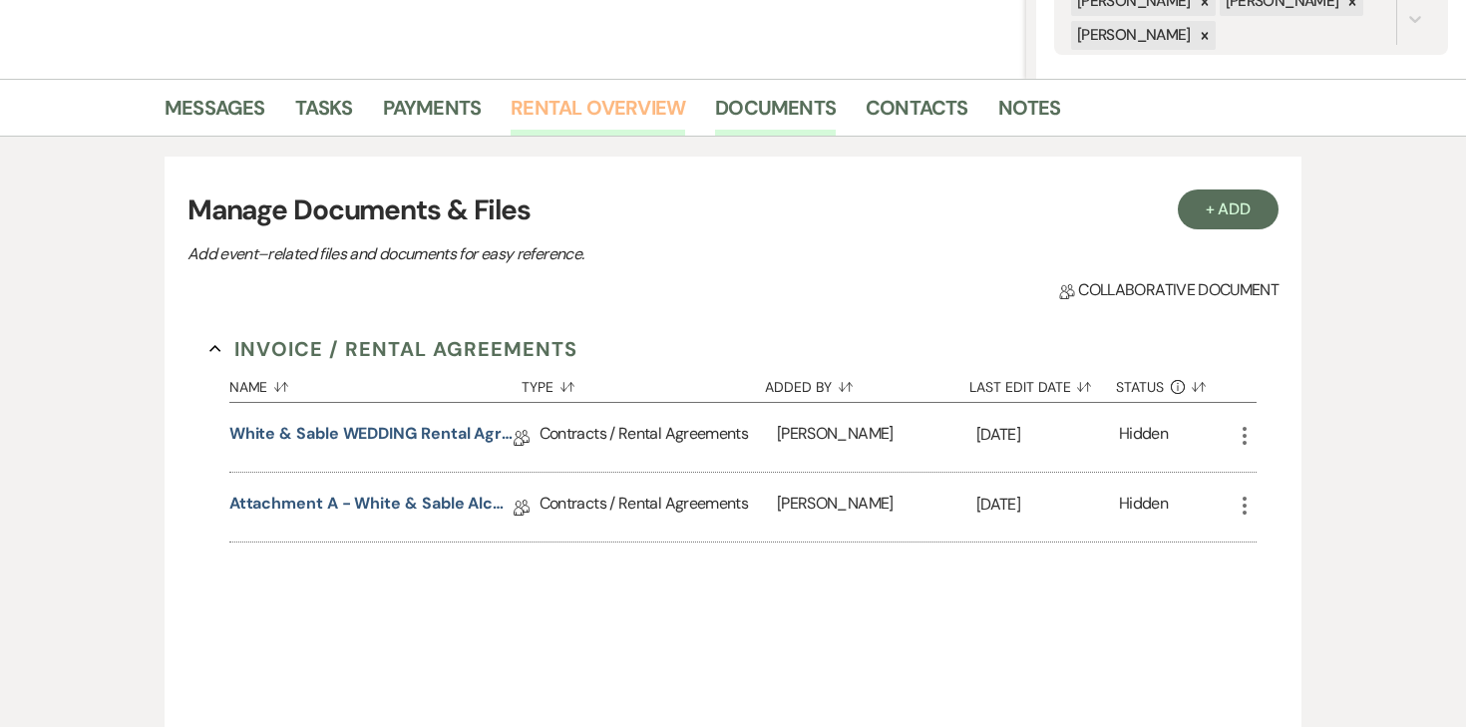
click at [634, 110] on link "Rental Overview" at bounding box center [598, 114] width 175 height 44
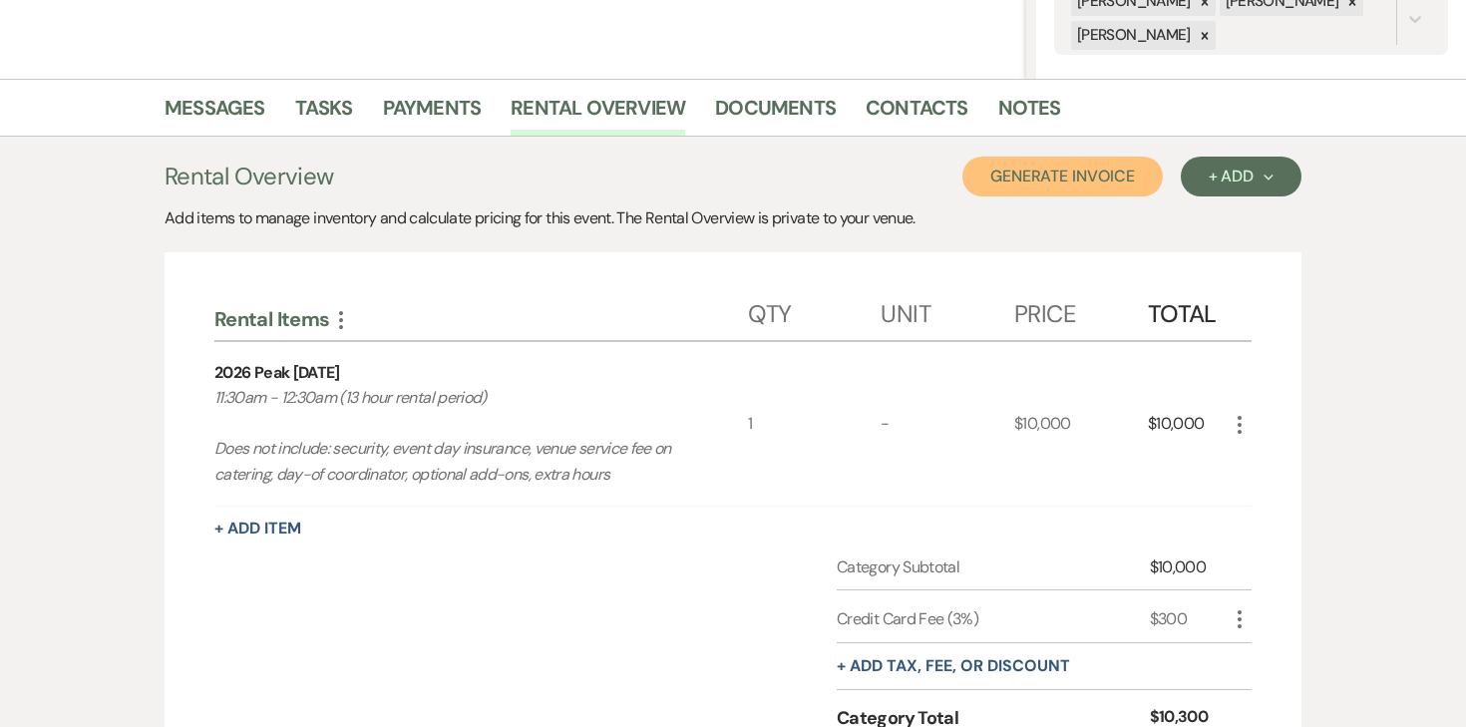
click at [1064, 195] on button "Generate Invoice" at bounding box center [1063, 177] width 200 height 40
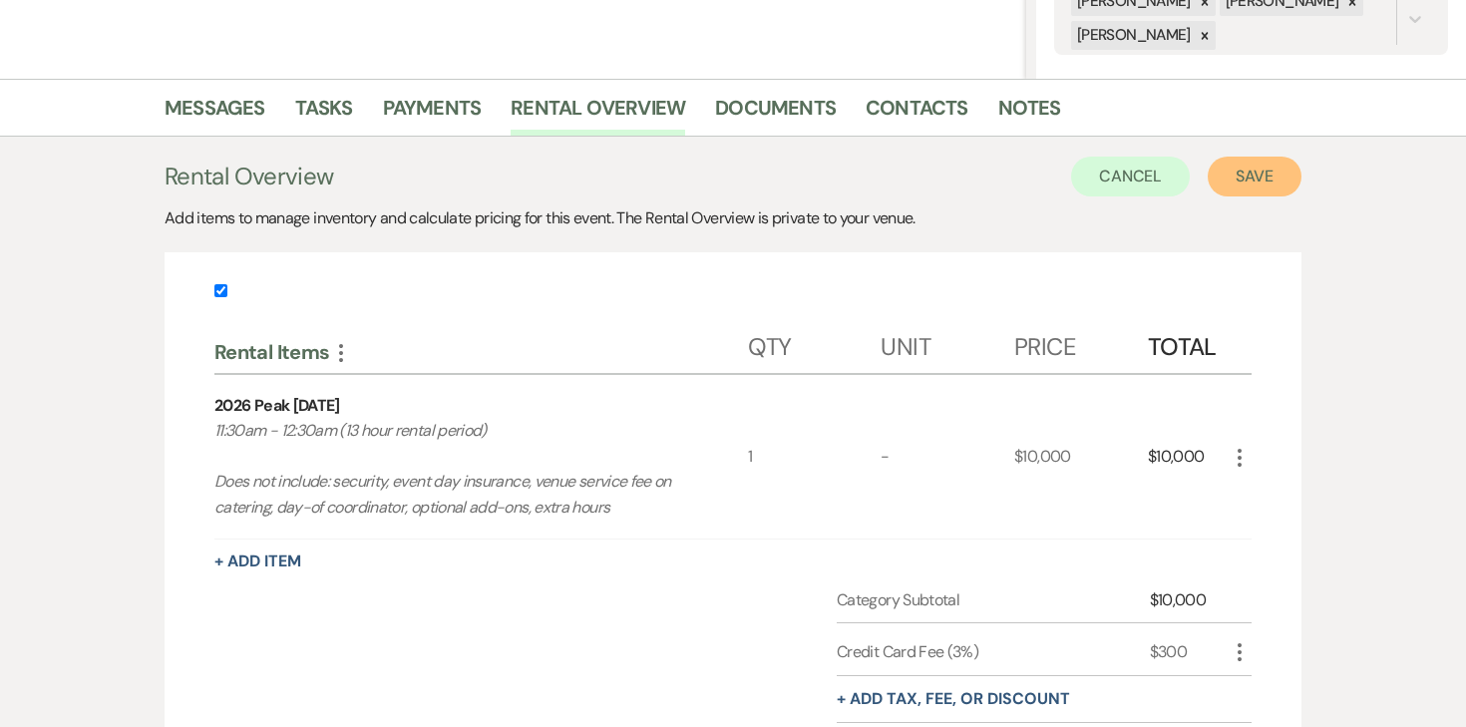
click at [1239, 175] on button "Save" at bounding box center [1255, 177] width 94 height 40
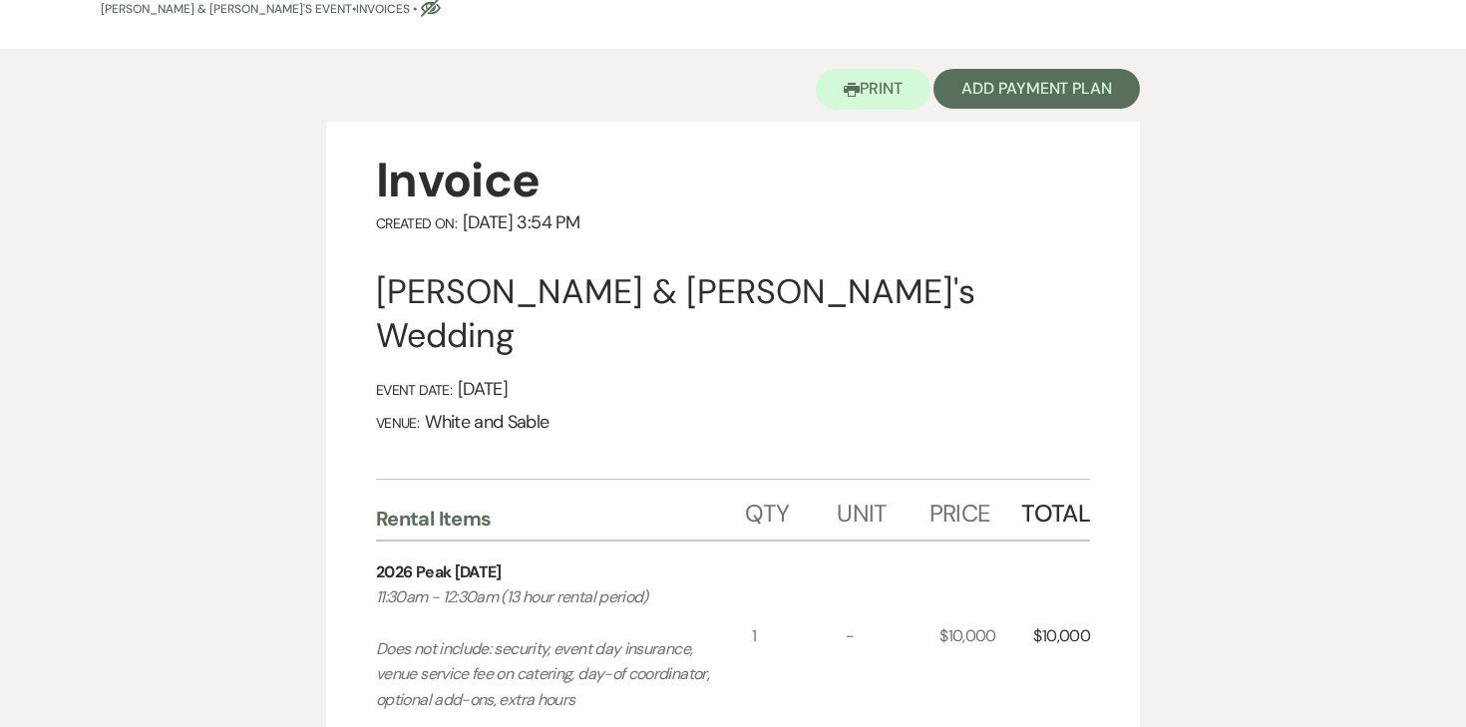
scroll to position [131, 0]
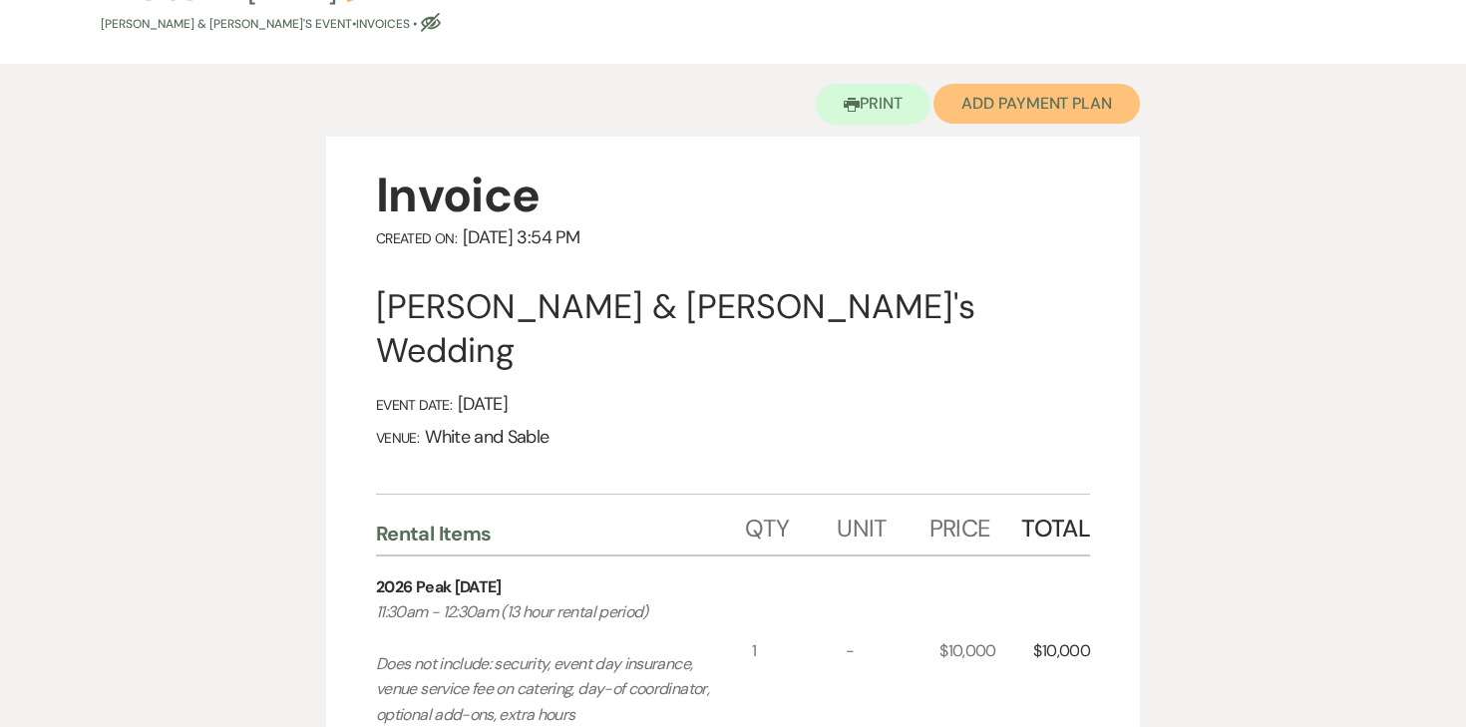
click at [1015, 110] on button "Add Payment Plan" at bounding box center [1037, 104] width 206 height 40
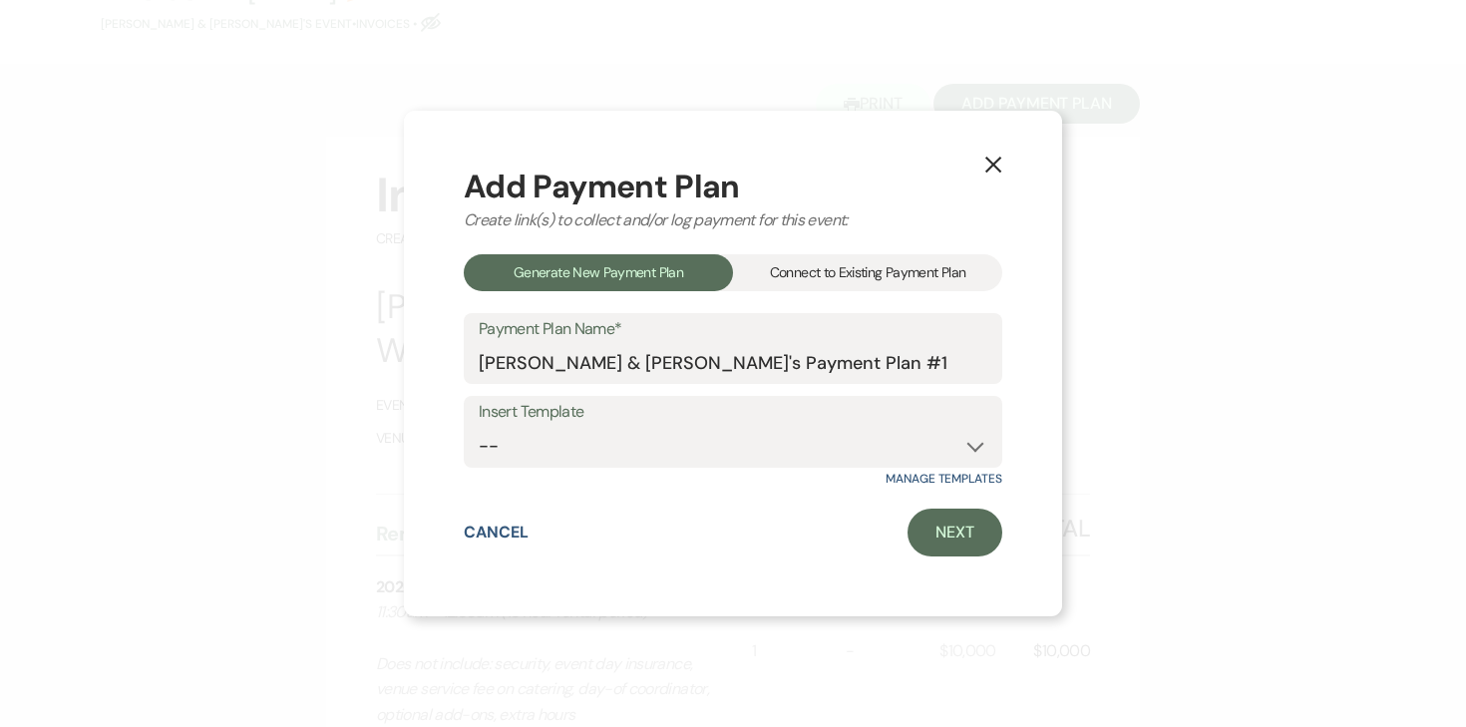
click at [996, 162] on use "button" at bounding box center [993, 165] width 16 height 16
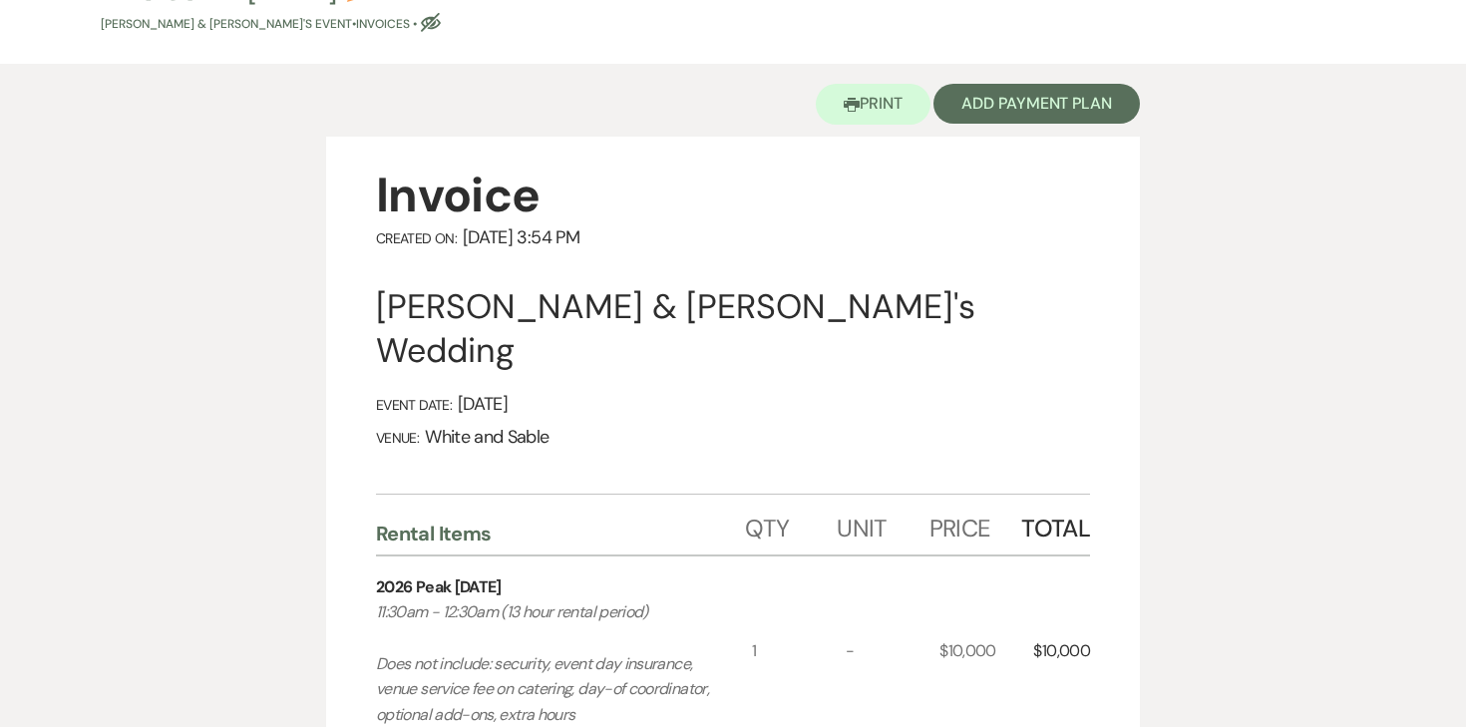
scroll to position [0, 0]
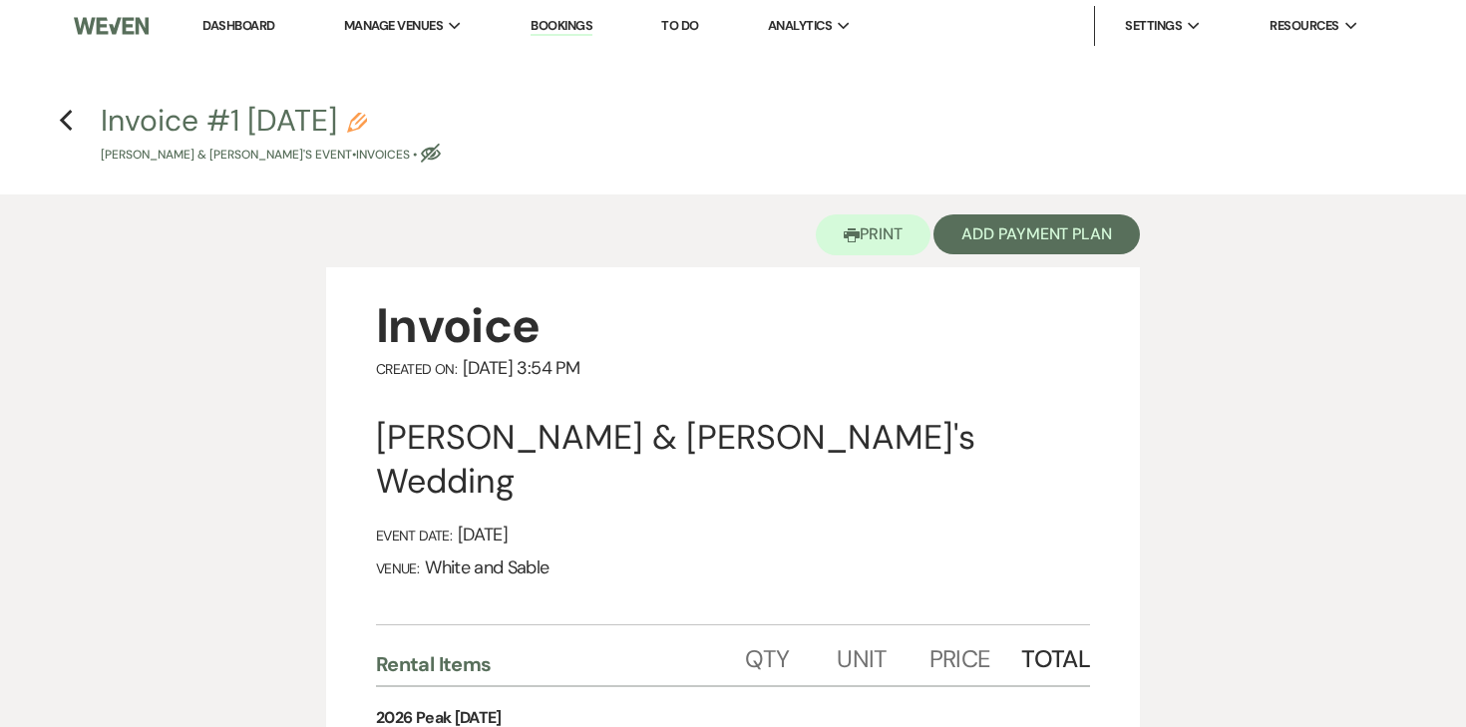
click at [367, 114] on icon "Pencil" at bounding box center [357, 123] width 20 height 20
select select "22"
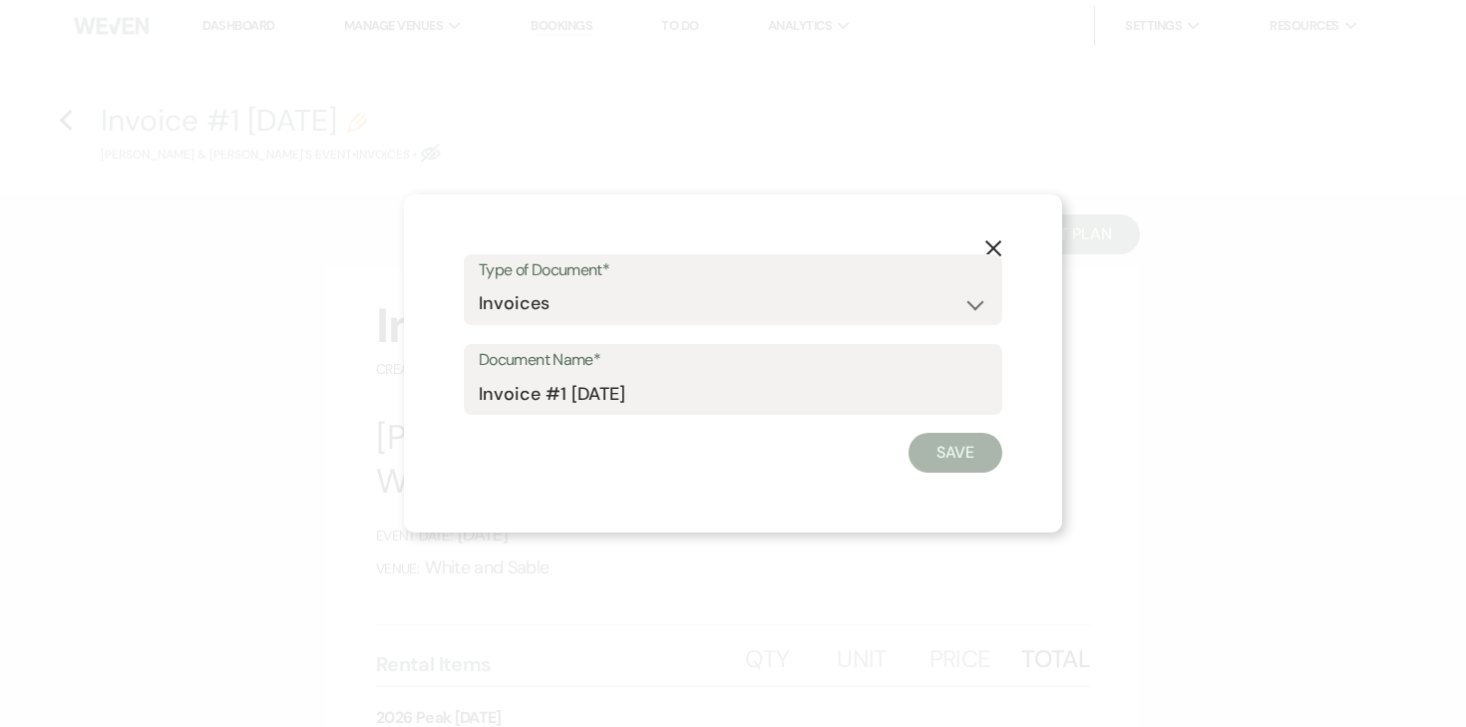
click at [679, 365] on label "Document Name*" at bounding box center [733, 360] width 509 height 29
click at [679, 374] on input "Invoice #1 9-13-2025" at bounding box center [733, 393] width 509 height 39
click at [678, 377] on input "Invoice #1 9-13-2025" at bounding box center [733, 393] width 509 height 39
click at [668, 416] on form "Type of Document* Special Event Insurance Vendor Certificate of Insurance Contr…" at bounding box center [733, 363] width 539 height 219
click at [682, 386] on input "Invoice #1 9-13-2025" at bounding box center [733, 393] width 509 height 39
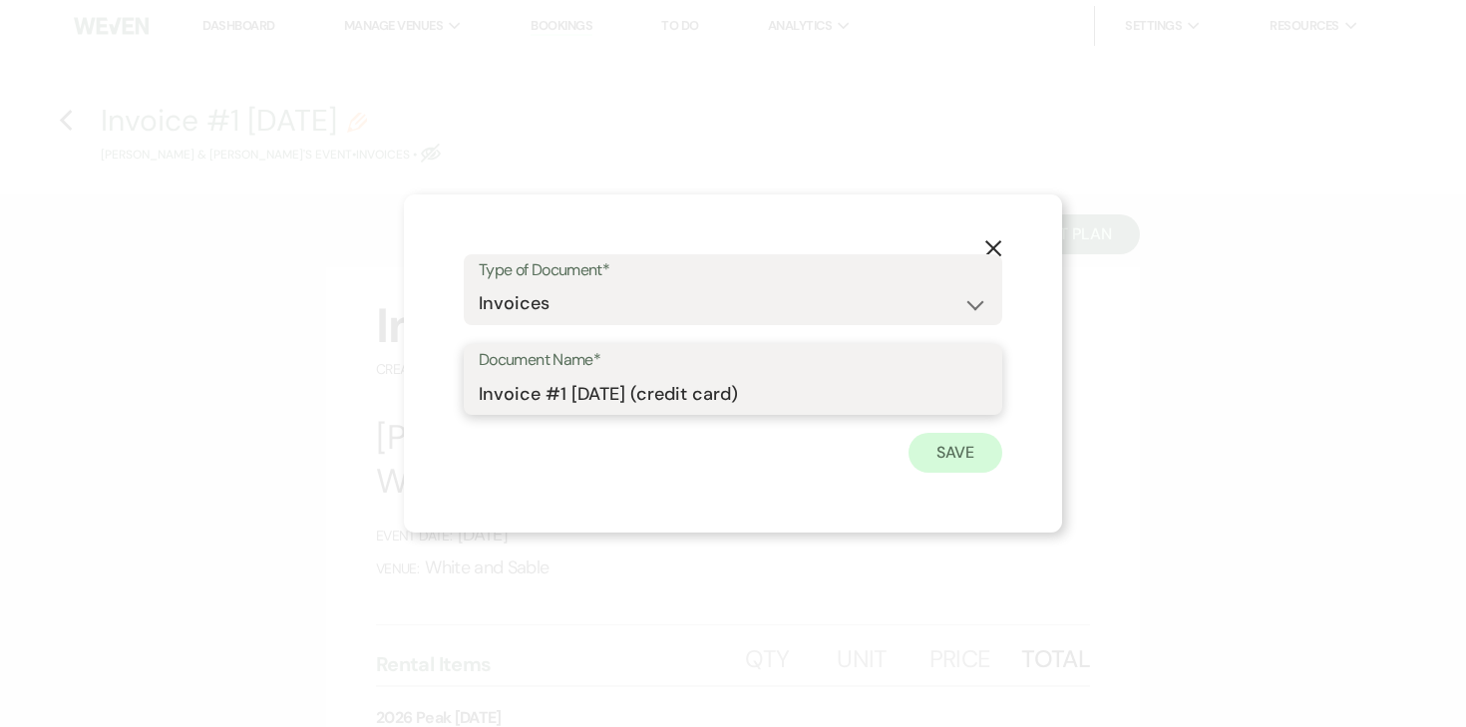
type input "Invoice #1 [DATE] (credit card)"
click at [951, 440] on button "Save" at bounding box center [956, 453] width 94 height 40
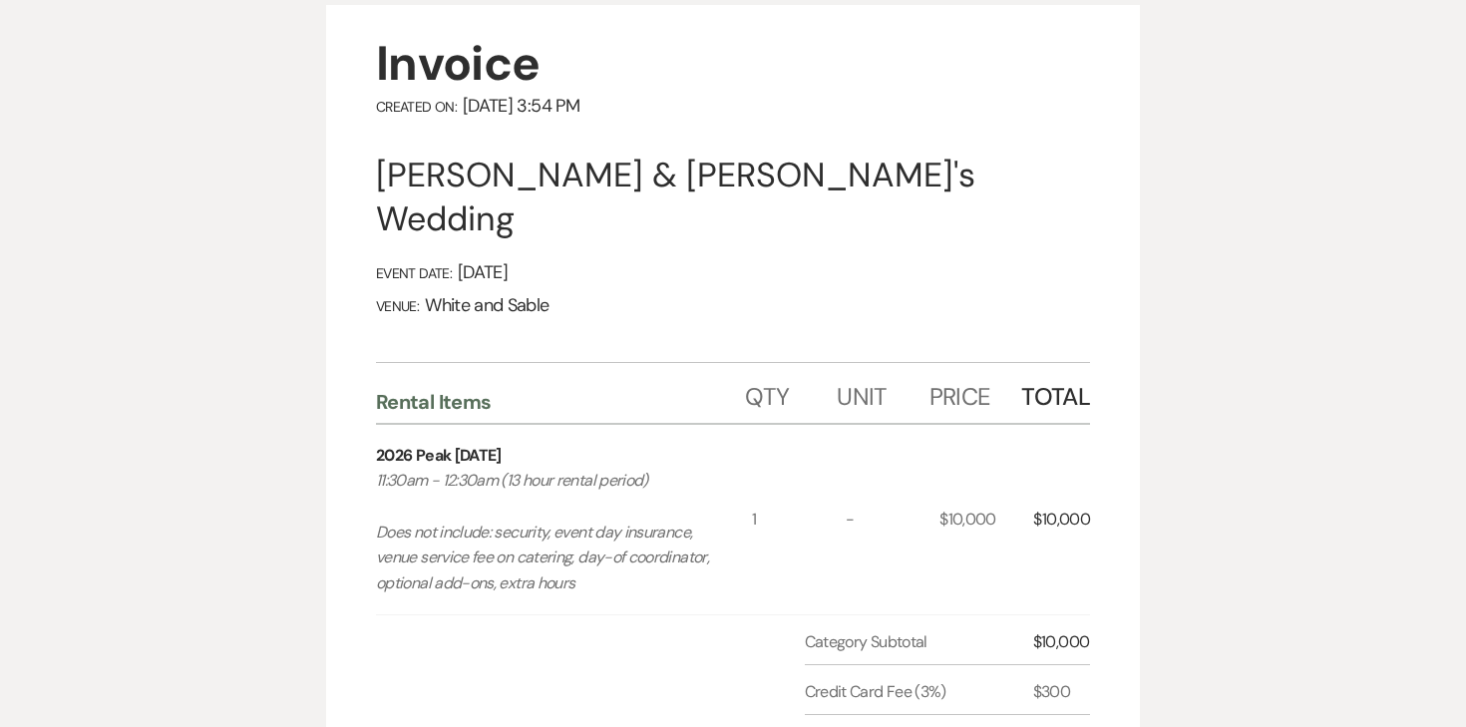
scroll to position [36, 0]
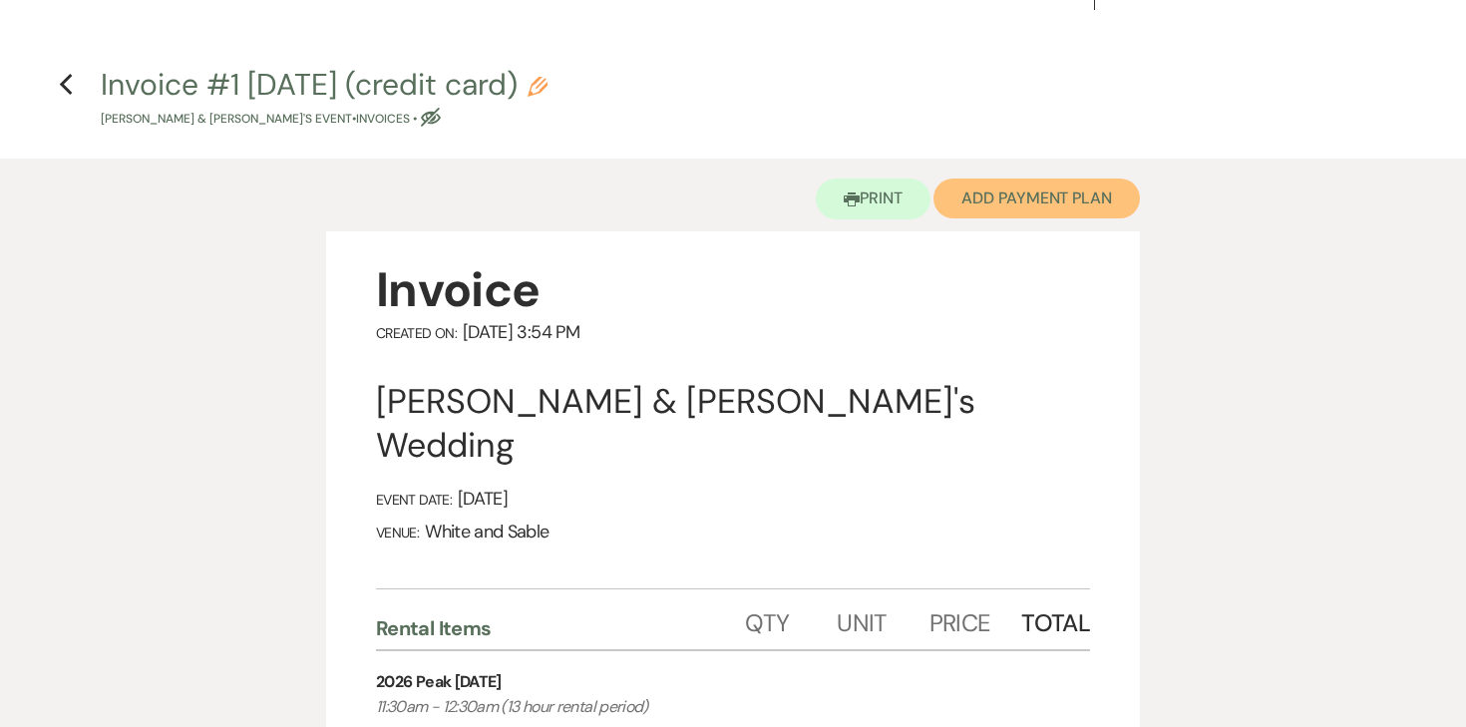
click at [1045, 208] on button "Add Payment Plan" at bounding box center [1037, 199] width 206 height 40
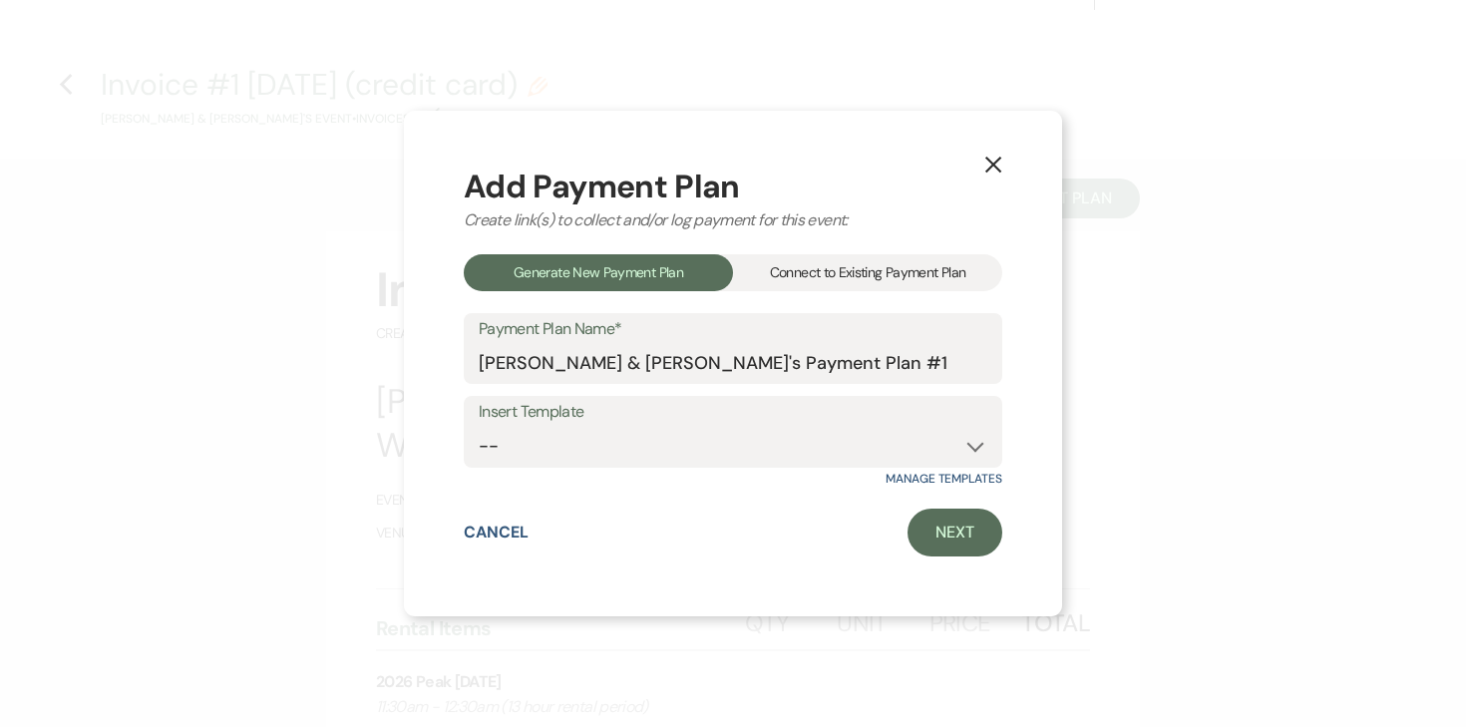
click at [841, 264] on div "Connect to Existing Payment Plan" at bounding box center [867, 272] width 269 height 37
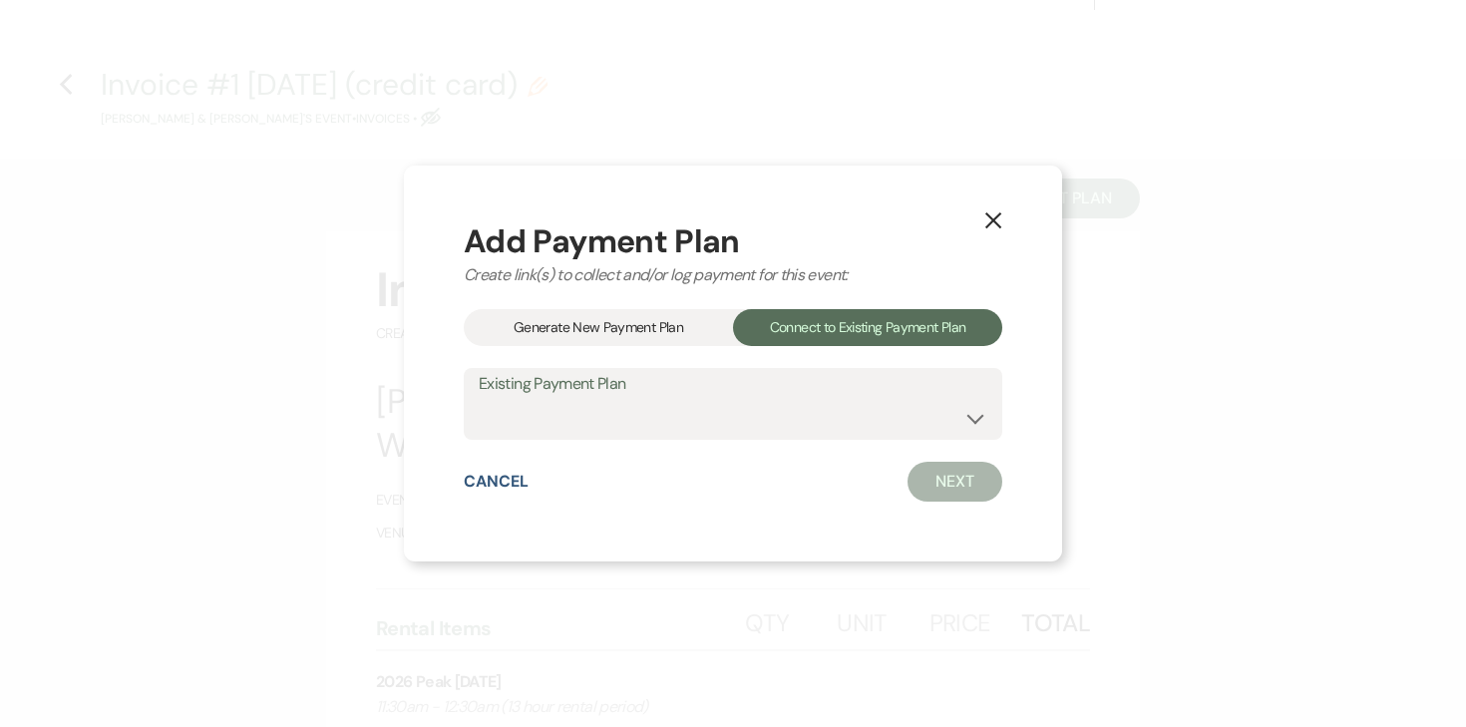
click at [631, 322] on div "Generate New Payment Plan" at bounding box center [598, 327] width 269 height 37
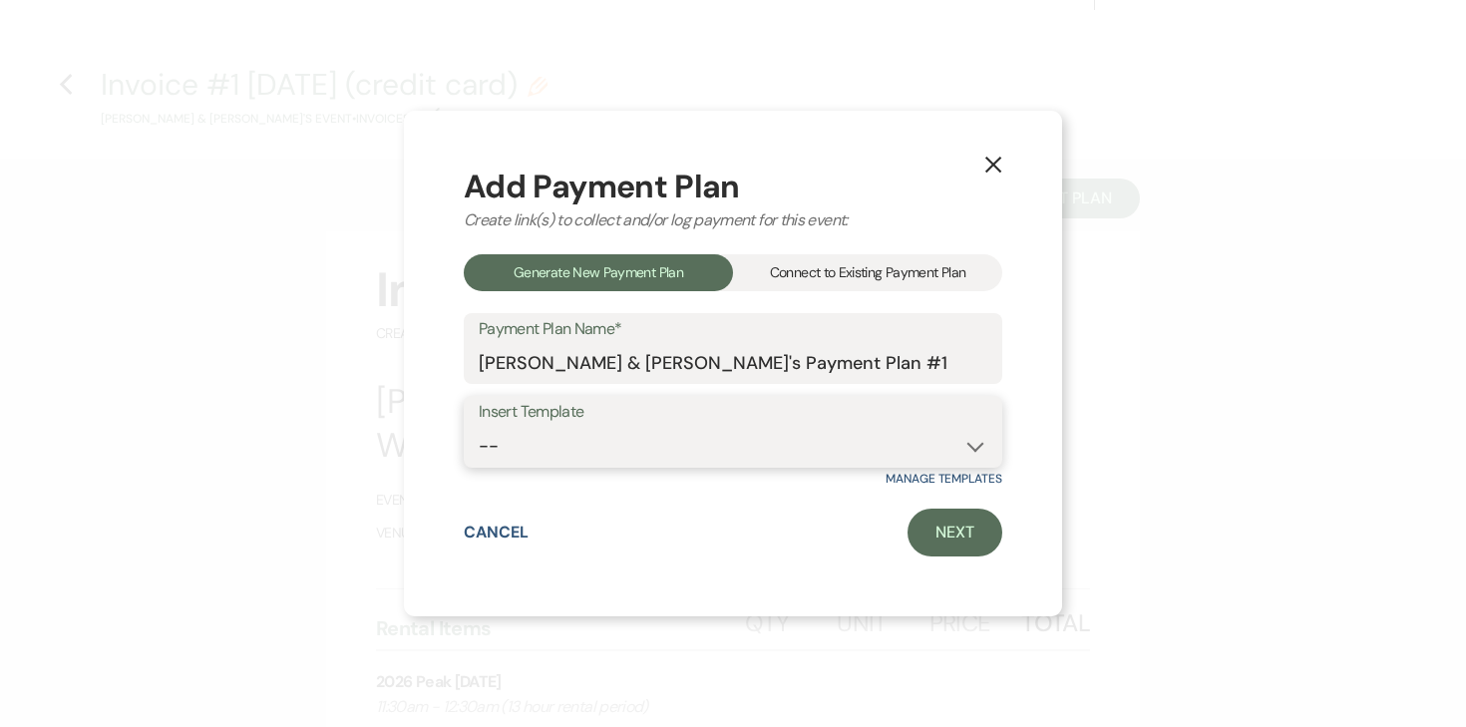
click at [586, 456] on select "-- Wedding Payments - Credit Card (3% Fee) Wedding Payments - ACH/Check/Cash" at bounding box center [733, 446] width 509 height 39
select select "77"
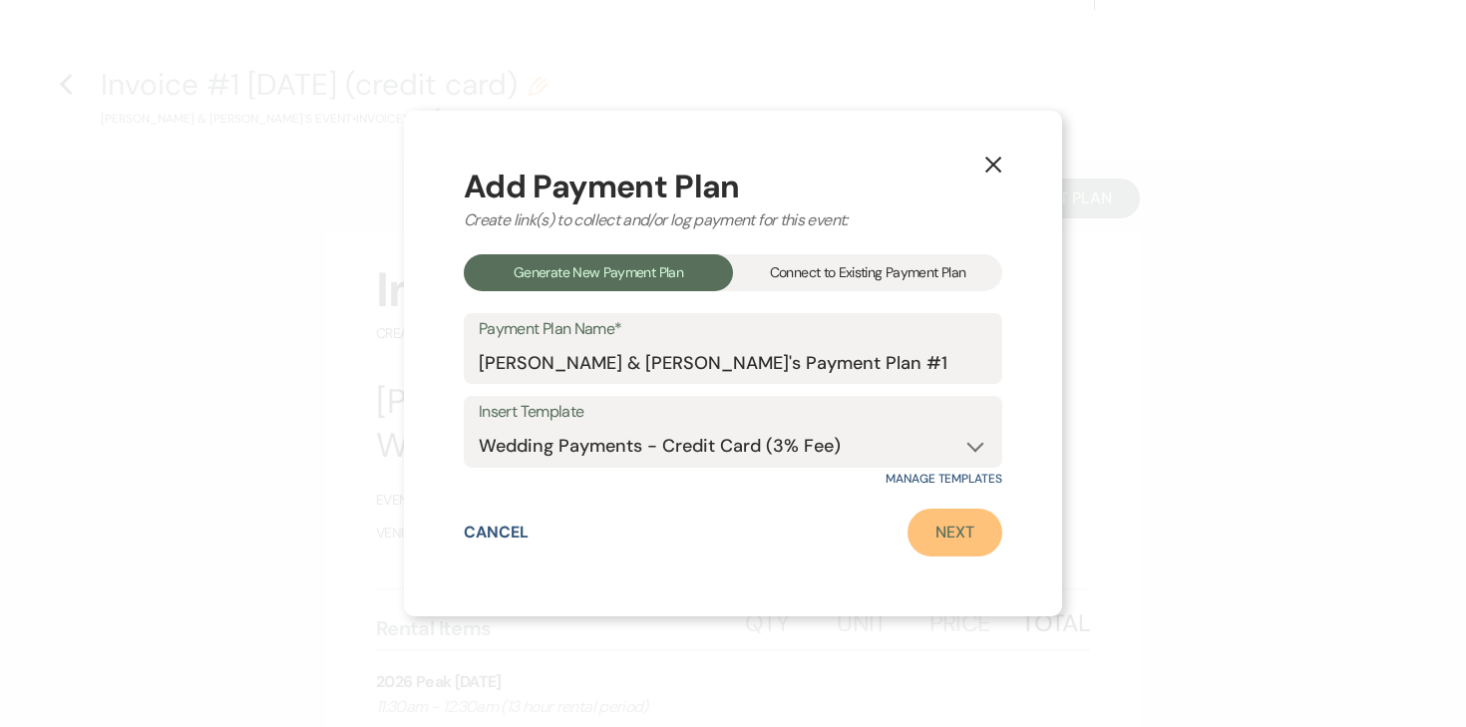
click at [952, 542] on link "Next" at bounding box center [955, 533] width 95 height 48
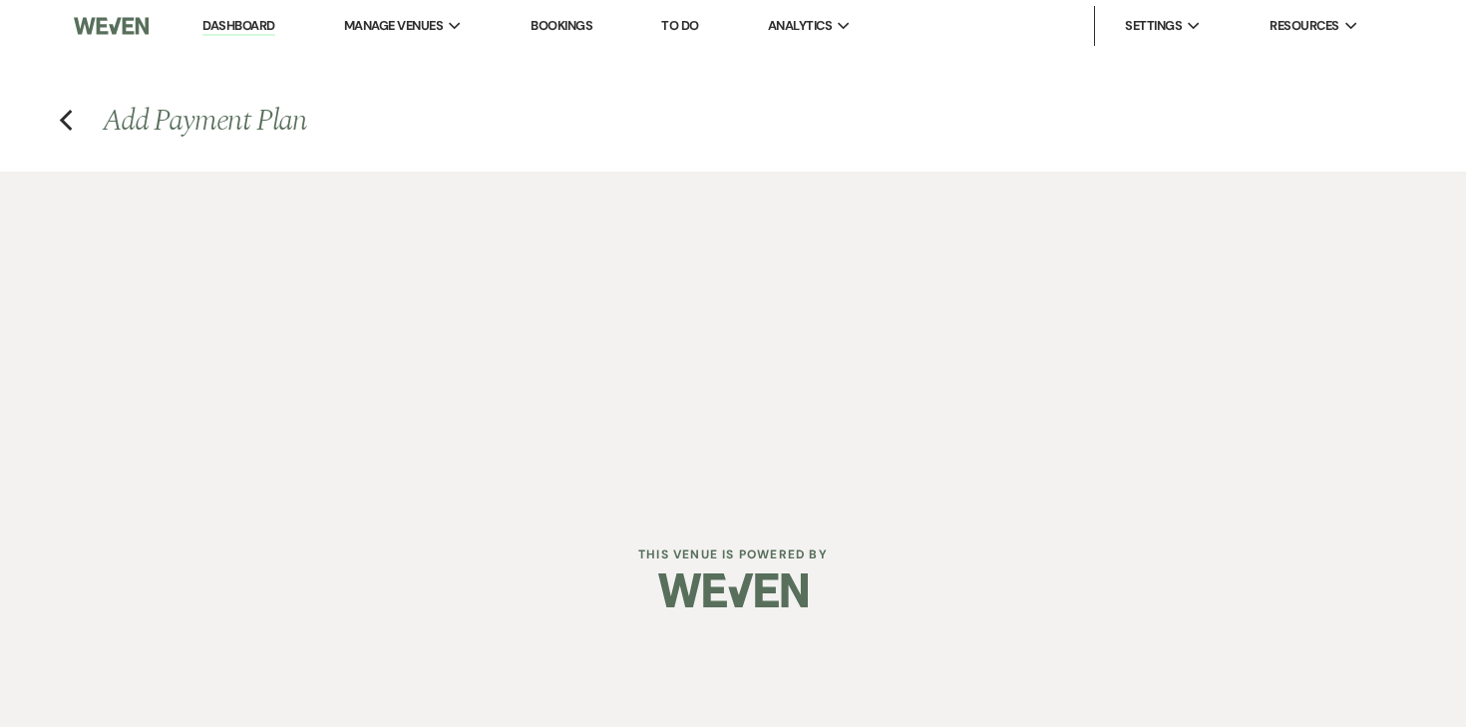
select select "28628"
select select "2"
select select "percentage"
select select "true"
select select "2"
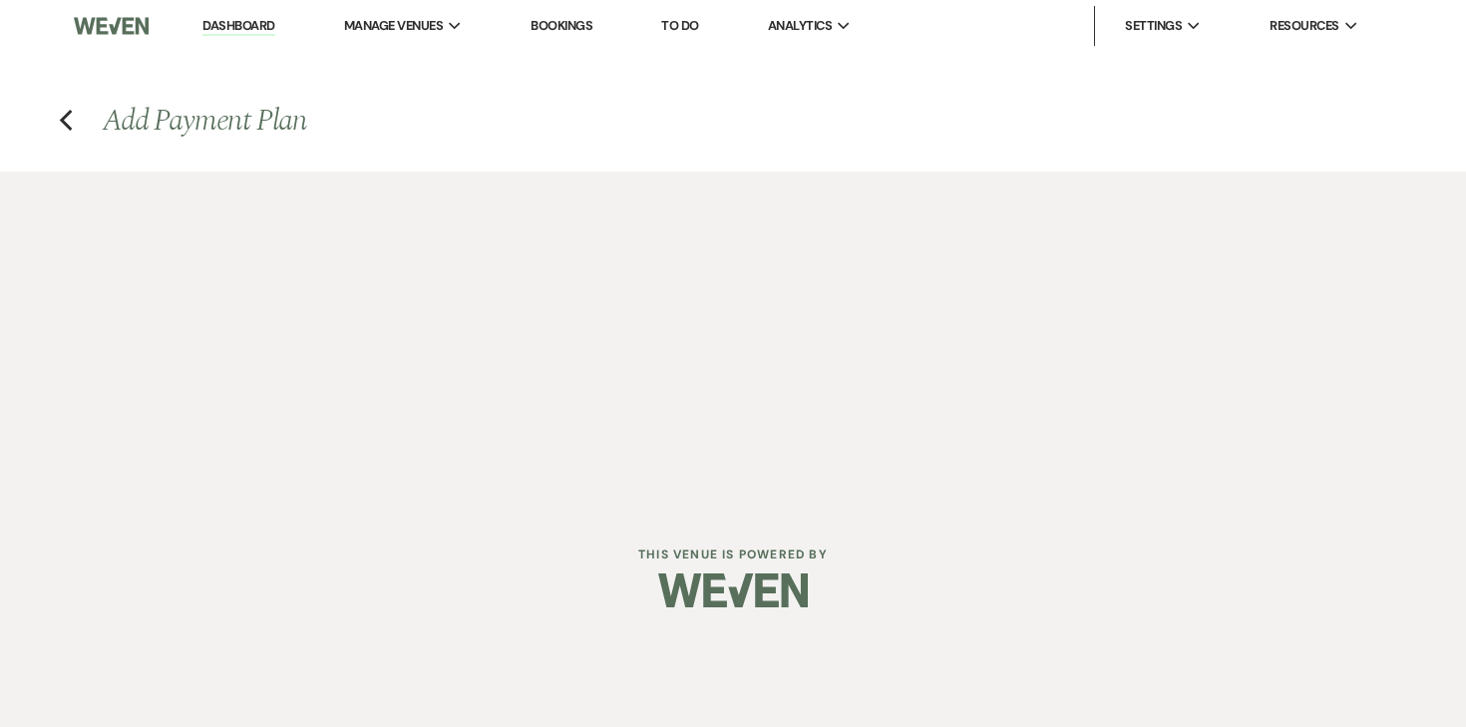
select select "percentage"
select select "true"
select select "client"
select select "weekly"
select select "onDueDate"
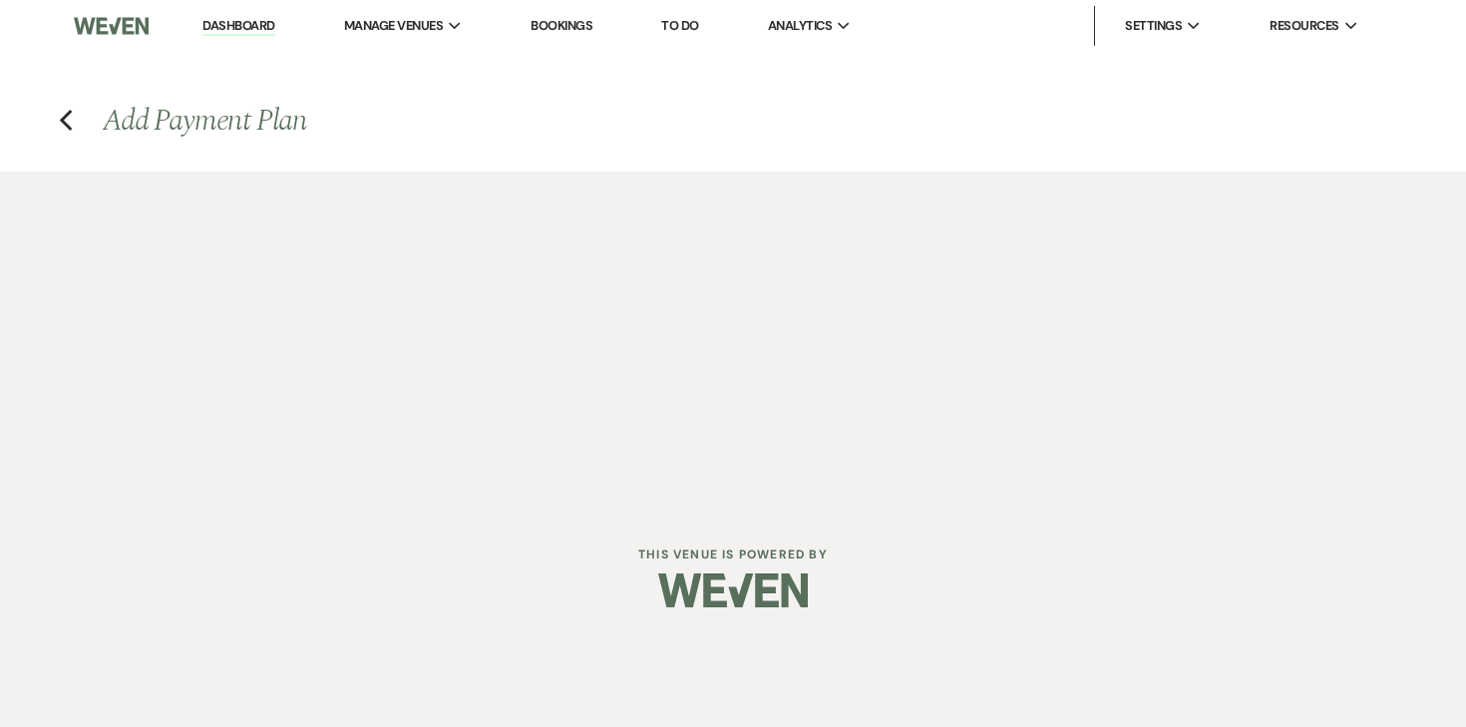
select select "complete"
select select "client"
select select "weeks"
select select "2"
select select "percentage"
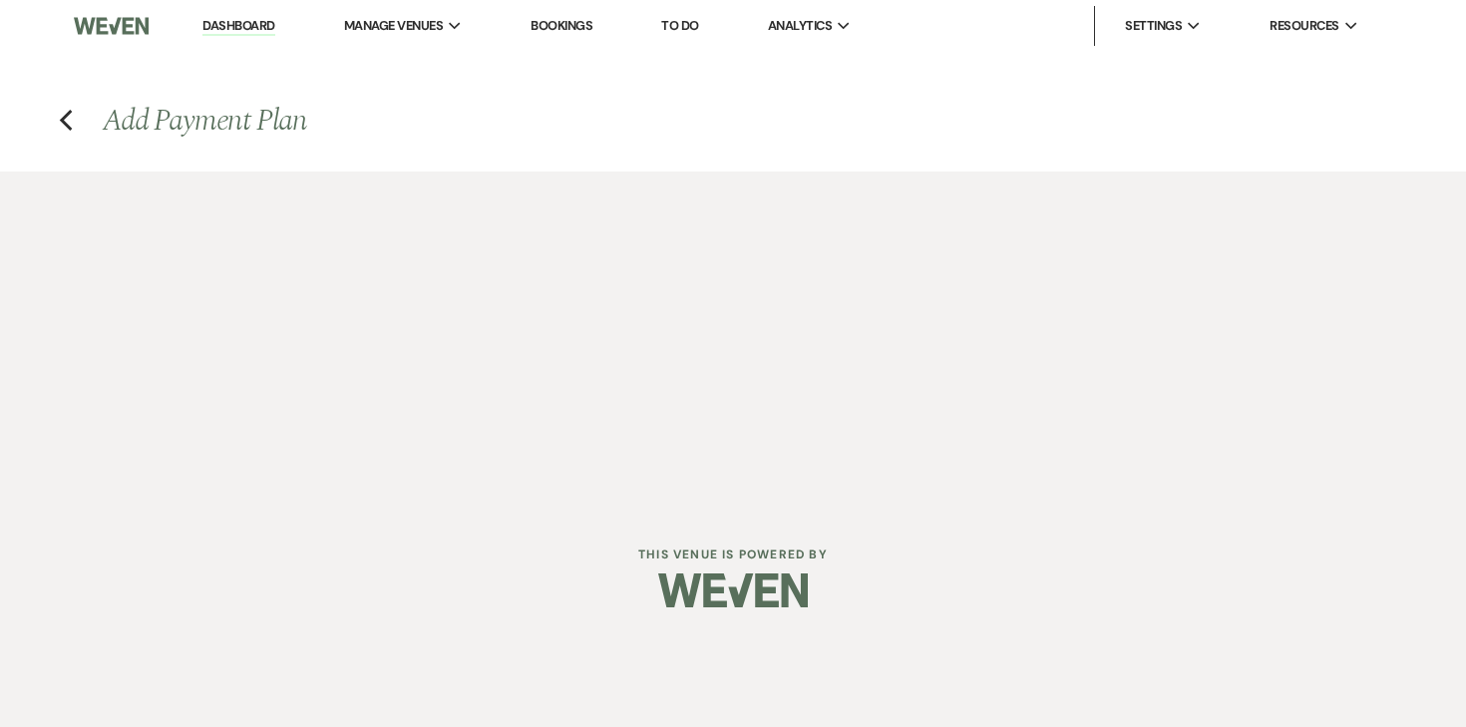
select select "true"
select select "client"
select select "weeks"
select select "client"
select select "weekly"
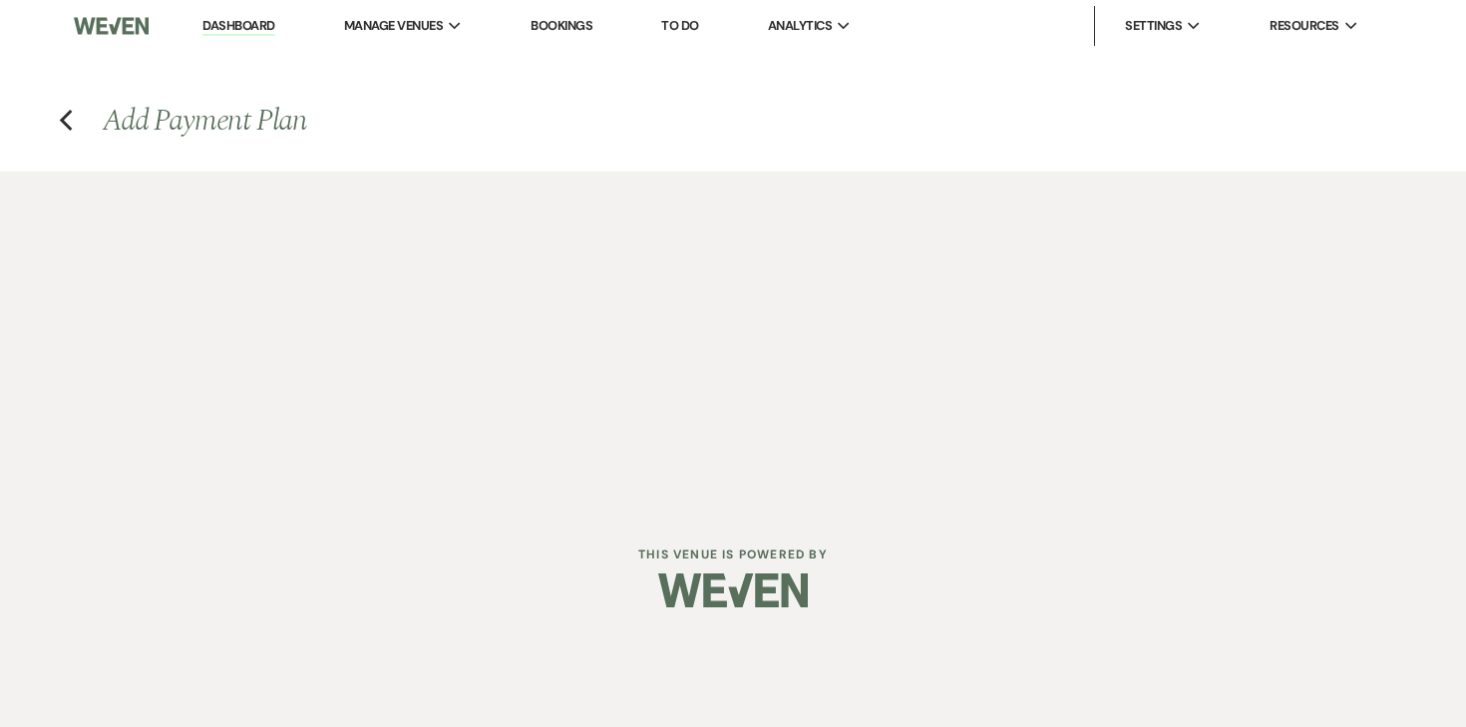
select select "onDueDate"
select select "complete"
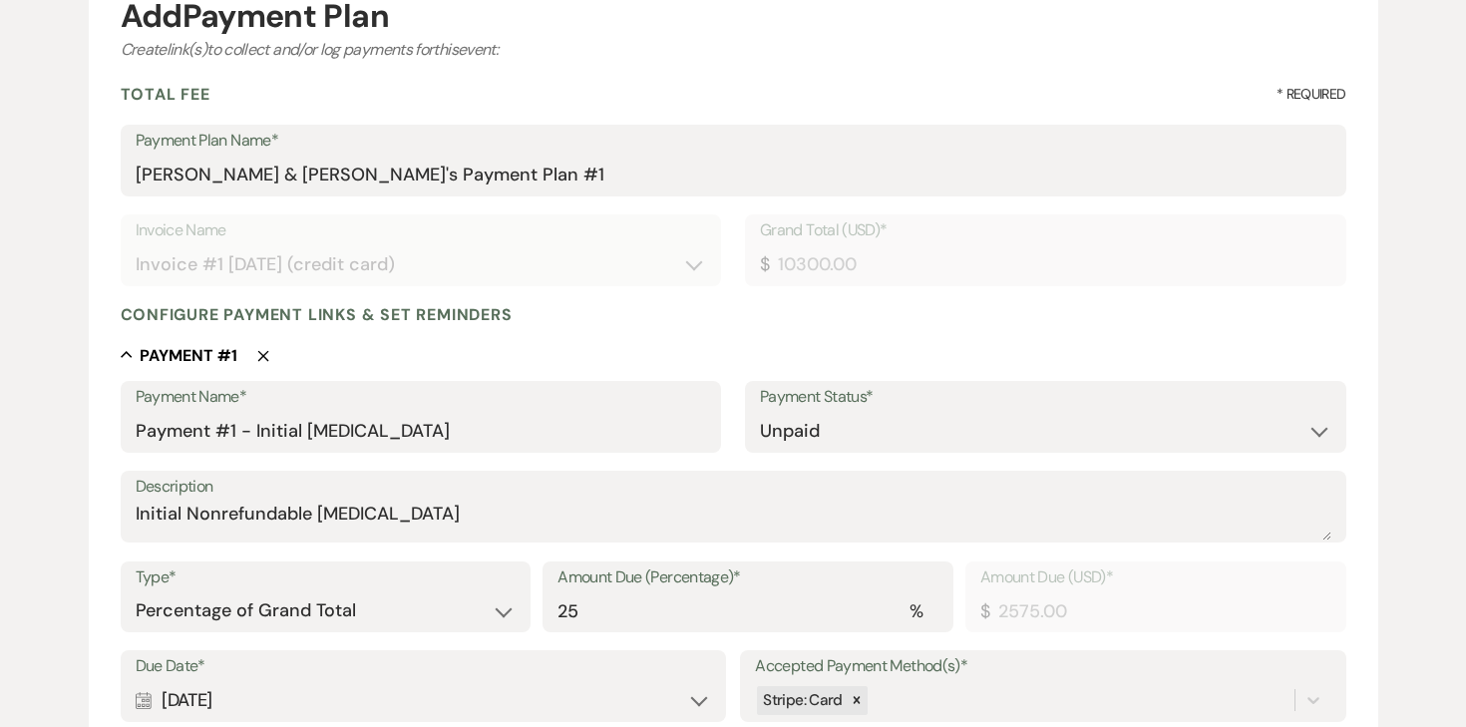
scroll to position [231, 0]
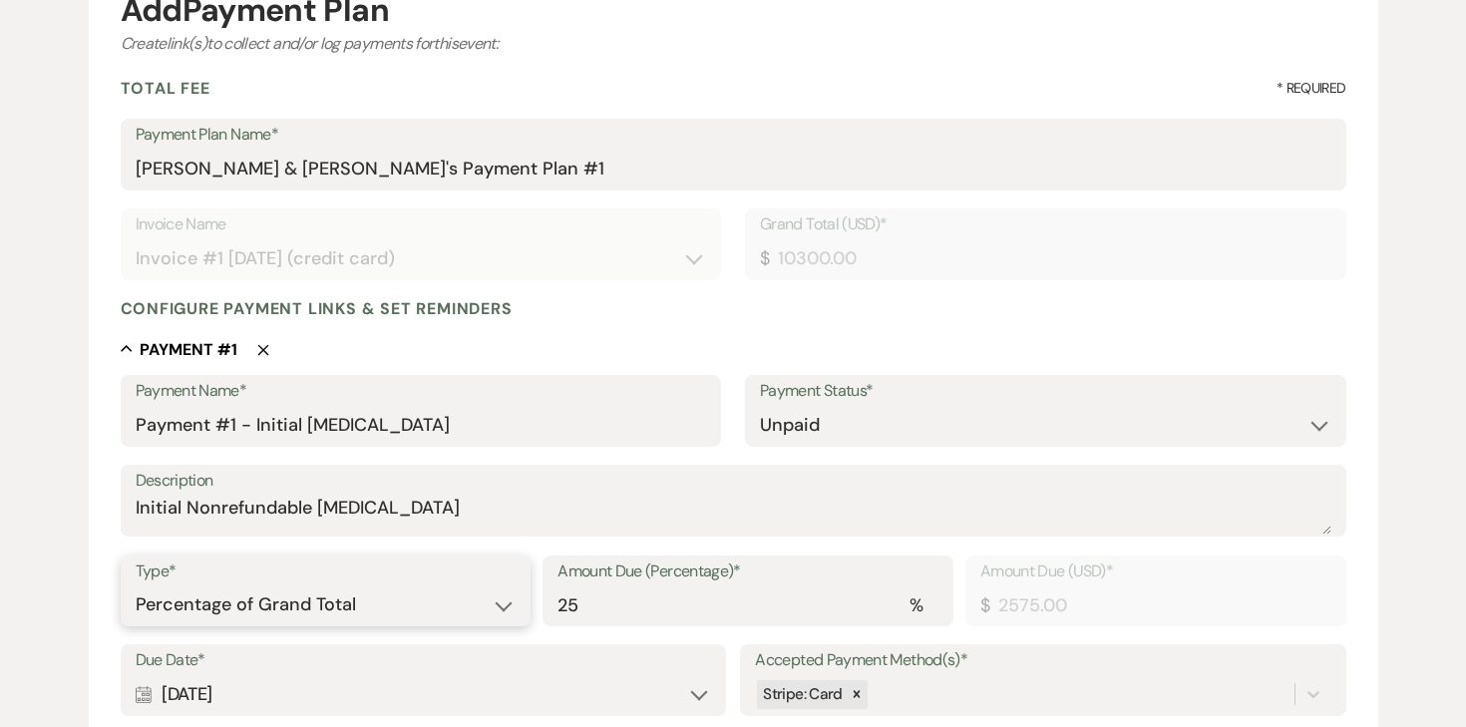
click at [315, 608] on select "Dollar Amount Percentage of Grand Total" at bounding box center [326, 605] width 381 height 39
select select "flat"
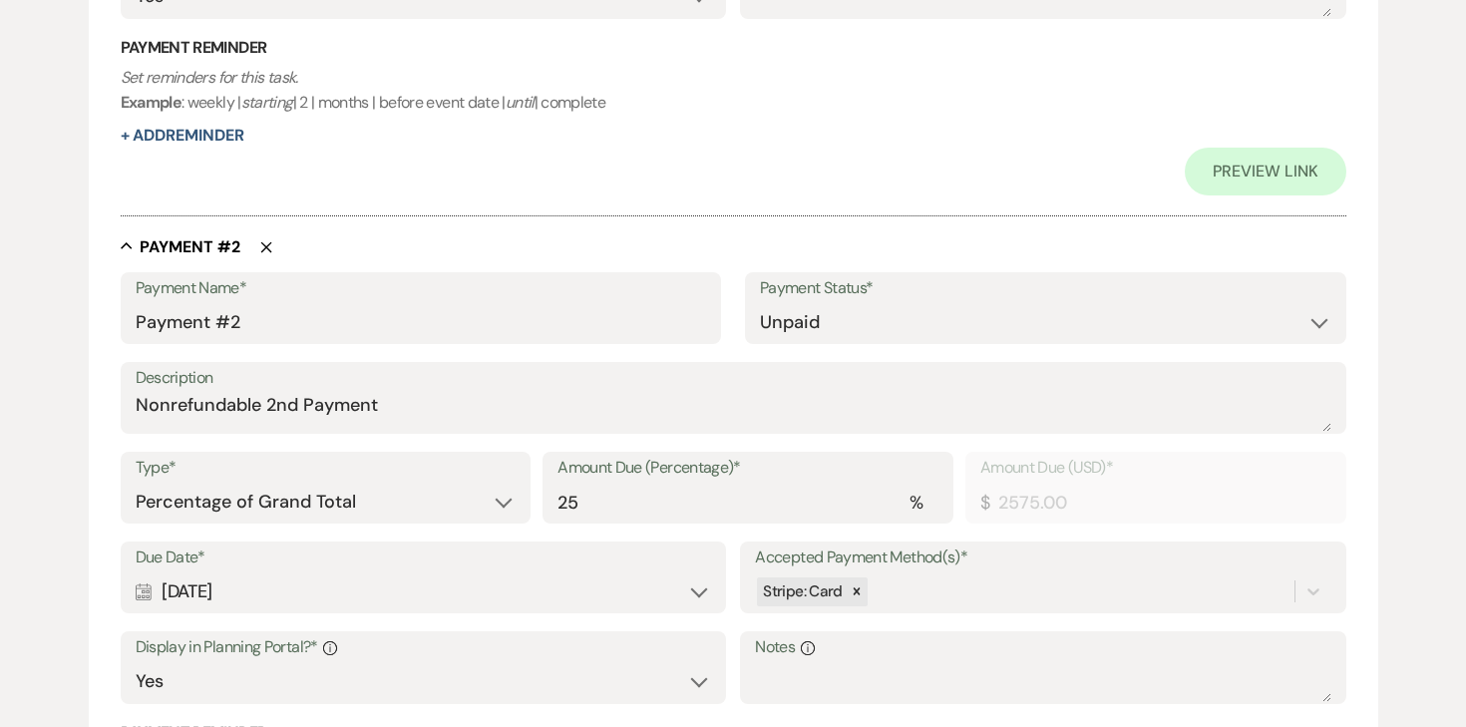
scroll to position [1026, 0]
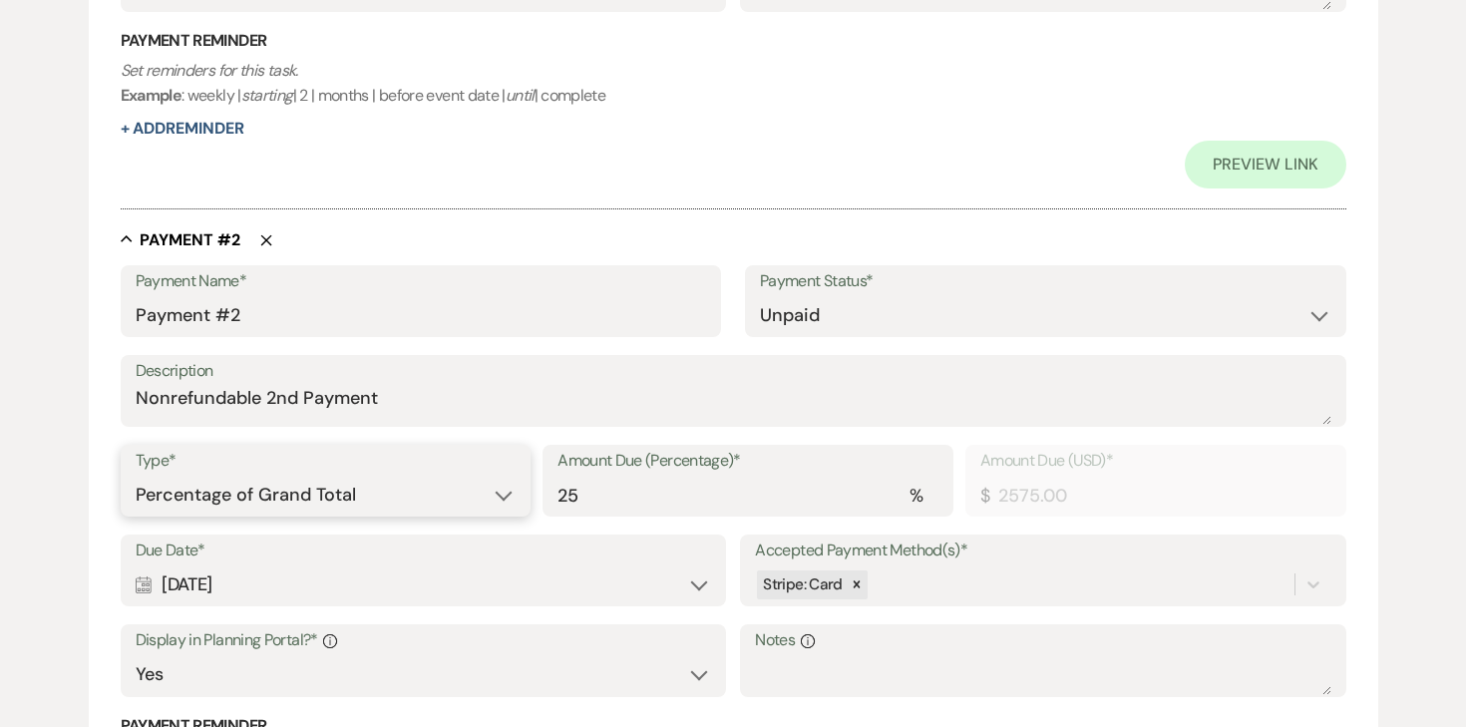
click at [316, 493] on select "Dollar Amount Percentage of Grand Total" at bounding box center [326, 495] width 381 height 39
select select "flat"
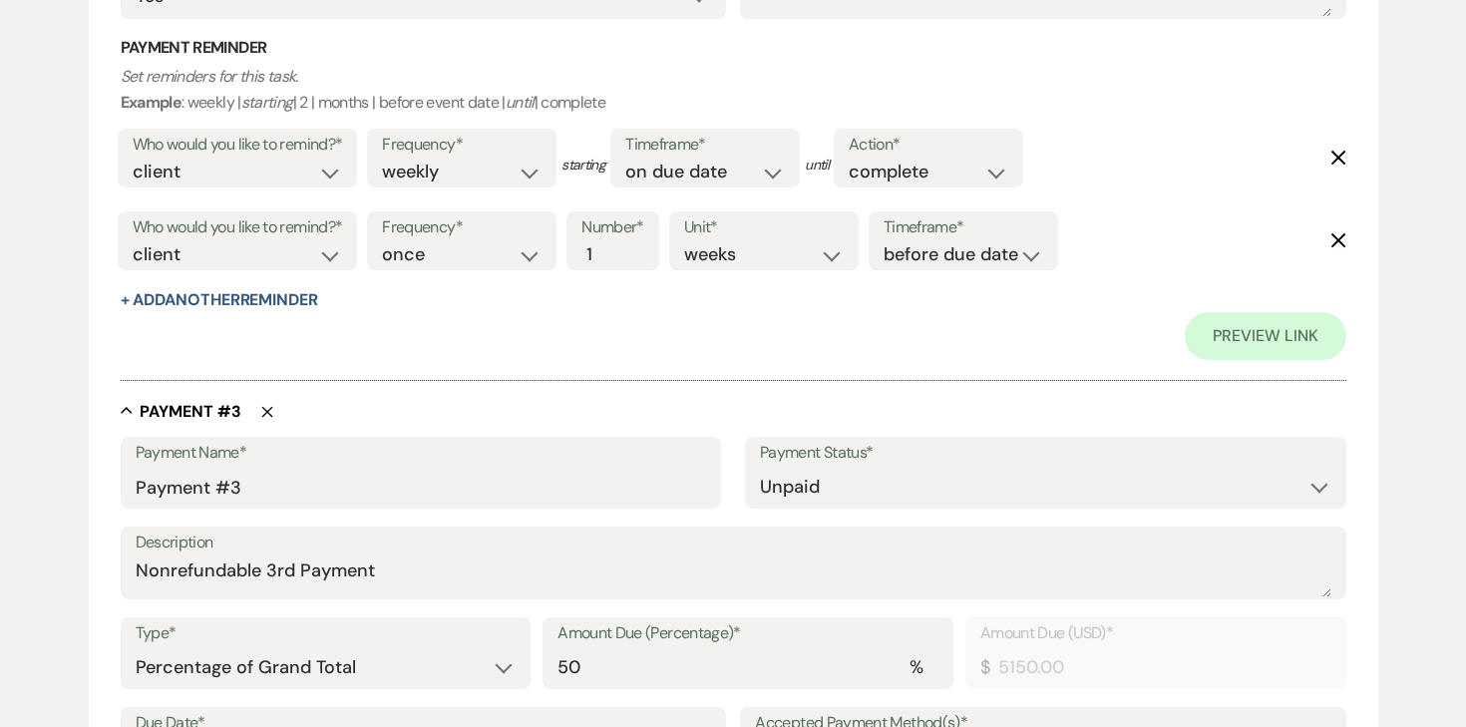
scroll to position [1715, 0]
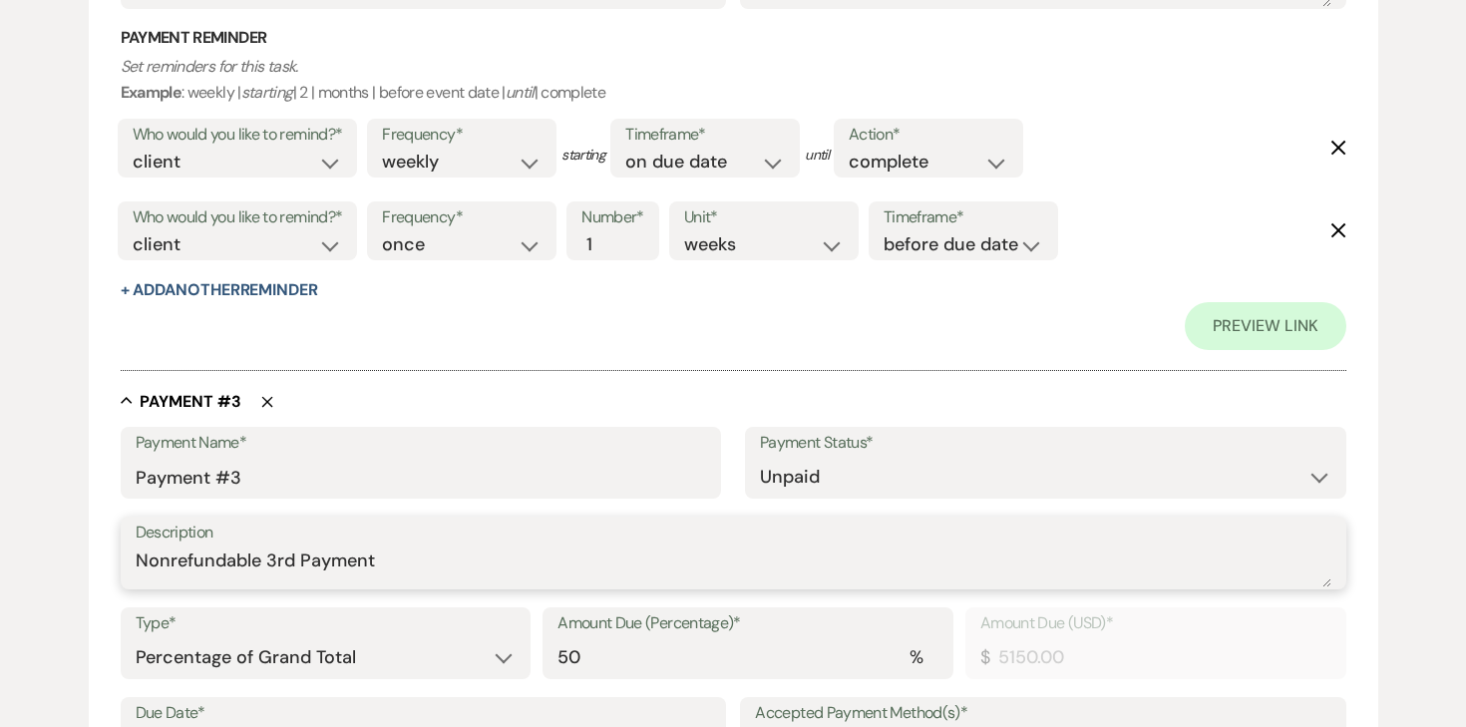
click at [318, 572] on textarea "Nonrefundable 3rd Payment" at bounding box center [734, 568] width 1196 height 40
click at [281, 646] on select "Dollar Amount Percentage of Grand Total" at bounding box center [326, 657] width 381 height 39
select select "flat"
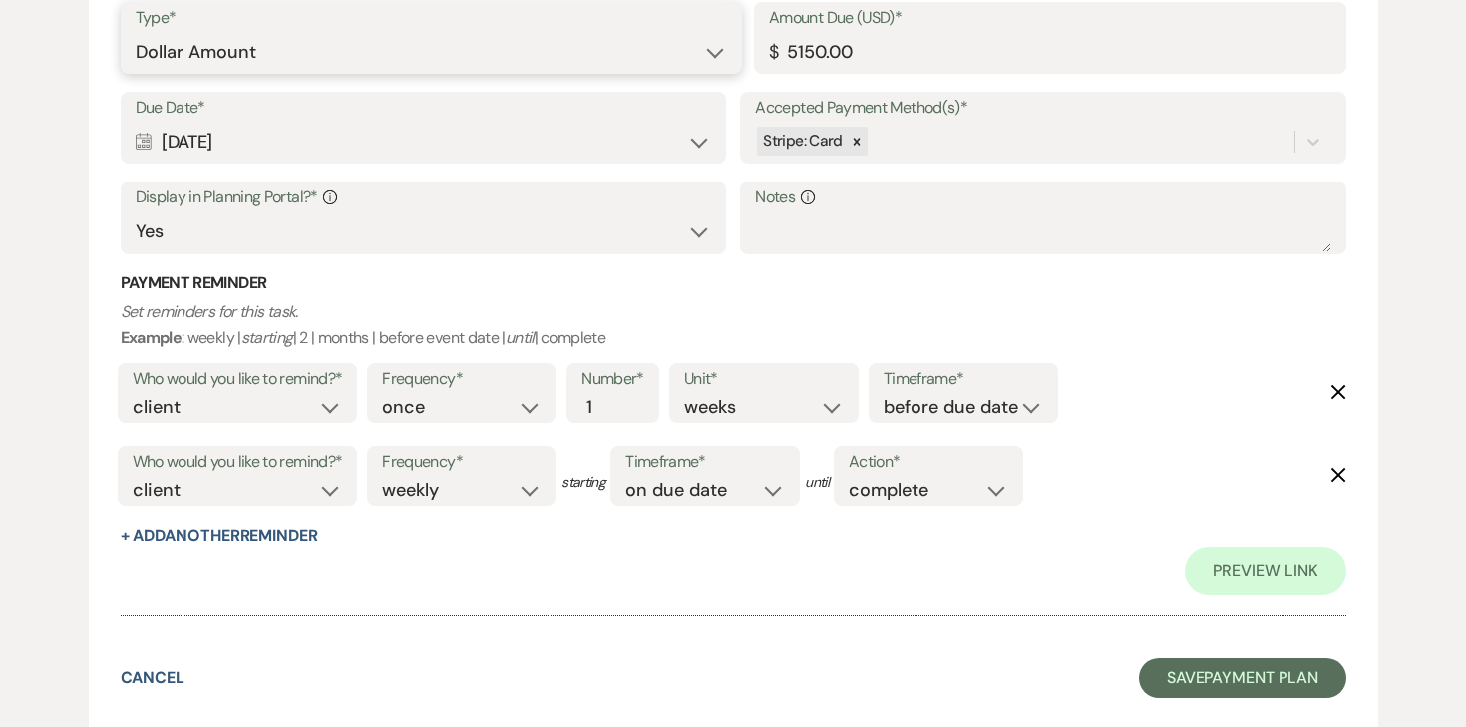
scroll to position [2450, 0]
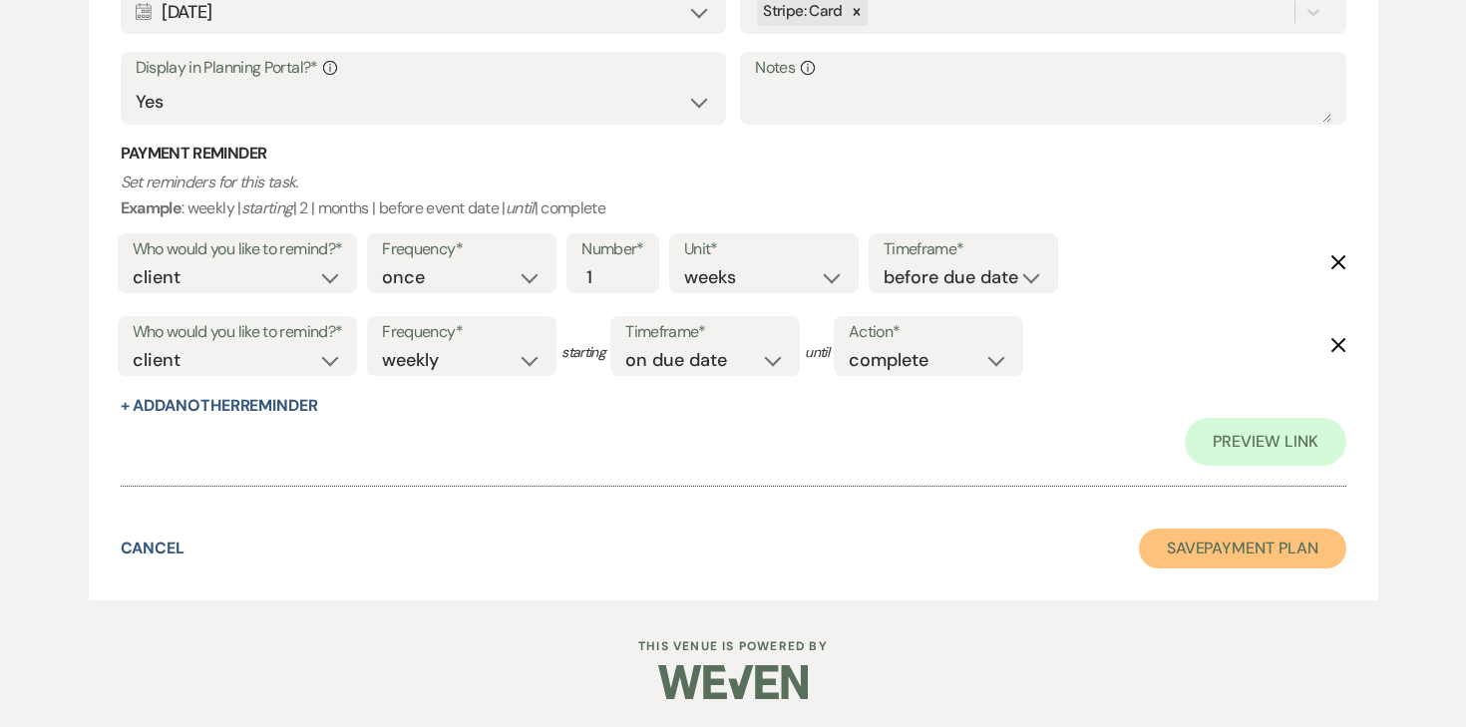
click at [1175, 538] on button "Save Payment Plan" at bounding box center [1242, 549] width 207 height 40
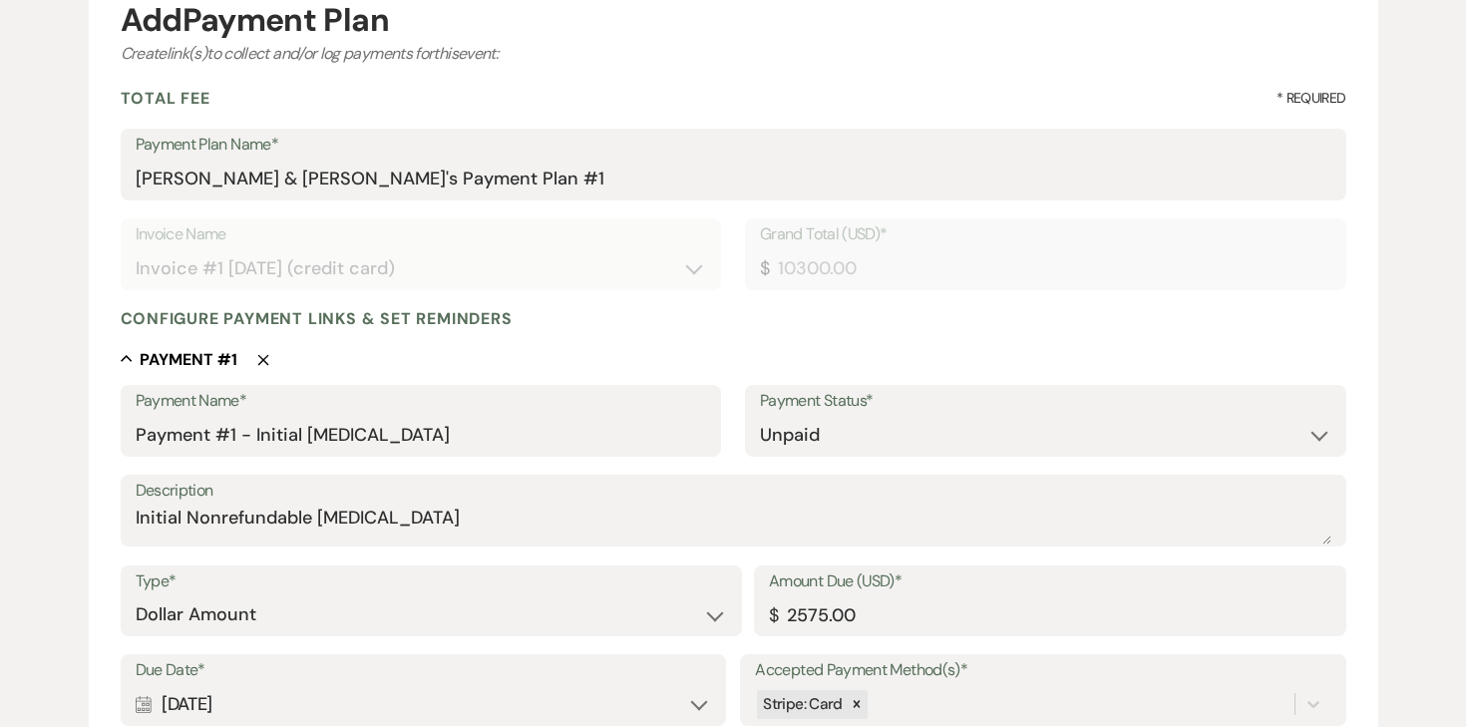
scroll to position [0, 0]
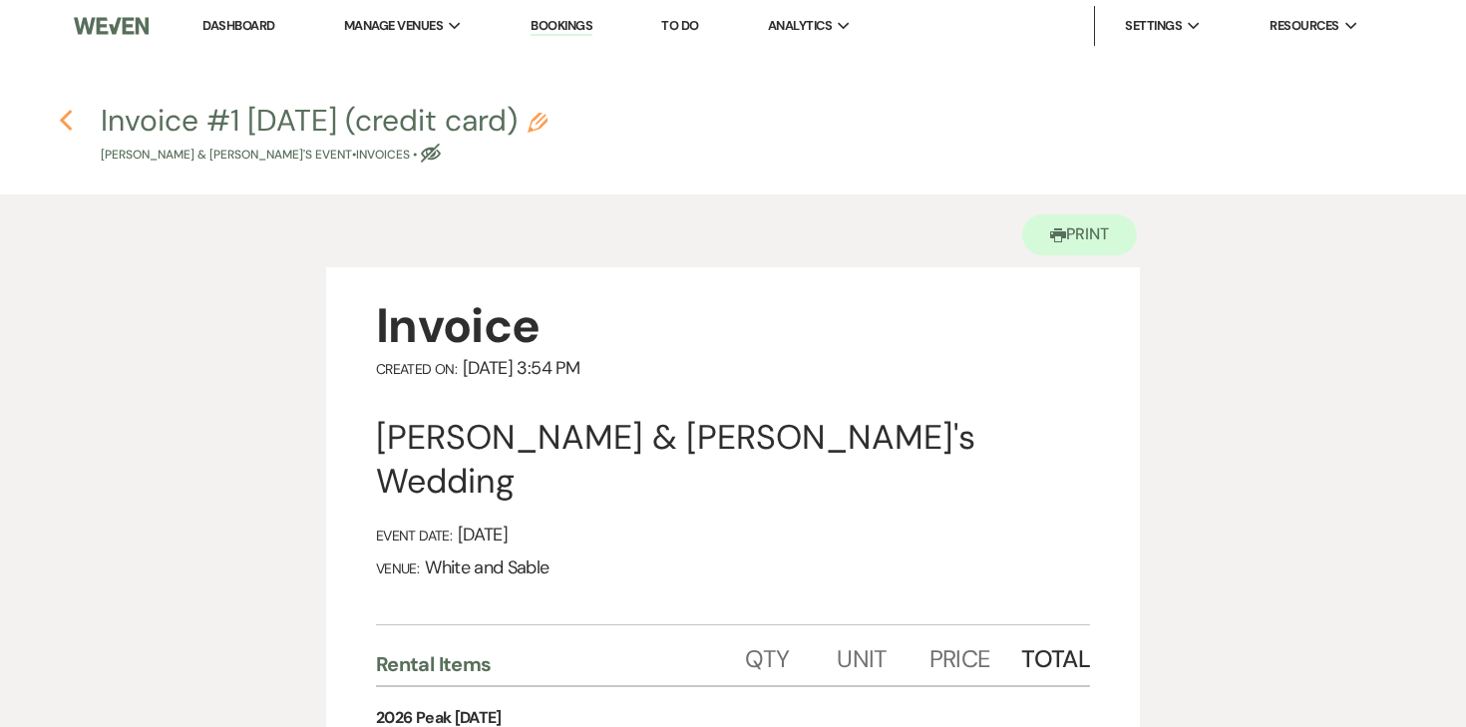
click at [65, 117] on use "button" at bounding box center [65, 121] width 13 height 22
select select "5"
select select "12"
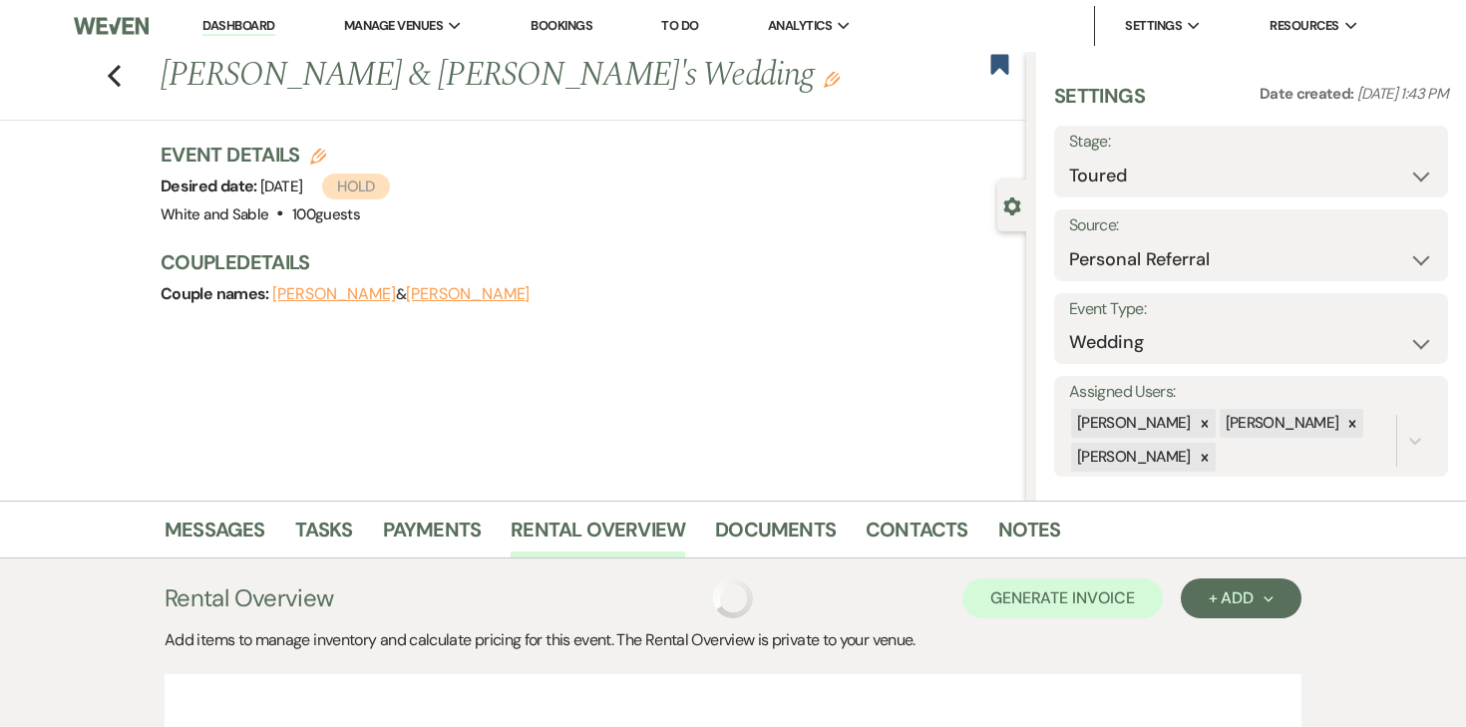
scroll to position [422, 0]
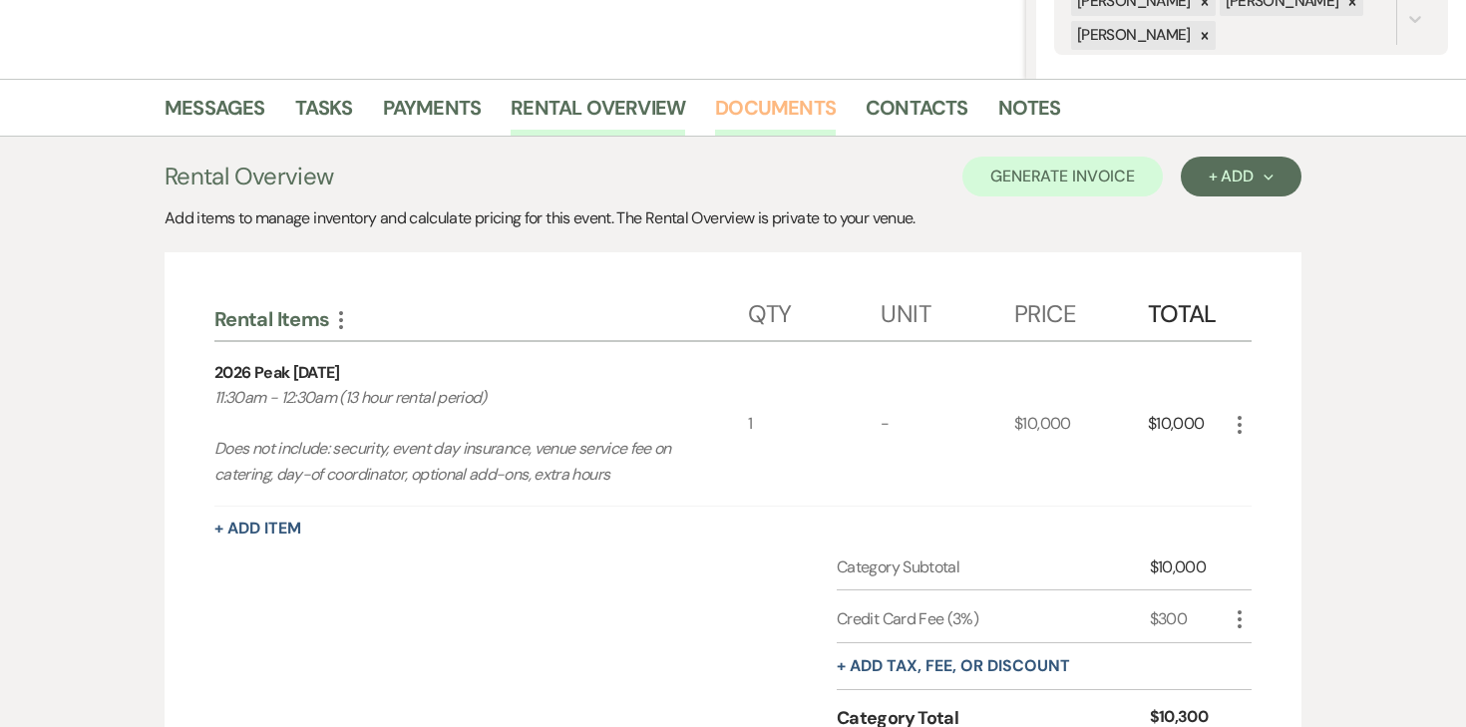
click at [759, 104] on link "Documents" at bounding box center [775, 114] width 121 height 44
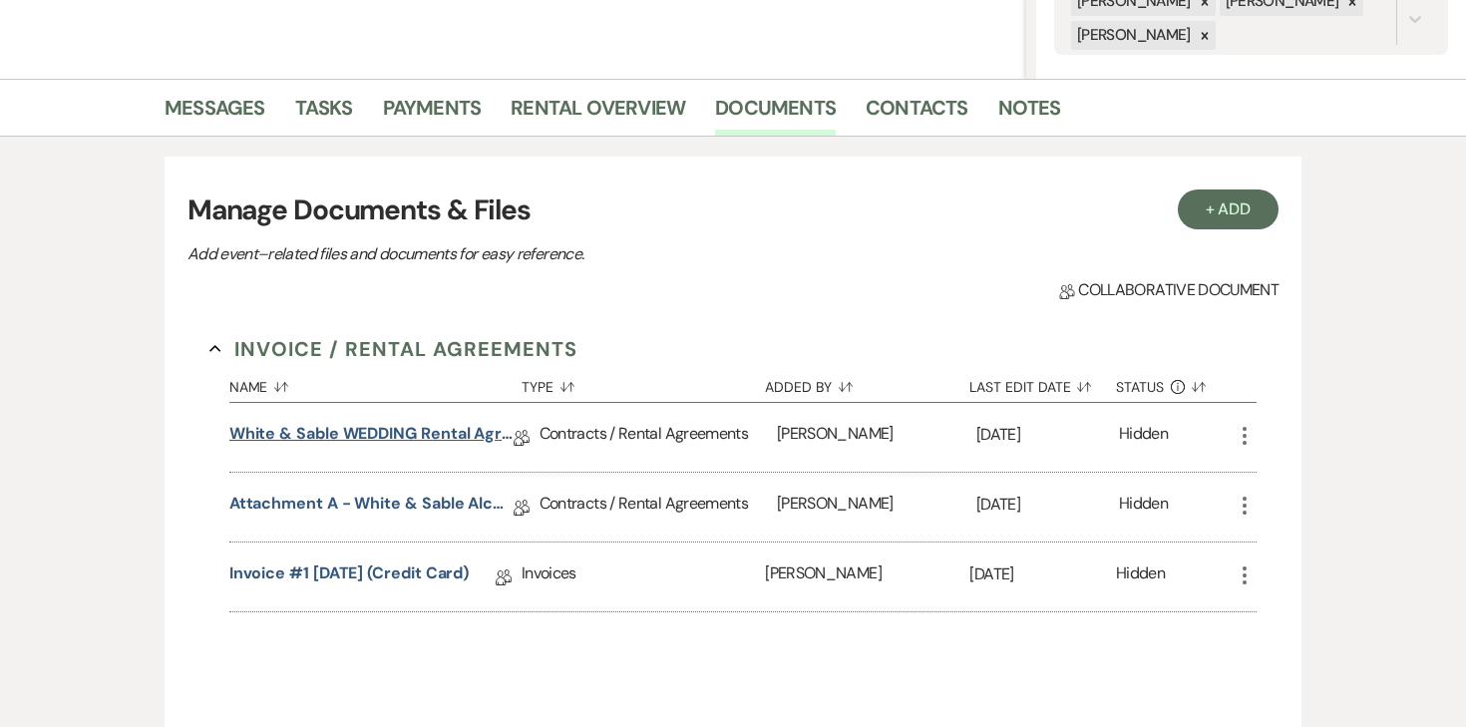
click at [407, 431] on link "White & Sable WEDDING Rental Agreement" at bounding box center [371, 437] width 284 height 31
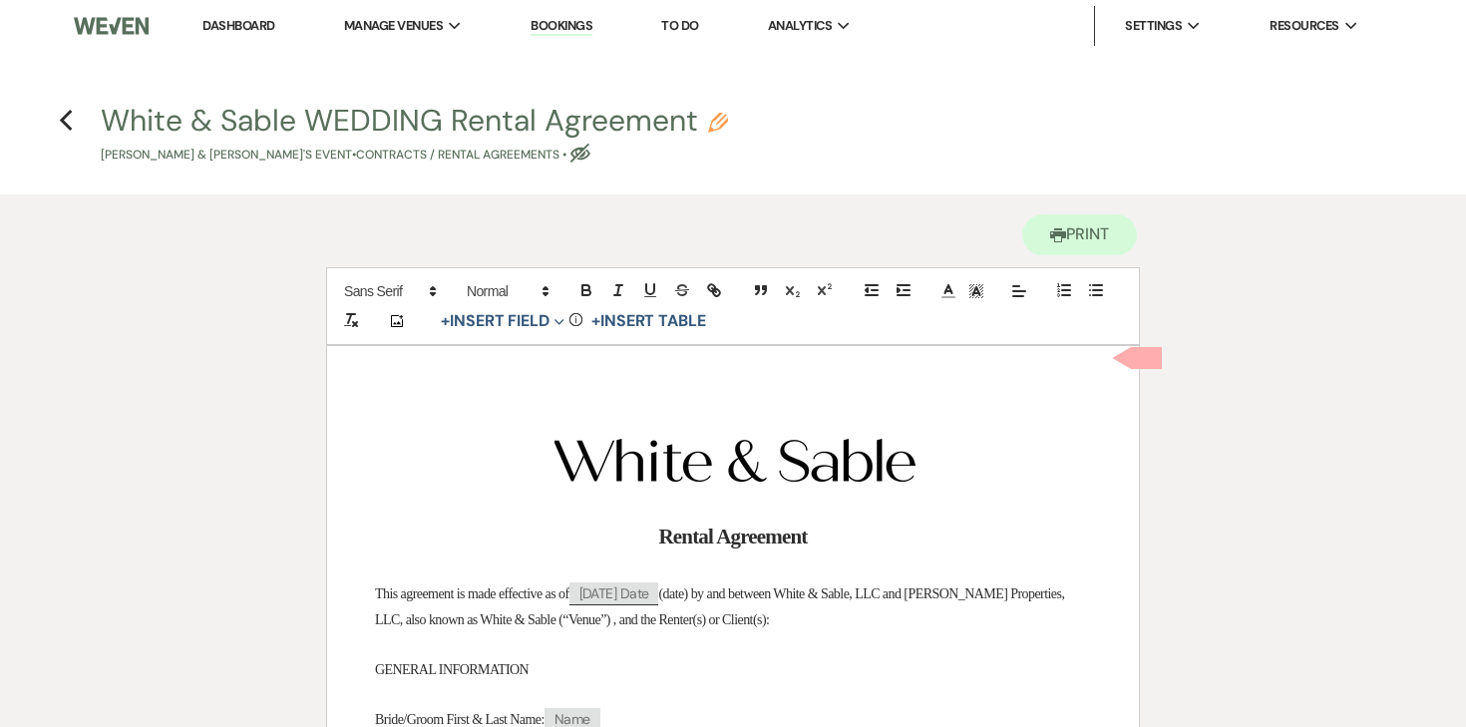
click at [720, 119] on use "button" at bounding box center [718, 123] width 20 height 20
select select "10"
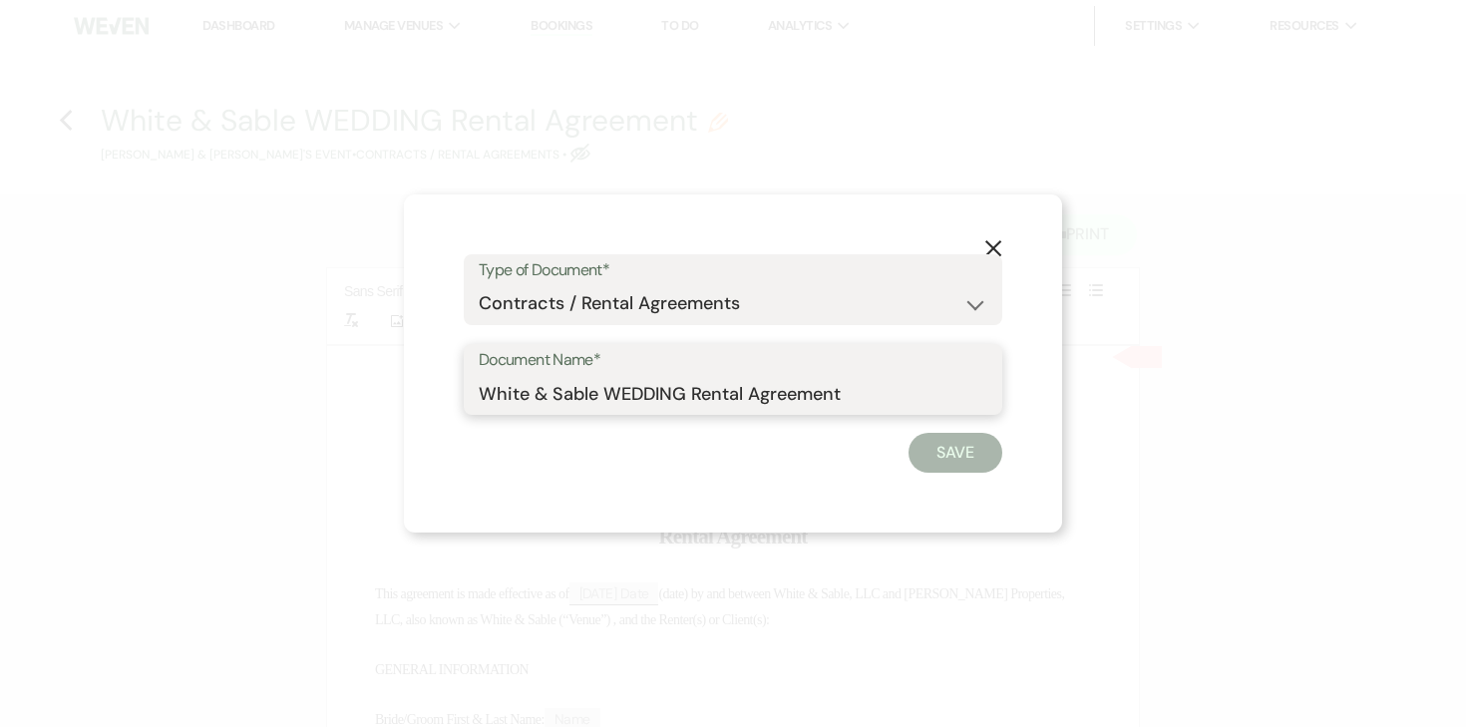
click at [655, 396] on input "White & Sable WEDDING Rental Agreement" at bounding box center [733, 393] width 509 height 39
click at [869, 400] on input "White & Sable/Suizzo Rental Agreement" at bounding box center [733, 393] width 509 height 39
type input "White & Sable/Suizzo Rental Agreement - [DATE]"
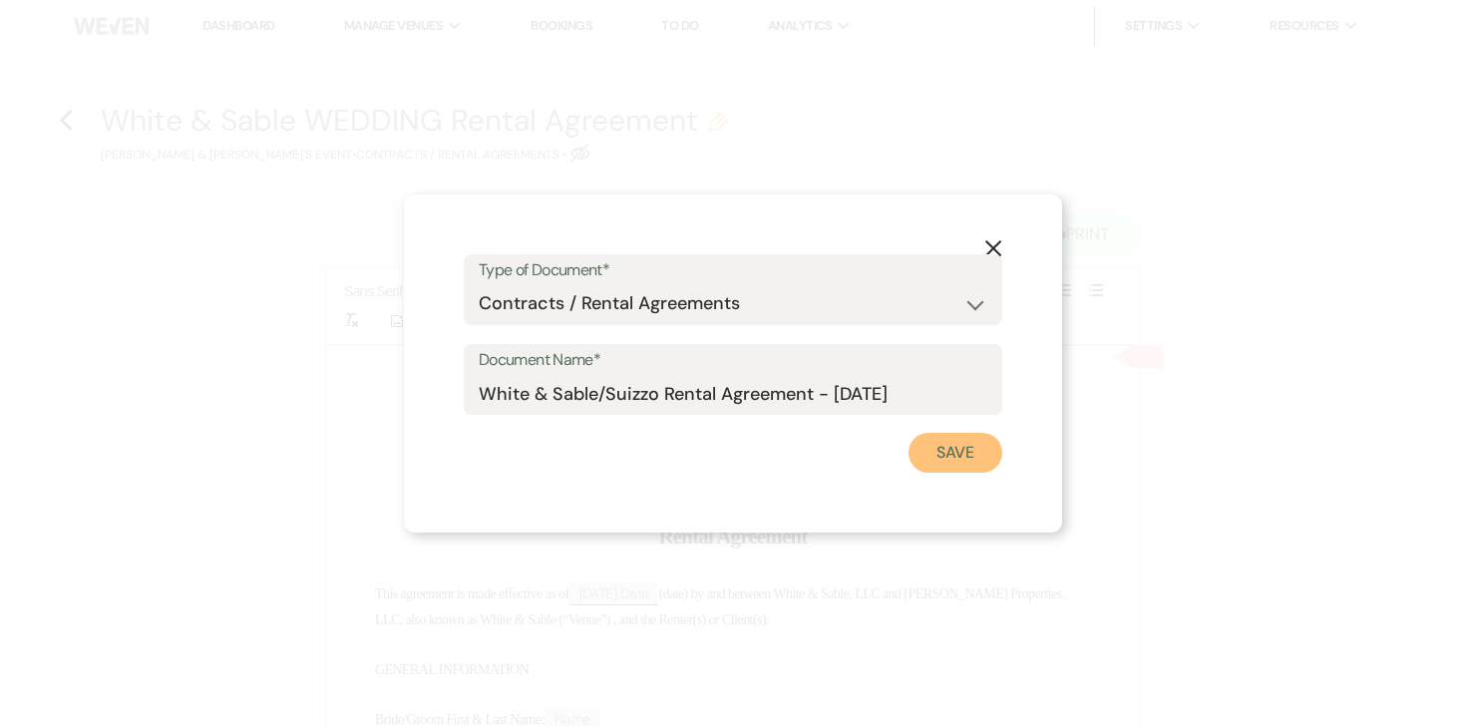
click at [962, 442] on button "Save" at bounding box center [956, 453] width 94 height 40
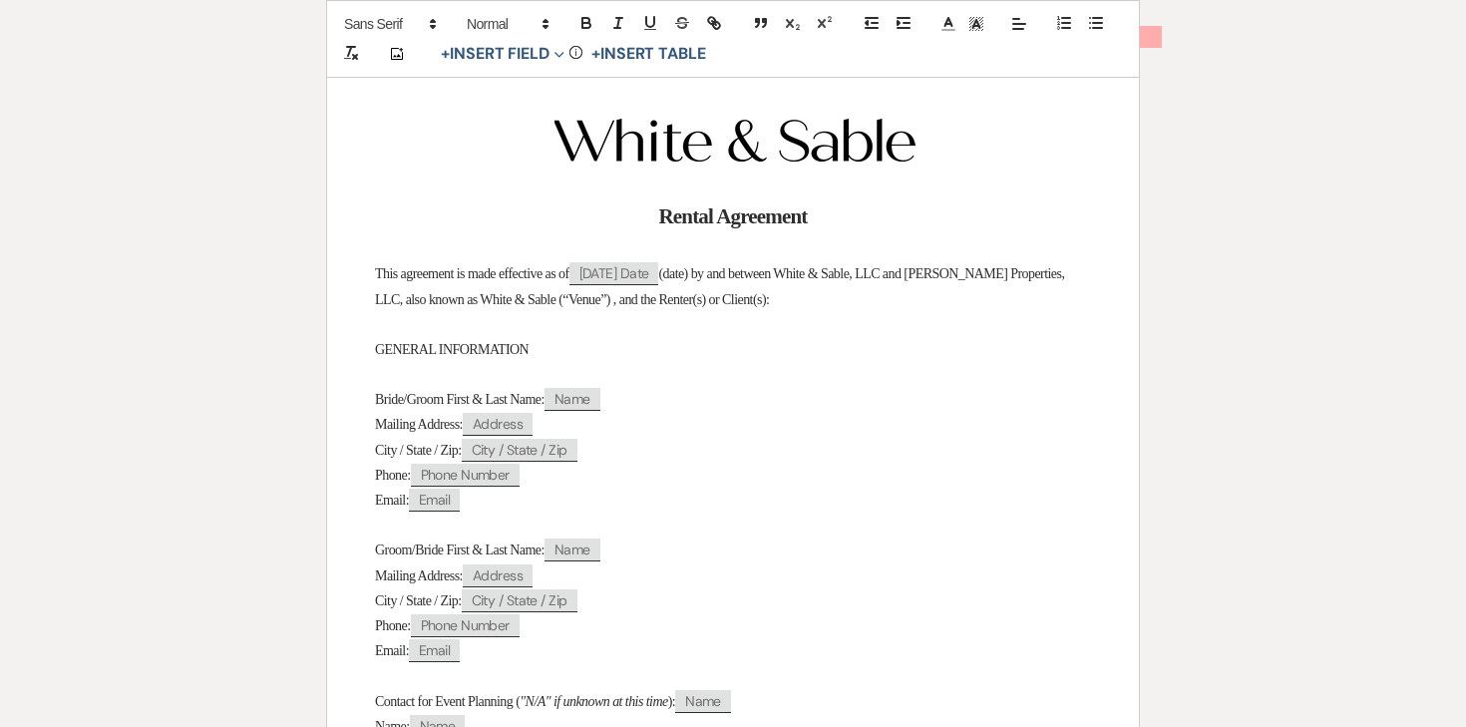
scroll to position [322, 0]
click at [441, 399] on span "Bride/Groom First & Last Name:" at bounding box center [460, 397] width 170 height 15
click at [437, 552] on span "Groom/Bride First & Last Name:" at bounding box center [460, 548] width 170 height 15
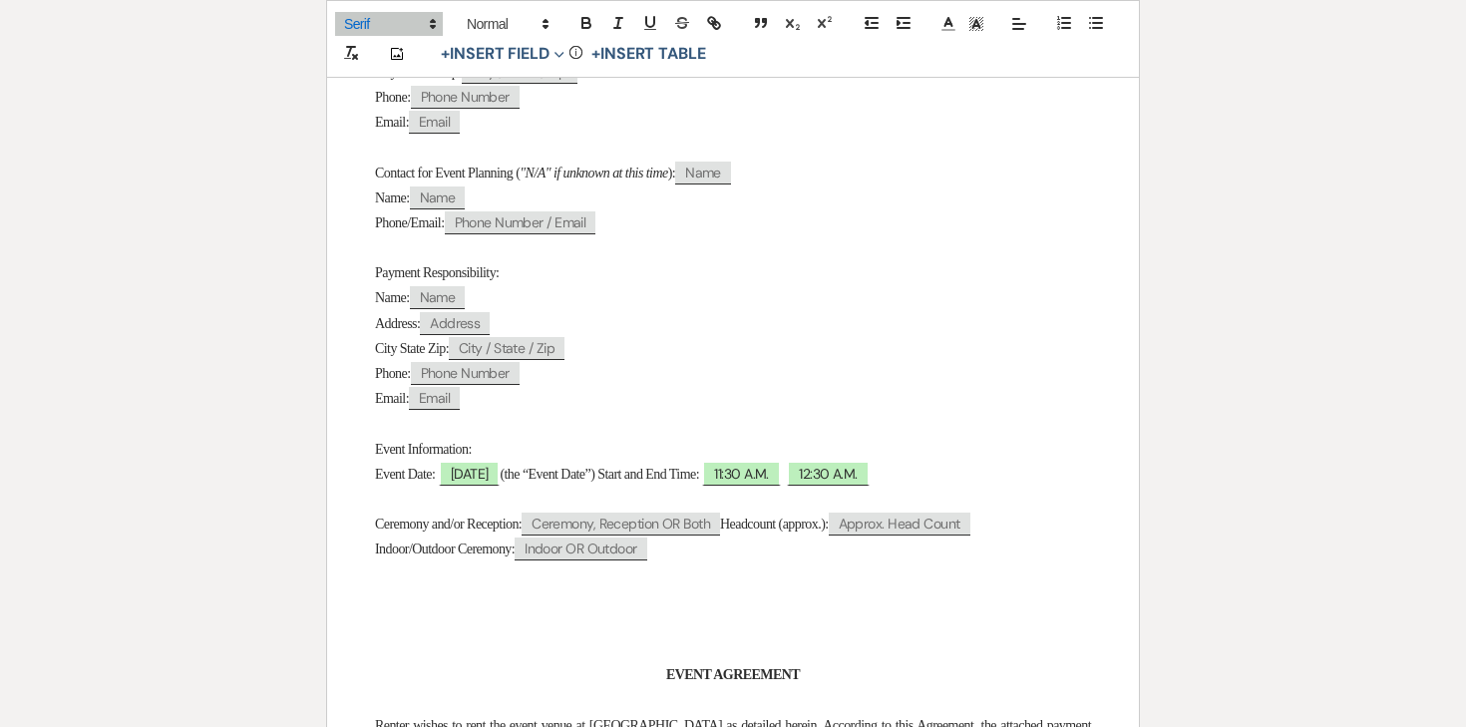
scroll to position [887, 0]
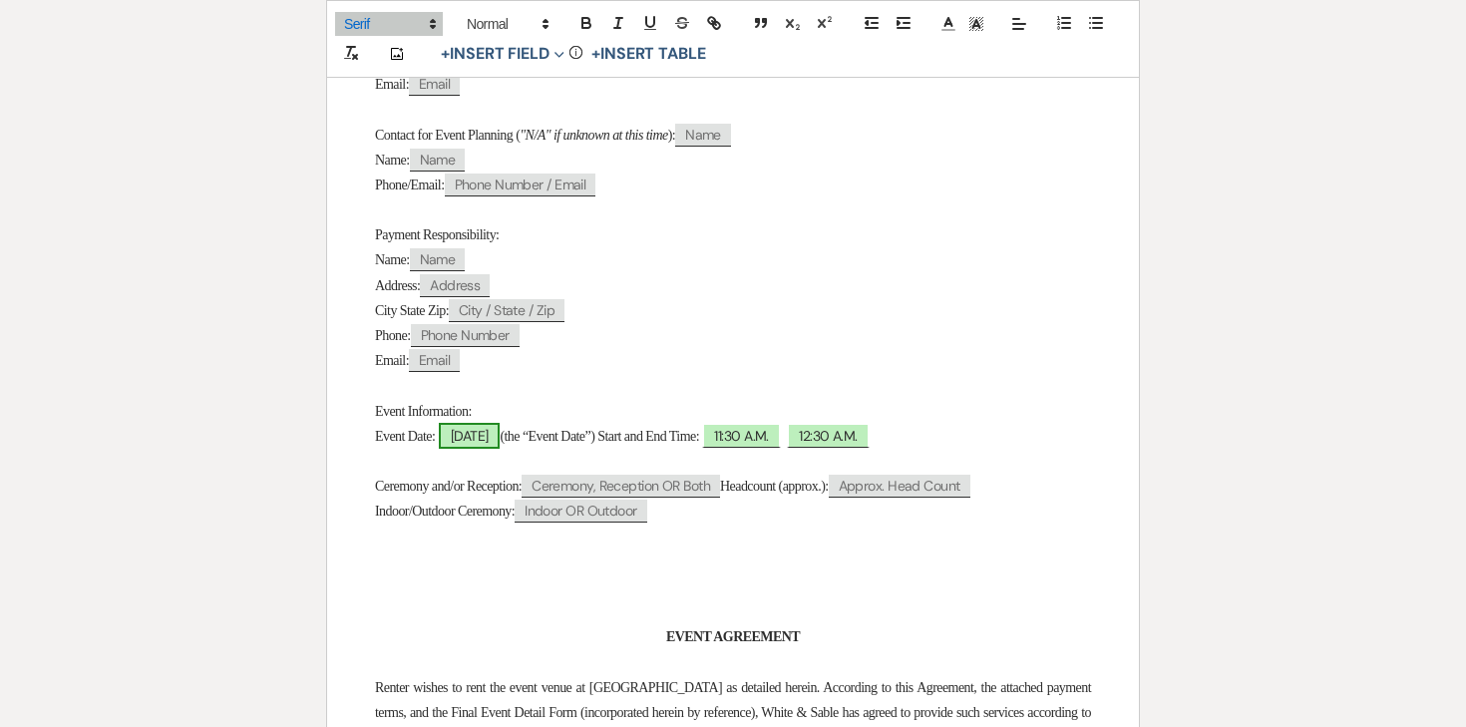
click at [476, 449] on span "09/20/2026" at bounding box center [470, 436] width 62 height 26
select select "smartCustomField"
select select "owner"
select select "{{eventDate}}"
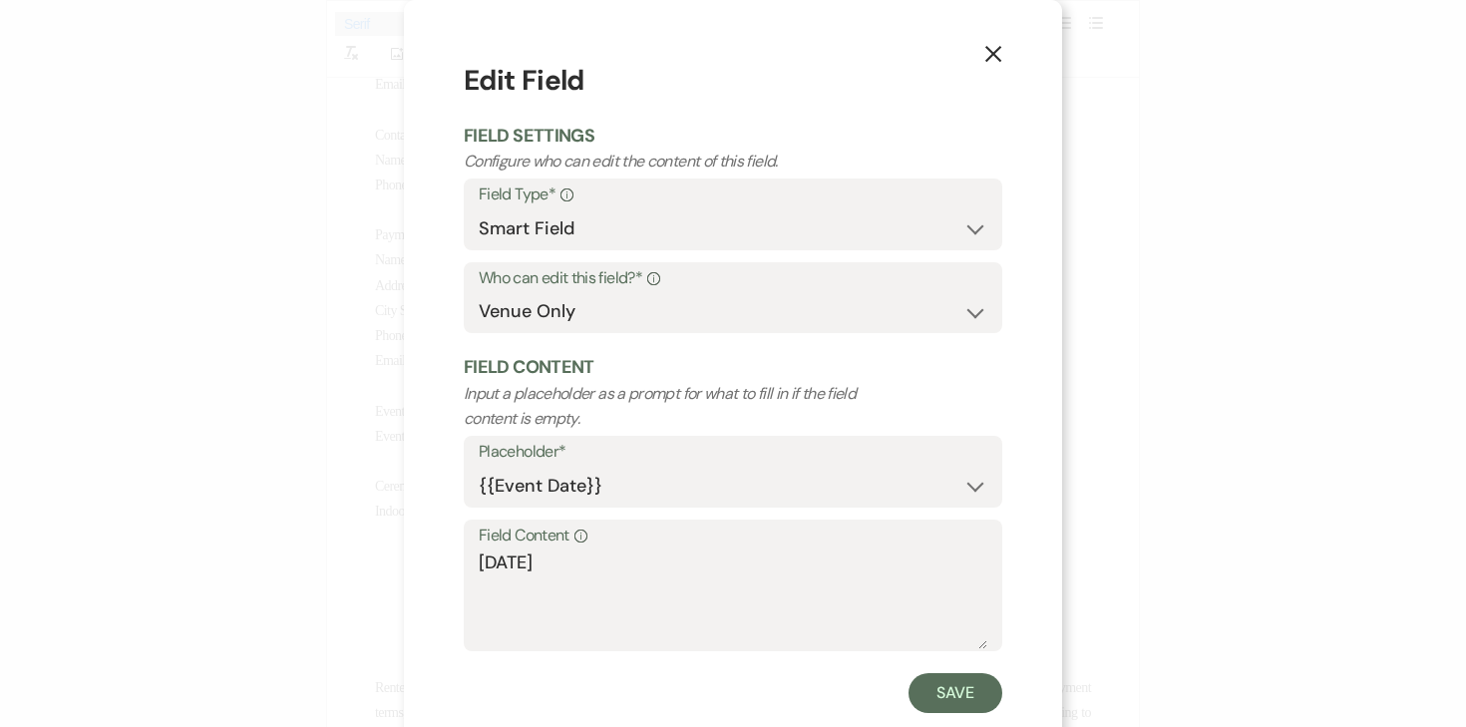
click at [477, 563] on div "Field Content Info 09/20/2026" at bounding box center [733, 586] width 539 height 133
click at [482, 565] on textarea "09/20/2026" at bounding box center [733, 600] width 509 height 100
type textarea "Sunday, 09/20/2026"
click at [926, 696] on button "Save" at bounding box center [956, 693] width 94 height 40
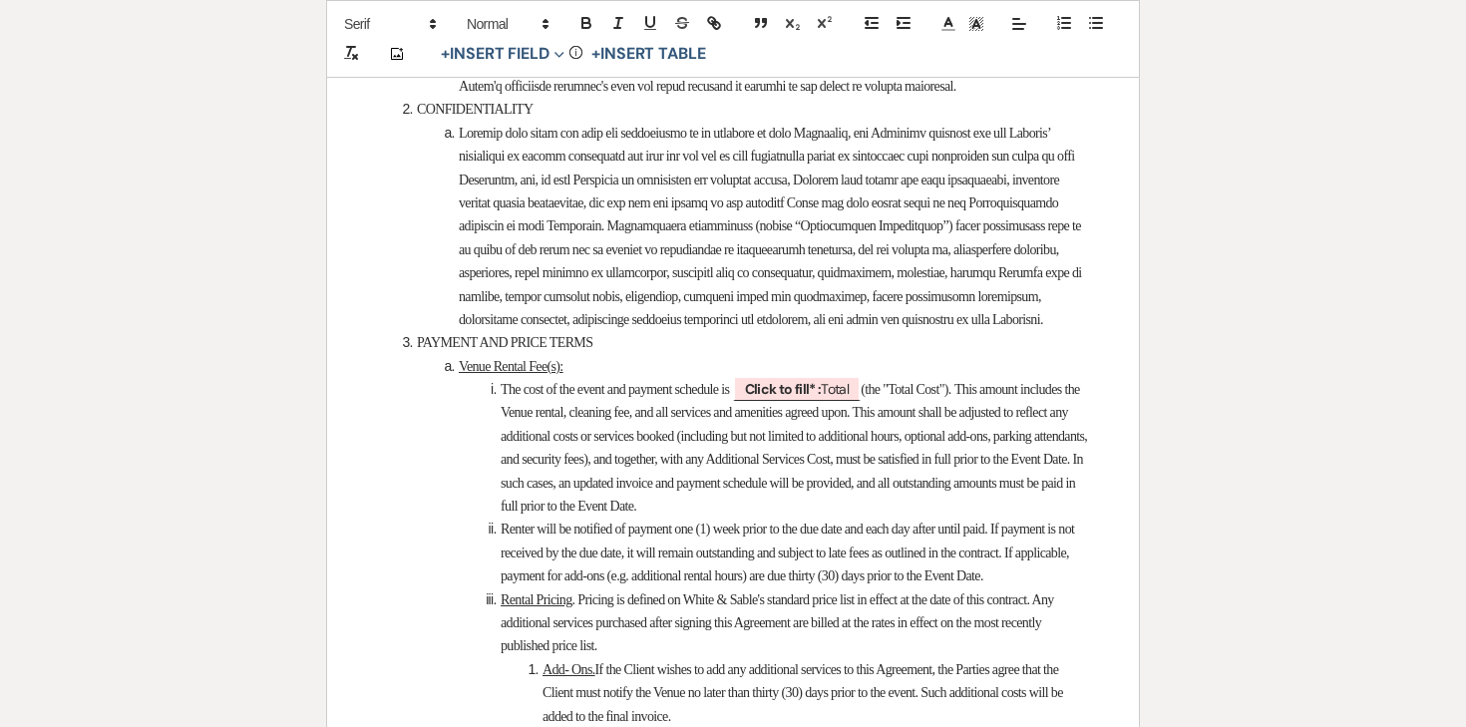
scroll to position [2530, 0]
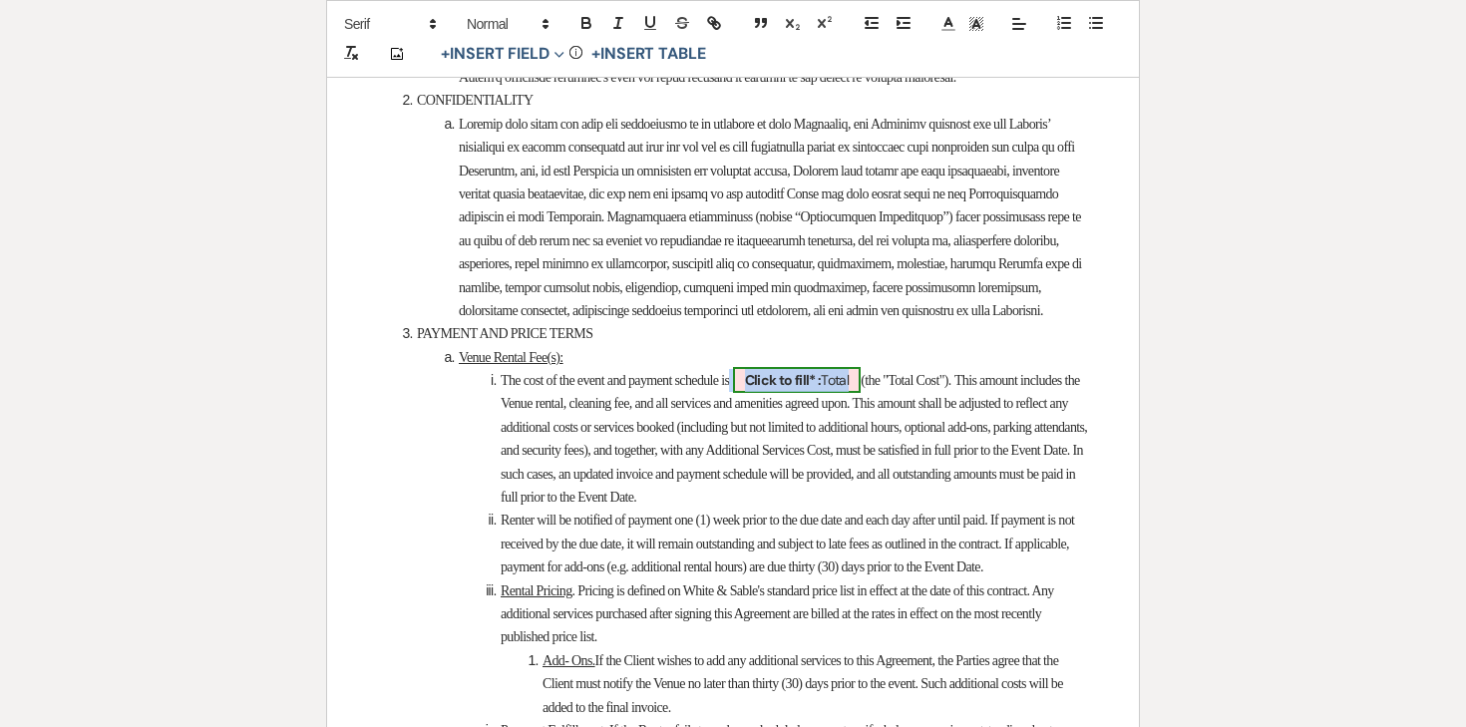
click at [807, 389] on b "Click to fill* :" at bounding box center [783, 380] width 77 height 18
select select "owner"
select select "Total"
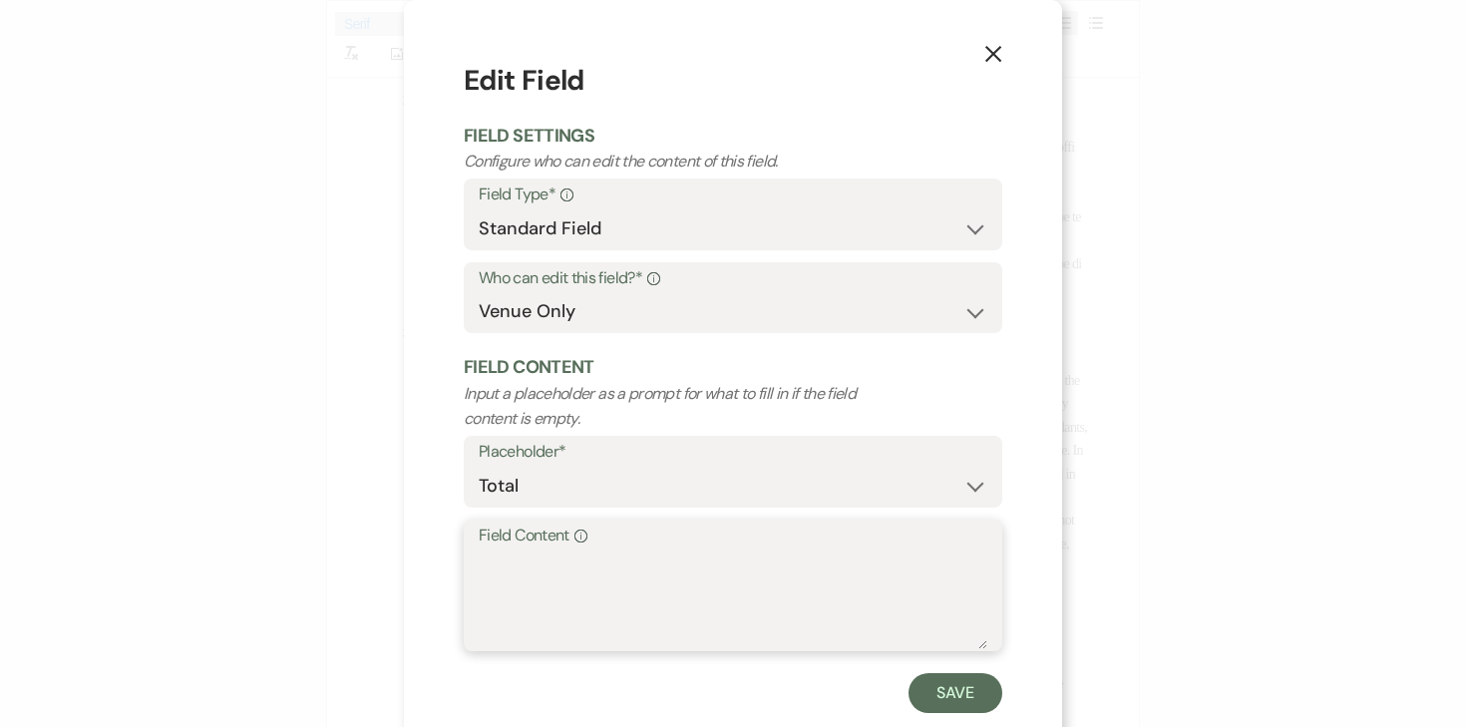
click at [688, 574] on textarea "Field Content Info" at bounding box center [733, 600] width 509 height 100
type textarea "$10,000.00"
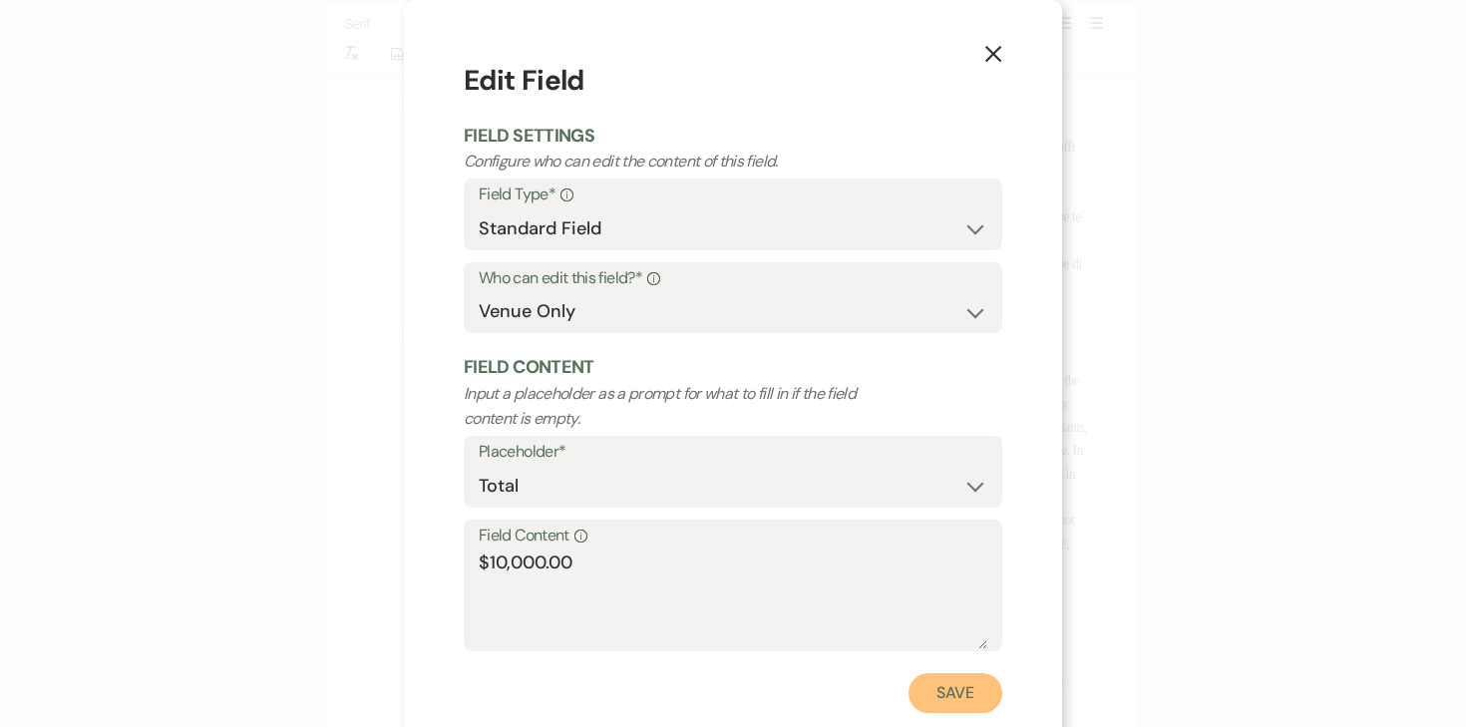
click at [949, 684] on button "Save" at bounding box center [956, 693] width 94 height 40
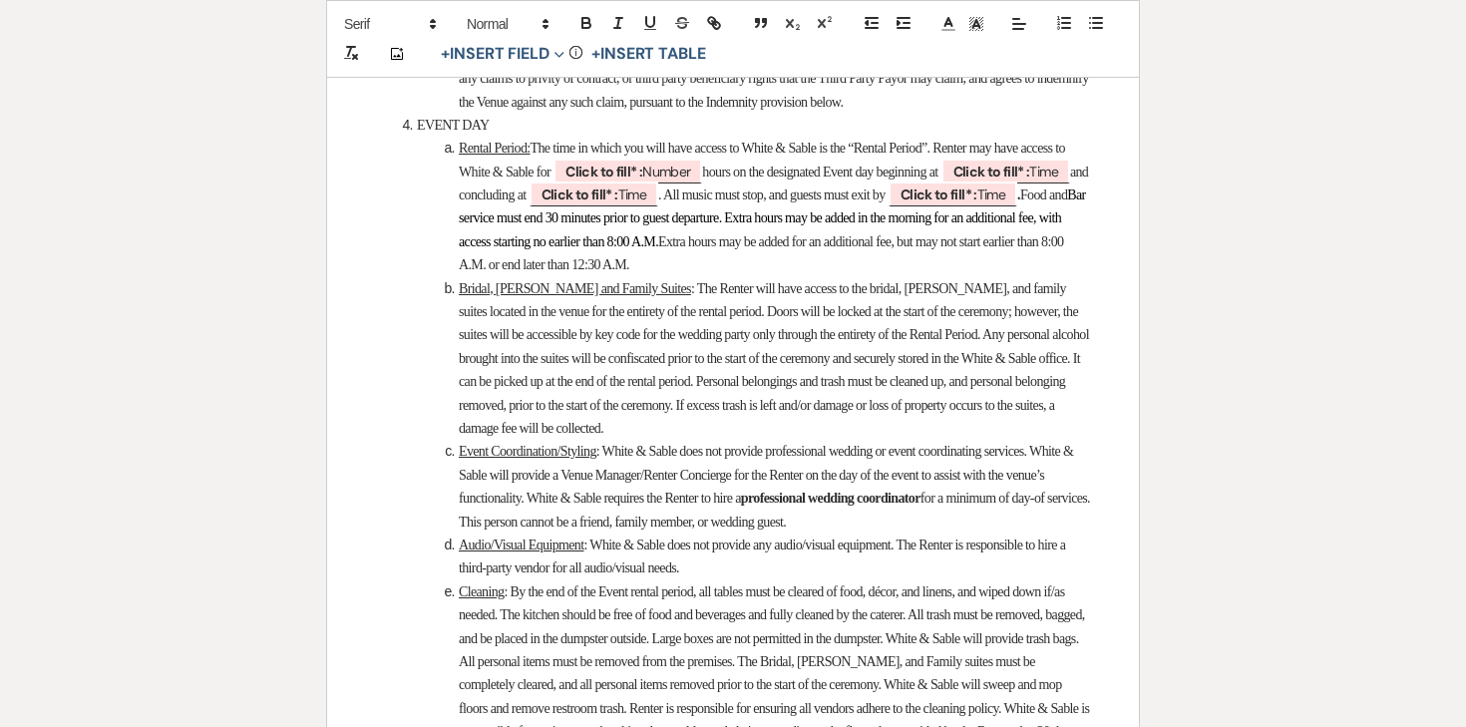
scroll to position [4228, 0]
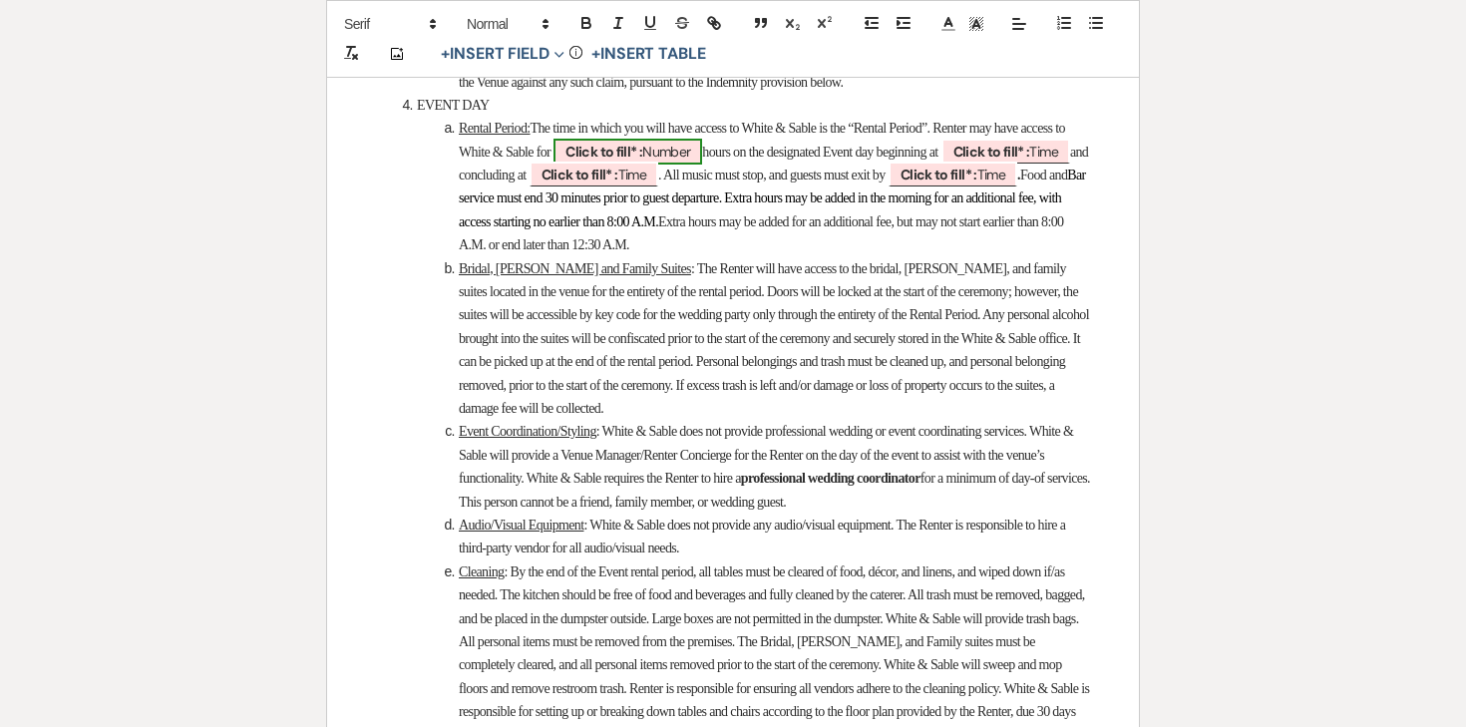
click at [702, 165] on span "Click to fill* : Number" at bounding box center [628, 152] width 149 height 26
select select "owner"
select select "Number"
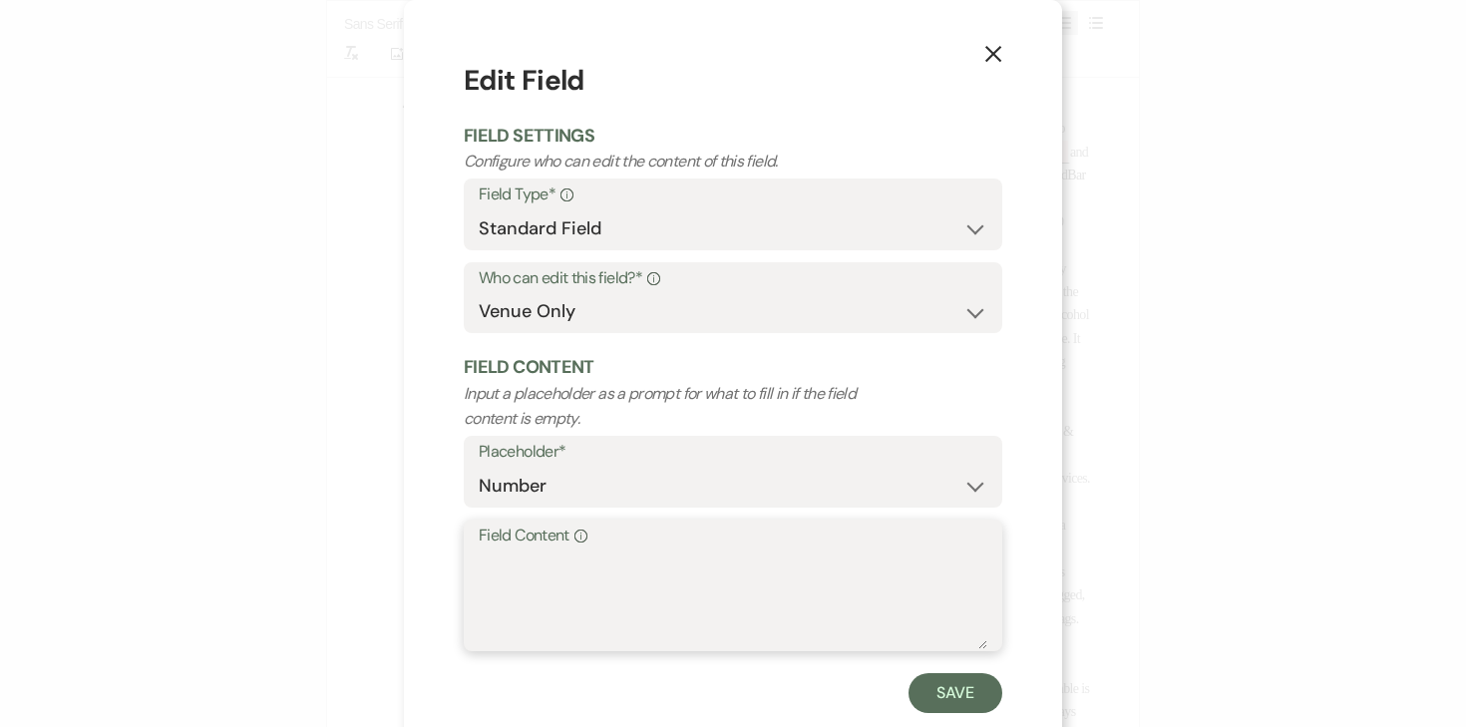
click at [589, 573] on textarea "Field Content Info" at bounding box center [733, 600] width 509 height 100
type textarea "13"
click at [954, 693] on button "Save" at bounding box center [956, 693] width 94 height 40
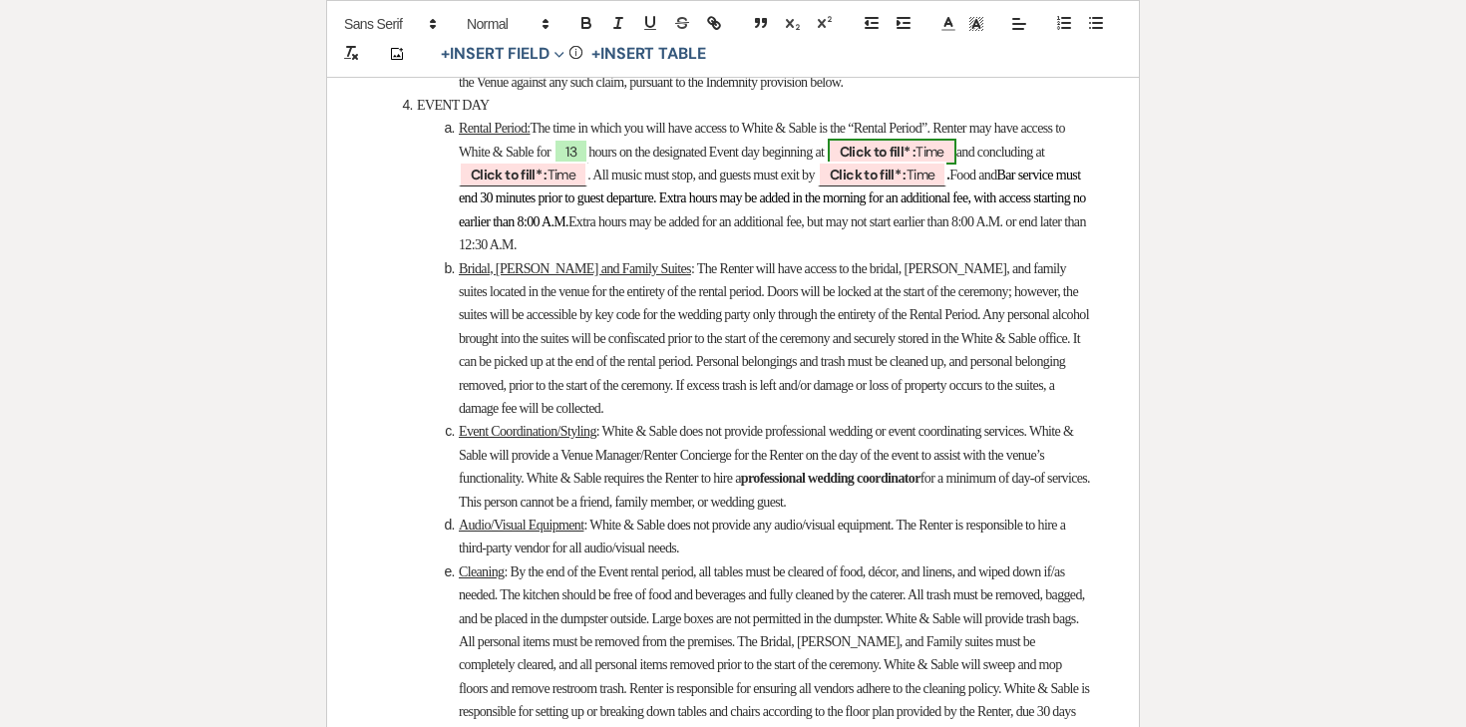
click at [917, 161] on b "Click to fill* :" at bounding box center [878, 152] width 77 height 18
select select "owner"
select select "Time"
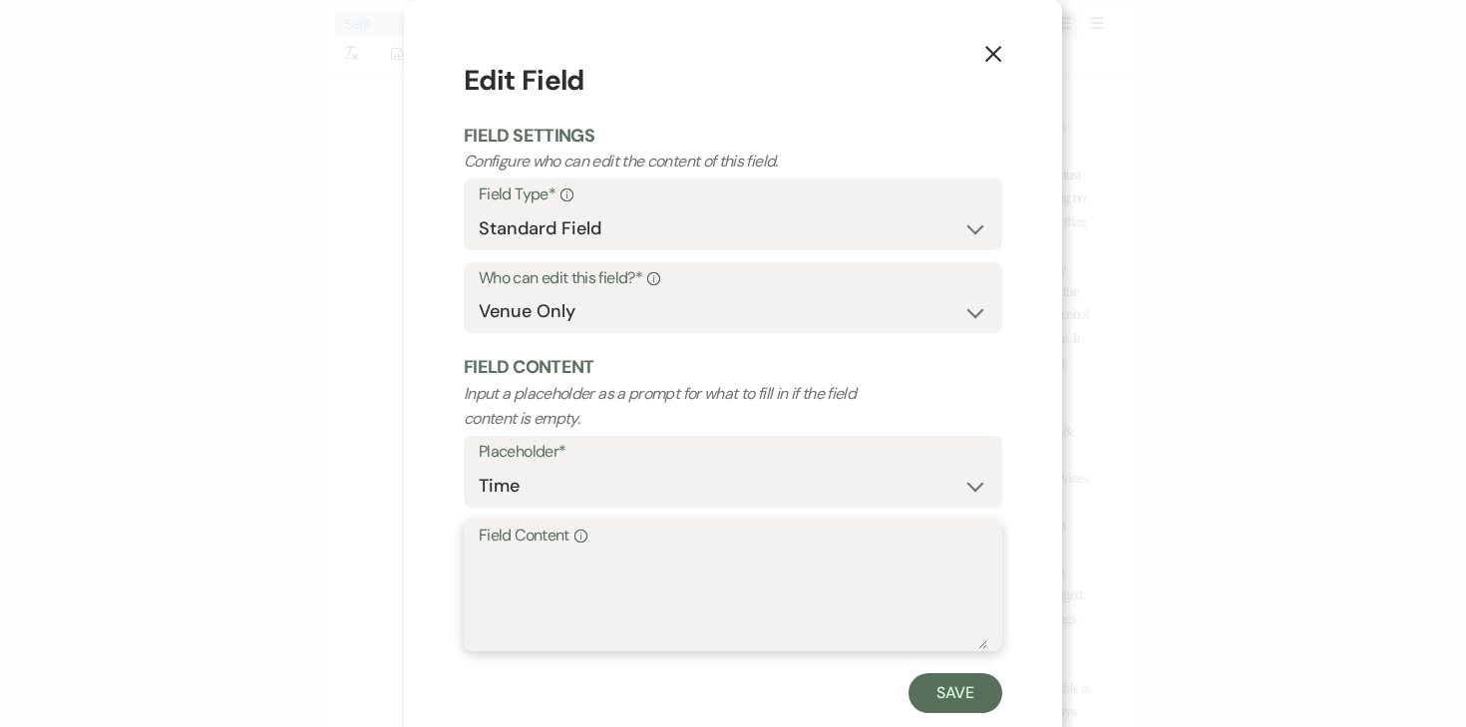
click at [709, 569] on textarea "Field Content Info" at bounding box center [733, 600] width 509 height 100
type textarea "11:30am"
click at [948, 688] on button "Save" at bounding box center [956, 693] width 94 height 40
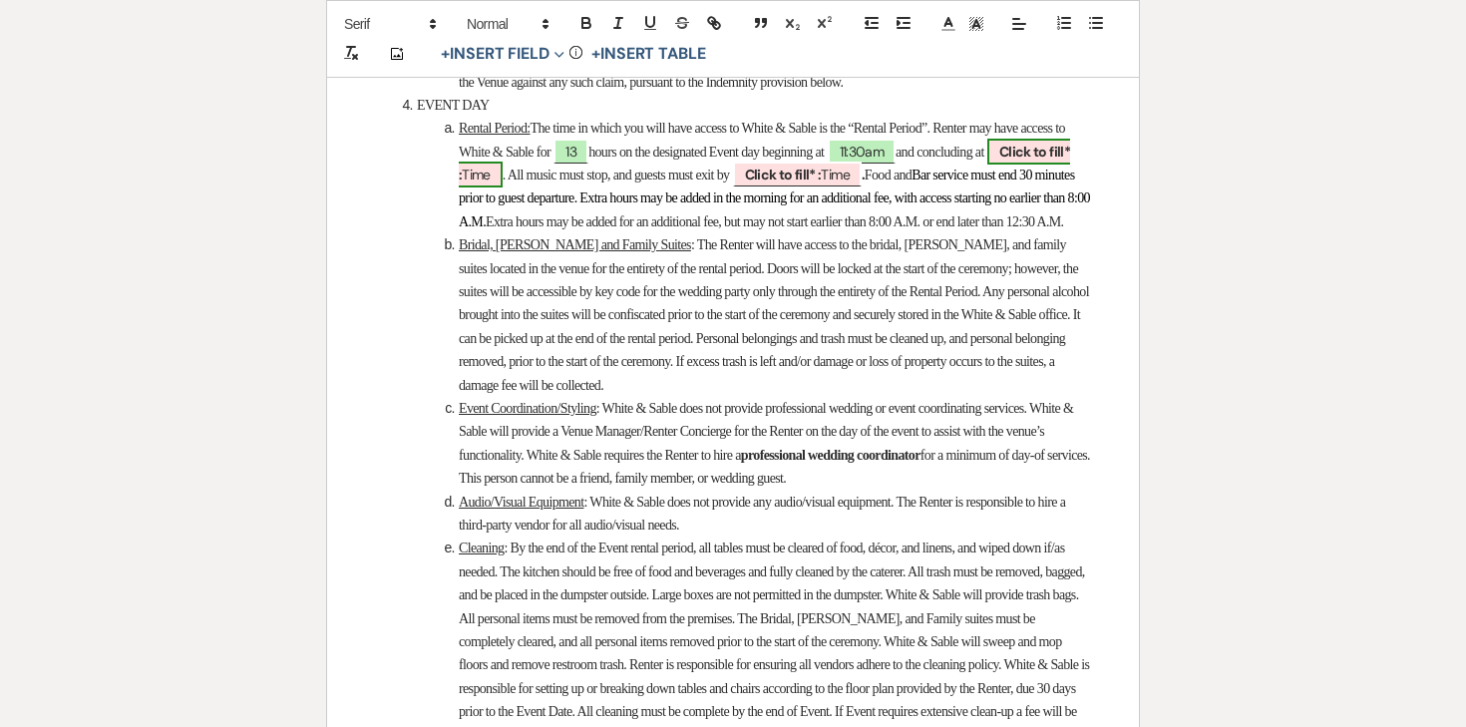
click at [574, 188] on span "Click to fill* : Time" at bounding box center [764, 163] width 611 height 49
select select "owner"
select select "Time"
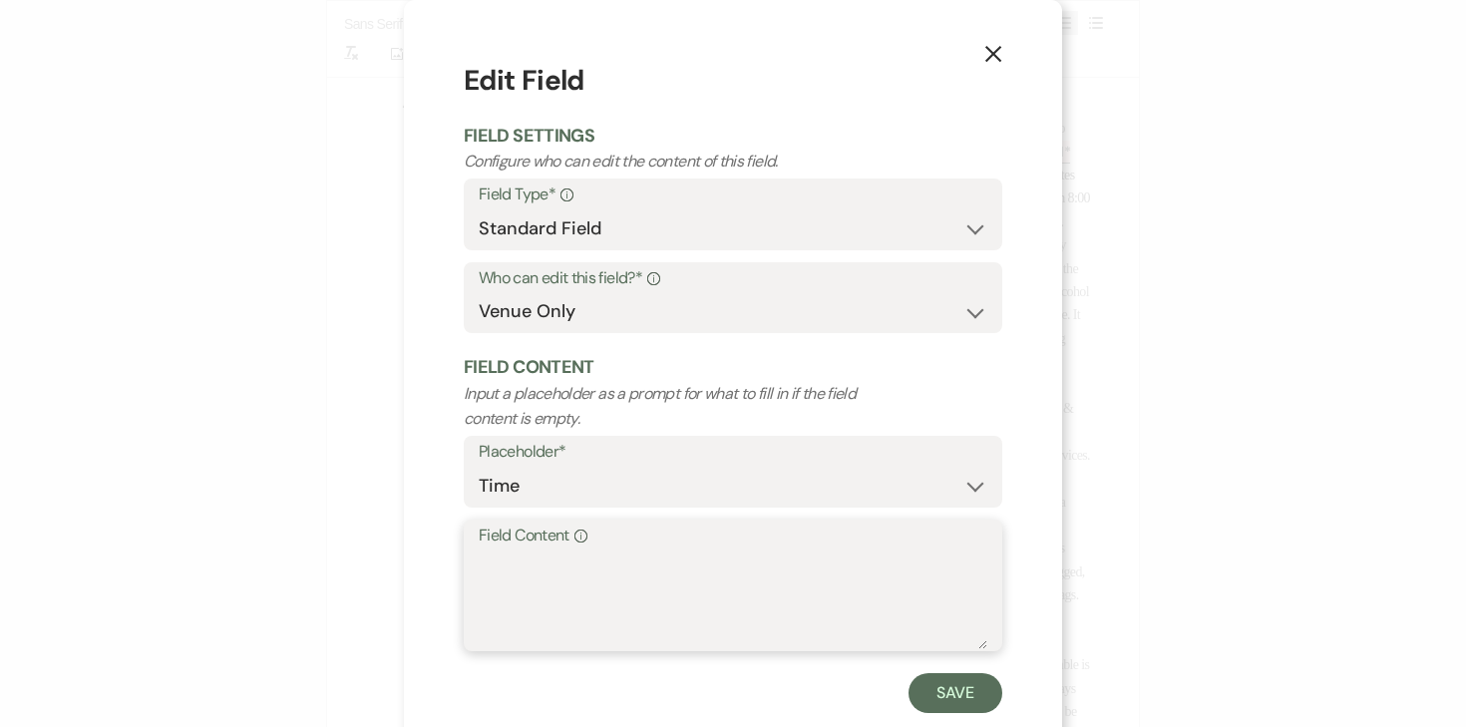
click at [599, 570] on textarea "Field Content Info" at bounding box center [733, 600] width 509 height 100
type textarea "12:30am"
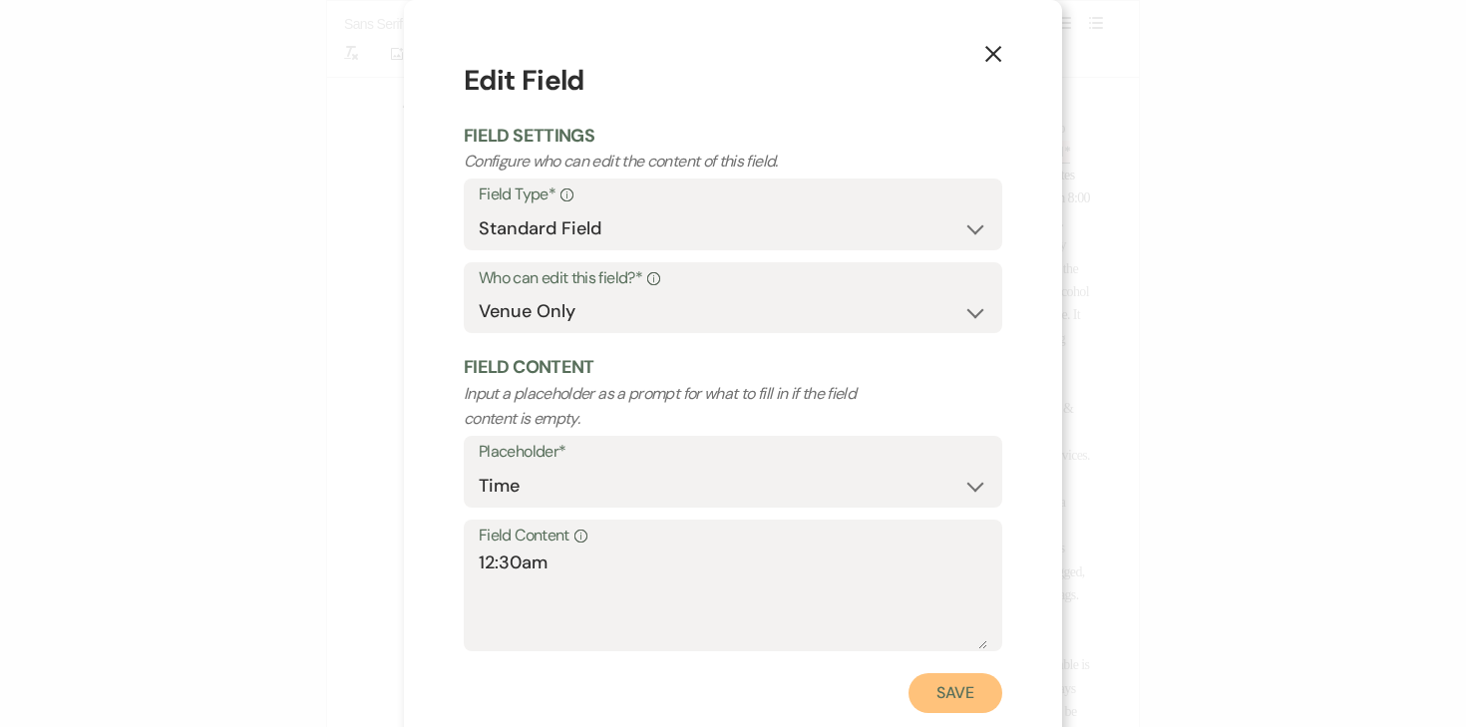
click at [922, 695] on button "Save" at bounding box center [956, 693] width 94 height 40
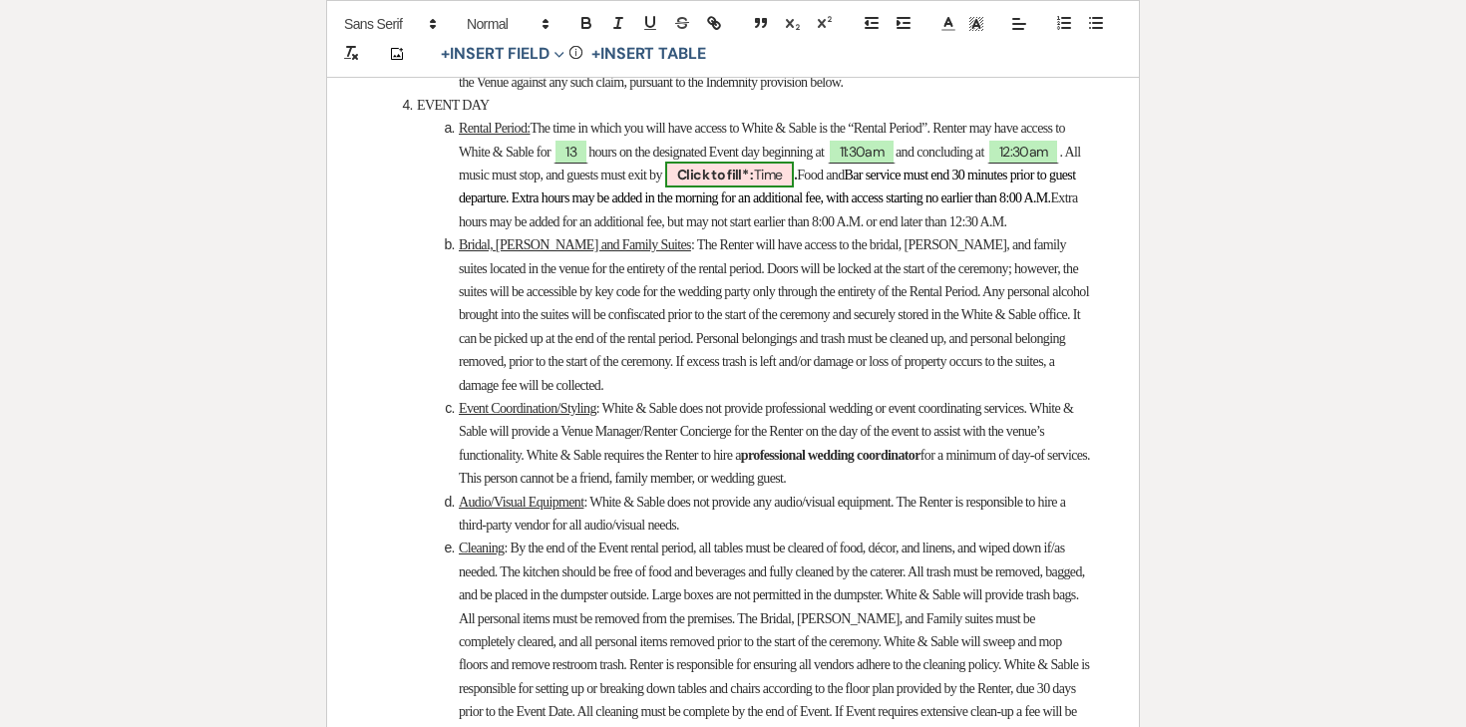
click at [754, 184] on b "Click to fill* :" at bounding box center [715, 175] width 77 height 18
select select "owner"
select select "Time"
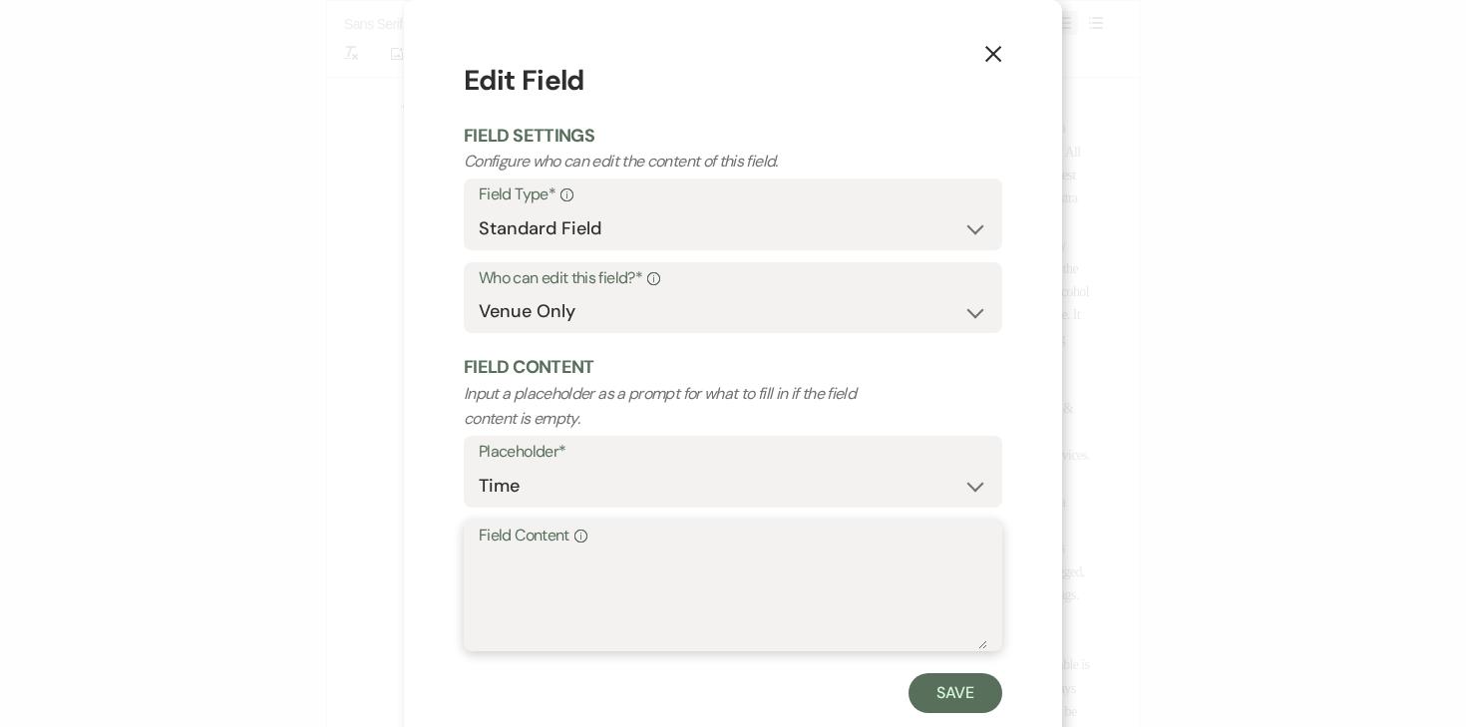
click at [778, 571] on textarea "Field Content Info" at bounding box center [733, 600] width 509 height 100
type textarea "11:30pm"
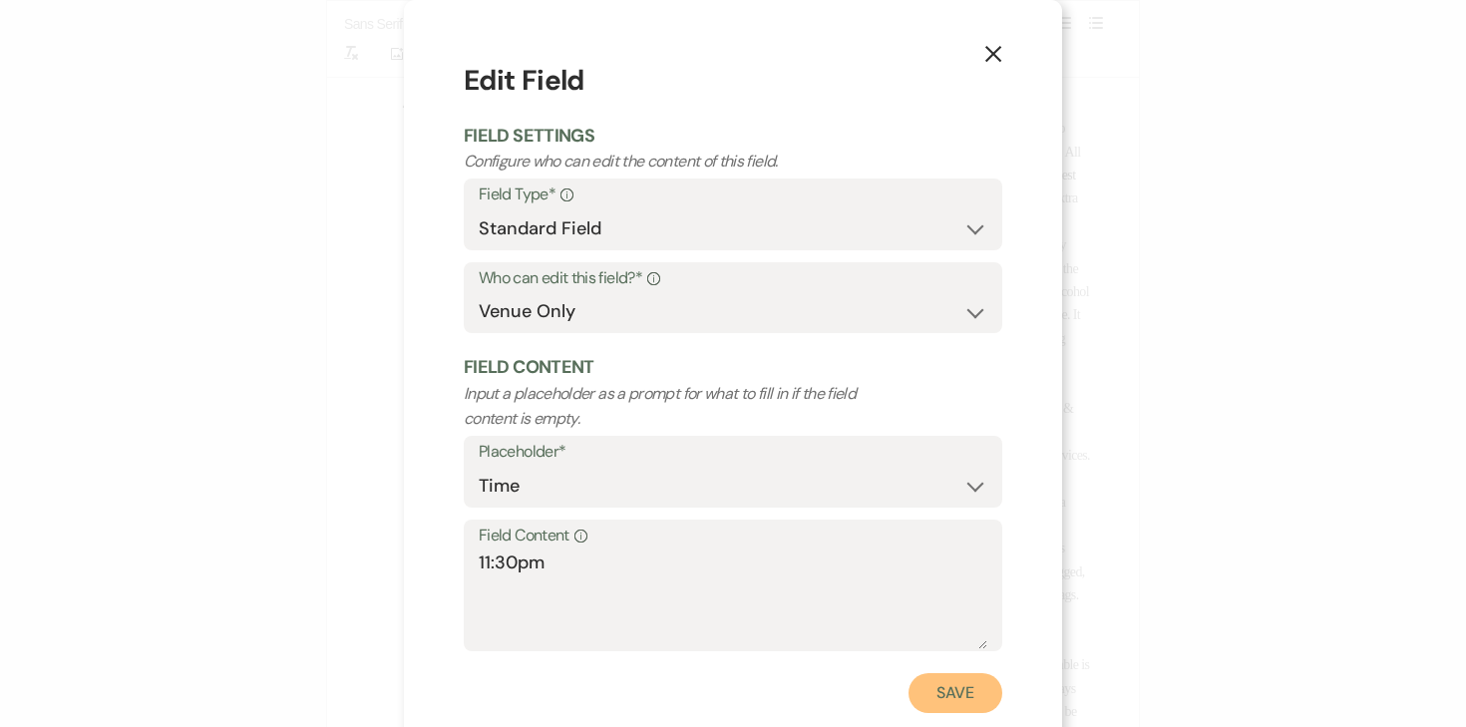
click at [996, 697] on button "Save" at bounding box center [956, 693] width 94 height 40
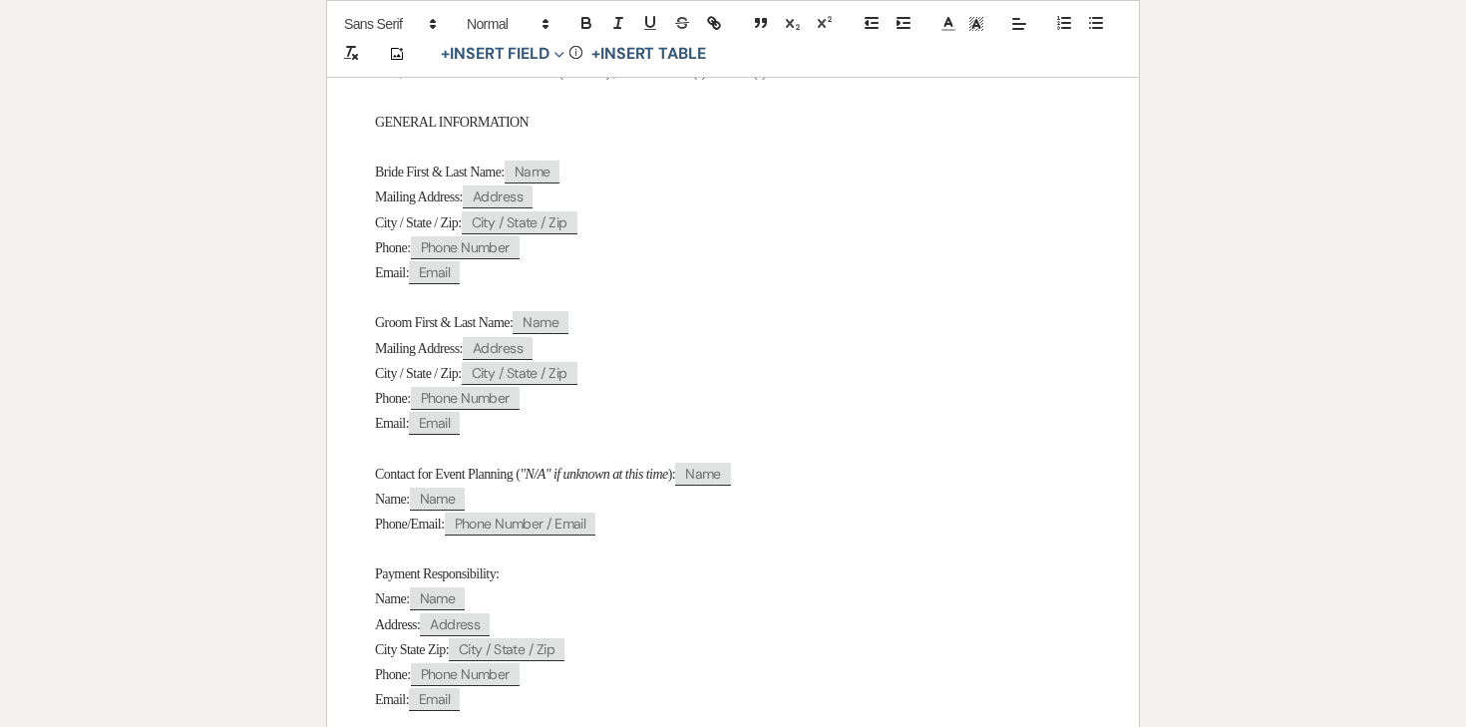
scroll to position [0, 0]
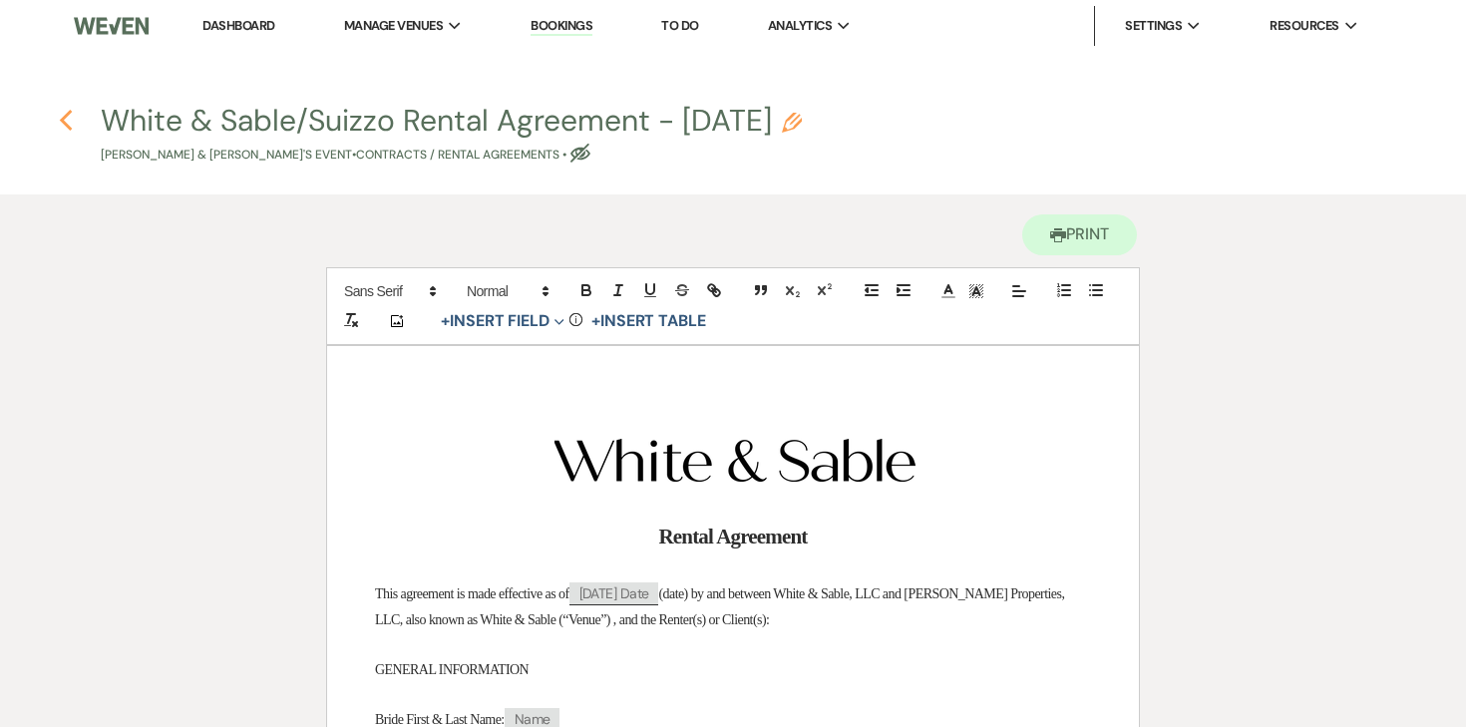
click at [70, 127] on icon "Previous" at bounding box center [66, 121] width 15 height 24
select select "5"
select select "12"
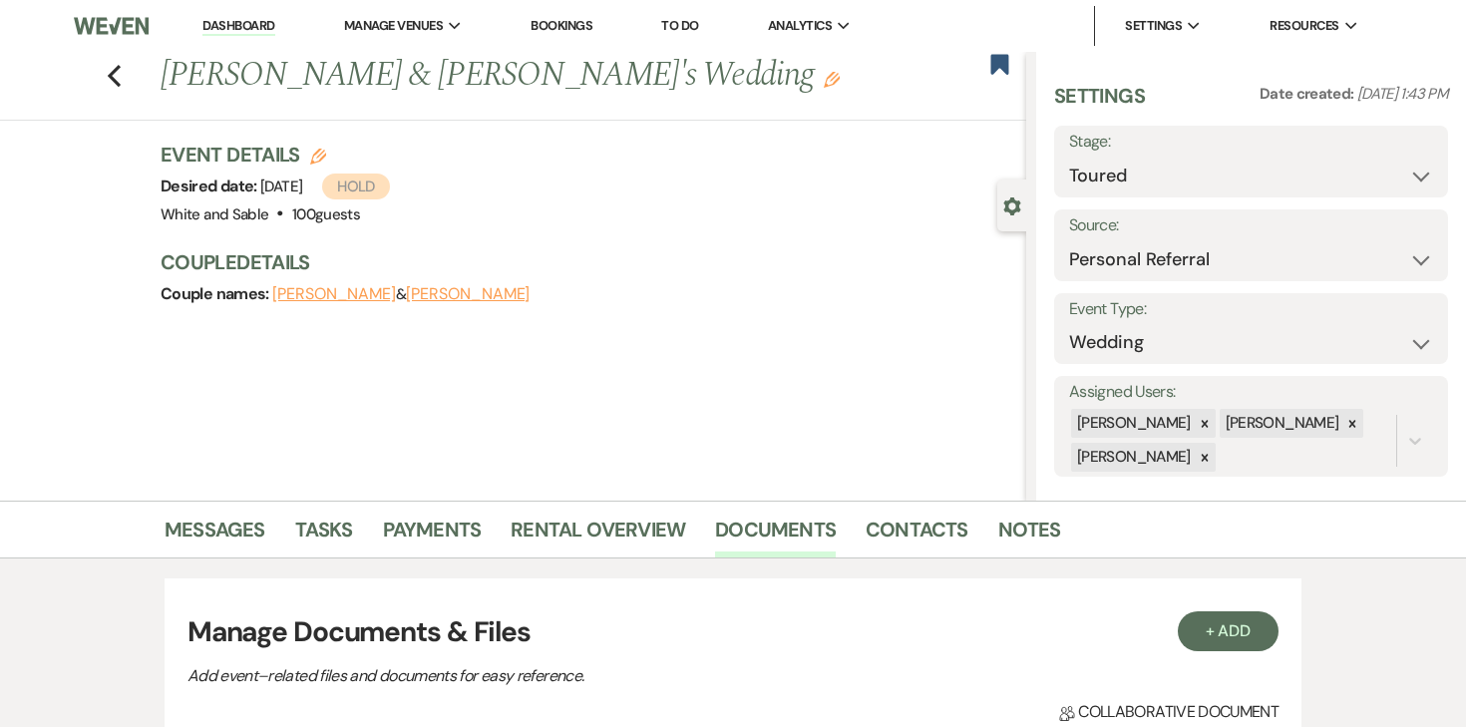
click at [824, 76] on icon "Edit" at bounding box center [832, 80] width 16 height 16
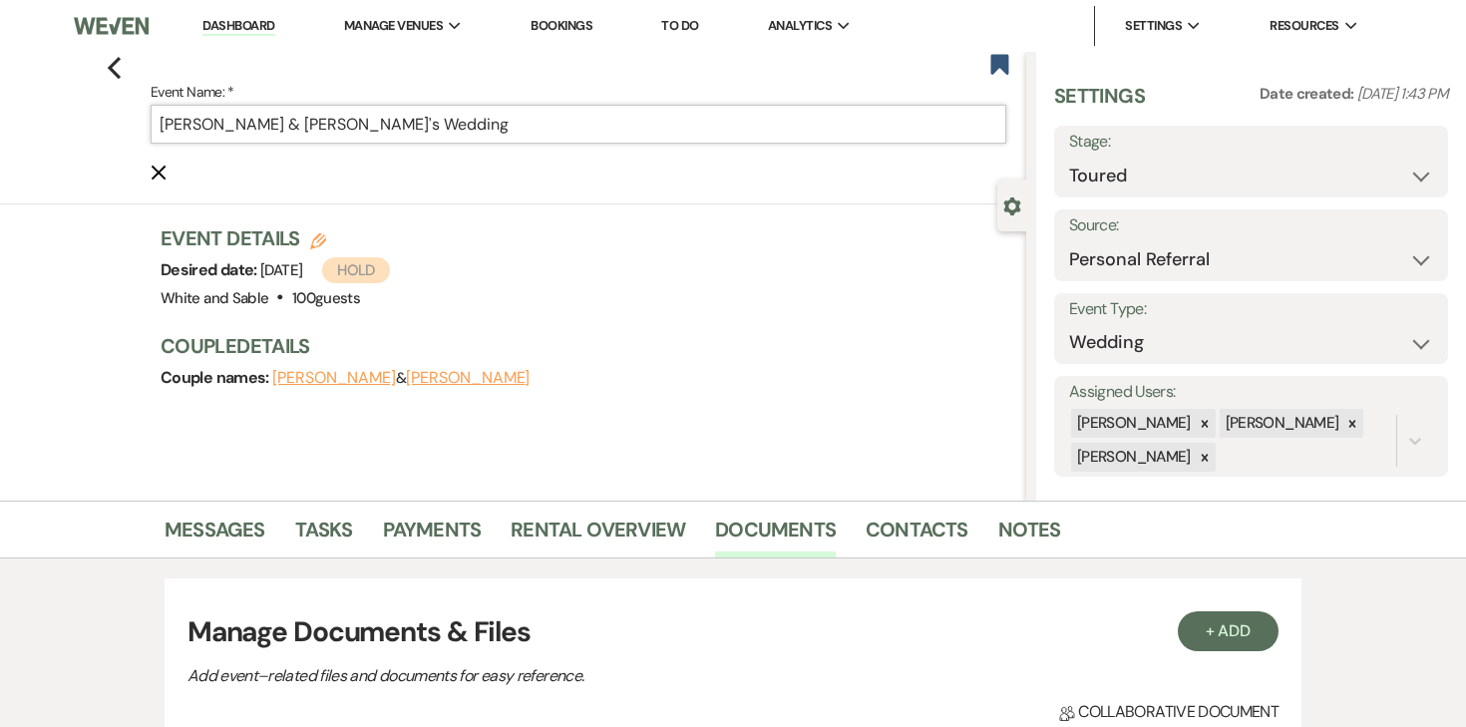
click at [608, 133] on input "Tina Marie Suizzo & Nathan's Wedding" at bounding box center [579, 124] width 856 height 39
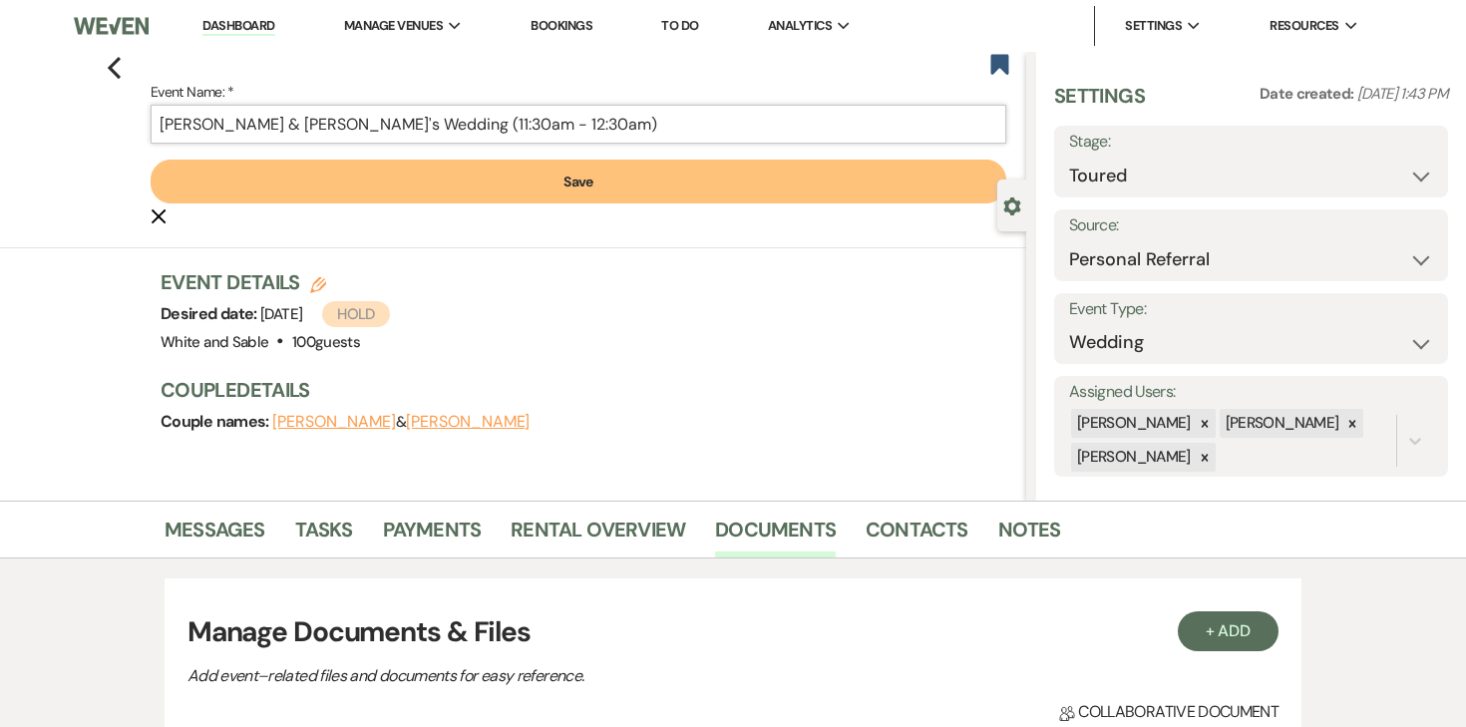
type input "[PERSON_NAME] & [PERSON_NAME]'s Wedding (11:30am - 12:30am)"
click at [420, 197] on button "Save" at bounding box center [579, 182] width 856 height 44
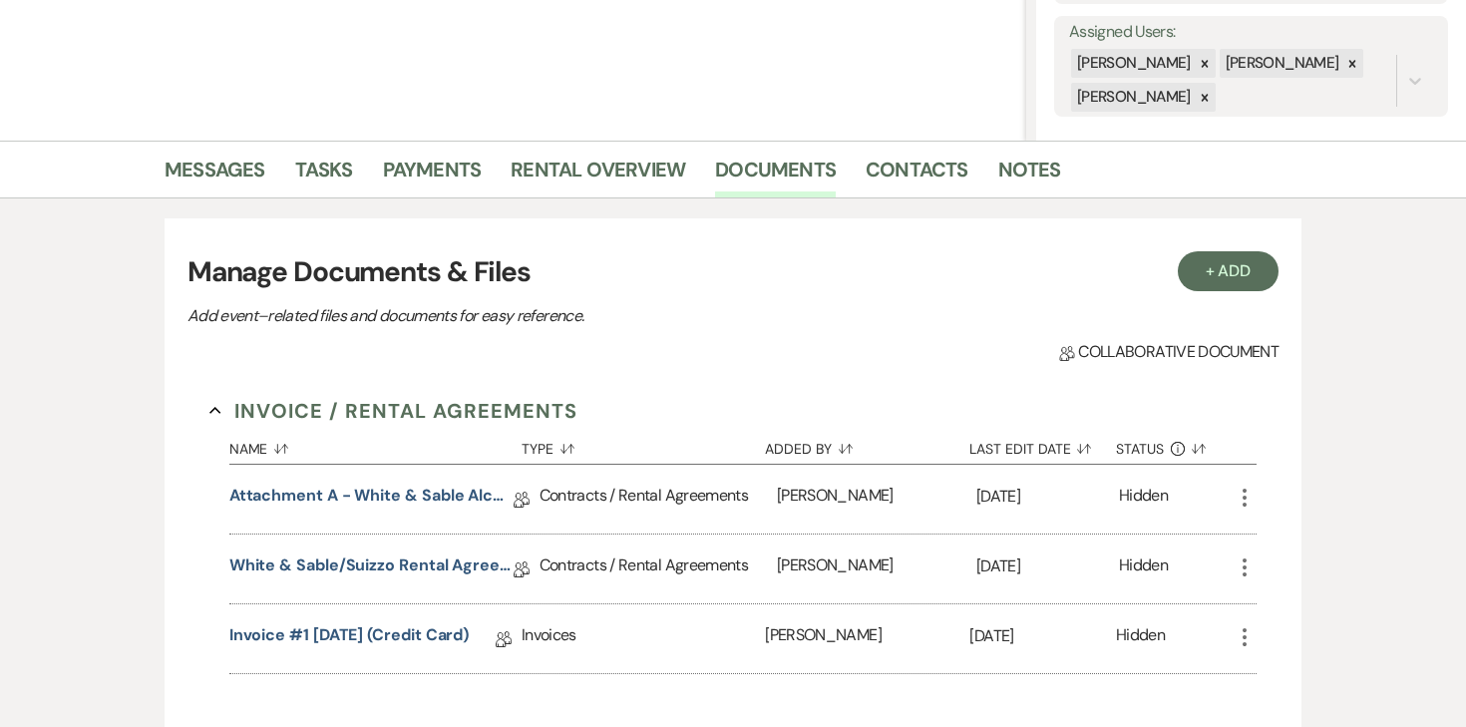
scroll to position [362, 0]
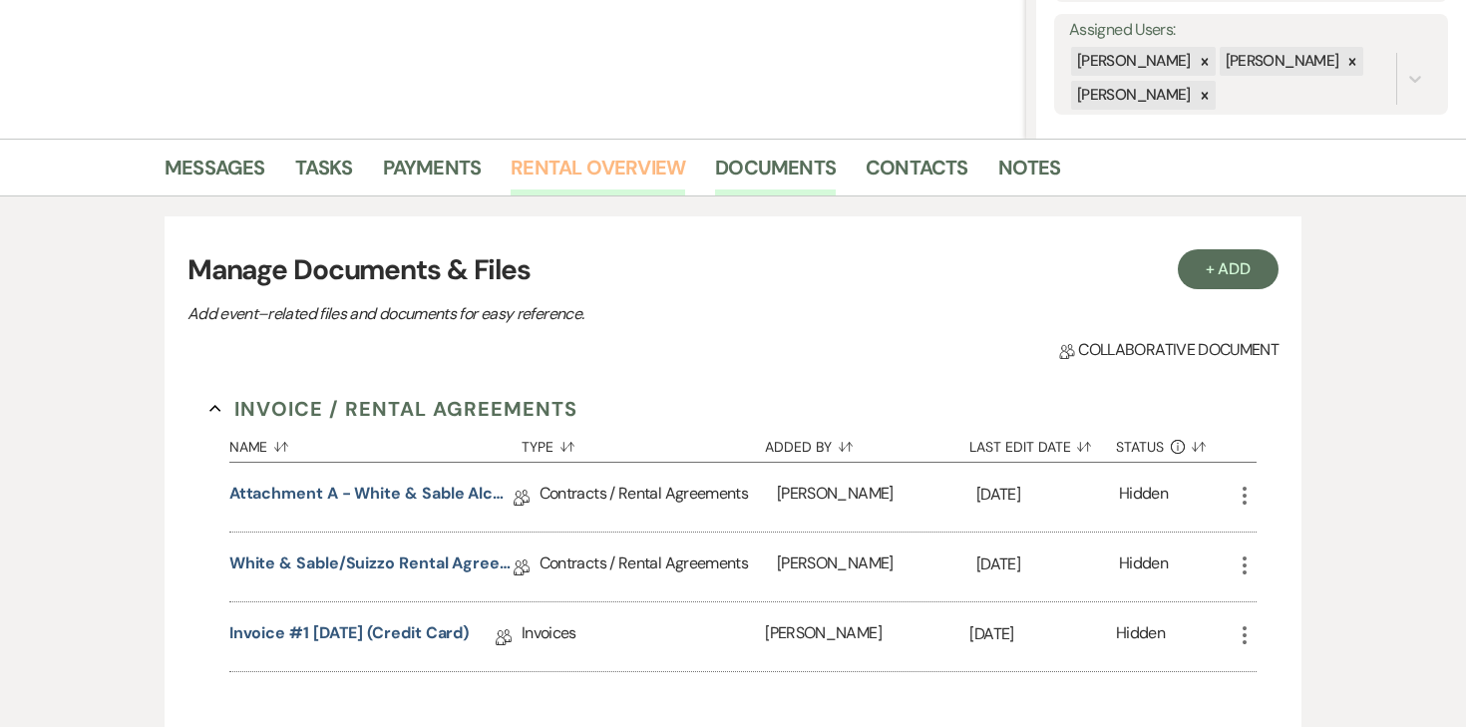
click at [538, 177] on link "Rental Overview" at bounding box center [598, 174] width 175 height 44
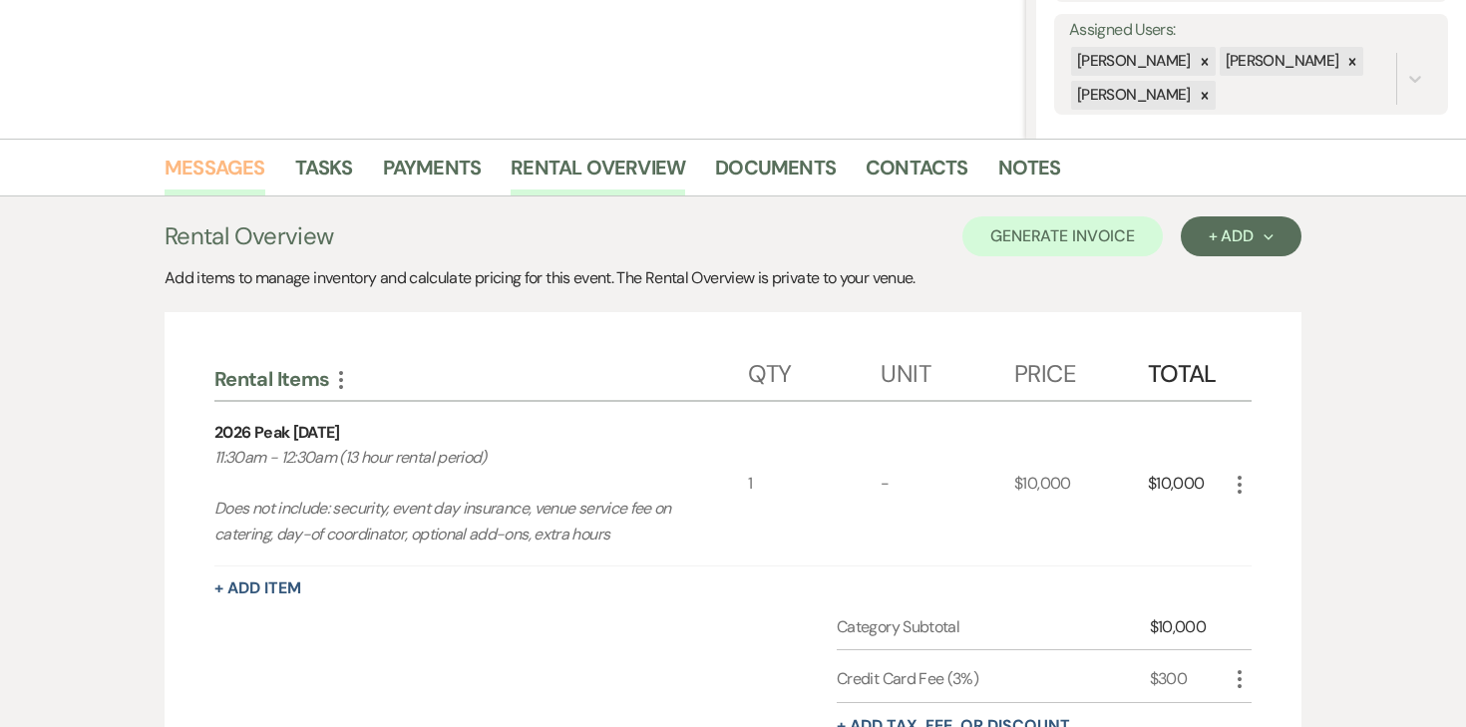
click at [184, 186] on link "Messages" at bounding box center [215, 174] width 101 height 44
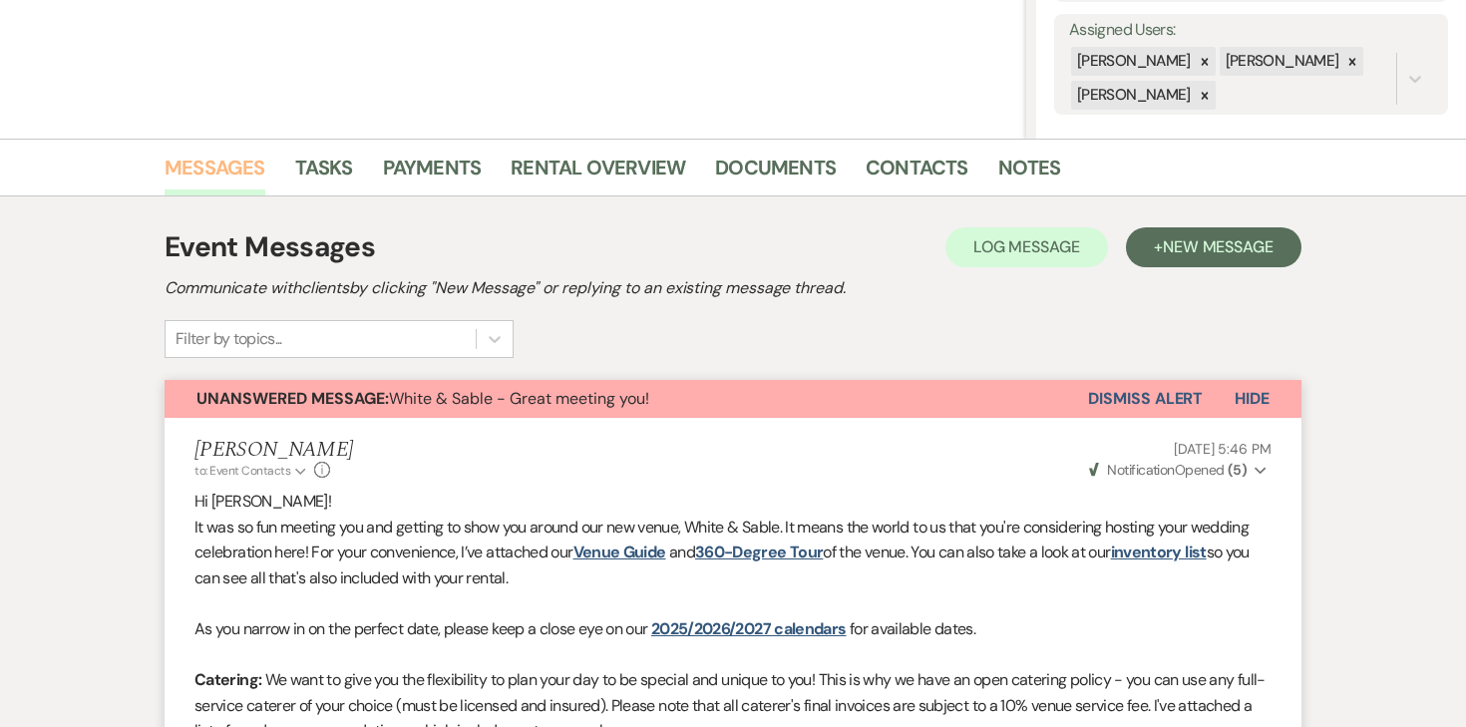
scroll to position [554, 0]
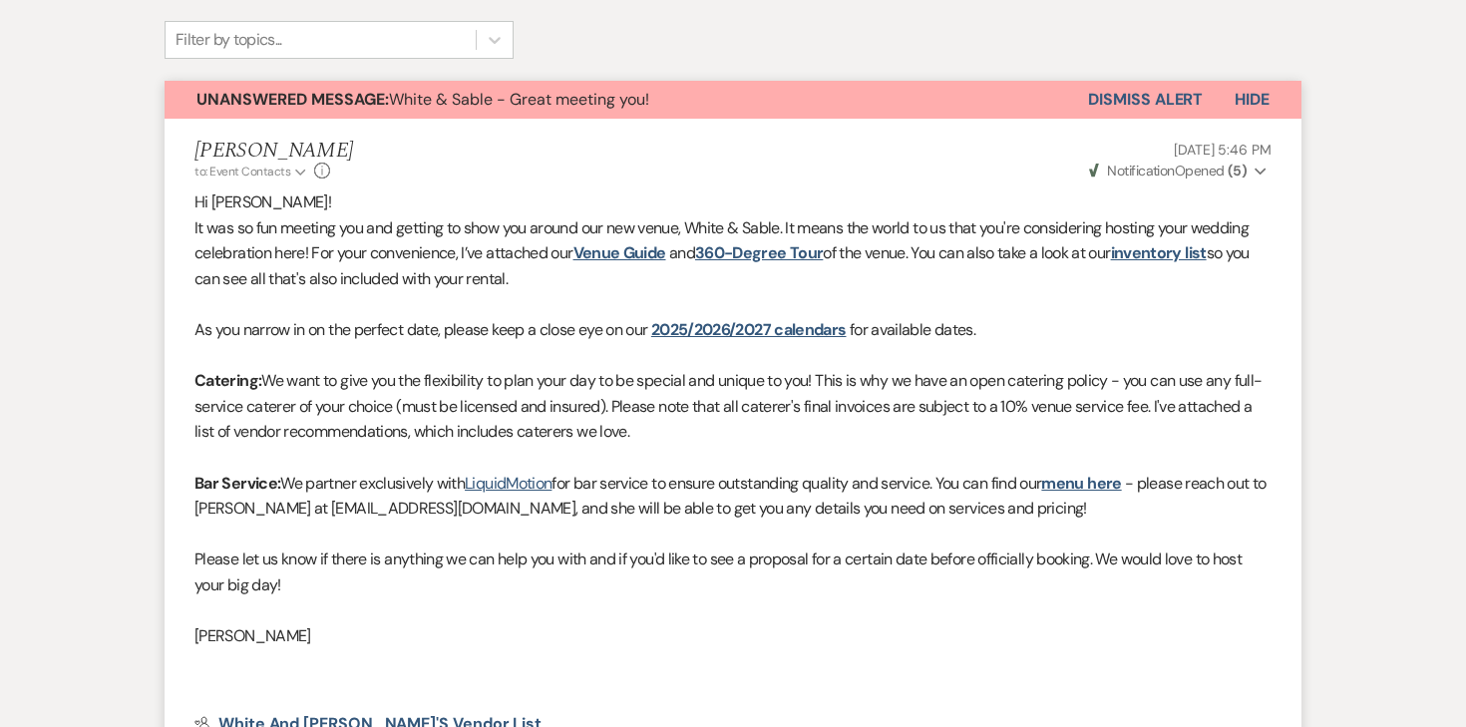
click at [1096, 106] on button "Dismiss Alert" at bounding box center [1145, 100] width 115 height 38
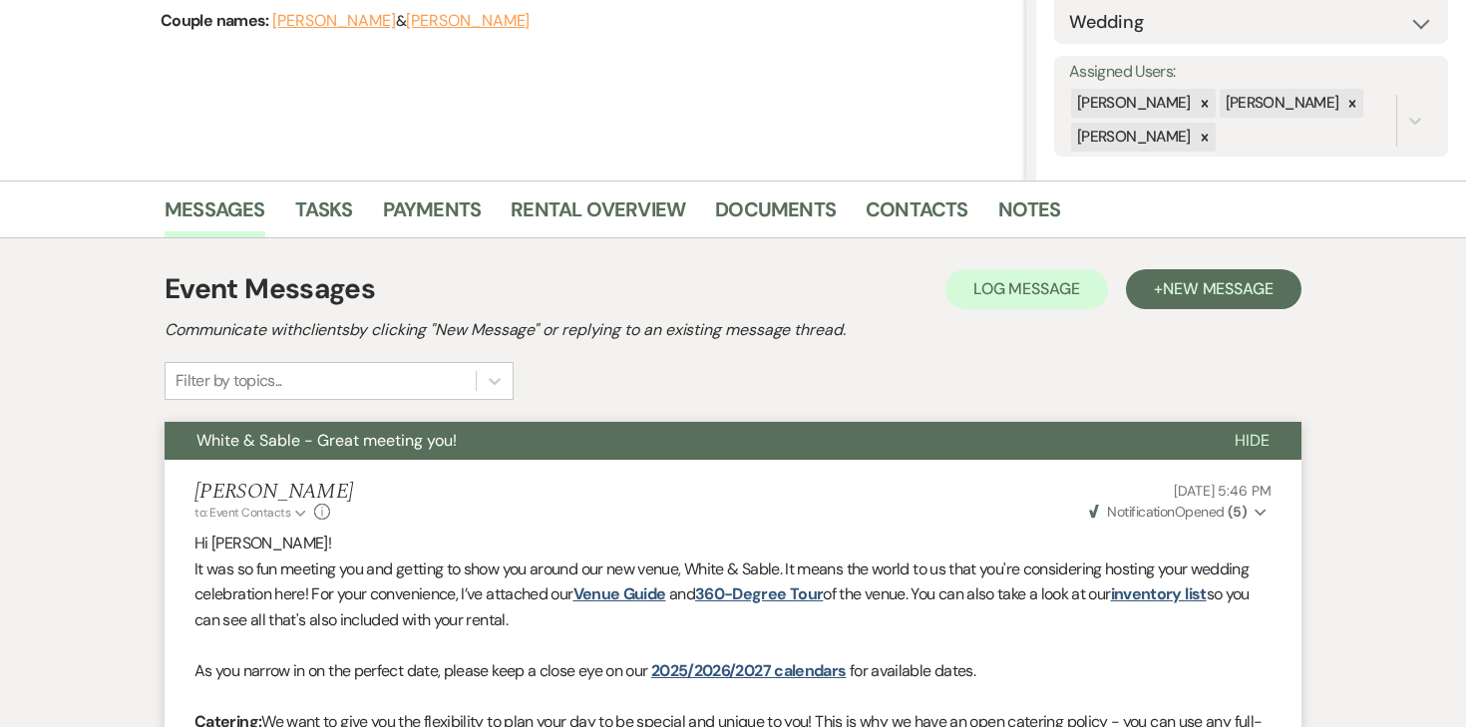
scroll to position [288, 0]
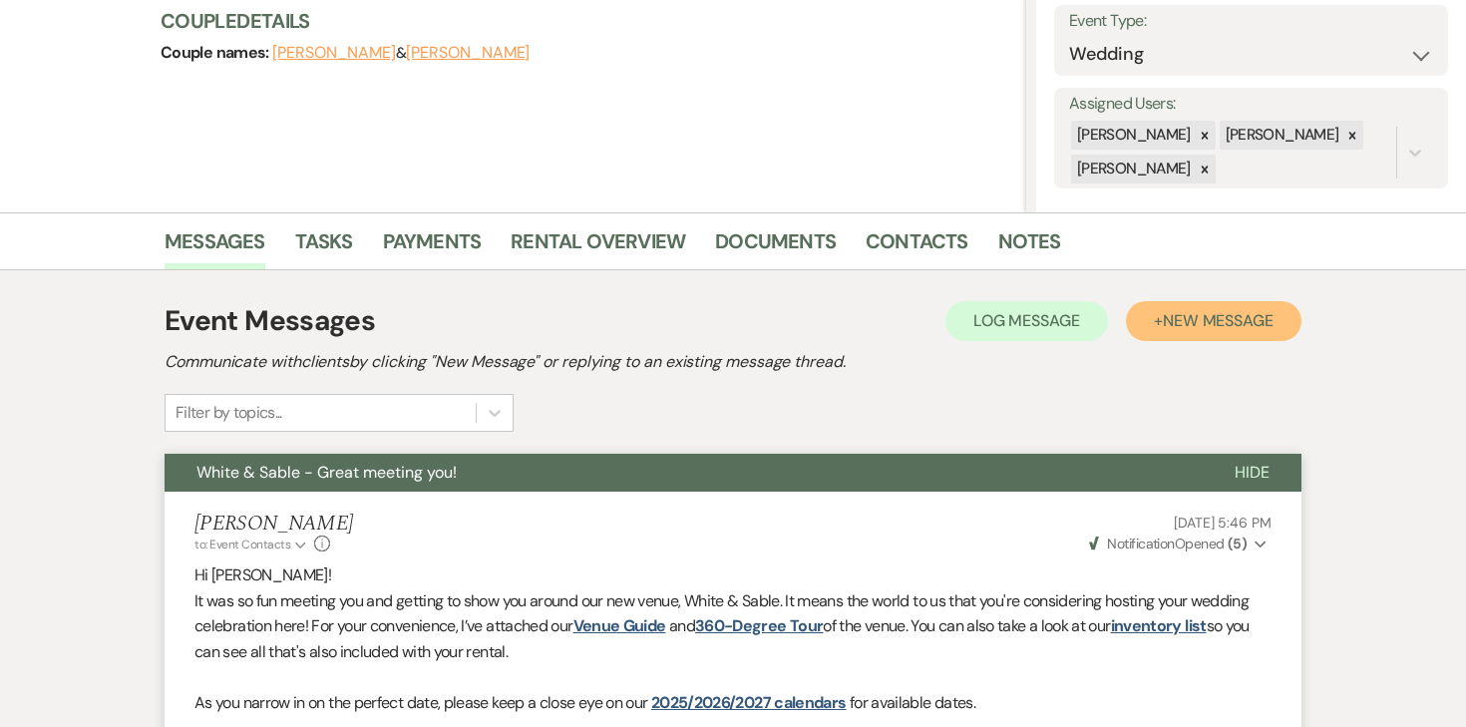
click at [1242, 305] on button "+ New Message" at bounding box center [1214, 321] width 176 height 40
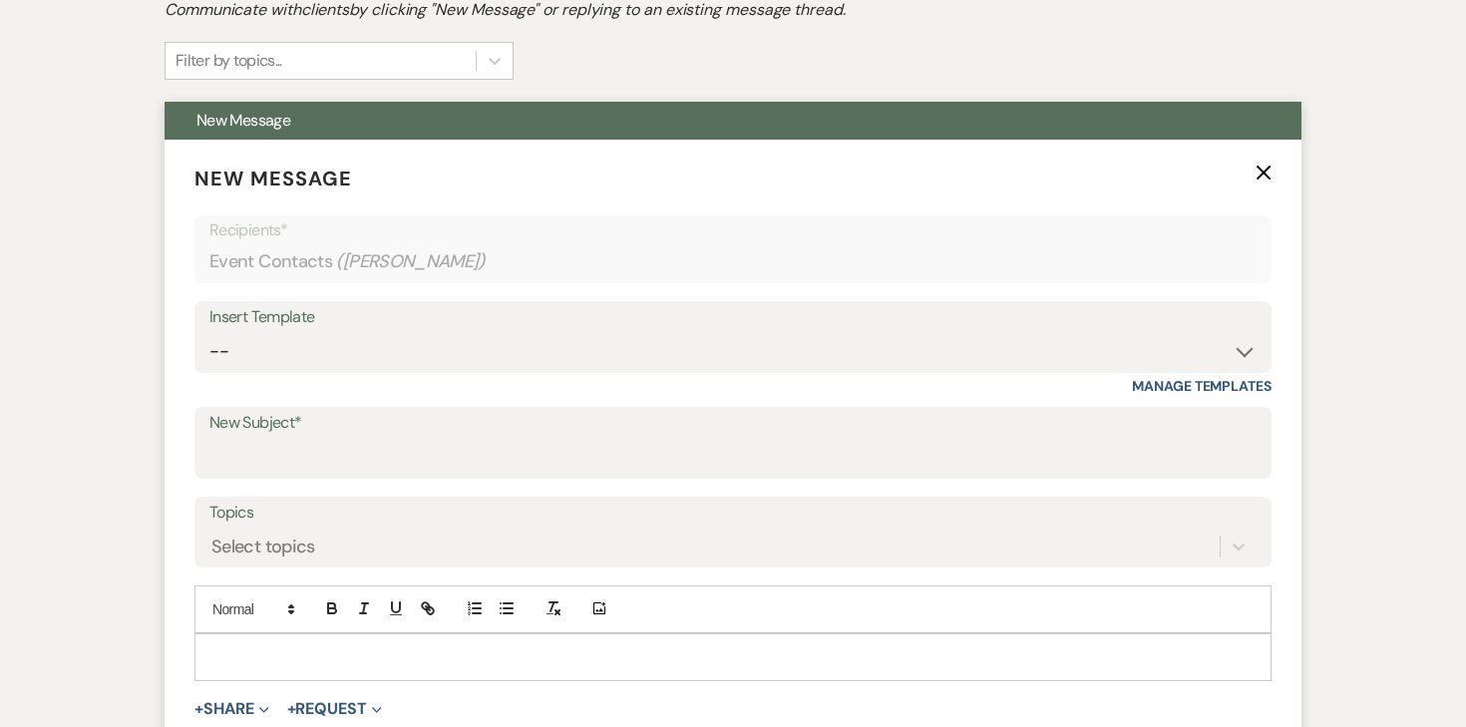
scroll to position [647, 0]
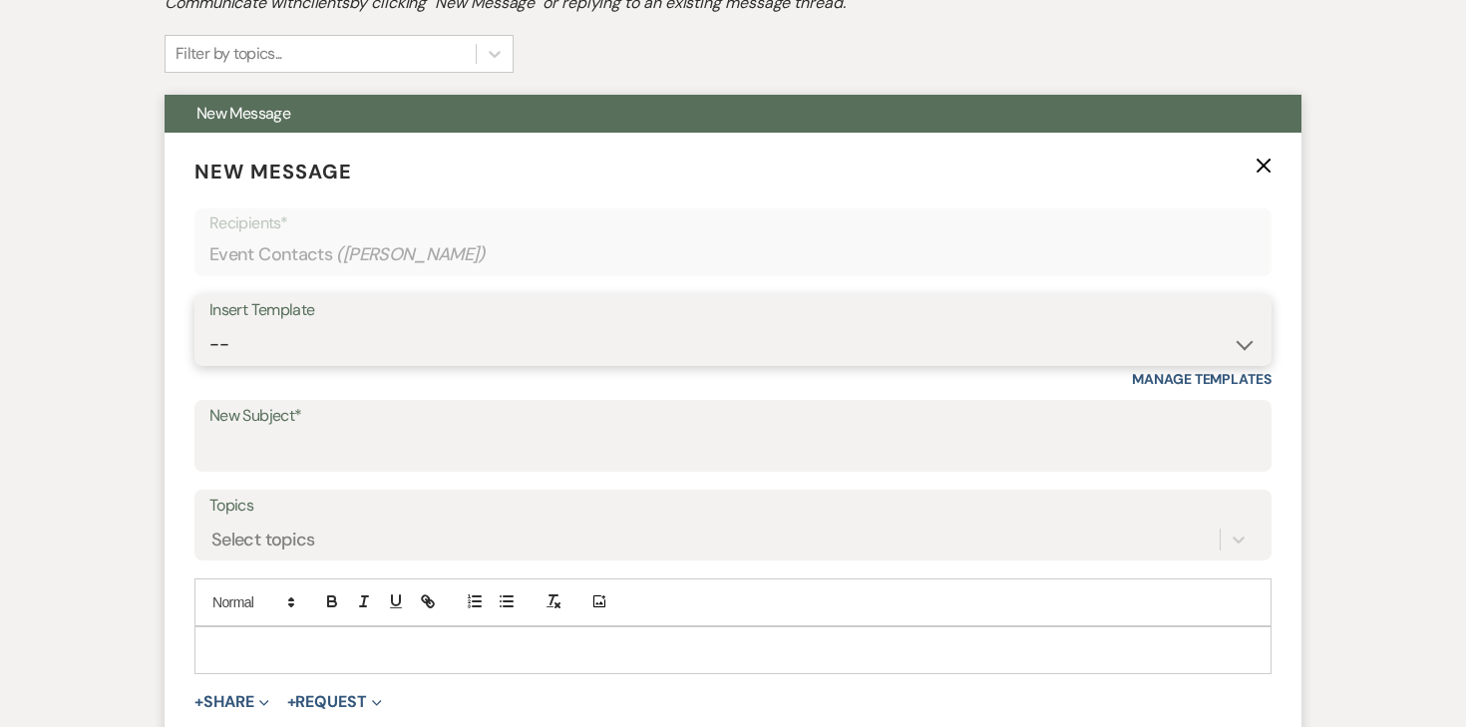
click at [605, 326] on select "-- Inquiry Response (Venue Guide) Schedule - Venue Tour Appt Confirmation Sched…" at bounding box center [732, 344] width 1047 height 39
select select "3330"
type input "Next Steps for Booking: Your wedding day contract from White & Sable! 💕💍"
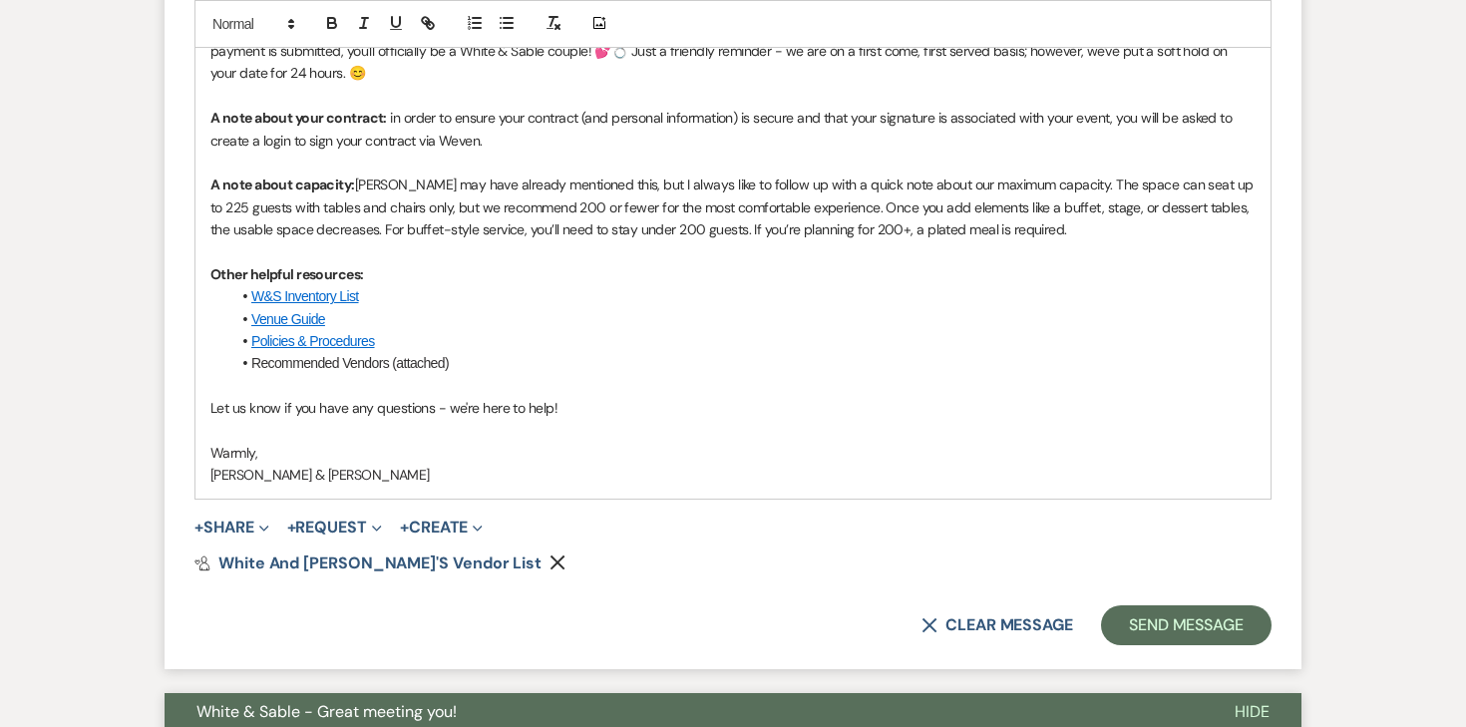
scroll to position [1554, 0]
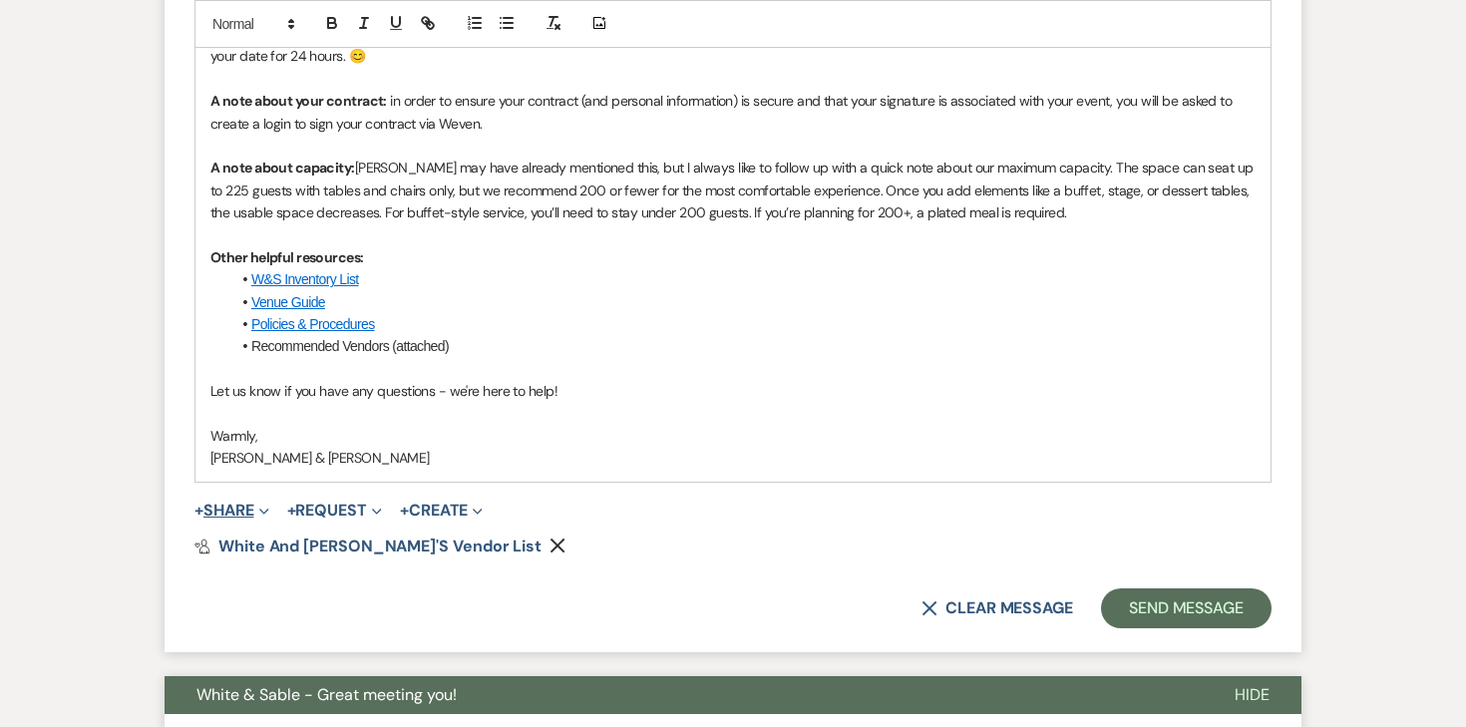
click at [236, 519] on button "+ Share Expand" at bounding box center [232, 511] width 75 height 16
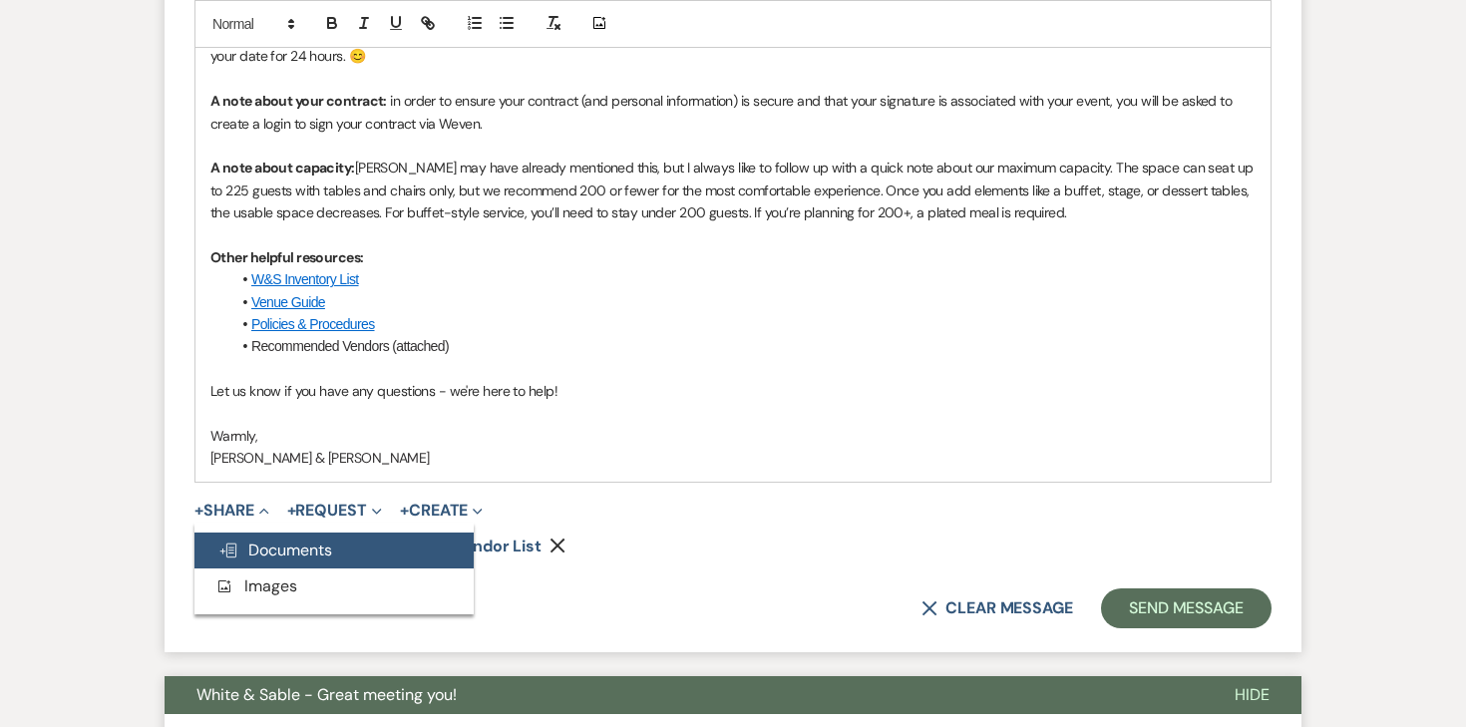
click at [234, 544] on use "button" at bounding box center [228, 551] width 16 height 14
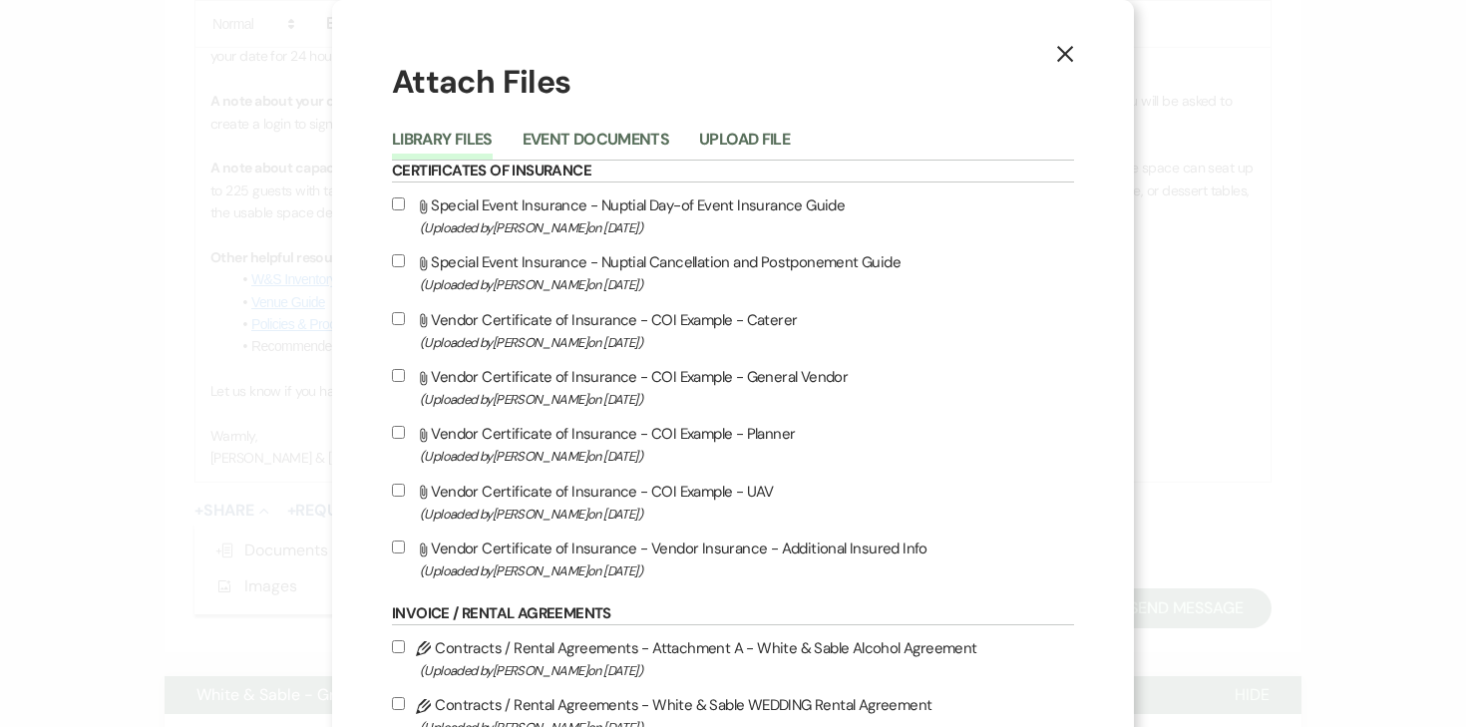
click at [596, 125] on div "Library Files Event Documents Upload File" at bounding box center [733, 140] width 682 height 42
click at [594, 132] on button "Event Documents" at bounding box center [596, 146] width 147 height 28
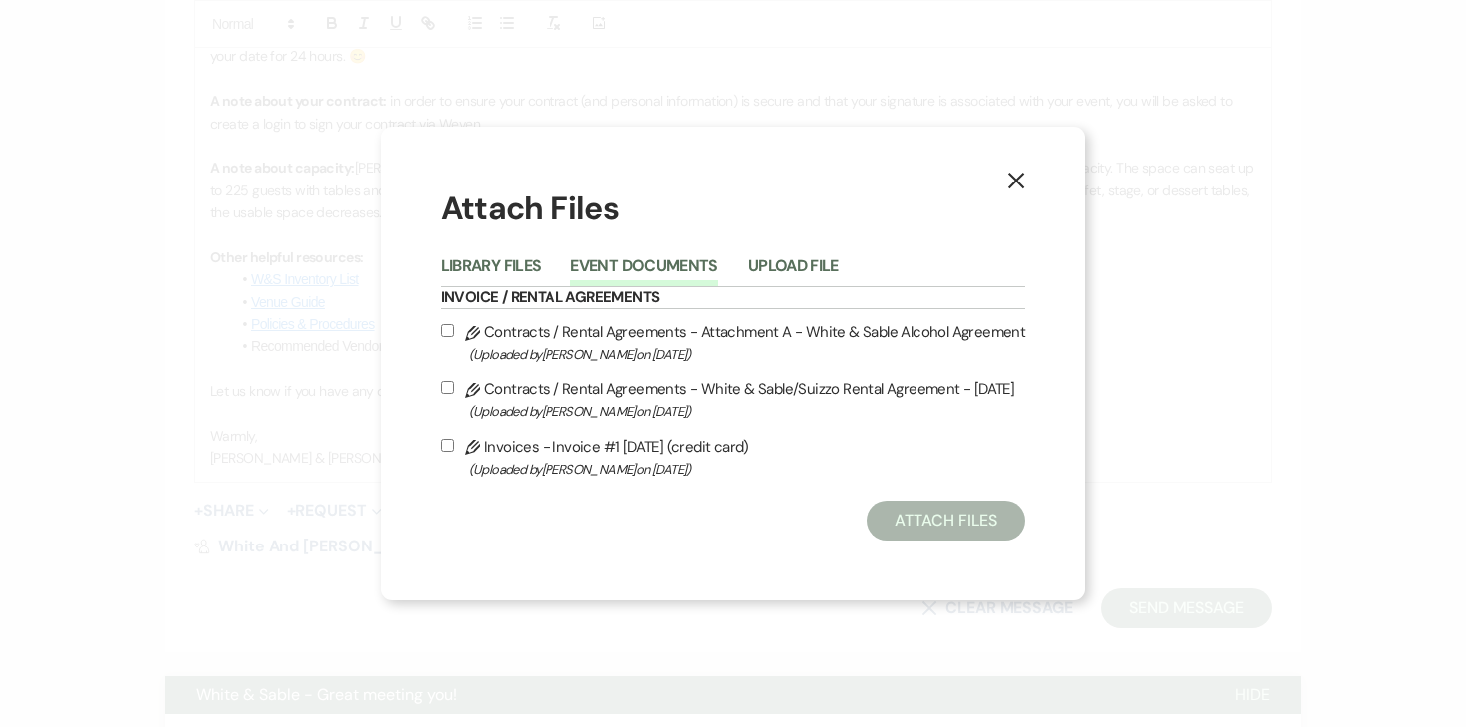
click at [450, 387] on input "Pencil Contracts / Rental Agreements - White & Sable/Suizzo Rental Agreement - …" at bounding box center [447, 387] width 13 height 13
checkbox input "true"
click at [454, 322] on label "Pencil Contracts / Rental Agreements - Attachment A - White & Sable Alcohol Agr…" at bounding box center [734, 342] width 586 height 47
click at [454, 324] on input "Pencil Contracts / Rental Agreements - Attachment A - White & Sable Alcohol Agr…" at bounding box center [447, 330] width 13 height 13
checkbox input "true"
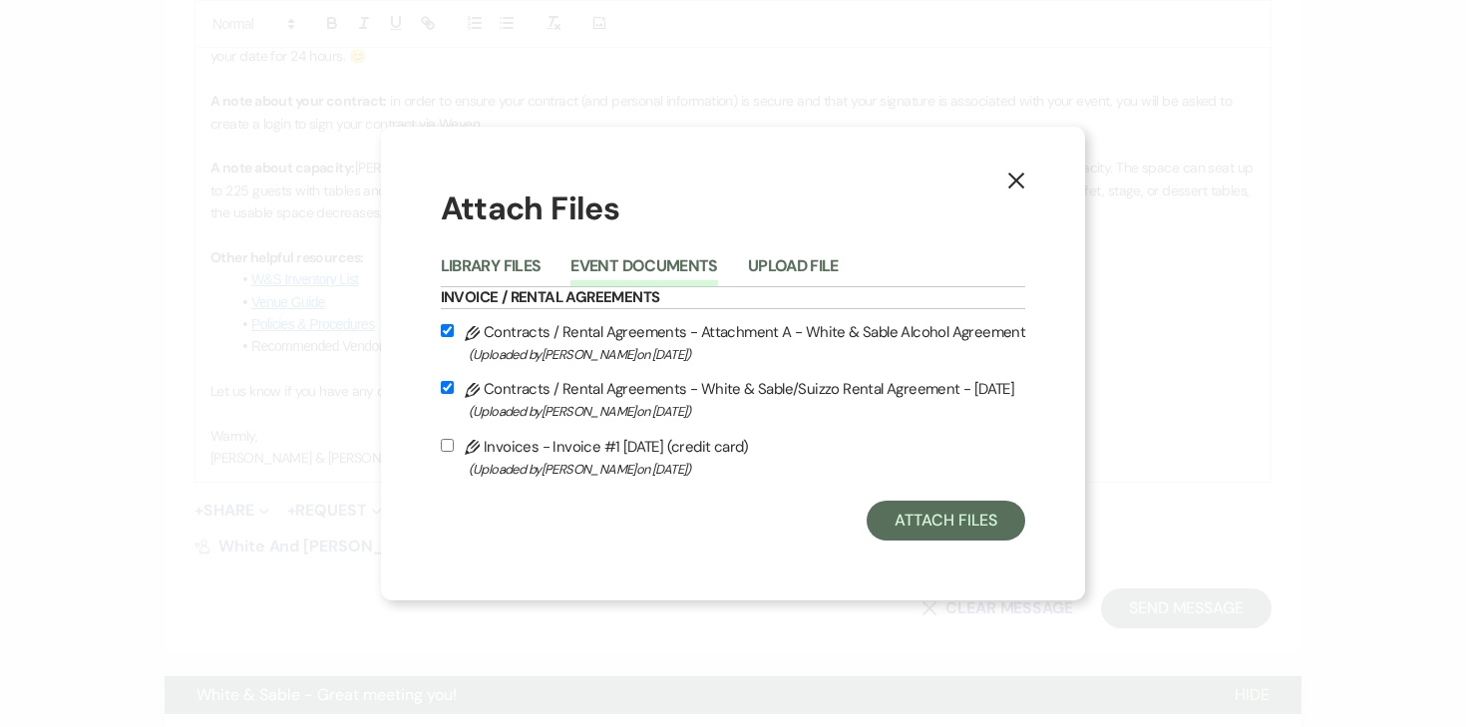
click at [454, 449] on input "Pencil Invoices - Invoice #1 [DATE] (credit card) (Uploaded by [PERSON_NAME] on…" at bounding box center [447, 445] width 13 height 13
checkbox input "true"
click at [910, 540] on button "Attach Files" at bounding box center [946, 521] width 159 height 40
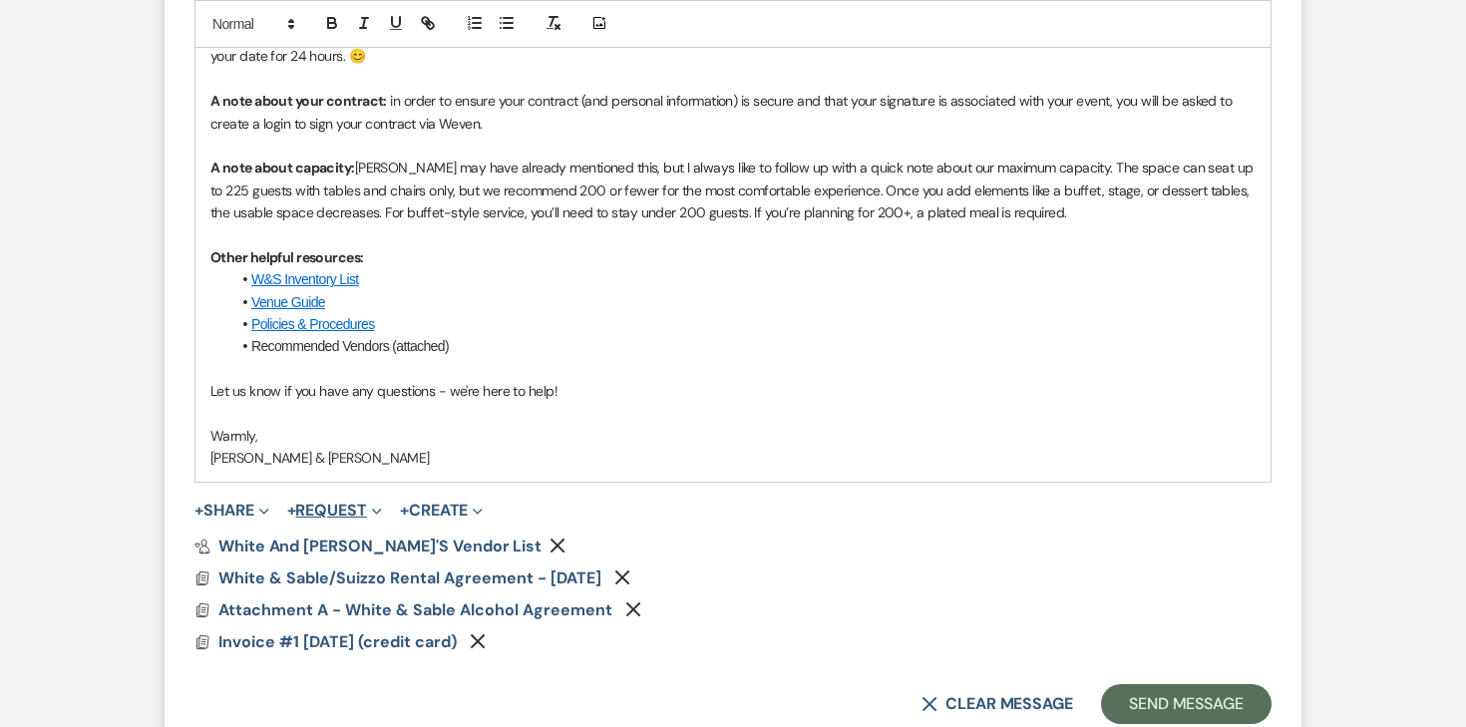
click at [371, 504] on button "+ Request Expand" at bounding box center [334, 511] width 95 height 16
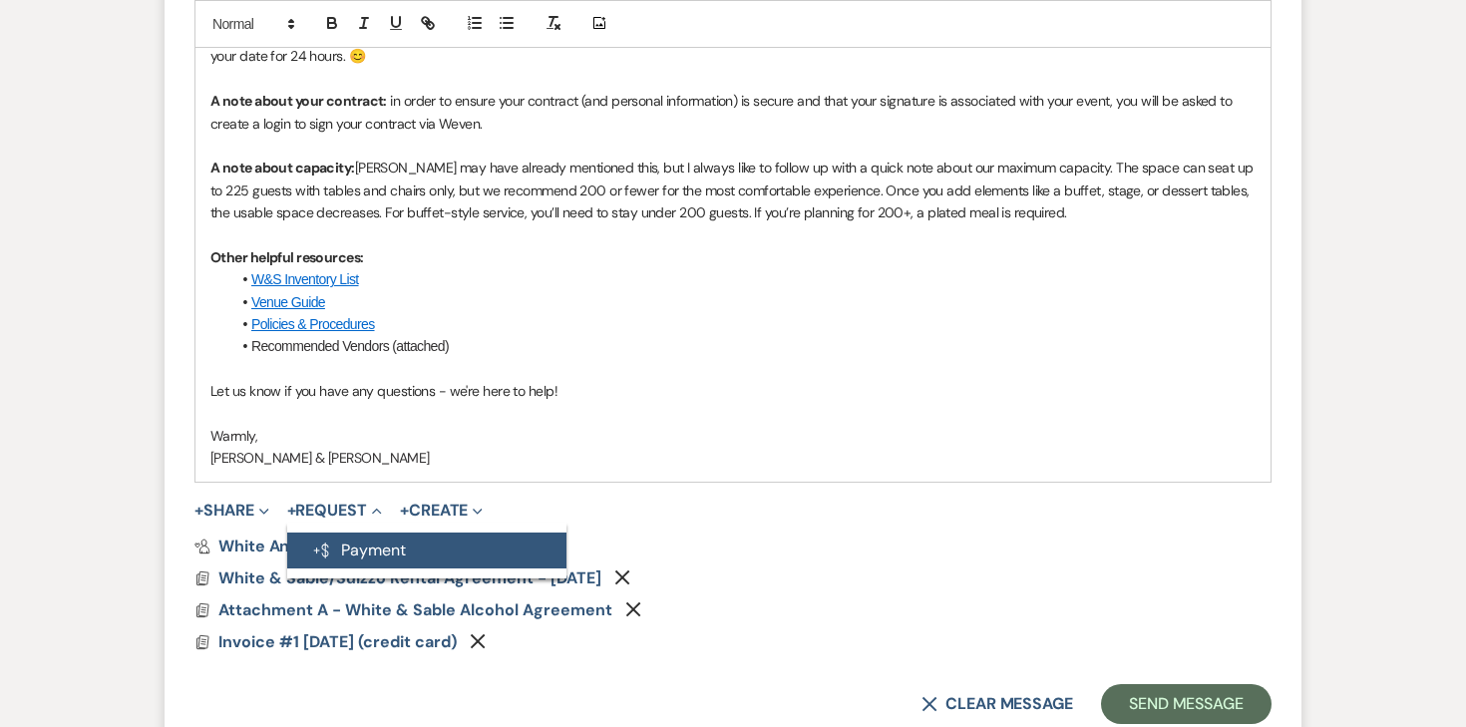
click at [422, 545] on button "Generate Payment Payment" at bounding box center [426, 551] width 279 height 36
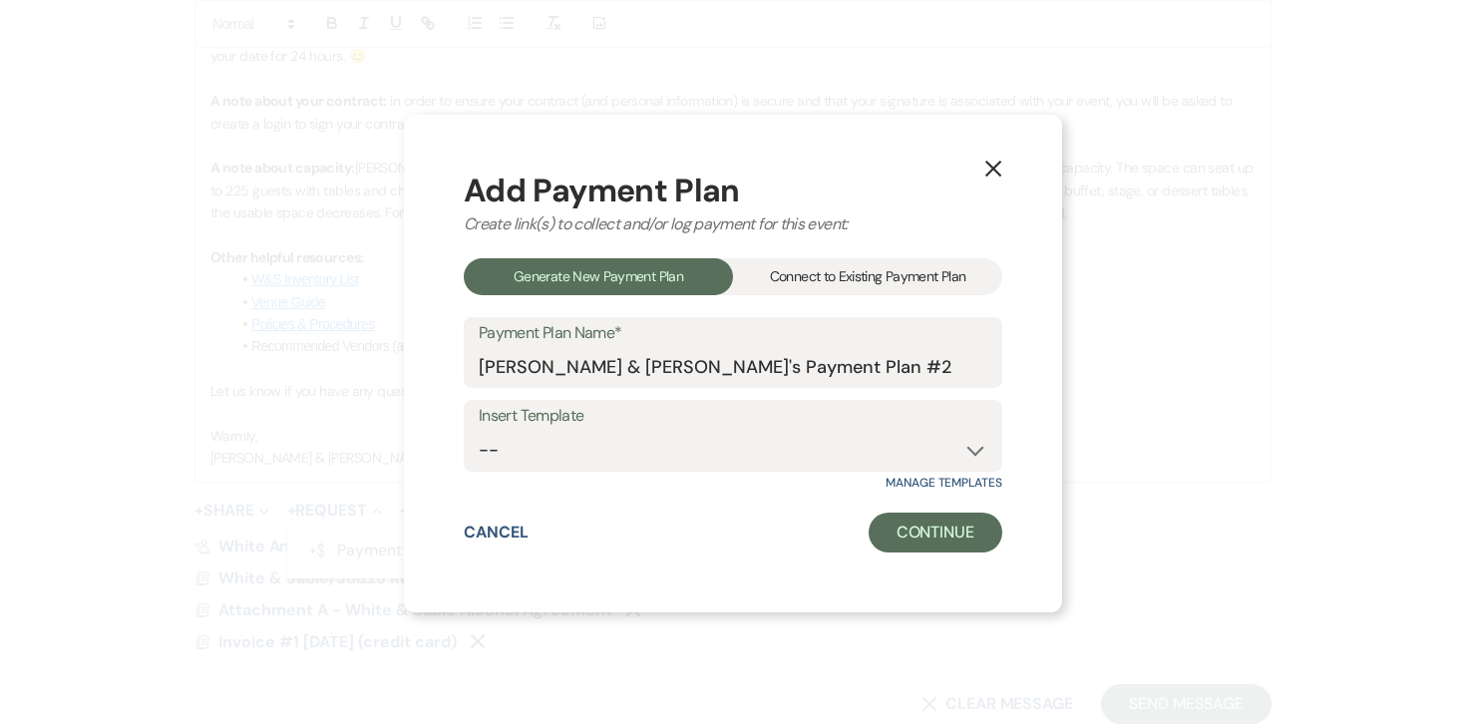
click at [784, 268] on div "Connect to Existing Payment Plan" at bounding box center [867, 276] width 269 height 37
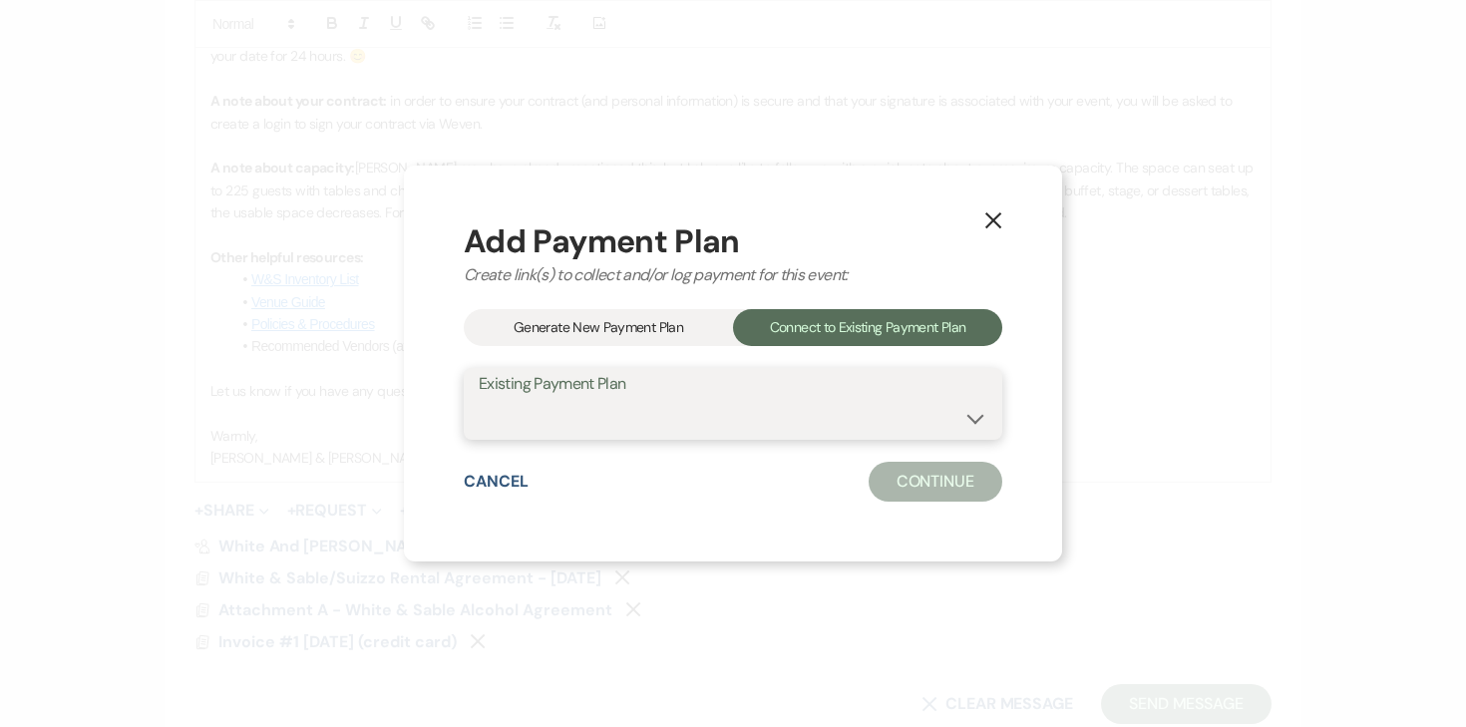
click at [658, 421] on select "[PERSON_NAME] & [PERSON_NAME]'s Payment Plan #1" at bounding box center [733, 418] width 509 height 39
select select "25406"
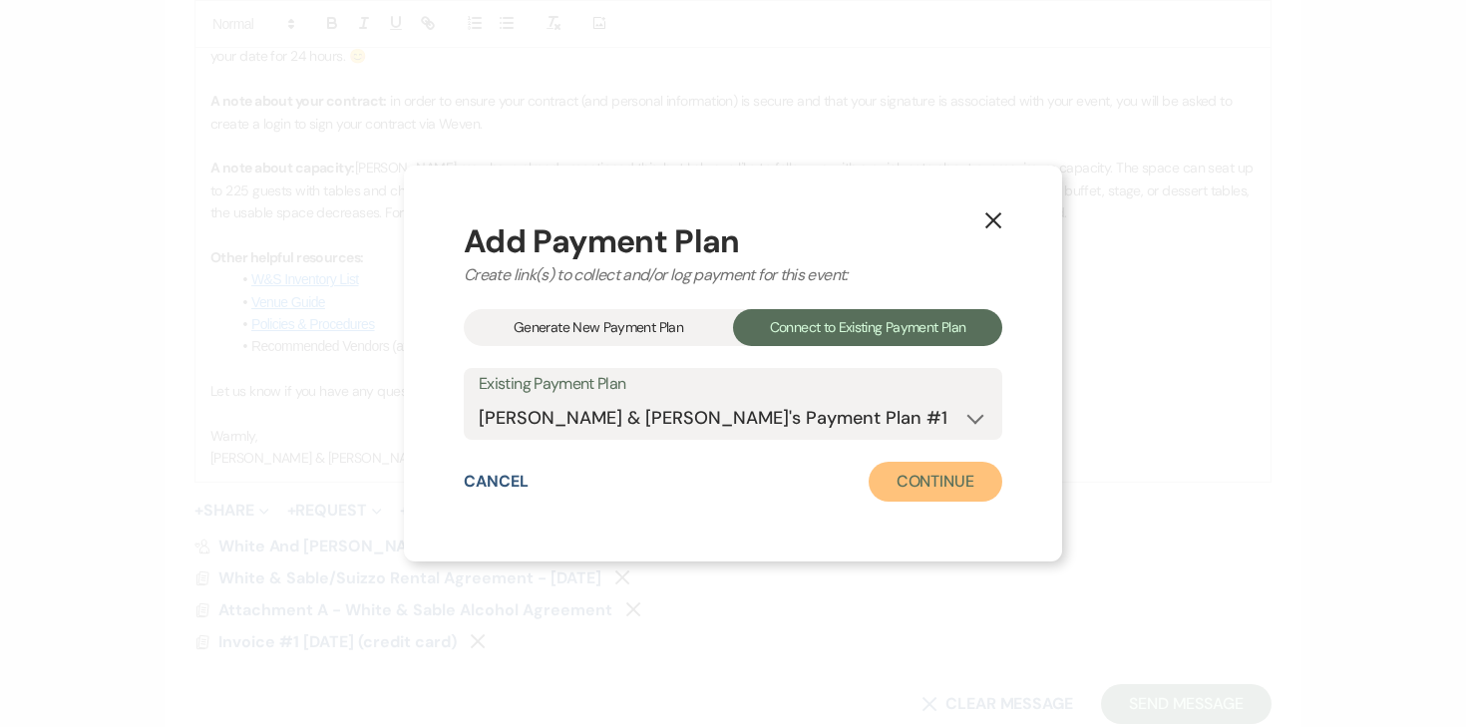
click at [874, 488] on button "Continue" at bounding box center [936, 482] width 134 height 40
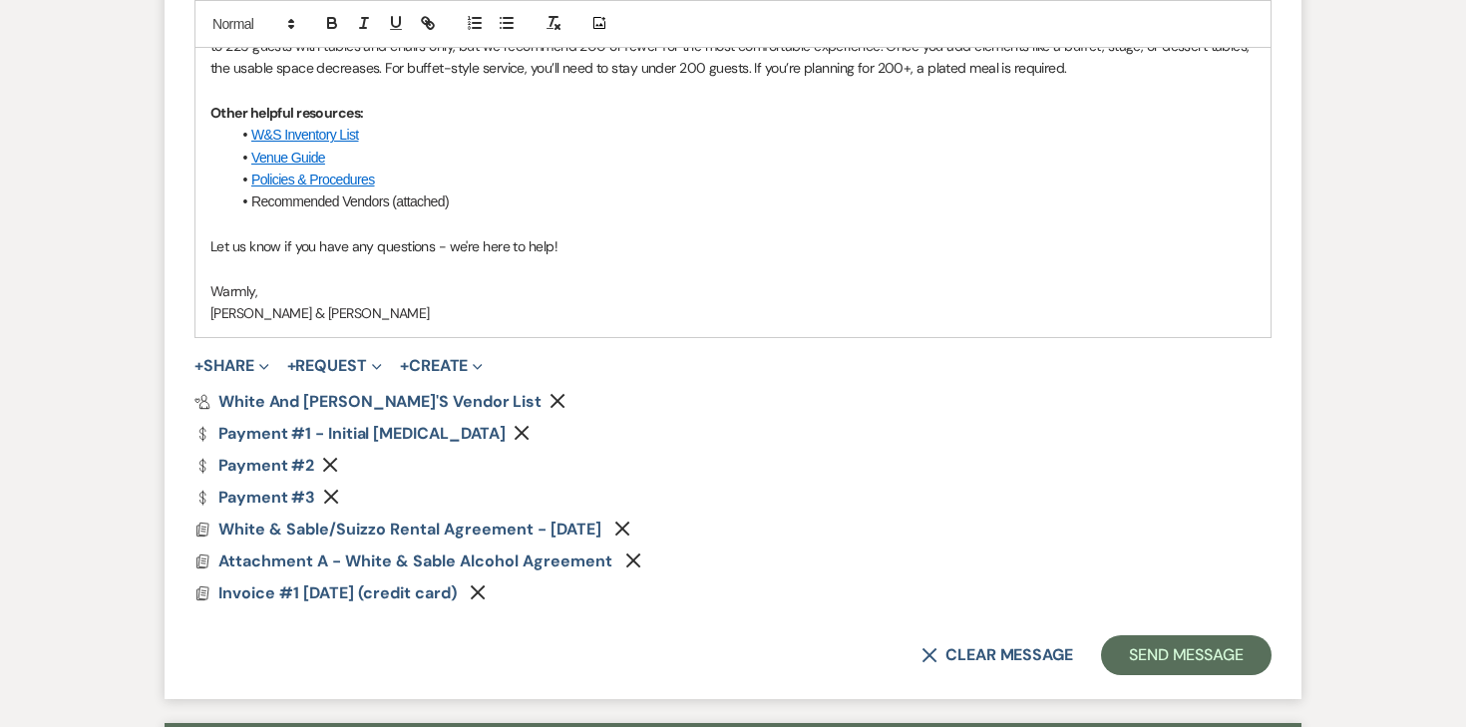
scroll to position [1713, 0]
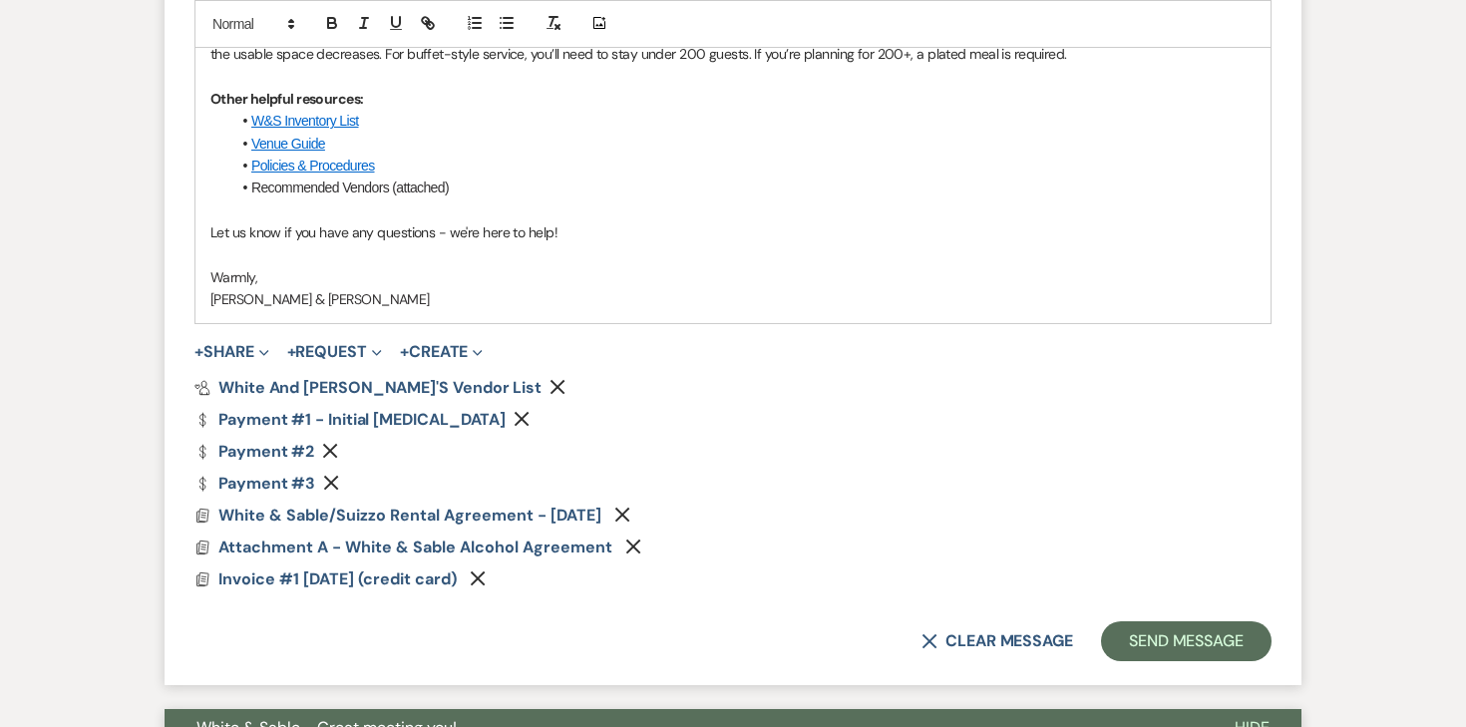
click at [331, 449] on use "button" at bounding box center [330, 451] width 15 height 15
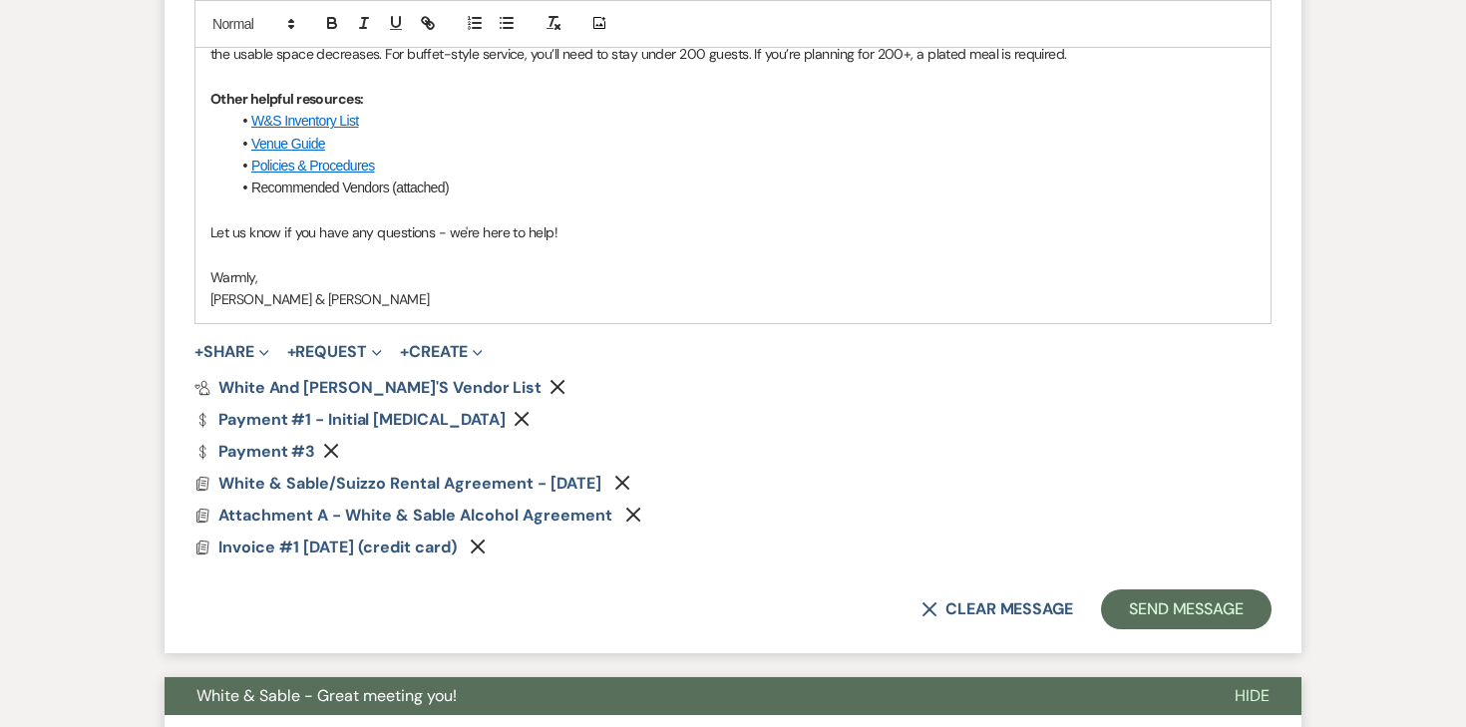
click at [331, 449] on use "button" at bounding box center [331, 451] width 15 height 15
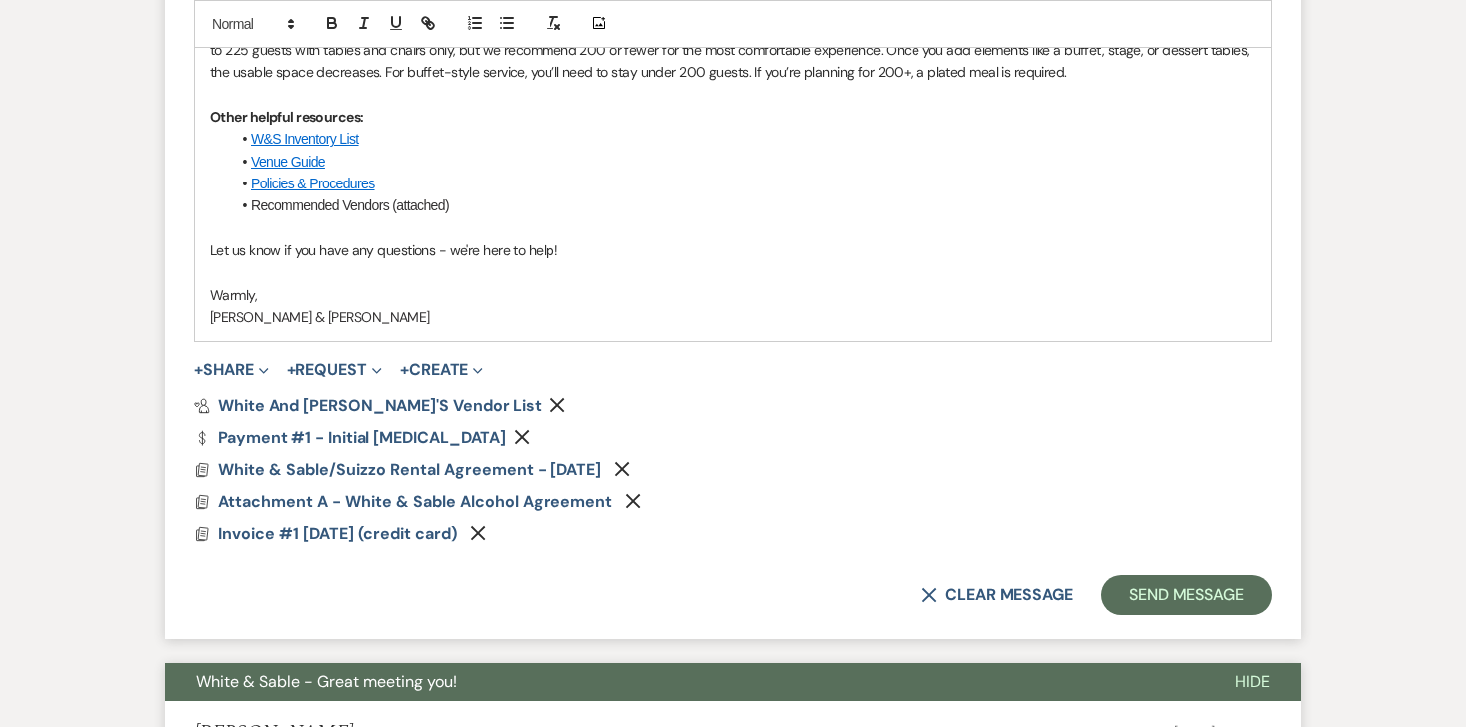
scroll to position [1681, 0]
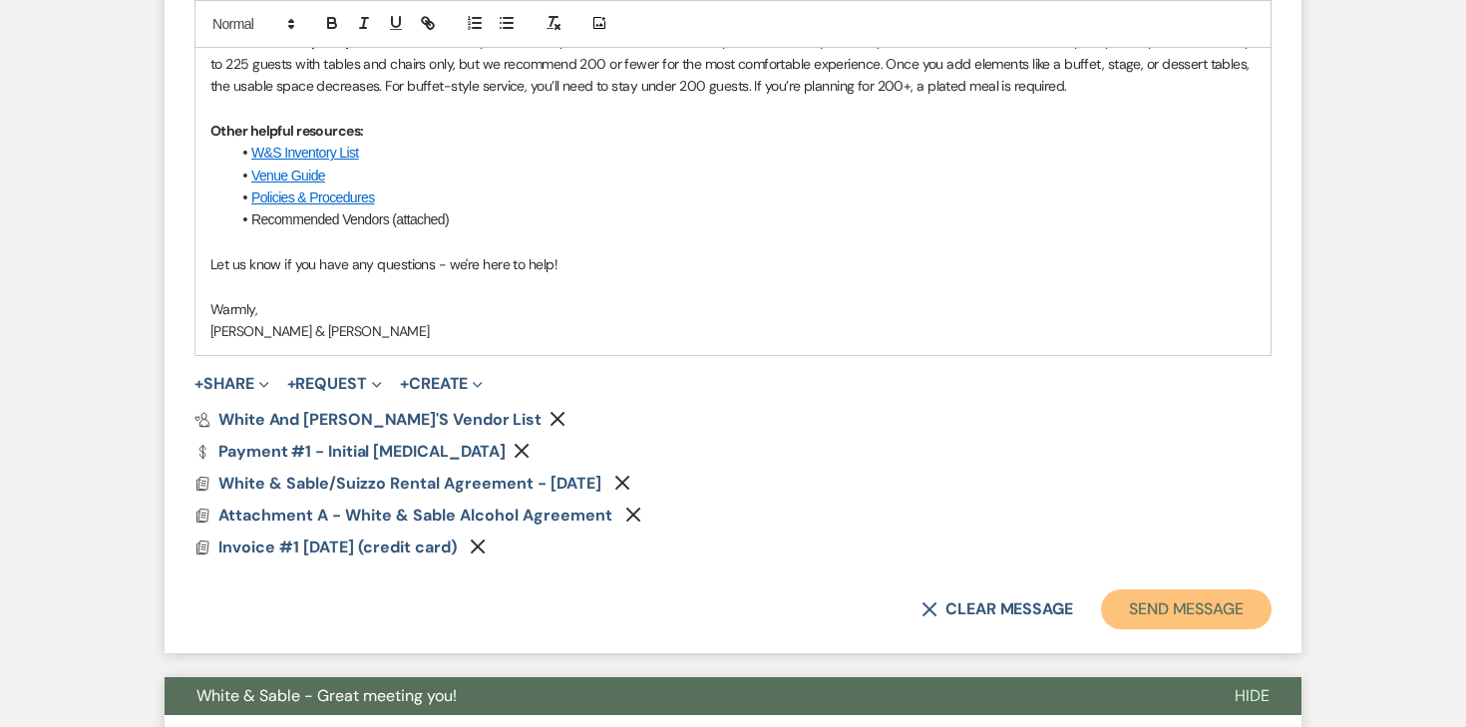
click at [1182, 602] on button "Send Message" at bounding box center [1186, 610] width 171 height 40
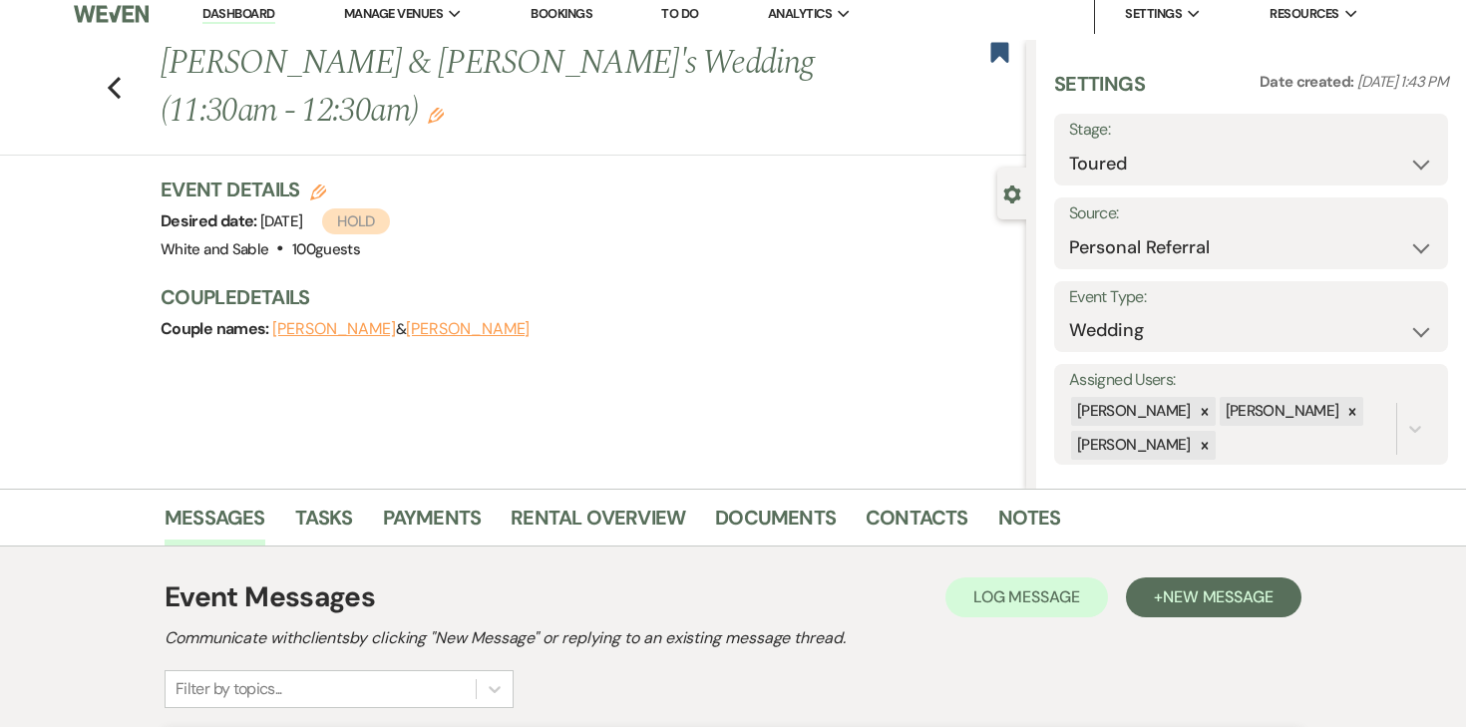
scroll to position [0, 0]
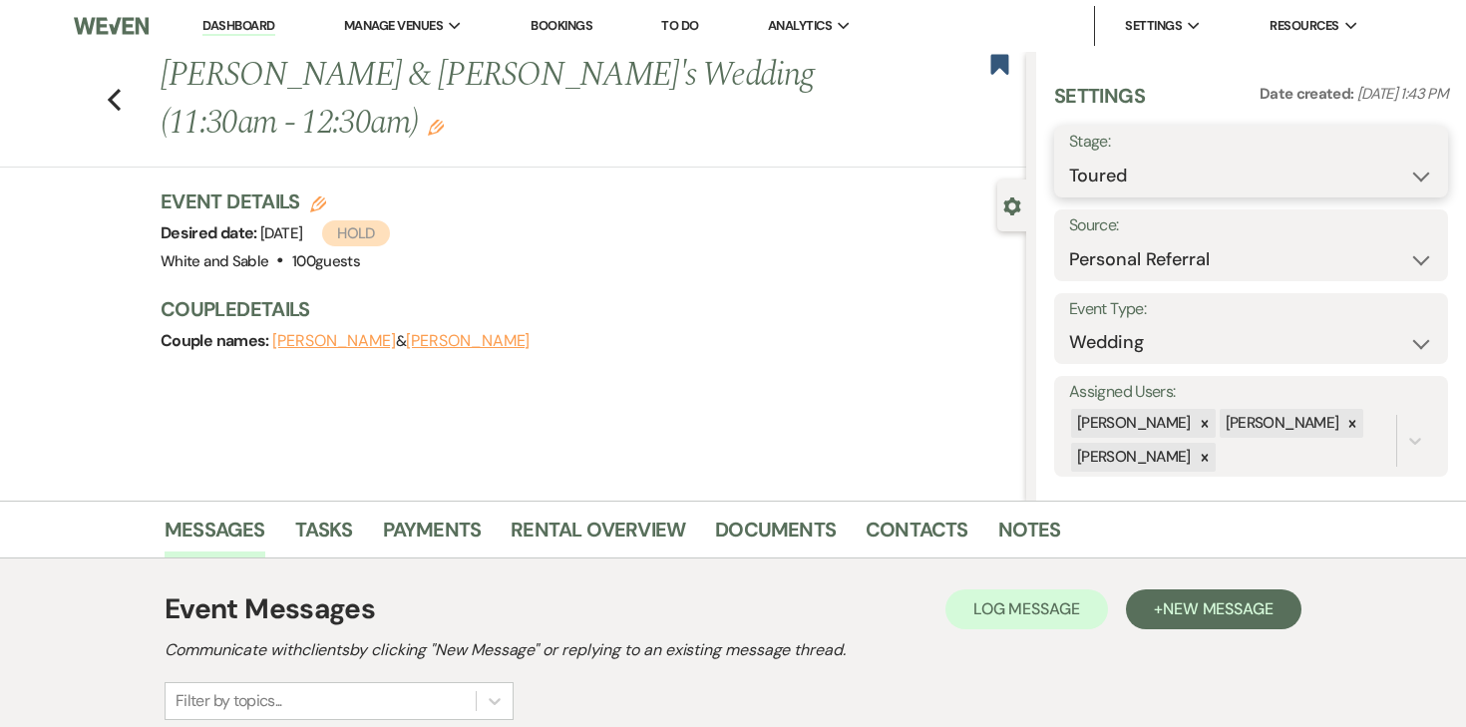
click at [1114, 160] on select "Inquiry Follow Up Tour Requested Tour Confirmed Toured Proposal Sent Booked Lost" at bounding box center [1251, 176] width 364 height 39
select select "6"
click at [1393, 176] on button "Save" at bounding box center [1408, 162] width 81 height 40
click at [228, 40] on li "Dashboard" at bounding box center [239, 26] width 92 height 40
click at [228, 29] on link "Dashboard" at bounding box center [238, 26] width 72 height 19
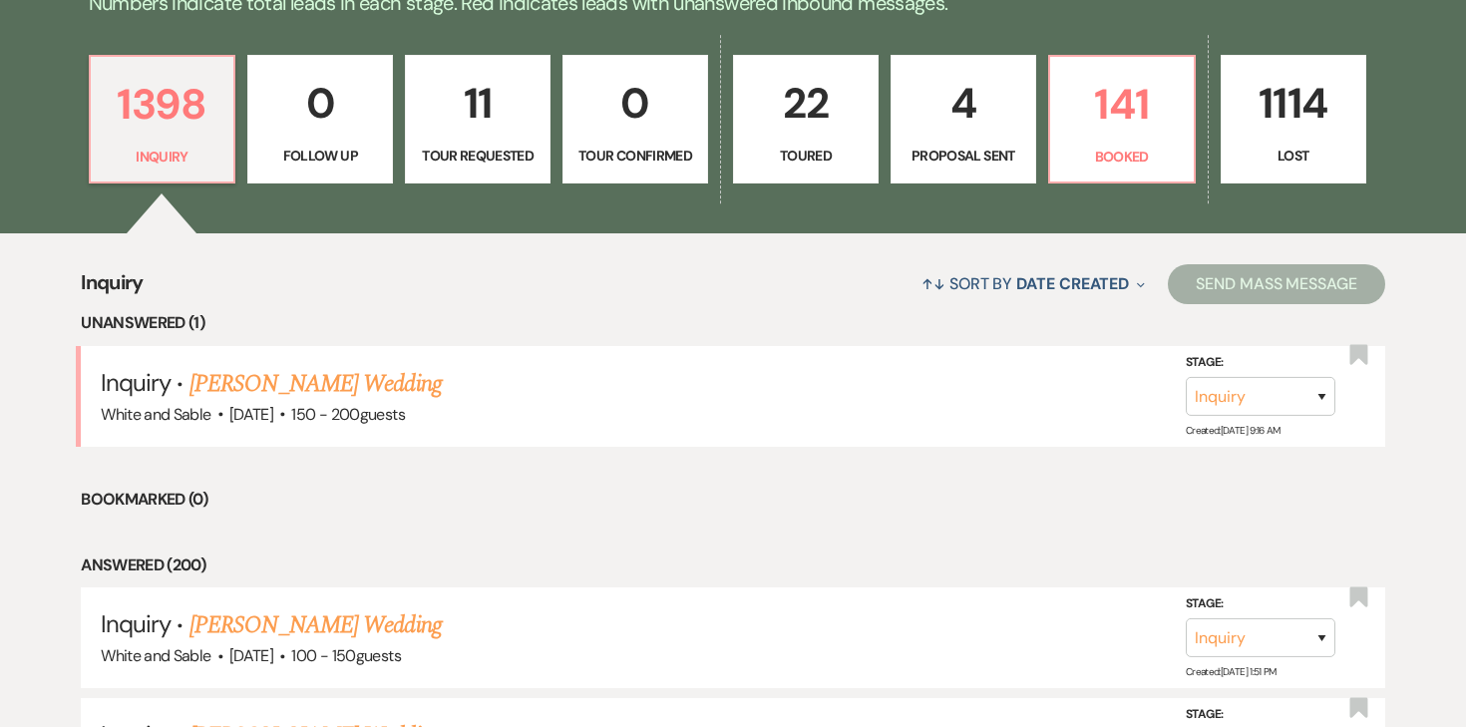
scroll to position [542, 0]
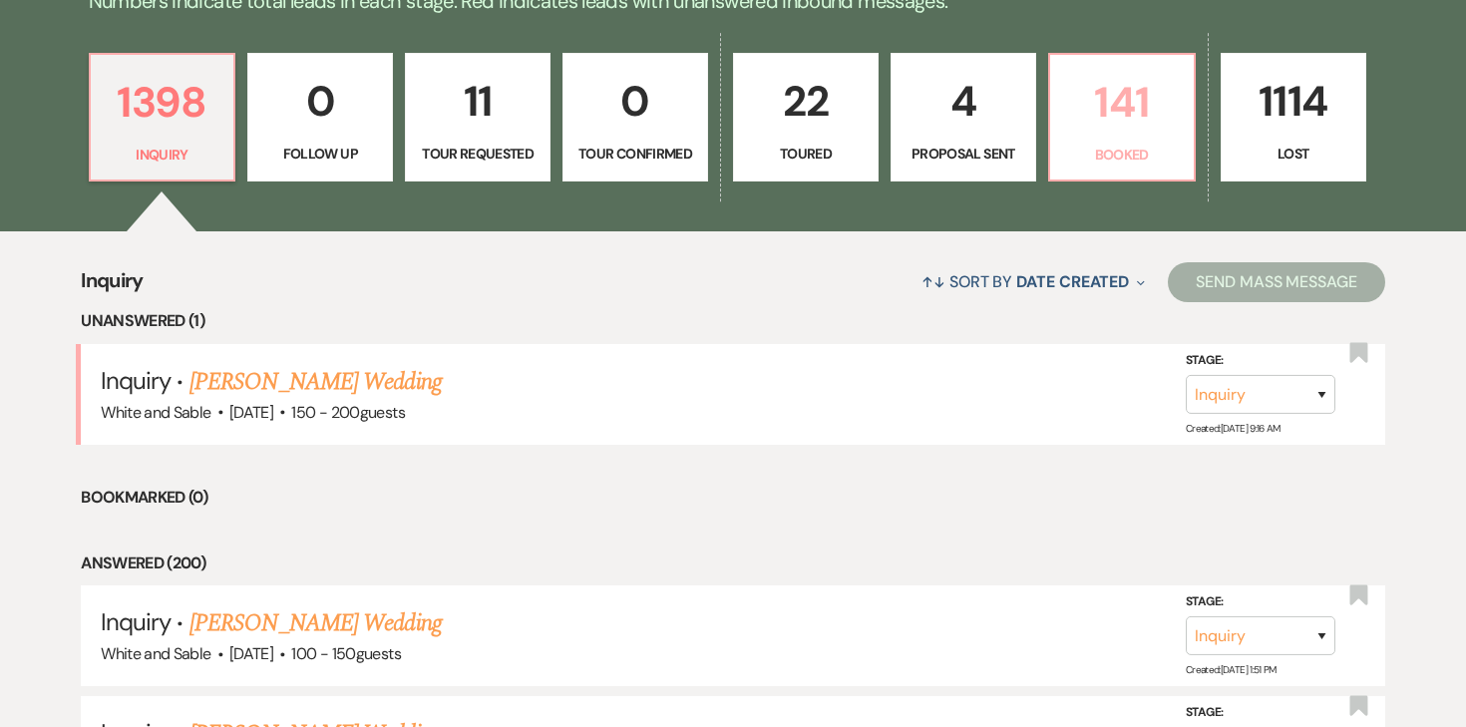
click at [1110, 102] on p "141" at bounding box center [1122, 102] width 120 height 67
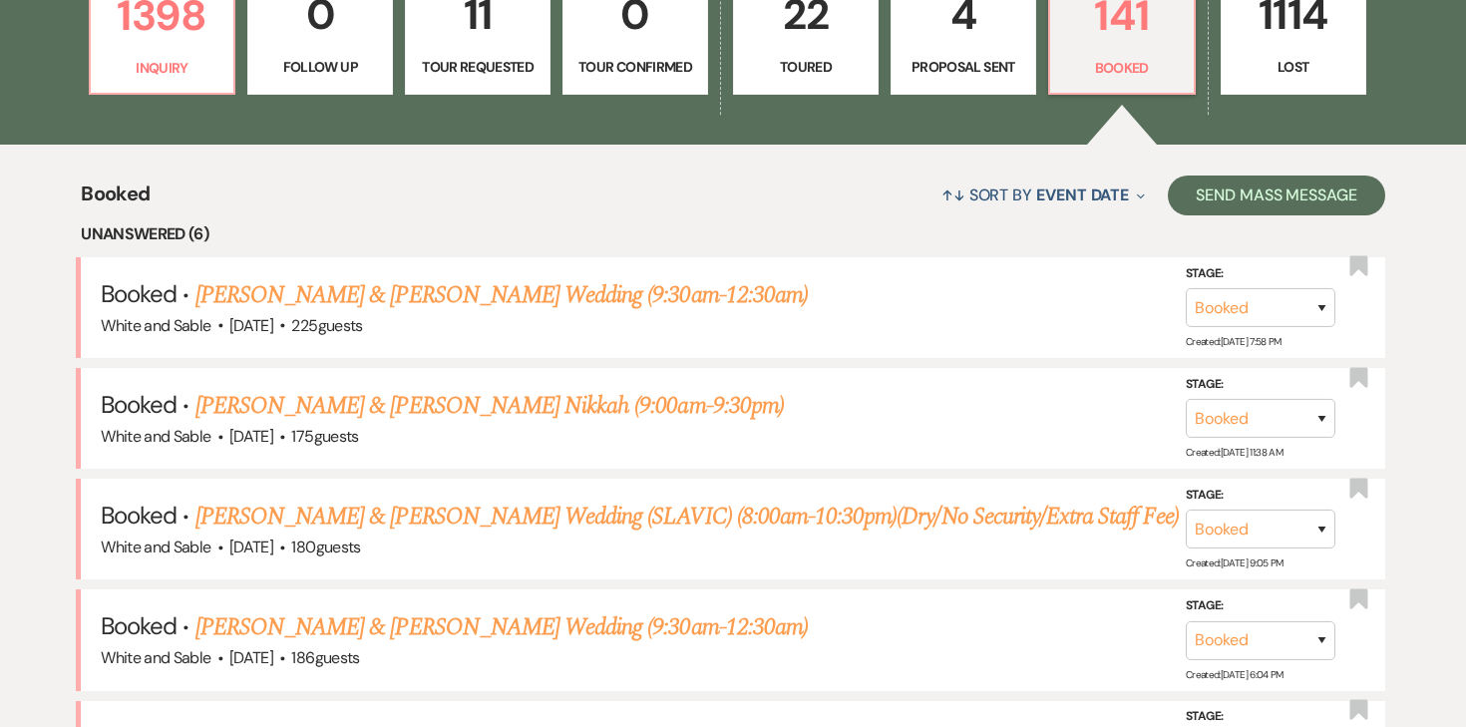
scroll to position [645, 0]
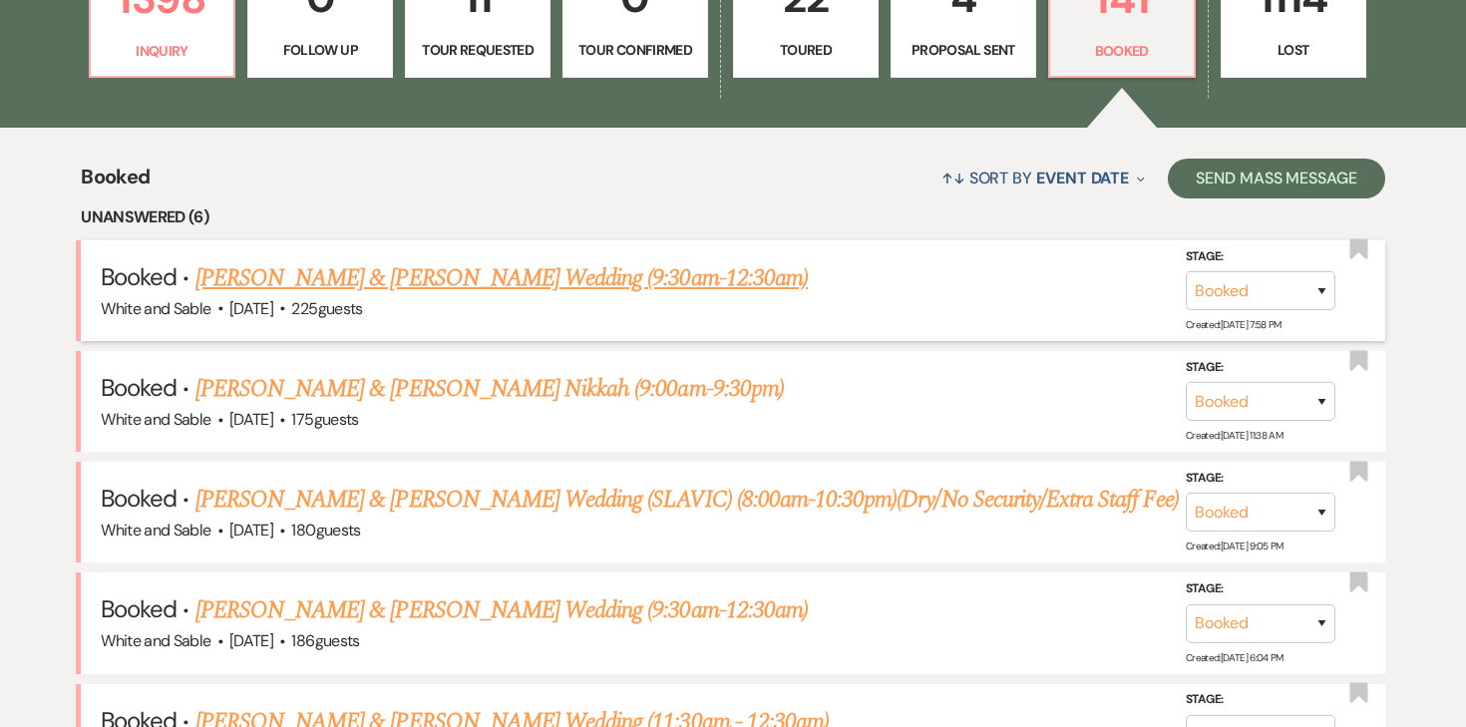
click at [610, 281] on link "[PERSON_NAME] & [PERSON_NAME] Wedding (9:30am-12:30am)" at bounding box center [502, 278] width 612 height 36
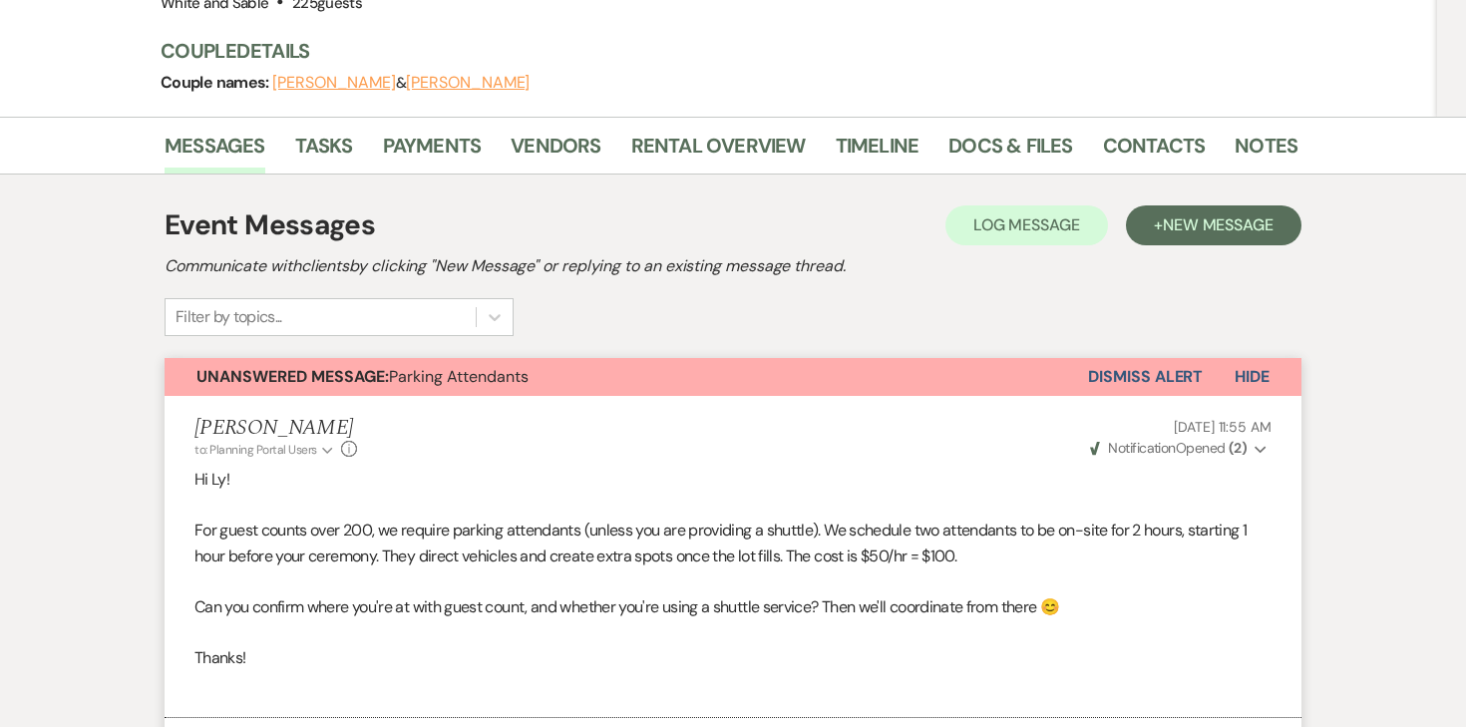
scroll to position [126, 0]
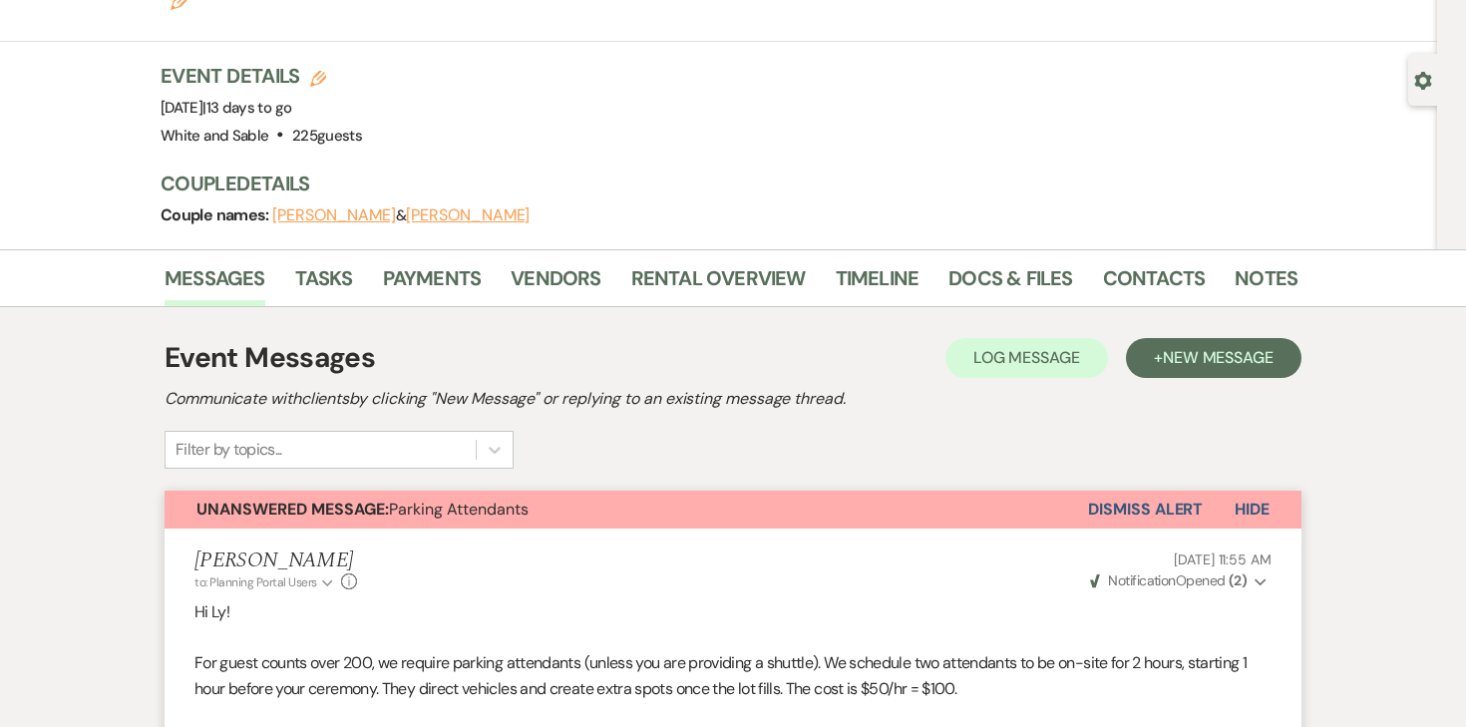
click at [1123, 529] on li "[PERSON_NAME] to: Planning Portal Users Expand Info [DATE] 11:55 AM Weven Check…" at bounding box center [733, 690] width 1137 height 322
click at [1119, 491] on button "Dismiss Alert" at bounding box center [1145, 510] width 115 height 38
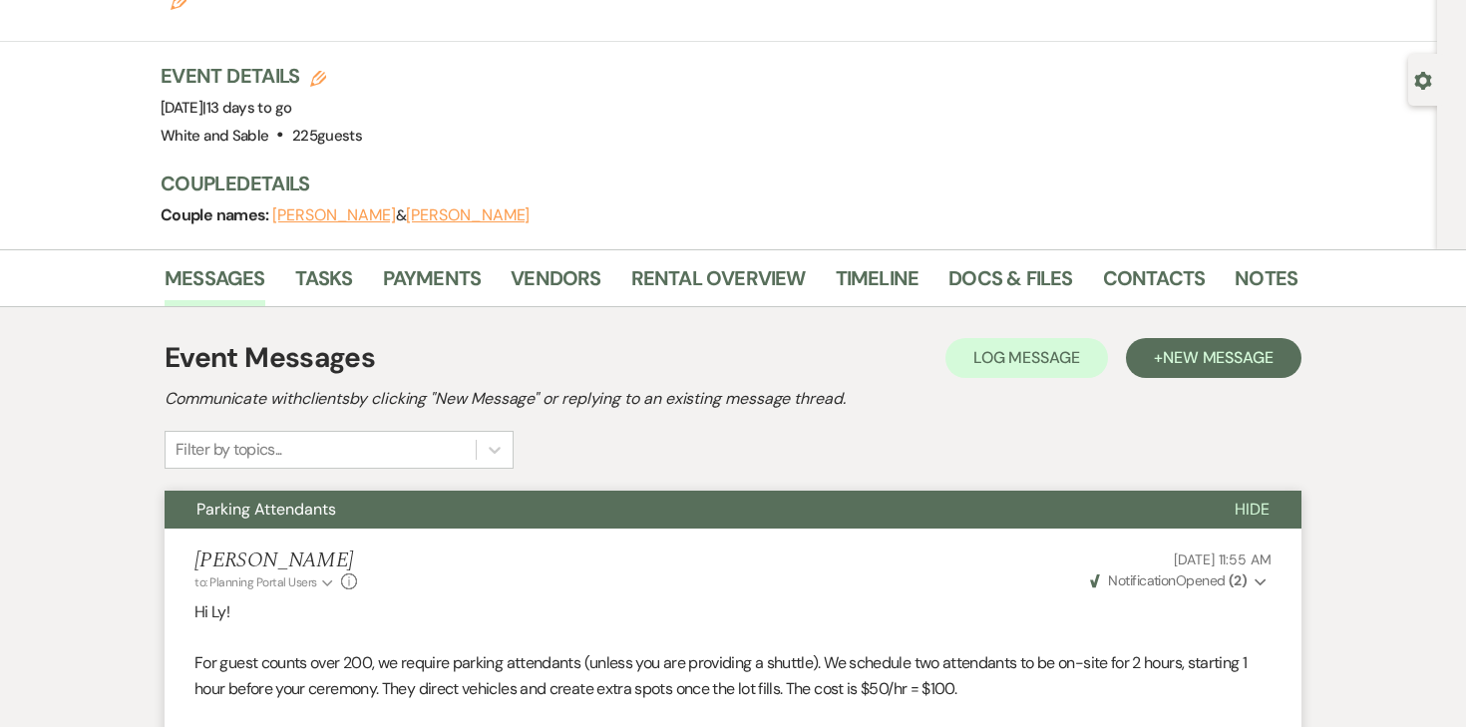
scroll to position [0, 0]
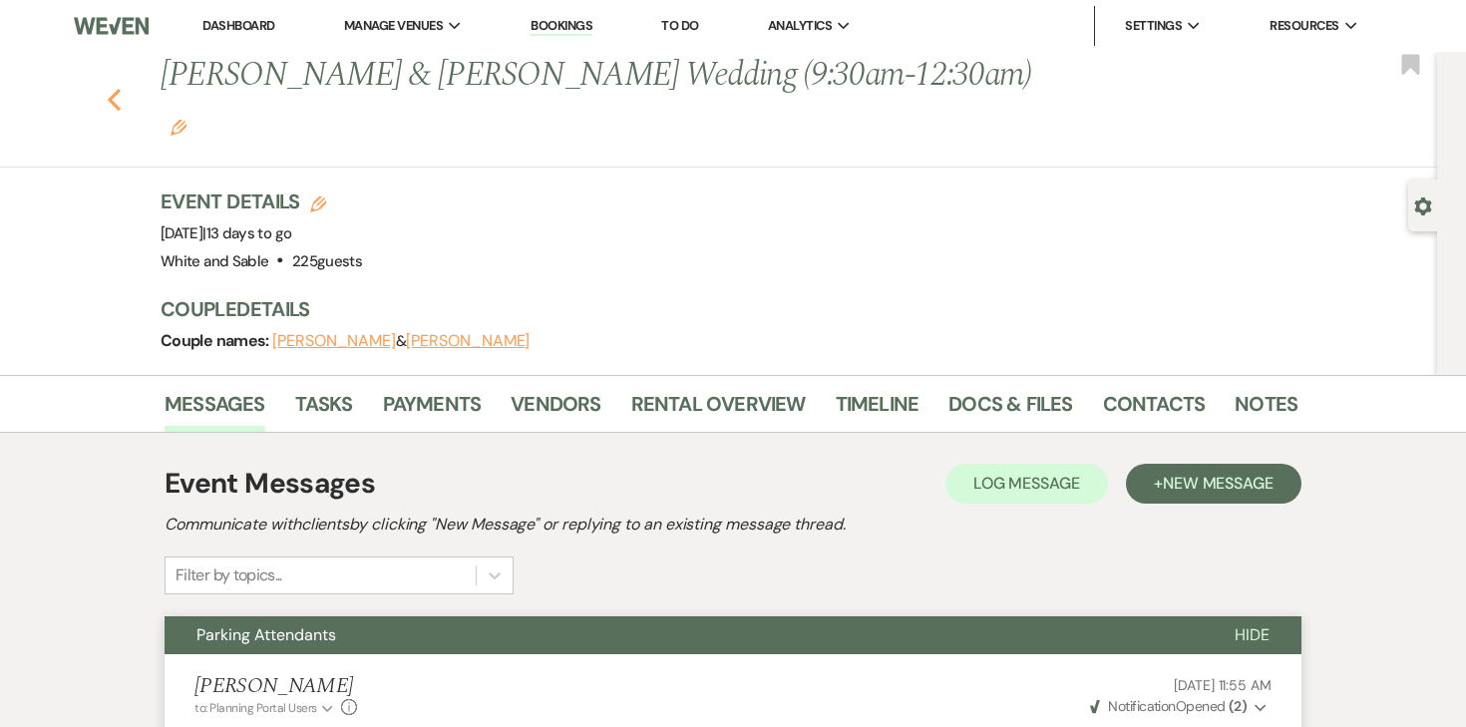
click at [115, 88] on icon "Previous" at bounding box center [114, 100] width 15 height 24
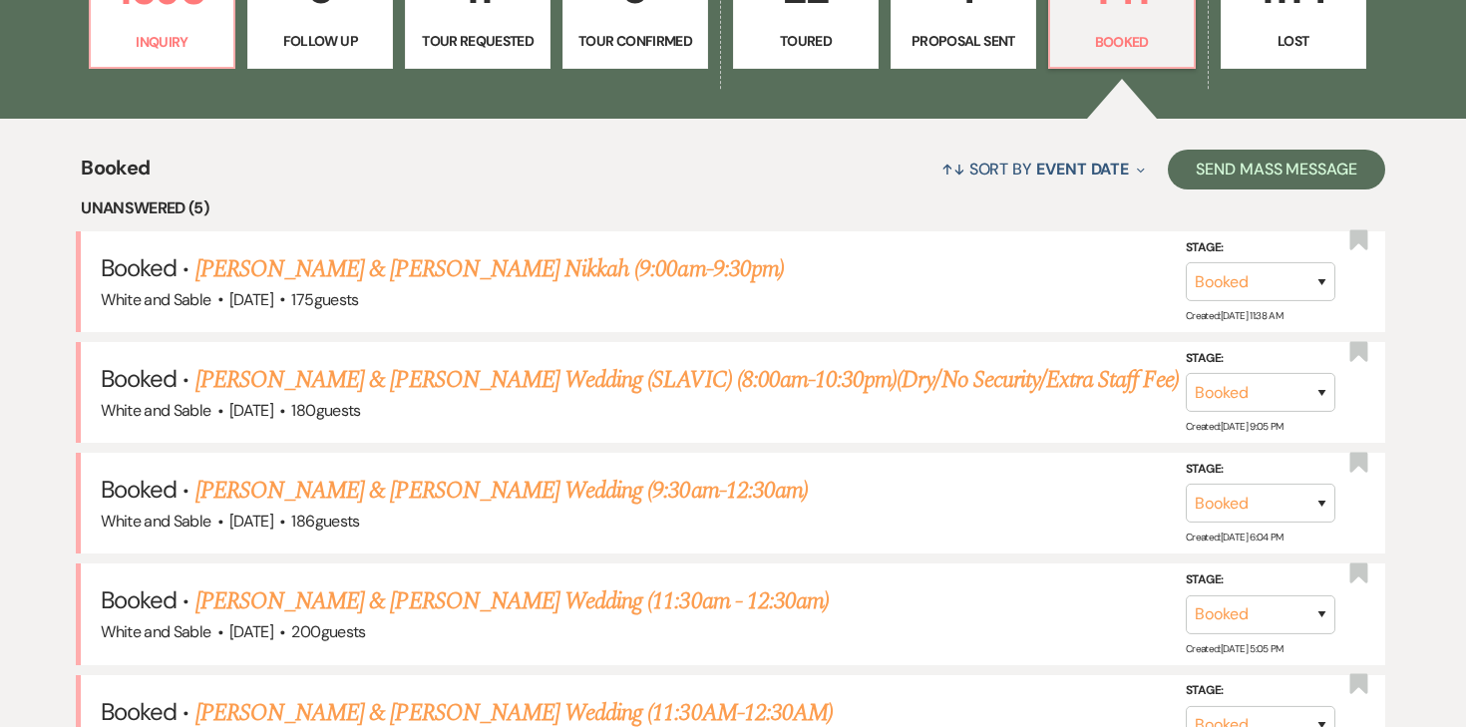
scroll to position [657, 0]
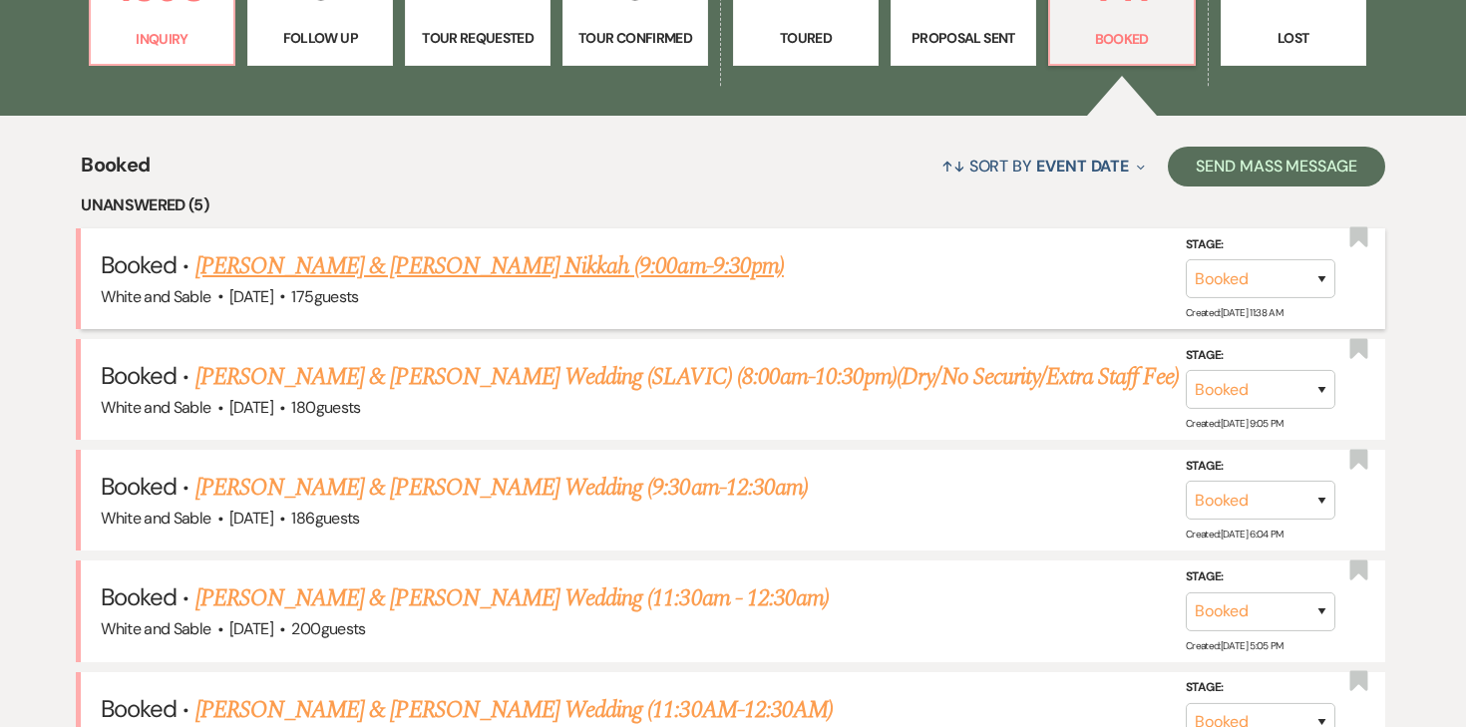
click at [335, 262] on link "[PERSON_NAME] & [PERSON_NAME] Nikkah (9:00am-9:30pm)" at bounding box center [490, 266] width 589 height 36
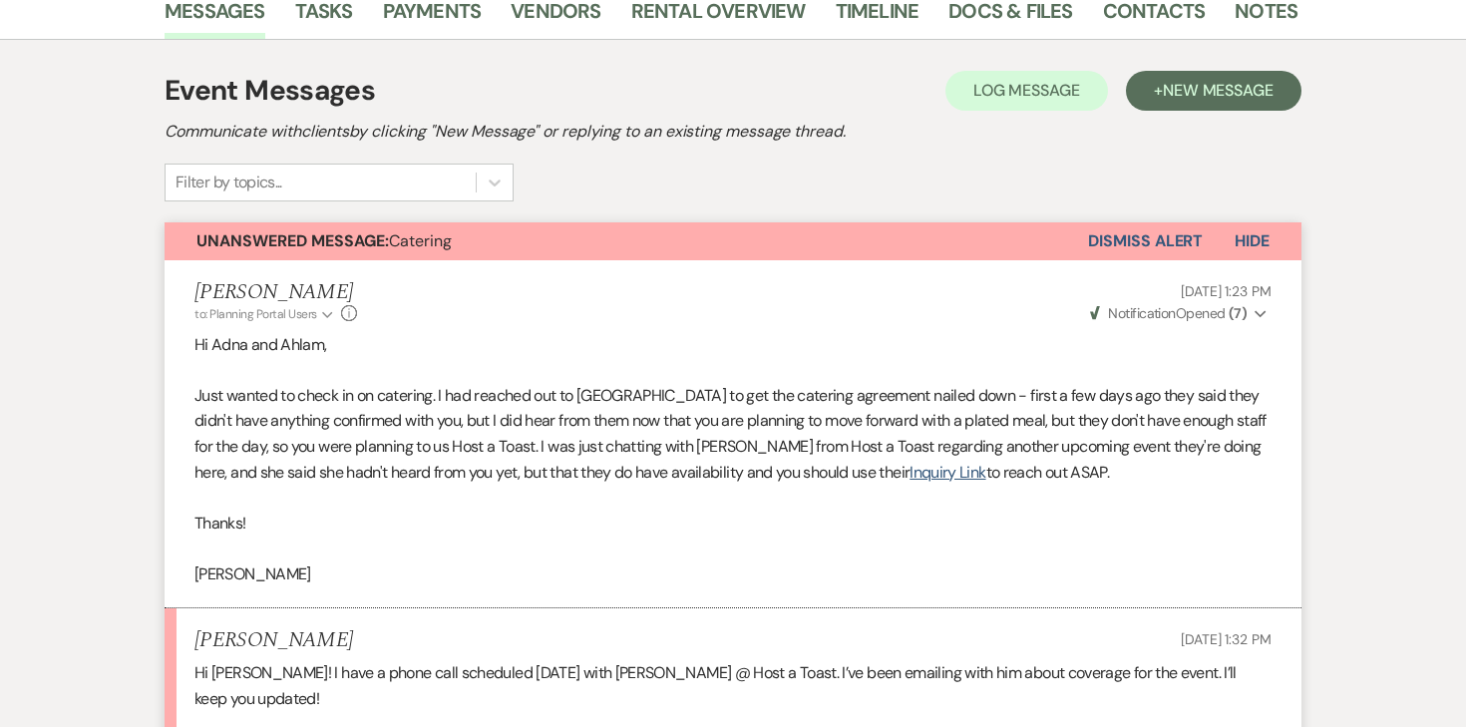
scroll to position [352, 0]
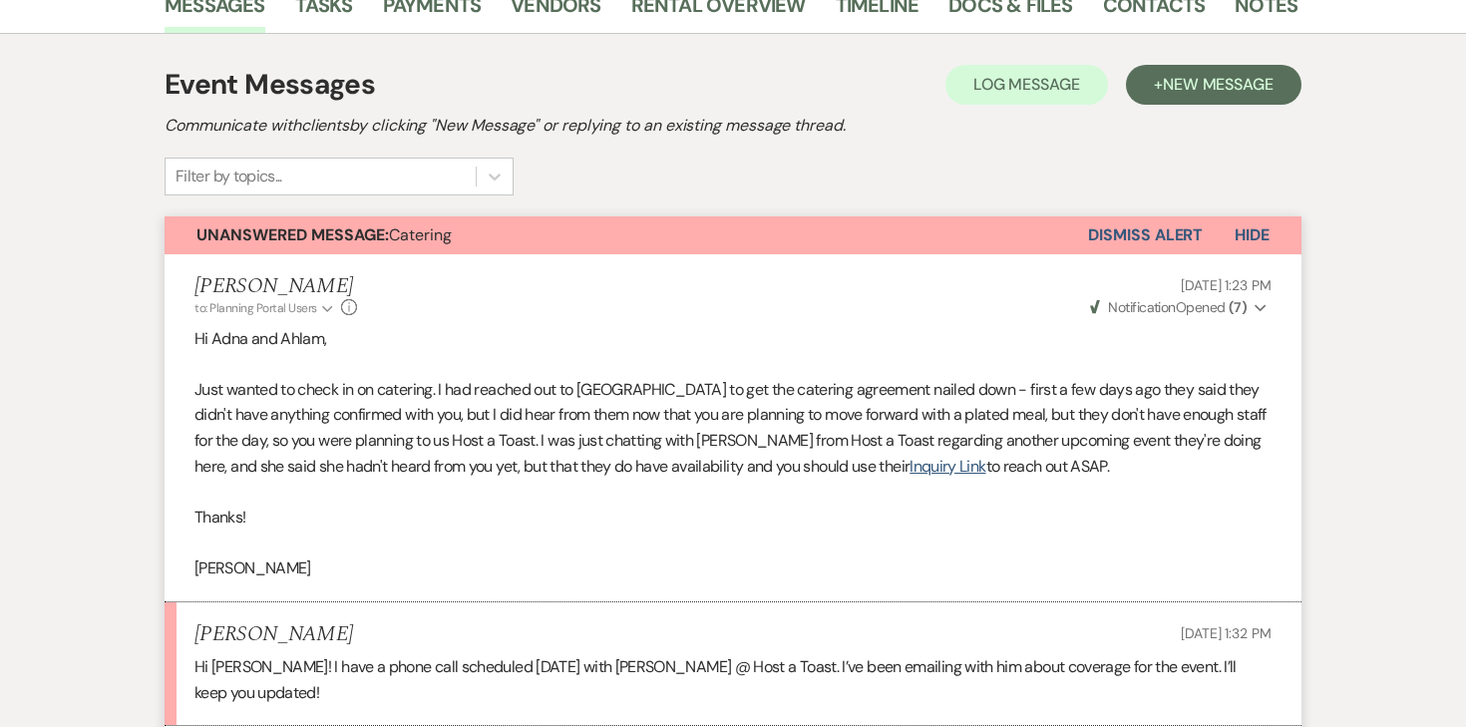
click at [1118, 240] on button "Dismiss Alert" at bounding box center [1145, 235] width 115 height 38
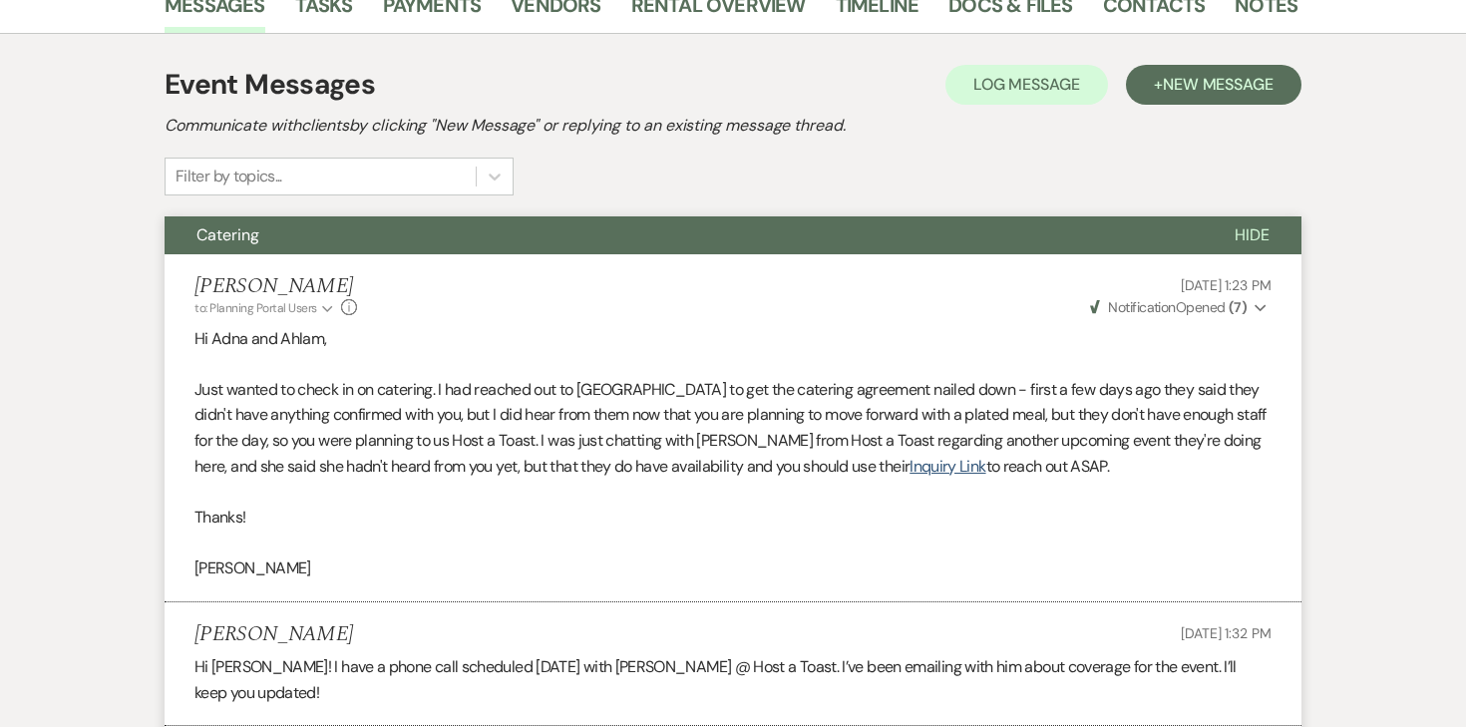
scroll to position [0, 0]
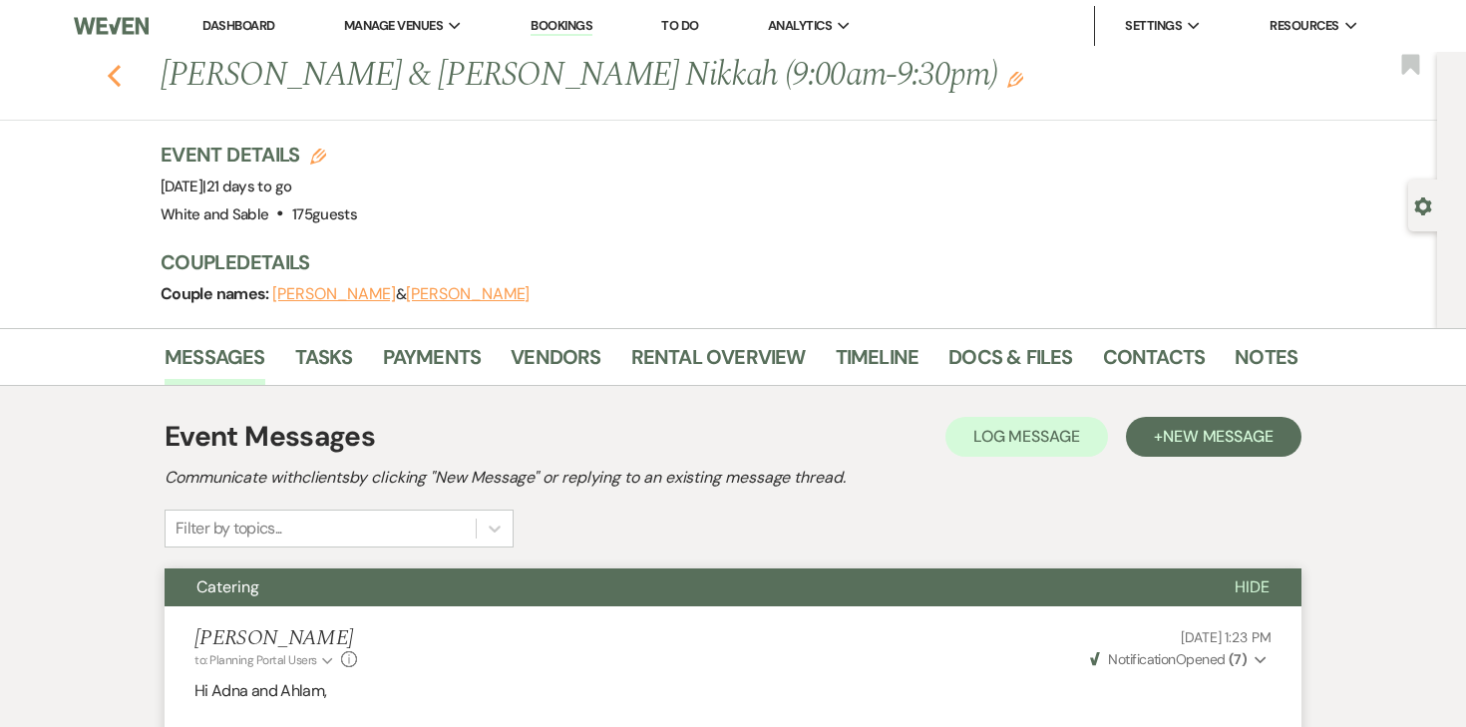
click at [116, 78] on icon "Previous" at bounding box center [114, 76] width 15 height 24
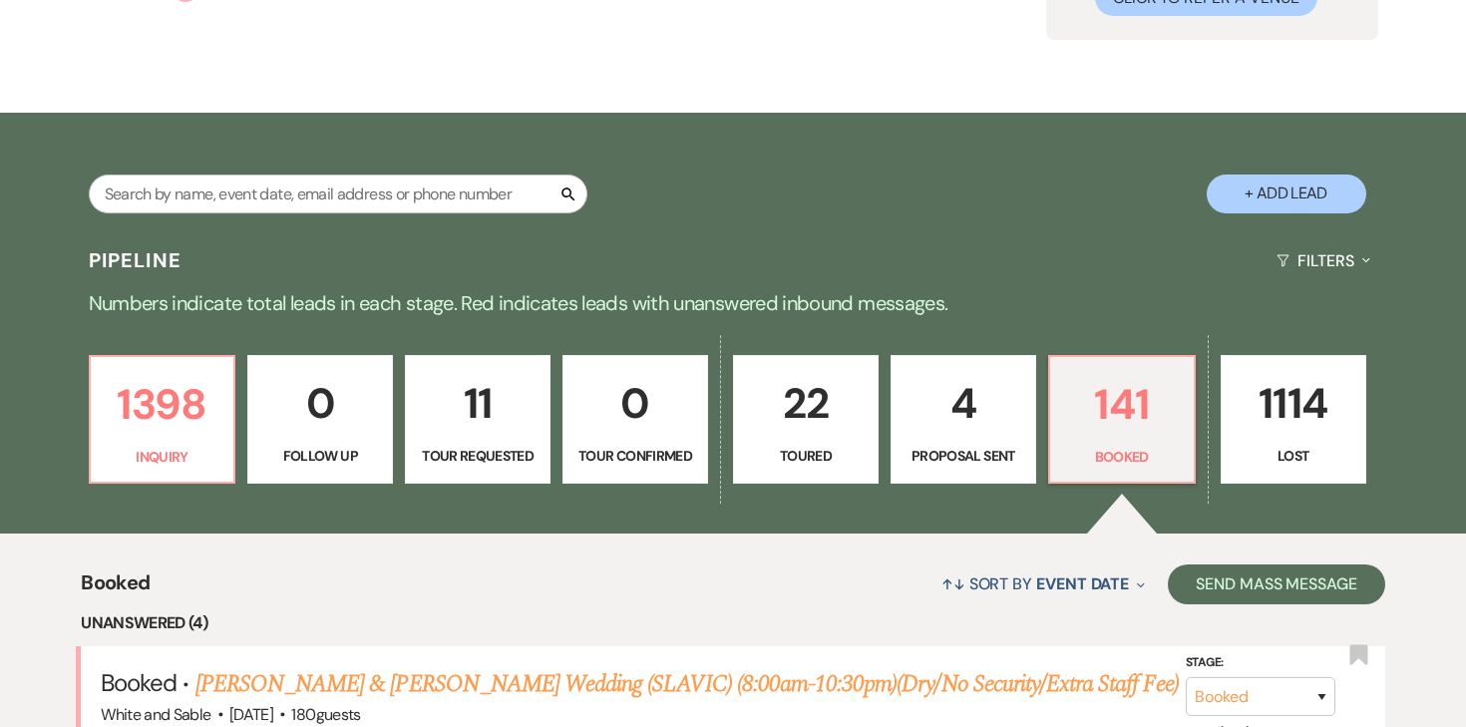
scroll to position [240, 0]
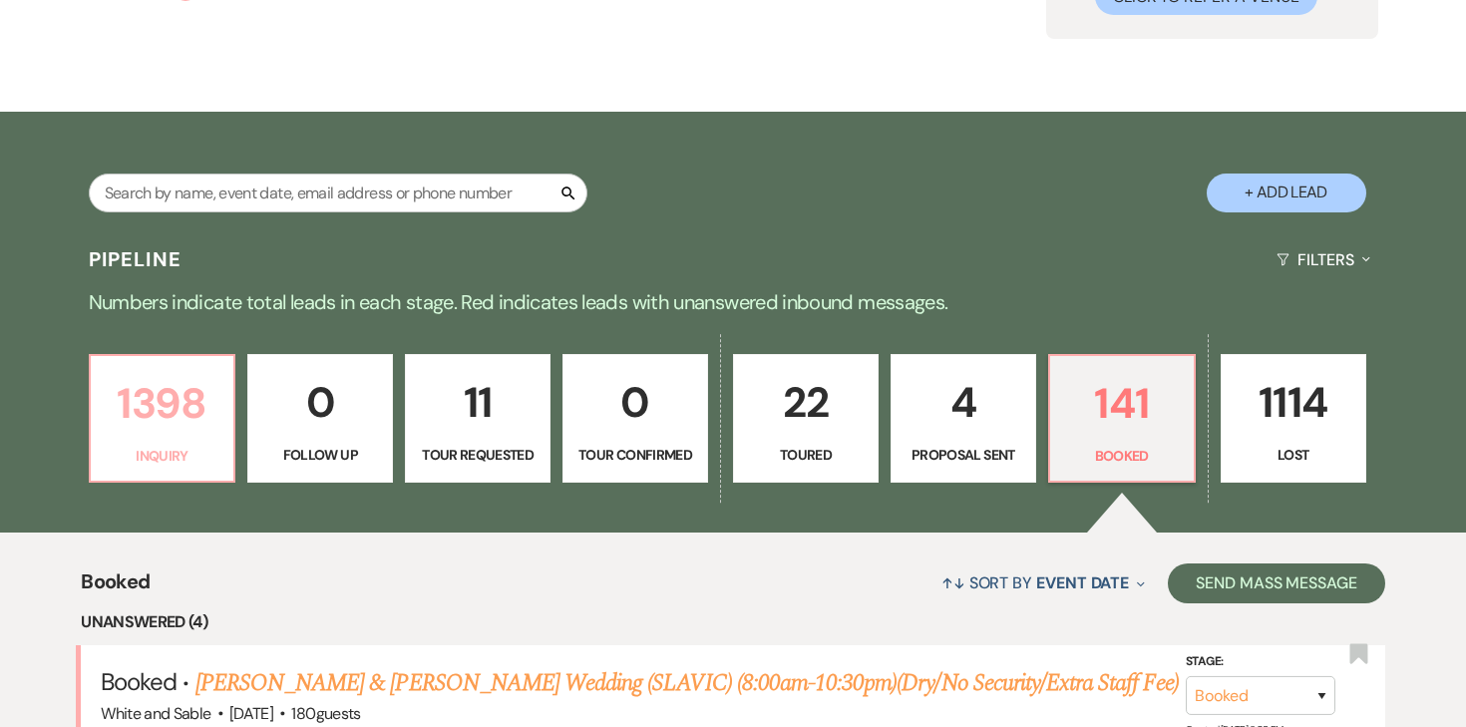
click at [203, 399] on p "1398" at bounding box center [163, 403] width 120 height 67
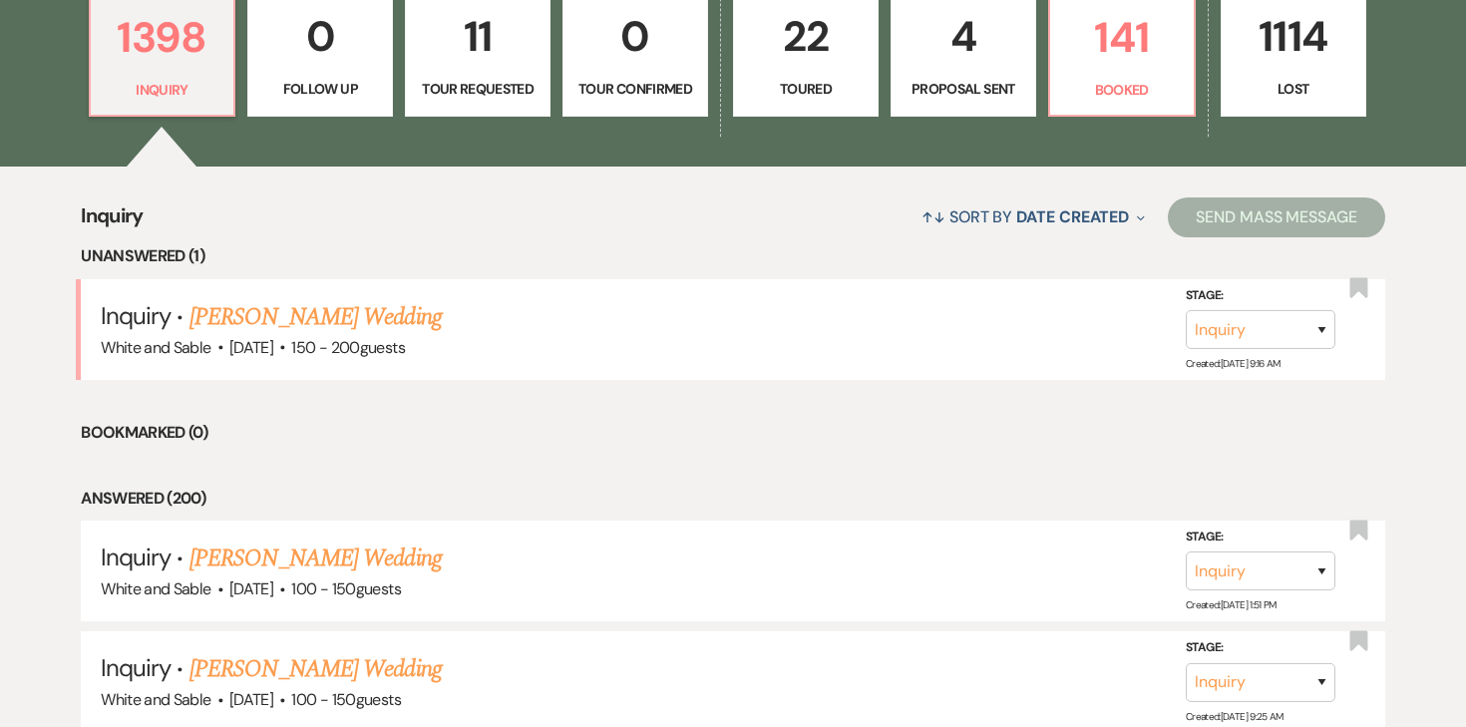
scroll to position [624, 0]
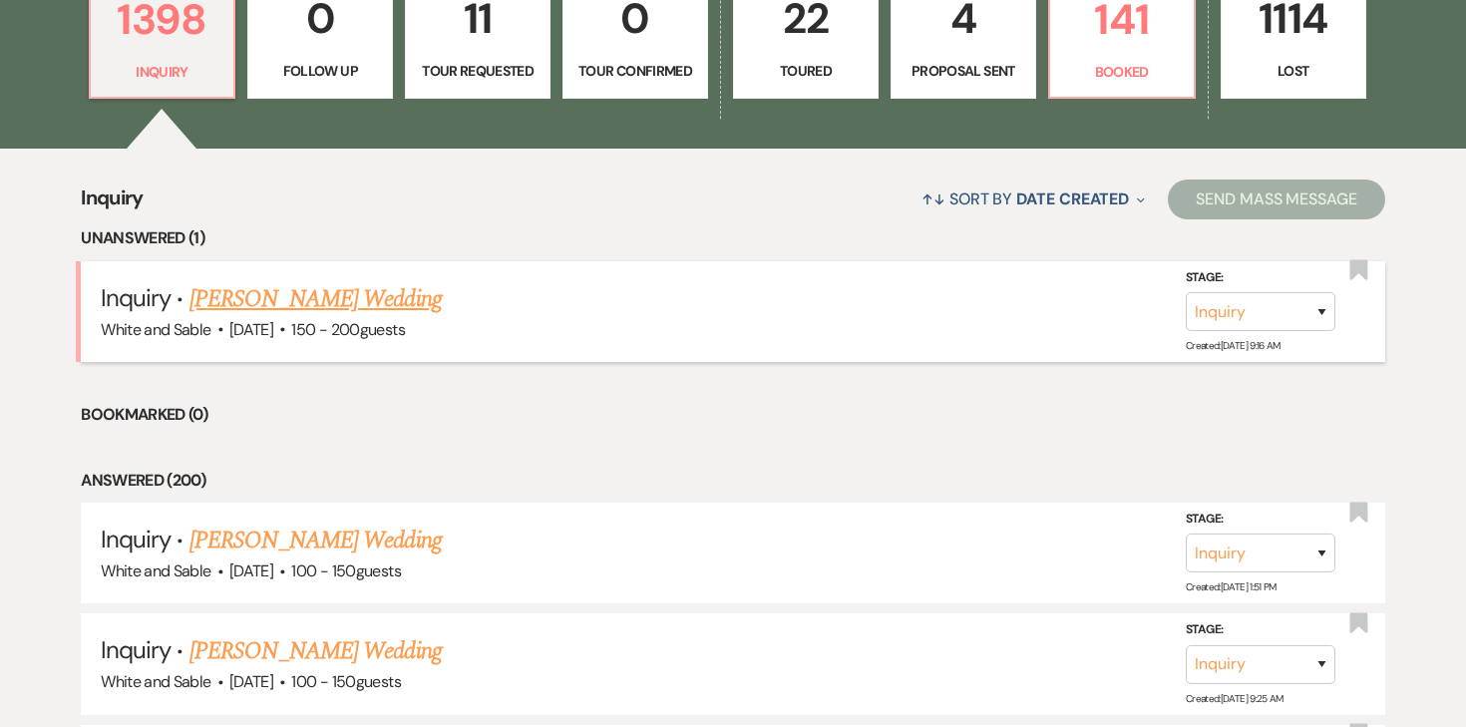
click at [294, 299] on link "[PERSON_NAME] Wedding" at bounding box center [316, 299] width 252 height 36
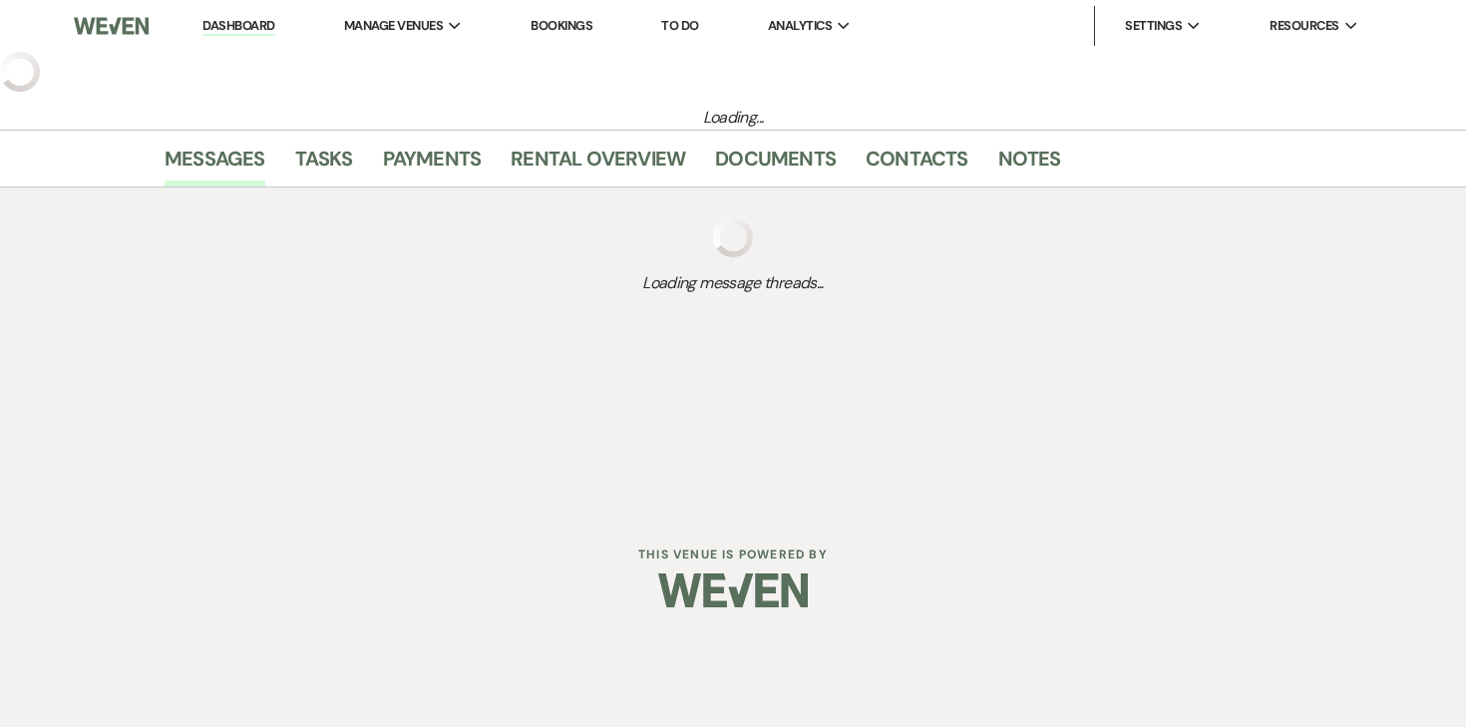
select select "5"
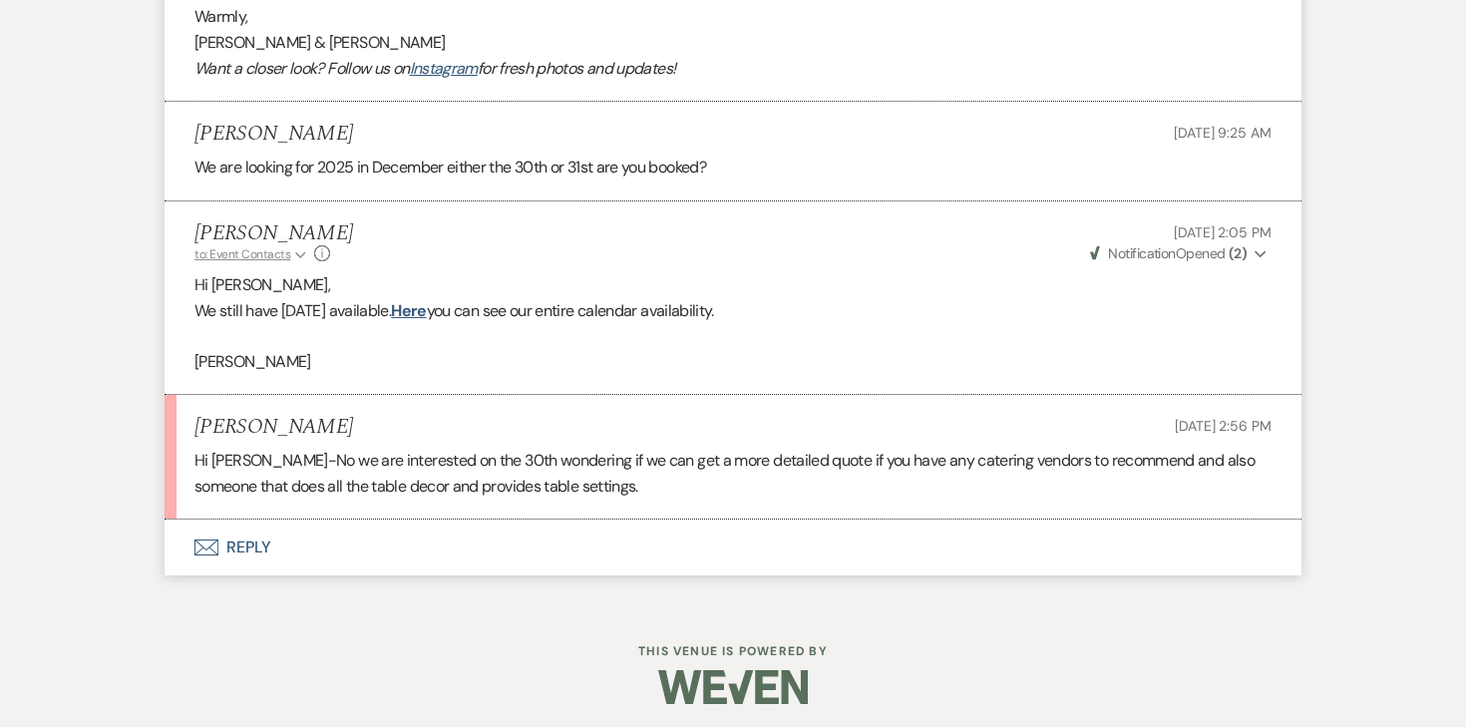
scroll to position [2076, 0]
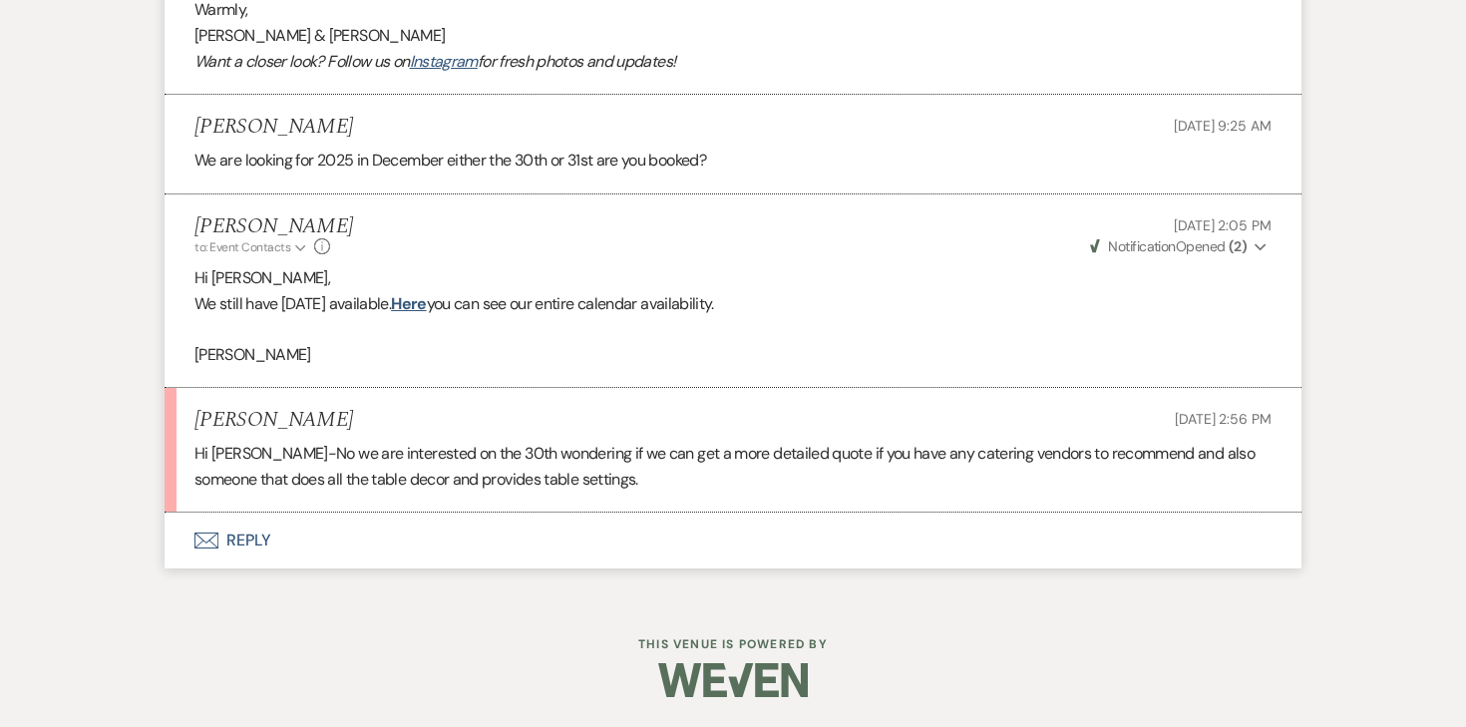
click at [244, 537] on button "Envelope Reply" at bounding box center [733, 541] width 1137 height 56
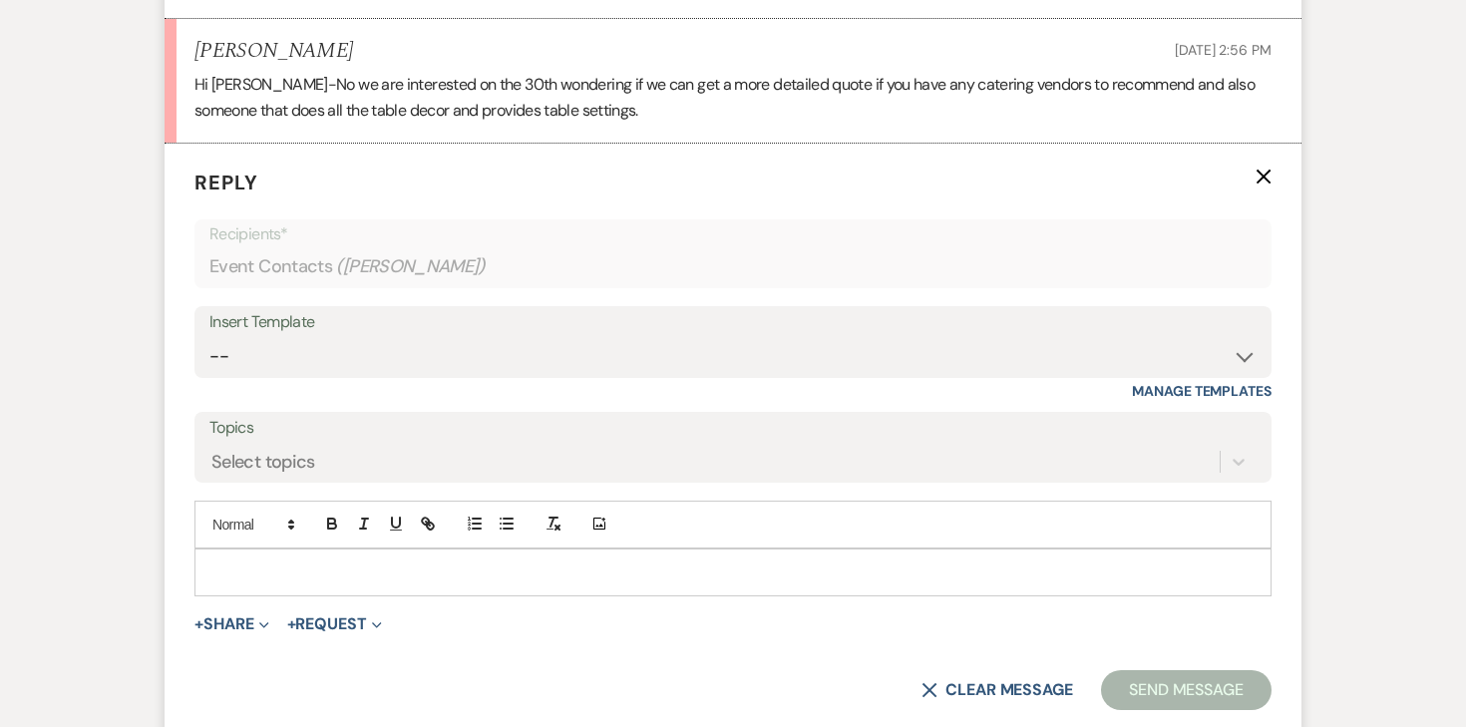
scroll to position [2491, 0]
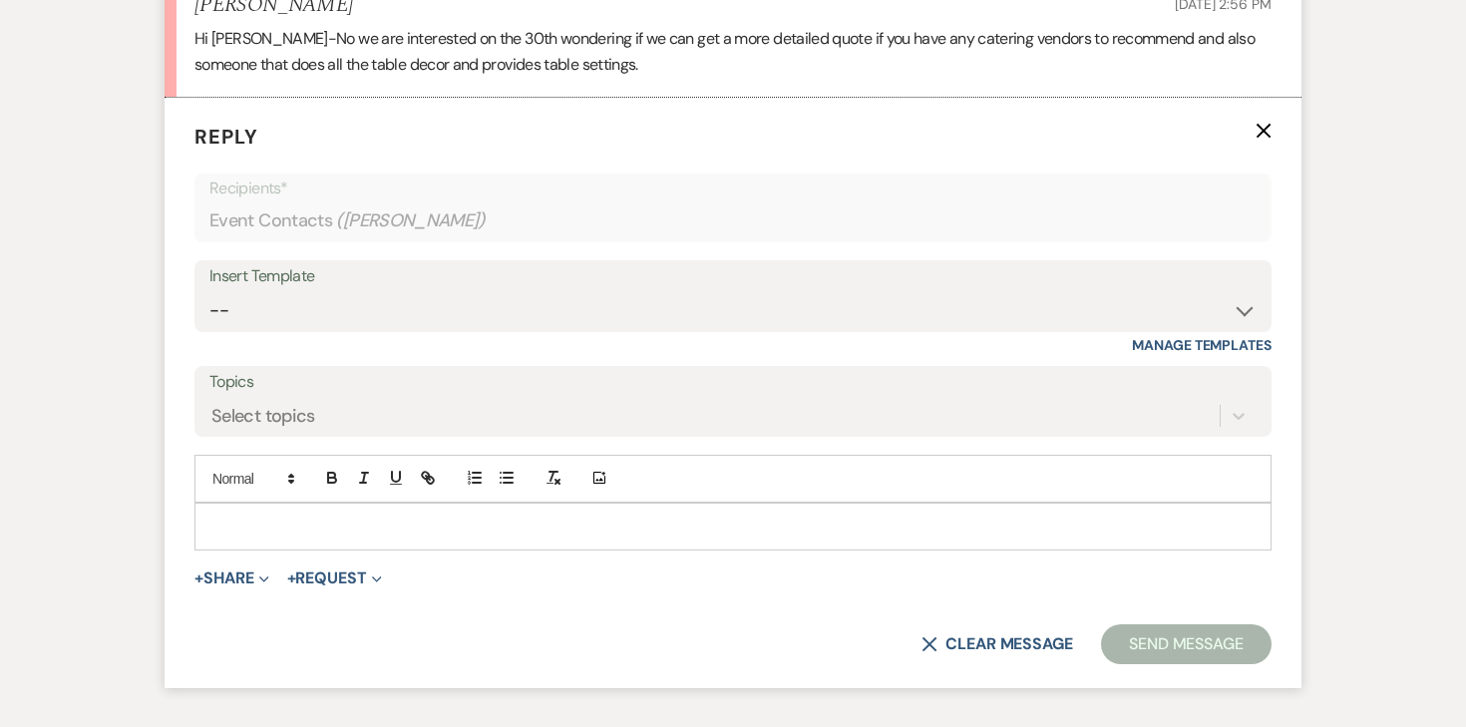
click at [263, 513] on div at bounding box center [733, 527] width 1075 height 46
click at [244, 568] on button "+ Share Expand" at bounding box center [232, 576] width 75 height 16
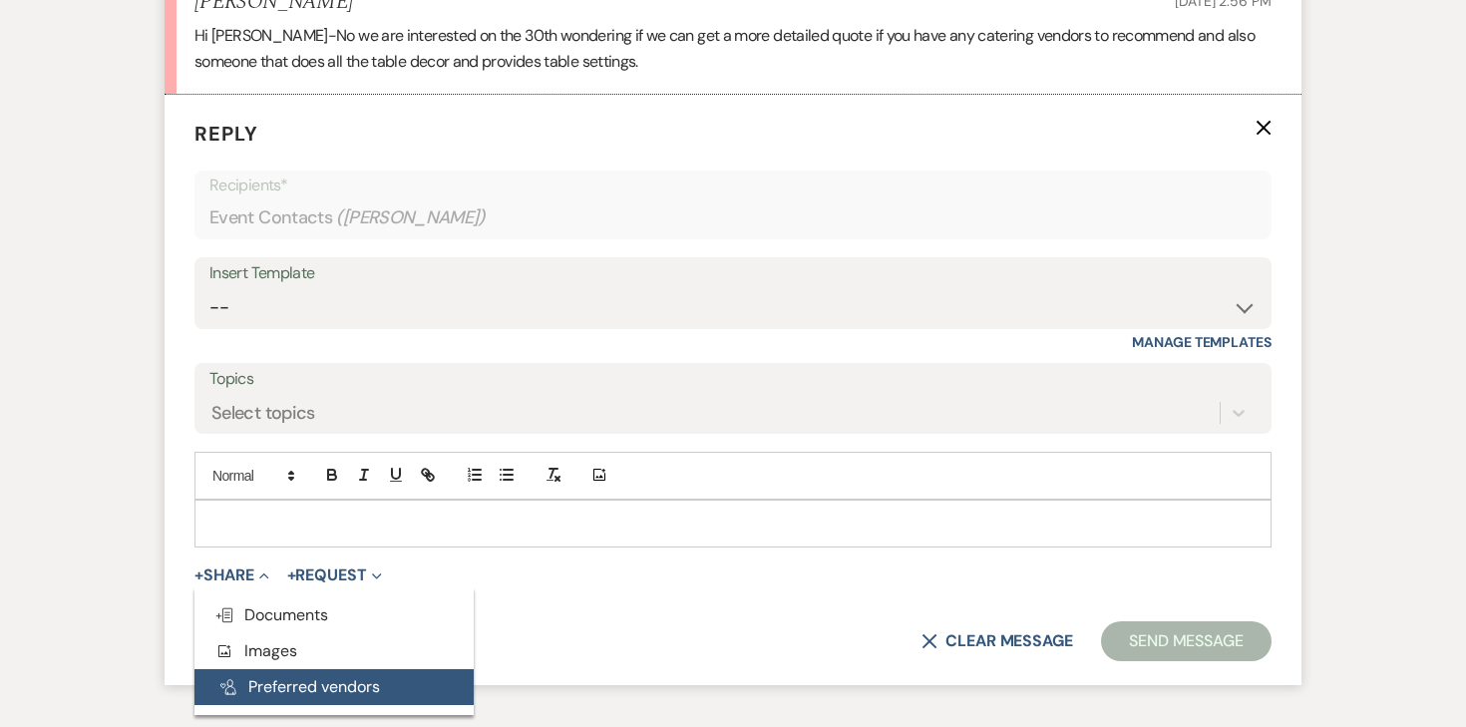
click at [273, 679] on button "Pref Vendors Preferred vendors" at bounding box center [334, 687] width 279 height 36
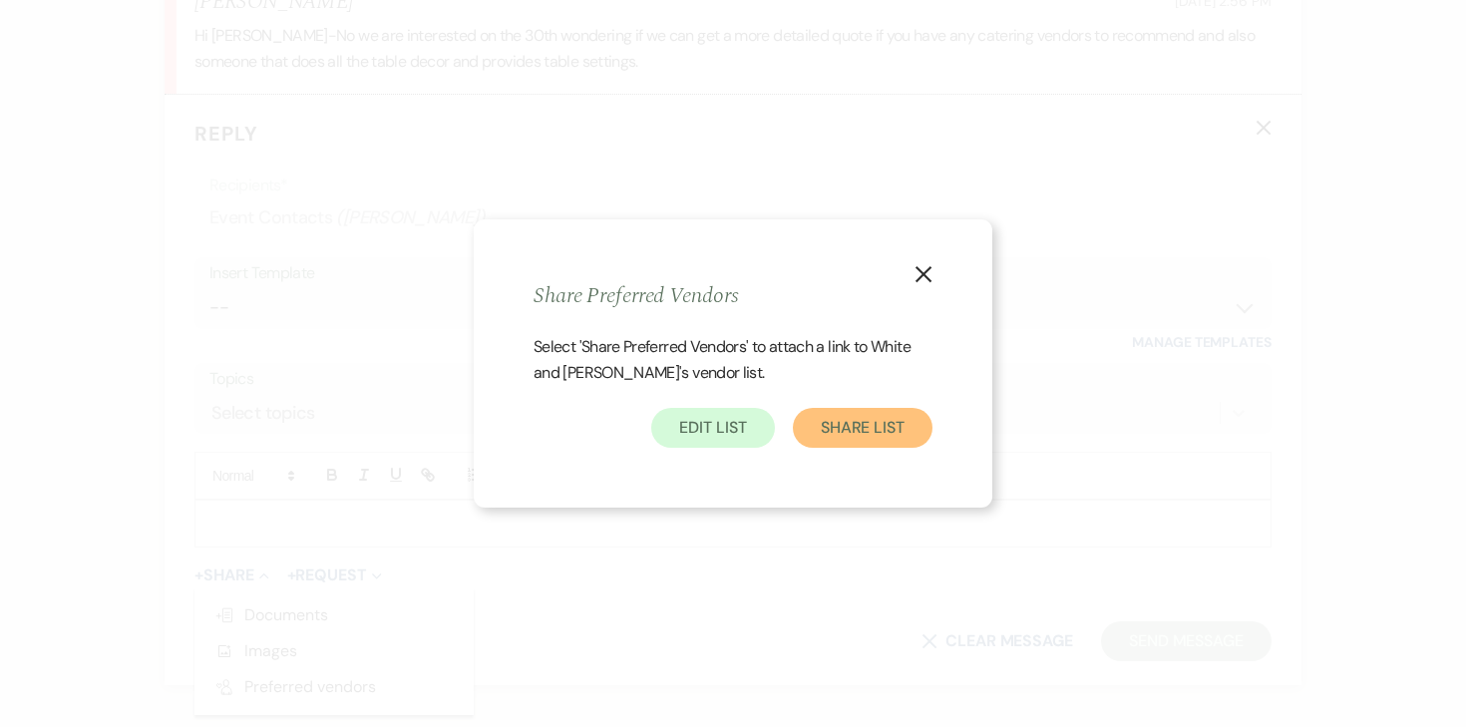
click at [868, 433] on button "Share List" at bounding box center [863, 428] width 140 height 40
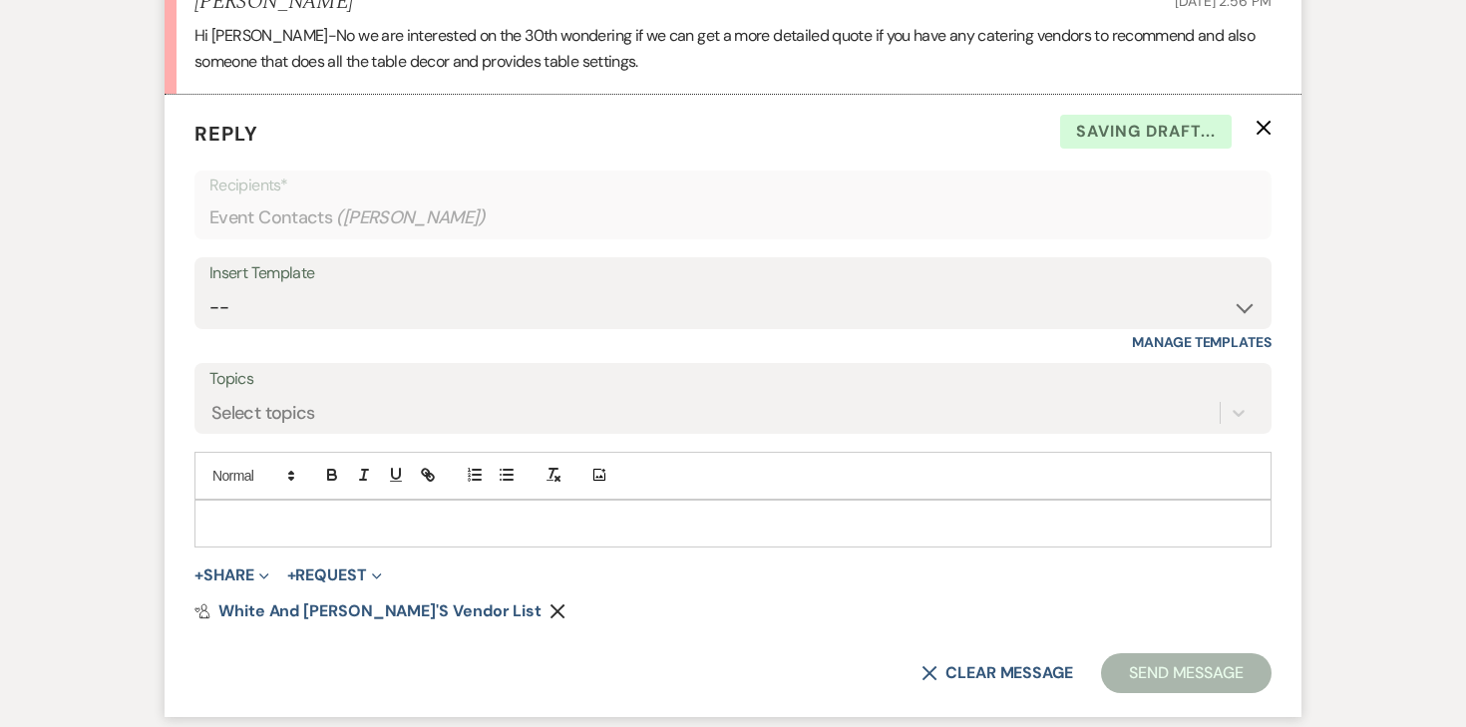
click at [391, 516] on p at bounding box center [732, 524] width 1045 height 22
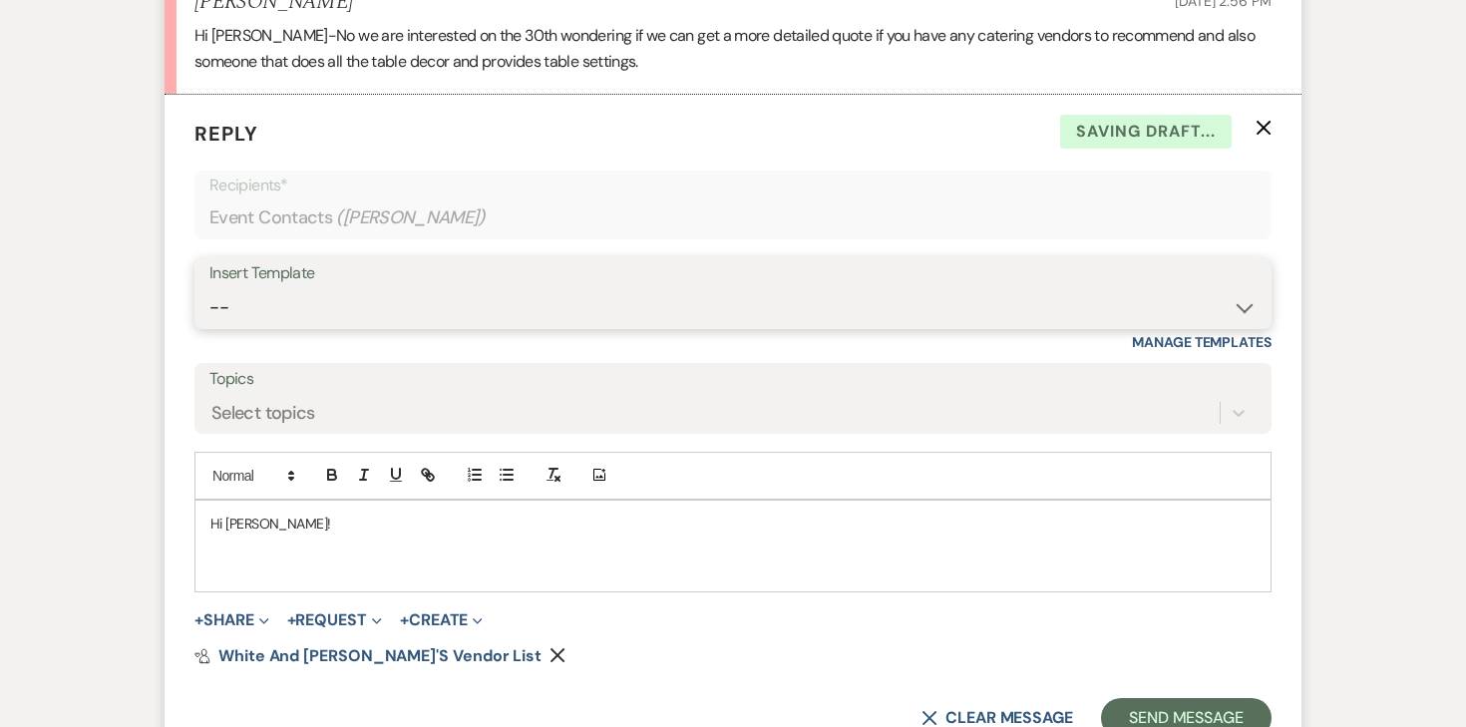
click at [361, 315] on select "-- Inquiry Response (Venue Guide) Schedule - Venue Tour Appt Confirmation Sched…" at bounding box center [732, 307] width 1047 height 39
select select "4747"
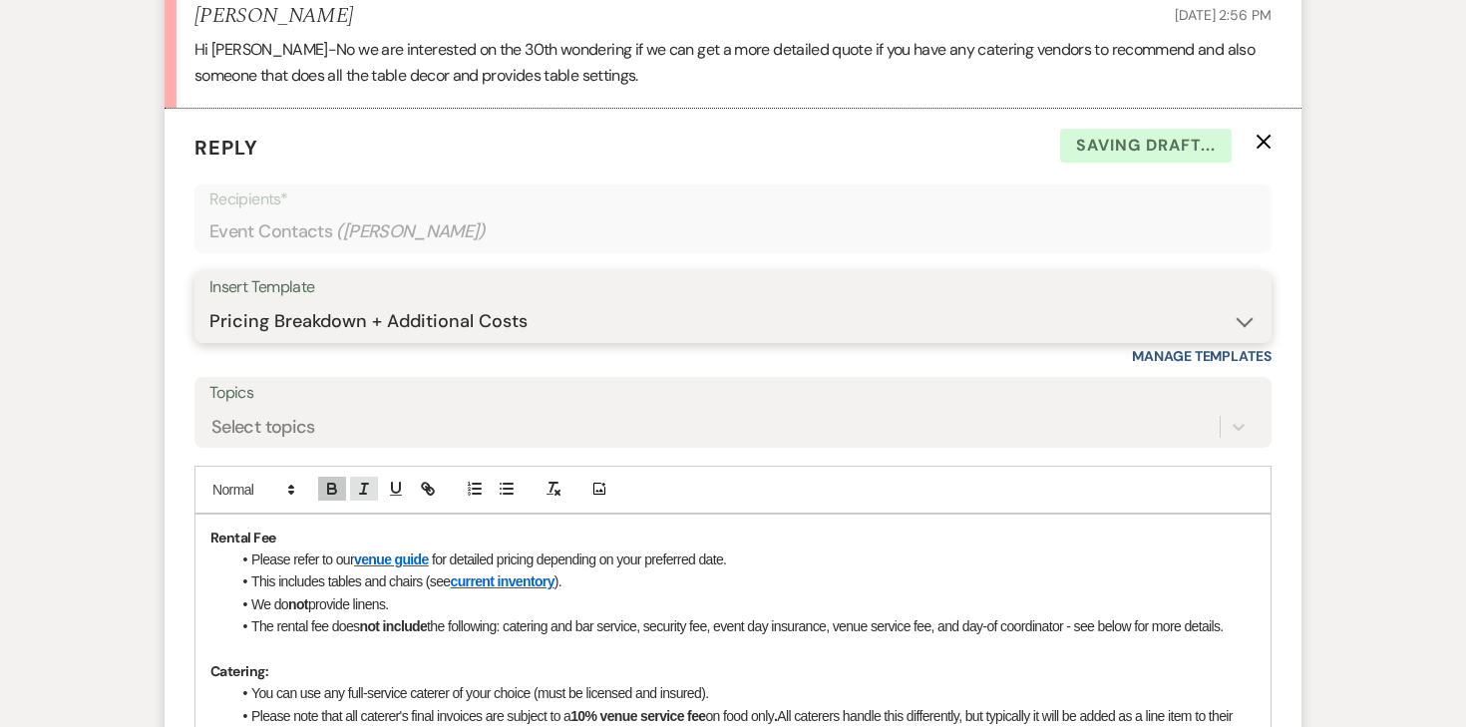
scroll to position [2479, 0]
click at [378, 564] on link "venue guide" at bounding box center [391, 561] width 75 height 16
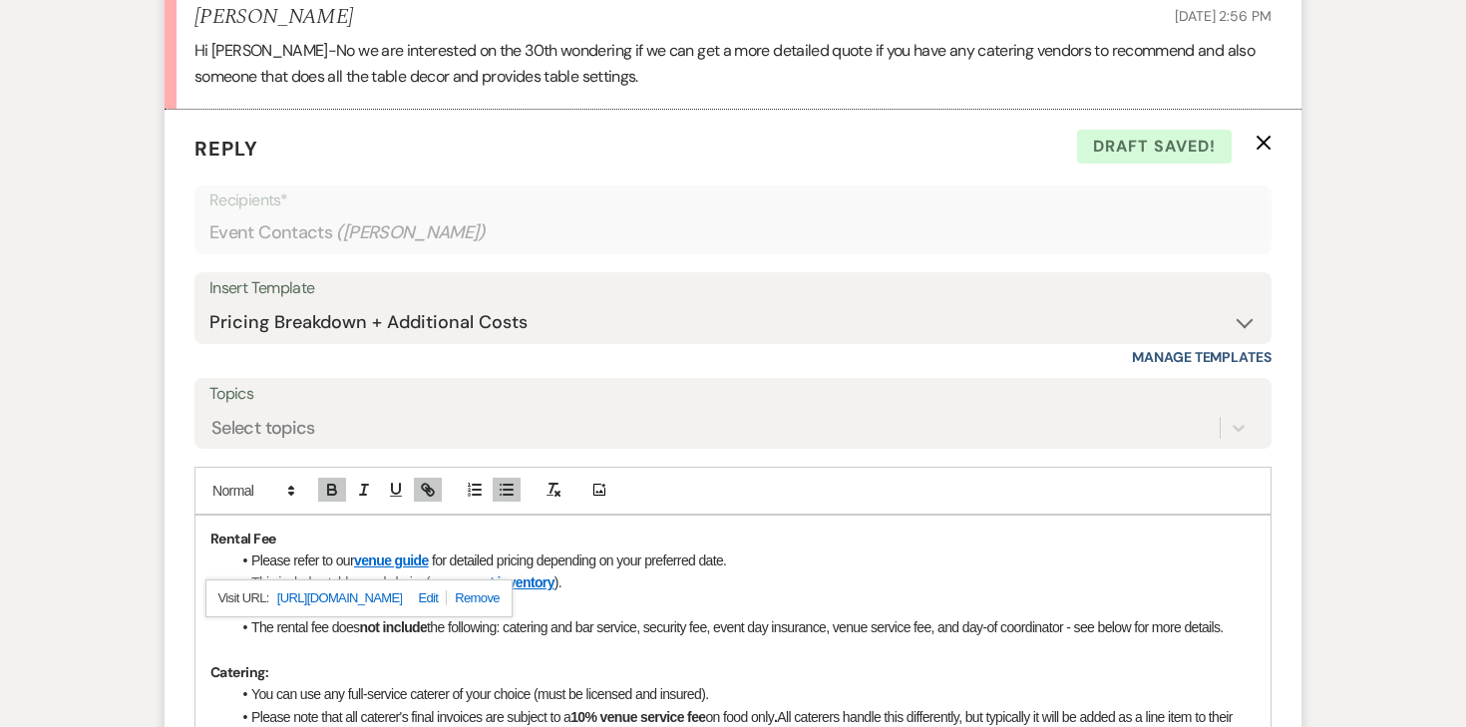
click at [403, 598] on link "[URL][DOMAIN_NAME]" at bounding box center [340, 599] width 126 height 26
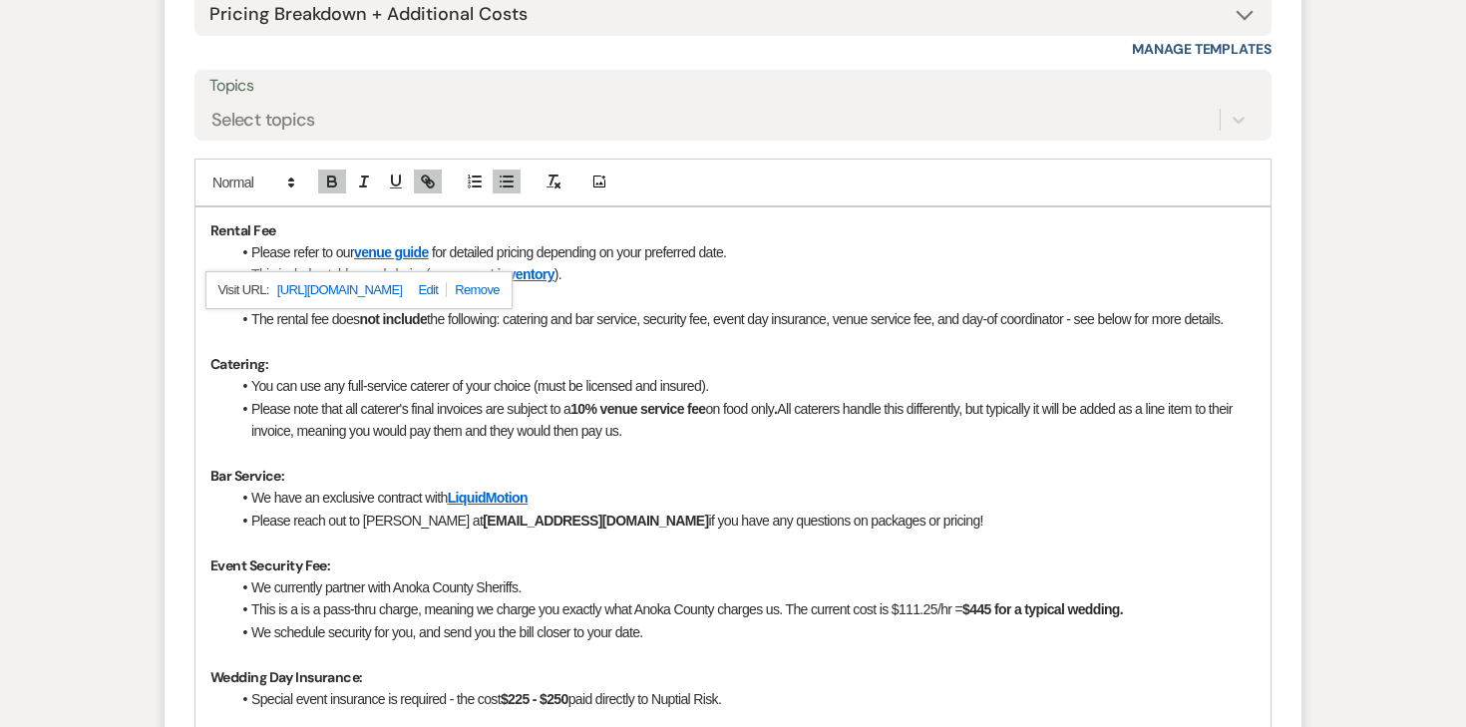
scroll to position [2782, 0]
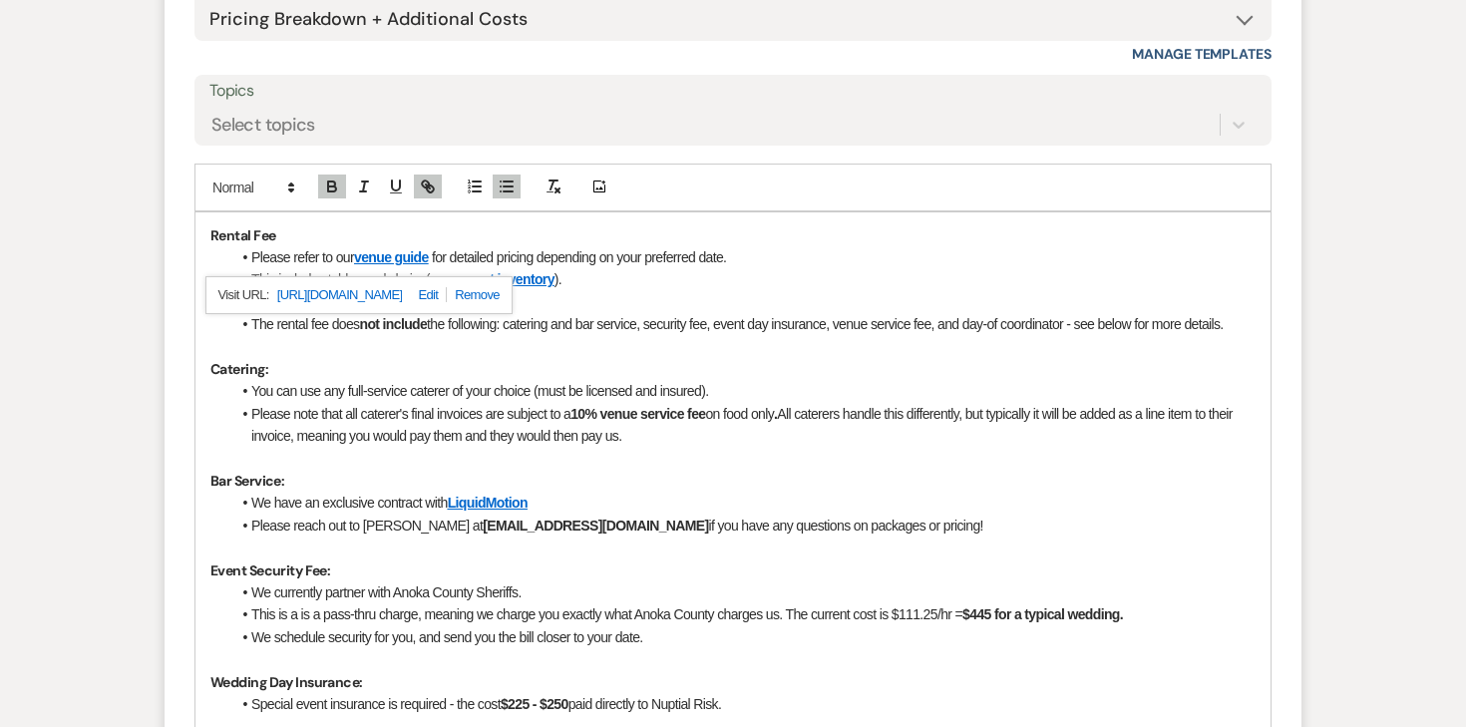
click at [279, 252] on li "Please refer to o ur venue guide for detailed pricing depending on your preferr…" at bounding box center [742, 257] width 1025 height 22
drag, startPoint x: 542, startPoint y: 256, endPoint x: 747, endPoint y: 256, distance: 205.5
click at [747, 257] on li "Please refer to o ur venue guide for detailed pricing depending on your preferr…" at bounding box center [742, 257] width 1025 height 22
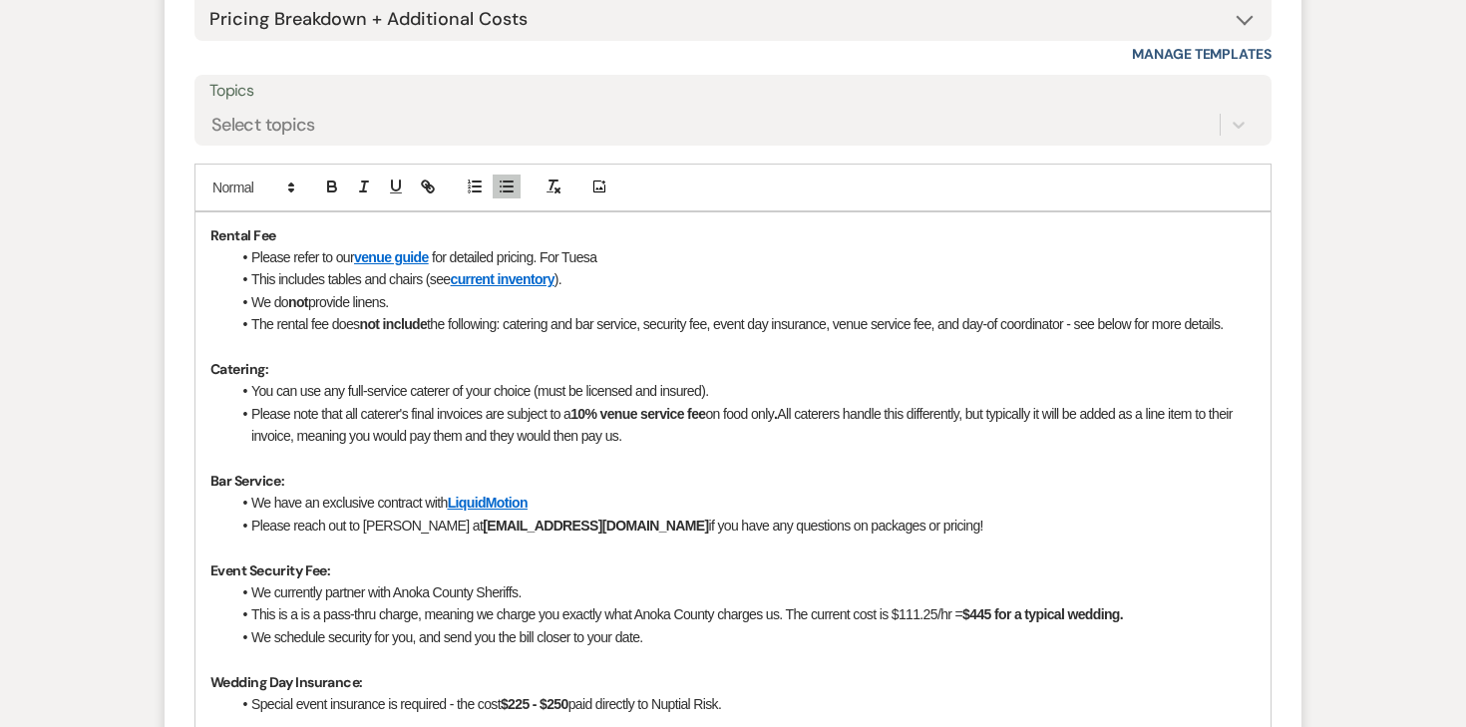
click at [331, 255] on li "Please refer to o ur venue guide for detailed pricing. For Tuesa" at bounding box center [742, 257] width 1025 height 22
click at [301, 255] on li at bounding box center [742, 257] width 1025 height 22
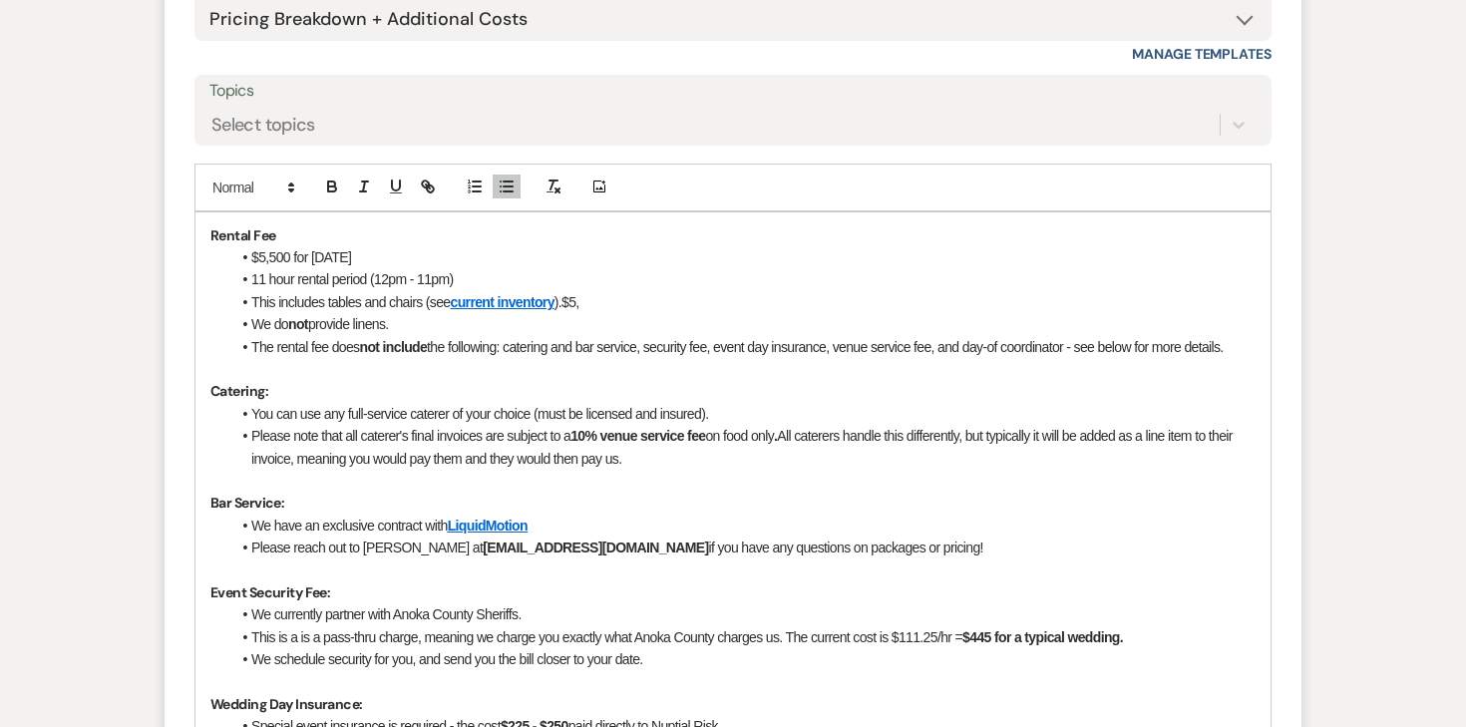
drag, startPoint x: 314, startPoint y: 257, endPoint x: 403, endPoint y: 248, distance: 89.2
click at [412, 248] on li "$5,500 for [DATE]" at bounding box center [742, 257] width 1025 height 22
click at [311, 256] on li "$5,500 for [DATE]" at bounding box center [742, 257] width 1025 height 22
drag, startPoint x: 292, startPoint y: 259, endPoint x: 219, endPoint y: 258, distance: 72.8
click at [219, 258] on div "Rental Fee $5,500 for [DATE] hour rental period (12pm - 11pm) This includes tab…" at bounding box center [733, 626] width 1075 height 828
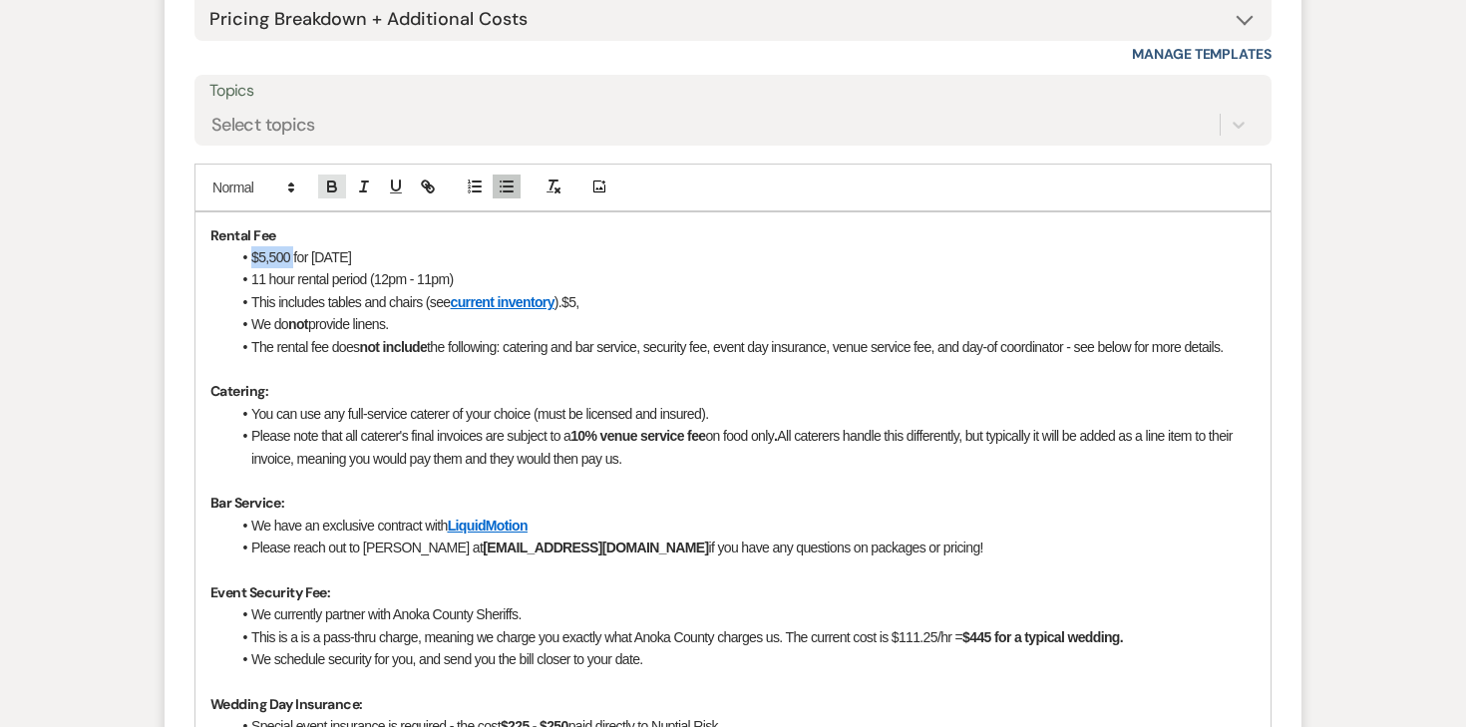
click at [334, 185] on icon "button" at bounding box center [331, 184] width 7 height 5
click at [320, 288] on li "11 hour rental period (12pm - 11pm)" at bounding box center [742, 279] width 1025 height 22
click at [587, 299] on li "This includes tables and chairs (see current inventory ).$5," at bounding box center [742, 302] width 1025 height 22
click at [571, 323] on li "We do not provide linens." at bounding box center [742, 324] width 1025 height 22
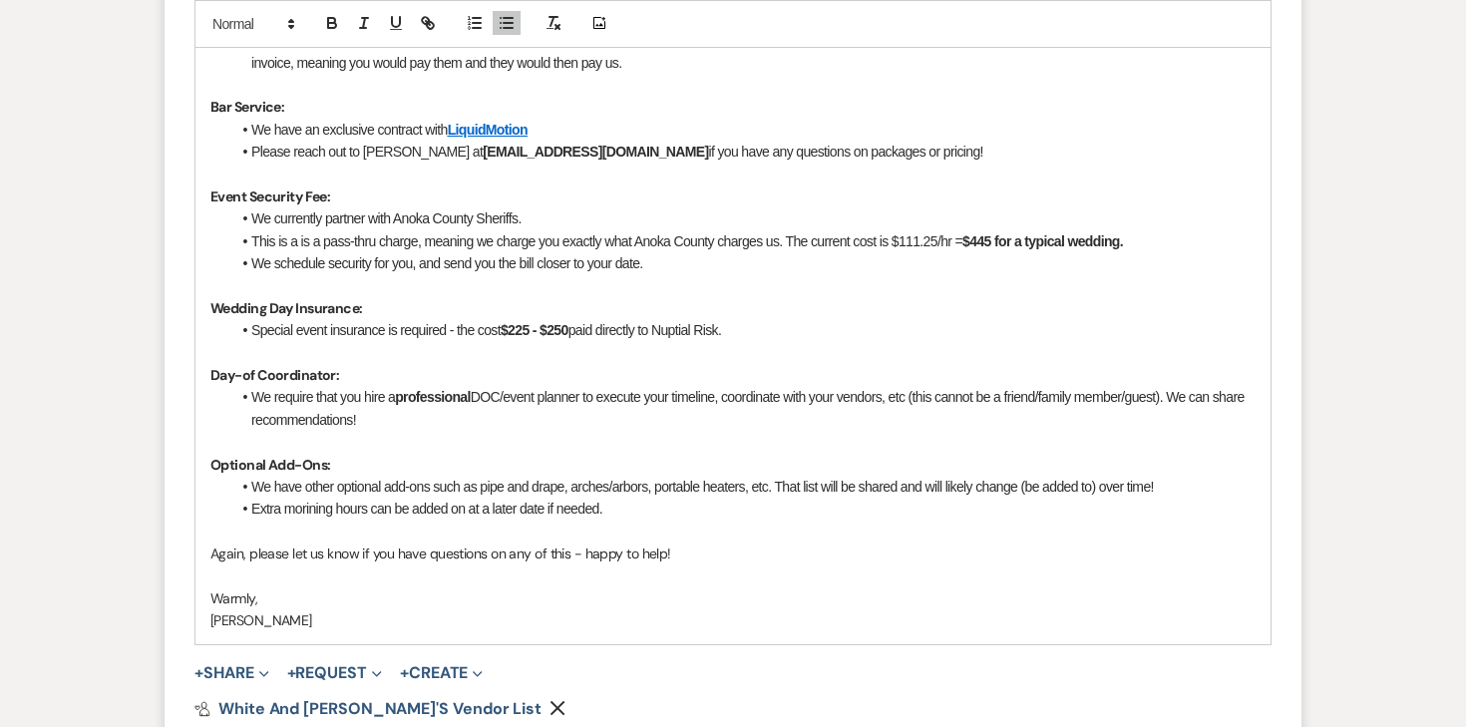
scroll to position [3181, 0]
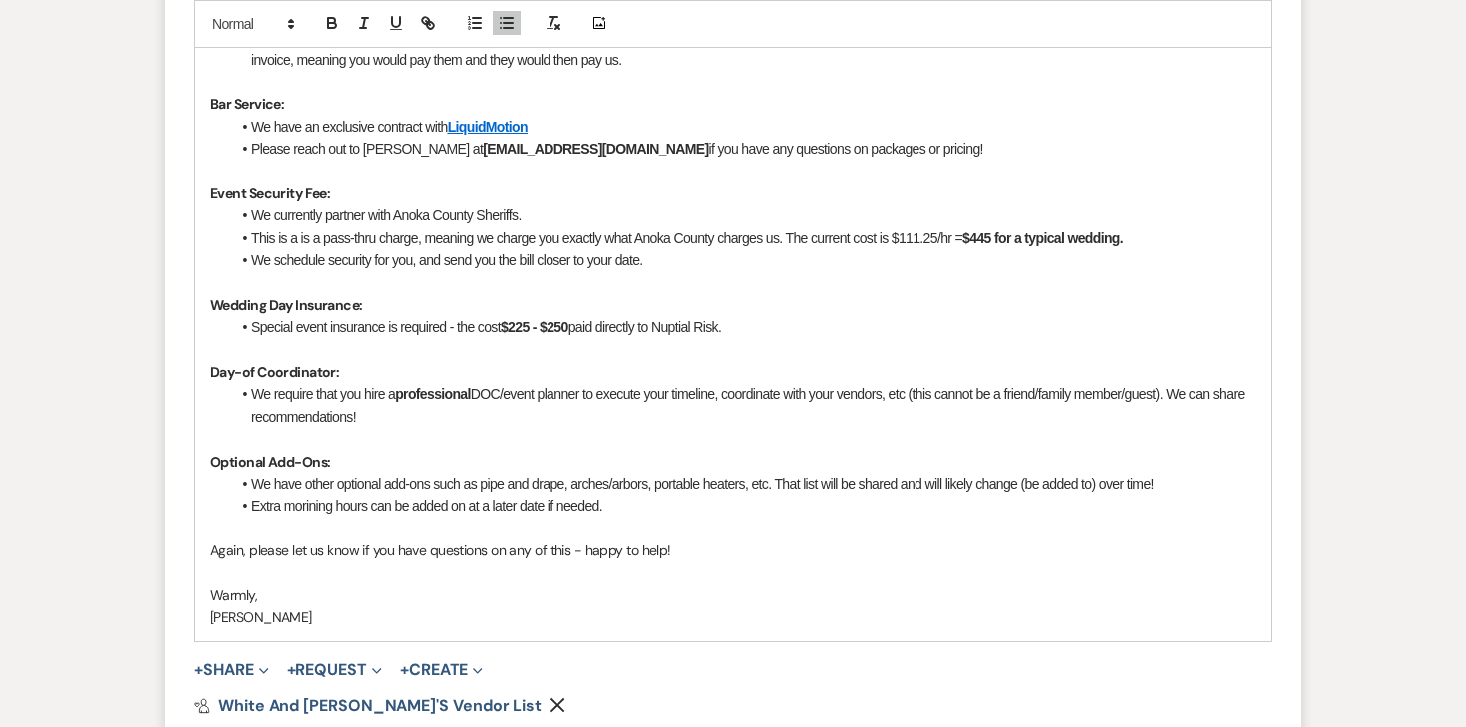
click at [397, 515] on li "Extra morining hours can be added on at a later date if needed." at bounding box center [742, 506] width 1025 height 22
click at [294, 509] on li "Extra morining hours can be added on at a later date if needed." at bounding box center [742, 506] width 1025 height 22
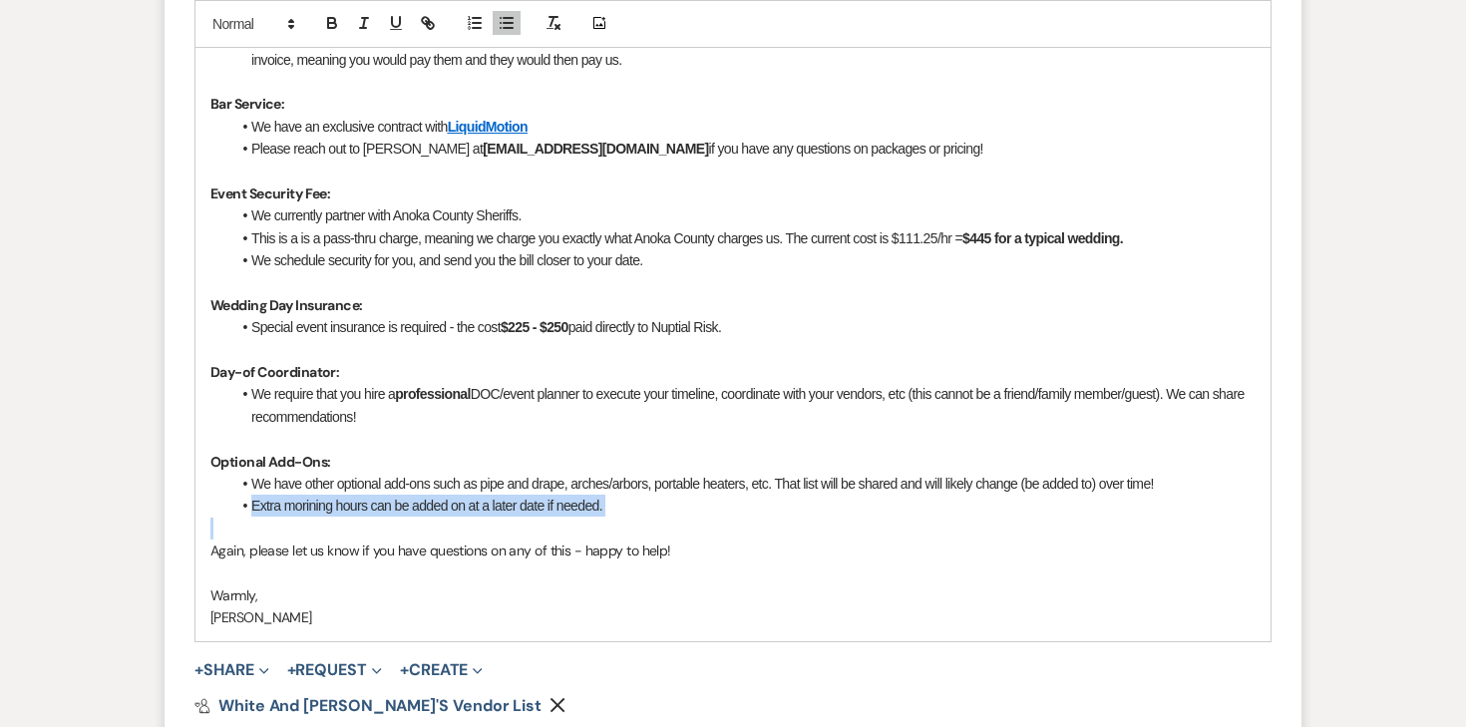
click at [294, 509] on li "Extra morining hours can be added on at a later date if needed." at bounding box center [742, 506] width 1025 height 22
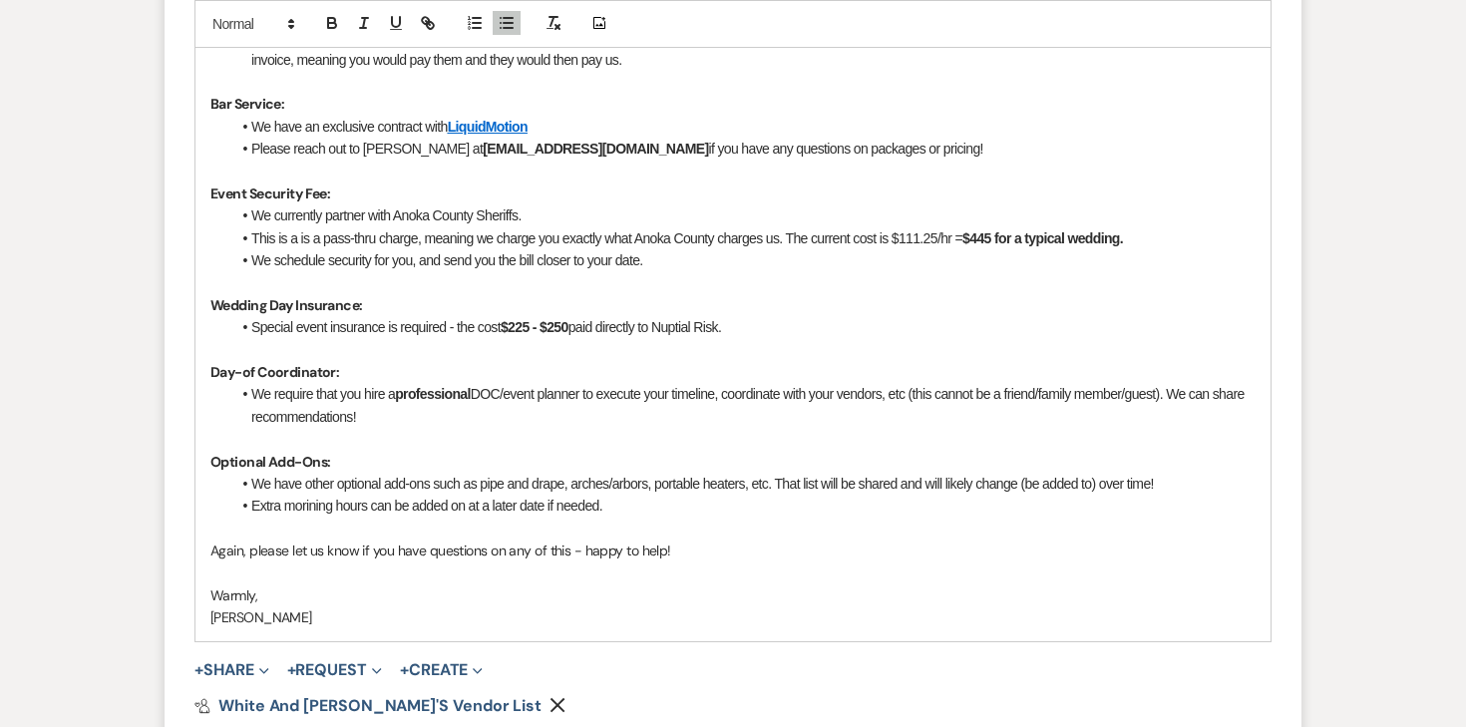
click at [319, 509] on li "Extra morining hours can be added on at a later date if needed." at bounding box center [742, 506] width 1025 height 22
drag, startPoint x: 422, startPoint y: 507, endPoint x: 646, endPoint y: 511, distance: 224.5
click at [646, 511] on li "Extra hours can be added on at a later date if needed." at bounding box center [742, 506] width 1025 height 22
drag, startPoint x: 433, startPoint y: 512, endPoint x: 509, endPoint y: 511, distance: 75.8
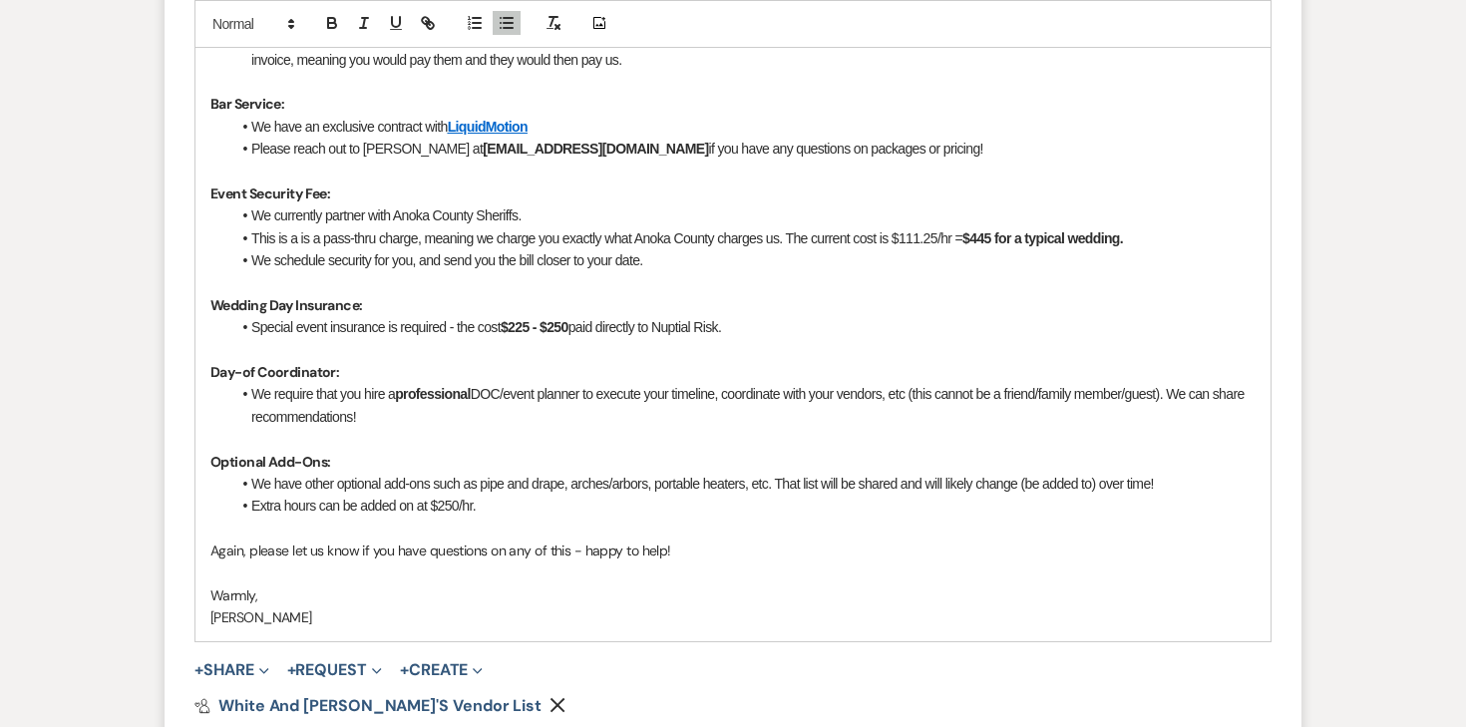
click at [509, 512] on li "Extra hours can be added on at $250/hr." at bounding box center [742, 506] width 1025 height 22
click at [330, 28] on icon "button" at bounding box center [332, 25] width 8 height 5
click at [394, 403] on li "We require that you hire a professional DOC/event planner to execute your timel…" at bounding box center [742, 405] width 1025 height 45
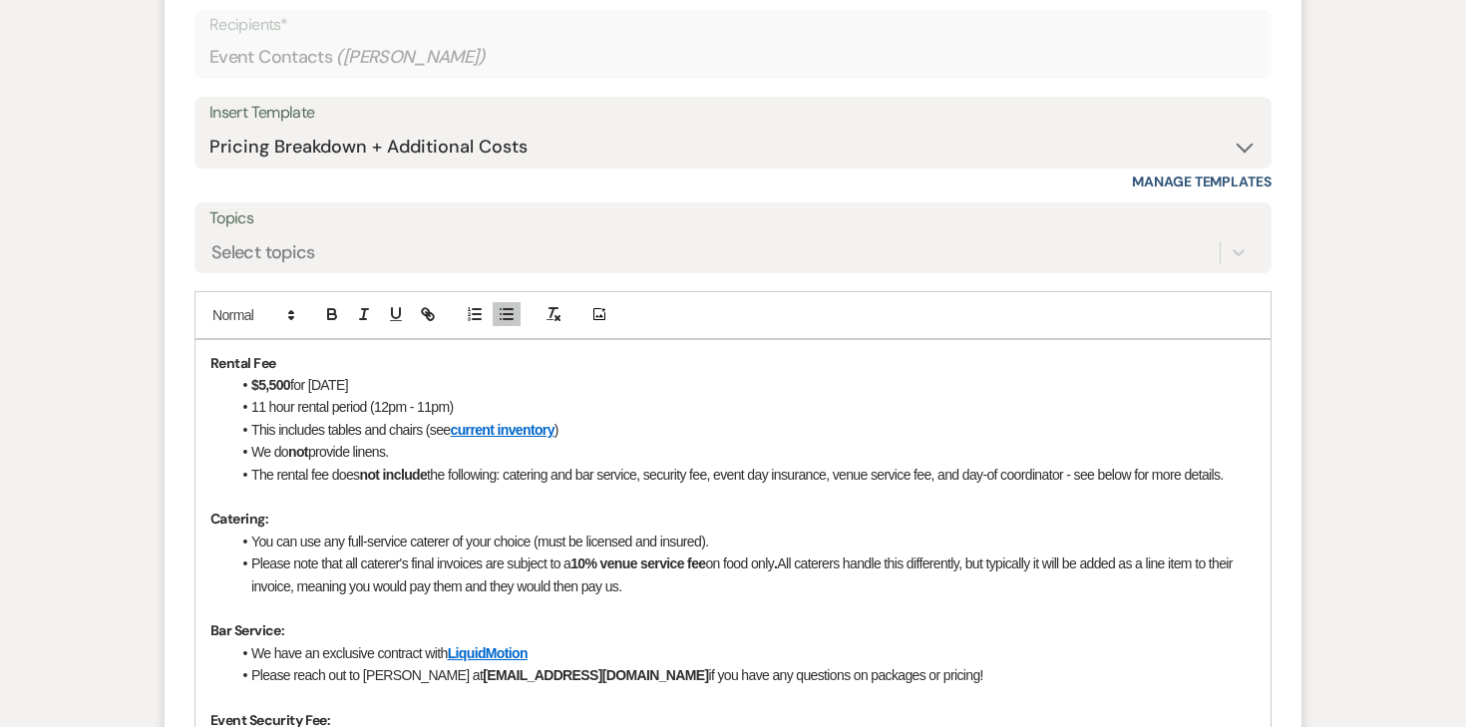
scroll to position [2684, 0]
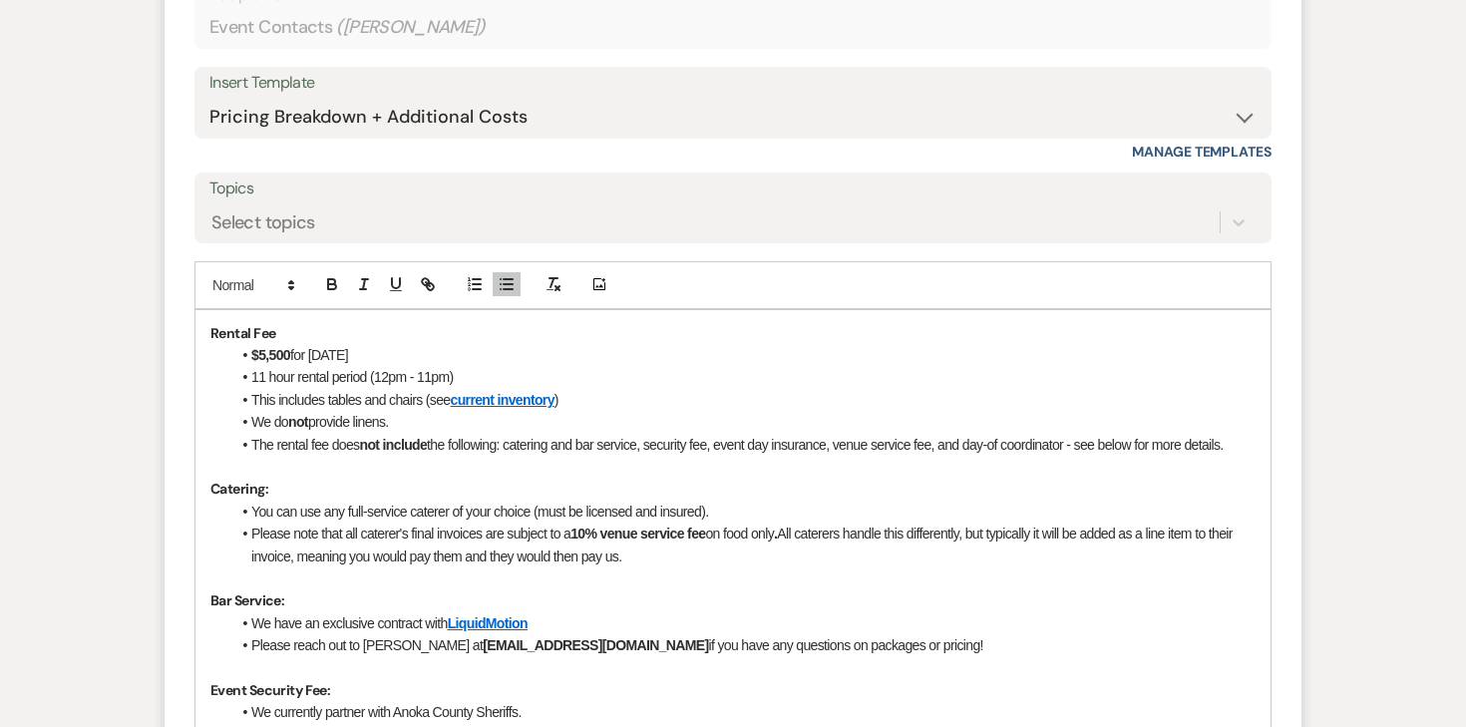
click at [210, 374] on div "Rental Fee $5,500 for [DATE] hour rental period (12pm - 11pm) This includes tab…" at bounding box center [733, 724] width 1075 height 828
click at [210, 339] on strong "Rental Fee" at bounding box center [242, 333] width 65 height 18
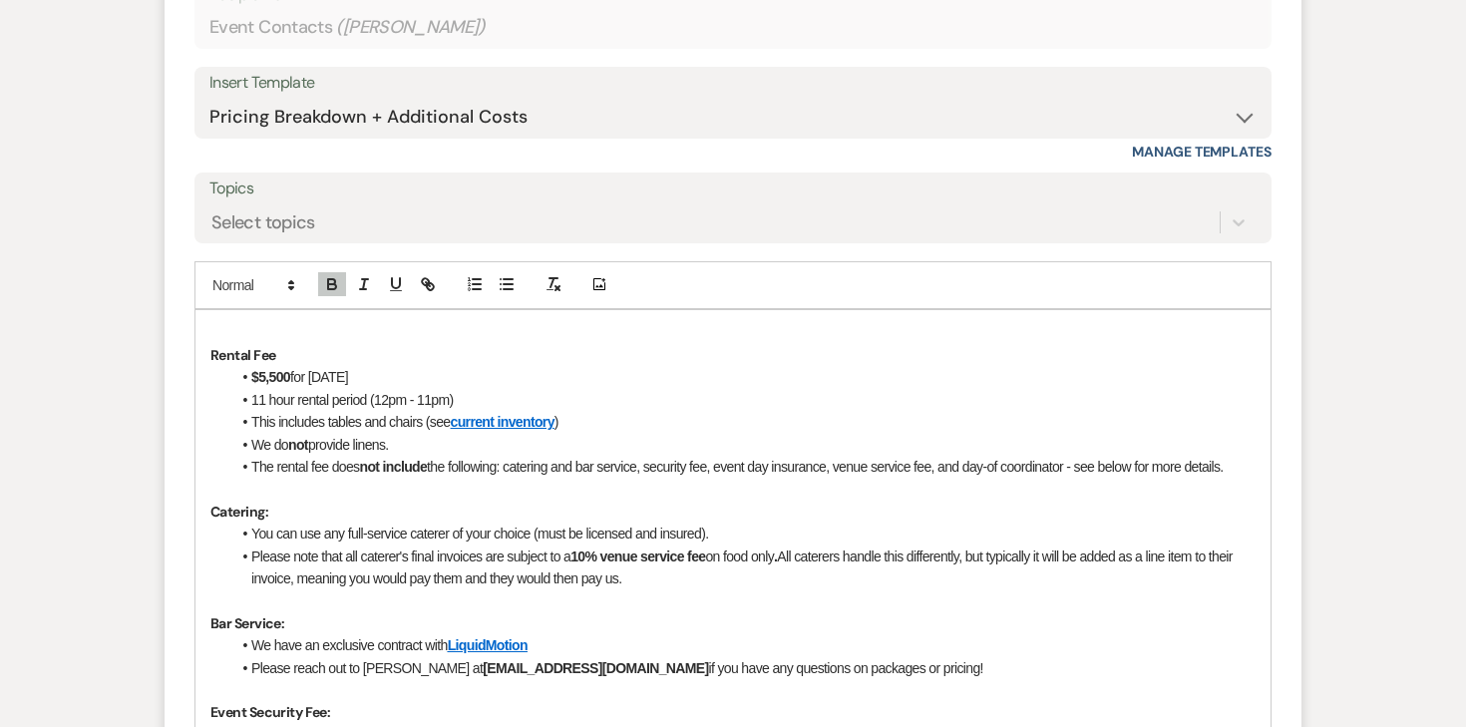
click at [225, 326] on p at bounding box center [732, 333] width 1045 height 22
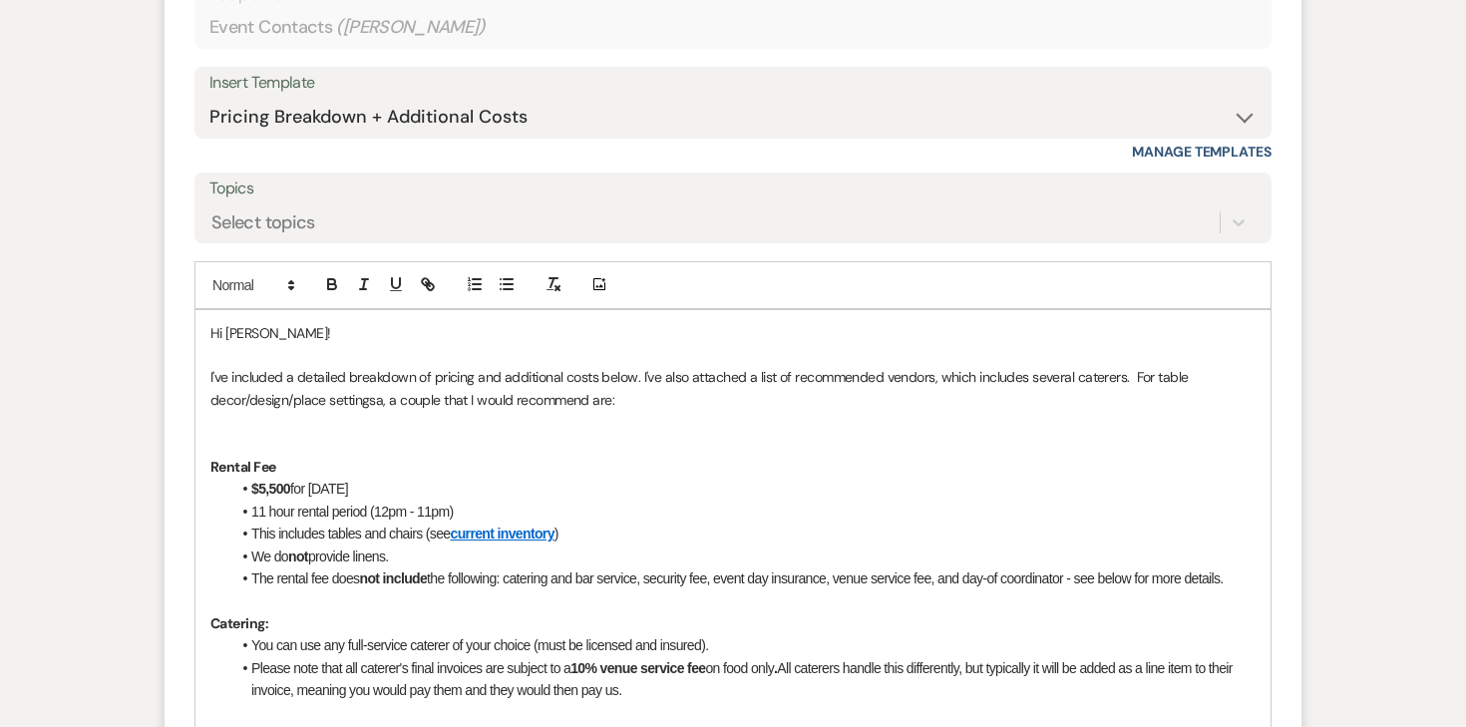
scroll to position [2690, 0]
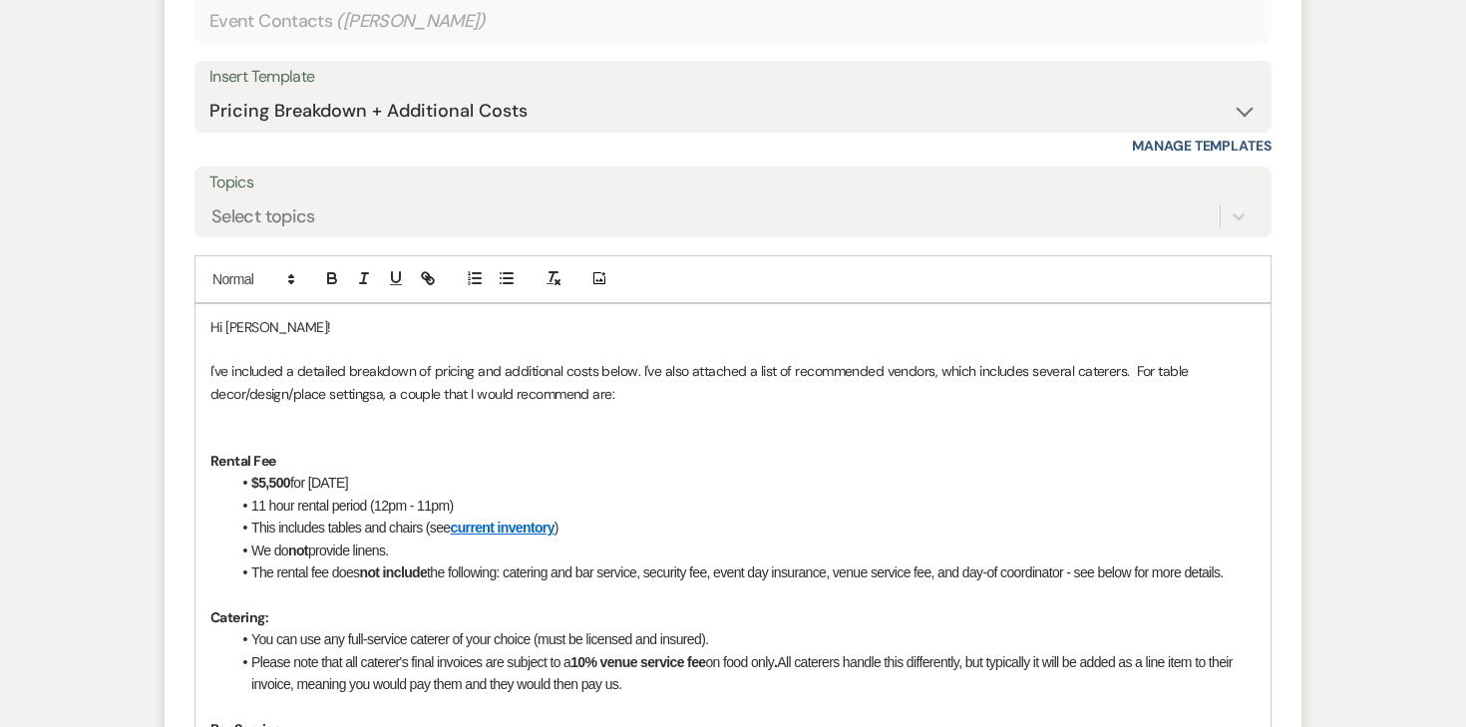
click at [382, 389] on p "I've included a detailed breakdown of pricing and additional costs below. I've …" at bounding box center [732, 382] width 1045 height 45
click at [633, 395] on p "I've included a detailed breakdown of pricing and additional costs below. I've …" at bounding box center [732, 382] width 1045 height 45
click at [692, 422] on p at bounding box center [732, 416] width 1045 height 22
drag, startPoint x: 607, startPoint y: 394, endPoint x: 714, endPoint y: 396, distance: 106.7
click at [714, 396] on p "I've included a detailed breakdown of pricing and additional costs below. I've …" at bounding box center [732, 382] width 1045 height 45
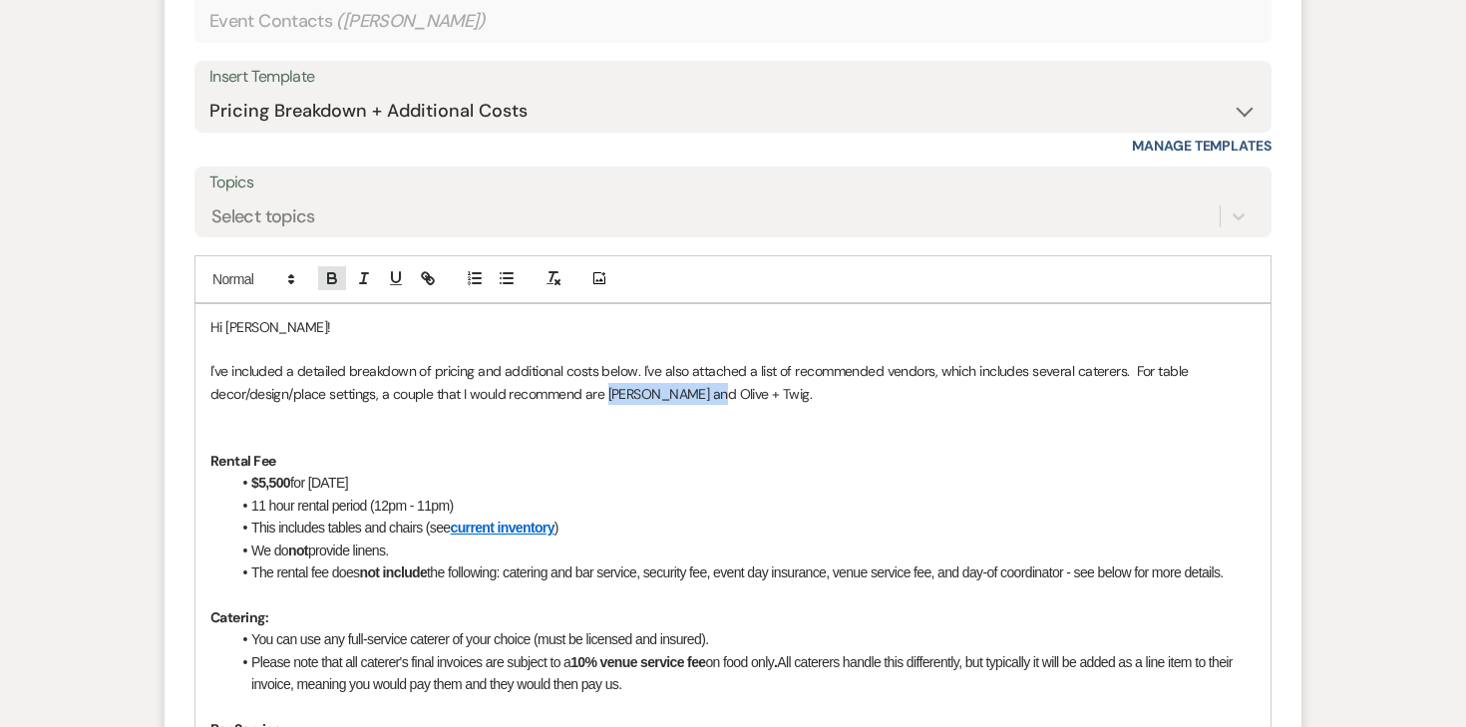
click at [335, 276] on icon "button" at bounding box center [332, 278] width 18 height 18
click at [419, 275] on icon "button" at bounding box center [428, 278] width 18 height 18
paste input "[URL][DOMAIN_NAME]"
click at [796, 432] on link at bounding box center [781, 432] width 43 height 15
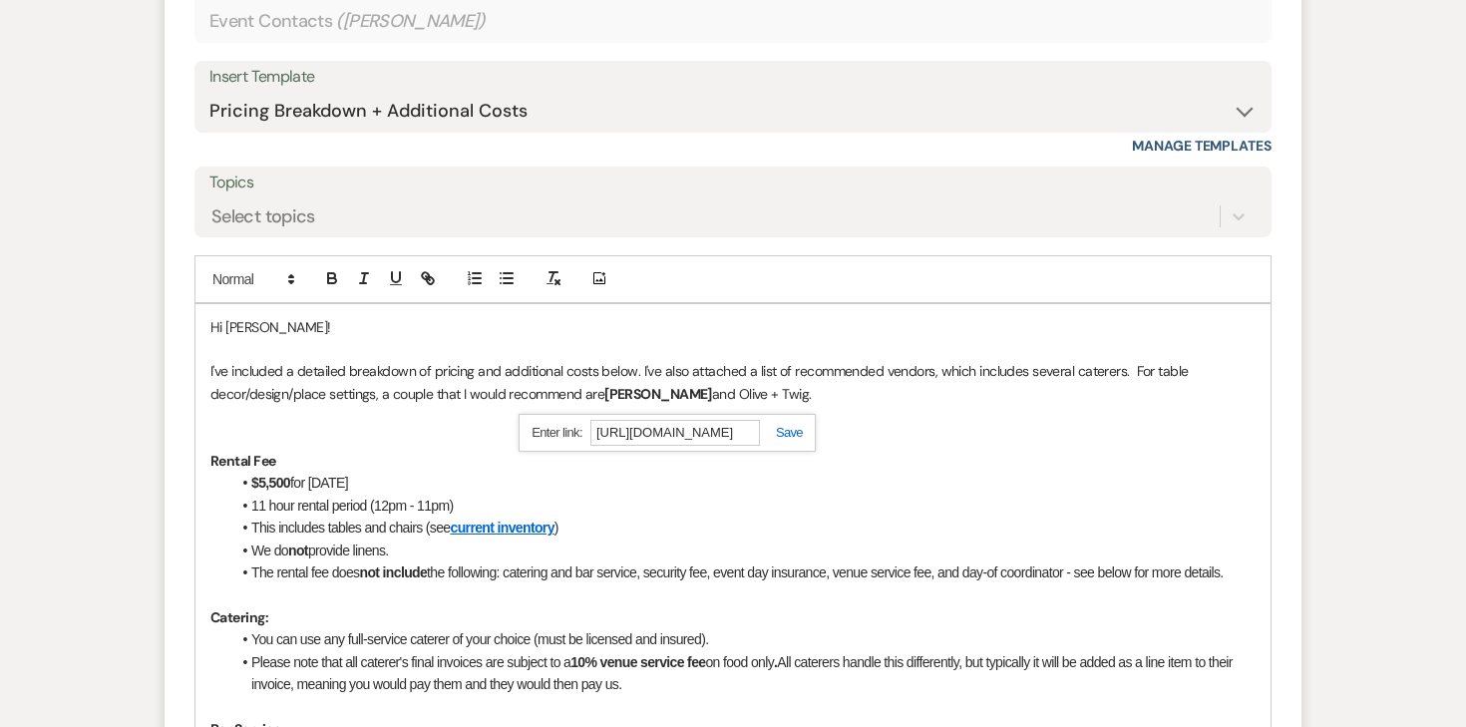
scroll to position [0, 0]
click at [757, 398] on p "I've included a detailed breakdown of pricing and additional costs below. I've …" at bounding box center [732, 382] width 1045 height 45
drag, startPoint x: 747, startPoint y: 393, endPoint x: 831, endPoint y: 391, distance: 83.8
click at [831, 391] on p "I've included a detailed breakdown of pricing and additional costs below. I've …" at bounding box center [732, 382] width 1045 height 45
click at [326, 280] on icon "button" at bounding box center [332, 278] width 18 height 18
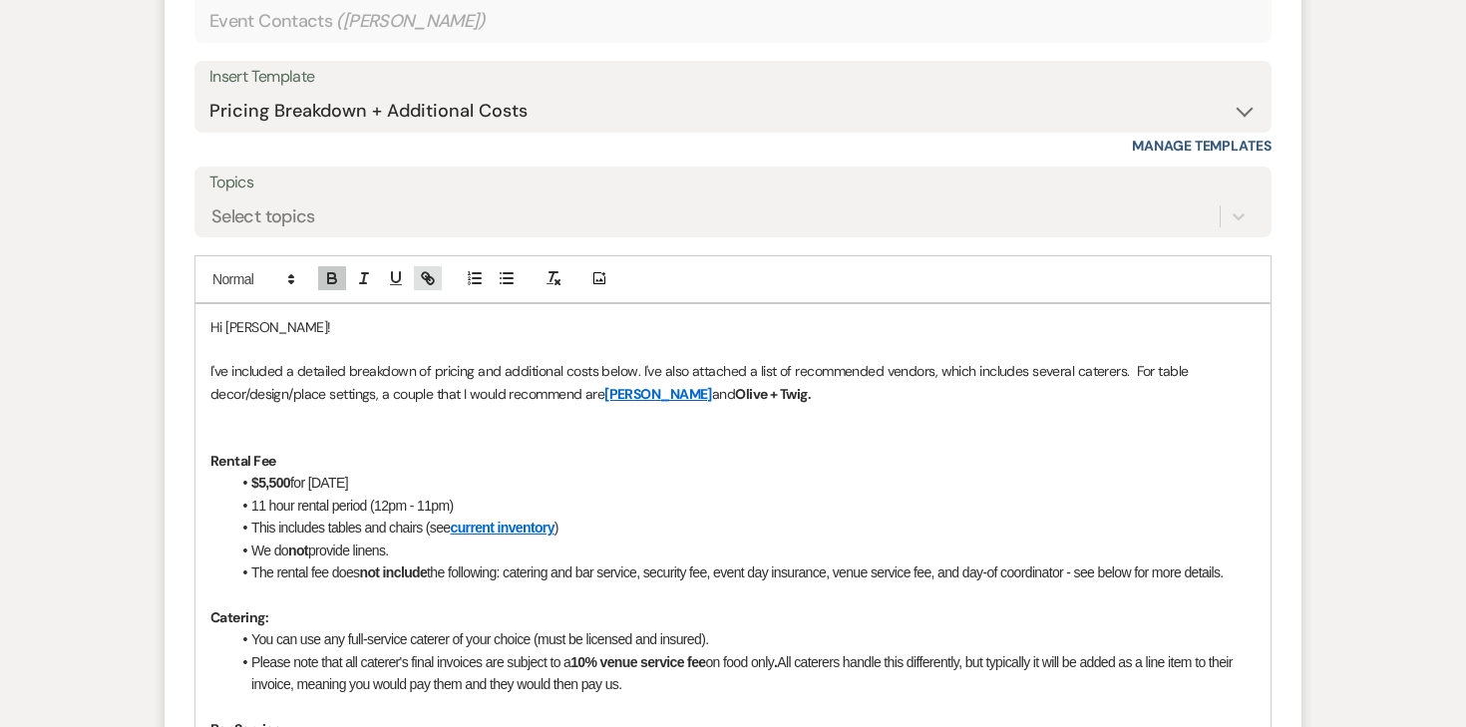
click at [428, 285] on icon "button" at bounding box center [428, 278] width 18 height 18
paste input "[URL][DOMAIN_NAME]"
type input "[URL][DOMAIN_NAME]"
click at [916, 439] on link at bounding box center [905, 432] width 43 height 15
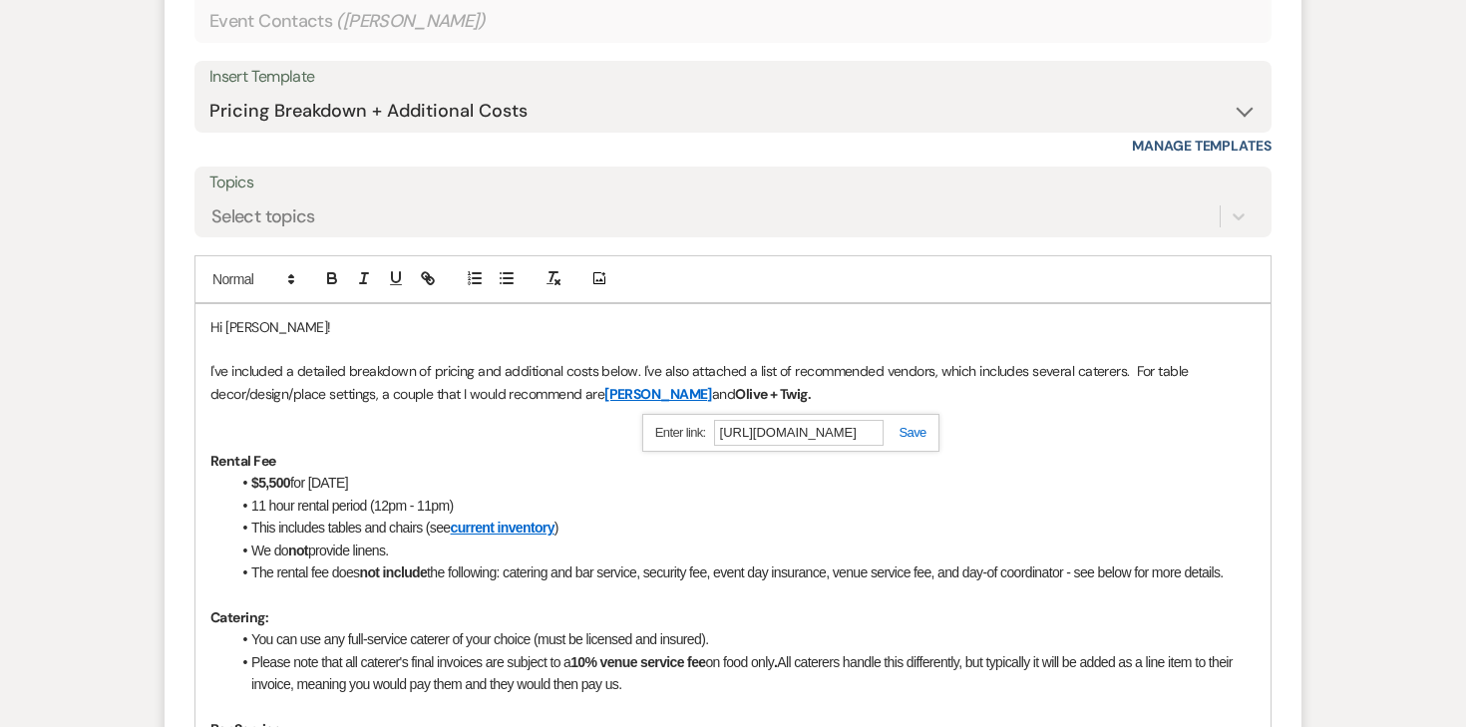
scroll to position [0, 0]
click at [759, 467] on p "Rental Fee" at bounding box center [732, 461] width 1045 height 22
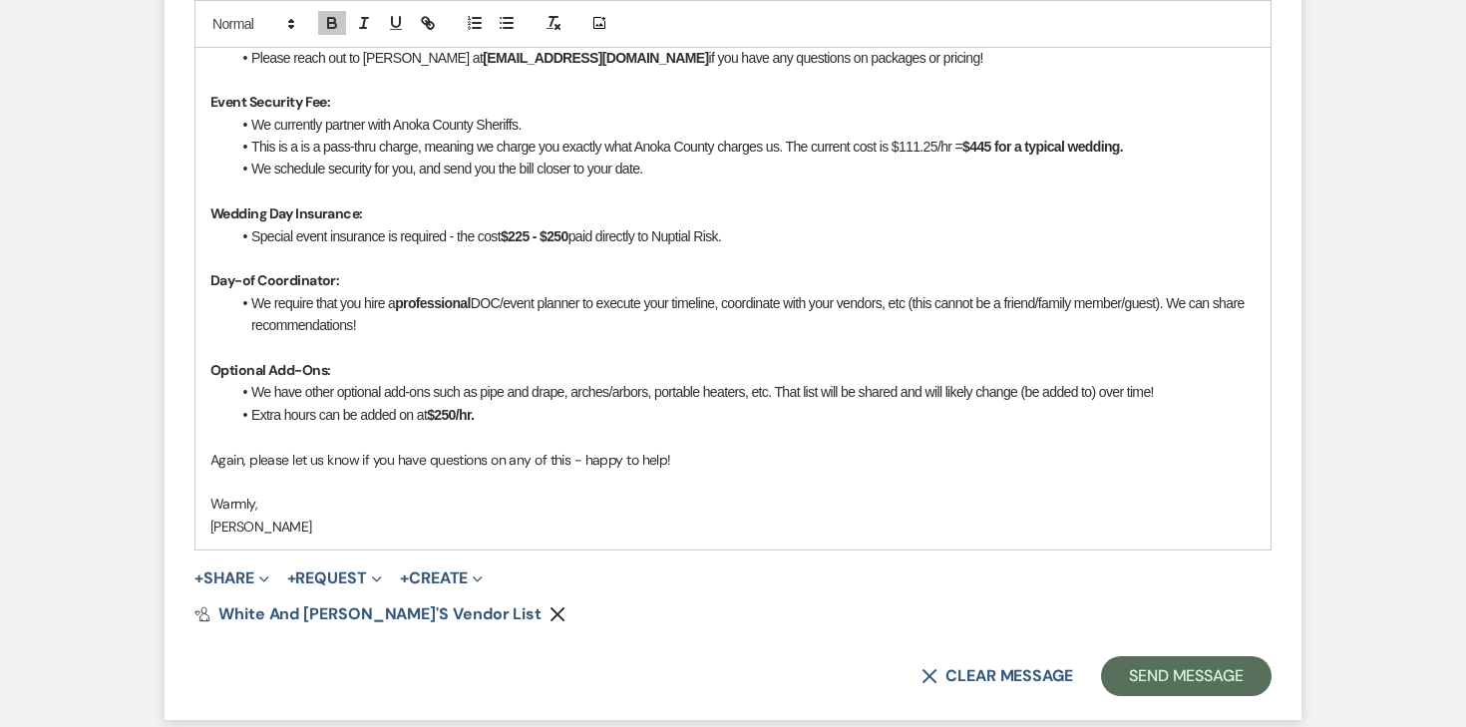
scroll to position [3582, 0]
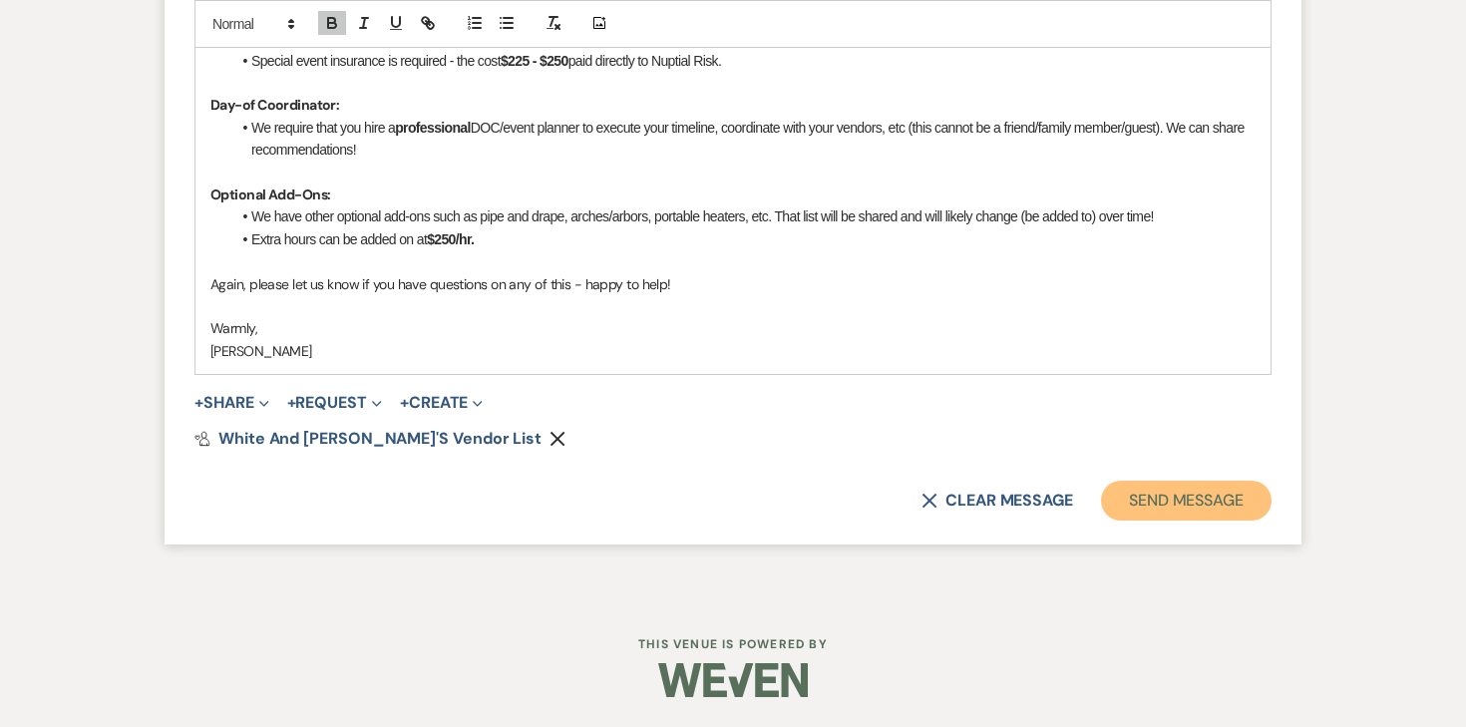
click at [1188, 507] on button "Send Message" at bounding box center [1186, 501] width 171 height 40
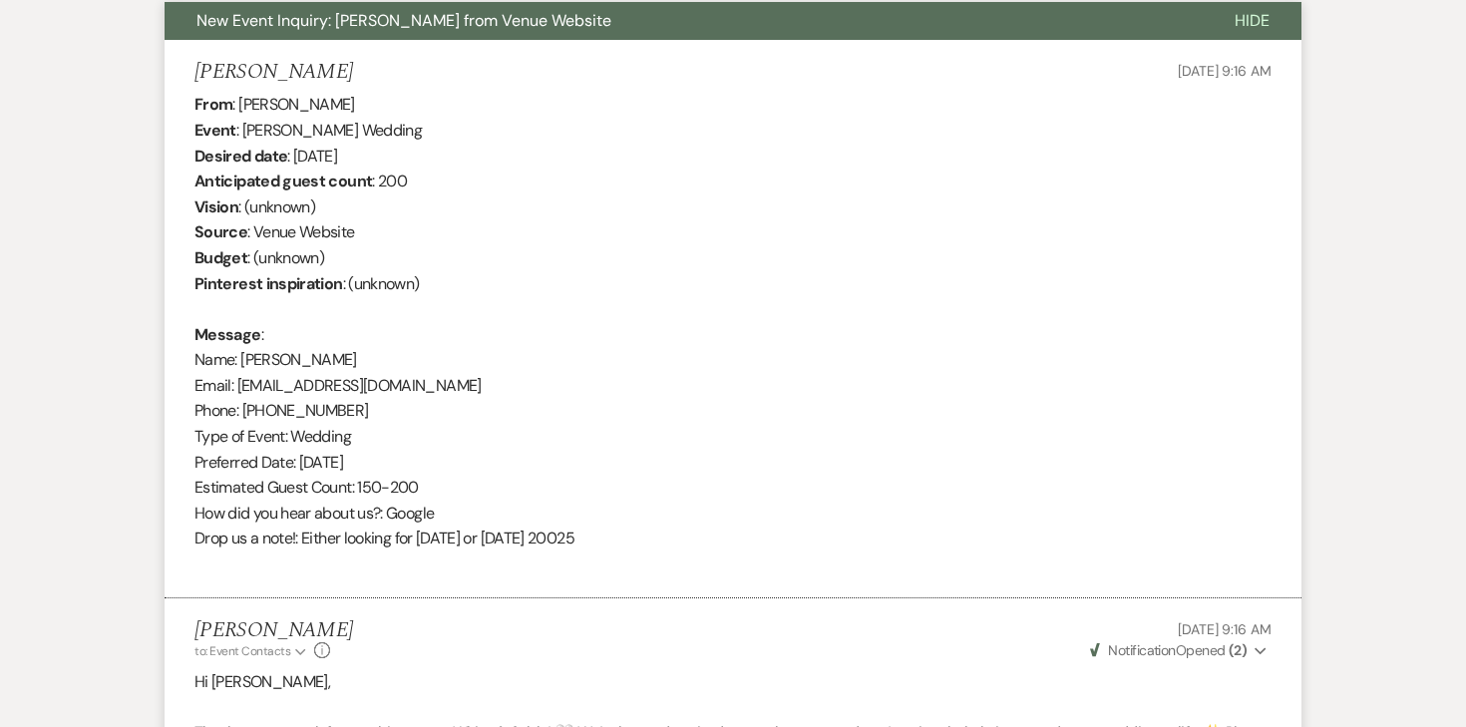
scroll to position [0, 0]
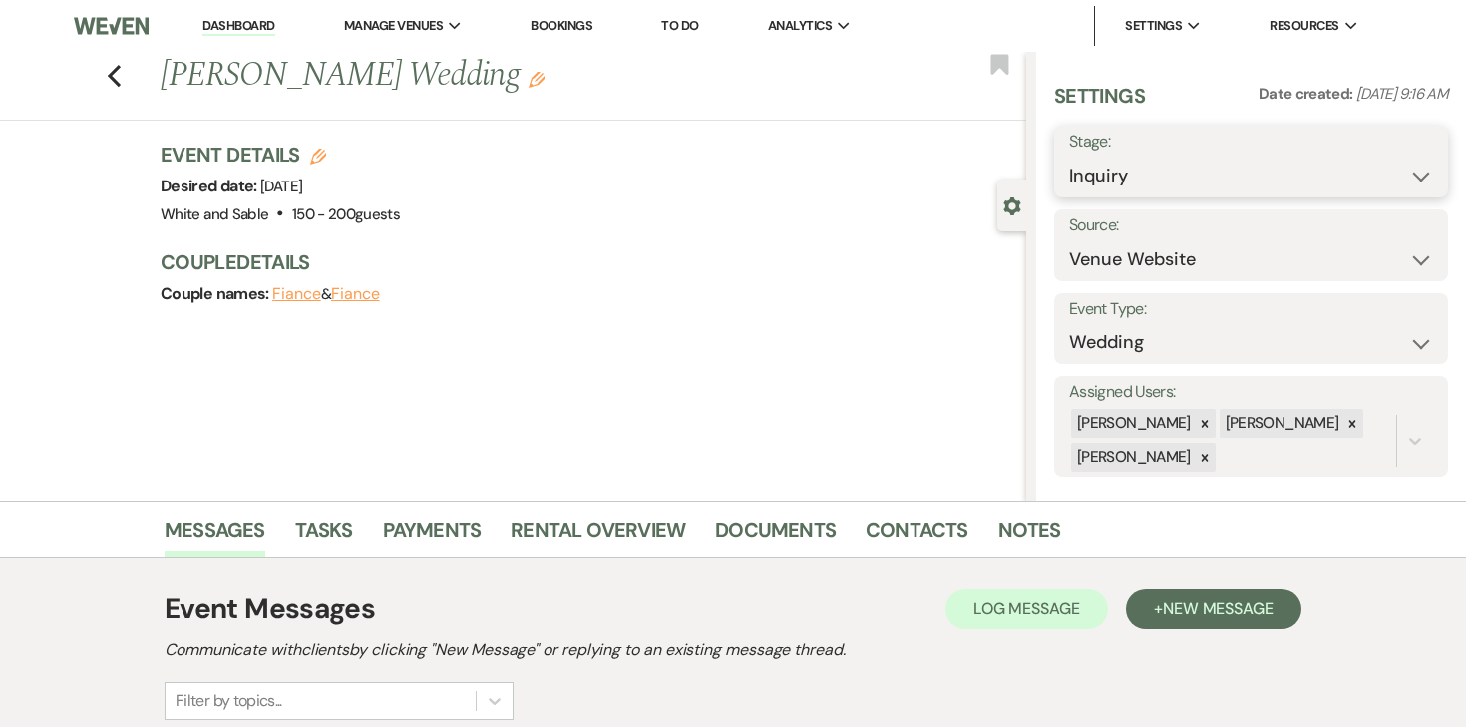
click at [1169, 187] on select "Inquiry Follow Up Tour Requested Tour Confirmed Toured Proposal Sent Booked Lost" at bounding box center [1251, 176] width 364 height 39
click at [1134, 247] on select "Weven Venue Website Instagram Facebook Pinterest Google The Knot Wedding Wire H…" at bounding box center [1251, 259] width 364 height 39
select select "6"
click at [1398, 248] on button "Save" at bounding box center [1395, 245] width 108 height 40
click at [882, 526] on link "Contacts" at bounding box center [917, 536] width 103 height 44
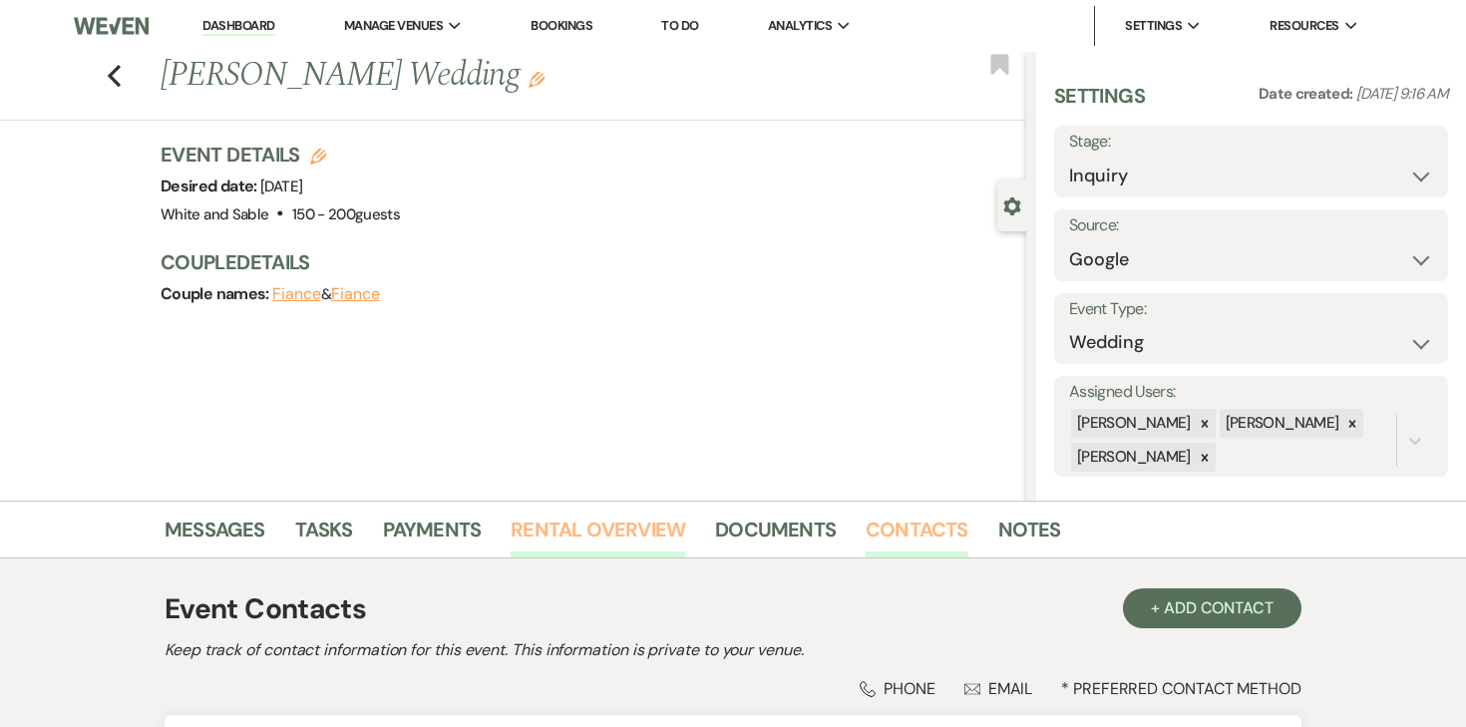
scroll to position [247, 0]
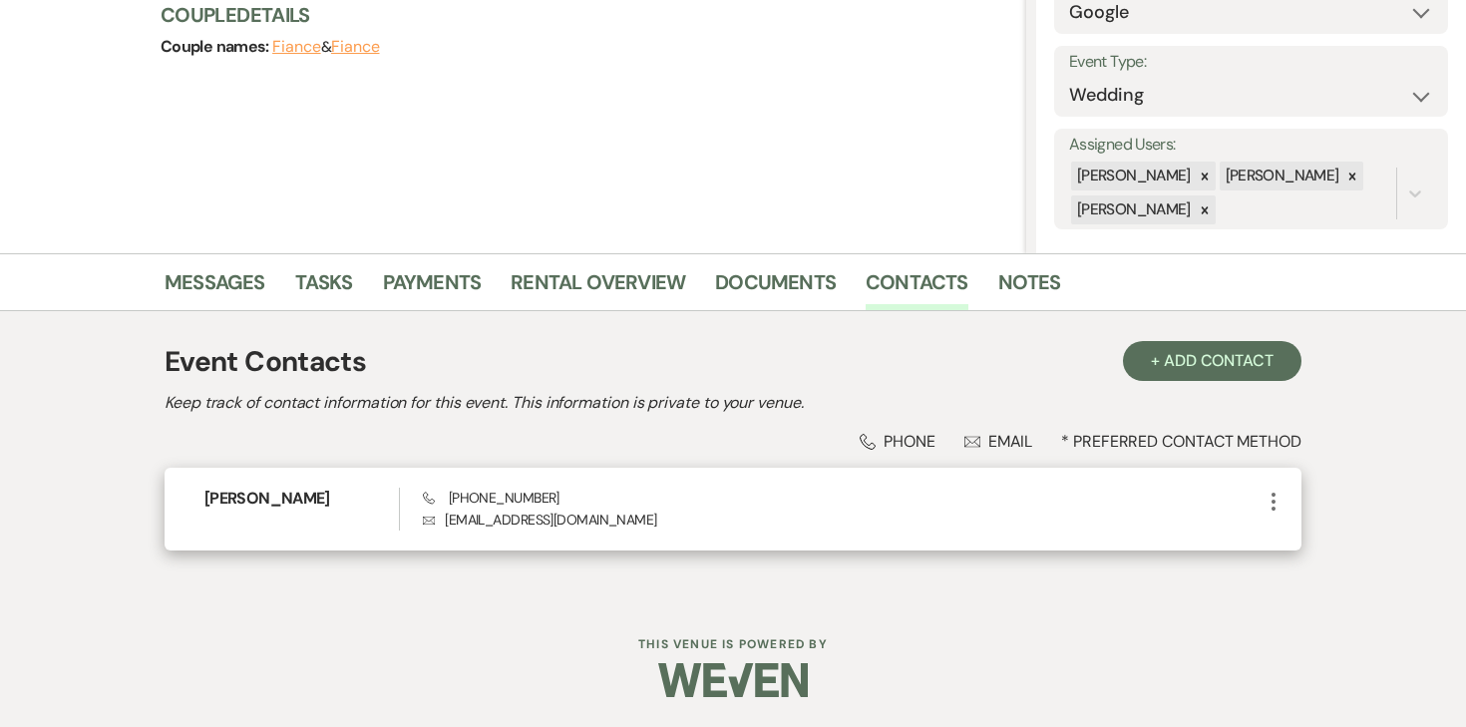
click at [1276, 498] on icon "More" at bounding box center [1274, 502] width 24 height 24
click at [1286, 528] on button "Pencil Edit" at bounding box center [1321, 541] width 119 height 34
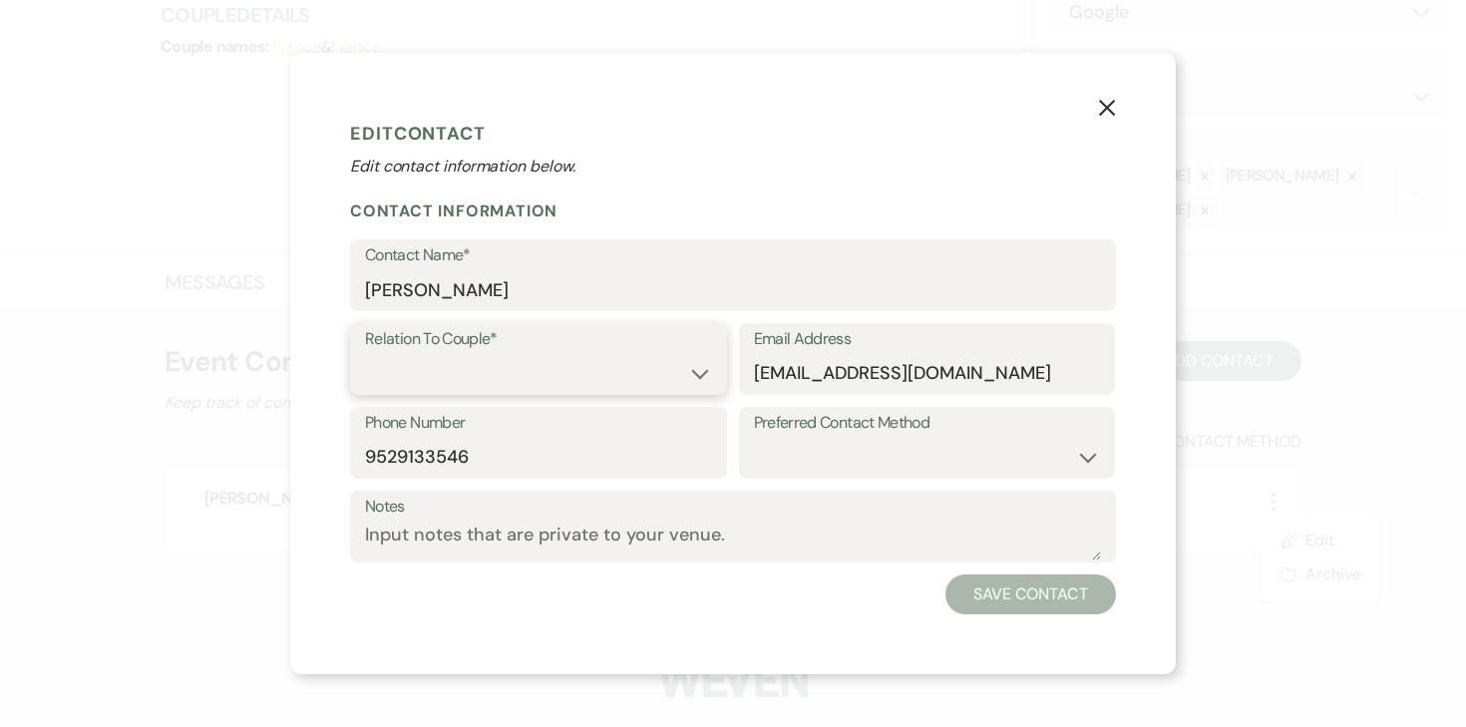
click at [619, 370] on select "Couple Planner Parent of Couple Family Member Friend Other" at bounding box center [538, 373] width 347 height 39
select select "3"
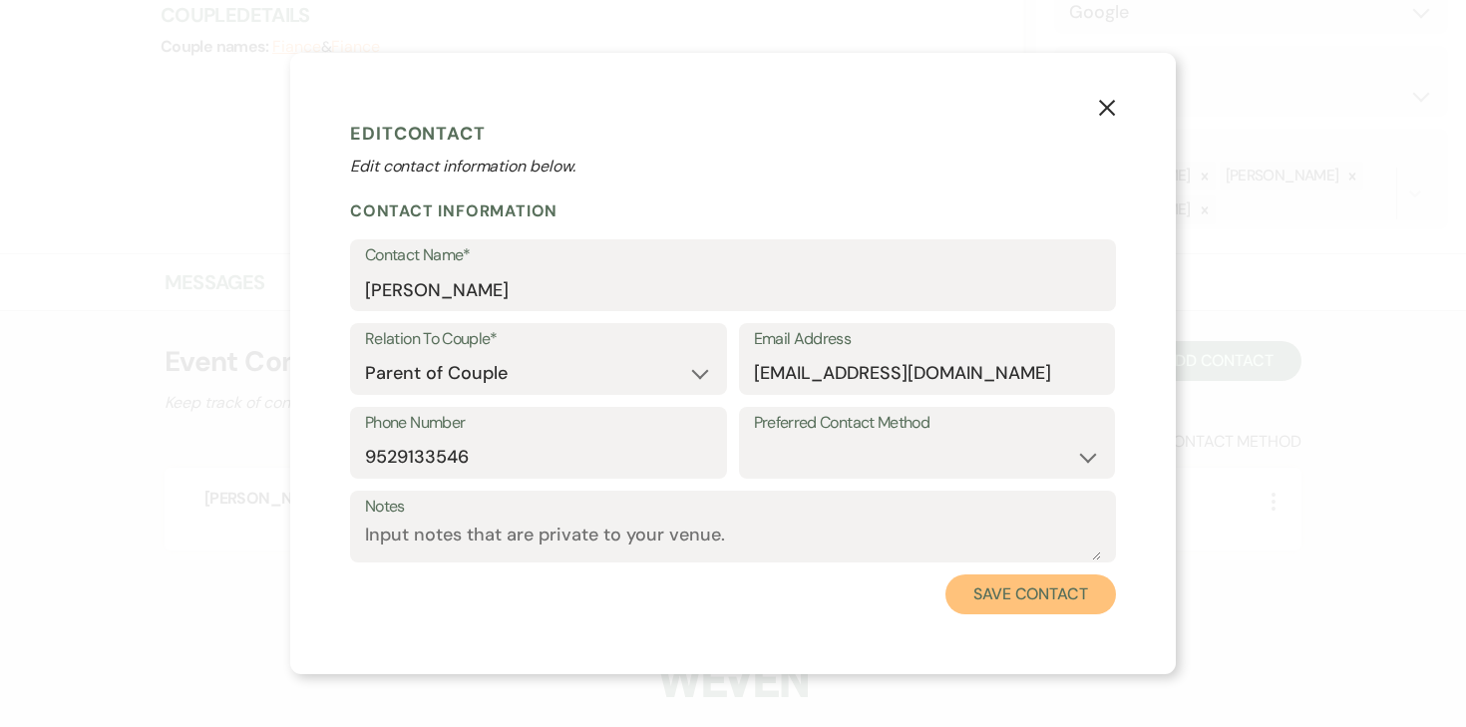
click at [1014, 601] on button "Save Contact" at bounding box center [1031, 595] width 171 height 40
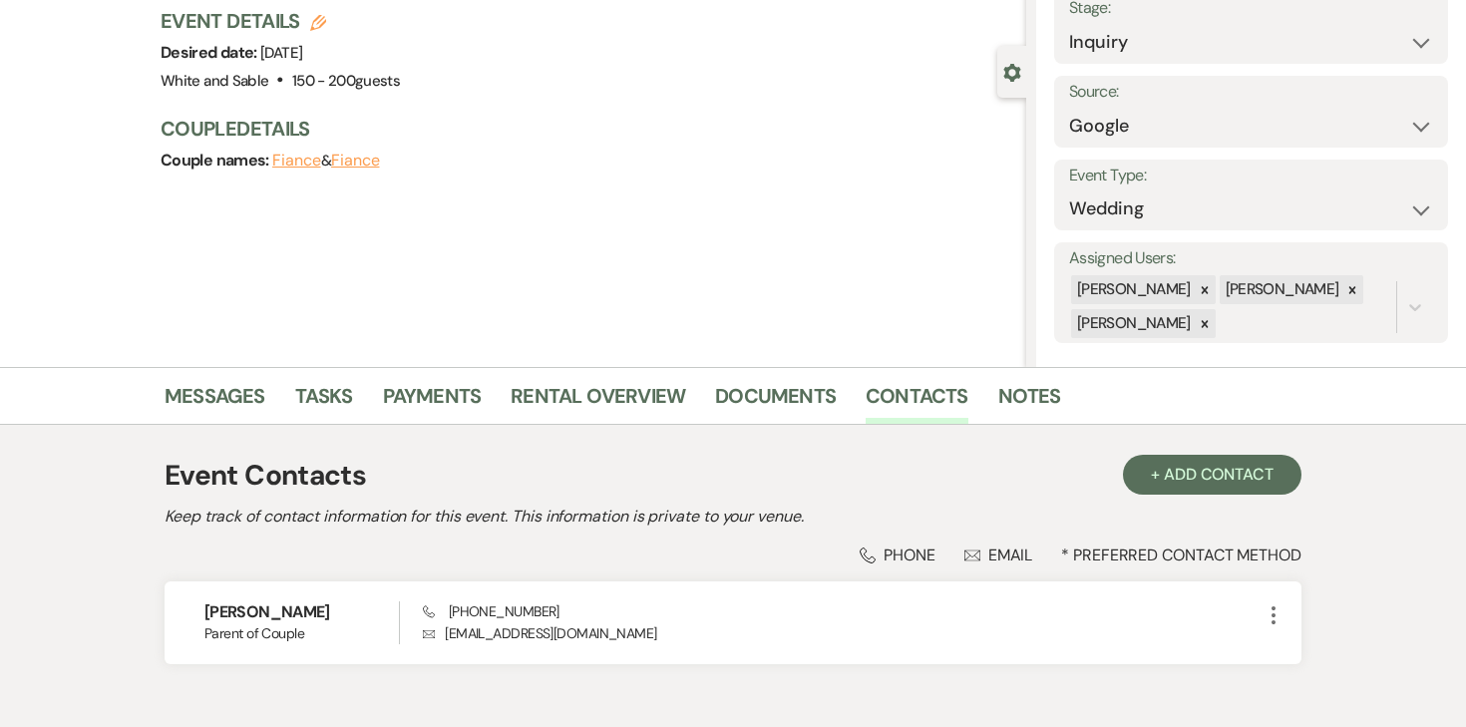
scroll to position [0, 0]
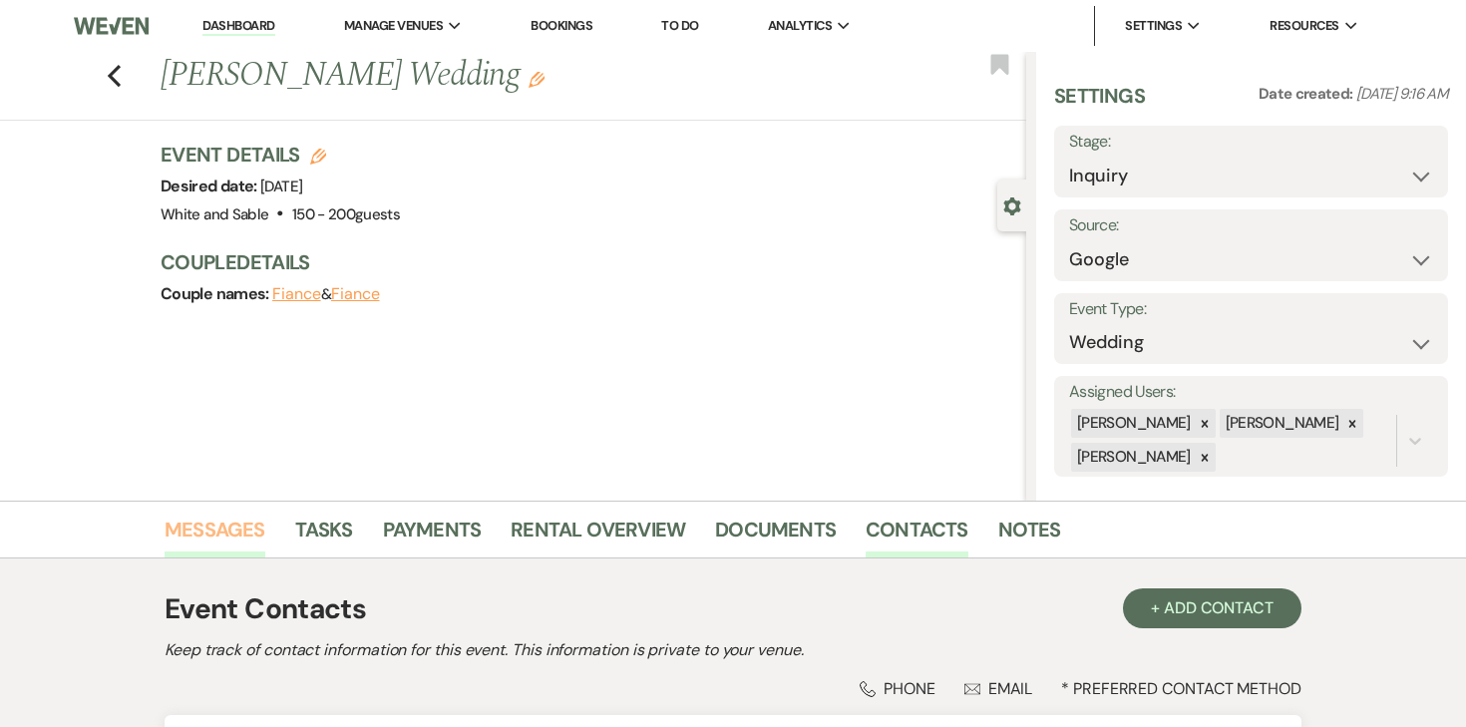
click at [224, 553] on link "Messages" at bounding box center [215, 536] width 101 height 44
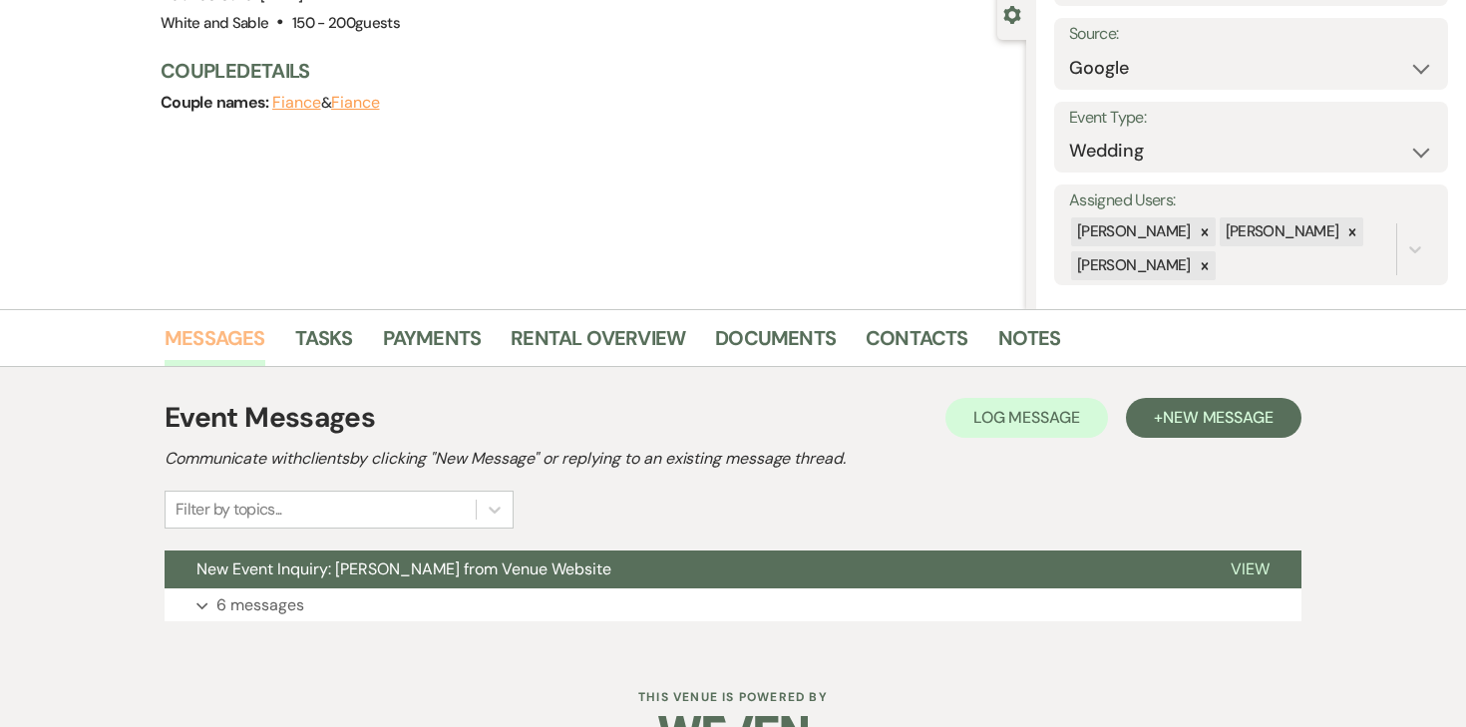
scroll to position [244, 0]
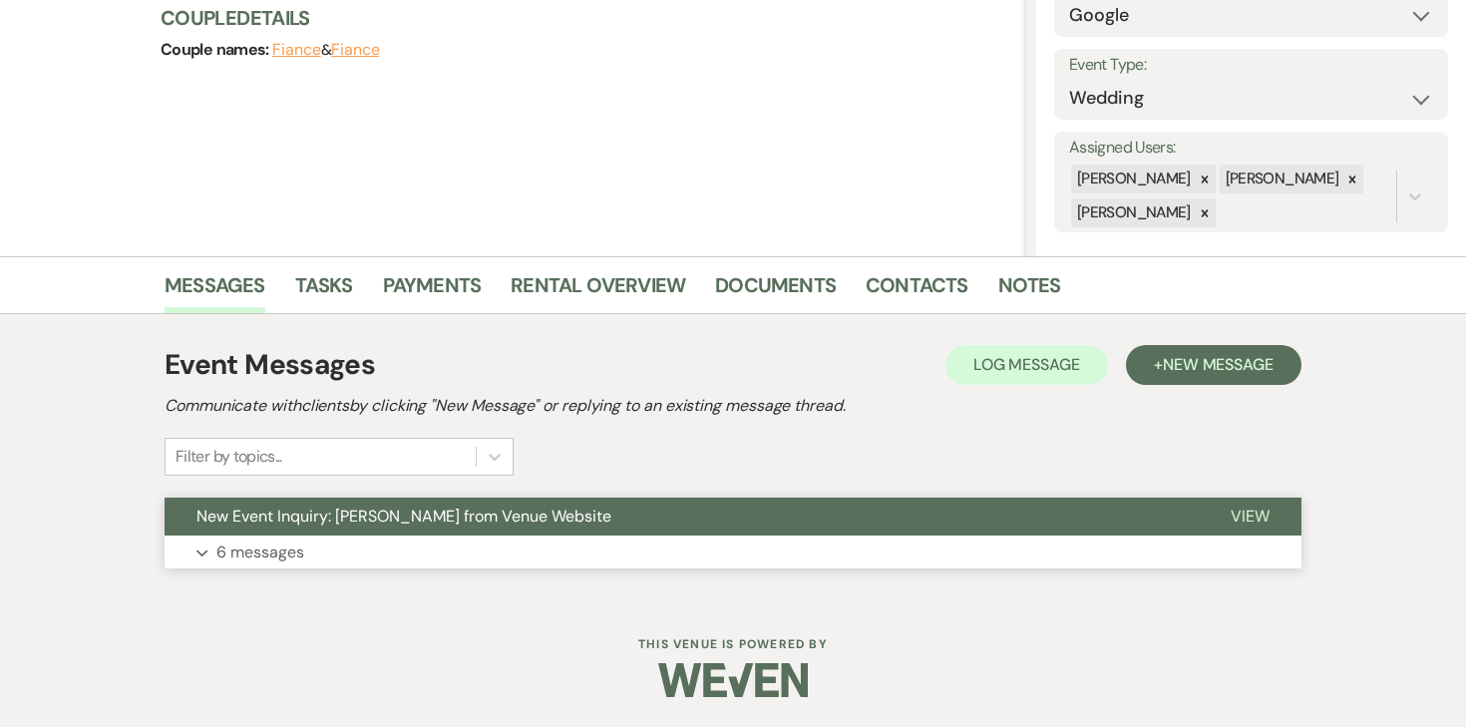
click at [288, 547] on p "6 messages" at bounding box center [260, 553] width 88 height 26
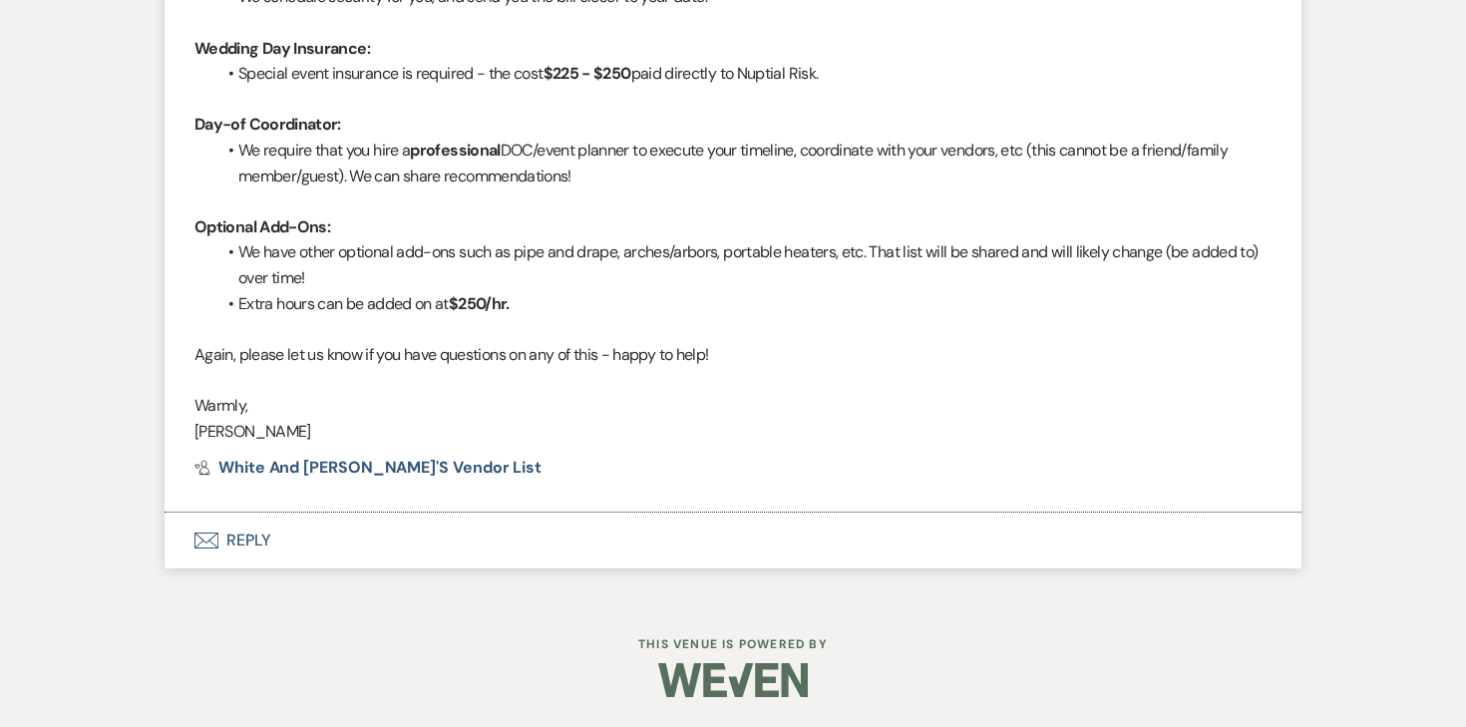
scroll to position [3363, 0]
click at [245, 546] on button "Envelope Reply" at bounding box center [733, 541] width 1137 height 56
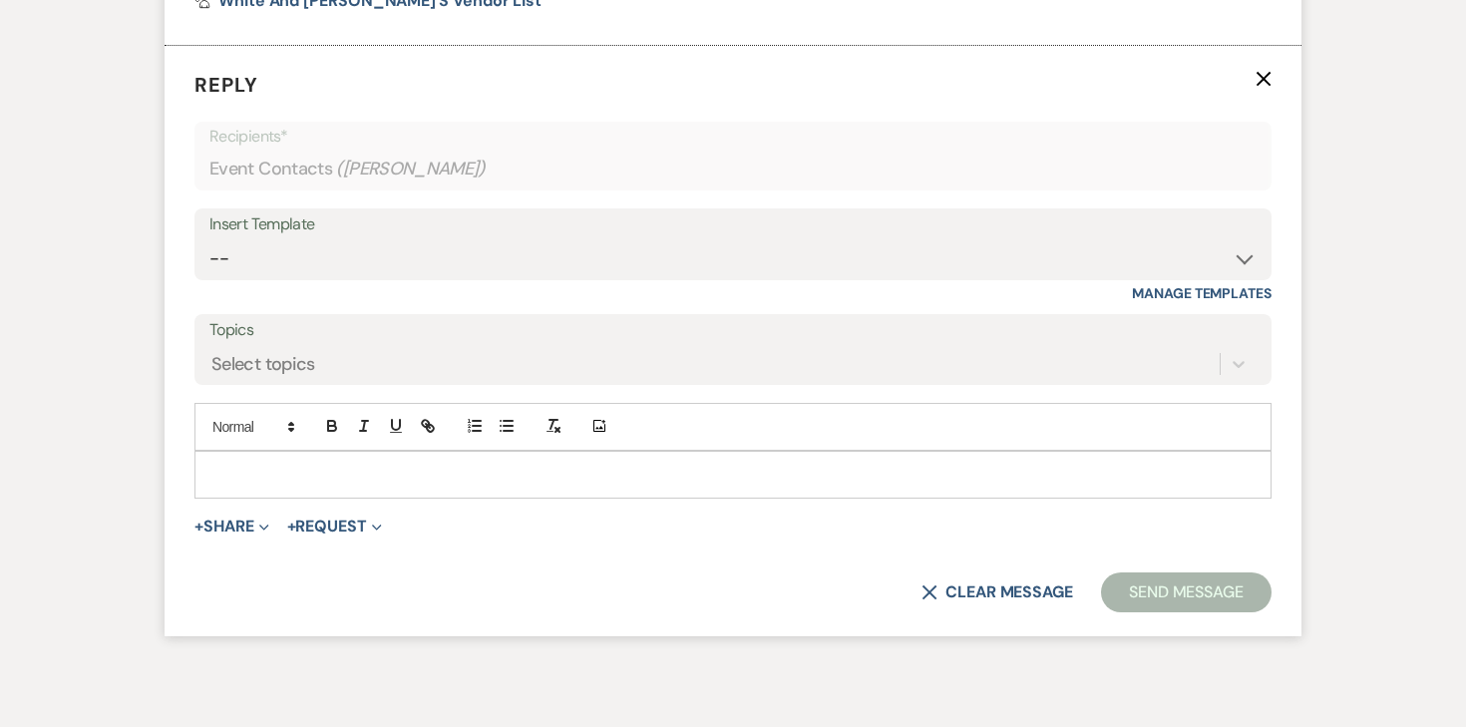
scroll to position [3808, 0]
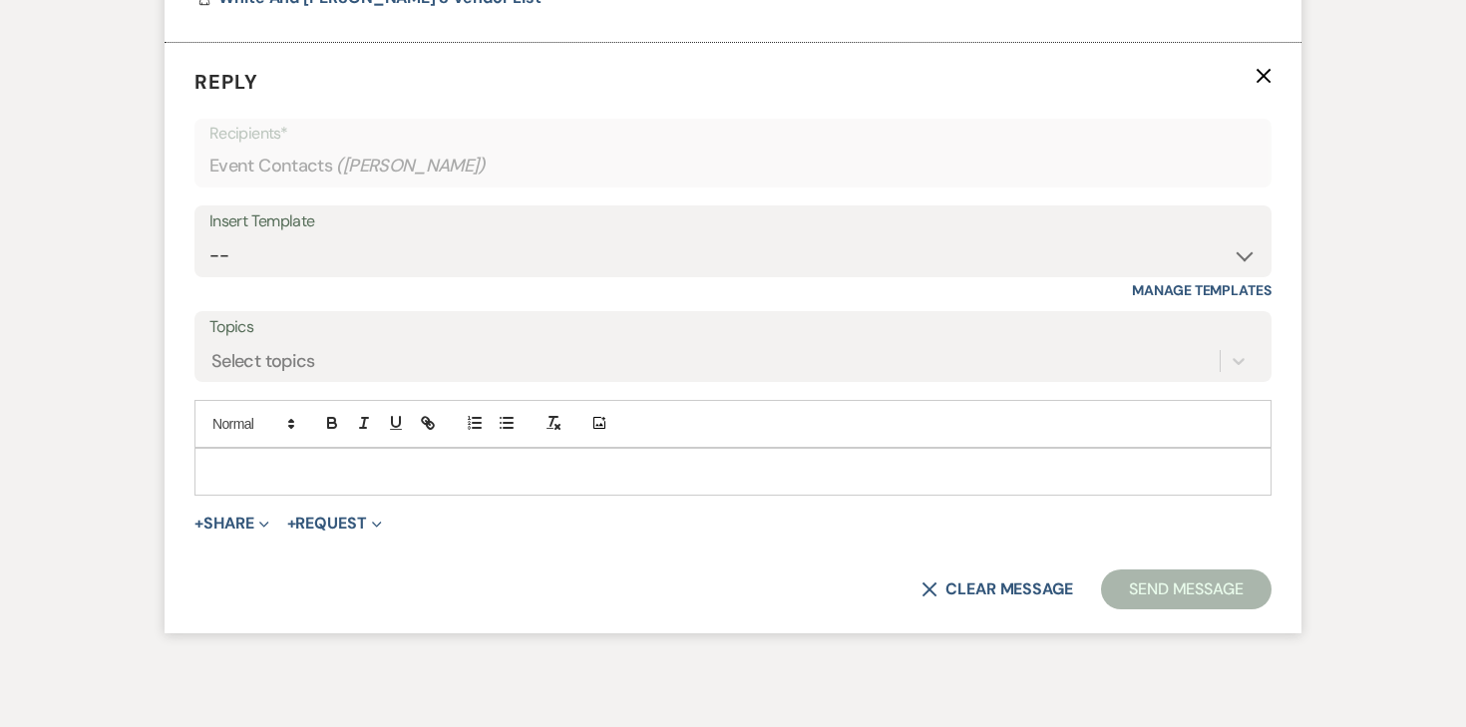
click at [401, 483] on p at bounding box center [732, 472] width 1045 height 22
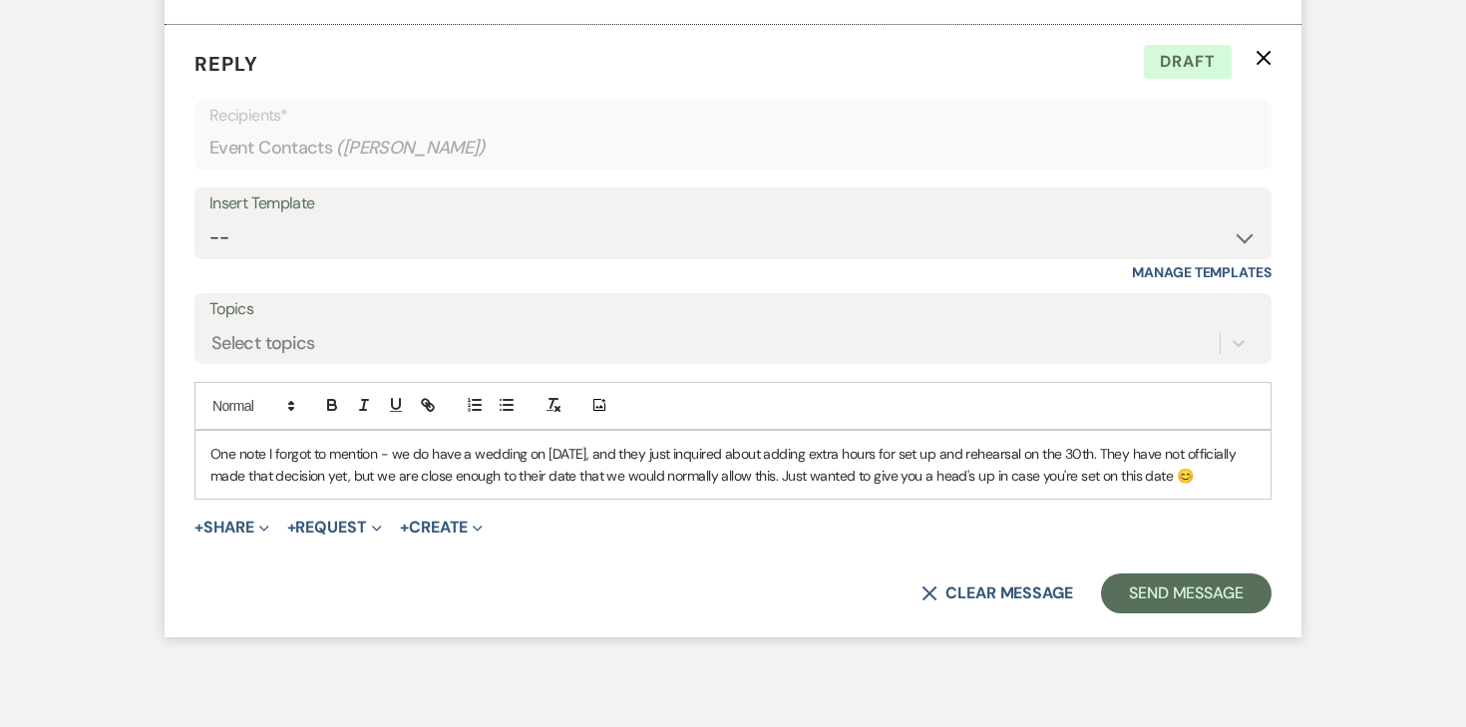
scroll to position [3829, 0]
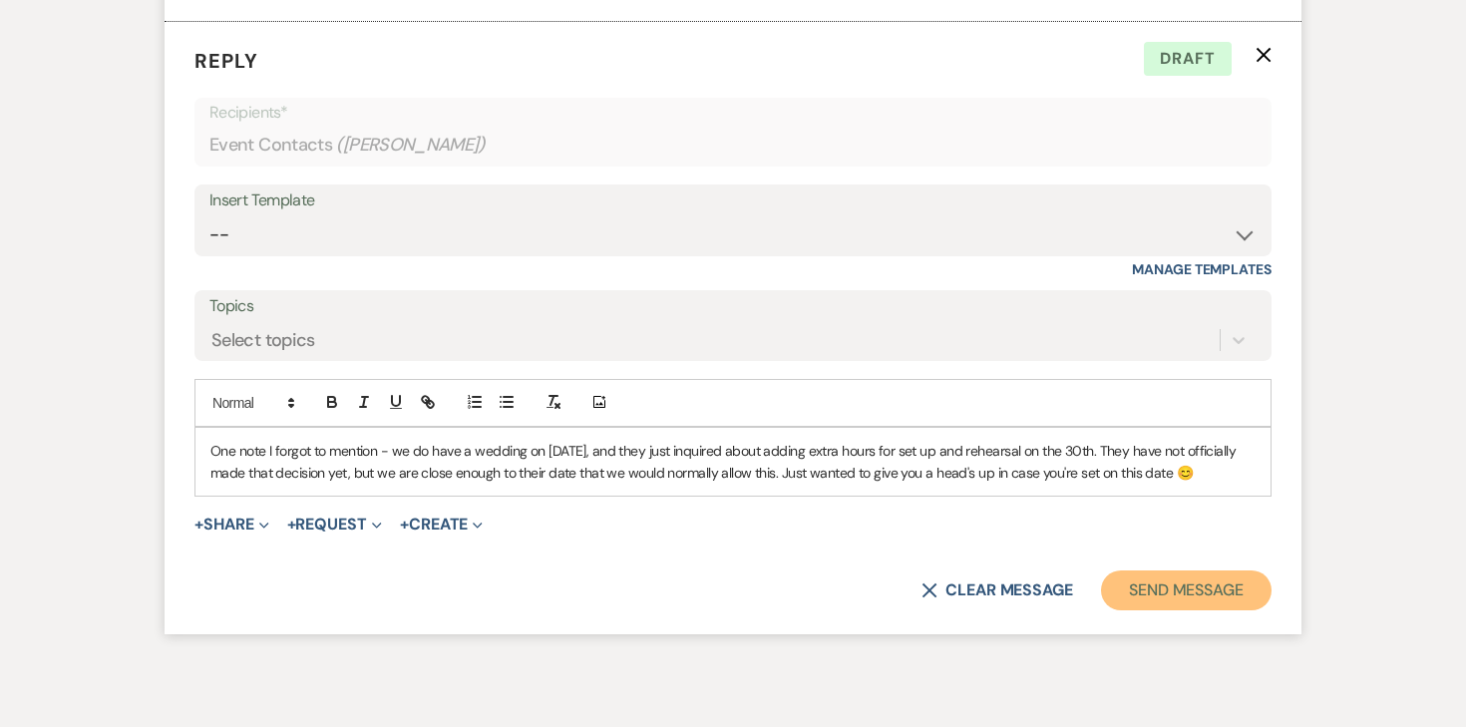
click at [1113, 610] on button "Send Message" at bounding box center [1186, 591] width 171 height 40
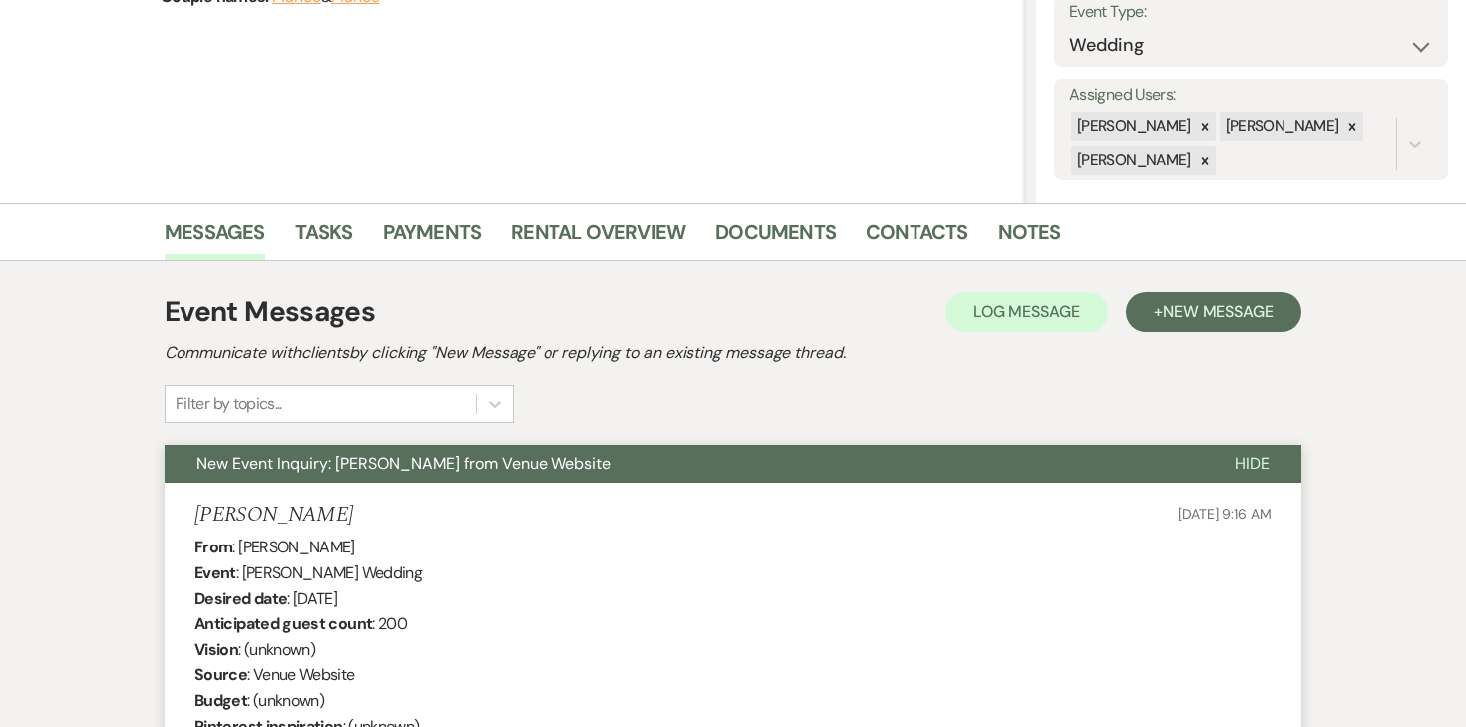
scroll to position [0, 0]
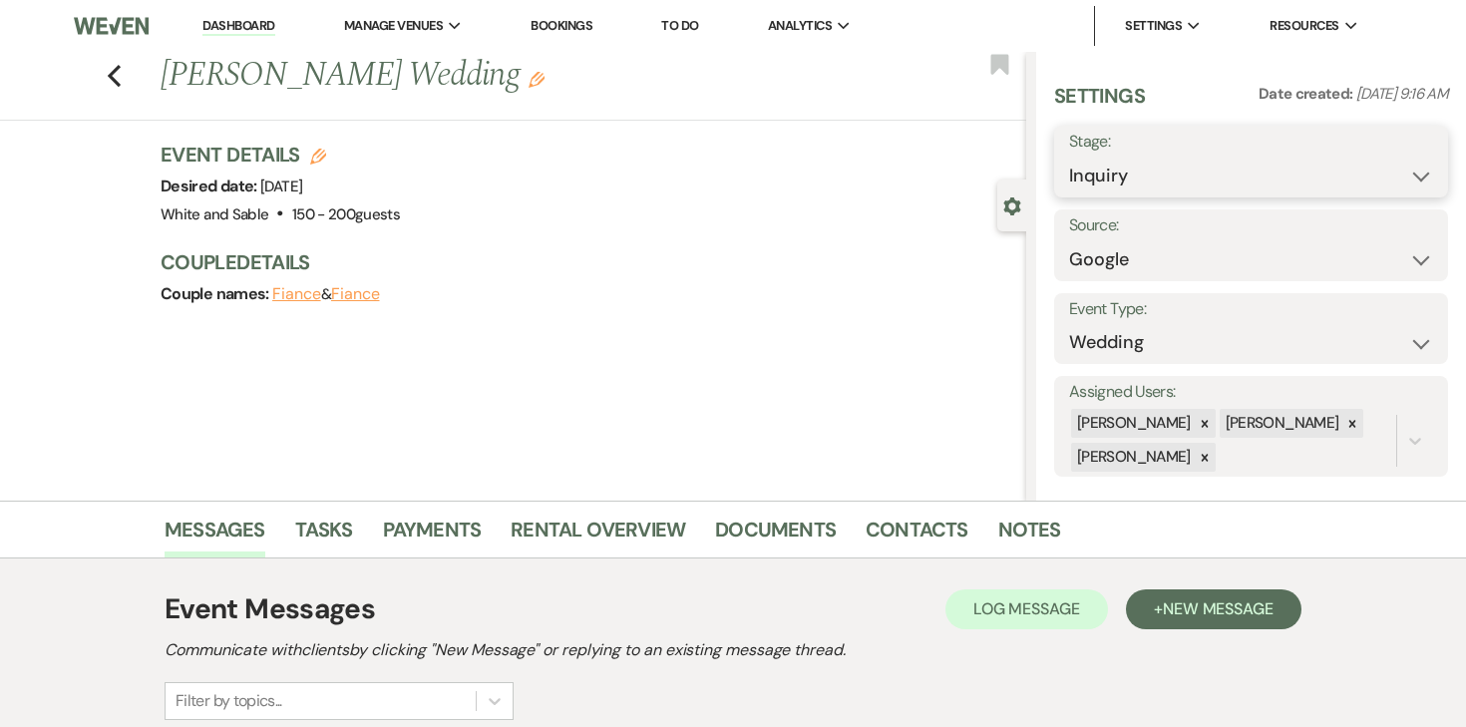
click at [1214, 186] on select "Inquiry Follow Up Tour Requested Tour Confirmed Toured Proposal Sent Booked Lost" at bounding box center [1251, 176] width 364 height 39
select select "9"
click at [1403, 163] on button "Save" at bounding box center [1408, 162] width 81 height 40
click at [220, 33] on link "Dashboard" at bounding box center [238, 26] width 72 height 19
select select "9"
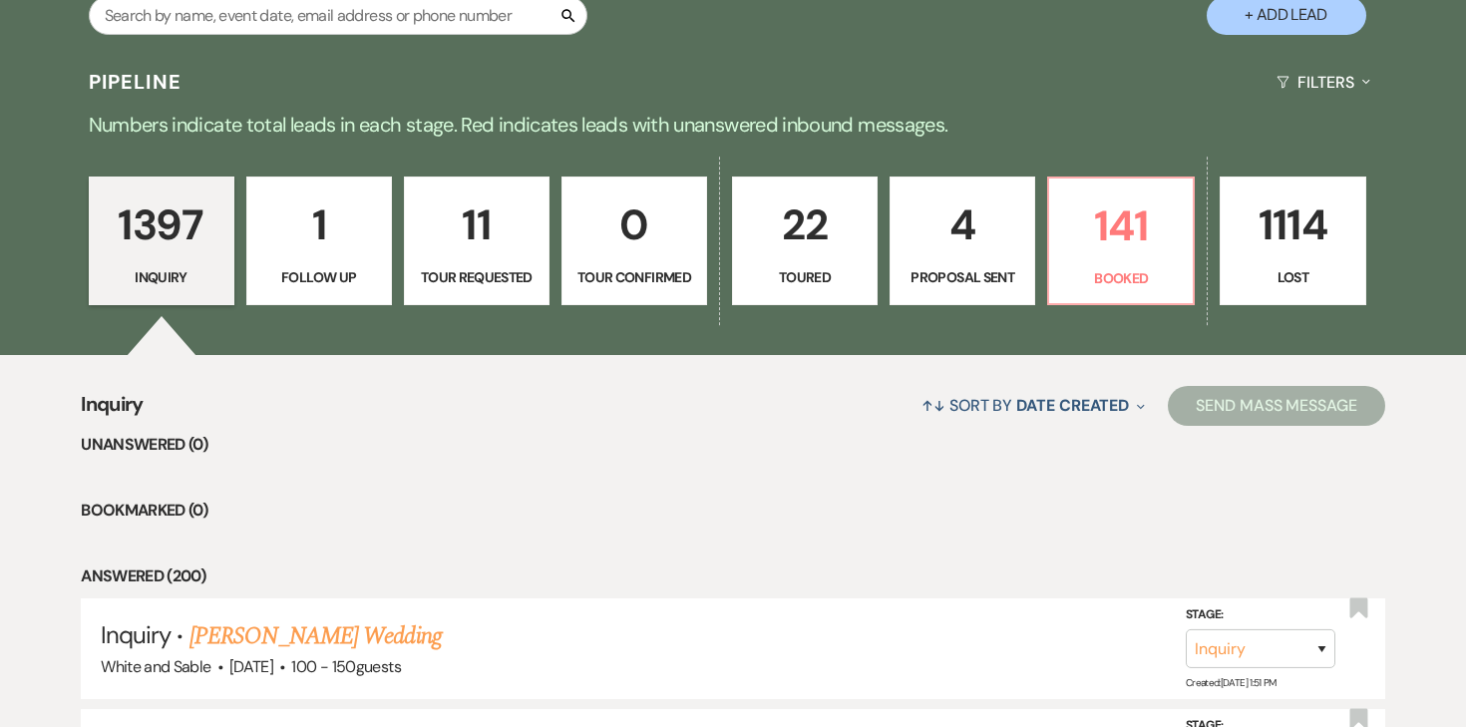
scroll to position [457, 0]
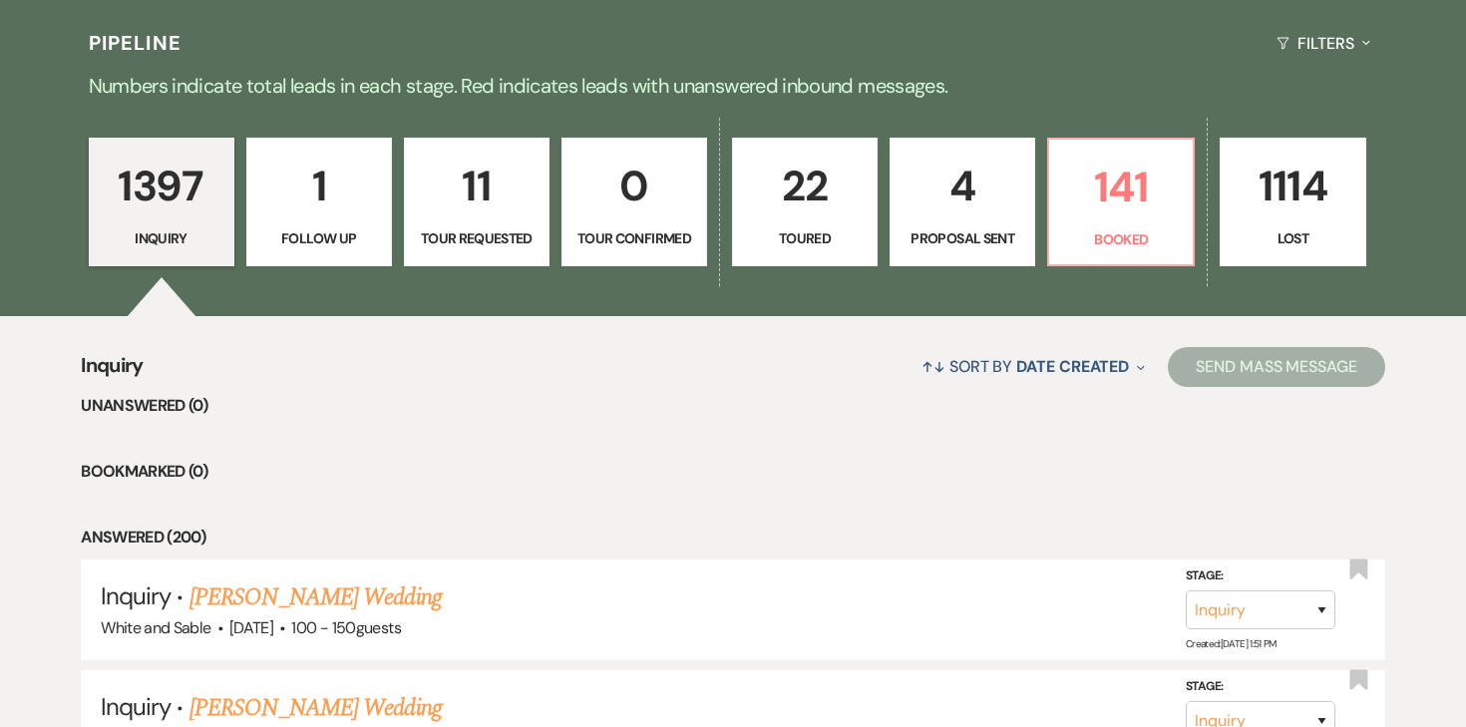
click at [952, 209] on p "4" at bounding box center [963, 186] width 120 height 67
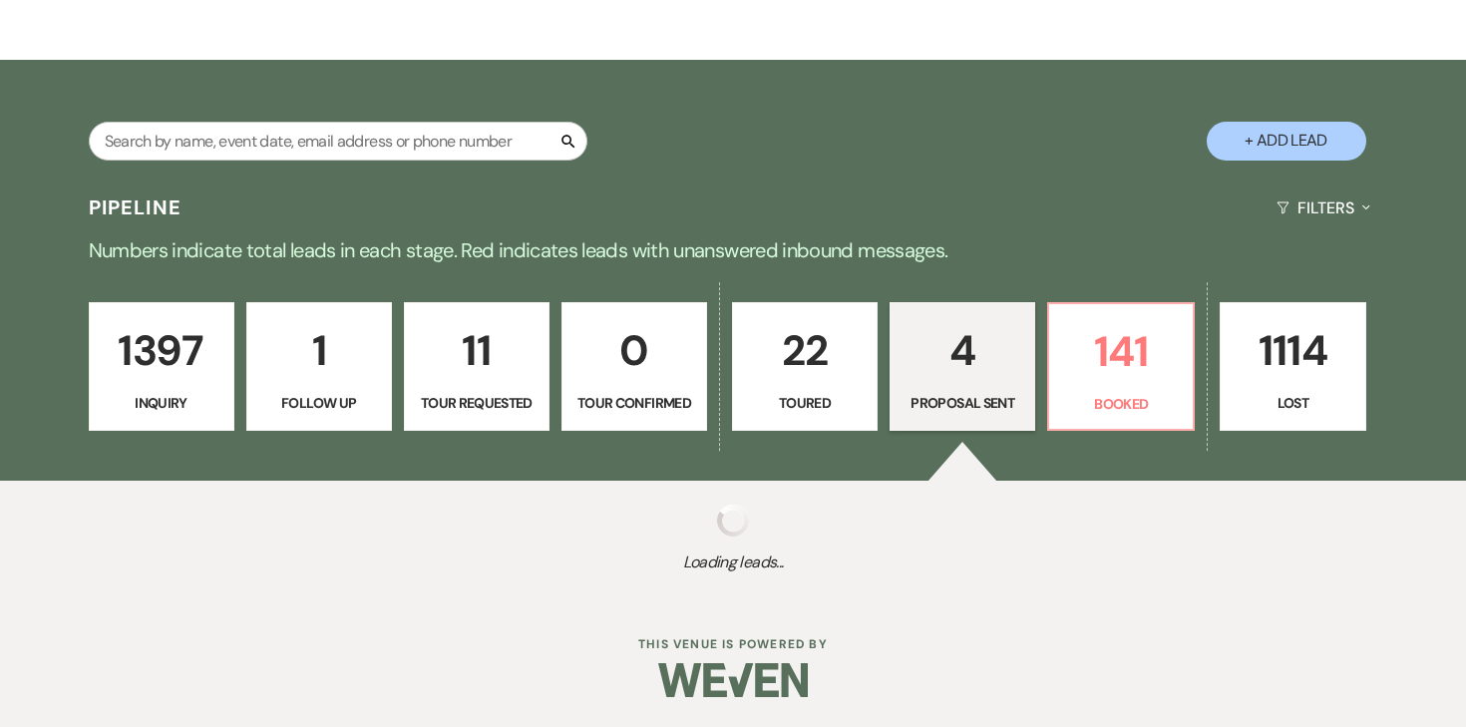
select select "6"
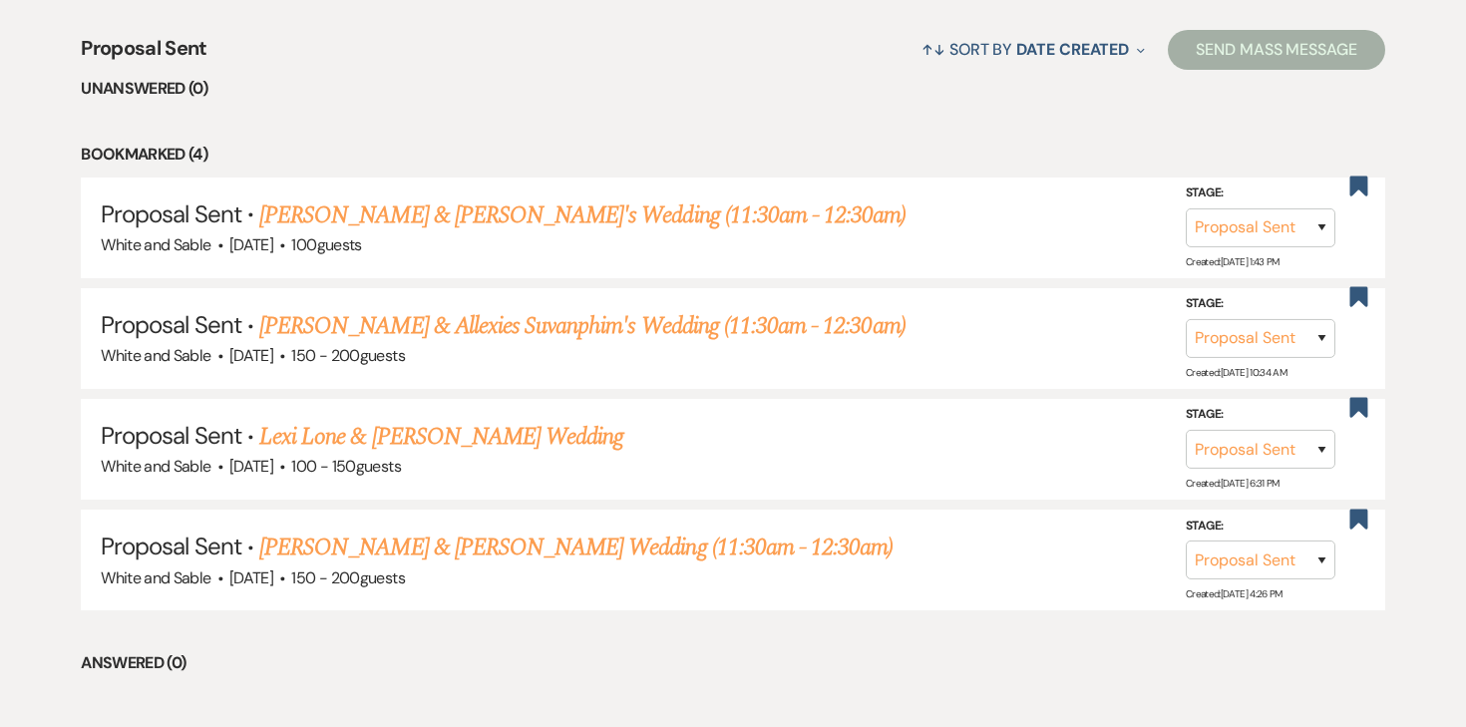
scroll to position [779, 0]
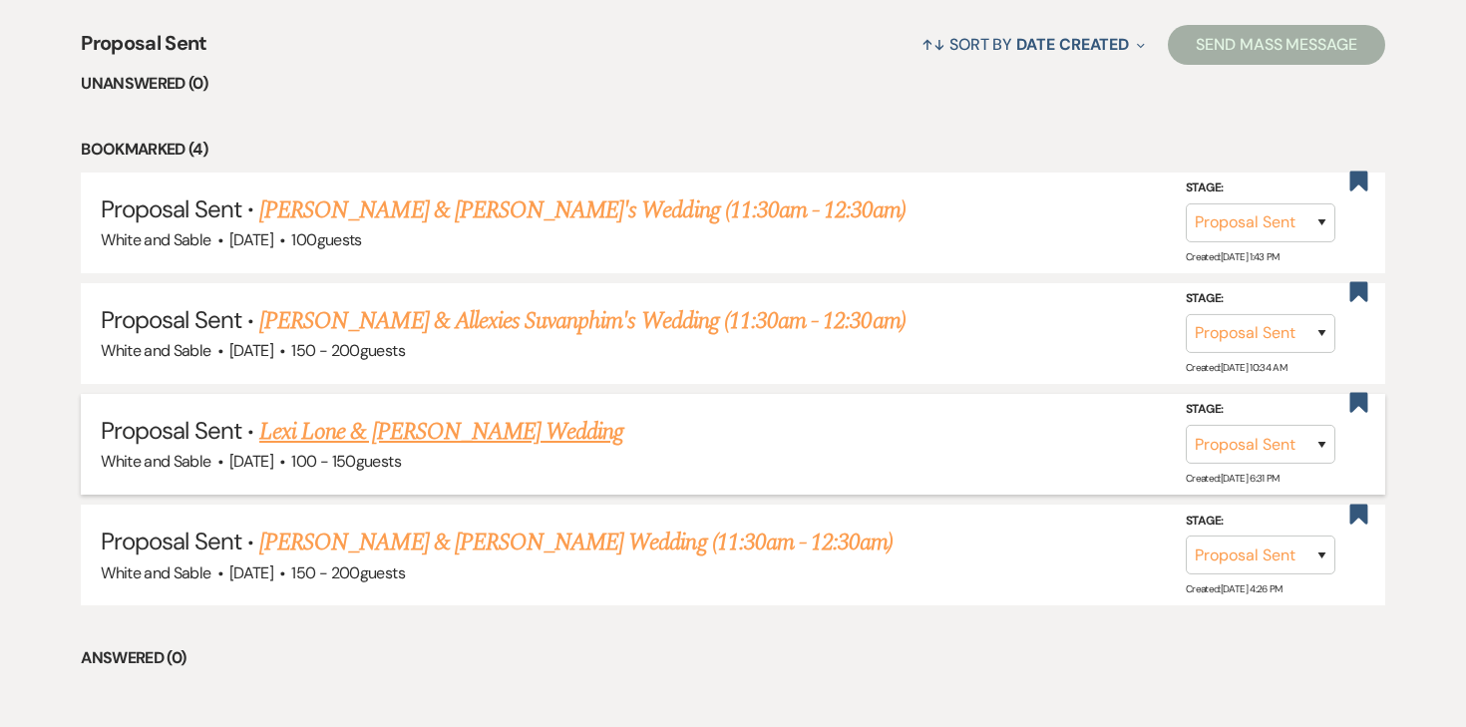
click at [547, 434] on link "Lexi Lone & [PERSON_NAME] Wedding" at bounding box center [441, 432] width 364 height 36
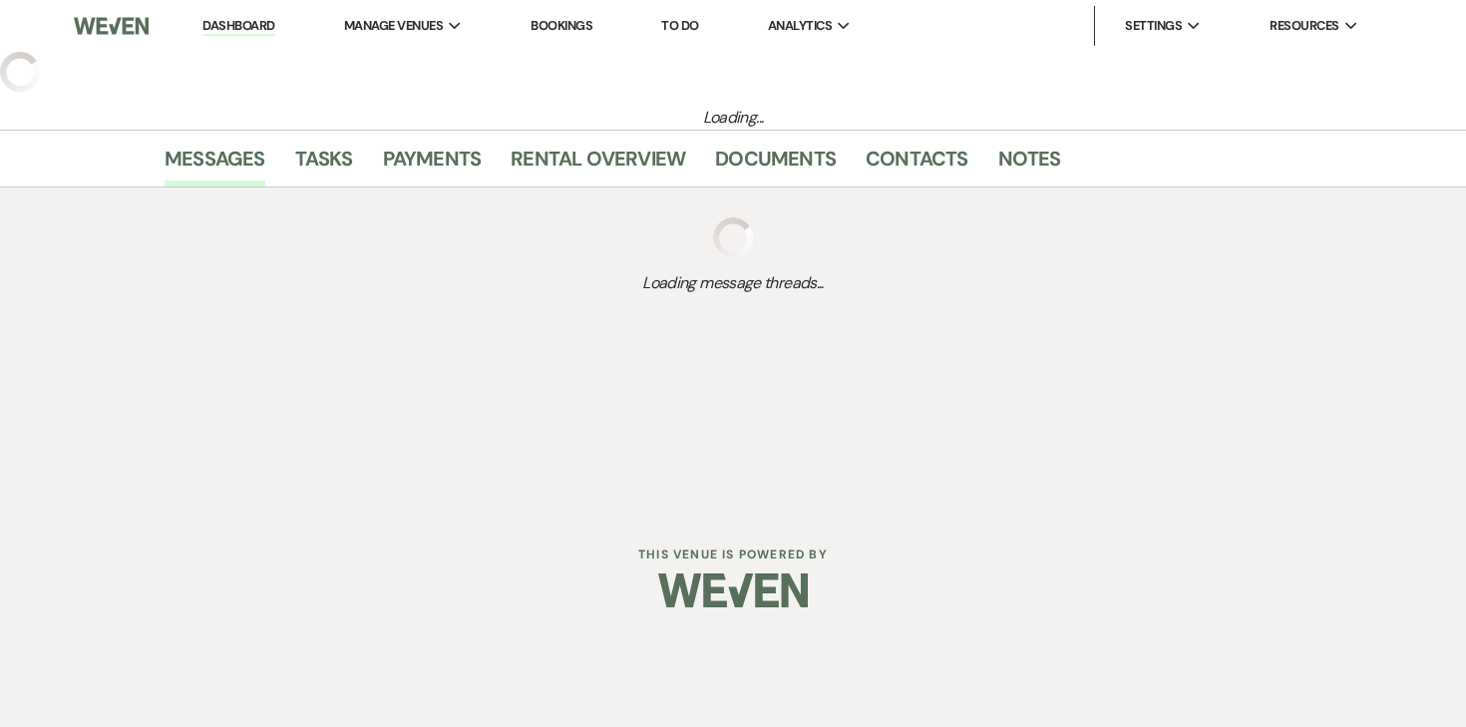
select select "6"
select select "7"
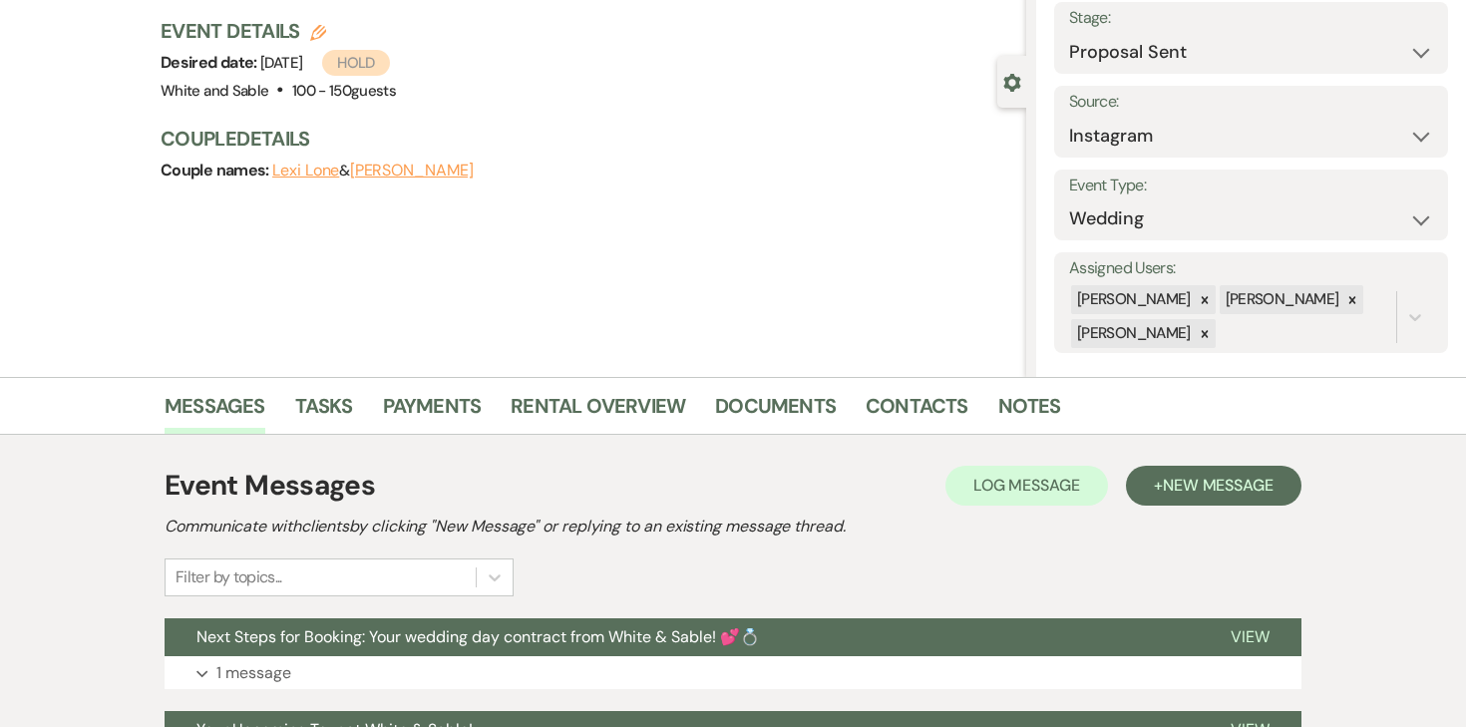
scroll to position [182, 0]
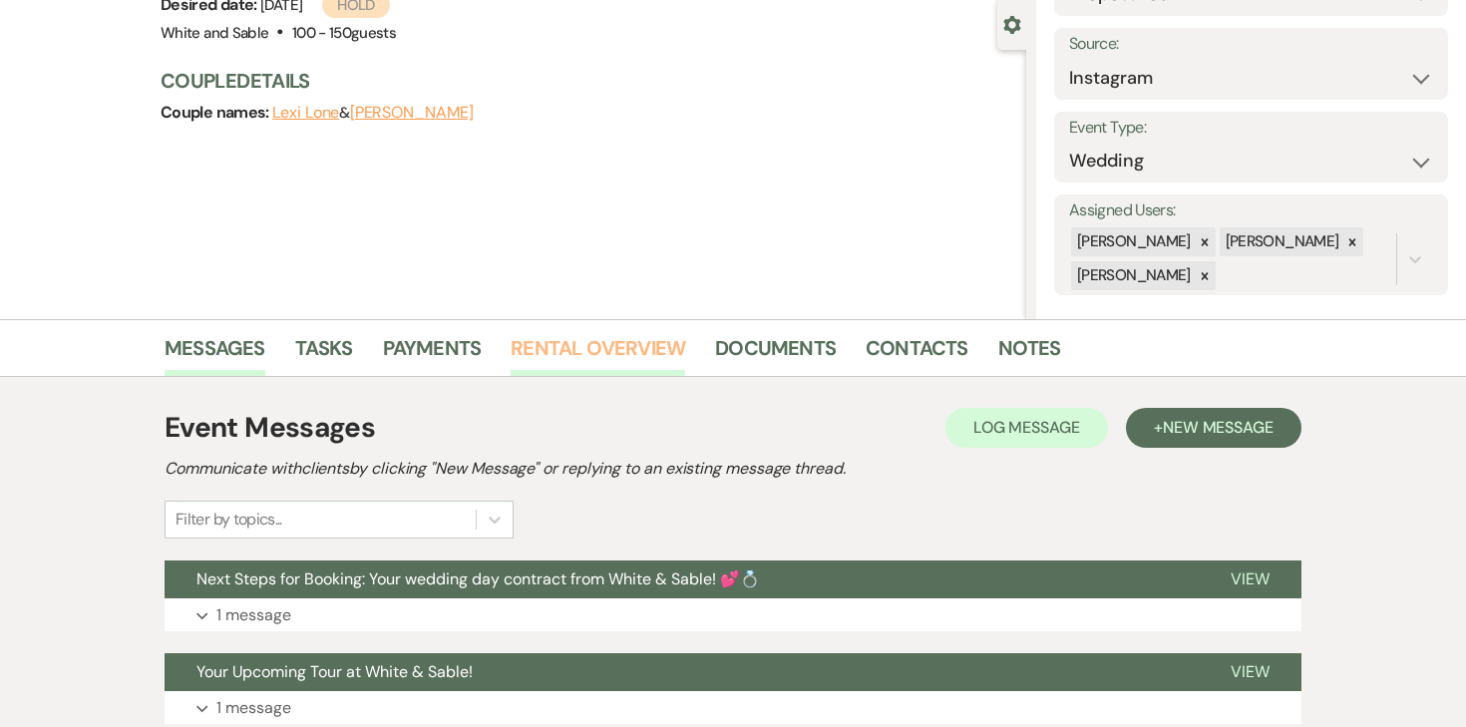
click at [629, 354] on link "Rental Overview" at bounding box center [598, 354] width 175 height 44
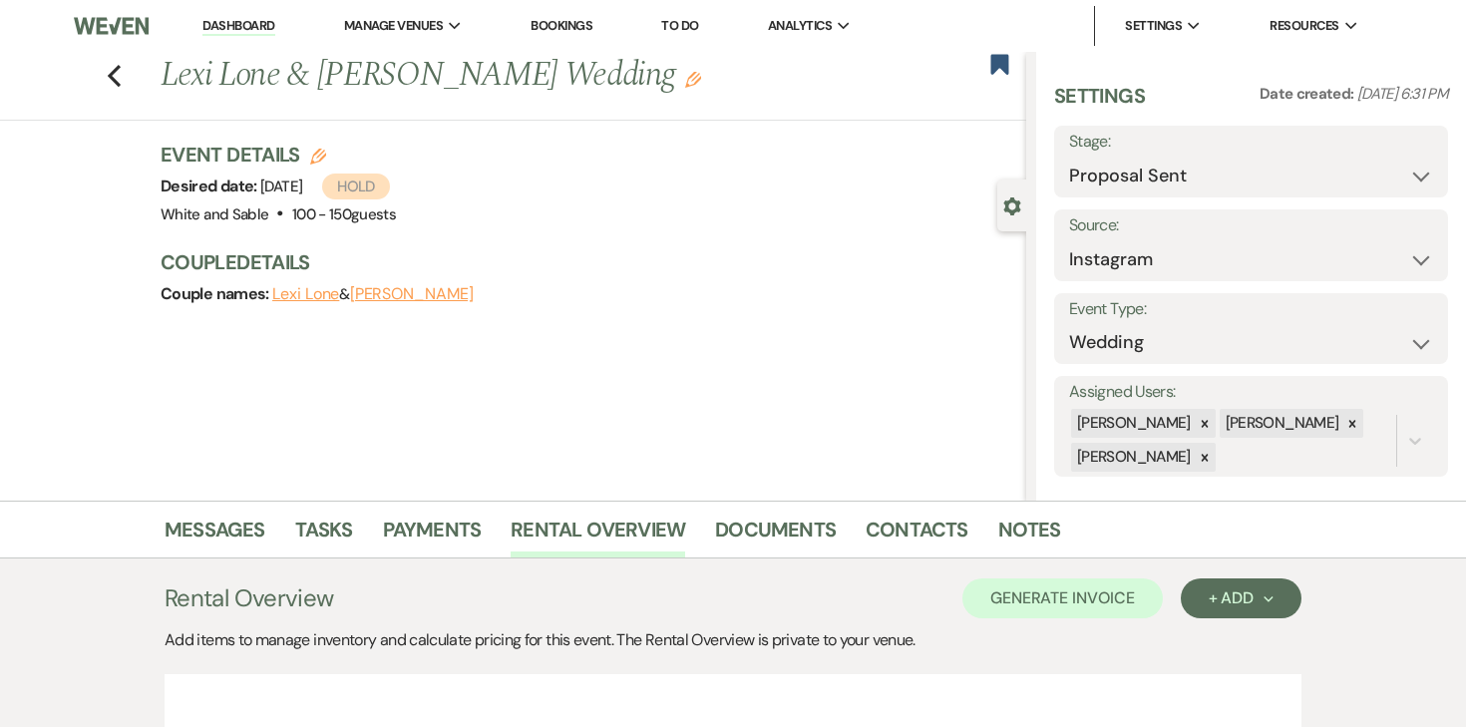
click at [685, 81] on icon "Edit" at bounding box center [693, 80] width 16 height 16
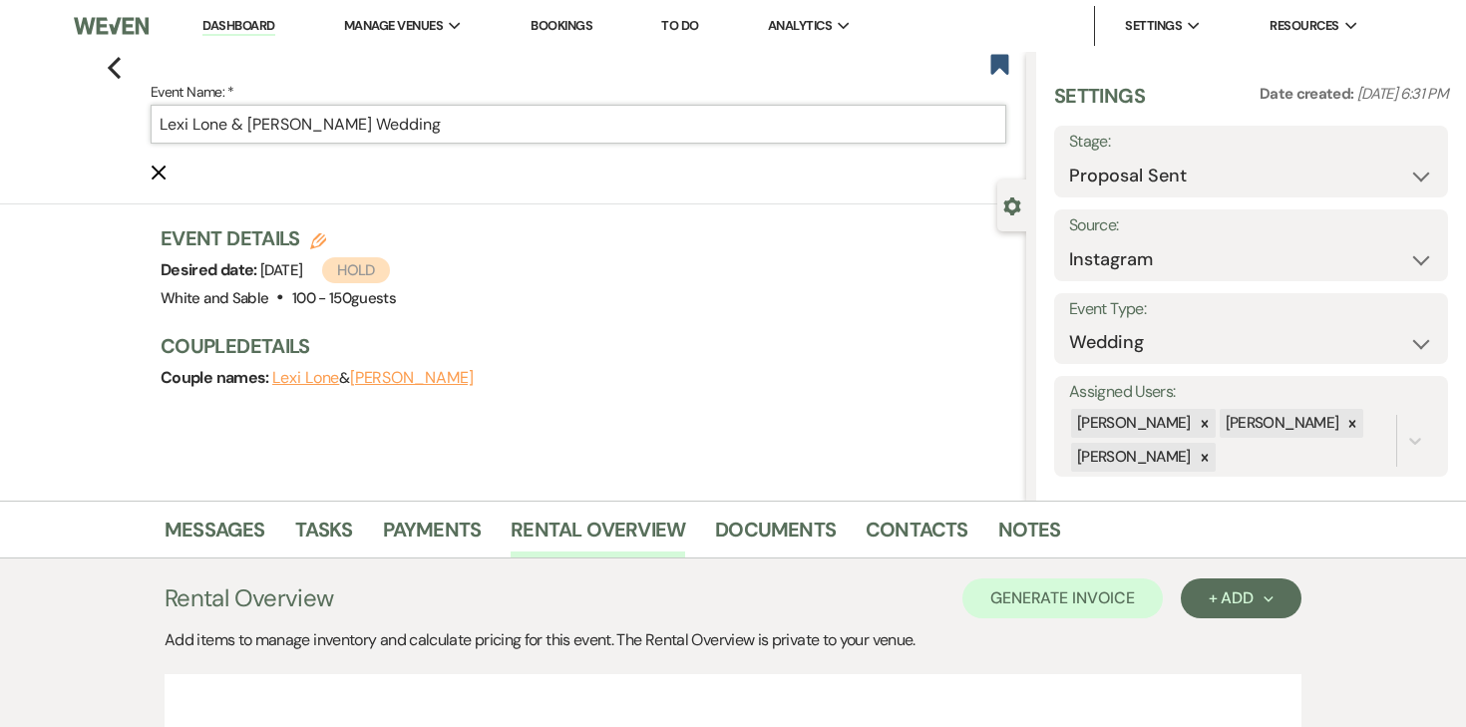
click at [596, 121] on input "Lexi Lone & [PERSON_NAME] Wedding" at bounding box center [579, 124] width 856 height 39
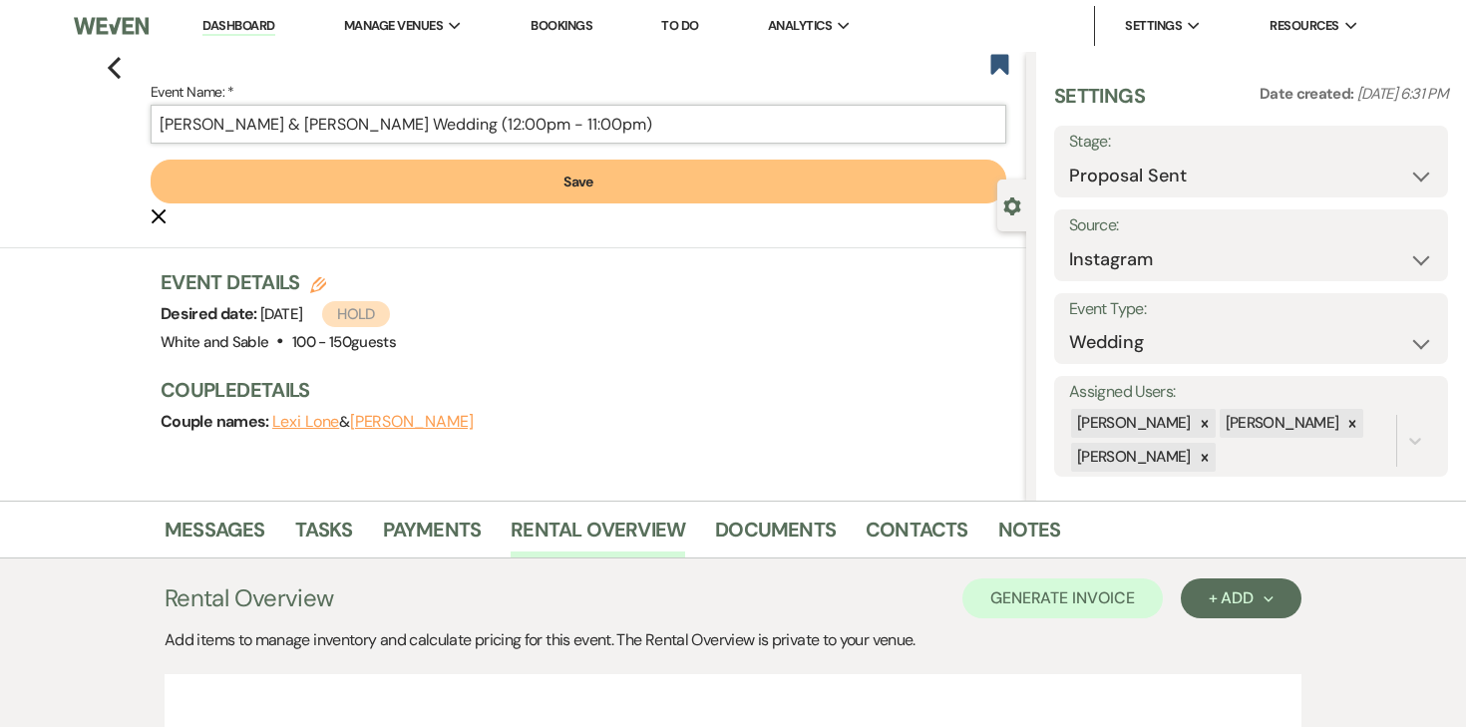
type input "[PERSON_NAME] & [PERSON_NAME] Wedding (12:00pm - 11:00pm)"
click at [547, 175] on button "Save" at bounding box center [579, 182] width 856 height 44
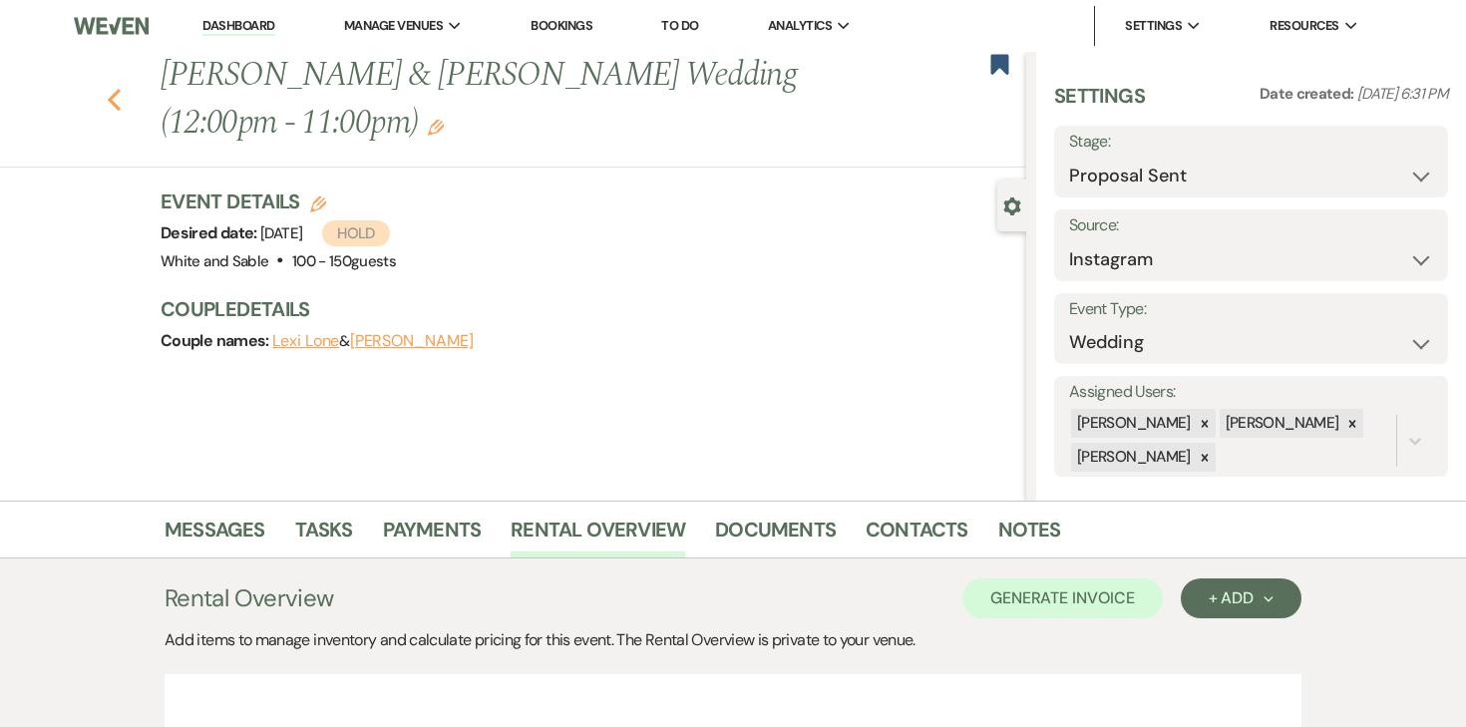
click at [113, 101] on use "button" at bounding box center [114, 100] width 13 height 22
select select "6"
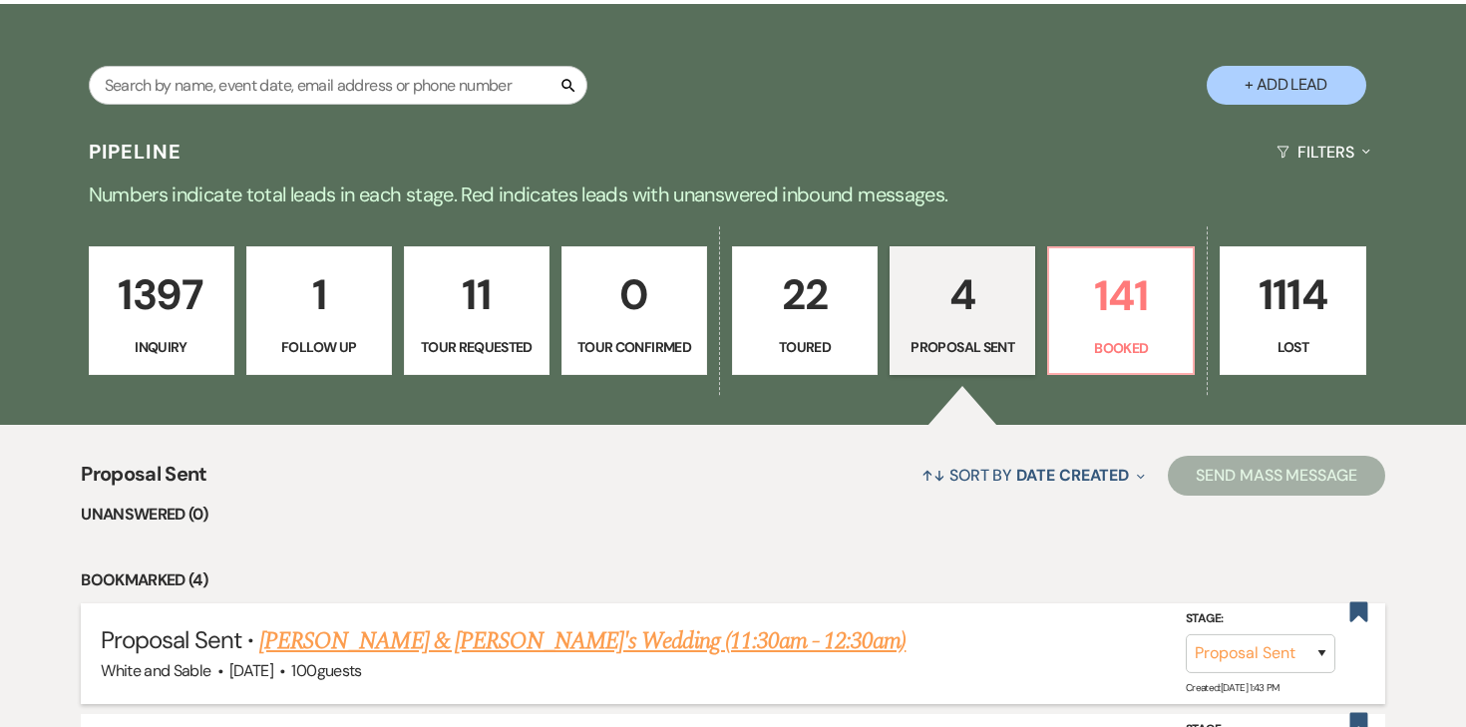
scroll to position [498, 0]
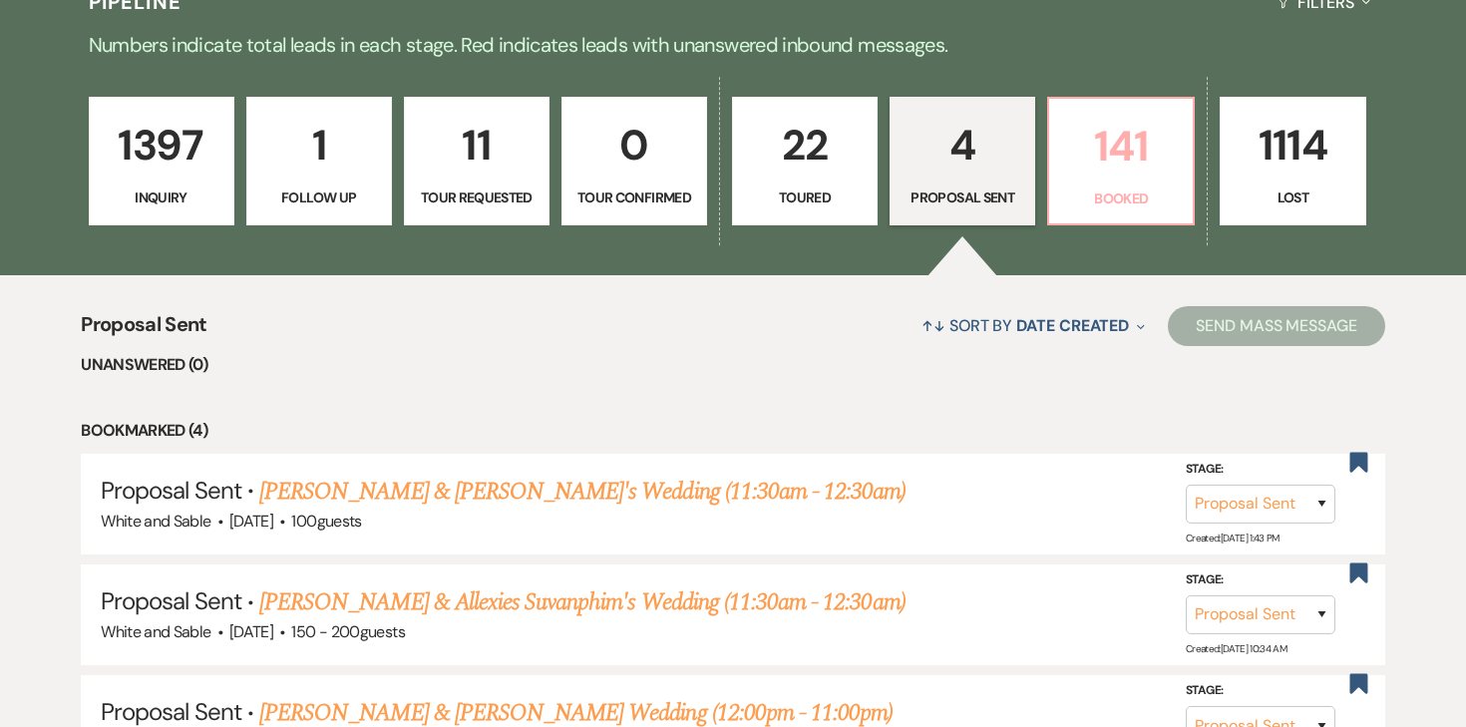
click at [1099, 197] on p "Booked" at bounding box center [1121, 199] width 120 height 22
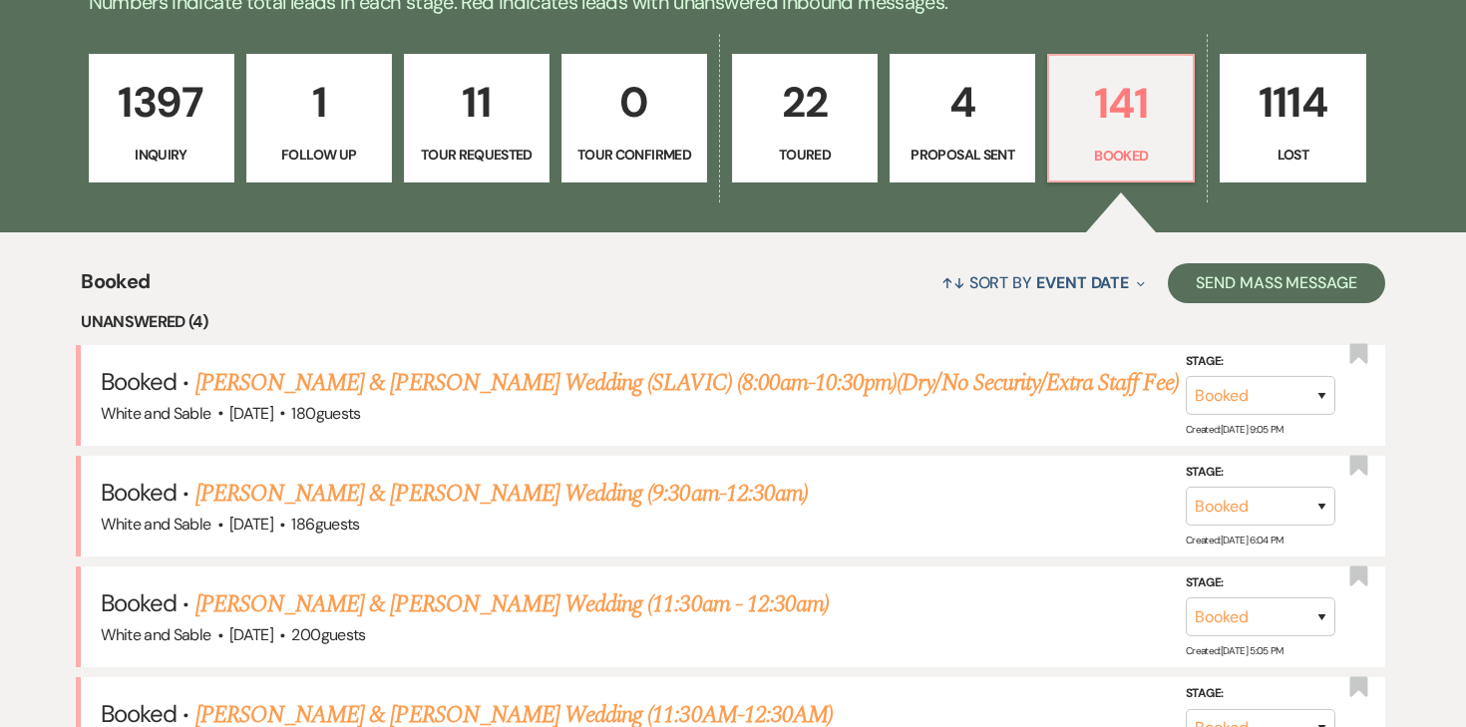
scroll to position [559, 0]
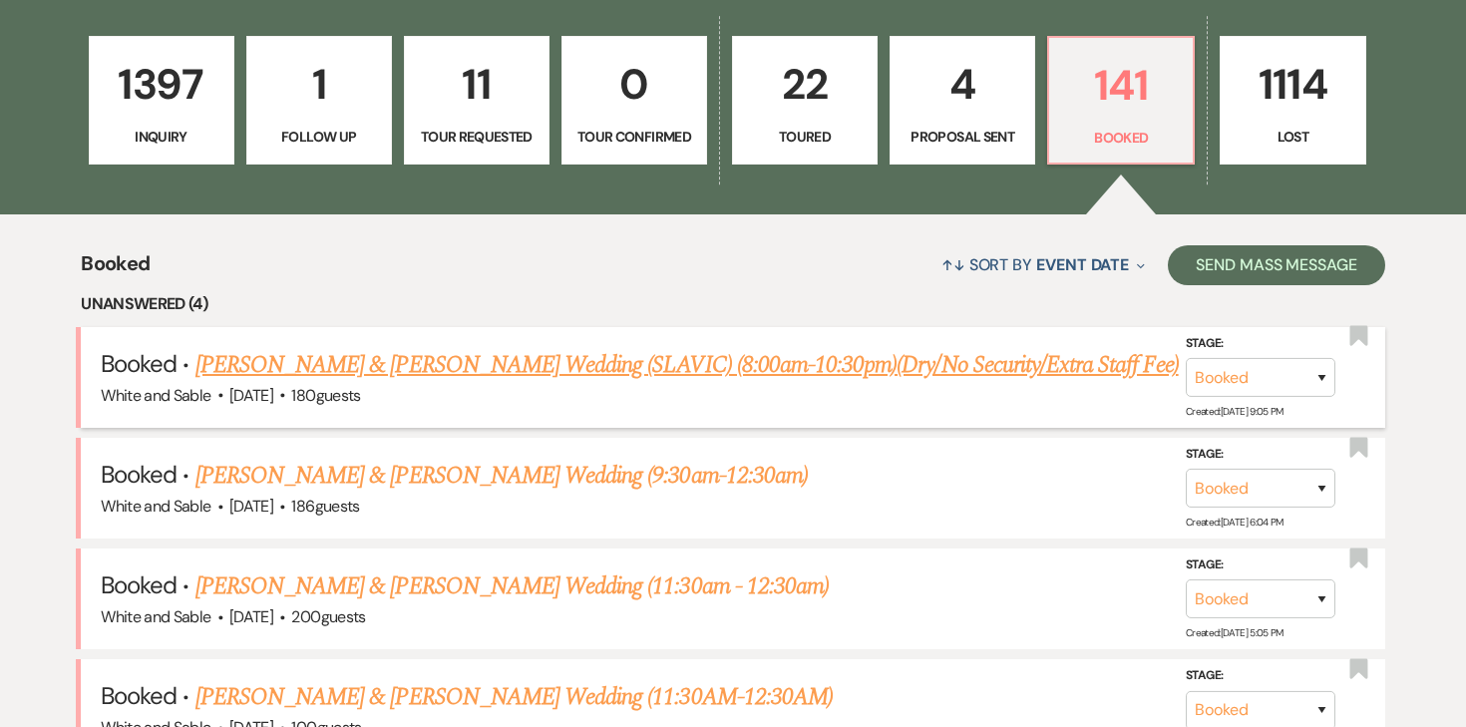
click at [650, 359] on link "[PERSON_NAME] & [PERSON_NAME] Wedding (SLAVIC) (8:00am-10:30pm)(Dry/No Security…" at bounding box center [687, 365] width 983 height 36
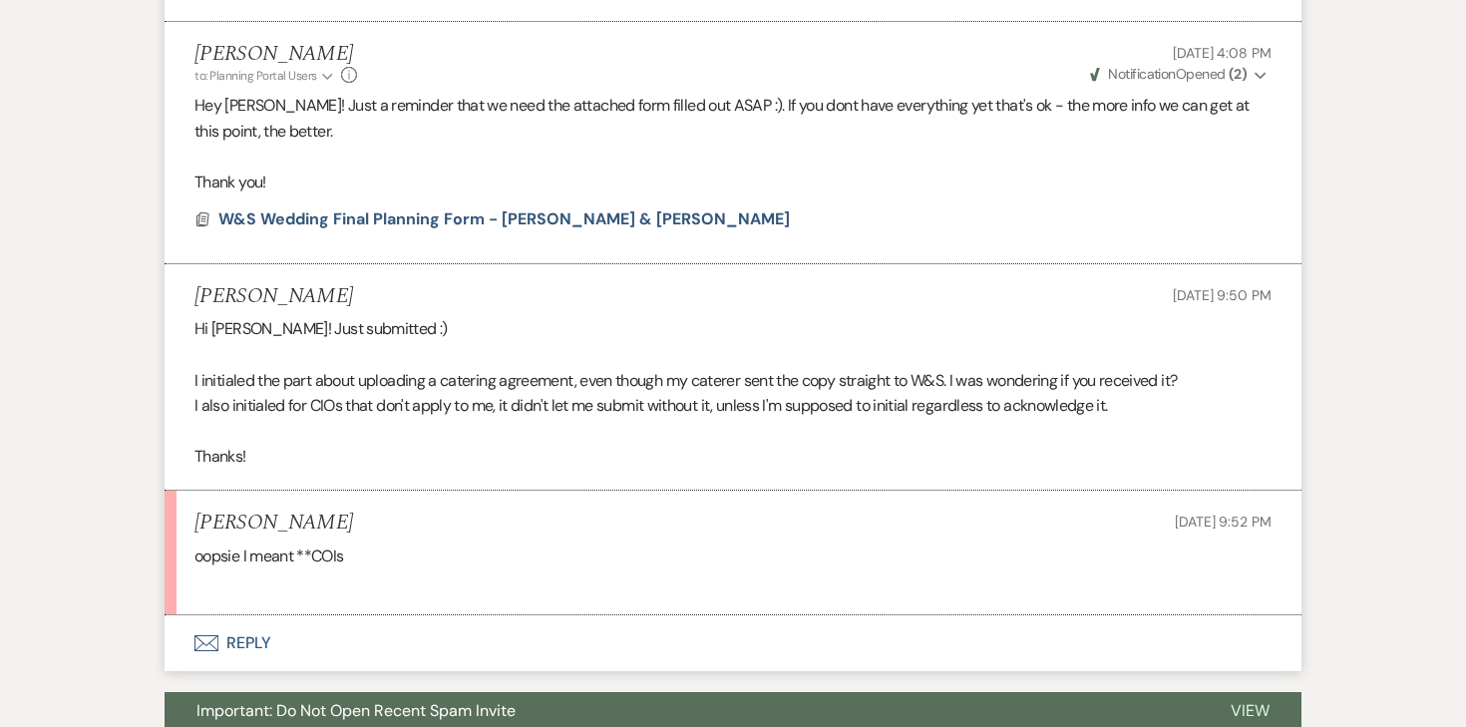
scroll to position [2987, 0]
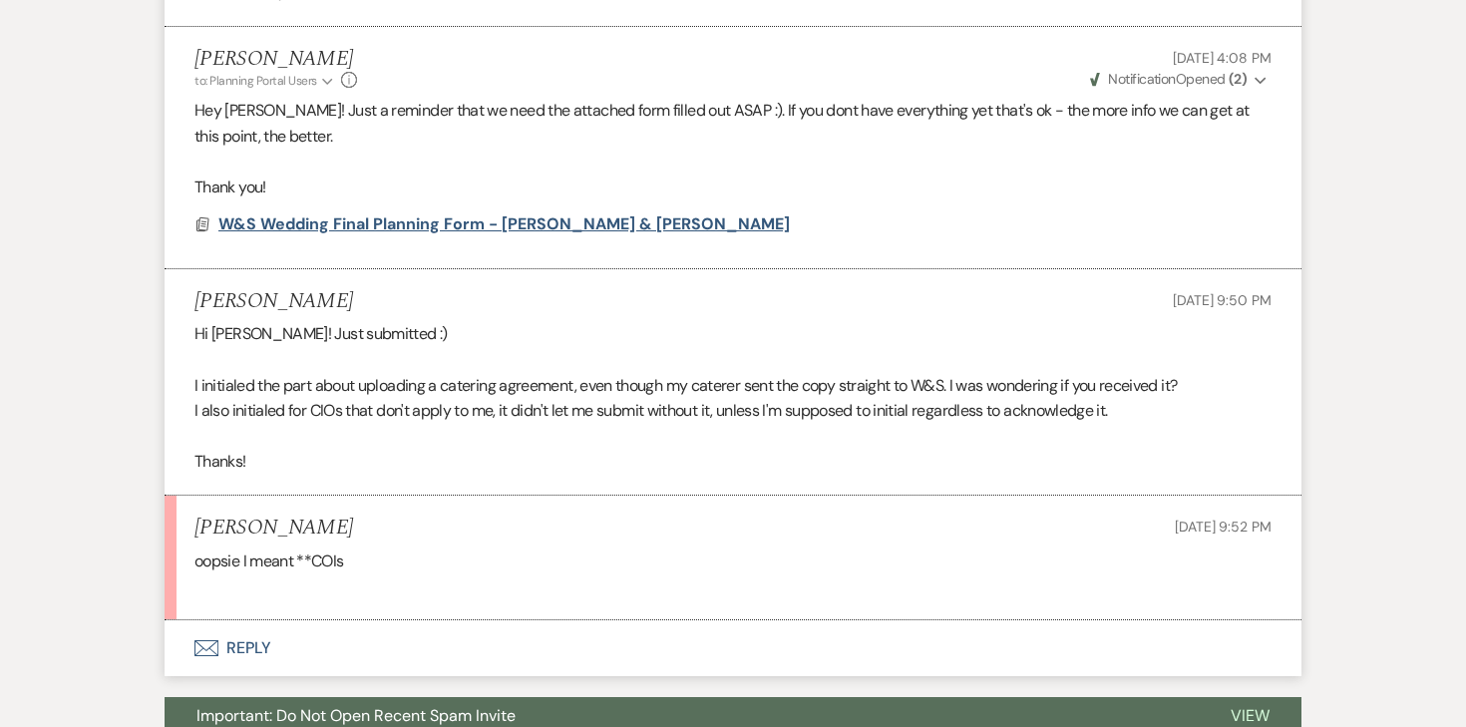
click at [558, 234] on span "W&S Wedding Final Planning Form - [PERSON_NAME] & [PERSON_NAME]" at bounding box center [504, 223] width 572 height 21
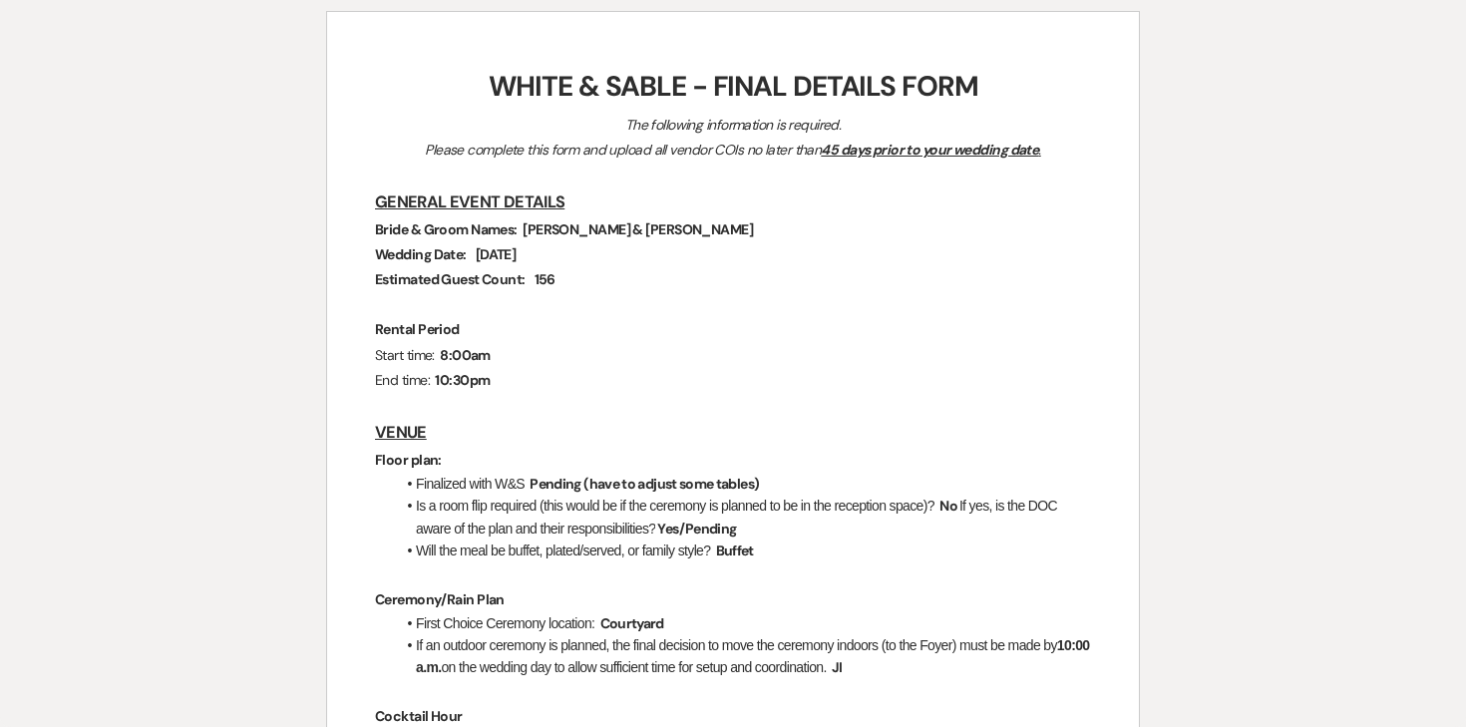
scroll to position [0, 0]
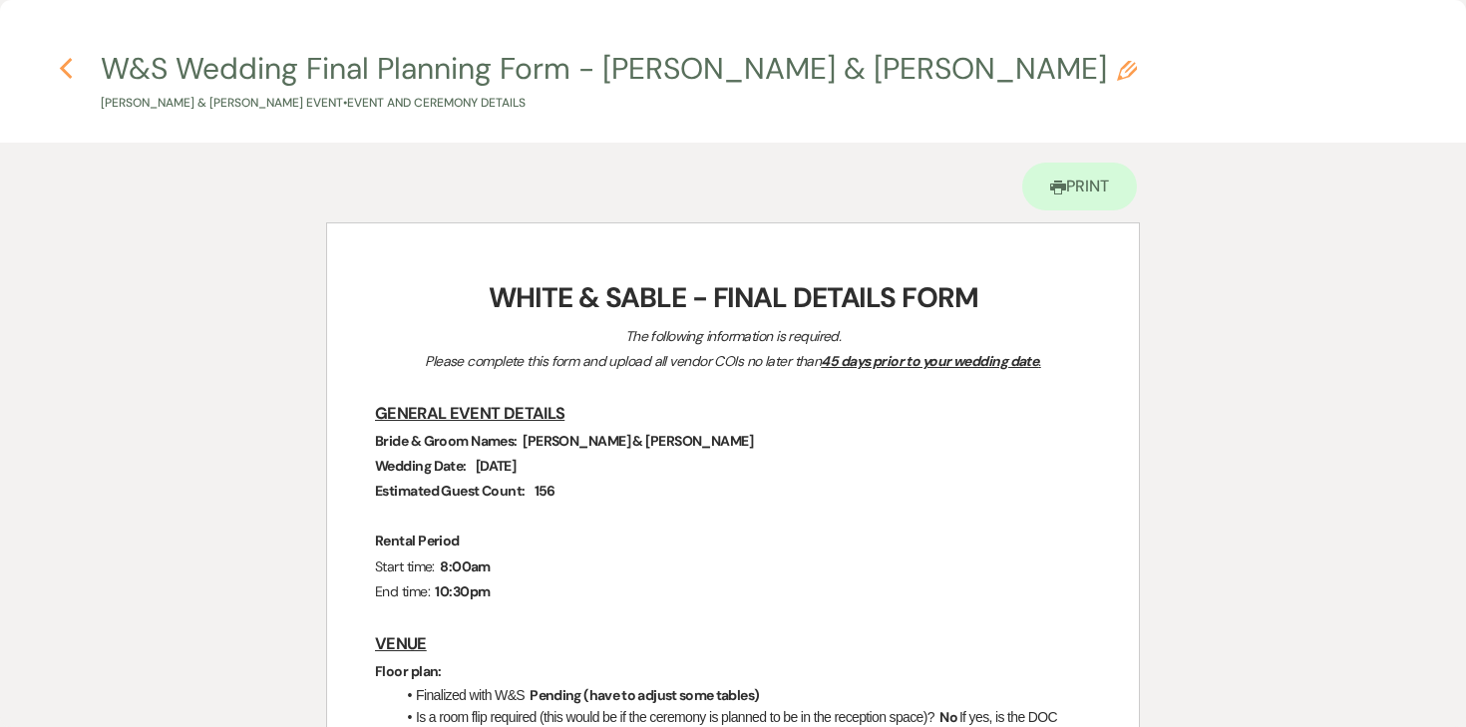
click at [69, 70] on icon "Previous" at bounding box center [66, 69] width 15 height 24
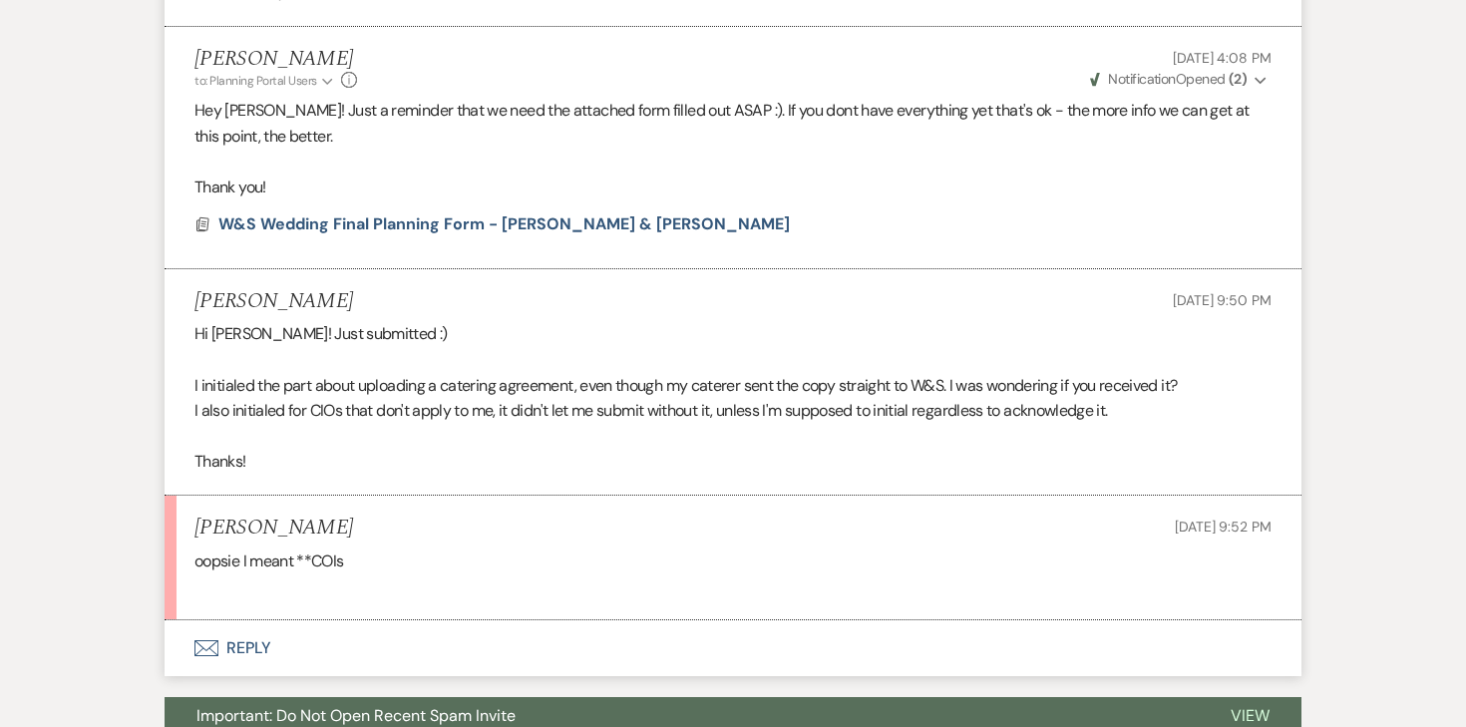
click at [242, 666] on button "Envelope Reply" at bounding box center [733, 648] width 1137 height 56
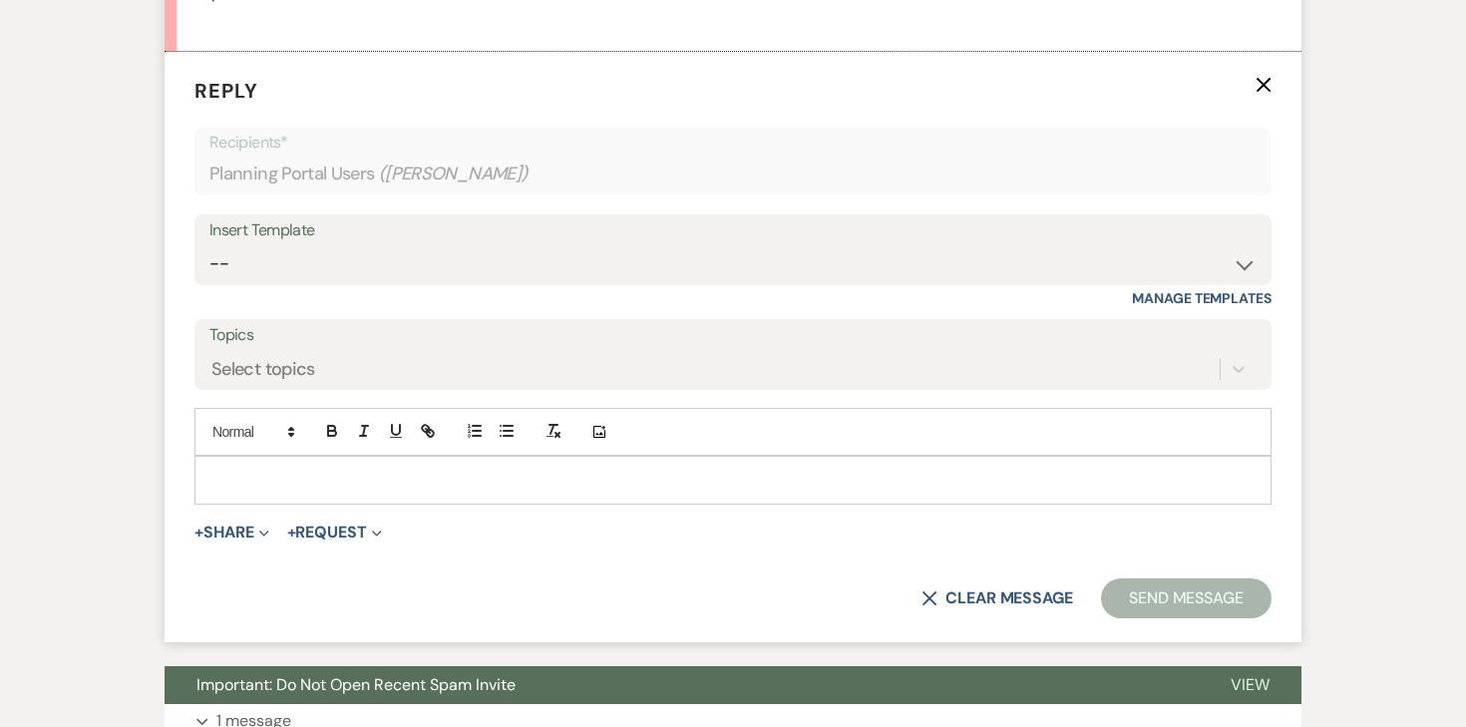
scroll to position [3565, 0]
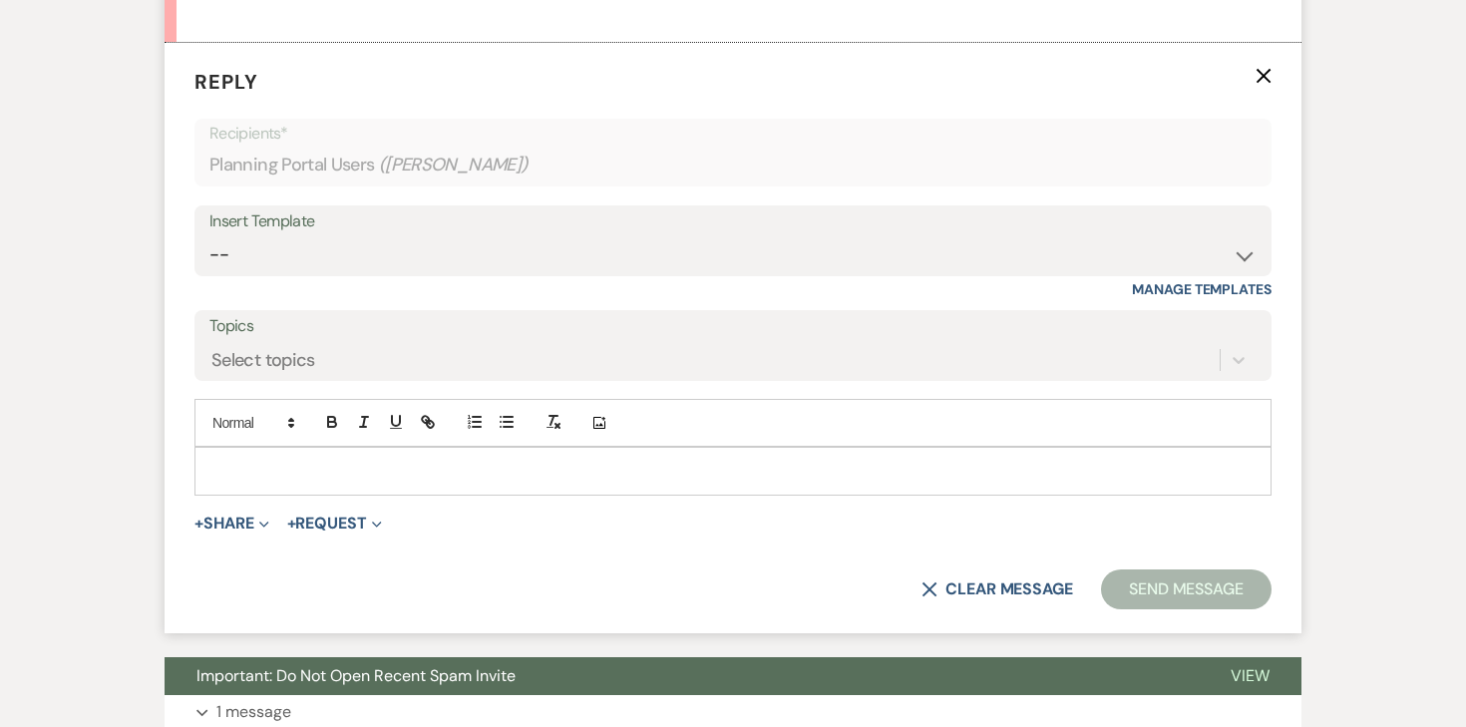
click at [300, 482] on p at bounding box center [732, 471] width 1045 height 22
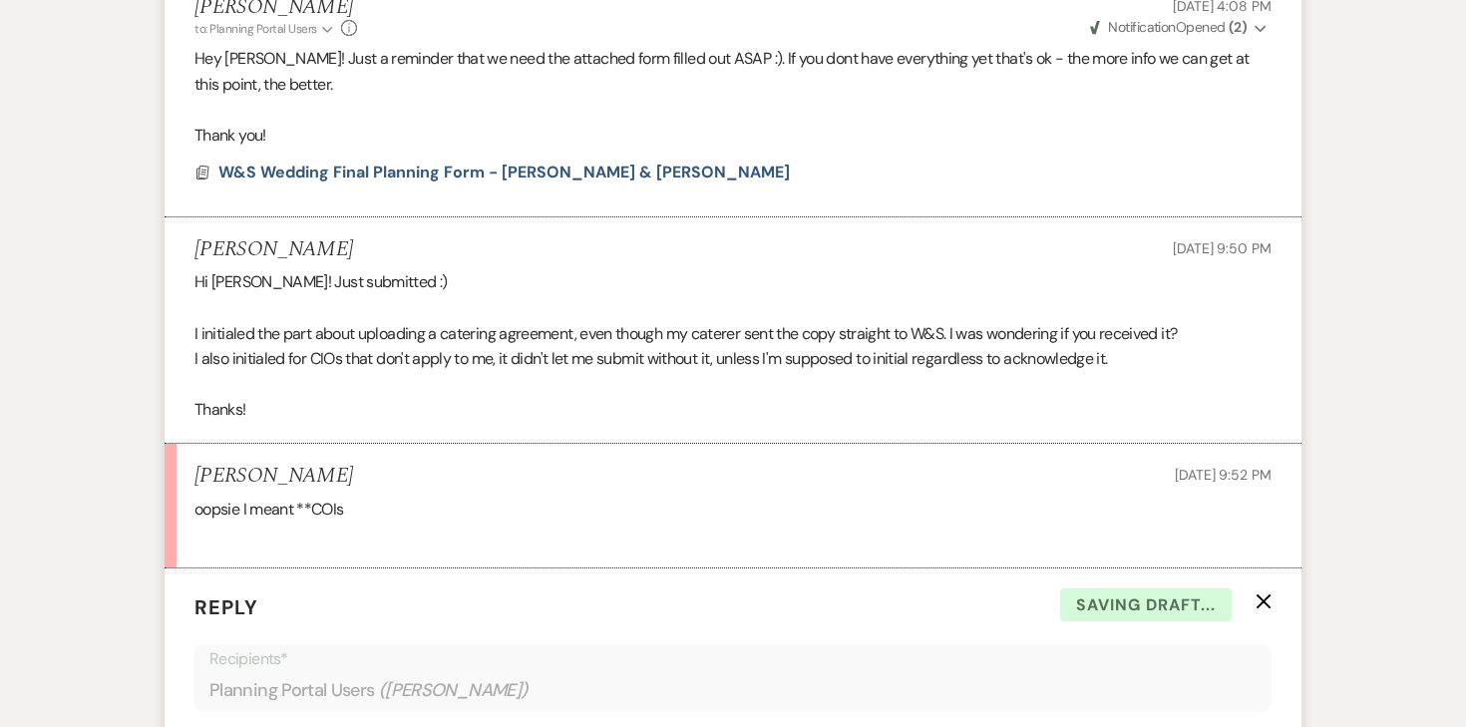
scroll to position [2760, 0]
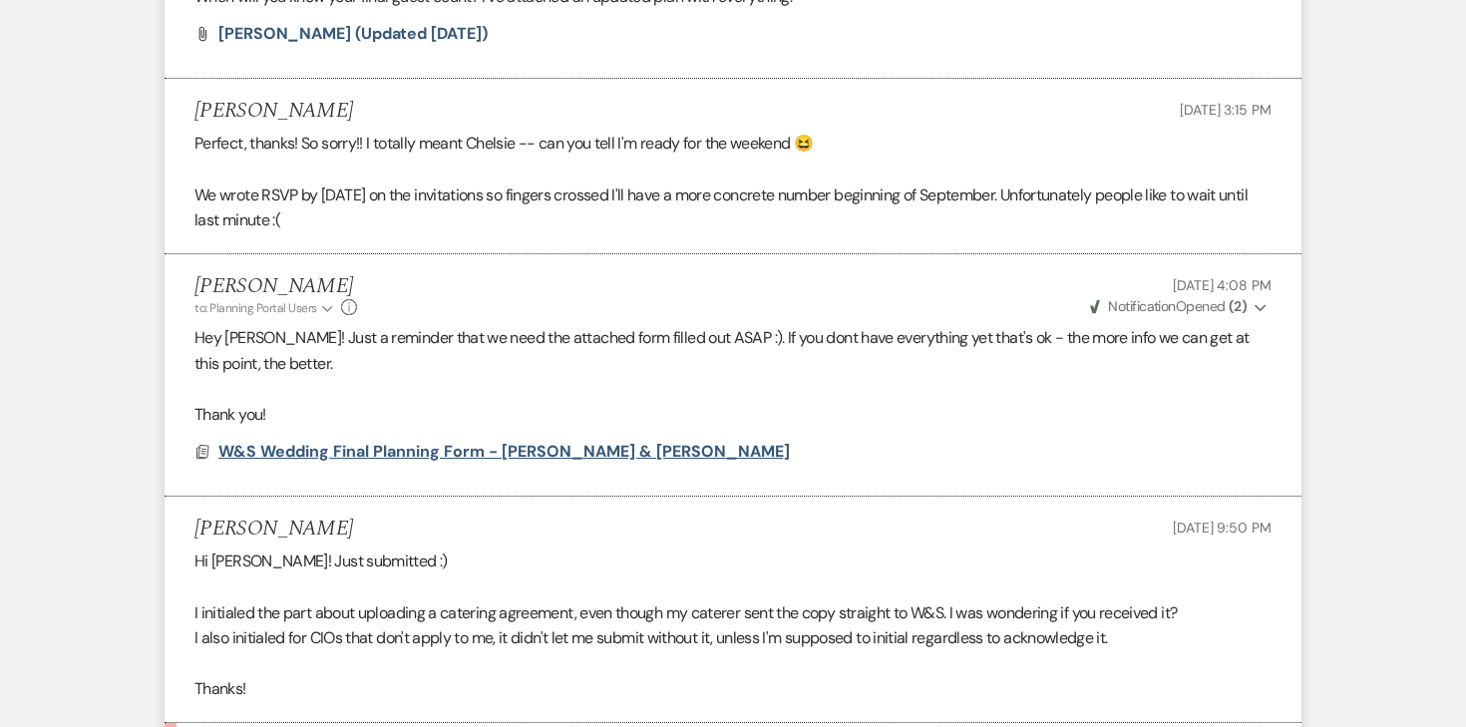
click at [499, 462] on span "W&S Wedding Final Planning Form - [PERSON_NAME] & [PERSON_NAME]" at bounding box center [504, 451] width 572 height 21
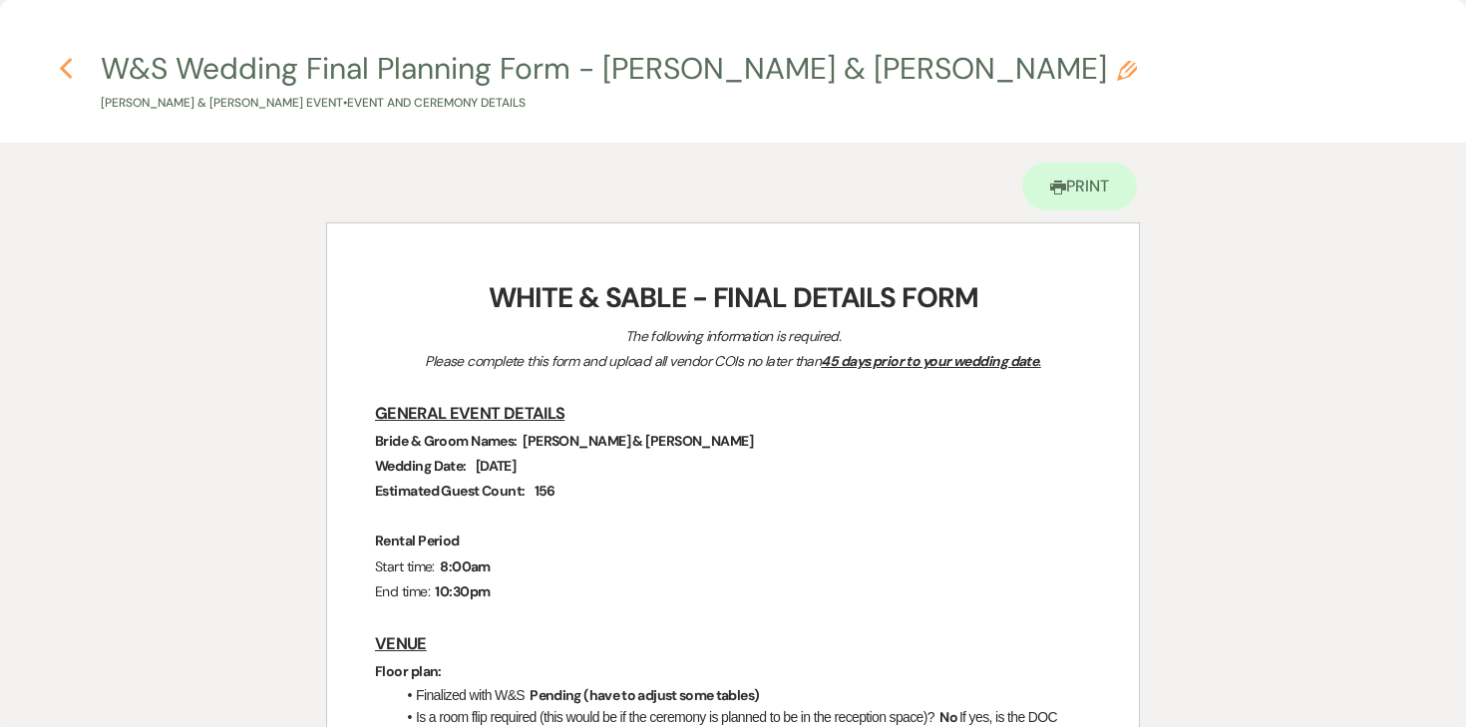
click at [70, 61] on use "button" at bounding box center [65, 69] width 13 height 22
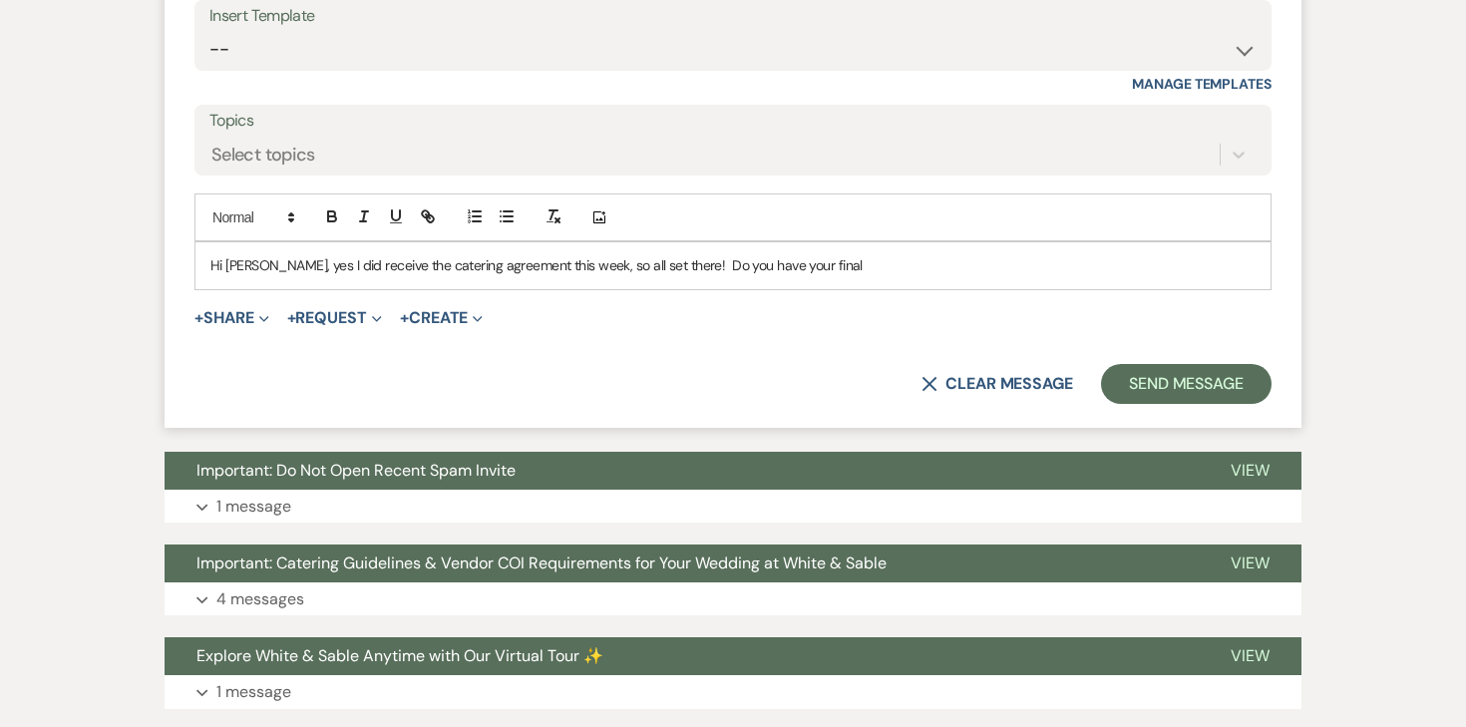
scroll to position [3640, 0]
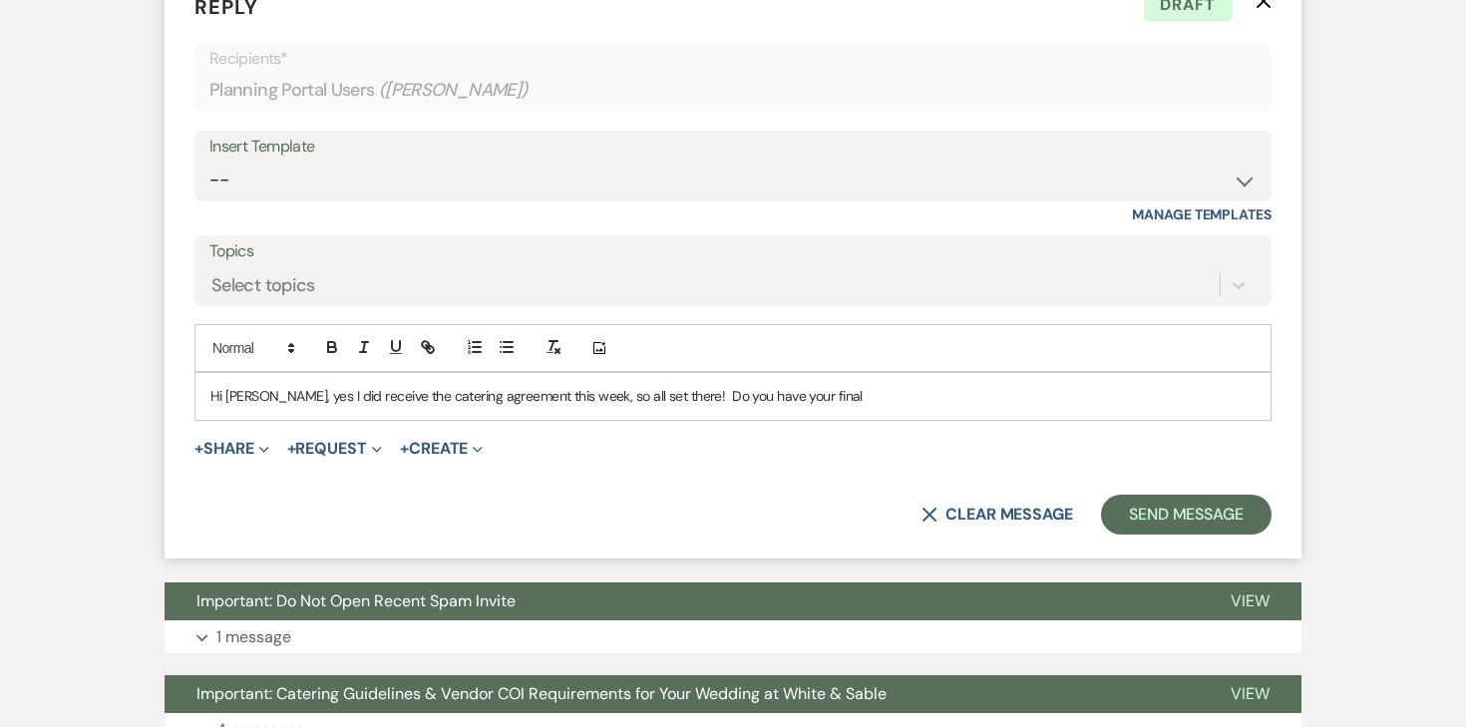
click at [823, 407] on p "Hi [PERSON_NAME], yes I did receive the catering agreement this week, so all se…" at bounding box center [732, 396] width 1045 height 22
drag, startPoint x: 823, startPoint y: 424, endPoint x: 675, endPoint y: 422, distance: 147.6
click at [675, 407] on p "Hi [PERSON_NAME], yes I did receive the catering agreement this week, so all se…" at bounding box center [732, 396] width 1045 height 22
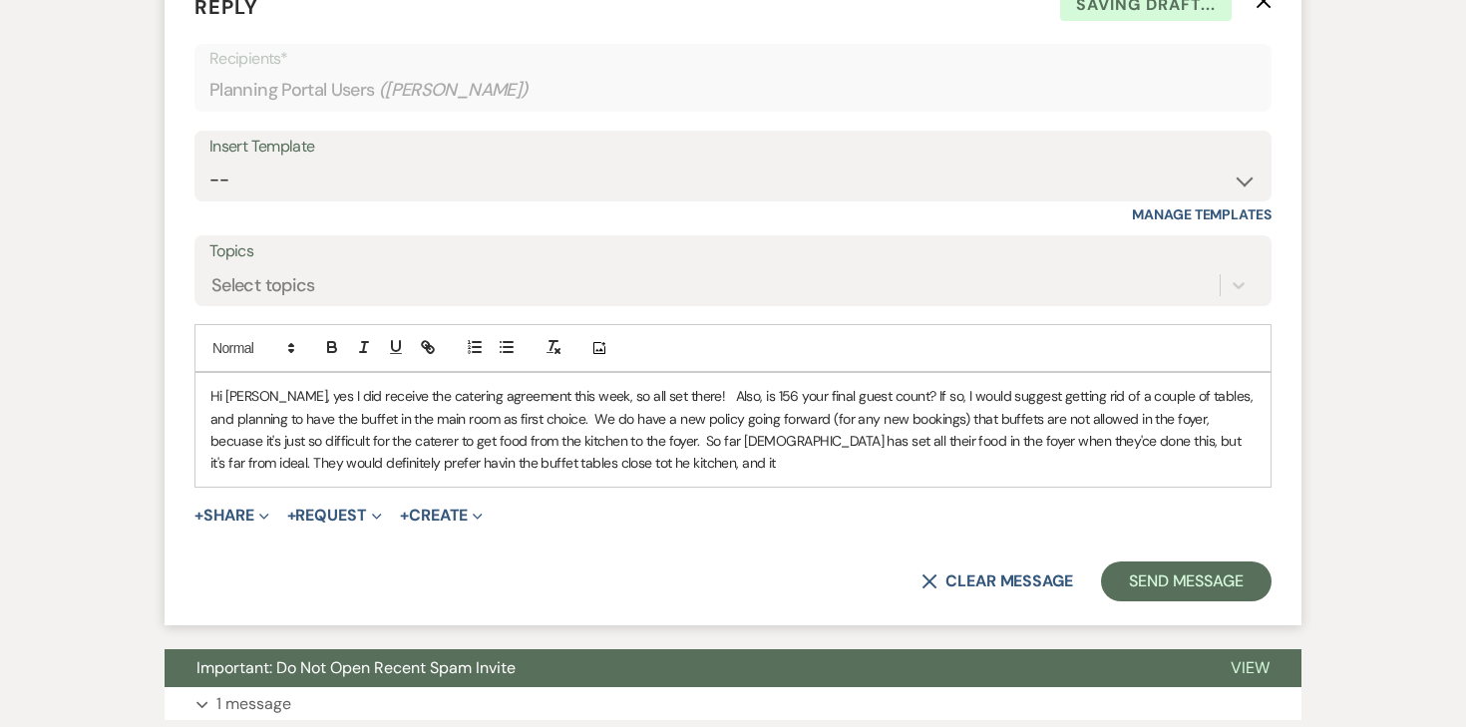
click at [521, 475] on p "Hi [PERSON_NAME], yes I did receive the catering agreement this week, so all se…" at bounding box center [732, 430] width 1045 height 90
drag, startPoint x: 347, startPoint y: 486, endPoint x: 666, endPoint y: 503, distance: 319.6
click at [666, 487] on div "Hi [PERSON_NAME], yes I did receive the catering agreement this week, so all se…" at bounding box center [733, 430] width 1075 height 114
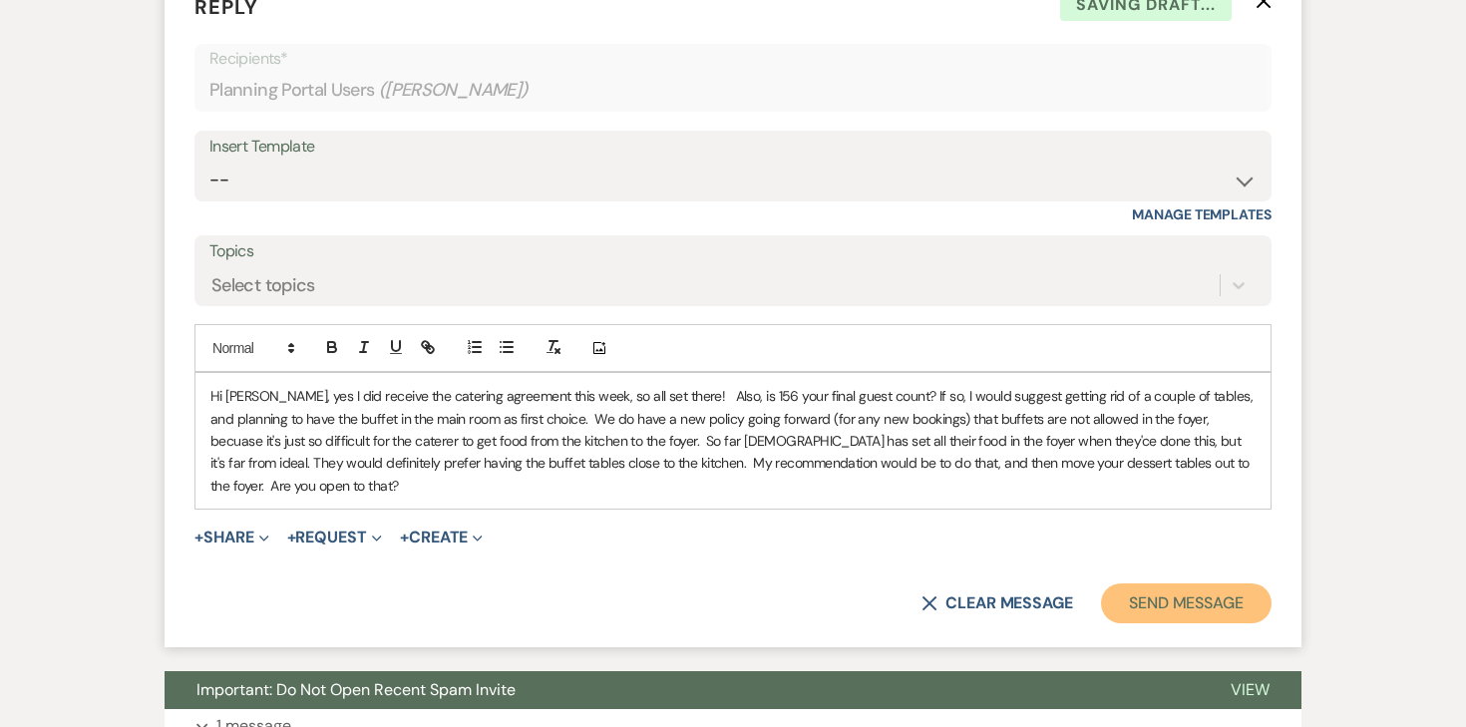
click at [1147, 623] on button "Send Message" at bounding box center [1186, 604] width 171 height 40
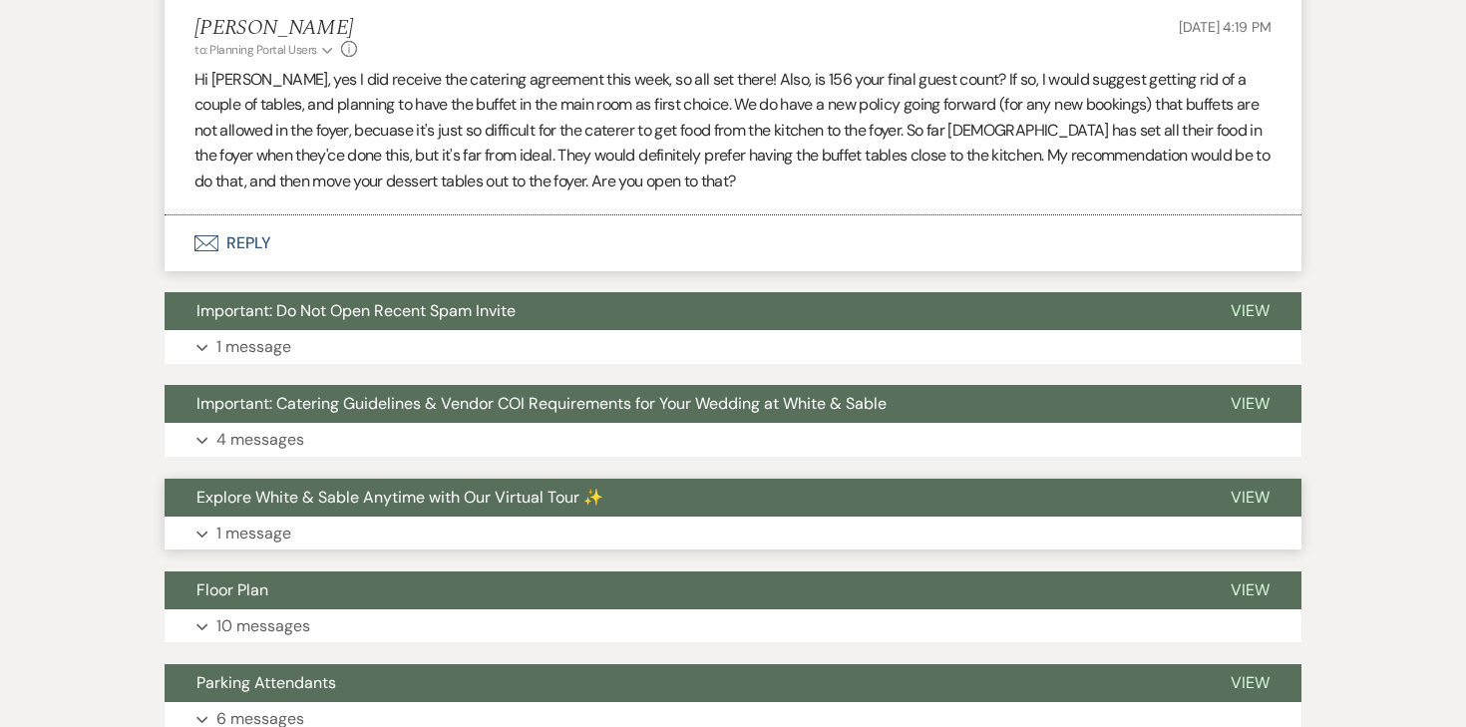
scroll to position [3768, 0]
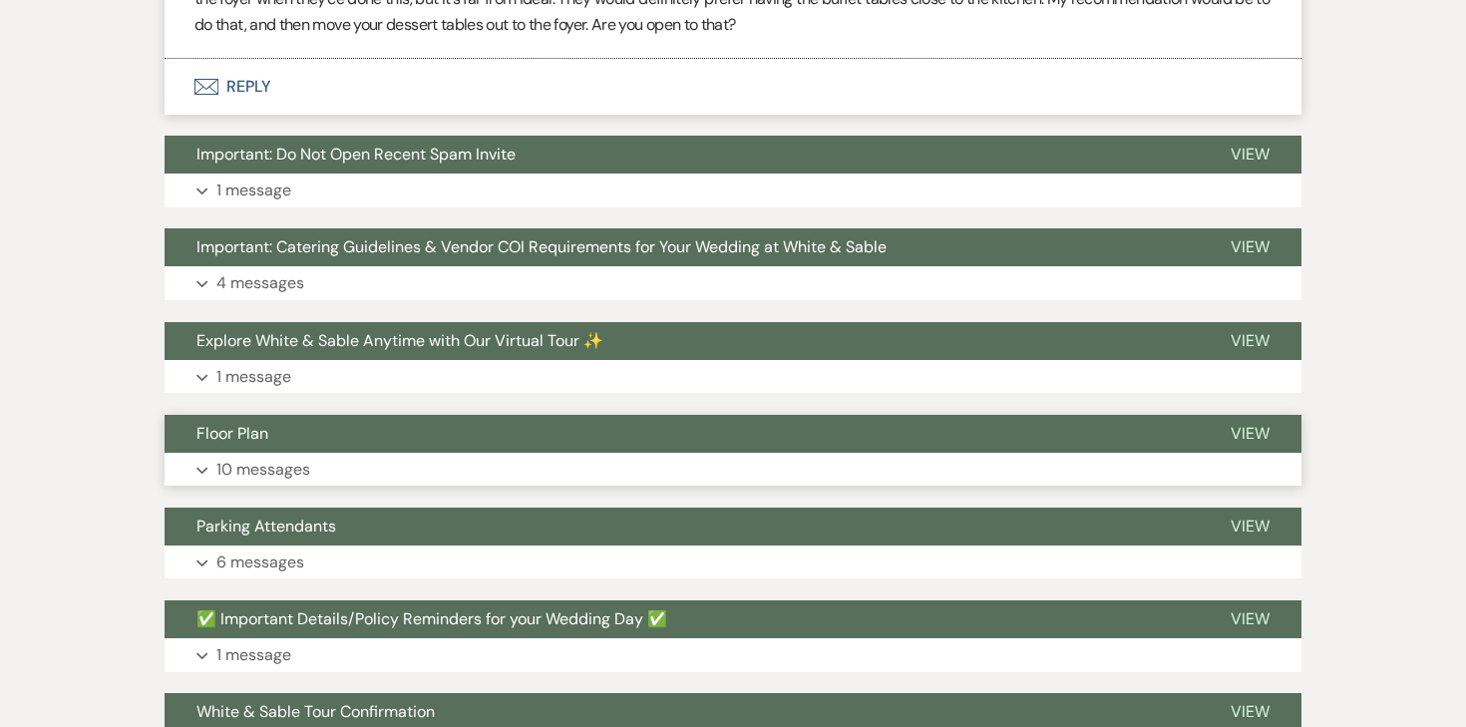
click at [290, 483] on p "10 messages" at bounding box center [263, 470] width 94 height 26
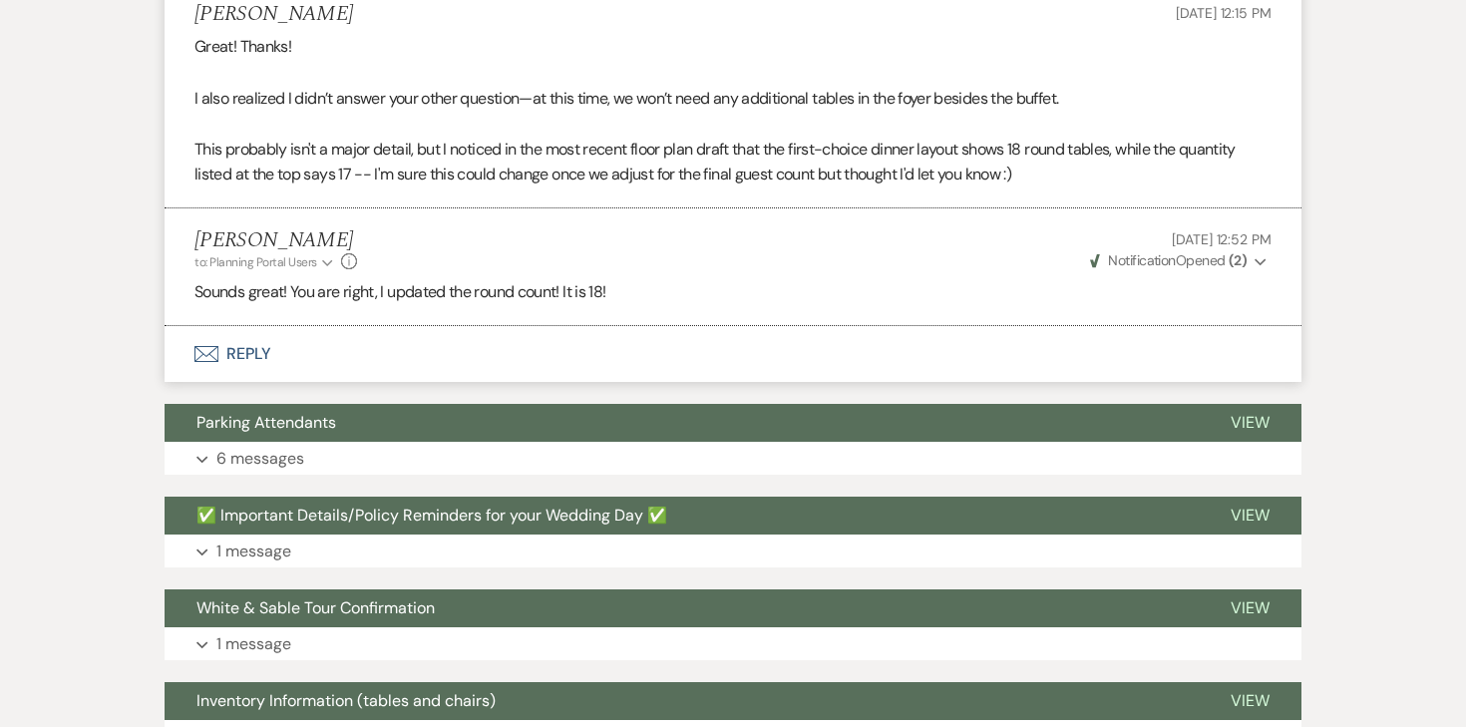
click at [262, 382] on button "Envelope Reply" at bounding box center [733, 354] width 1137 height 56
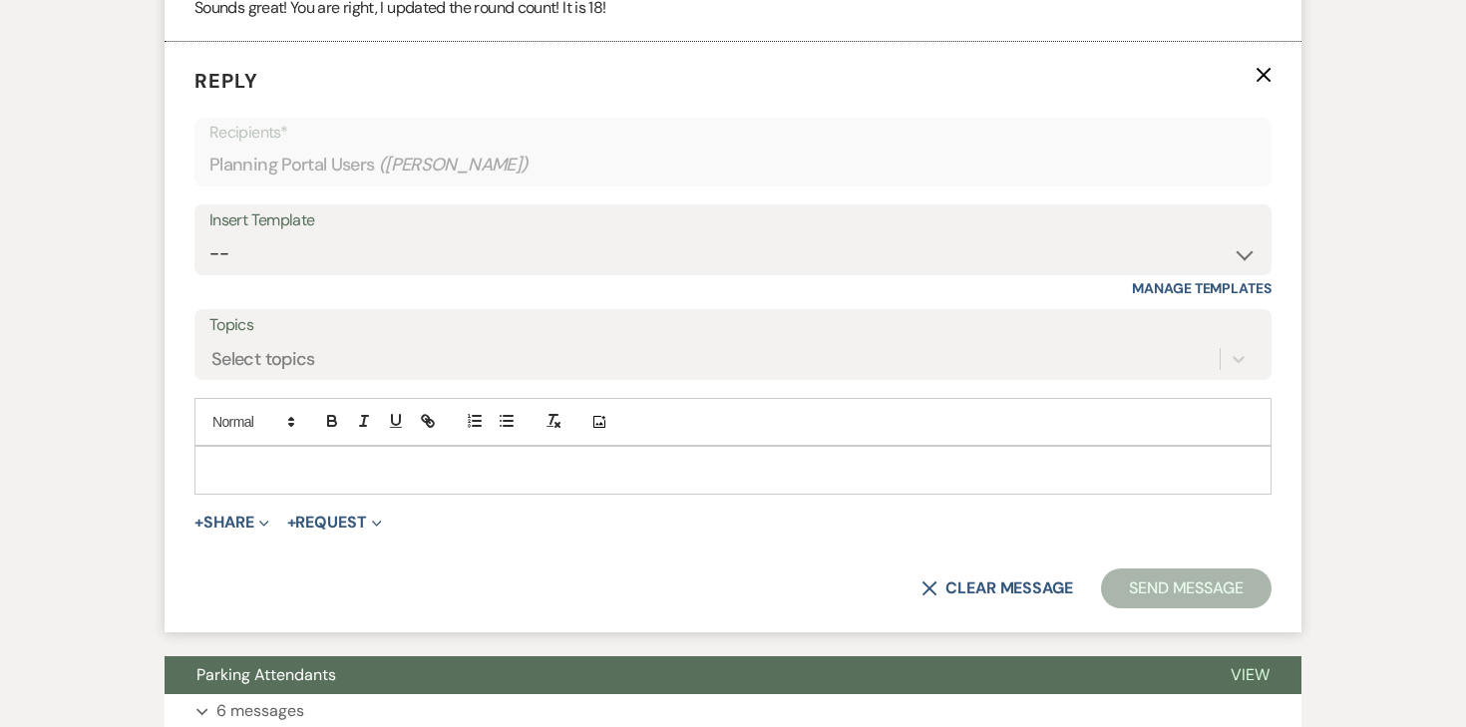
scroll to position [7541, 0]
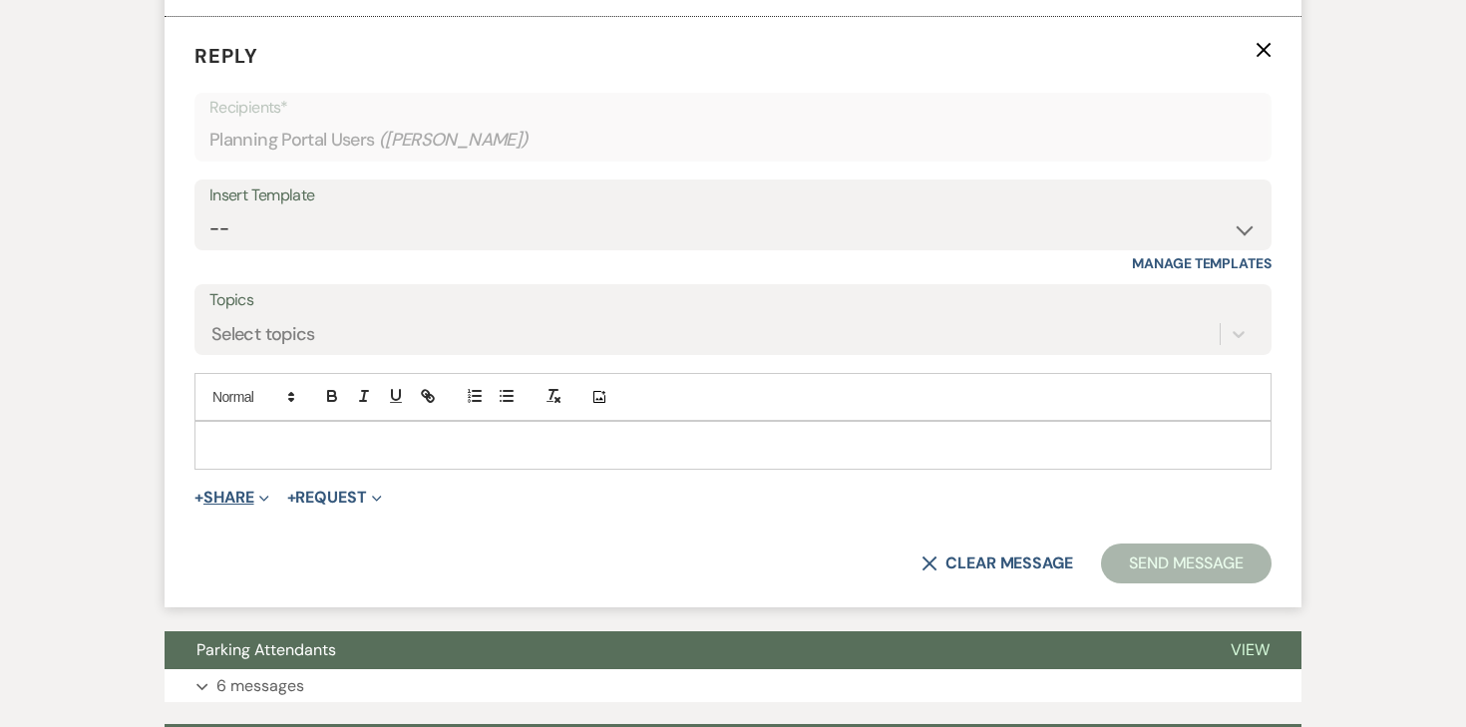
click at [238, 506] on button "+ Share Expand" at bounding box center [232, 498] width 75 height 16
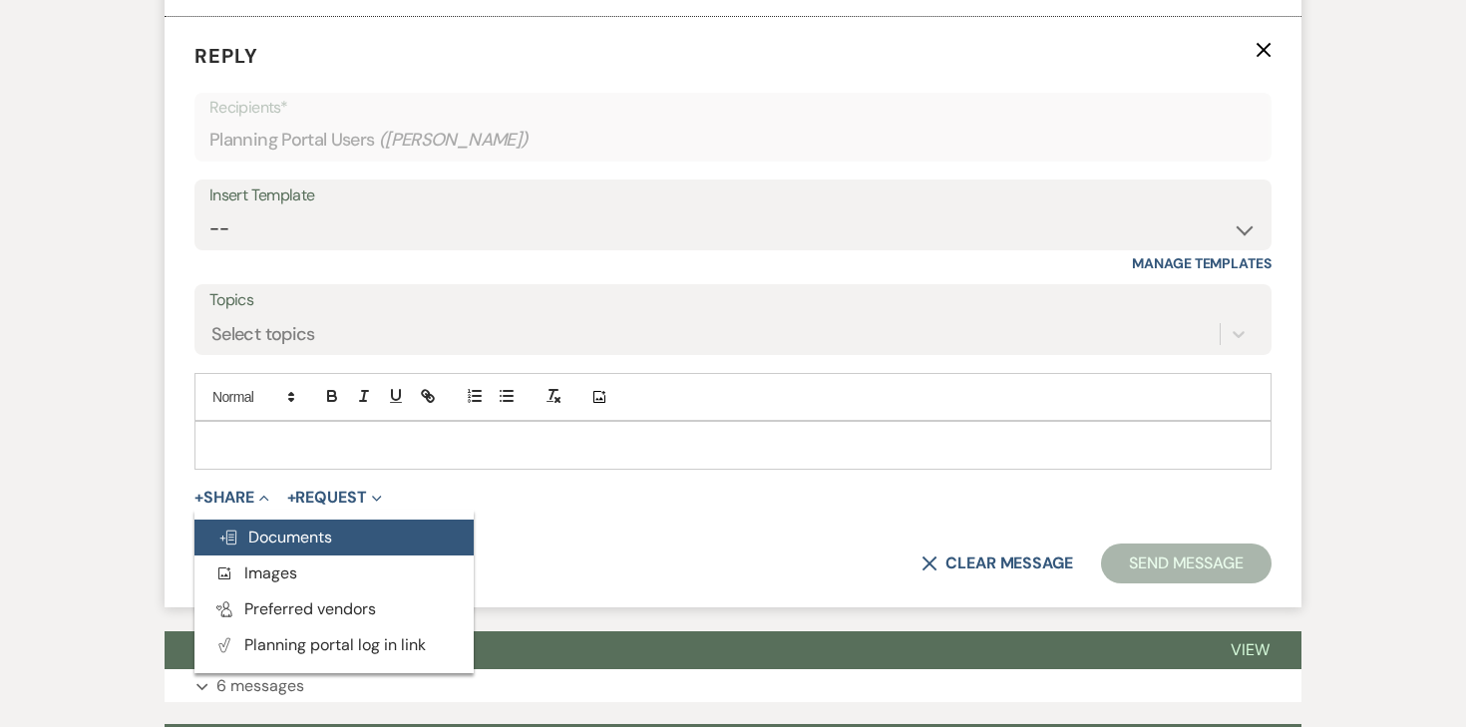
click at [252, 556] on button "Doc Upload Documents" at bounding box center [334, 538] width 279 height 36
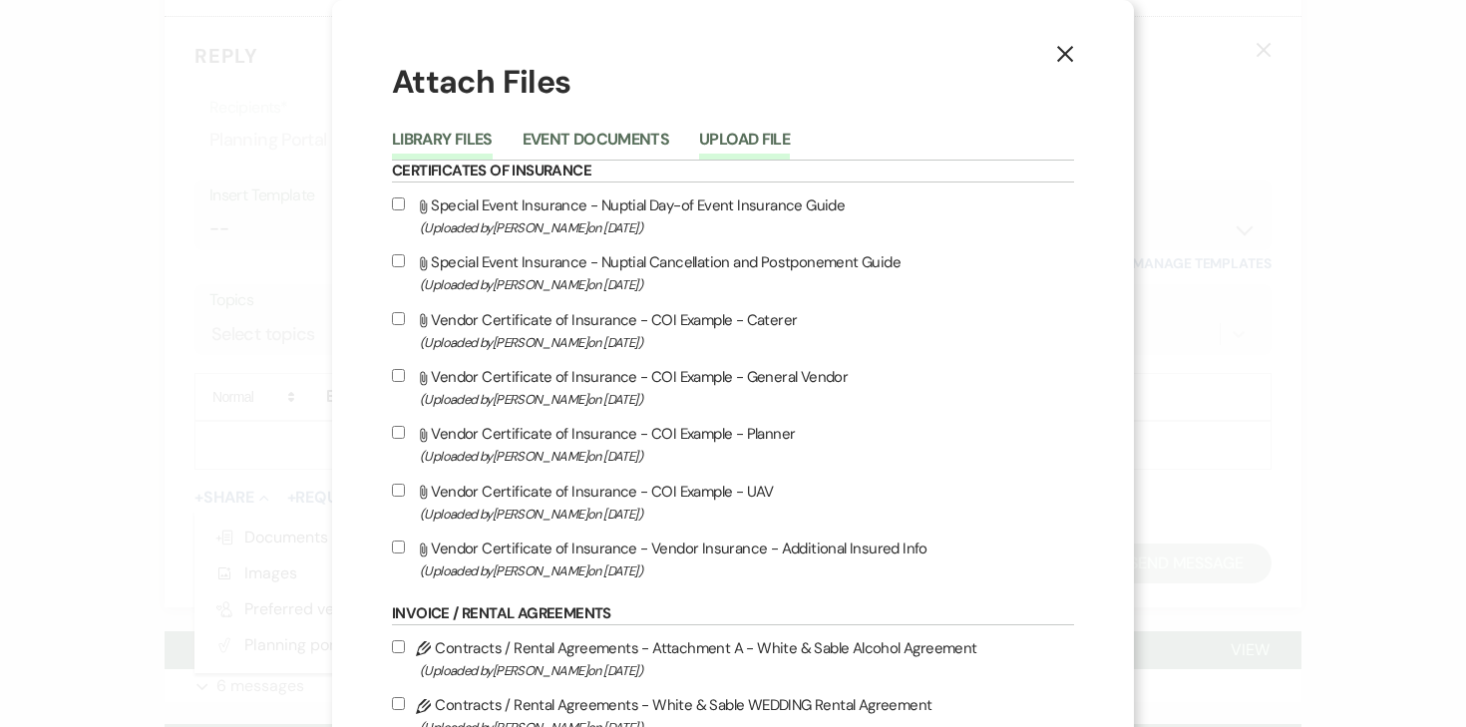
click at [765, 132] on button "Upload File" at bounding box center [744, 146] width 91 height 28
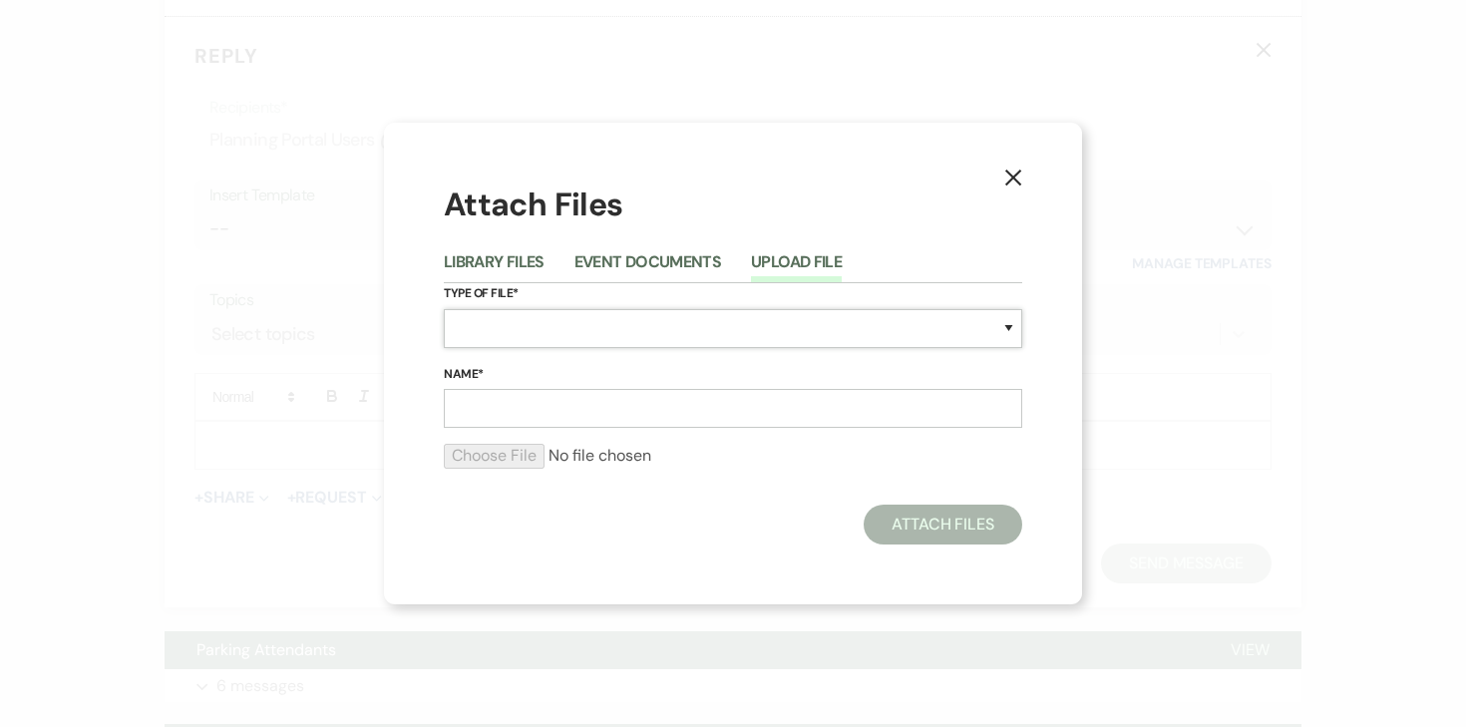
click at [499, 334] on select "Special Event Insurance Vendor Certificate of Insurance Contracts / Rental Agre…" at bounding box center [733, 328] width 579 height 39
select select "24"
click at [527, 409] on input "Name*" at bounding box center [733, 408] width 579 height 39
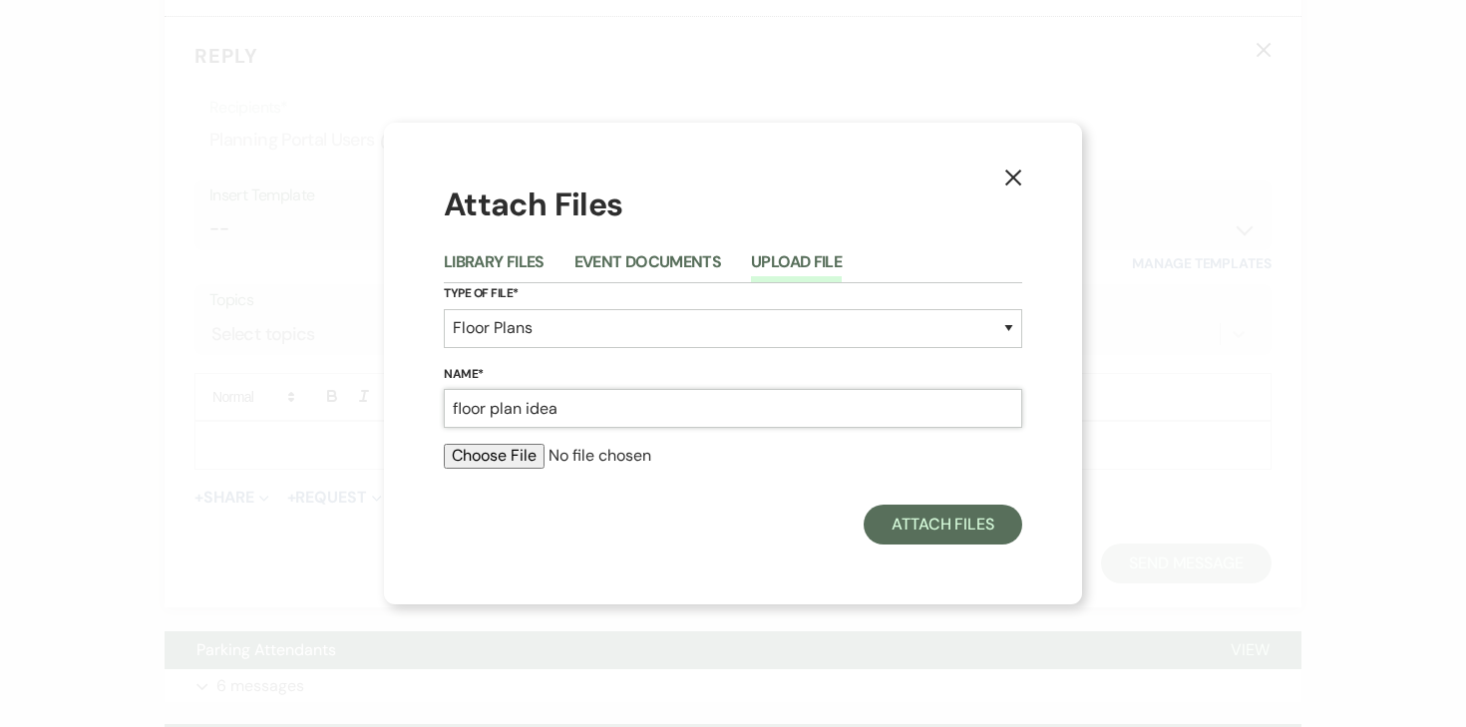
type input "floor plan idea"
click at [509, 462] on input "file" at bounding box center [733, 456] width 579 height 24
type input "C:\fakepath\Floor Plan Idea.pdf"
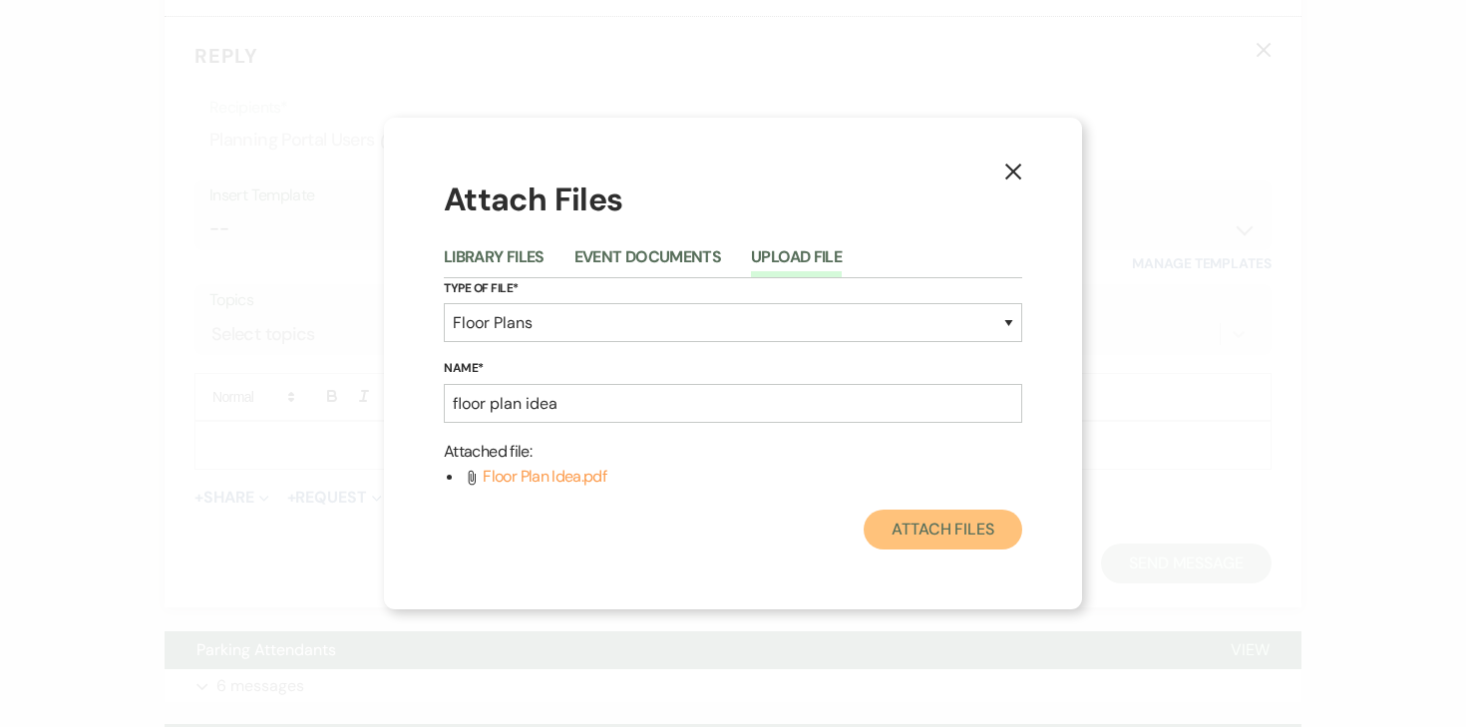
click at [925, 538] on button "Attach Files" at bounding box center [943, 530] width 159 height 40
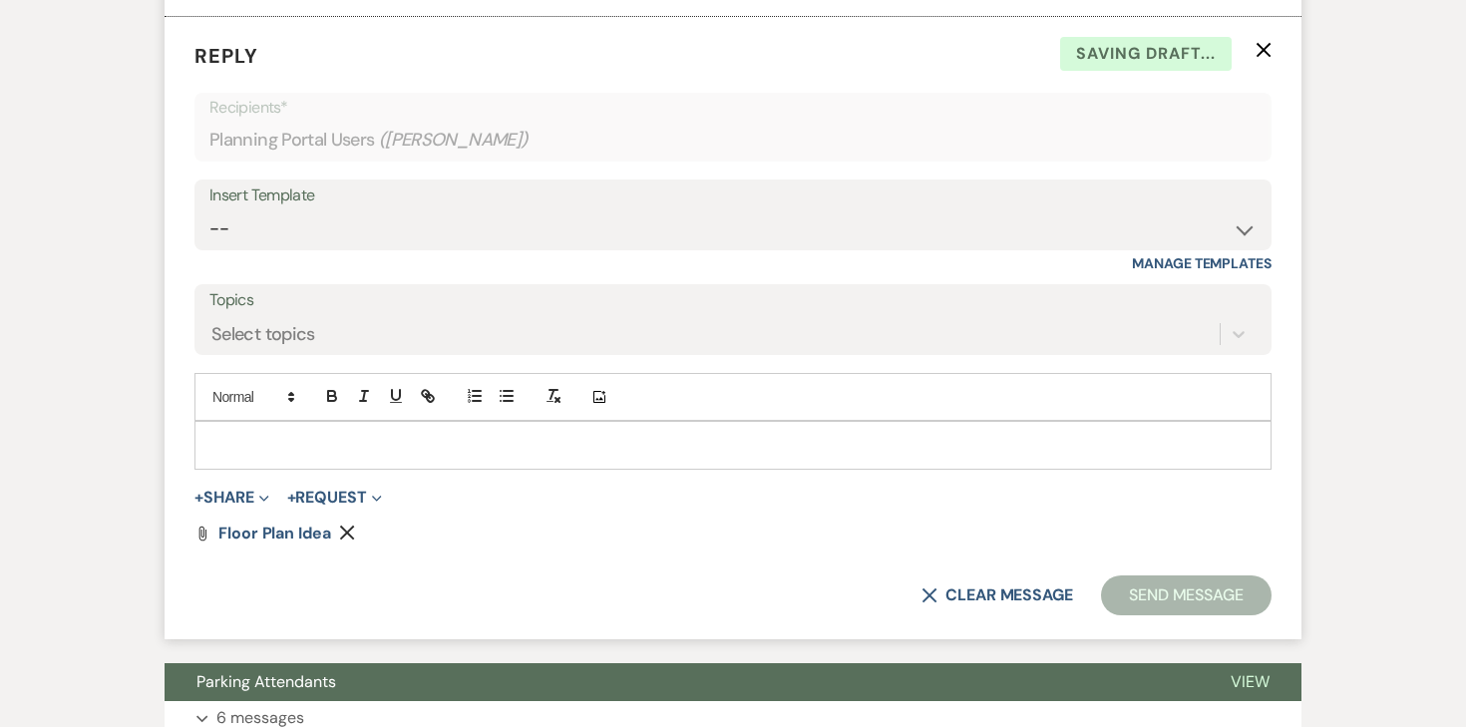
click at [385, 456] on p at bounding box center [732, 445] width 1045 height 22
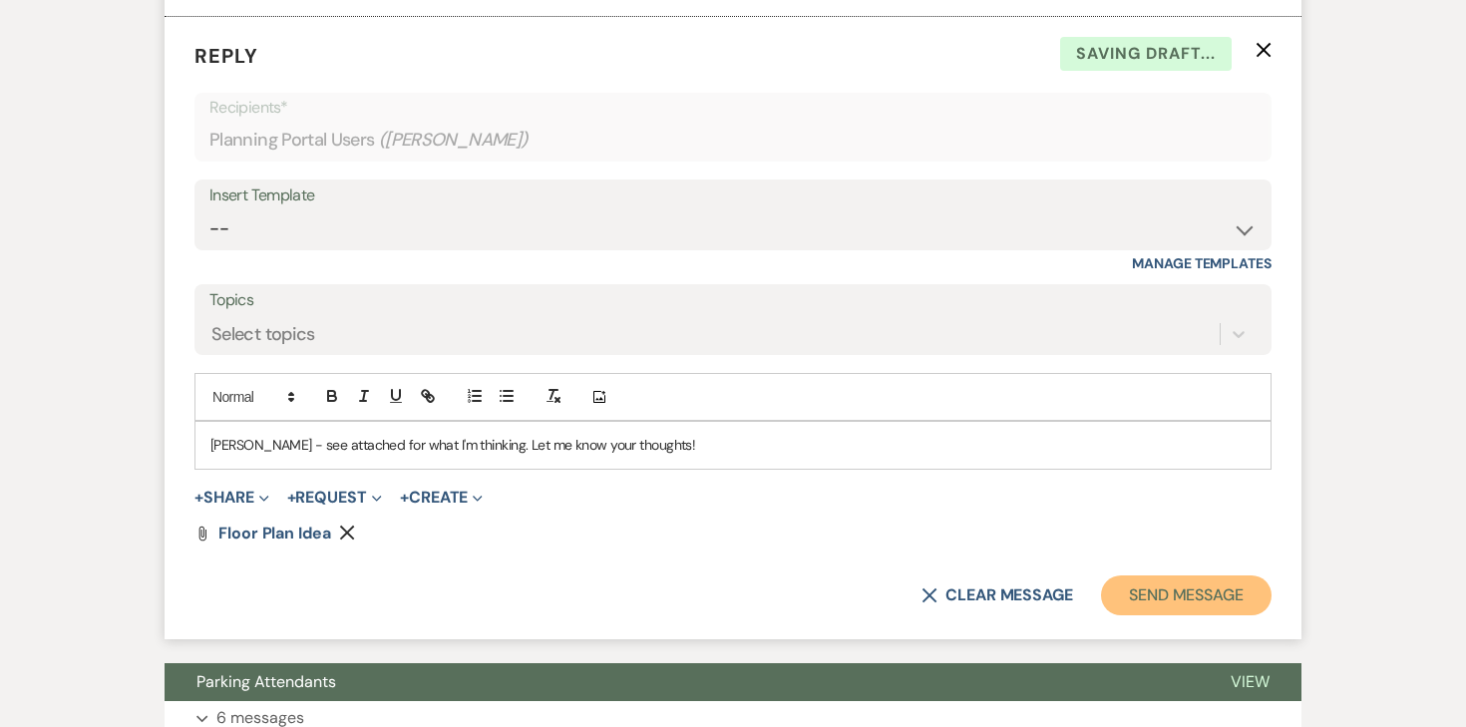
click at [1171, 615] on button "Send Message" at bounding box center [1186, 596] width 171 height 40
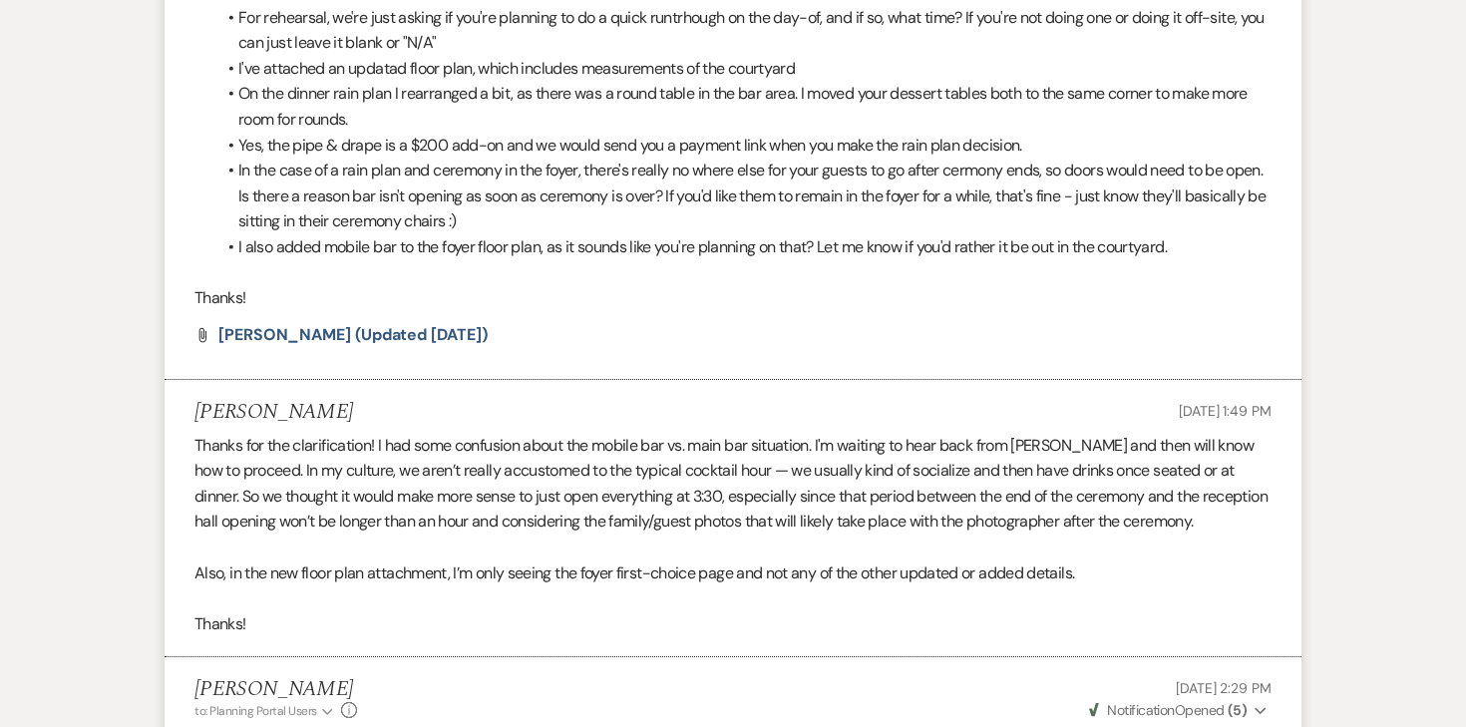
scroll to position [0, 0]
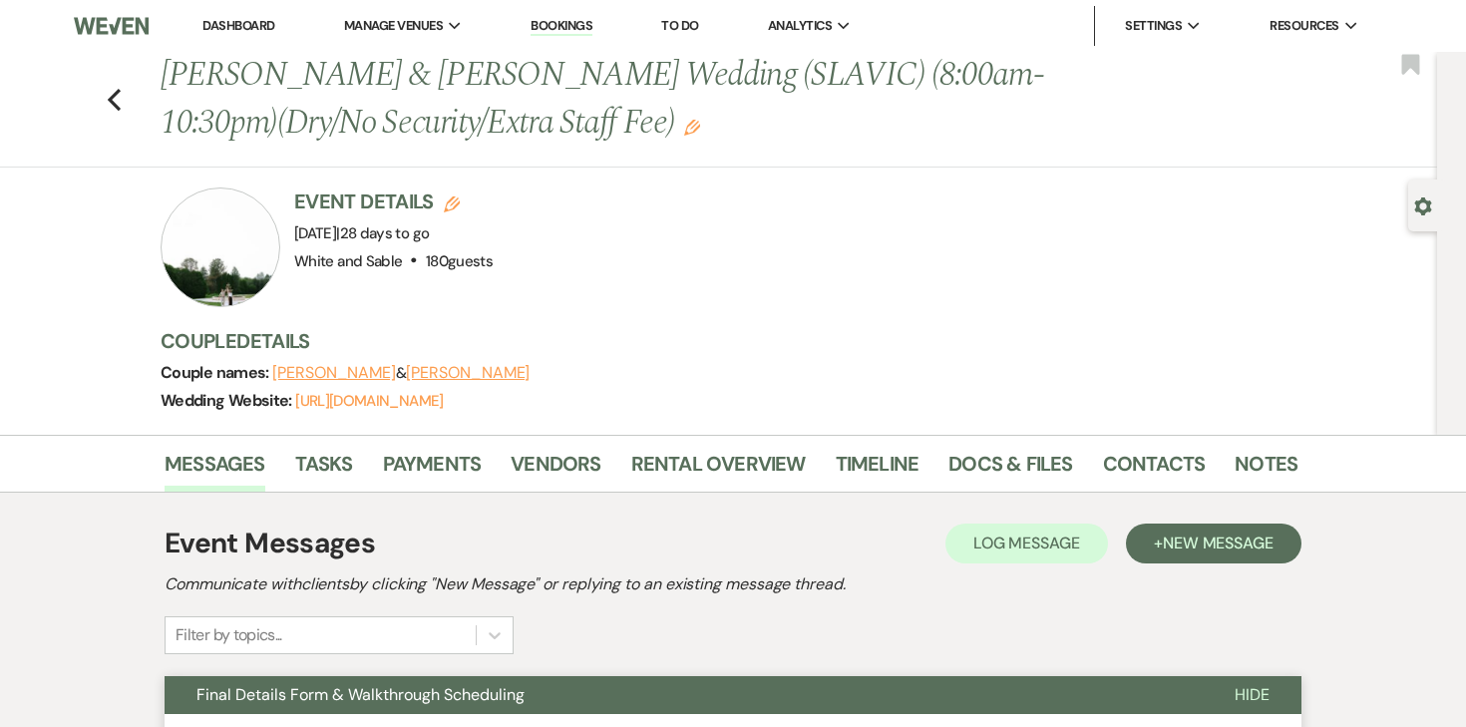
click at [210, 31] on link "Dashboard" at bounding box center [238, 25] width 72 height 17
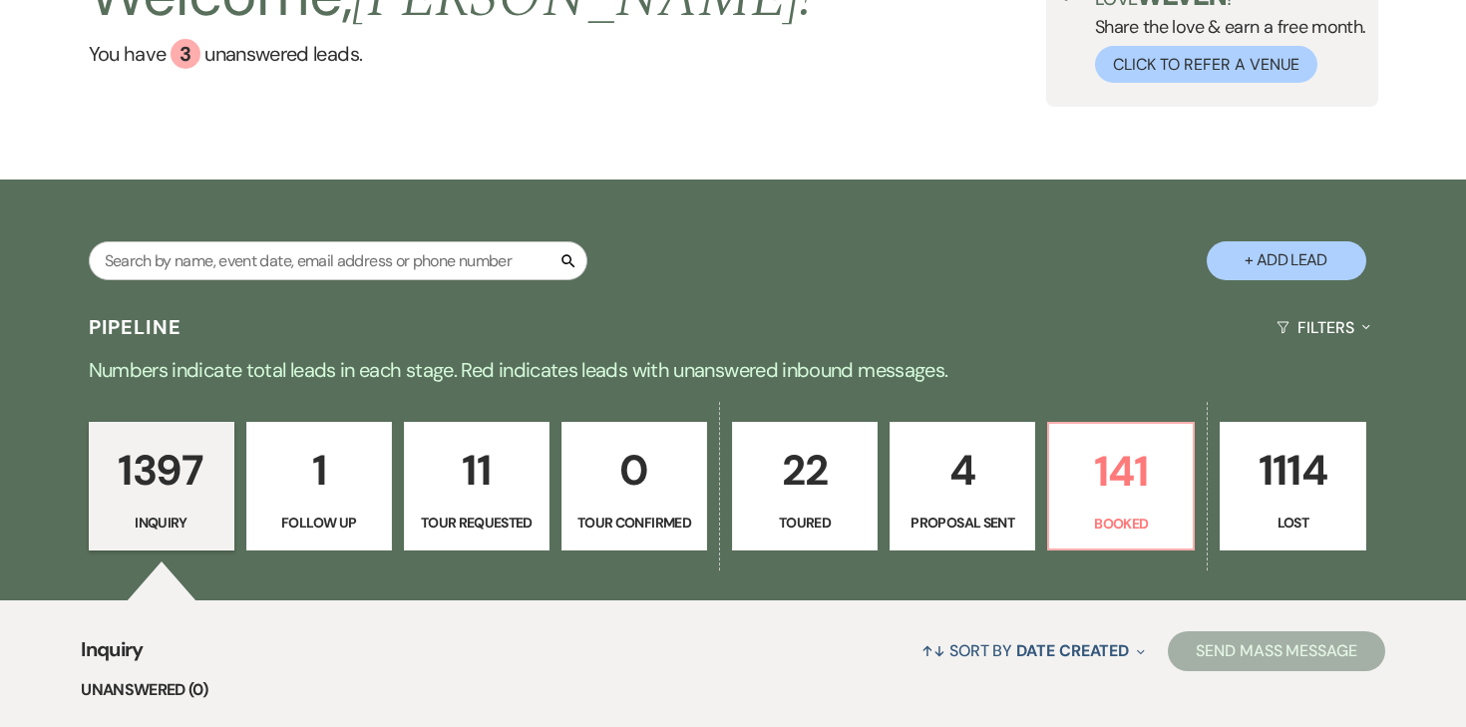
scroll to position [188, 0]
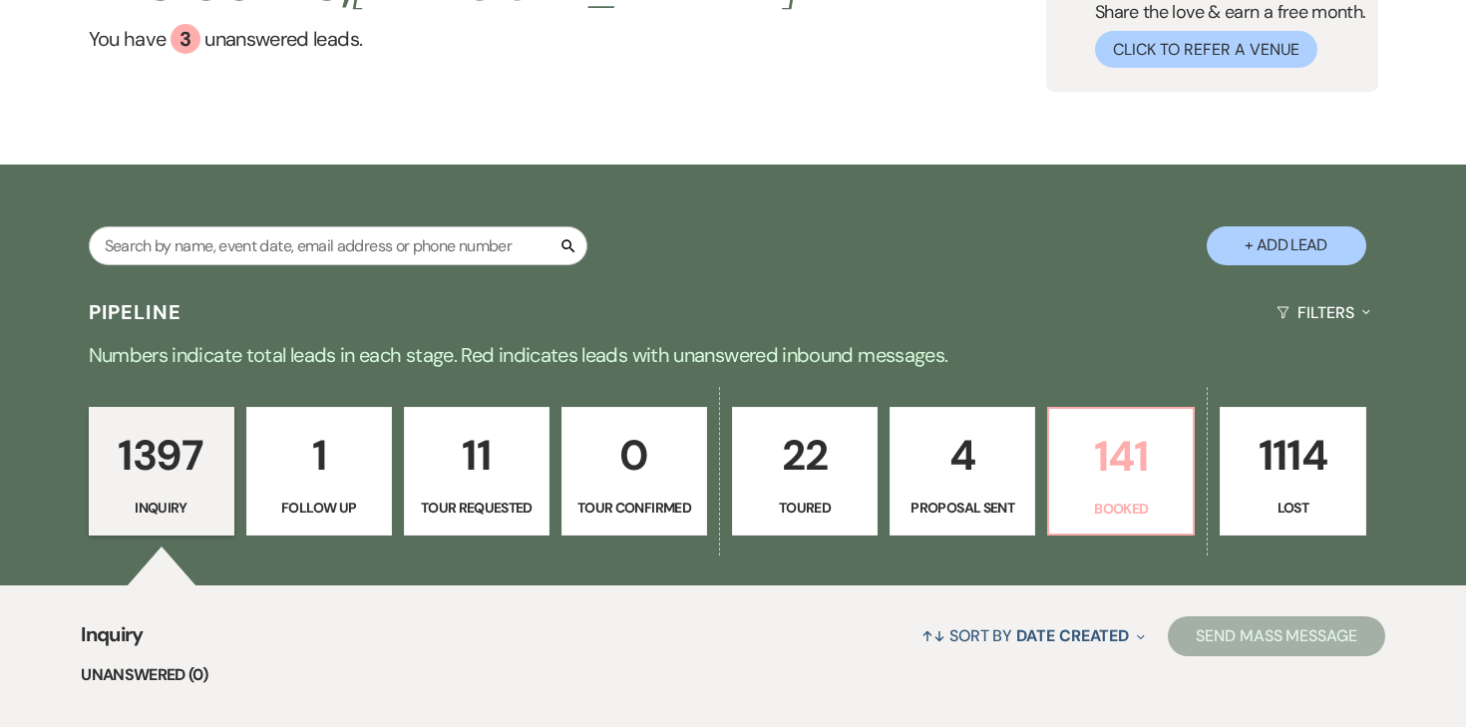
click at [1114, 472] on p "141" at bounding box center [1121, 456] width 120 height 67
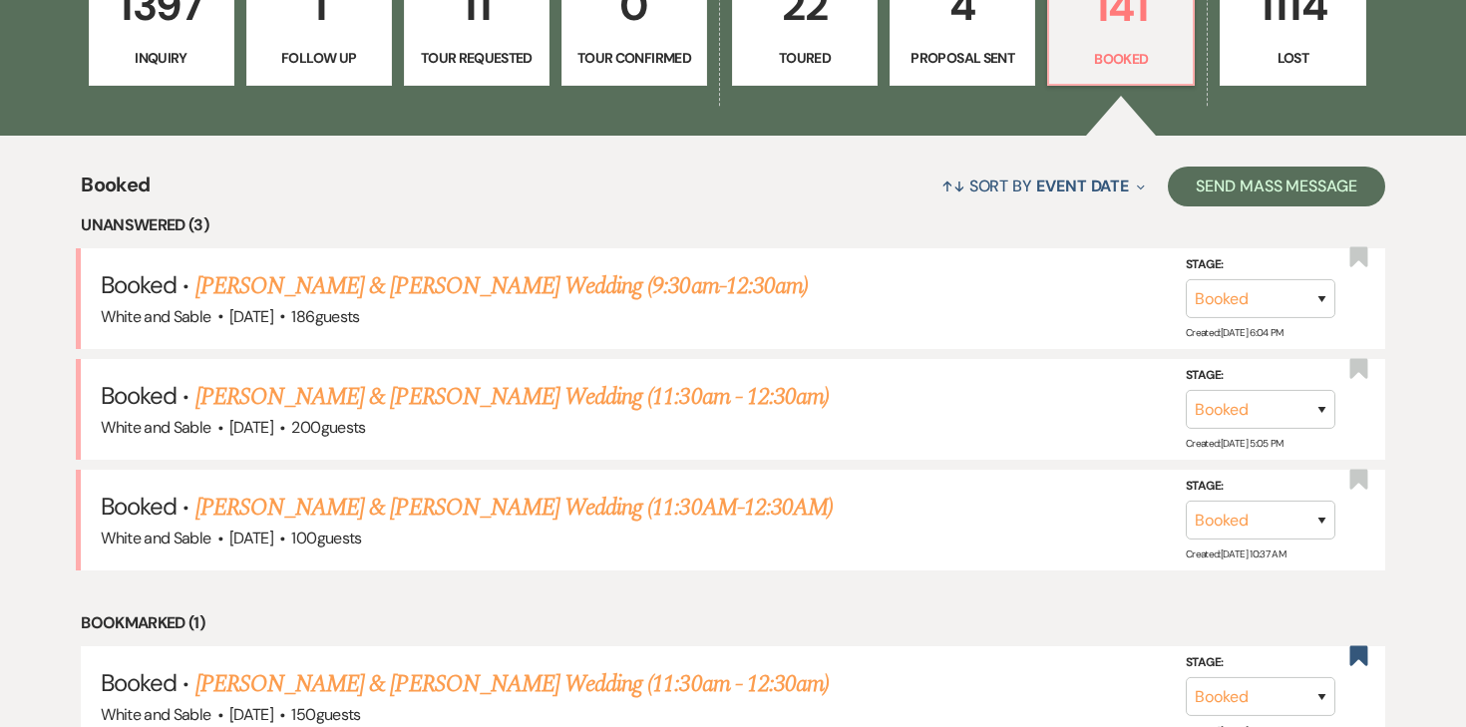
scroll to position [636, 0]
click at [662, 288] on link "[PERSON_NAME] & [PERSON_NAME] Wedding (9:30am-12:30am)" at bounding box center [502, 287] width 612 height 36
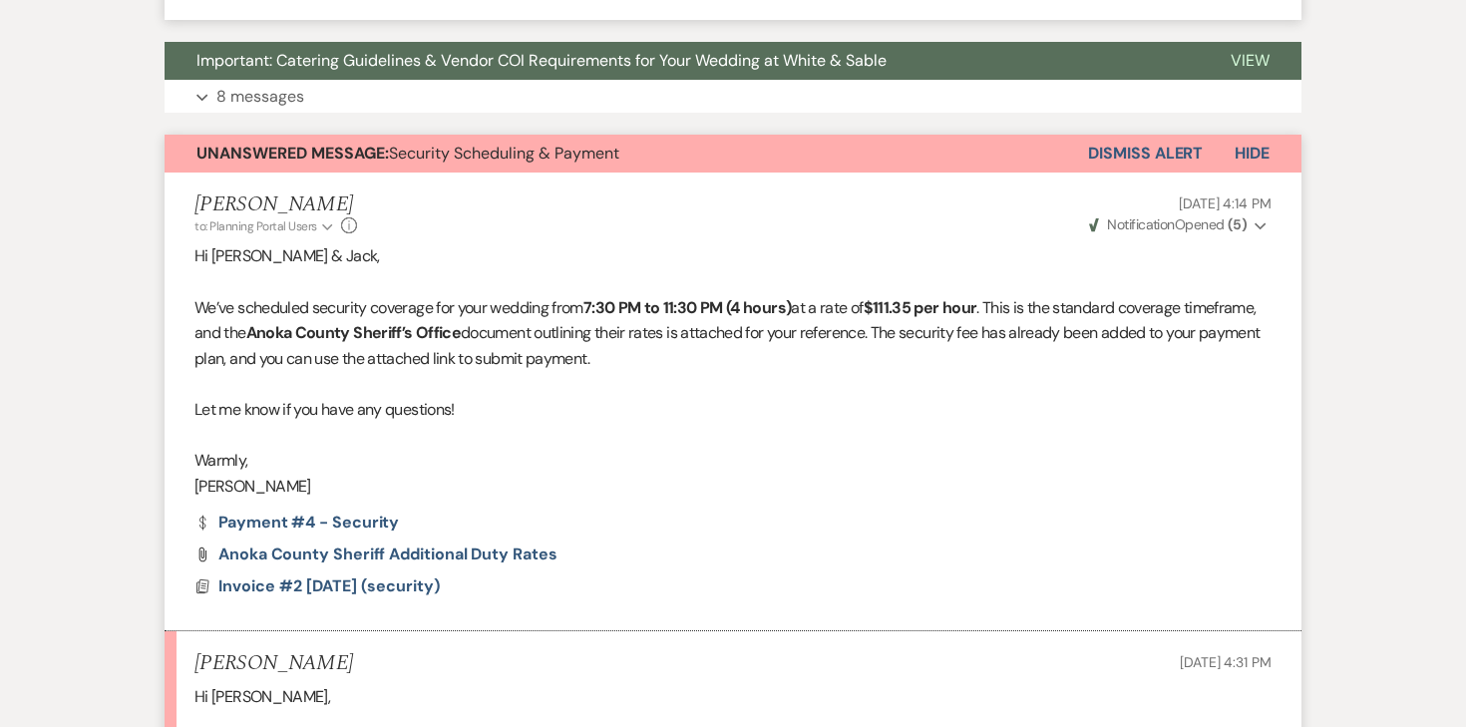
scroll to position [3414, 0]
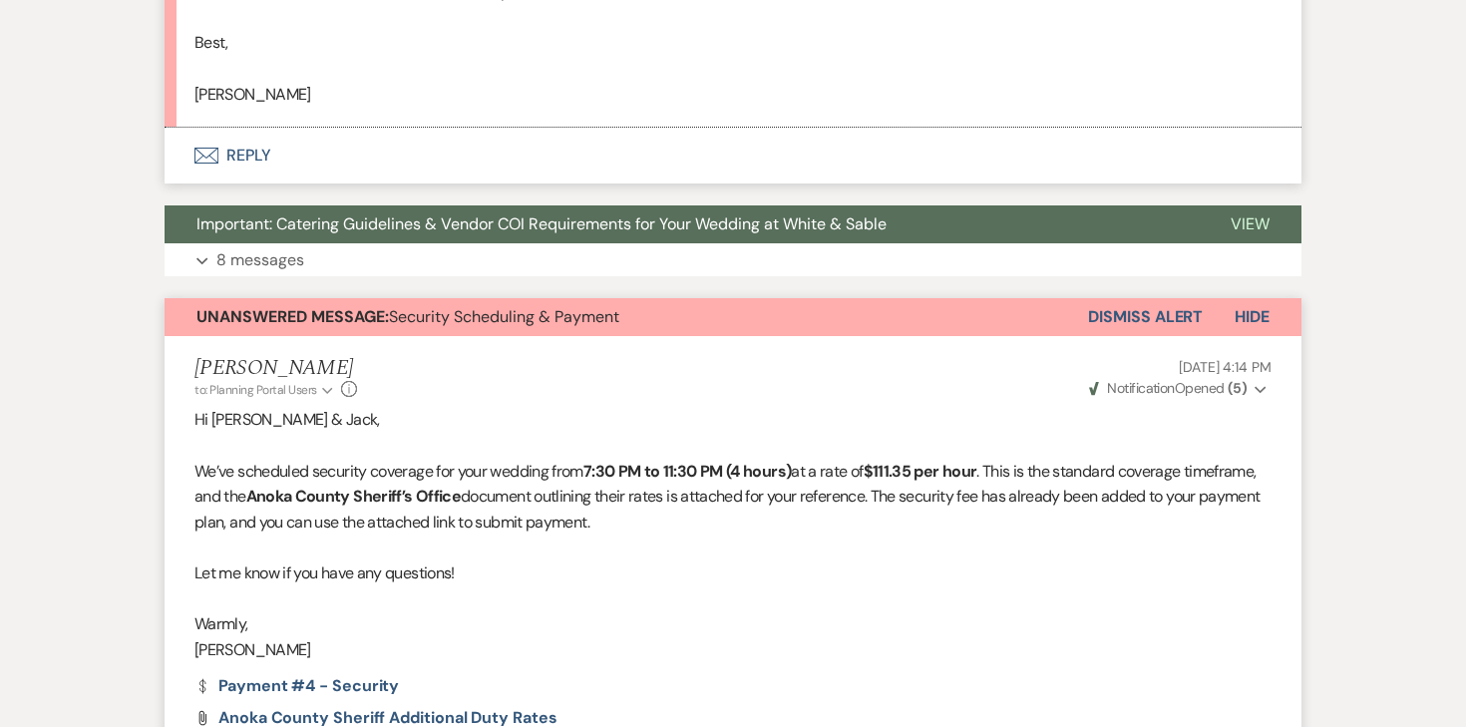
click at [1134, 298] on button "Dismiss Alert" at bounding box center [1145, 317] width 115 height 38
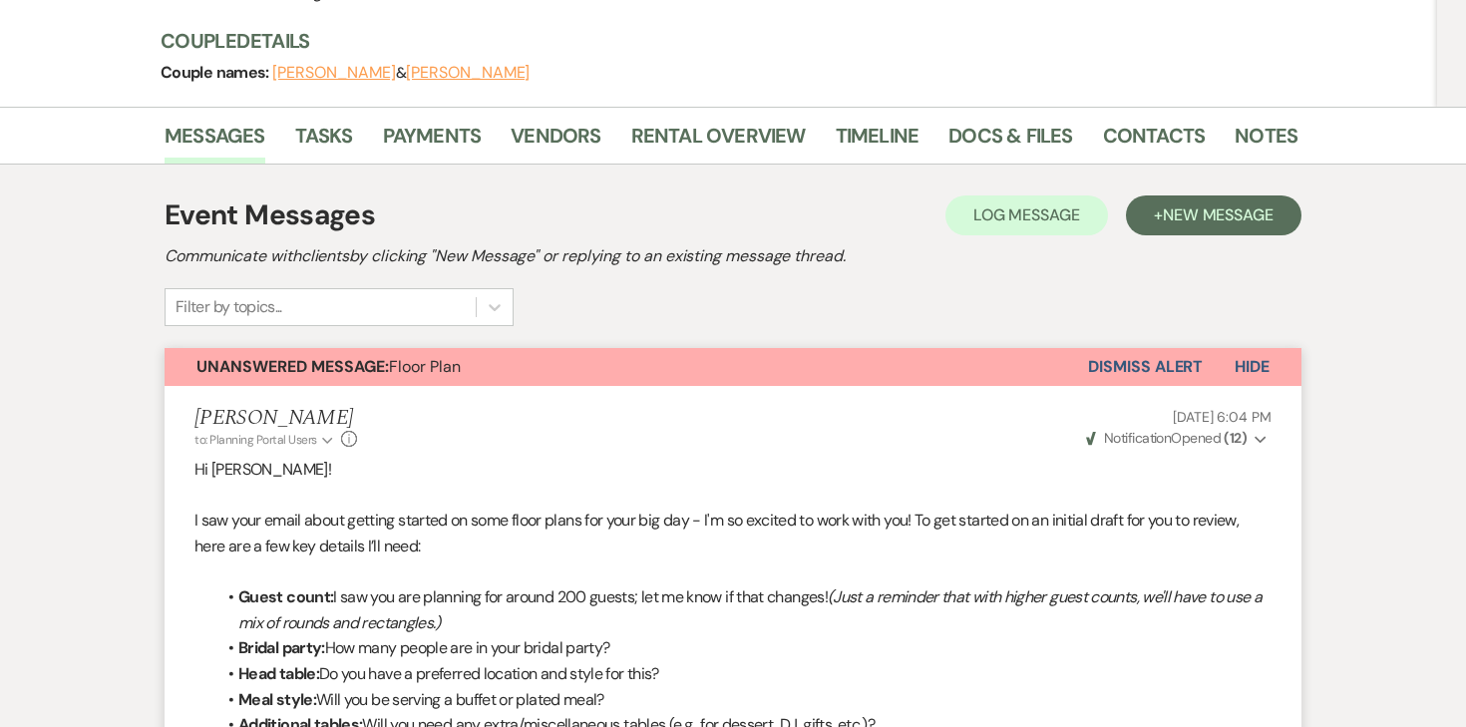
scroll to position [0, 0]
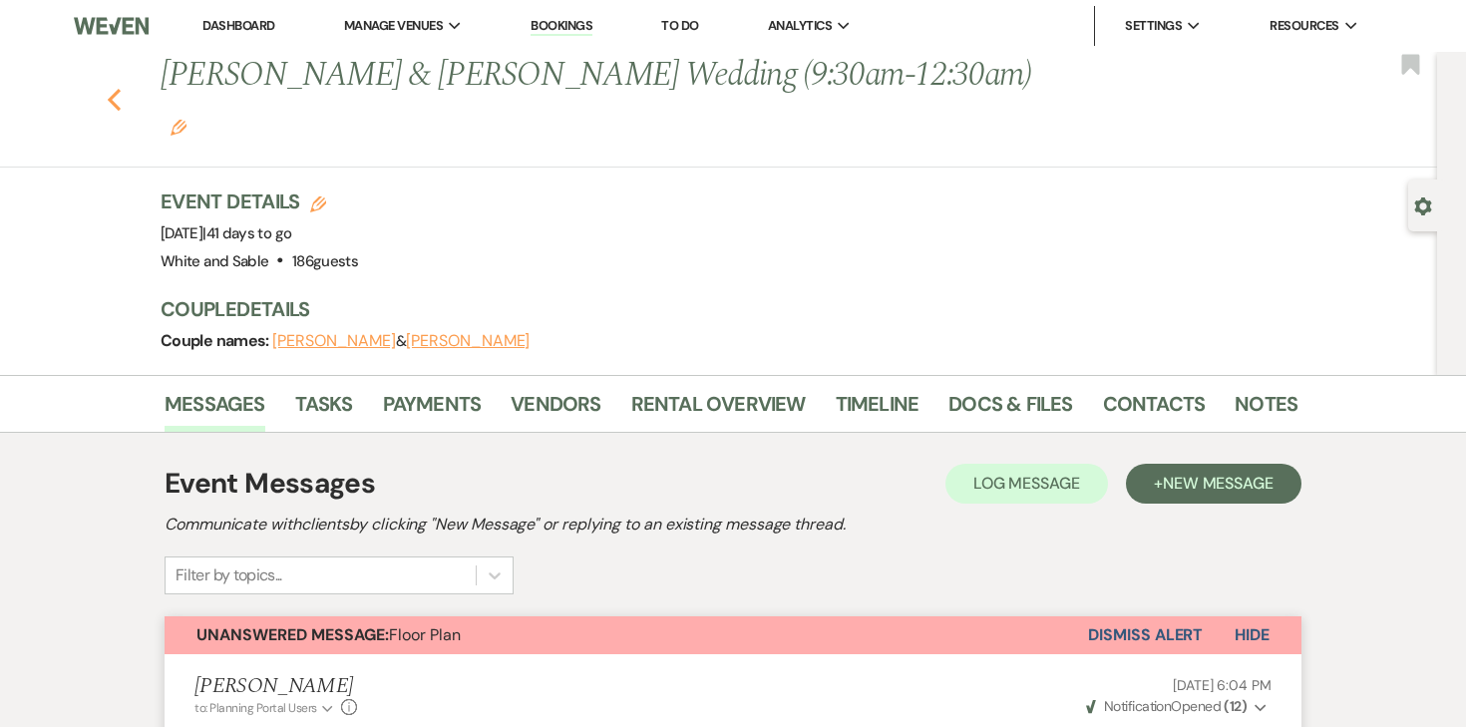
drag, startPoint x: 106, startPoint y: 78, endPoint x: 118, endPoint y: 83, distance: 13.0
click at [105, 78] on div "Previous [PERSON_NAME] & [PERSON_NAME] Wedding (9:30am-12:30am) Edit Bookmark" at bounding box center [713, 110] width 1447 height 116
click at [107, 88] on icon "Previous" at bounding box center [114, 100] width 15 height 24
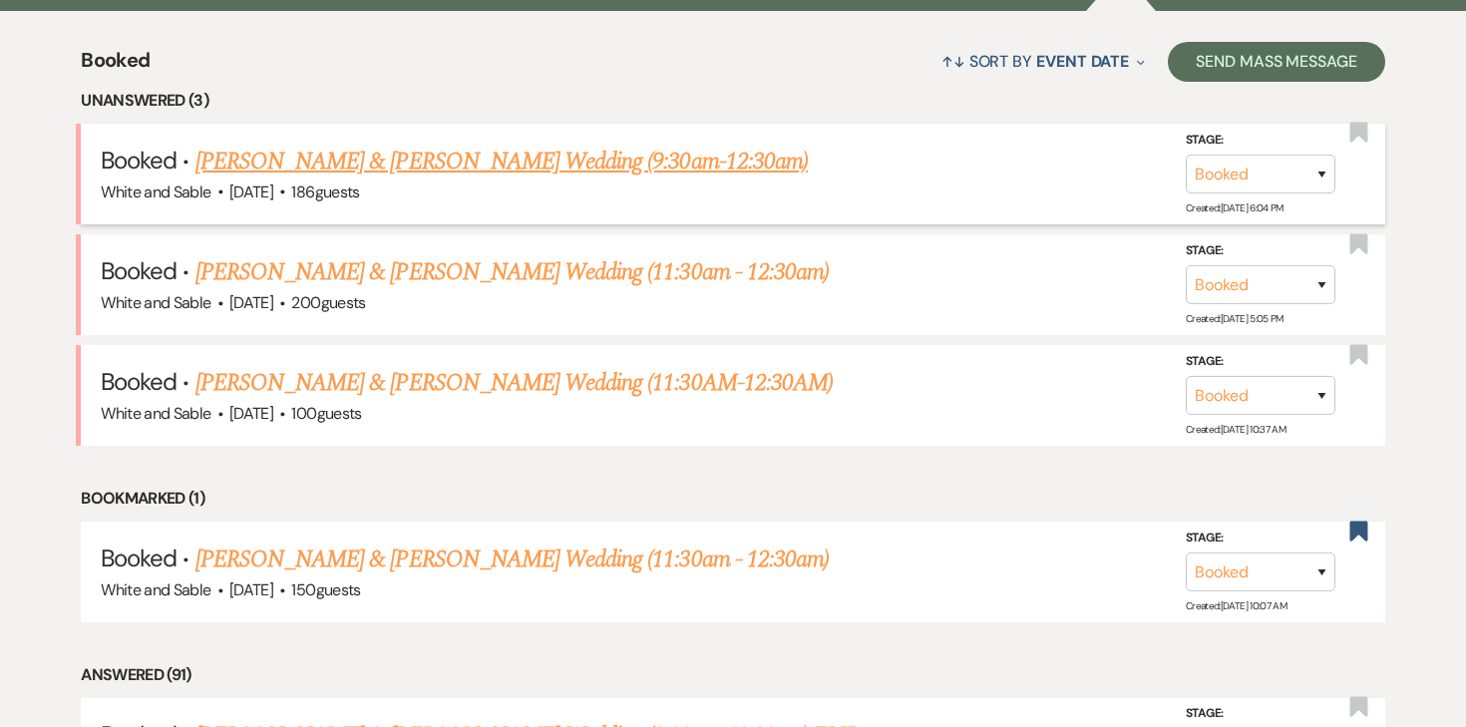
scroll to position [764, 0]
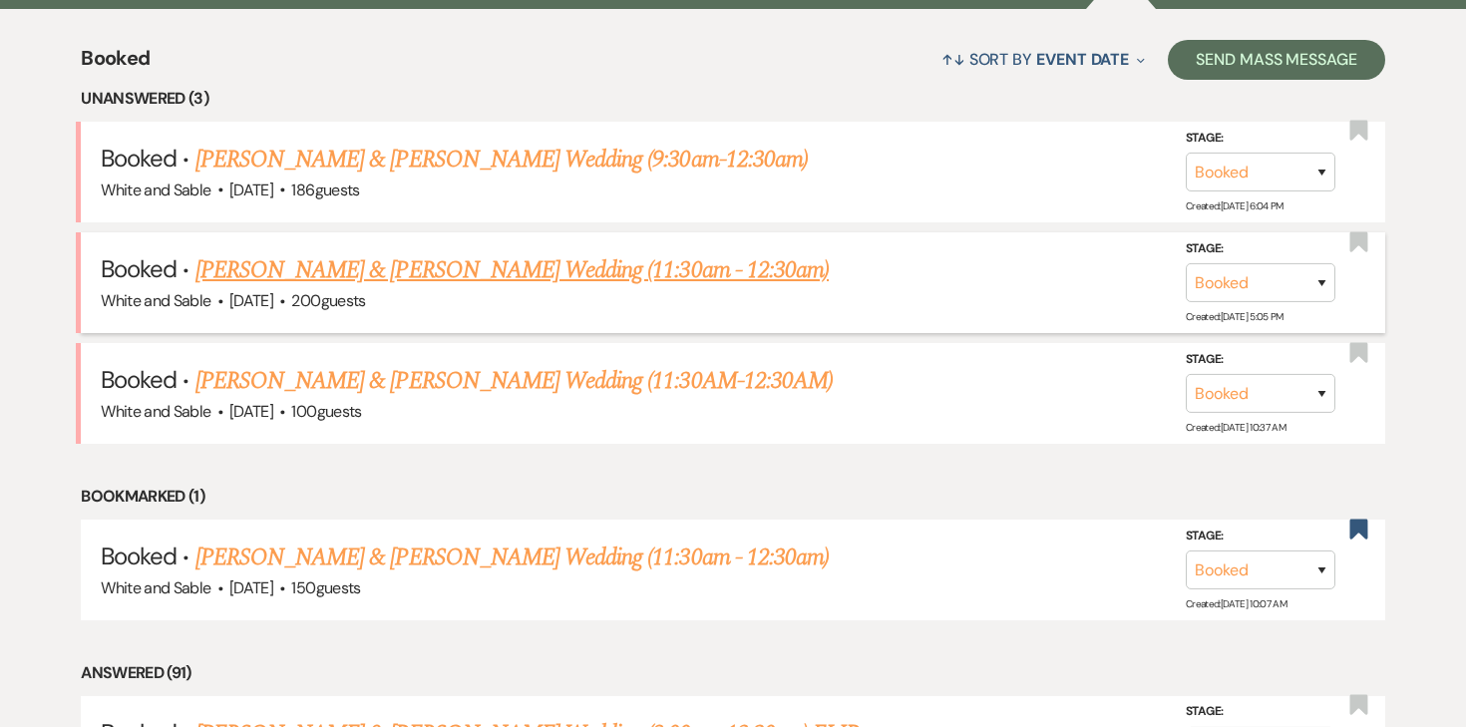
click at [378, 270] on link "[PERSON_NAME] & [PERSON_NAME] Wedding (11:30am - 12:30am)" at bounding box center [512, 270] width 633 height 36
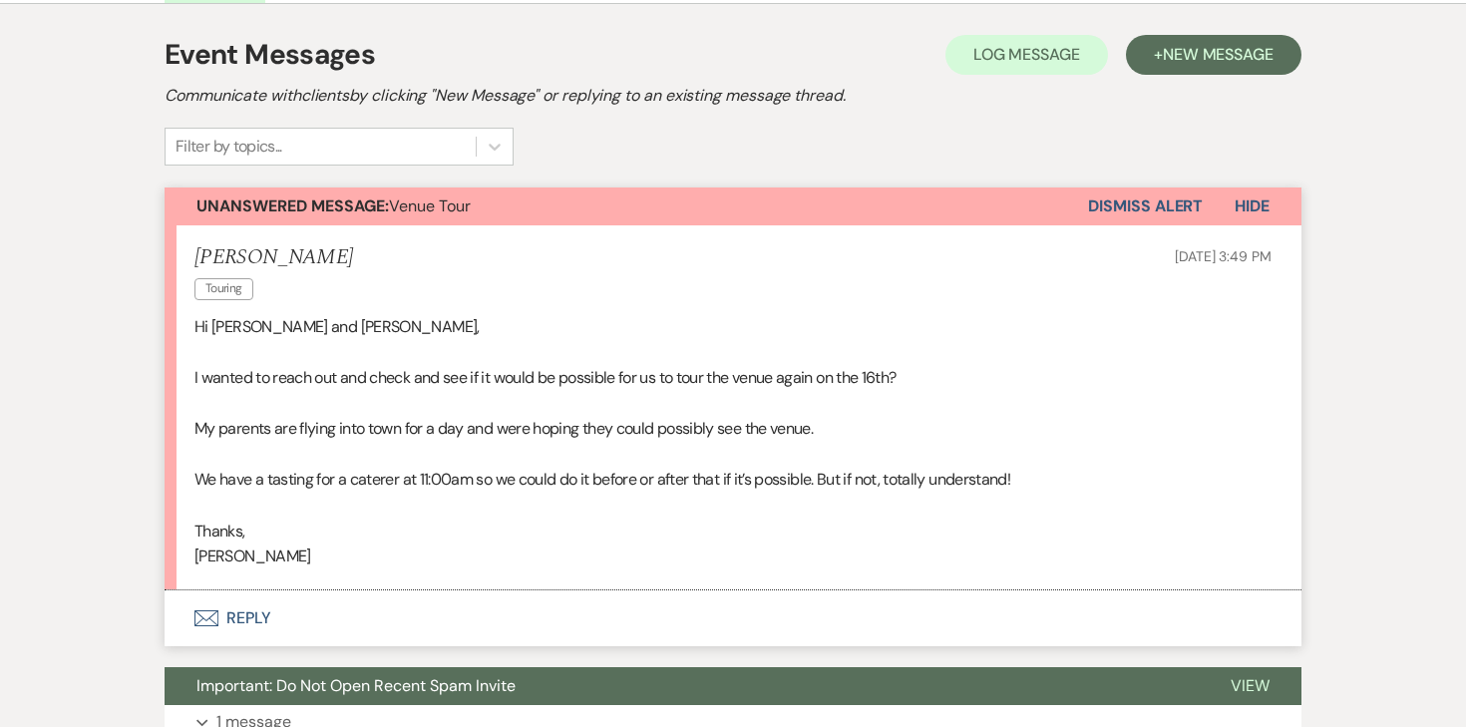
scroll to position [426, 0]
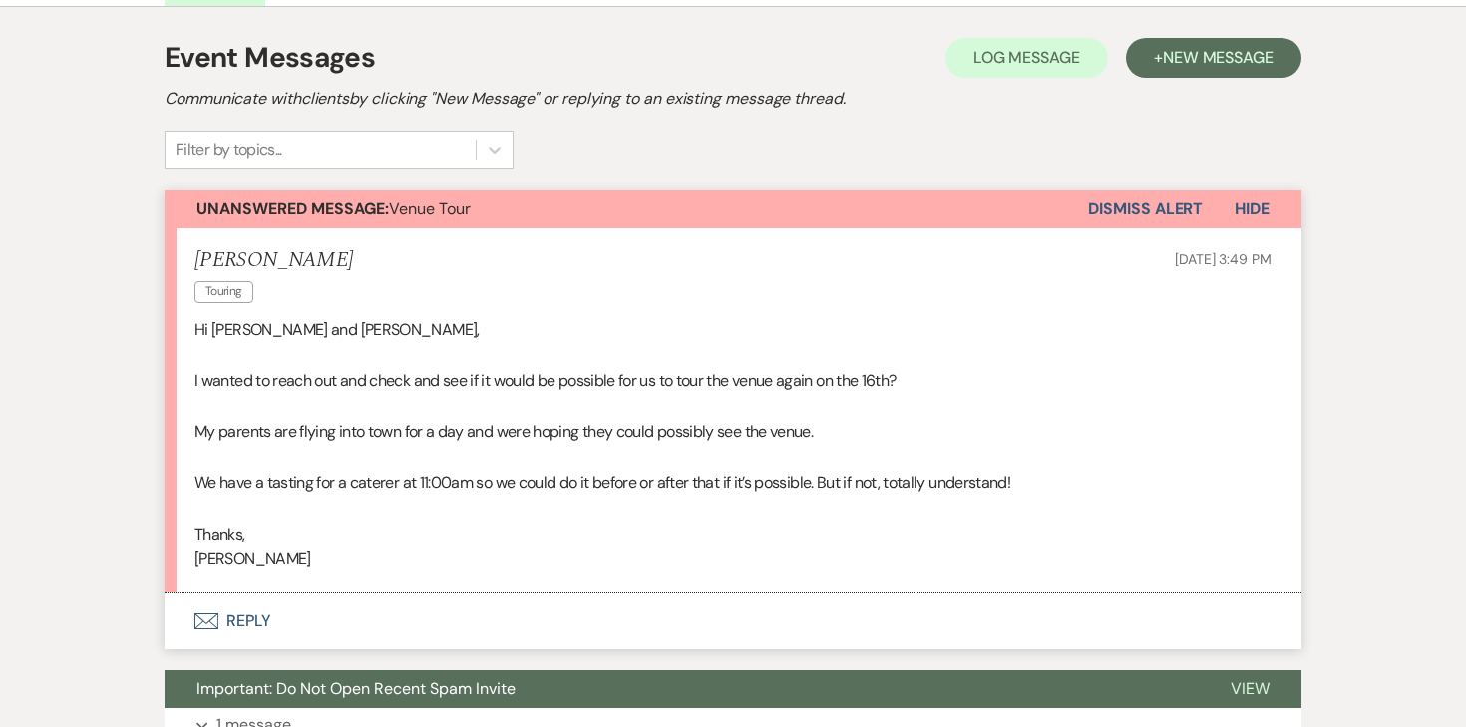
click at [238, 593] on button "Envelope Reply" at bounding box center [733, 621] width 1137 height 56
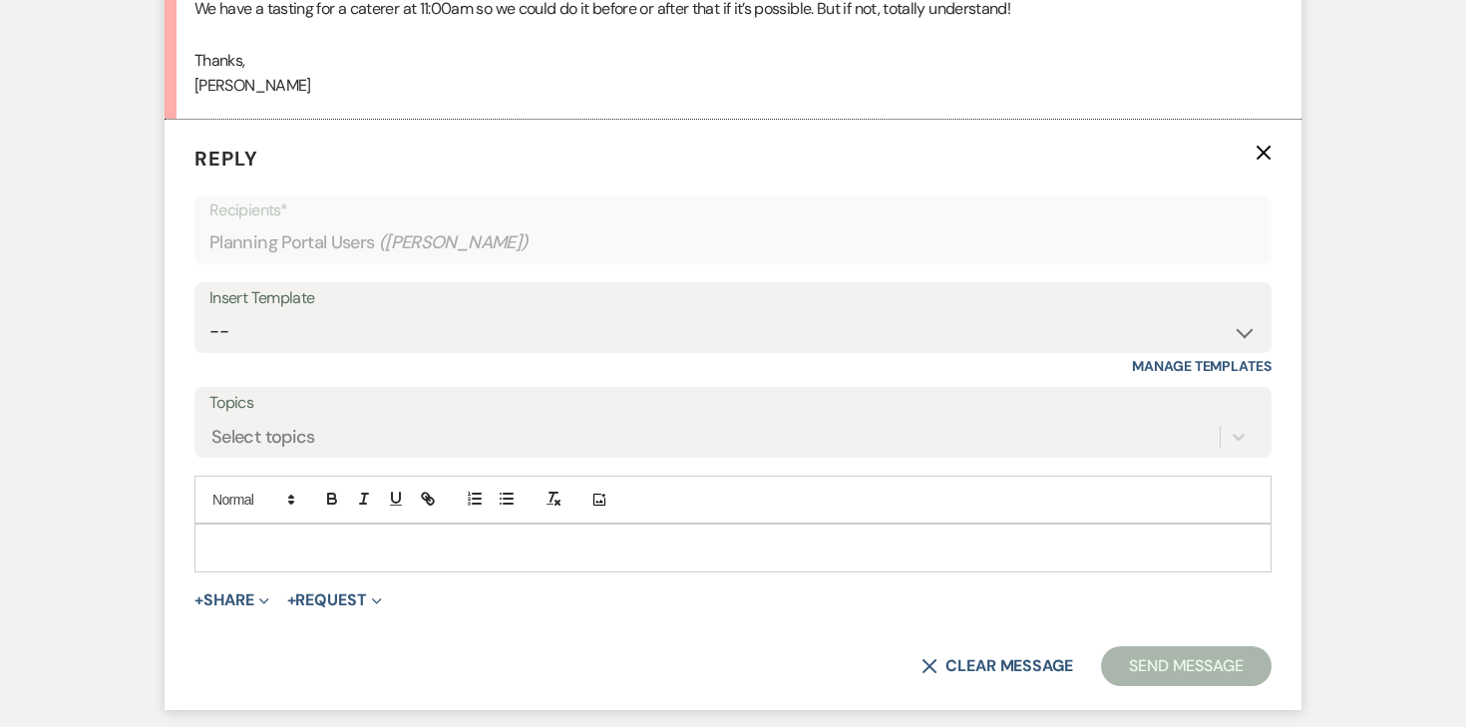
scroll to position [904, 0]
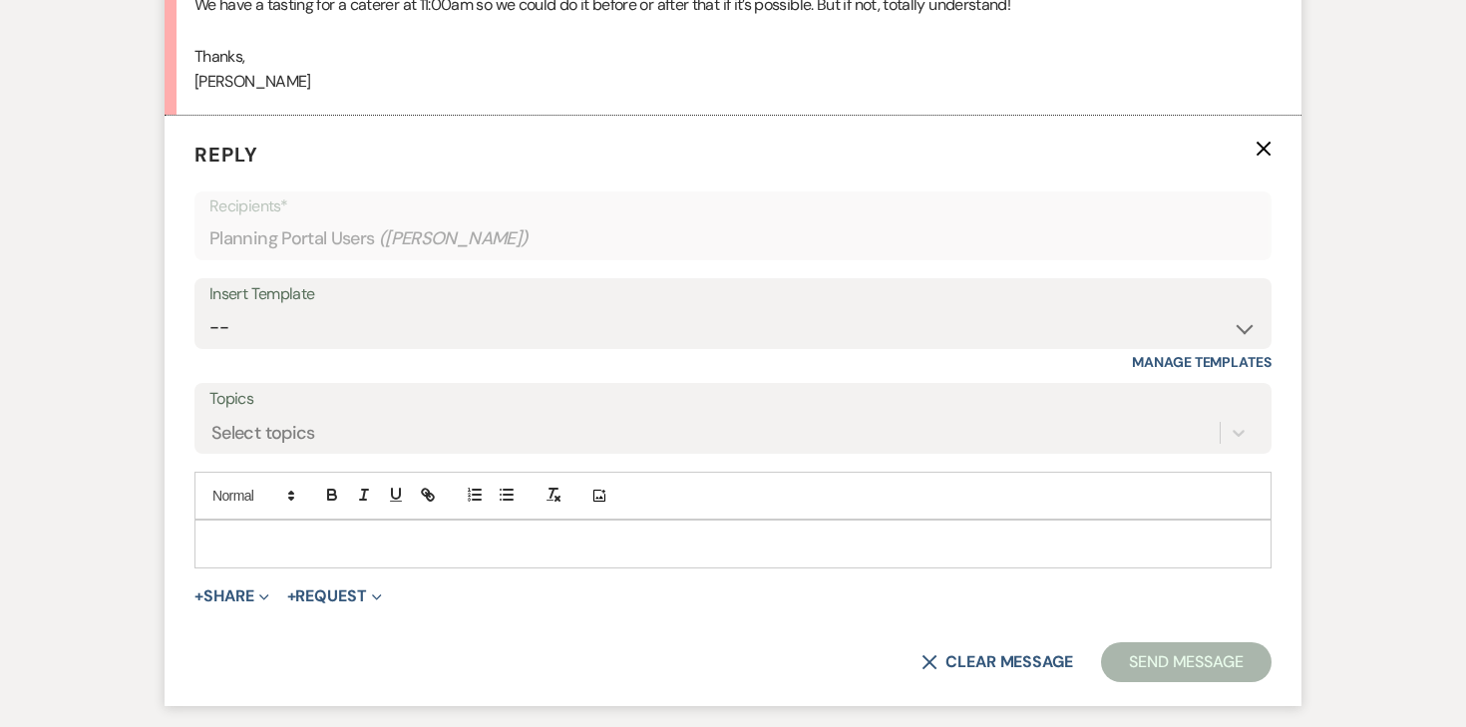
click at [385, 533] on p at bounding box center [732, 544] width 1045 height 22
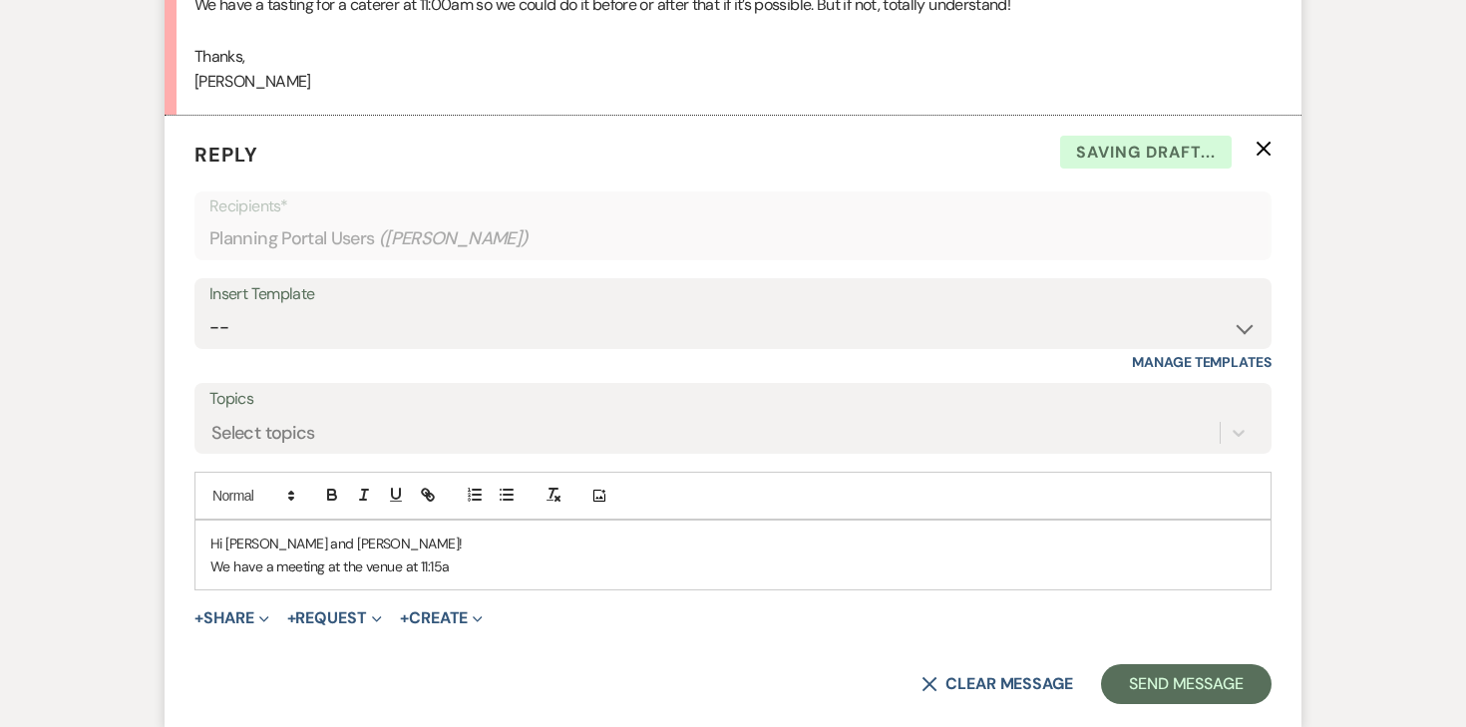
click at [273, 556] on p "We have a meeting at the venue at 11:15a" at bounding box center [732, 567] width 1045 height 22
click at [310, 556] on p "We have meeting at the venue at 11:15a" at bounding box center [732, 567] width 1045 height 22
click at [522, 556] on p "We have meetings at the venue at 11:15a" at bounding box center [732, 567] width 1045 height 22
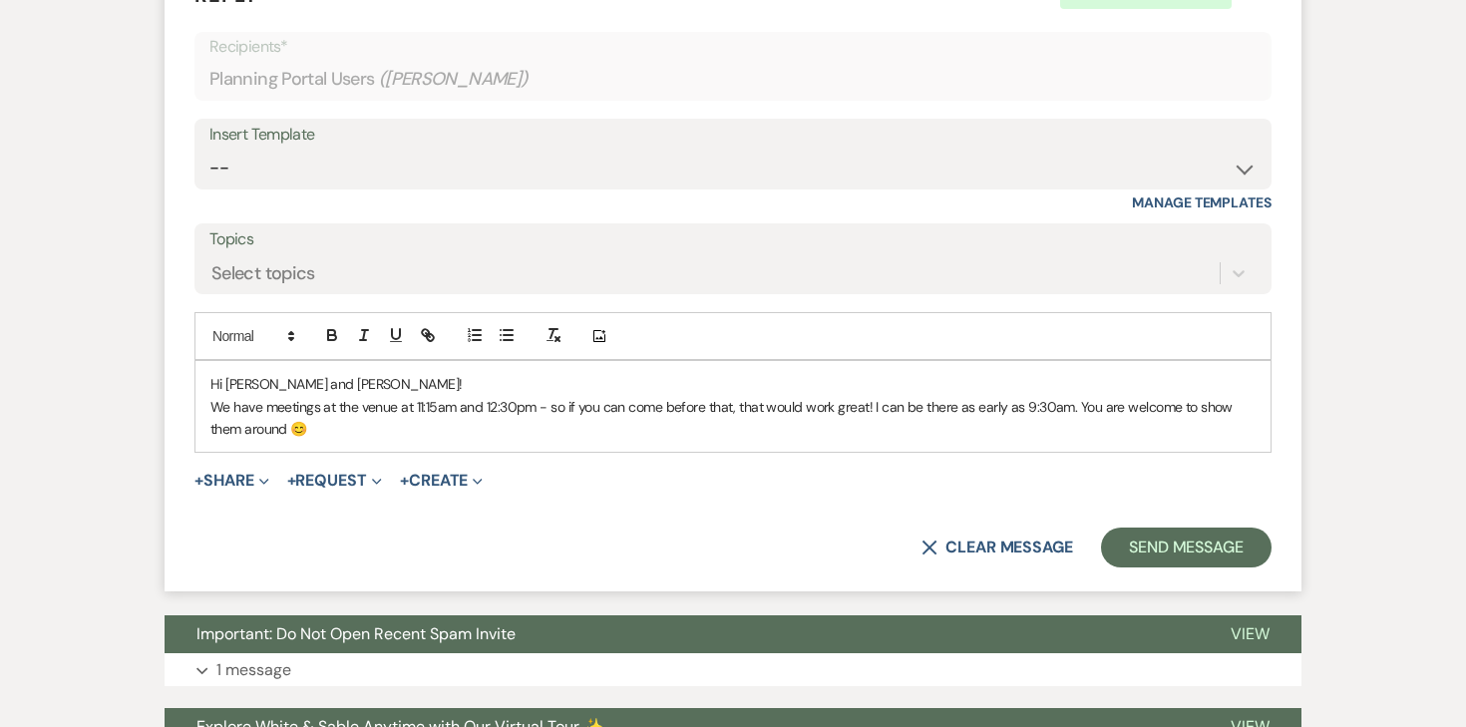
scroll to position [1064, 0]
click at [1160, 527] on button "Send Message" at bounding box center [1186, 547] width 171 height 40
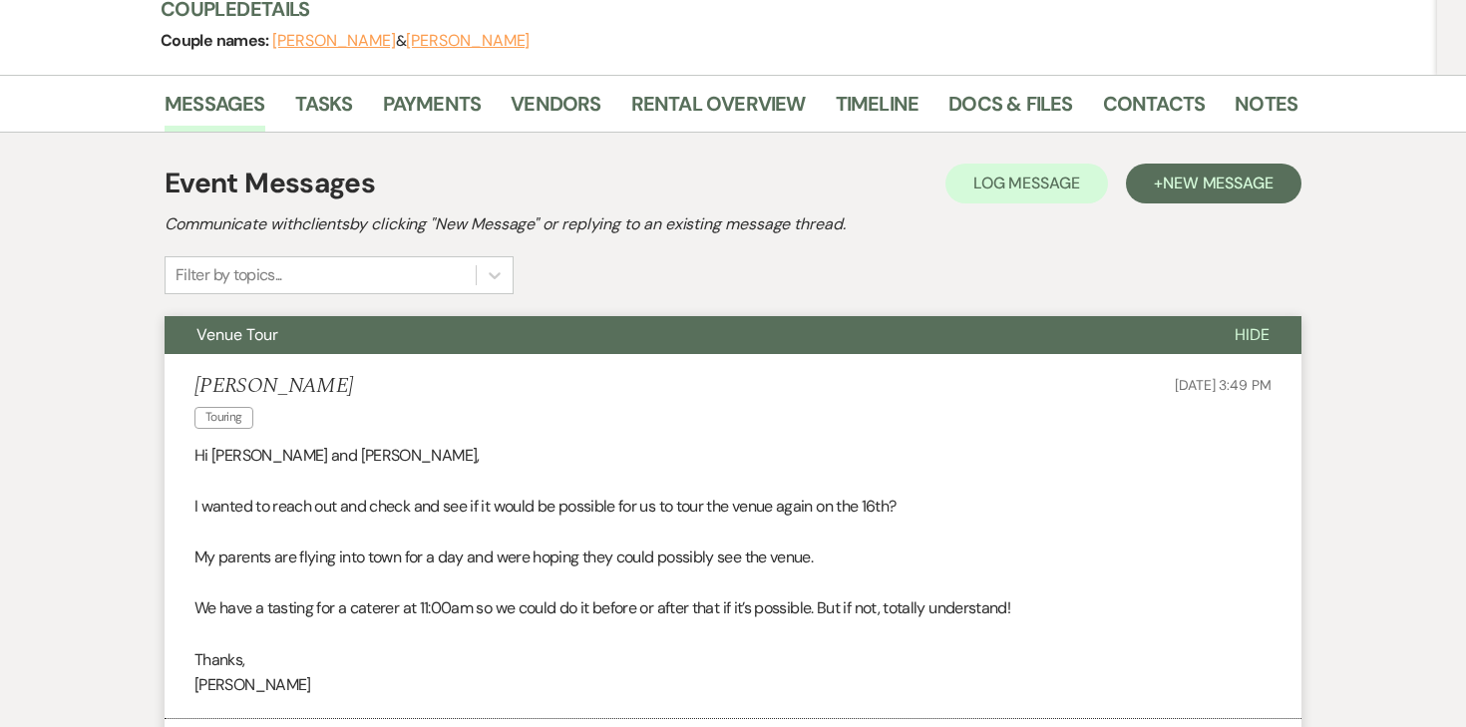
scroll to position [0, 0]
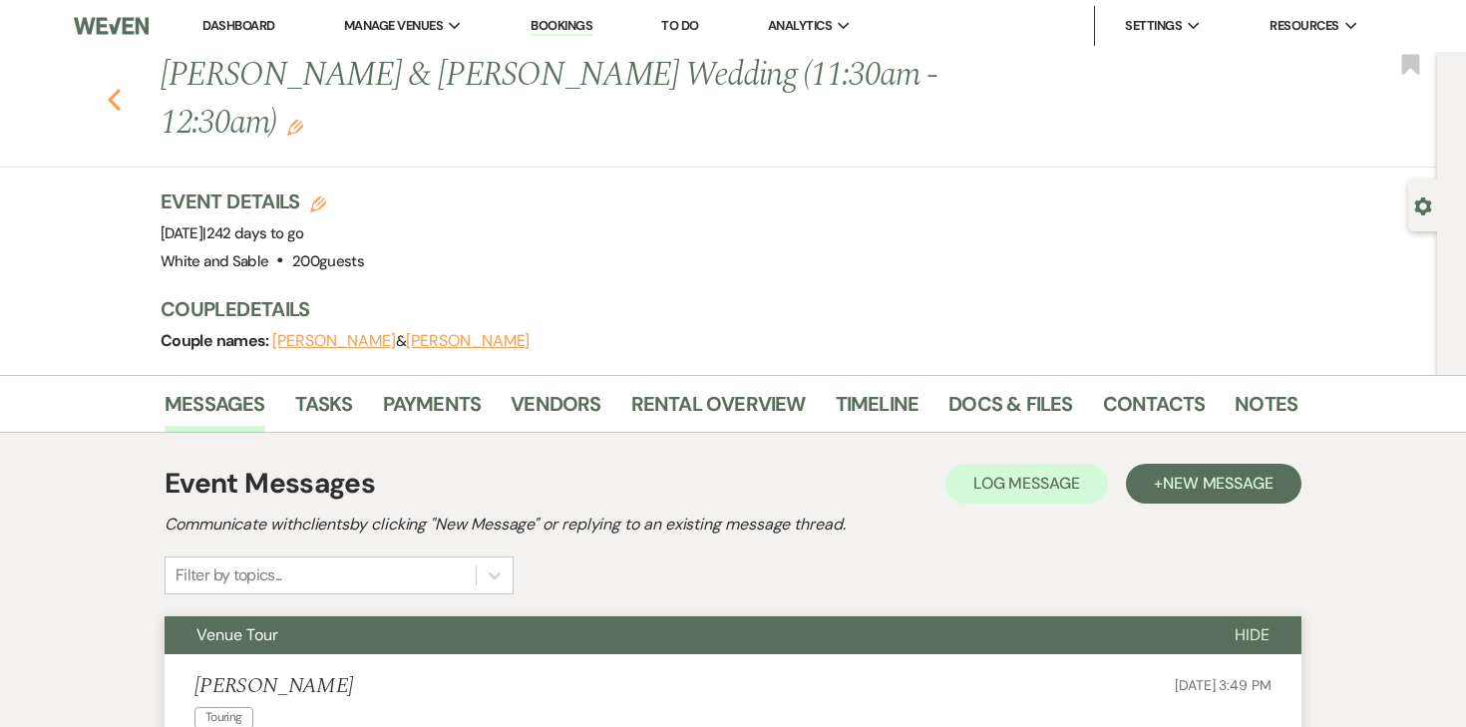
click at [111, 88] on icon "Previous" at bounding box center [114, 100] width 15 height 24
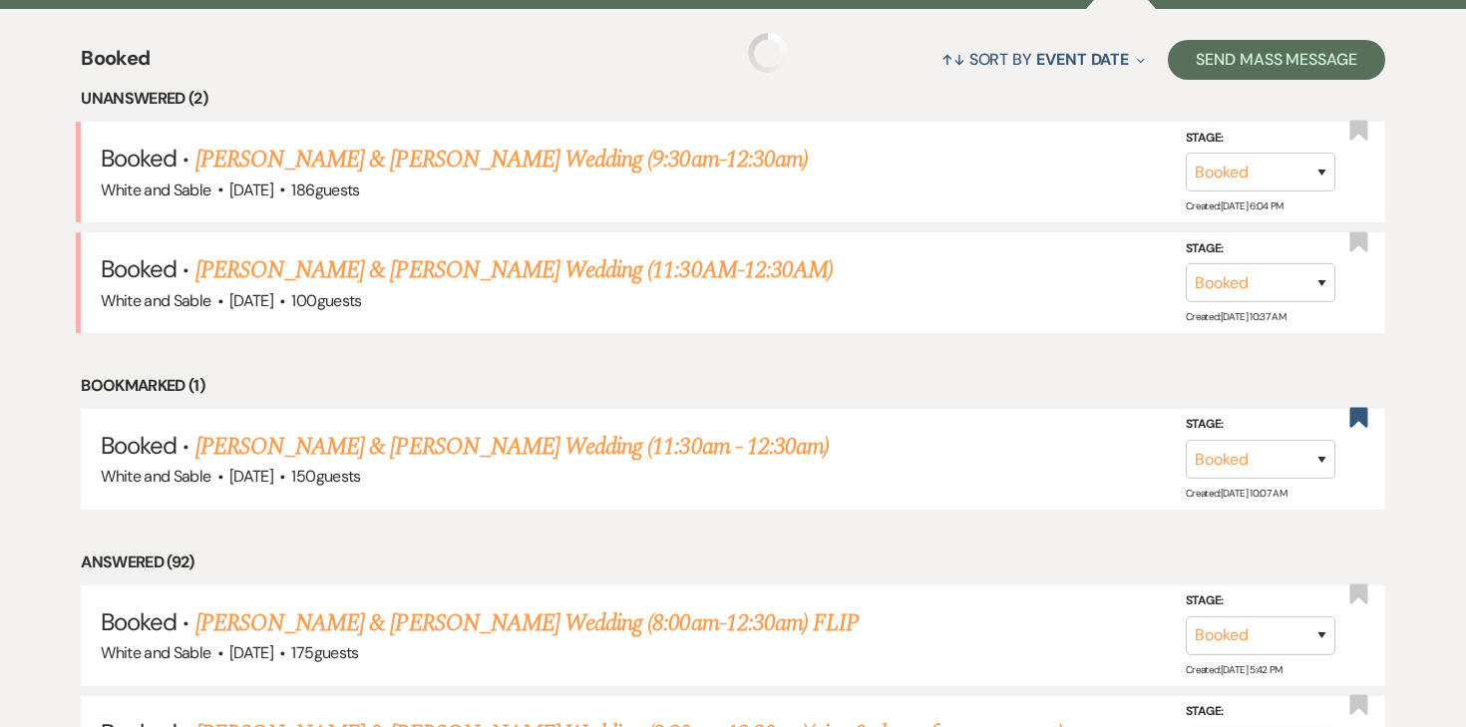
scroll to position [839, 0]
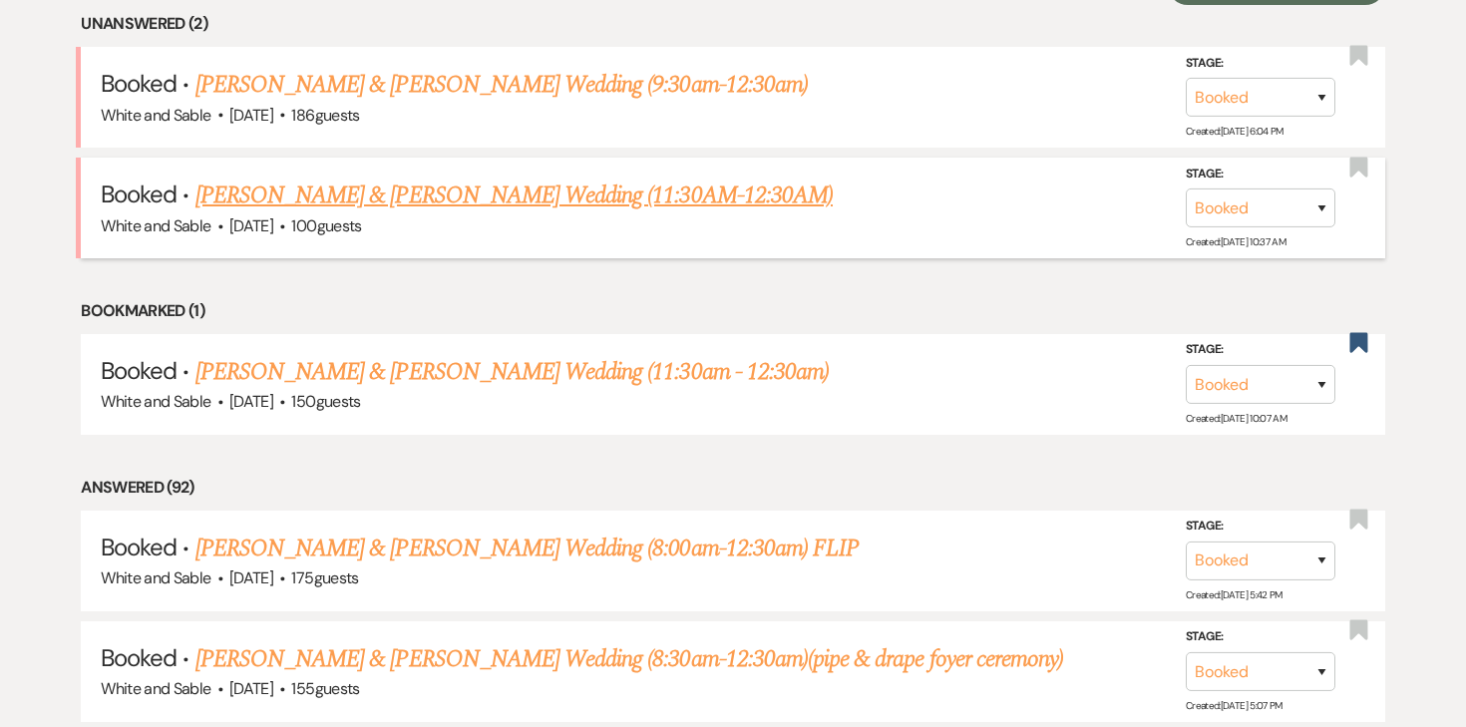
click at [465, 187] on link "[PERSON_NAME] & [PERSON_NAME] Wedding (11:30AM-12:30AM)" at bounding box center [514, 196] width 637 height 36
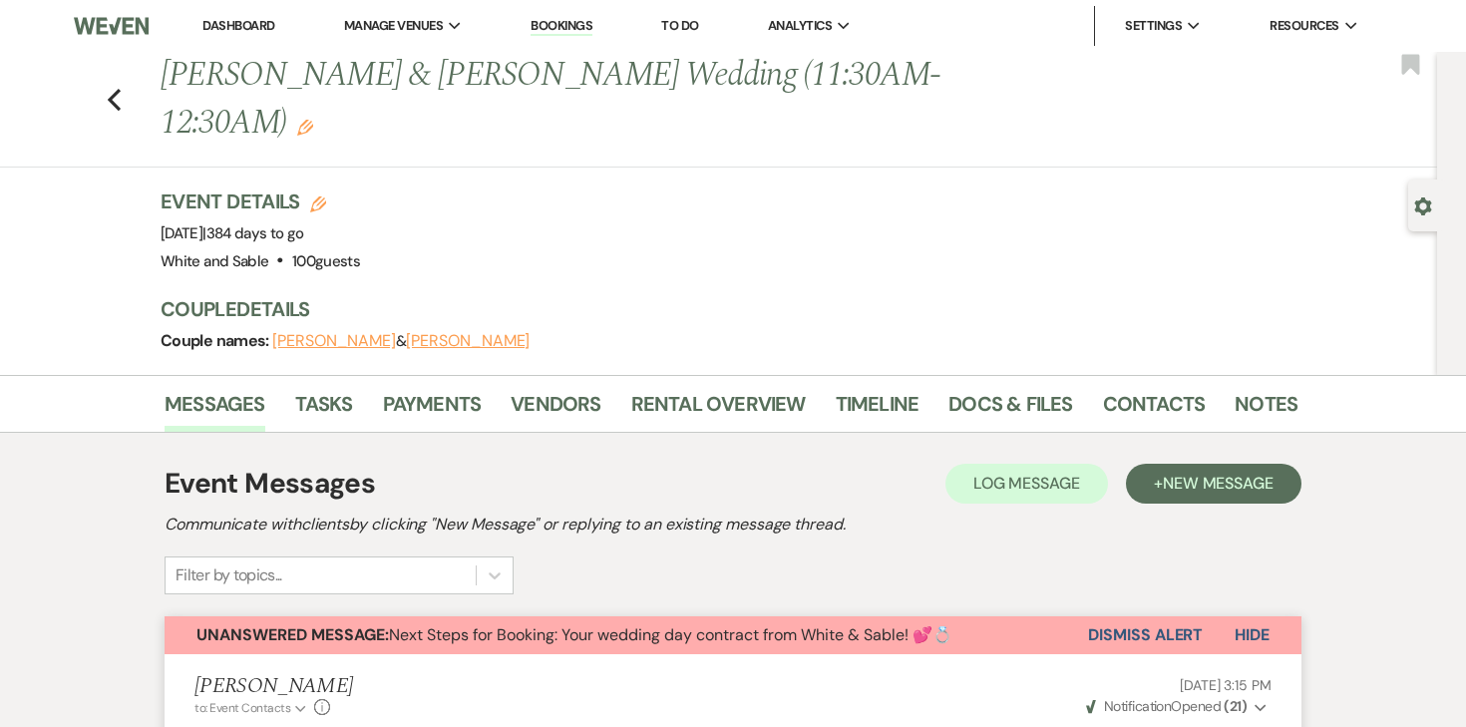
click at [233, 36] on li "Dashboard" at bounding box center [239, 26] width 92 height 40
click at [233, 30] on link "Dashboard" at bounding box center [238, 25] width 72 height 17
